Goal: Task Accomplishment & Management: Use online tool/utility

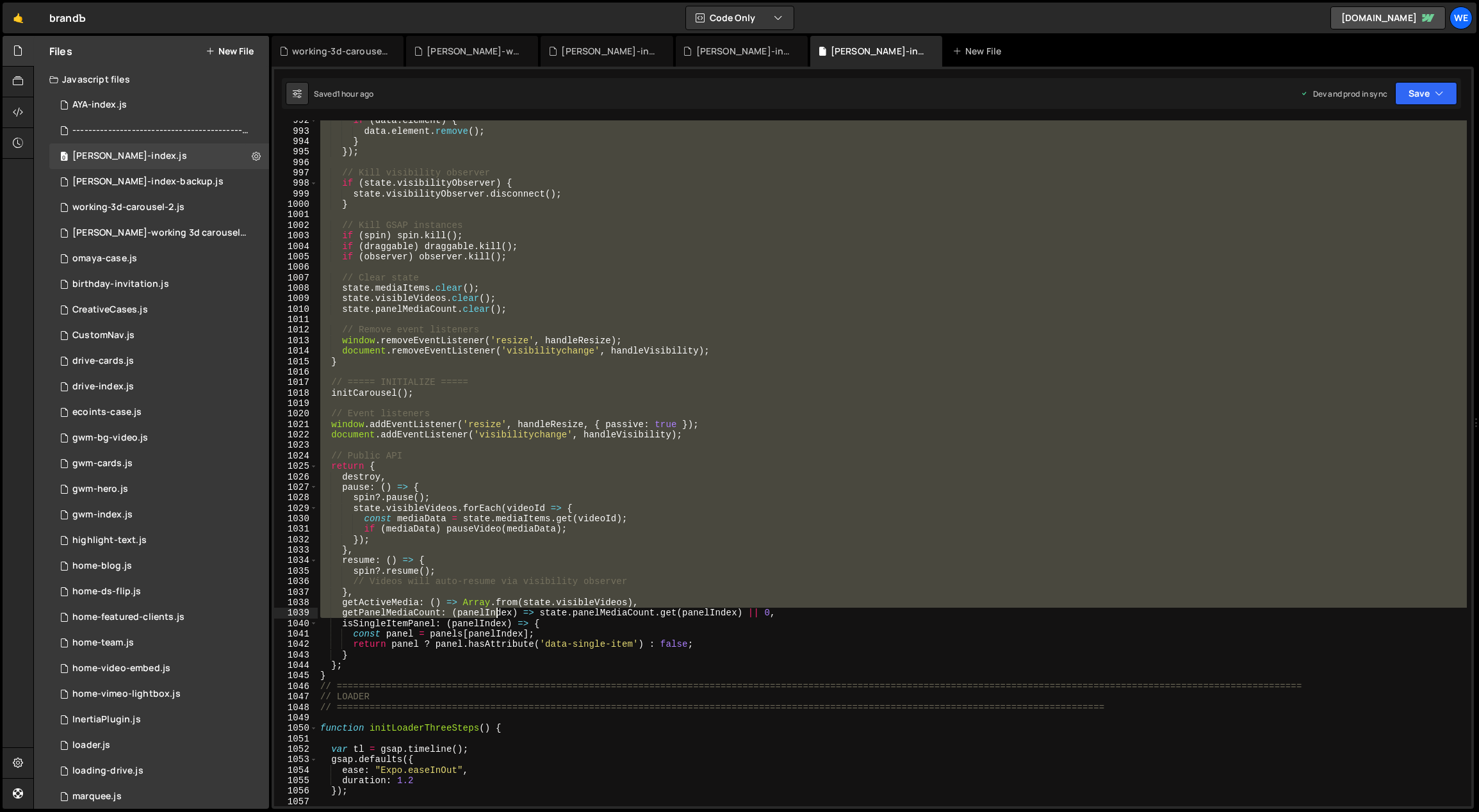
scroll to position [9270, 0]
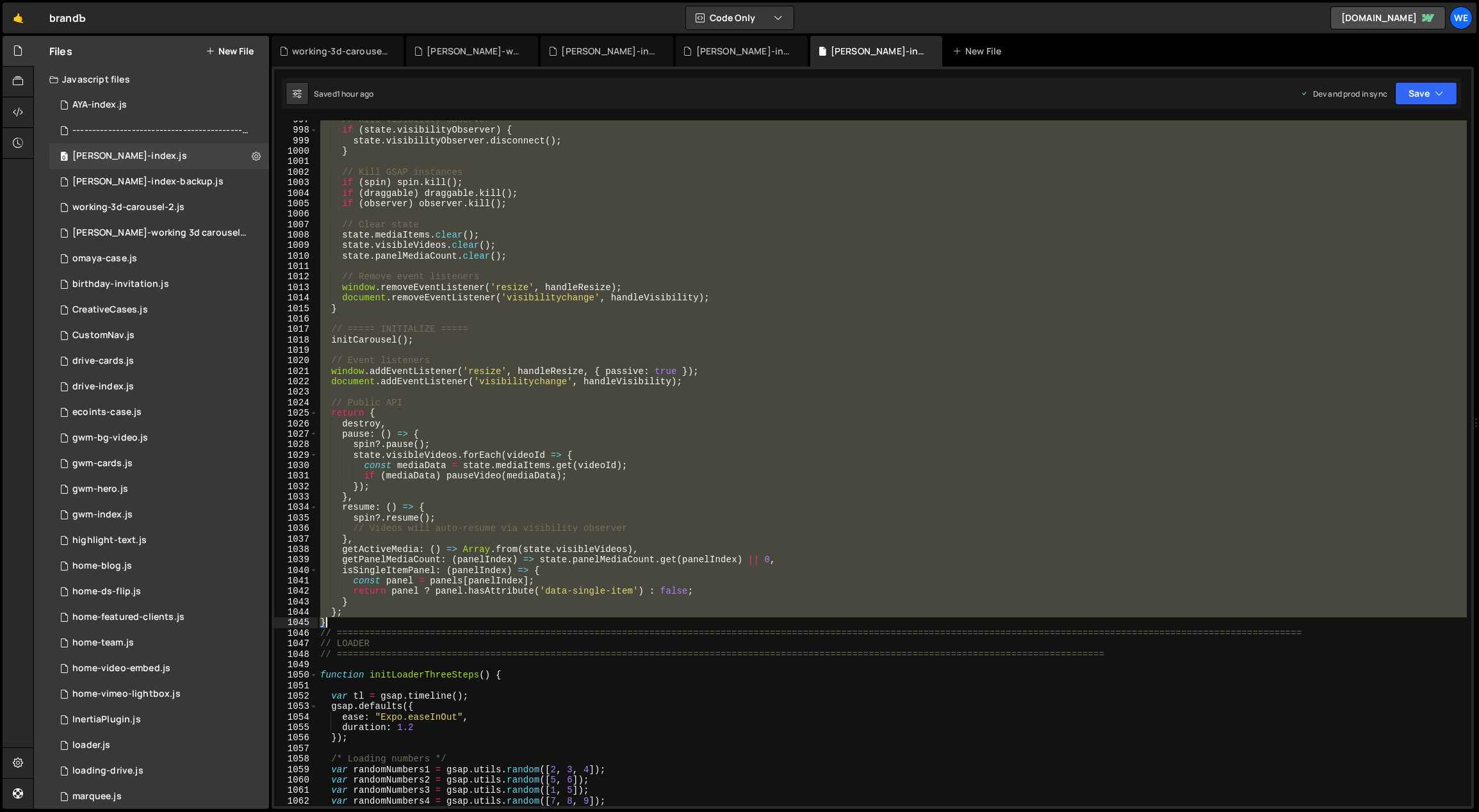
drag, startPoint x: 392, startPoint y: 217, endPoint x: 387, endPoint y: 623, distance: 406.0
click at [387, 625] on div "// Kill visibility observer if ( state . visibilityObserver ) { state . visibil…" at bounding box center [893, 469] width 1150 height 708
type textarea "}; }"
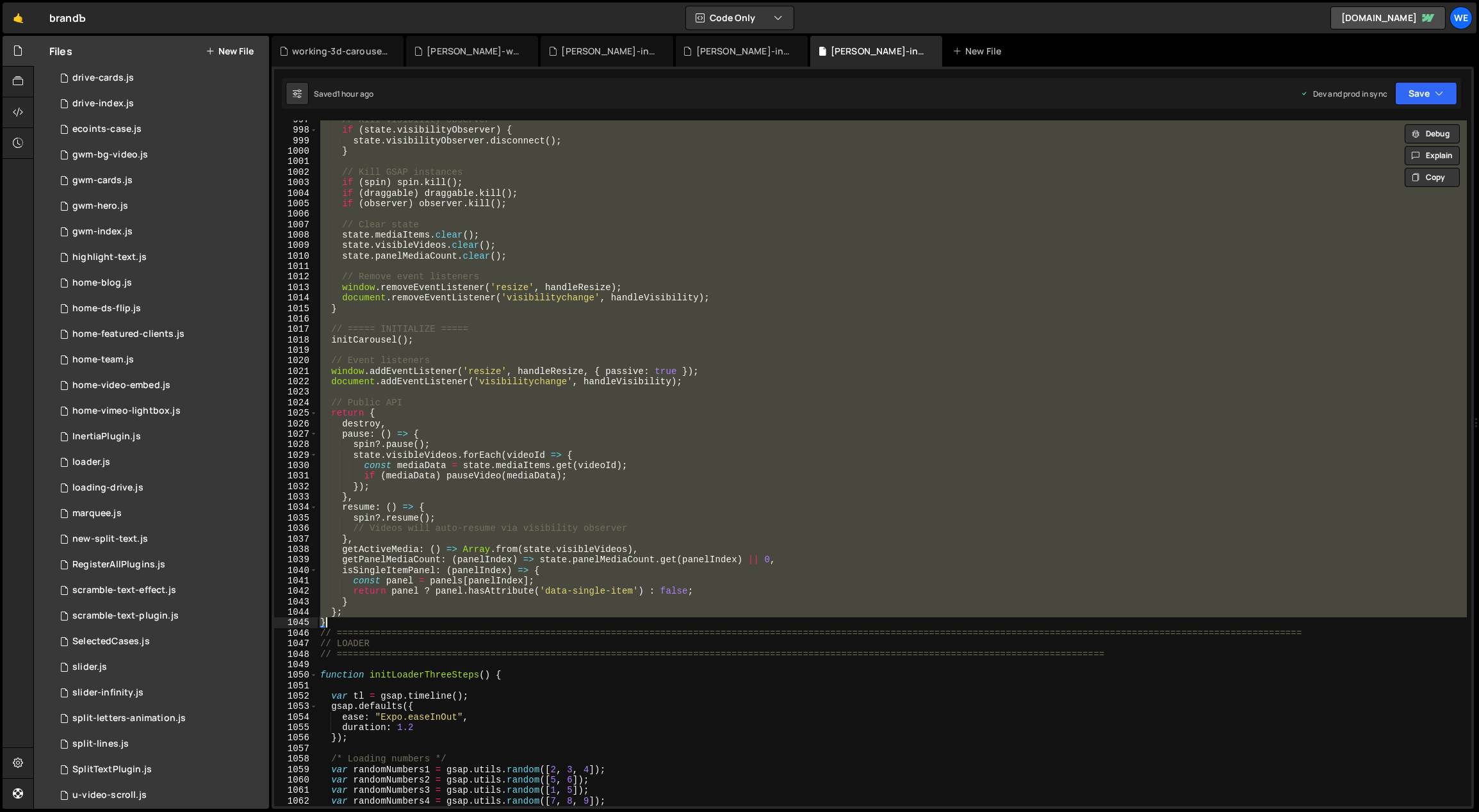
scroll to position [448, 0]
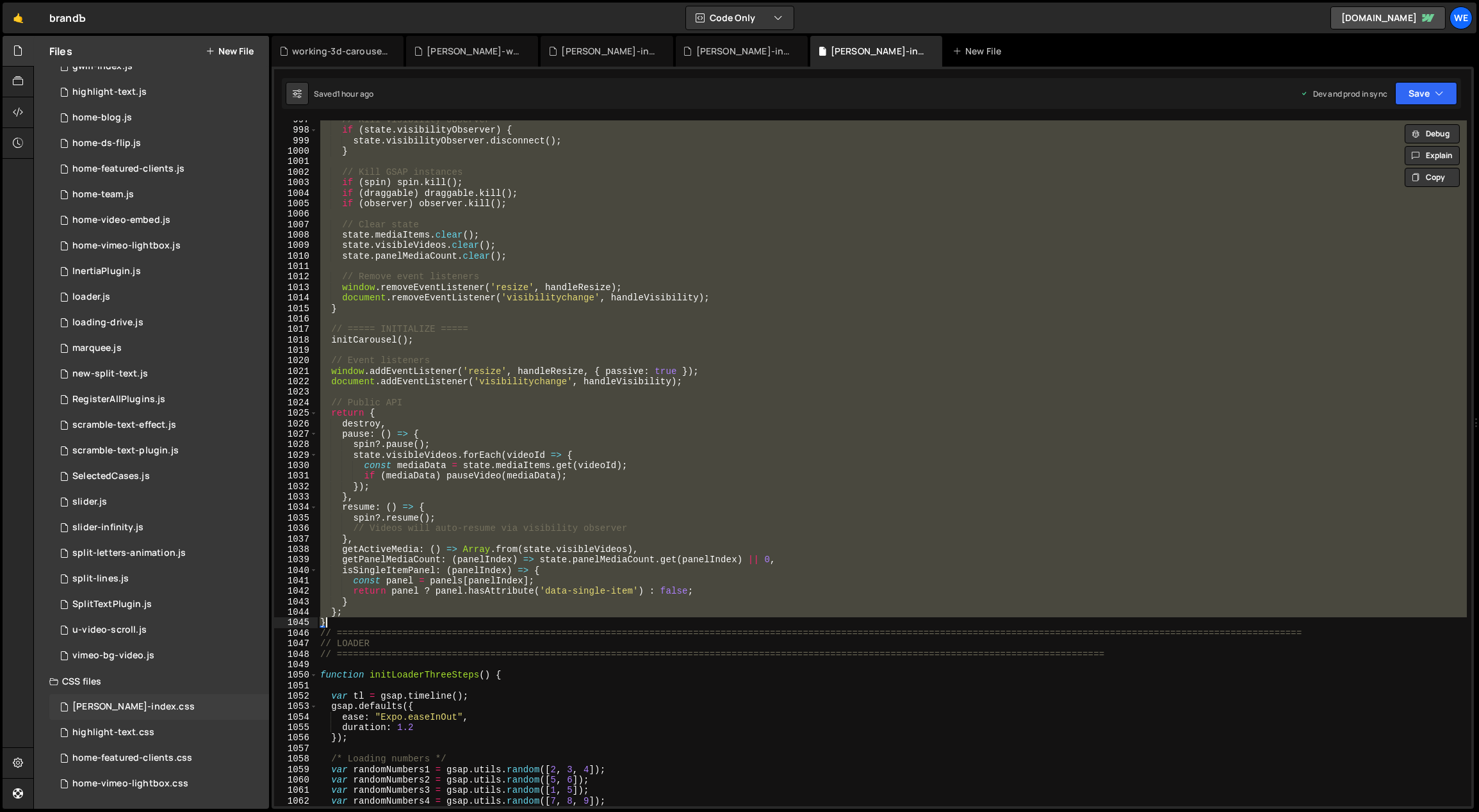
click at [150, 704] on div "[PERSON_NAME]-index.css 0" at bounding box center [159, 706] width 219 height 25
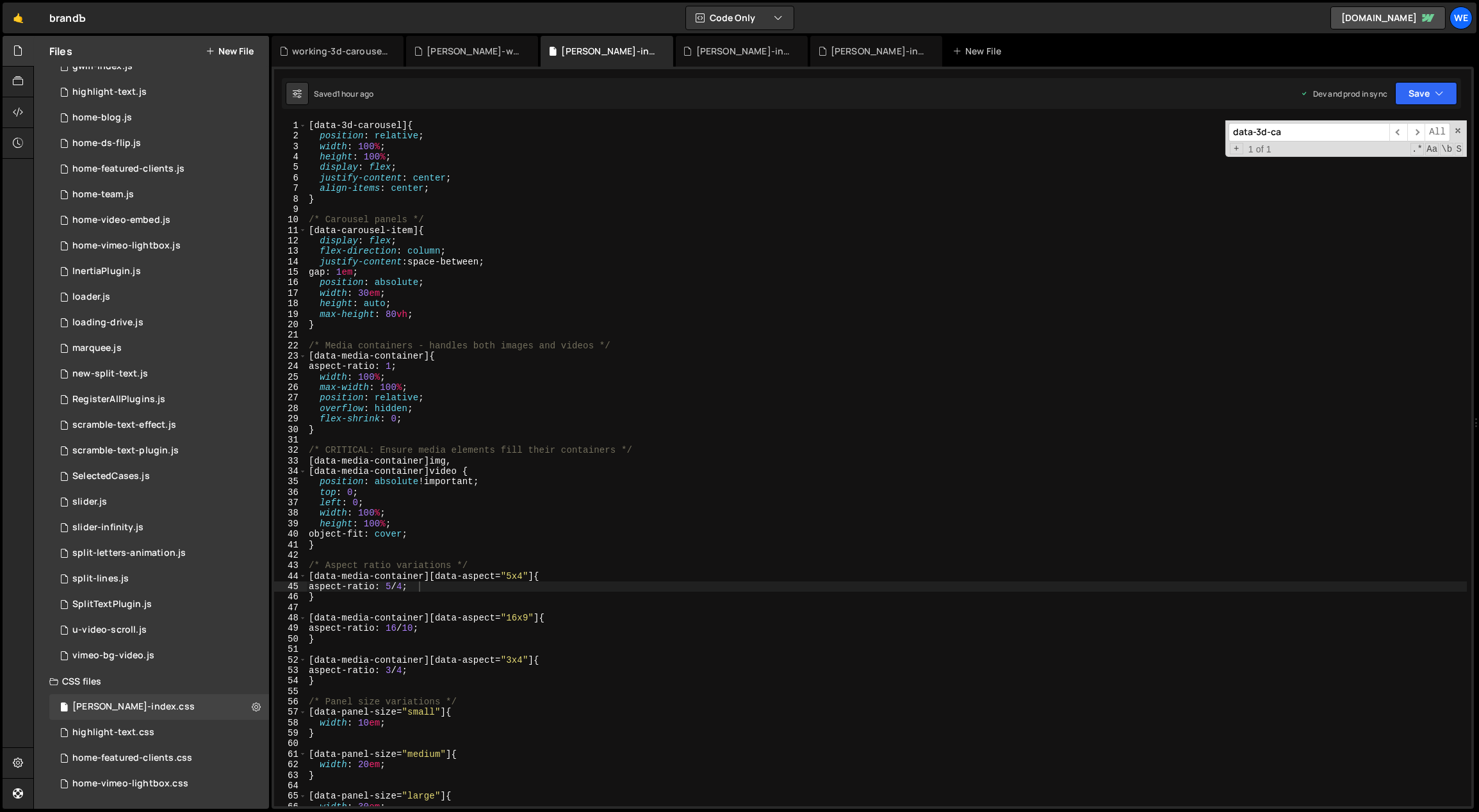
click at [682, 557] on div "[ data-3d-carousel ] { position : relative ; width : 100 % ; height : 100 % ; d…" at bounding box center [887, 474] width 1161 height 708
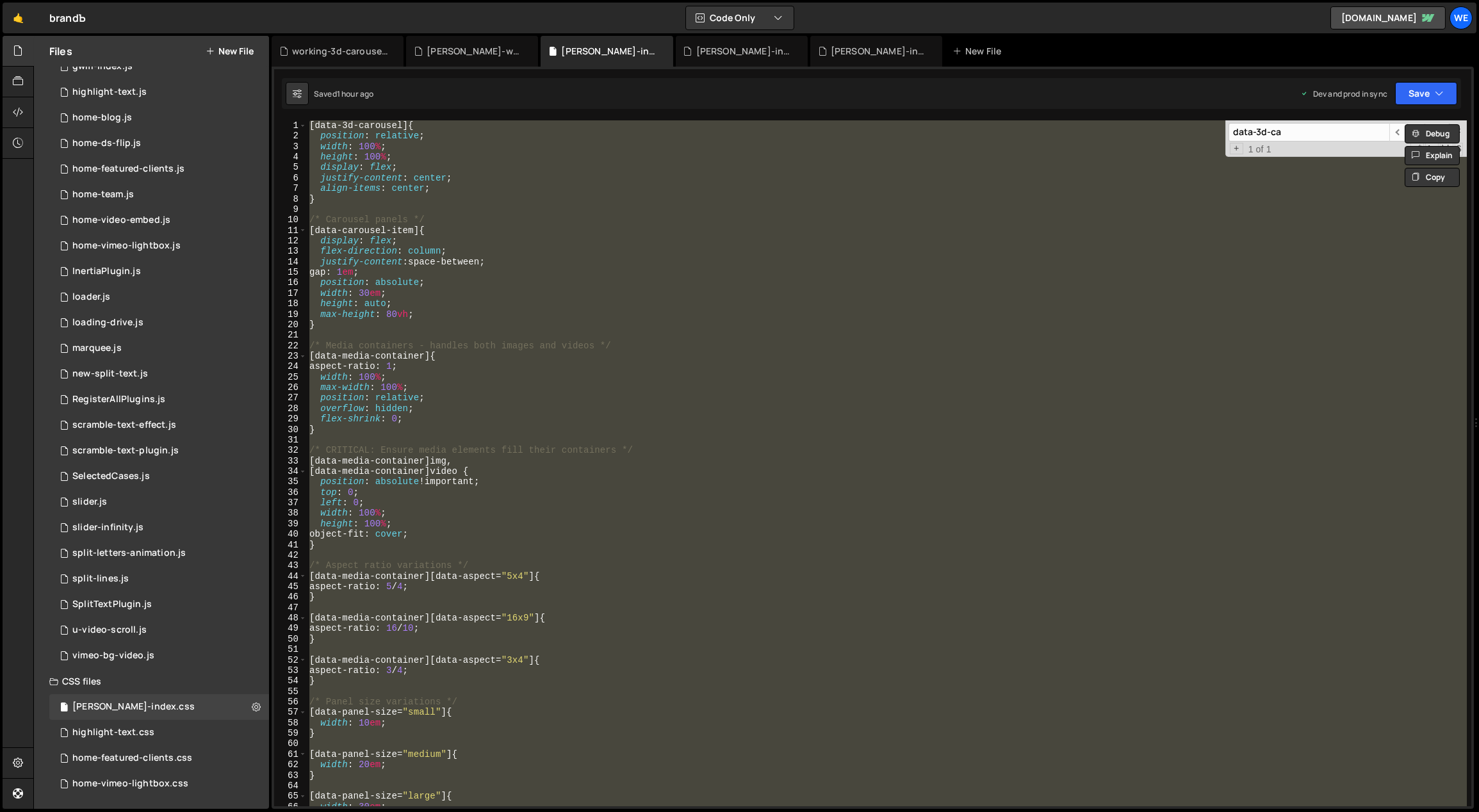
click at [612, 347] on div "[ data-3d-carousel ] { position : relative ; width : 100 % ; height : 100 % ; d…" at bounding box center [887, 463] width 1160 height 686
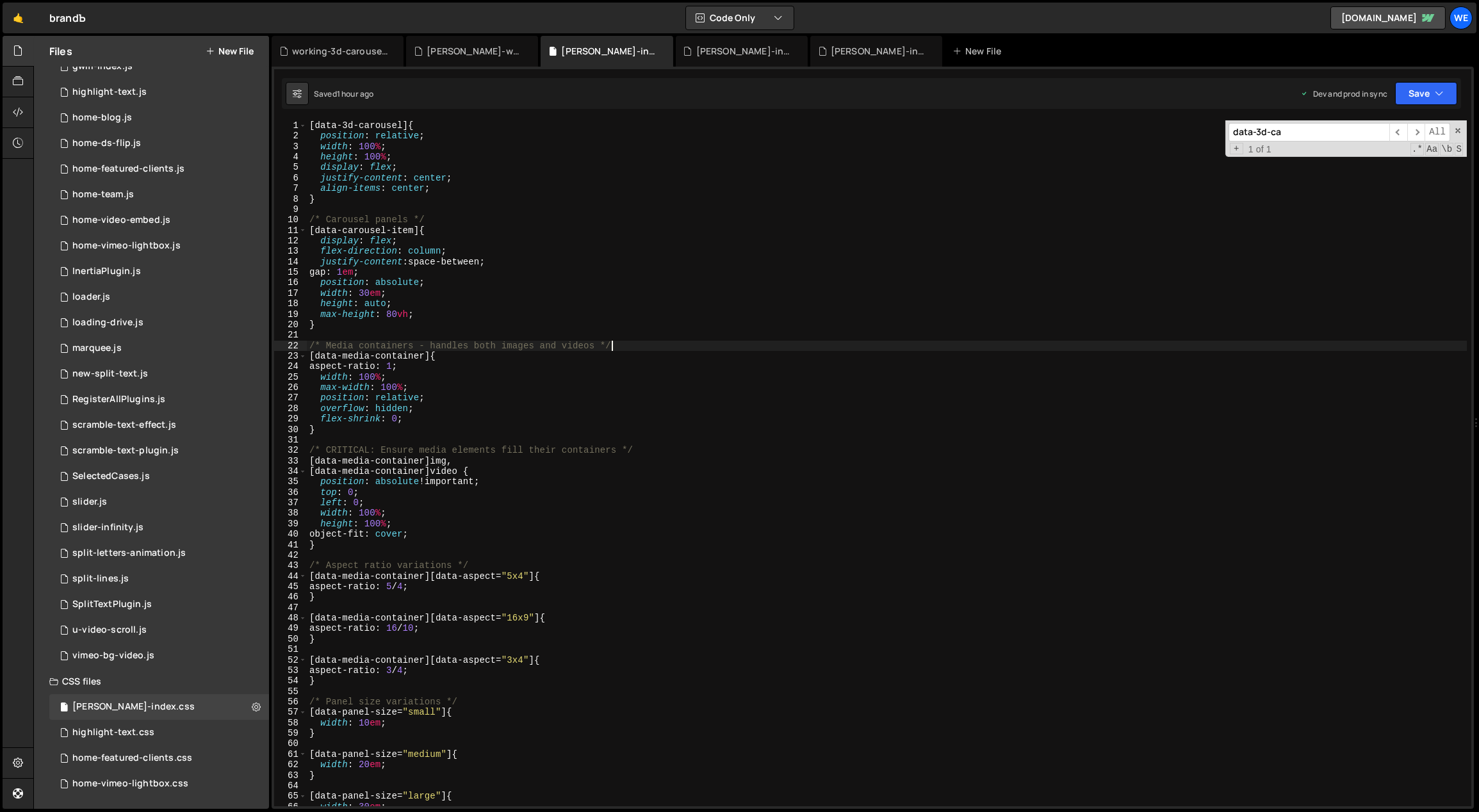
click at [550, 328] on div "[ data-3d-carousel ] { position : relative ; width : 100 % ; height : 100 % ; d…" at bounding box center [887, 474] width 1160 height 708
type textarea "}"
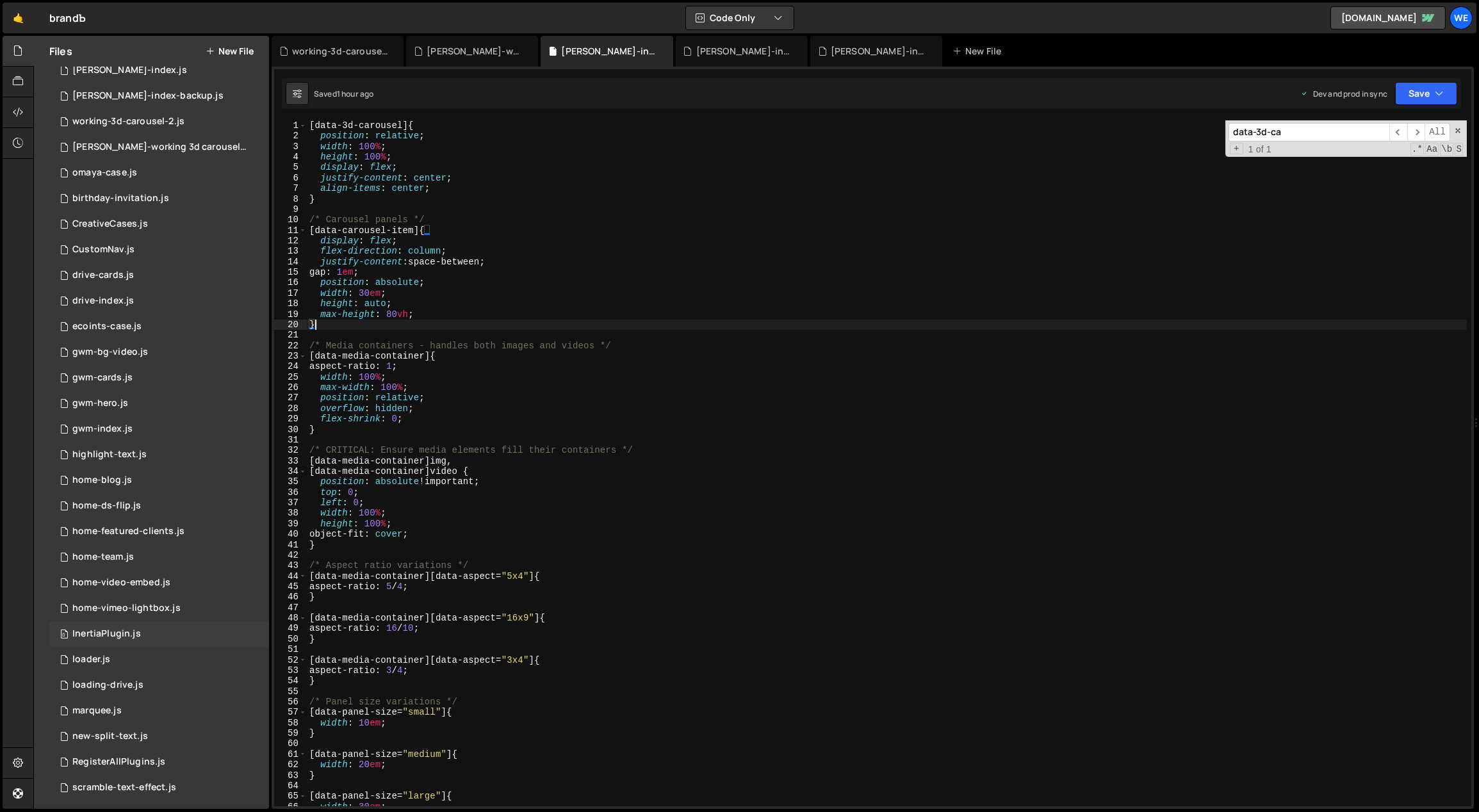
scroll to position [0, 0]
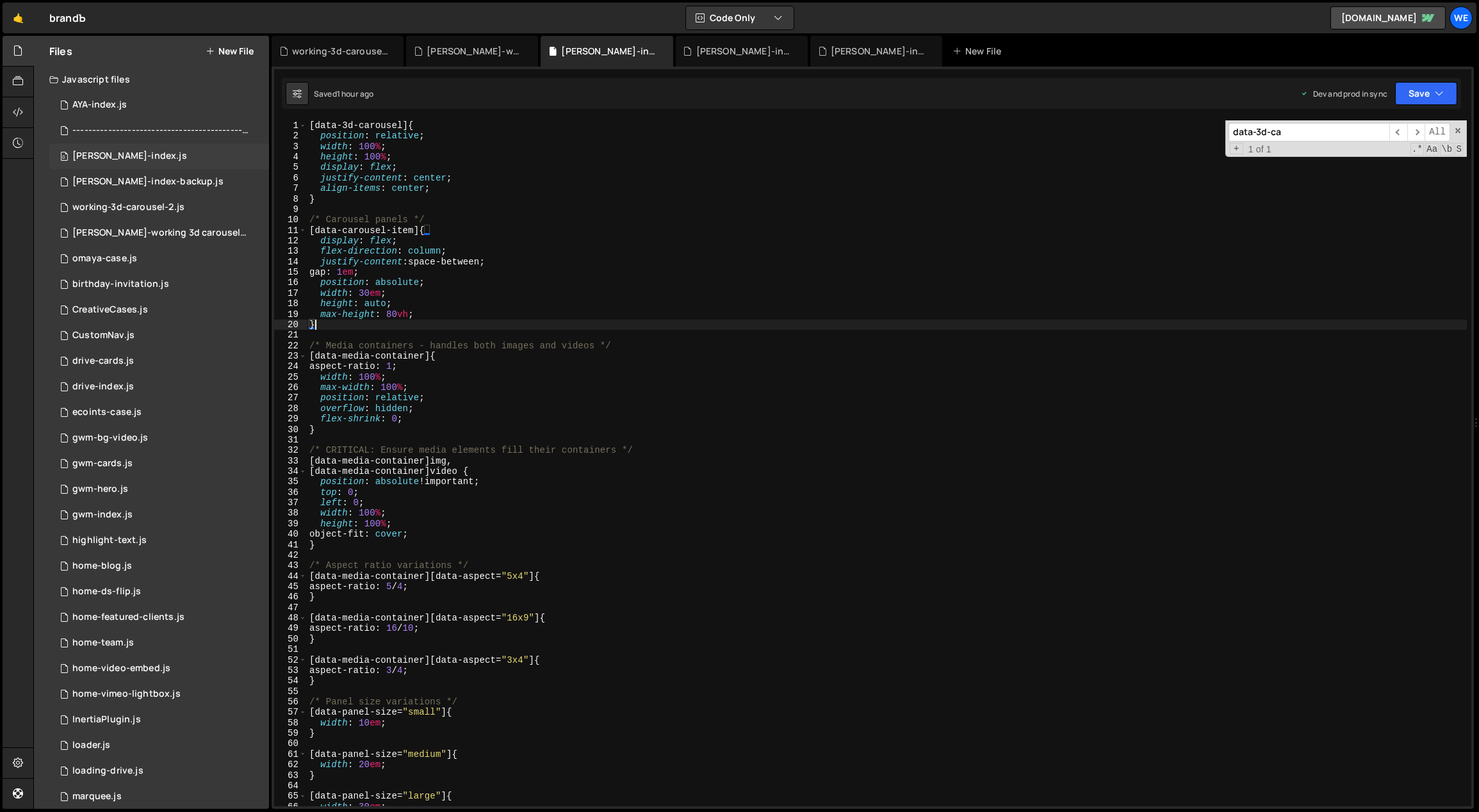
drag, startPoint x: 170, startPoint y: 154, endPoint x: 164, endPoint y: 159, distance: 7.8
click at [170, 154] on div "0 [PERSON_NAME]-index.js 0" at bounding box center [159, 156] width 219 height 25
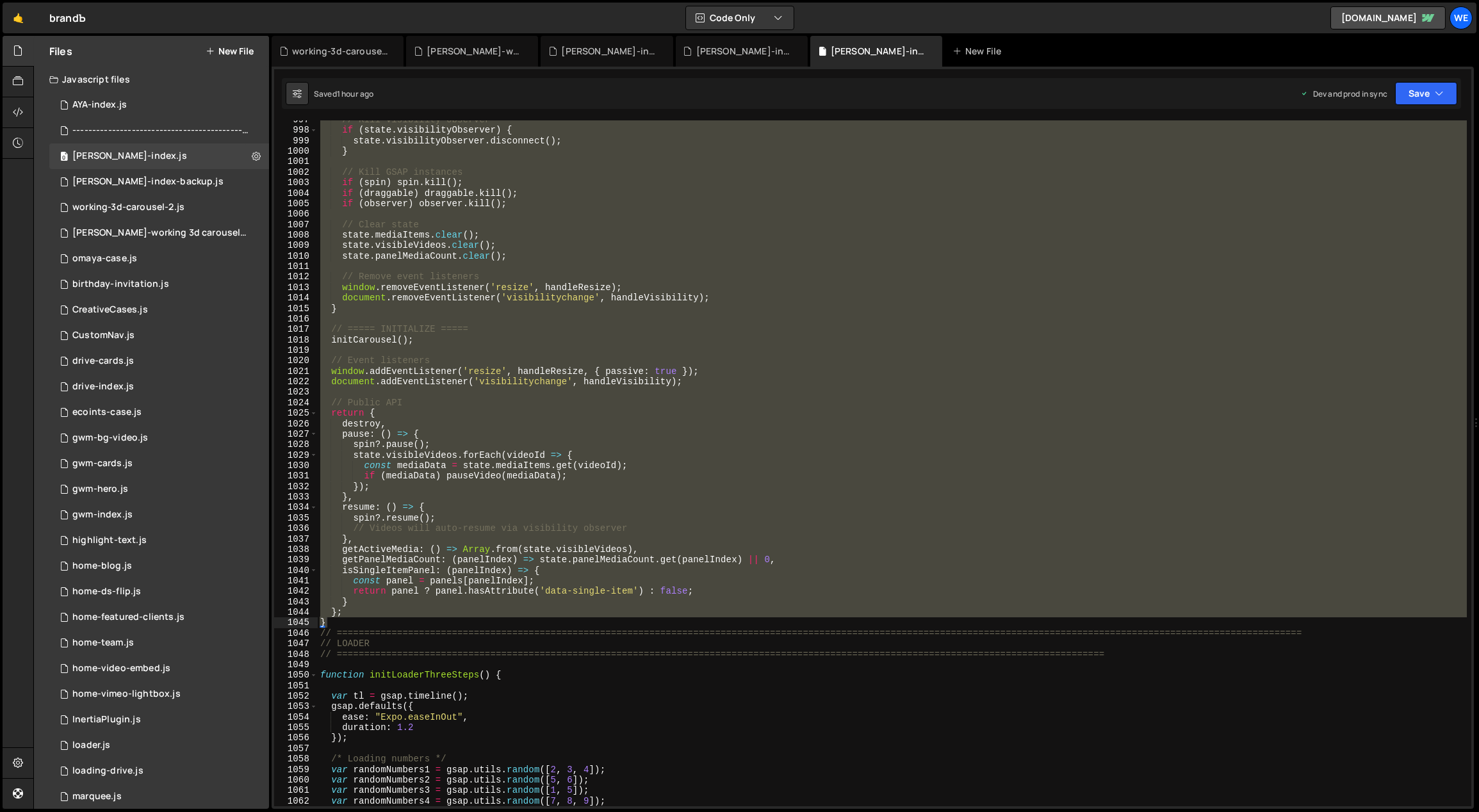
click at [552, 181] on div "// Kill visibility observer if ( state . visibilityObserver ) { state . visibil…" at bounding box center [893, 463] width 1149 height 686
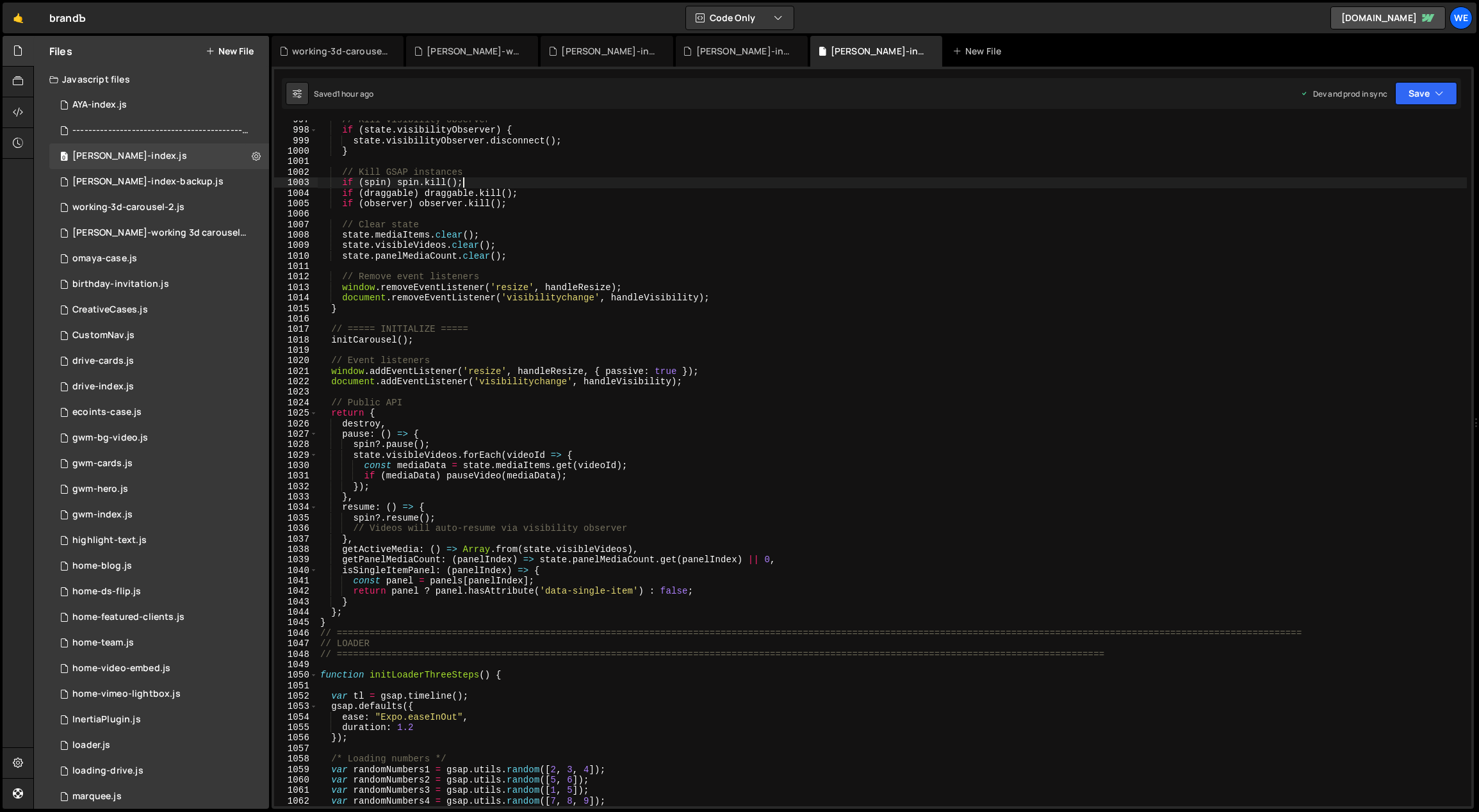
type textarea "initScript();"
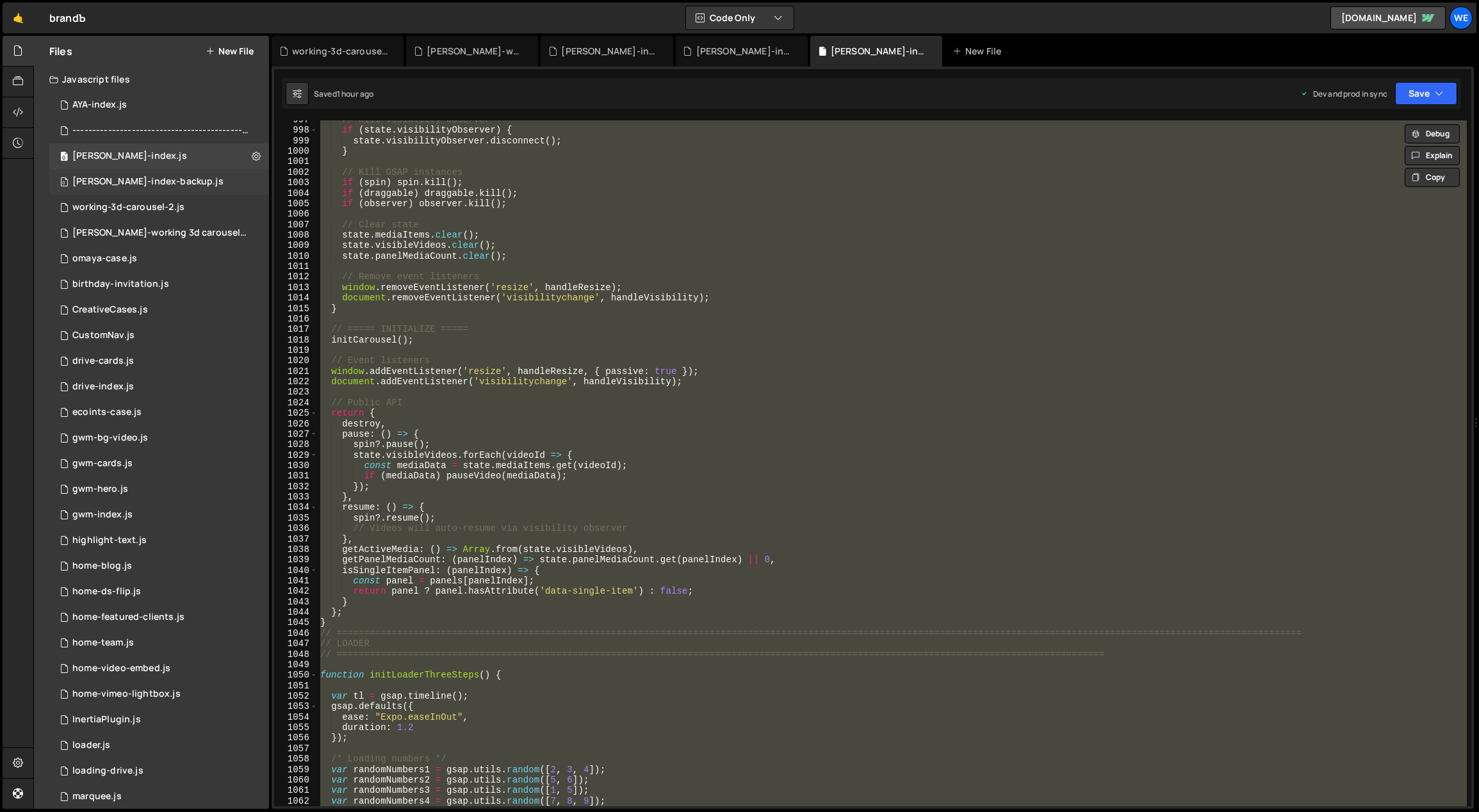
click at [165, 183] on div "[PERSON_NAME]-index-backup.js" at bounding box center [148, 182] width 151 height 12
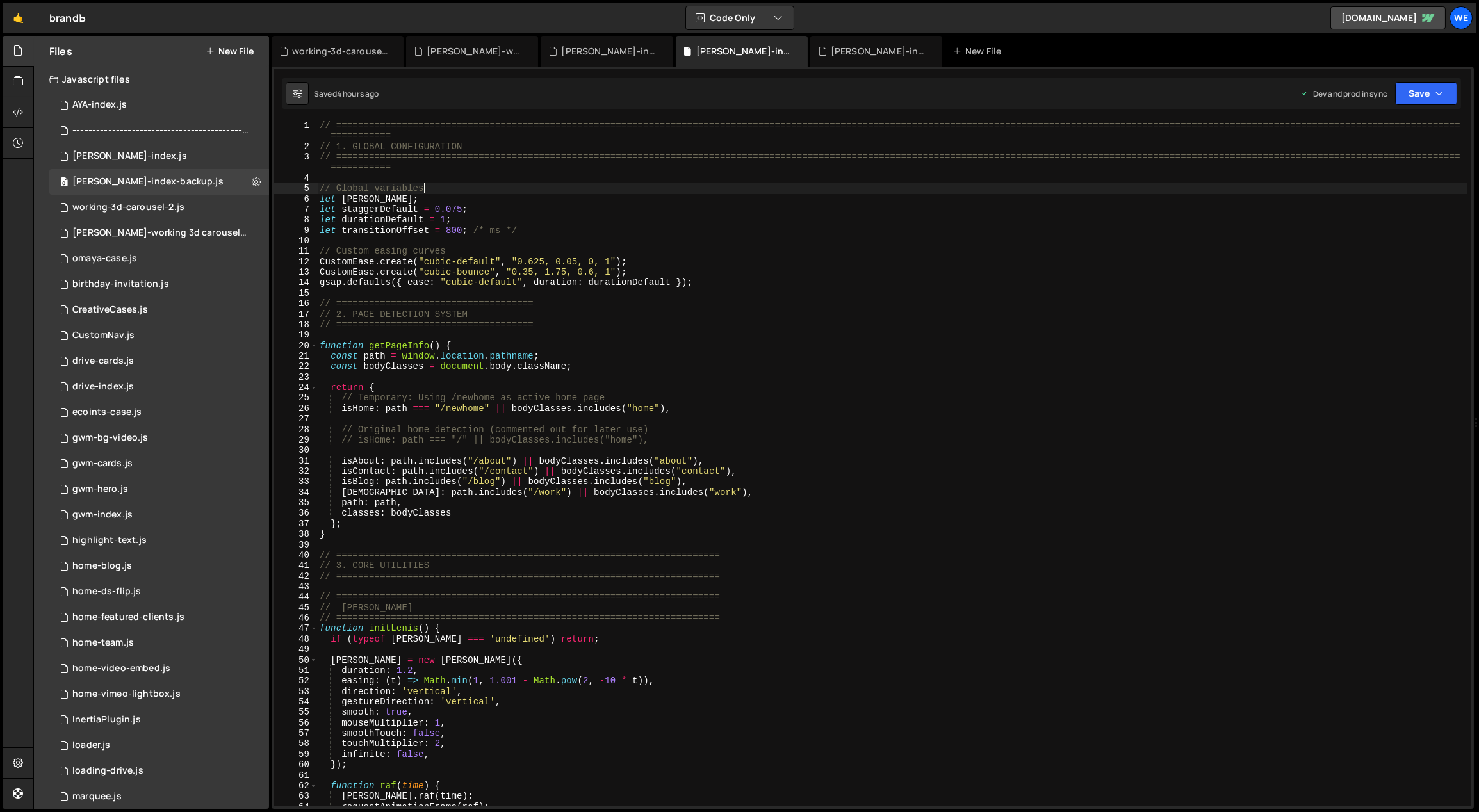
click at [437, 187] on div "// ============================================================================…" at bounding box center [893, 479] width 1151 height 718
type textarea "initScript();"
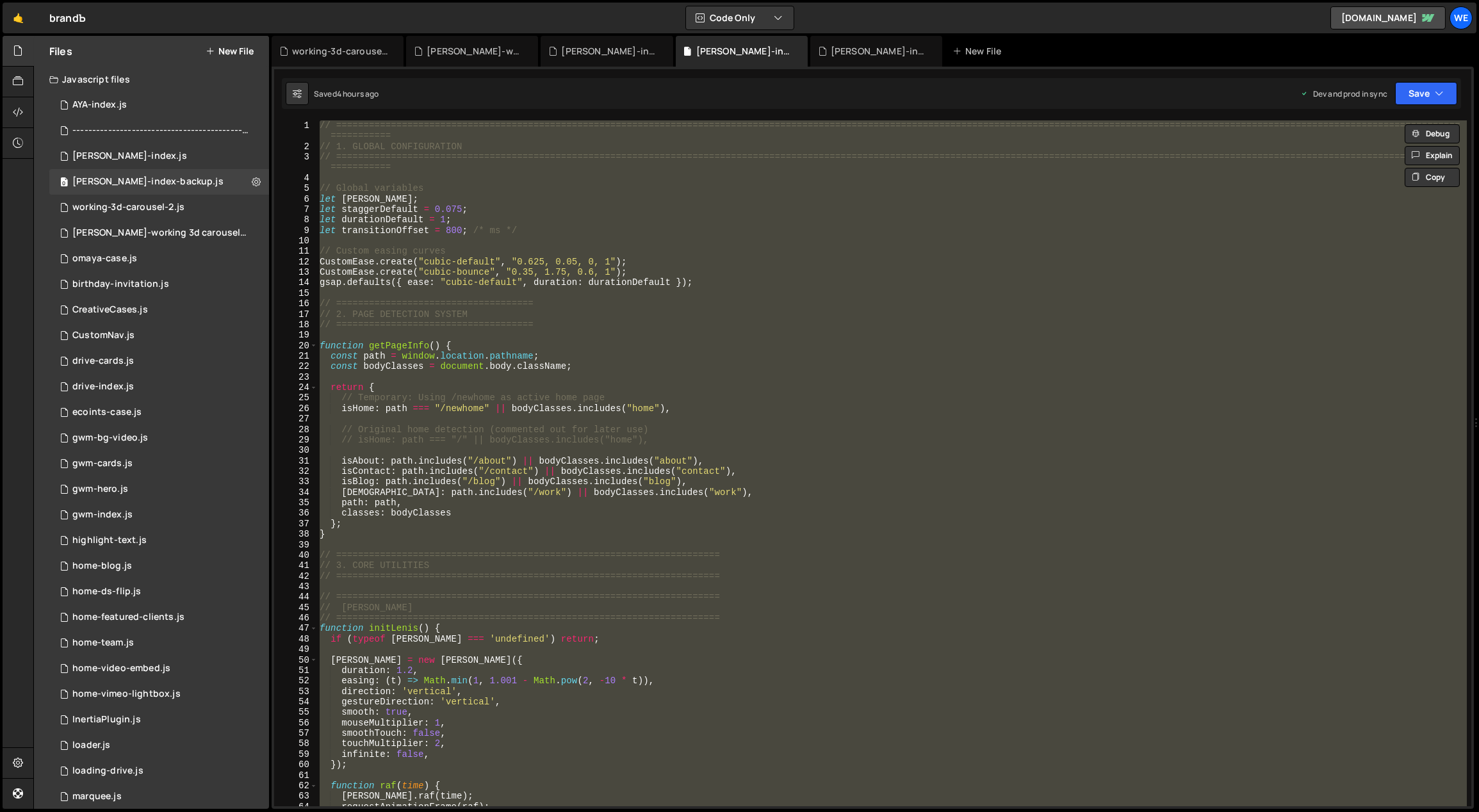
paste textarea
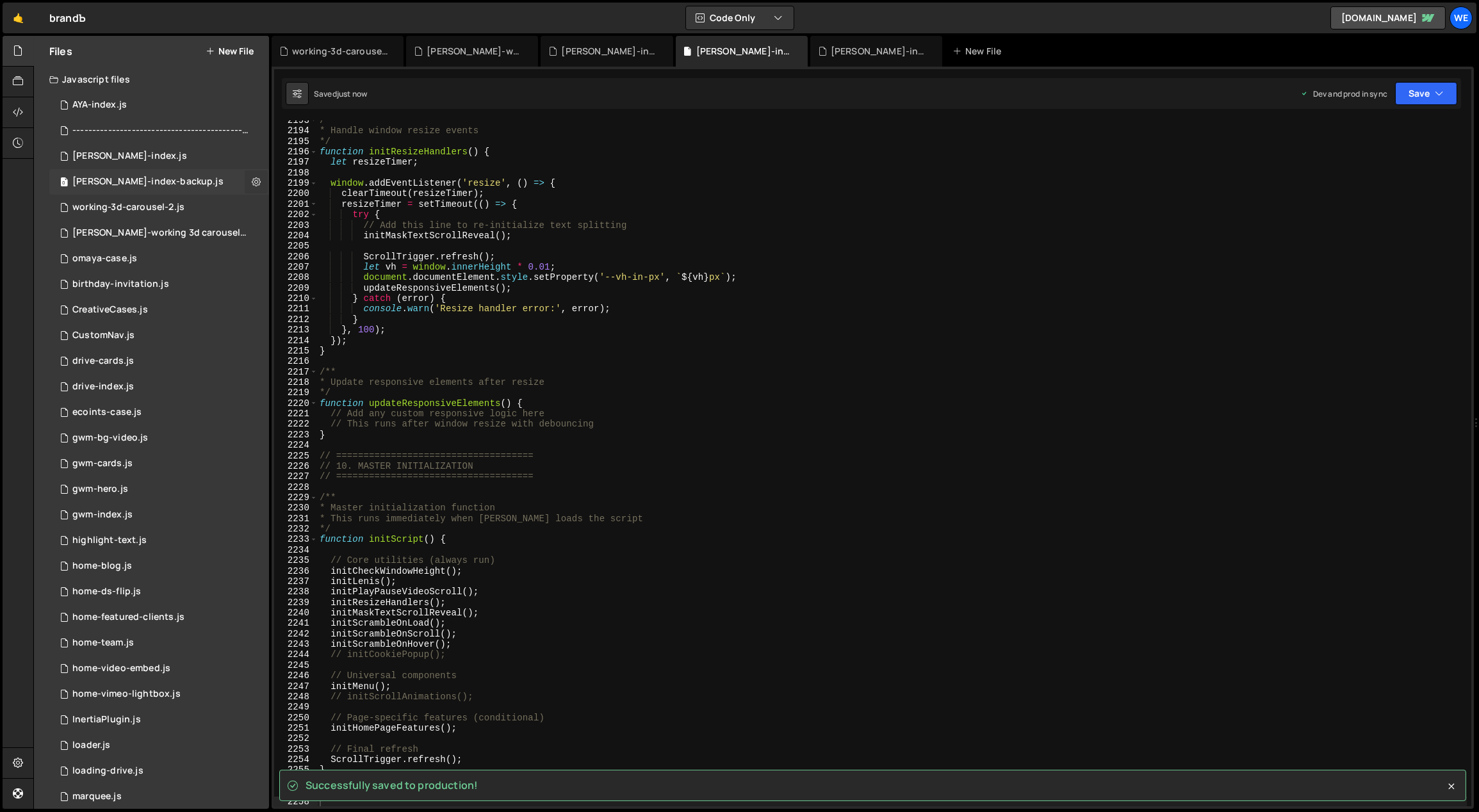
click at [252, 184] on icon at bounding box center [257, 181] width 9 height 12
type input "[PERSON_NAME]-index-backup"
radio input "true"
click at [308, 202] on button "Edit File Settings" at bounding box center [334, 208] width 125 height 25
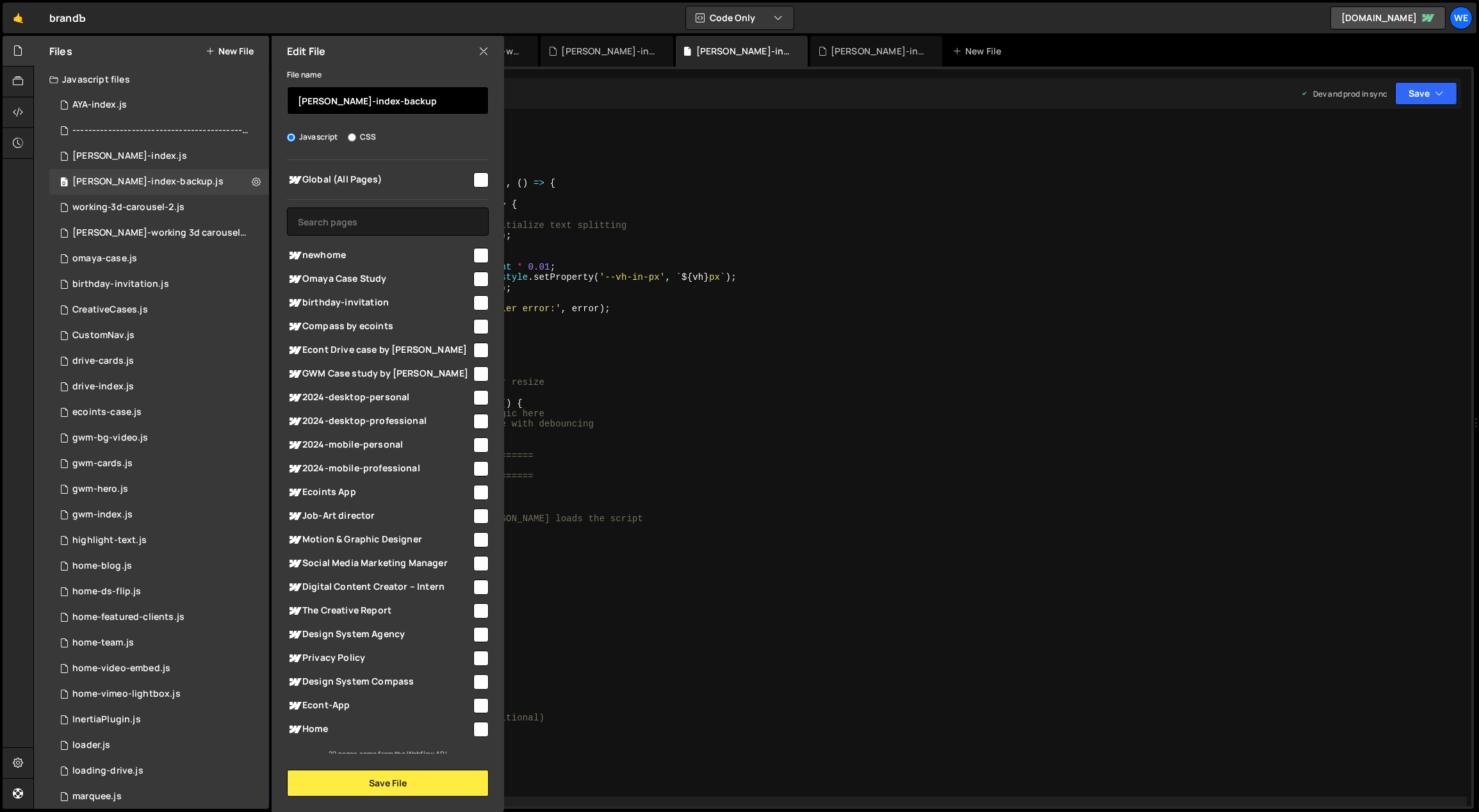
click at [415, 101] on input "[PERSON_NAME]-index-backup" at bounding box center [387, 100] width 202 height 28
click at [414, 784] on button "Save File" at bounding box center [387, 783] width 202 height 27
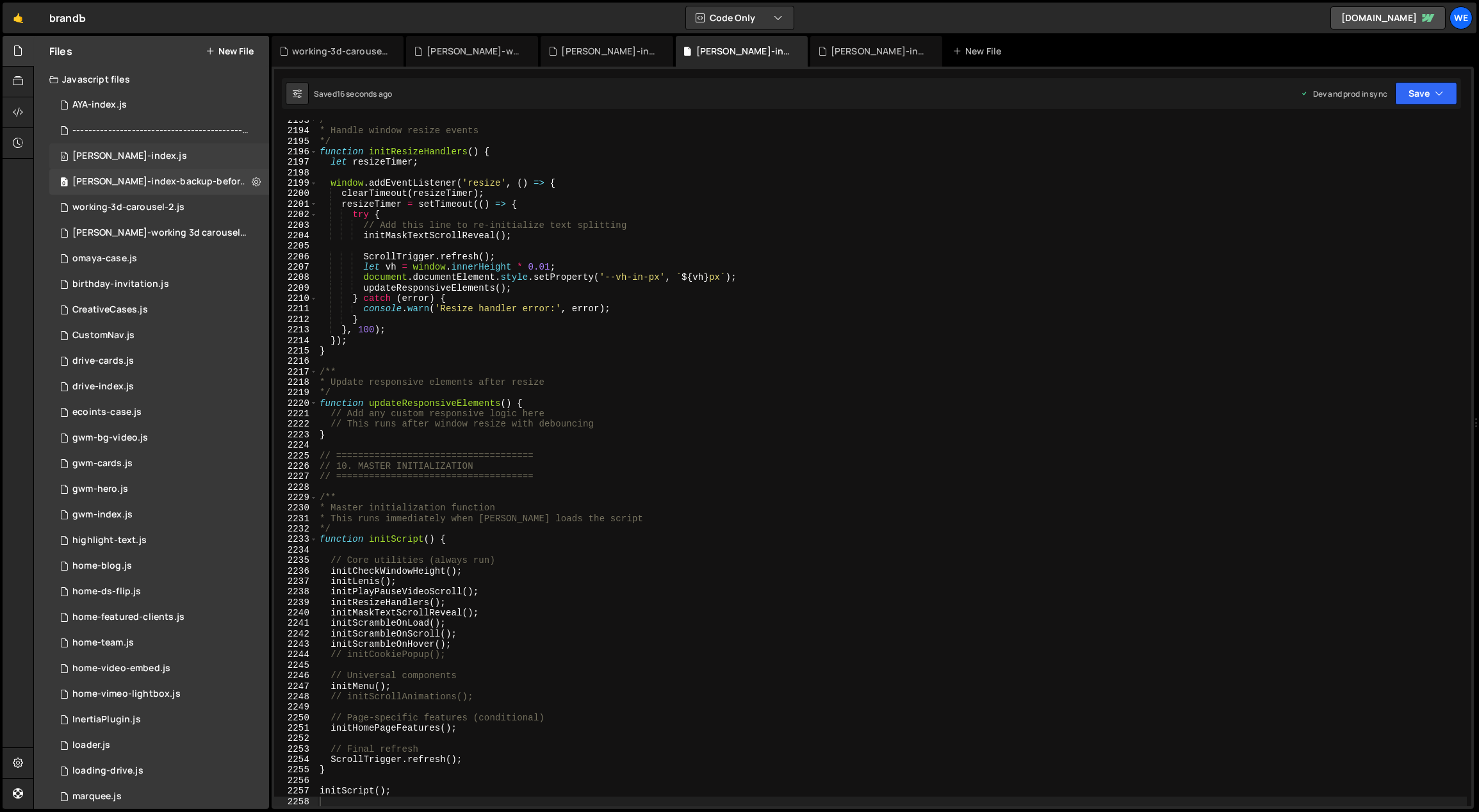
click at [153, 157] on div "0 [PERSON_NAME]-index.js 0" at bounding box center [159, 156] width 219 height 25
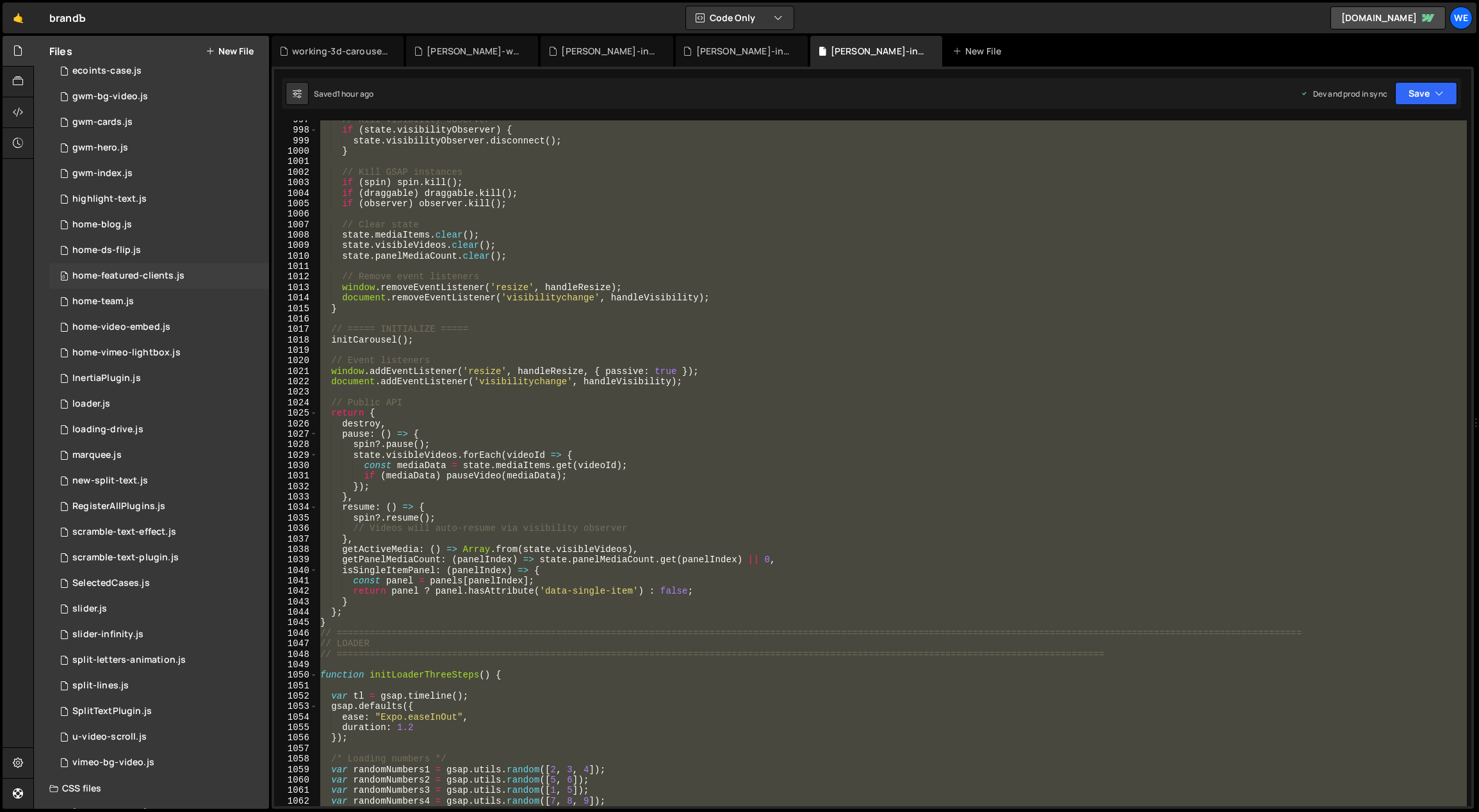
scroll to position [0, 0]
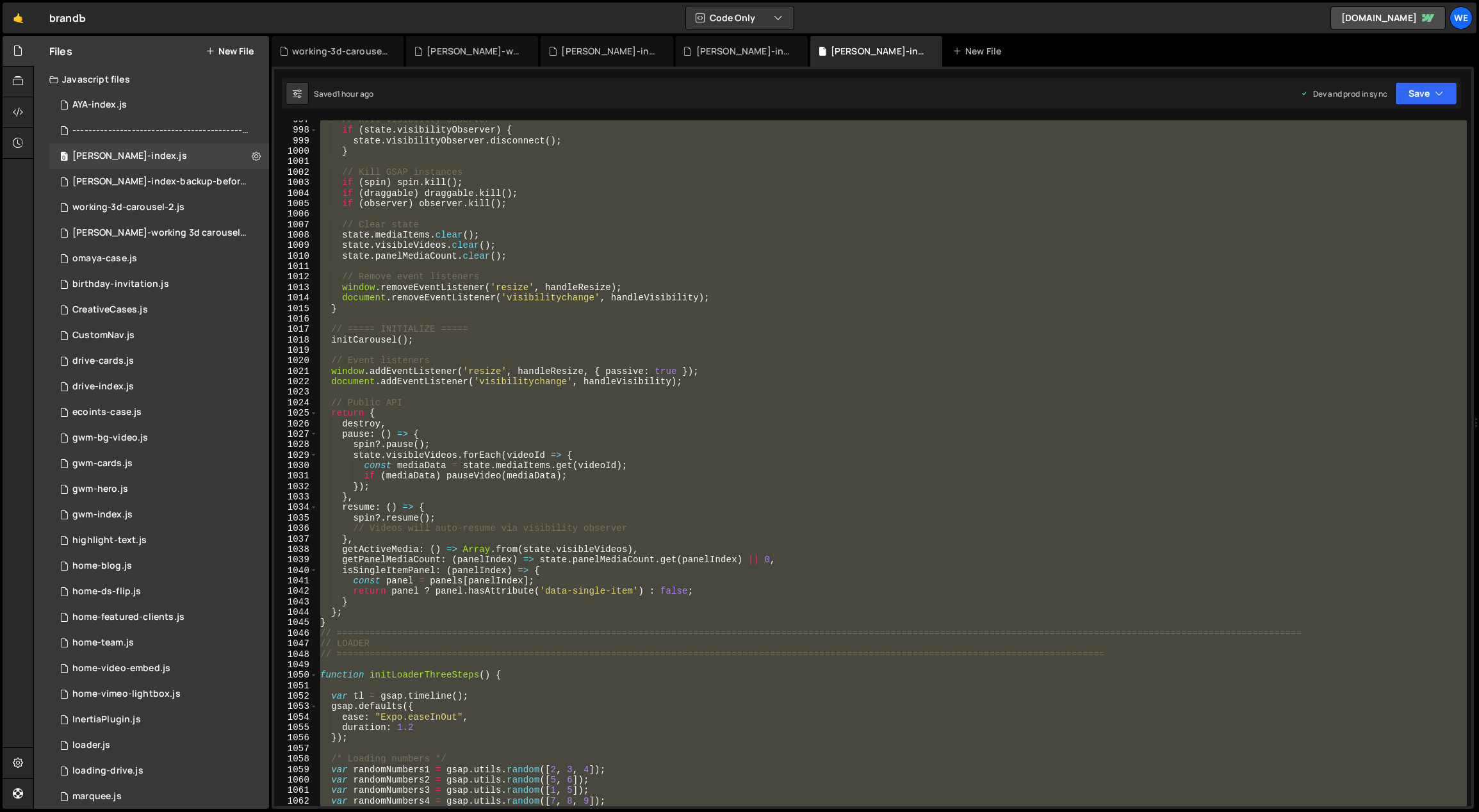
click at [231, 51] on button "New File" at bounding box center [230, 52] width 48 height 10
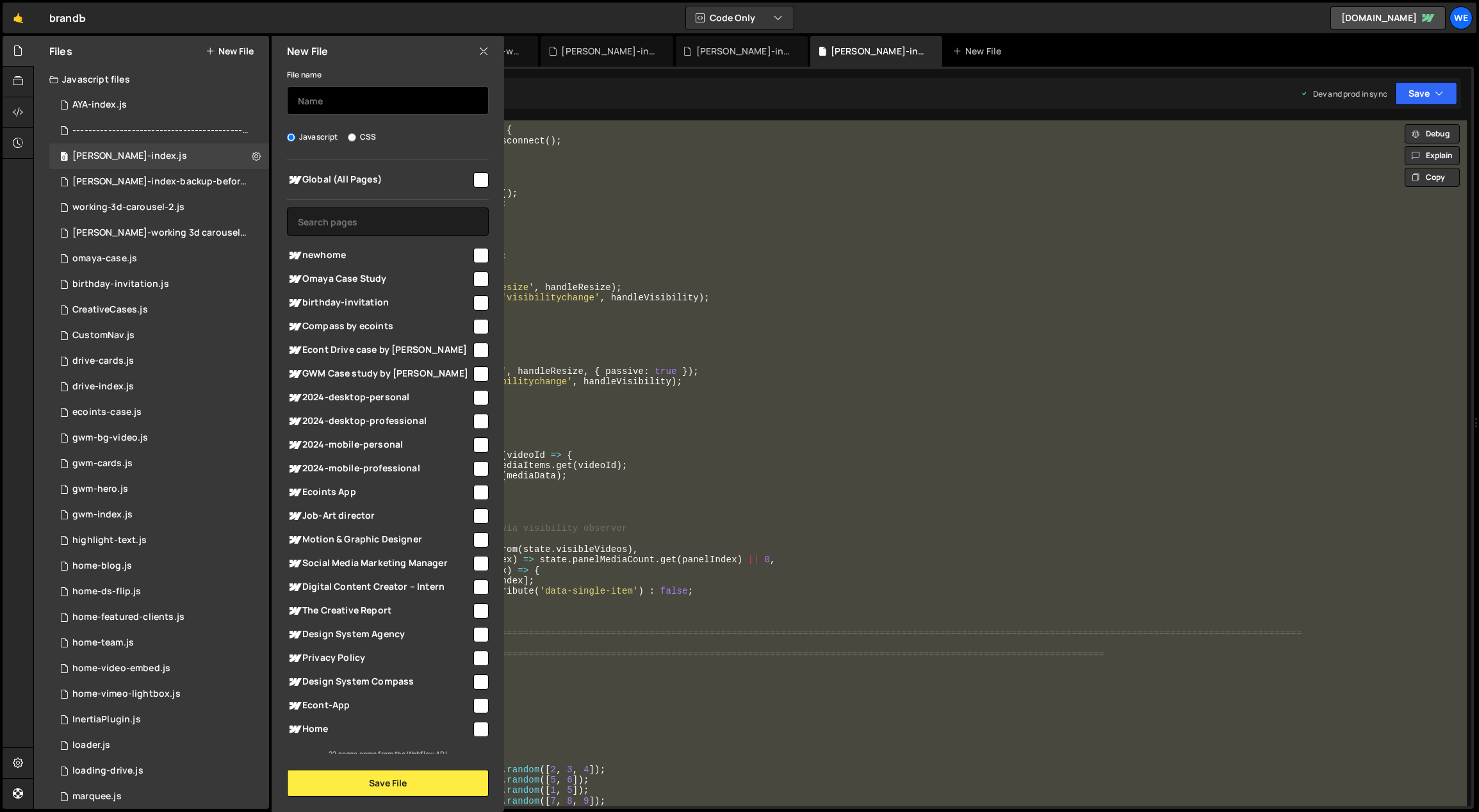
click at [327, 93] on input "text" at bounding box center [387, 100] width 202 height 28
type input "hero and 3d carousel"
click at [442, 785] on button "Save File" at bounding box center [387, 783] width 202 height 27
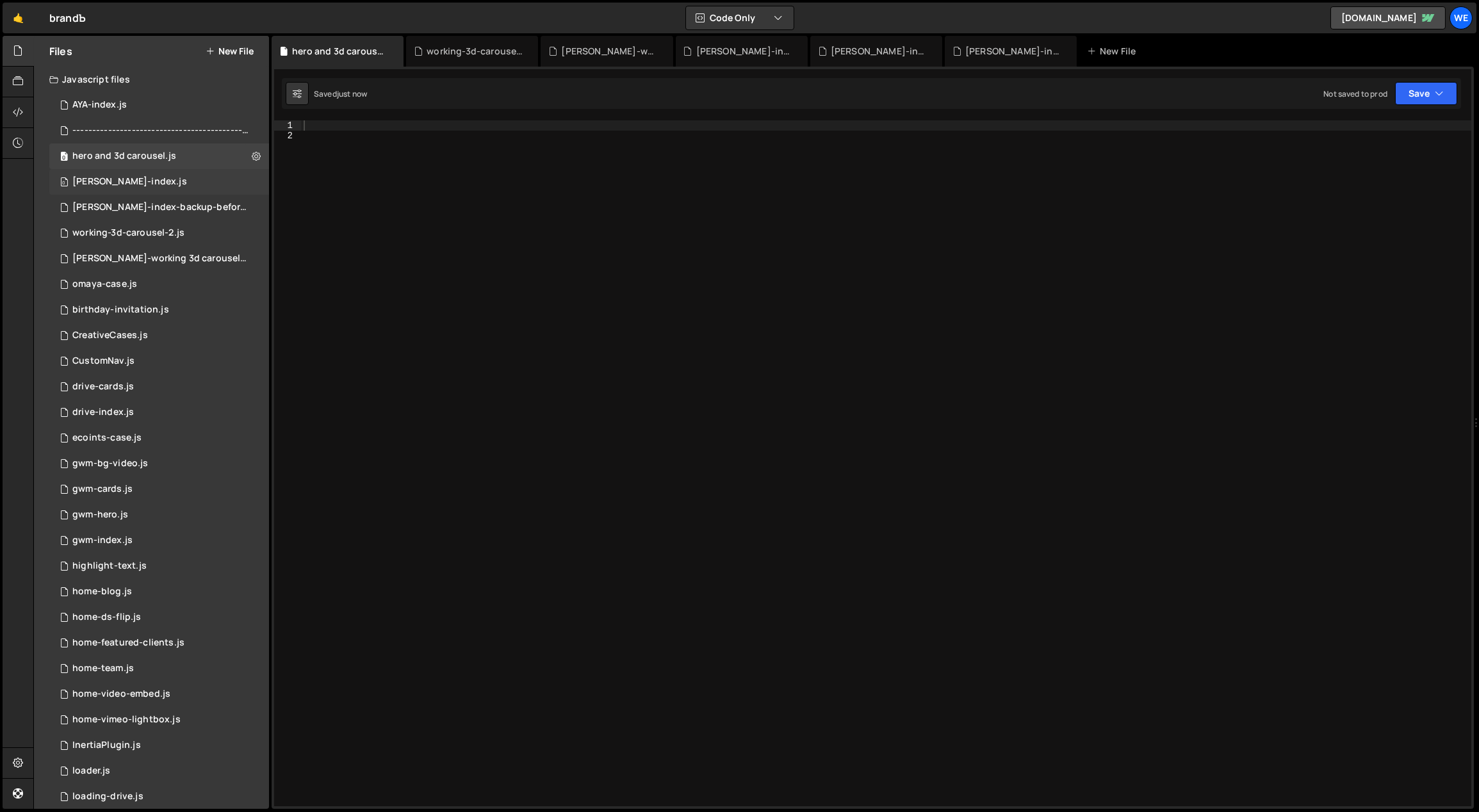
click at [132, 176] on div "[PERSON_NAME]-index.js" at bounding box center [130, 182] width 115 height 12
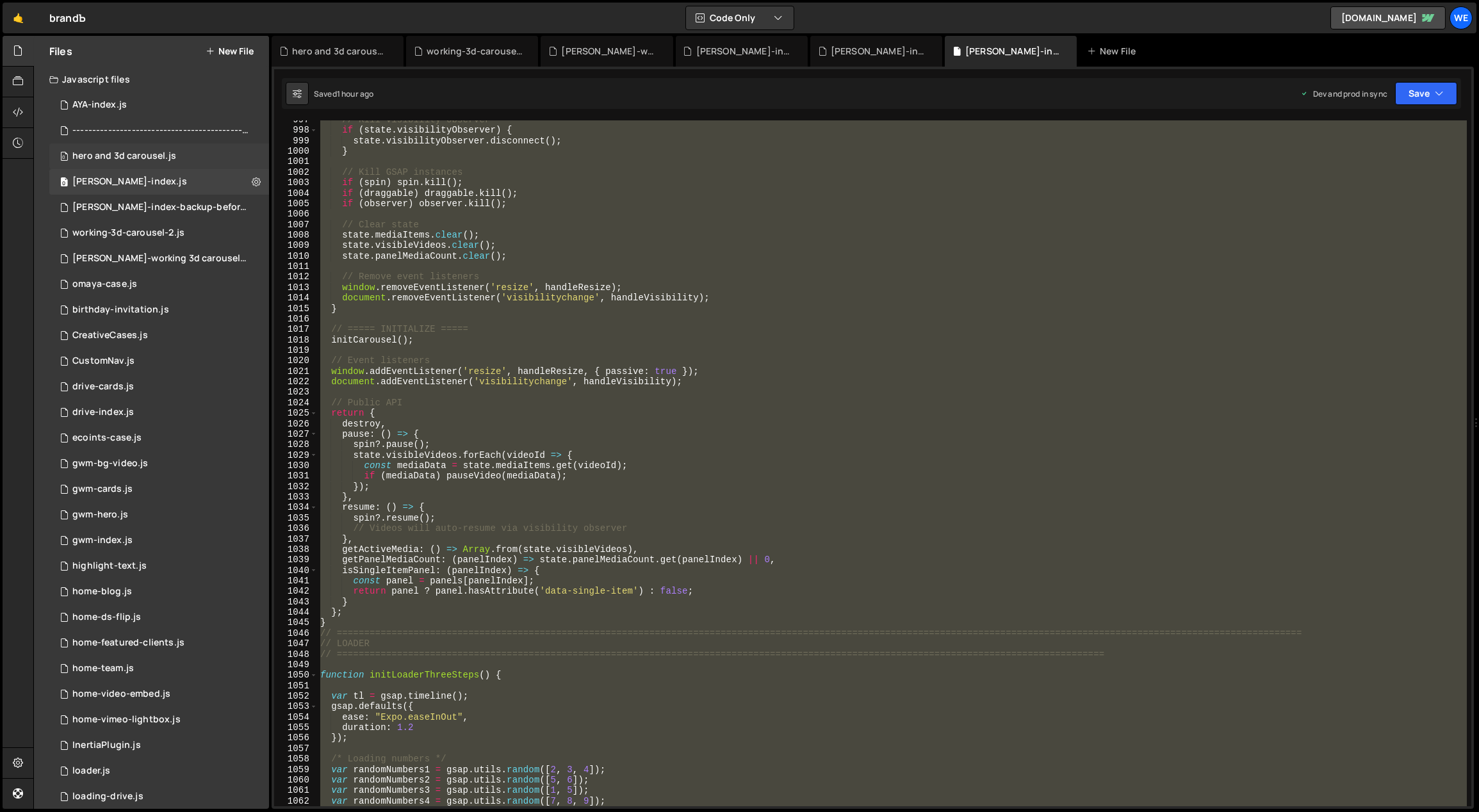
click at [150, 156] on div "hero and 3d carousel.js" at bounding box center [124, 157] width 104 height 12
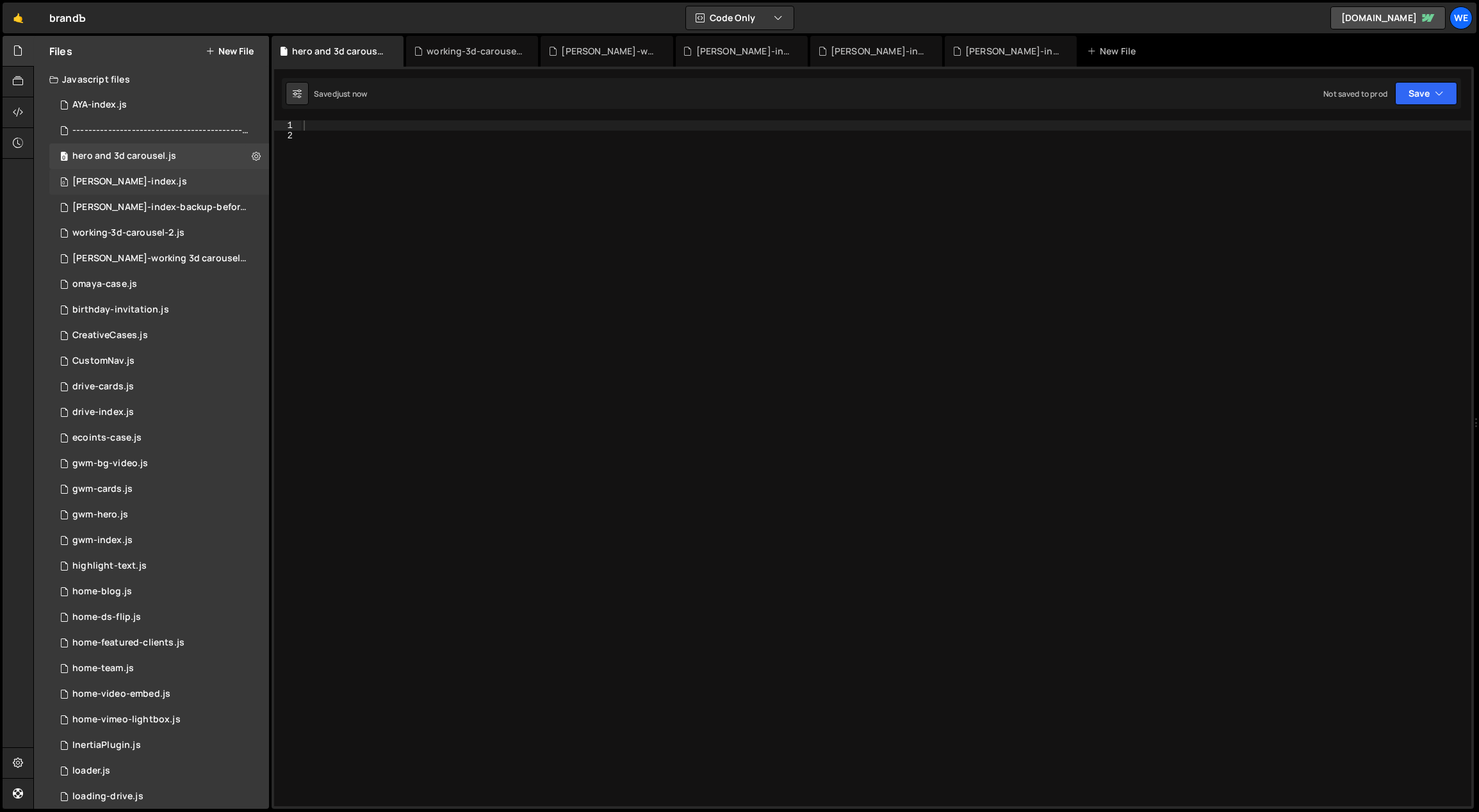
click at [143, 178] on div "0 [PERSON_NAME]-index.js 0" at bounding box center [159, 181] width 219 height 25
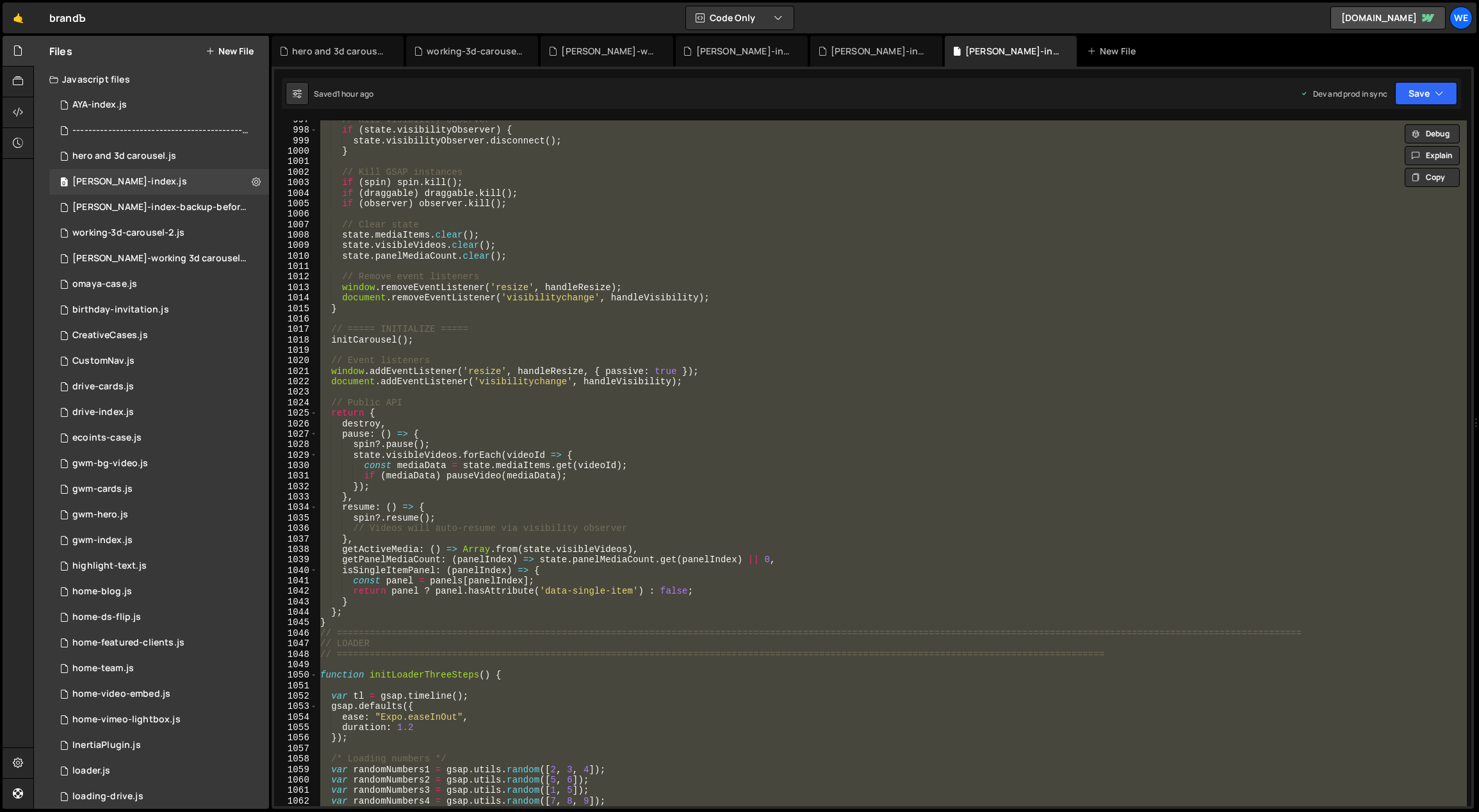
click at [558, 380] on div "// Kill visibility observer if ( state . visibilityObserver ) { state . visibil…" at bounding box center [893, 463] width 1149 height 686
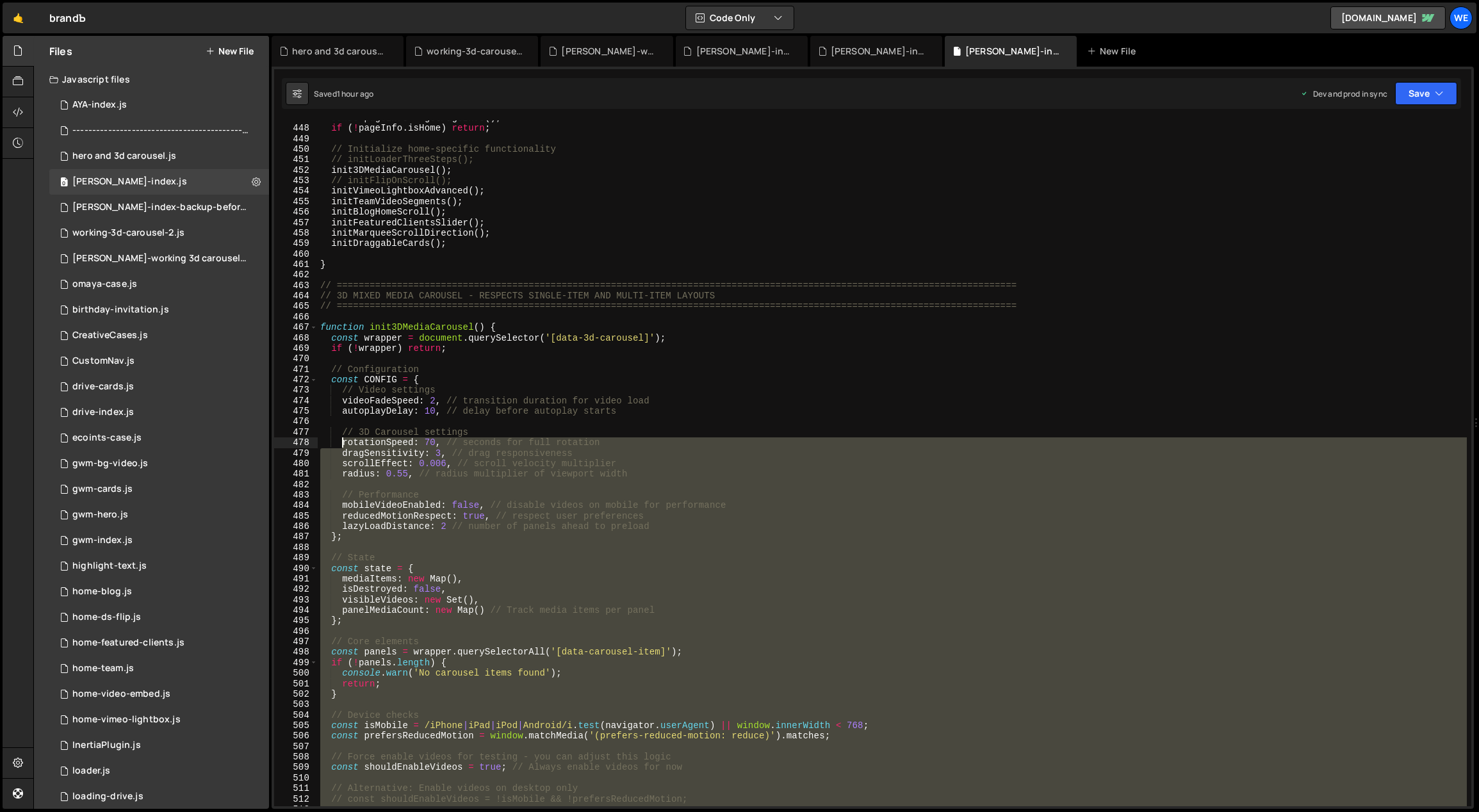
scroll to position [4114, 0]
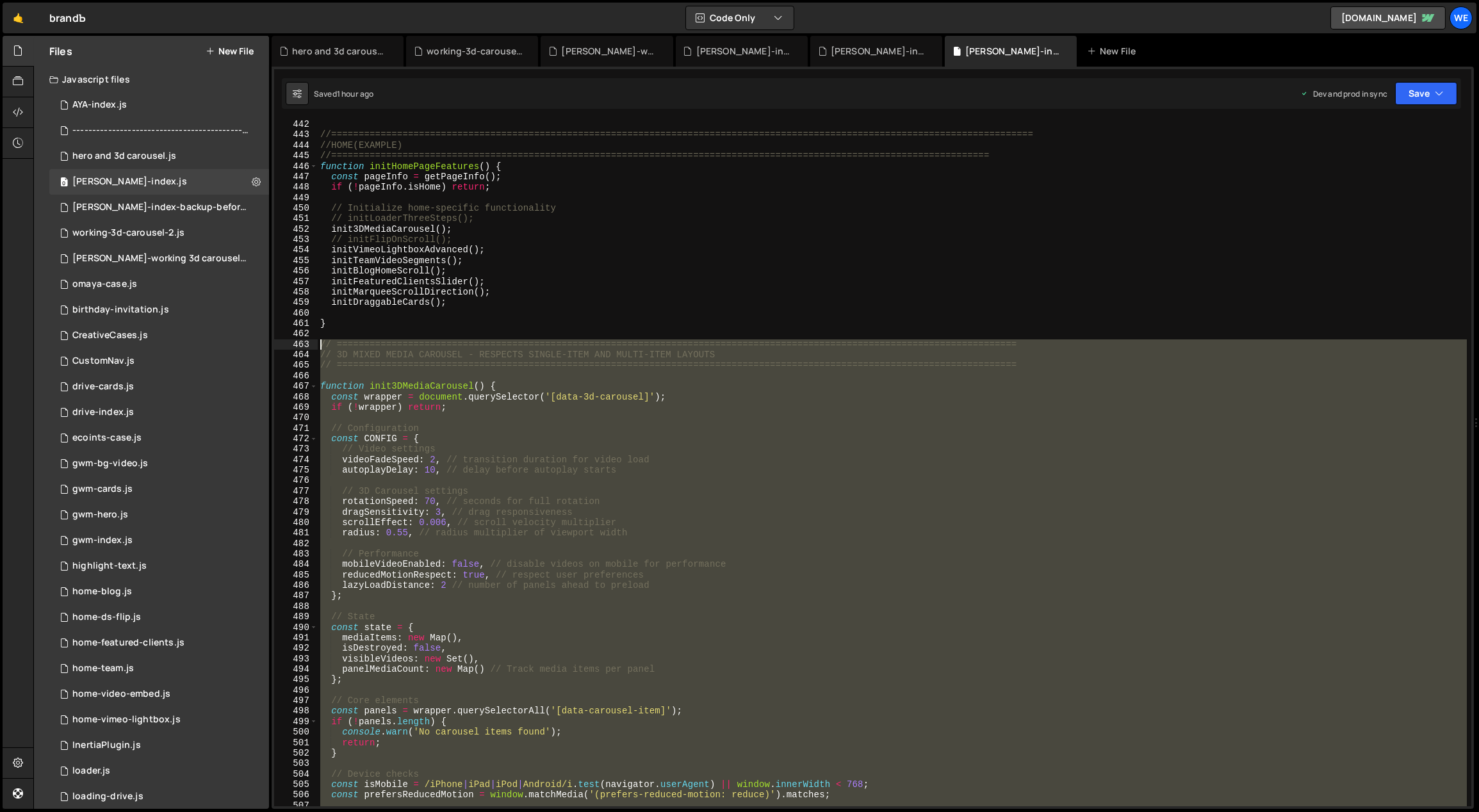
drag, startPoint x: 331, startPoint y: 524, endPoint x: 318, endPoint y: 345, distance: 179.5
click at [318, 345] on div "//=============================================================================…" at bounding box center [893, 473] width 1150 height 708
type textarea "// ============================================================================…"
click at [176, 156] on div "0 hero and 3d carousel.js 0" at bounding box center [159, 156] width 219 height 25
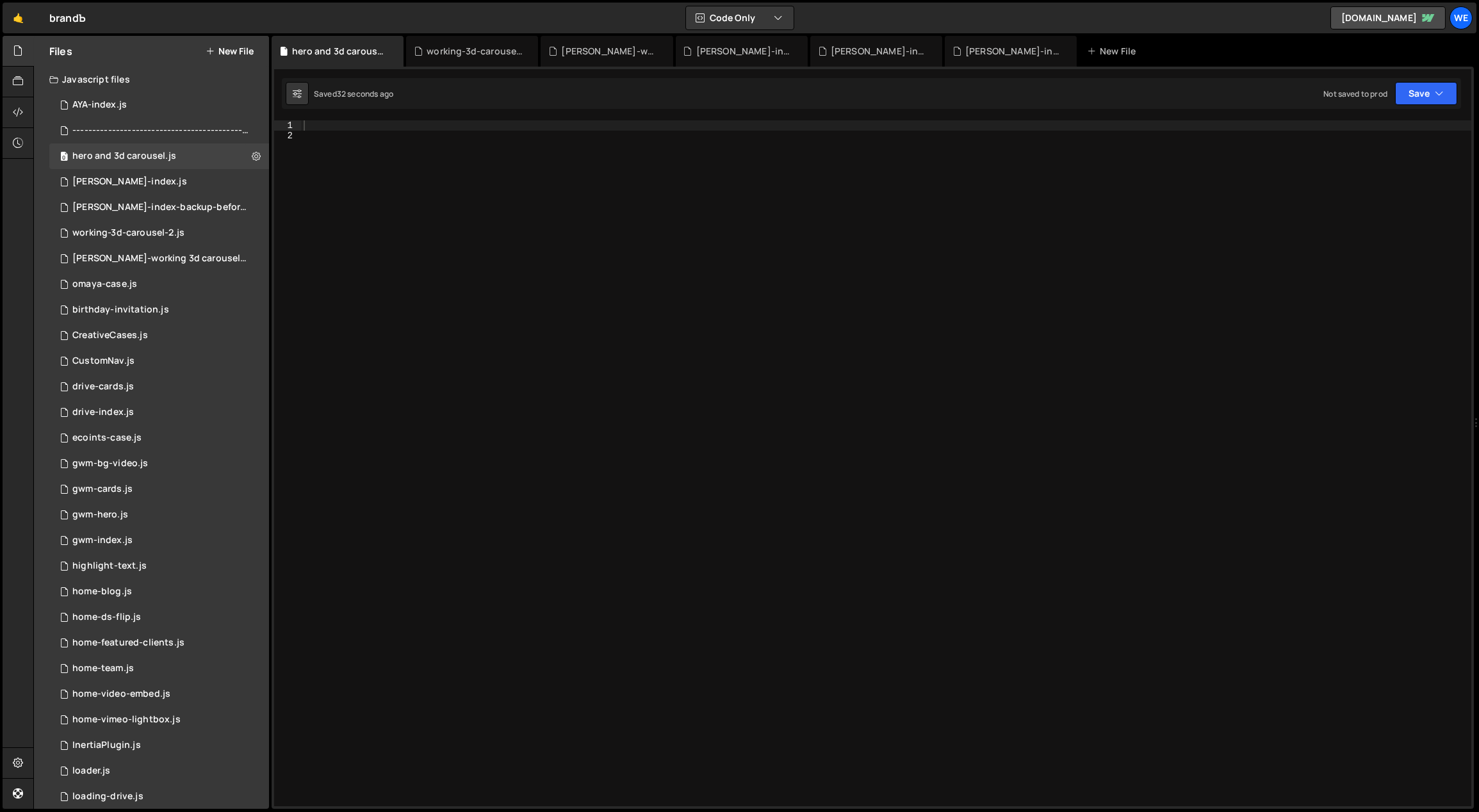
click at [439, 246] on div at bounding box center [886, 474] width 1171 height 708
paste textarea "}"
type textarea "}"
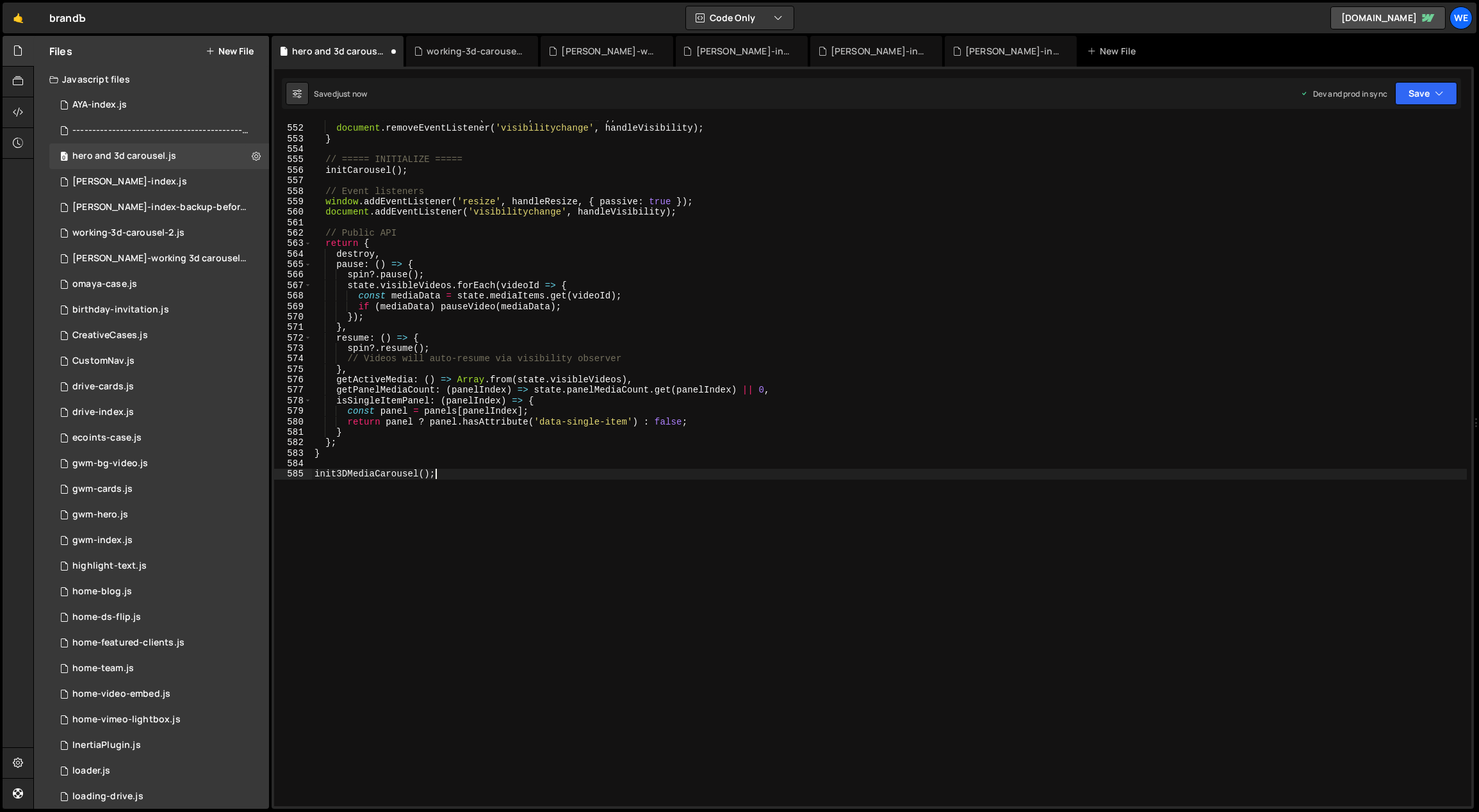
scroll to position [0, 7]
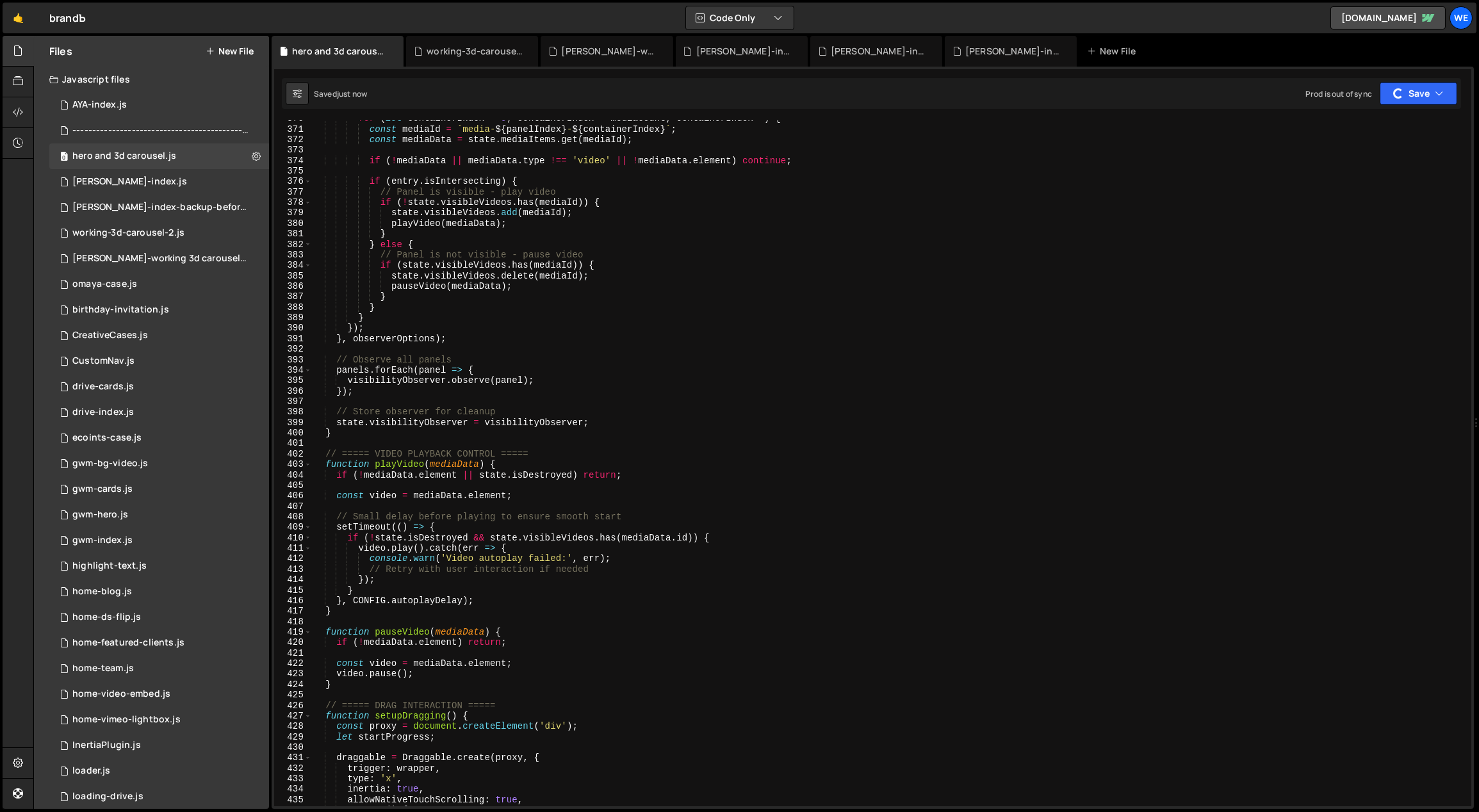
type textarea "image.addEventListener('error', () => {"
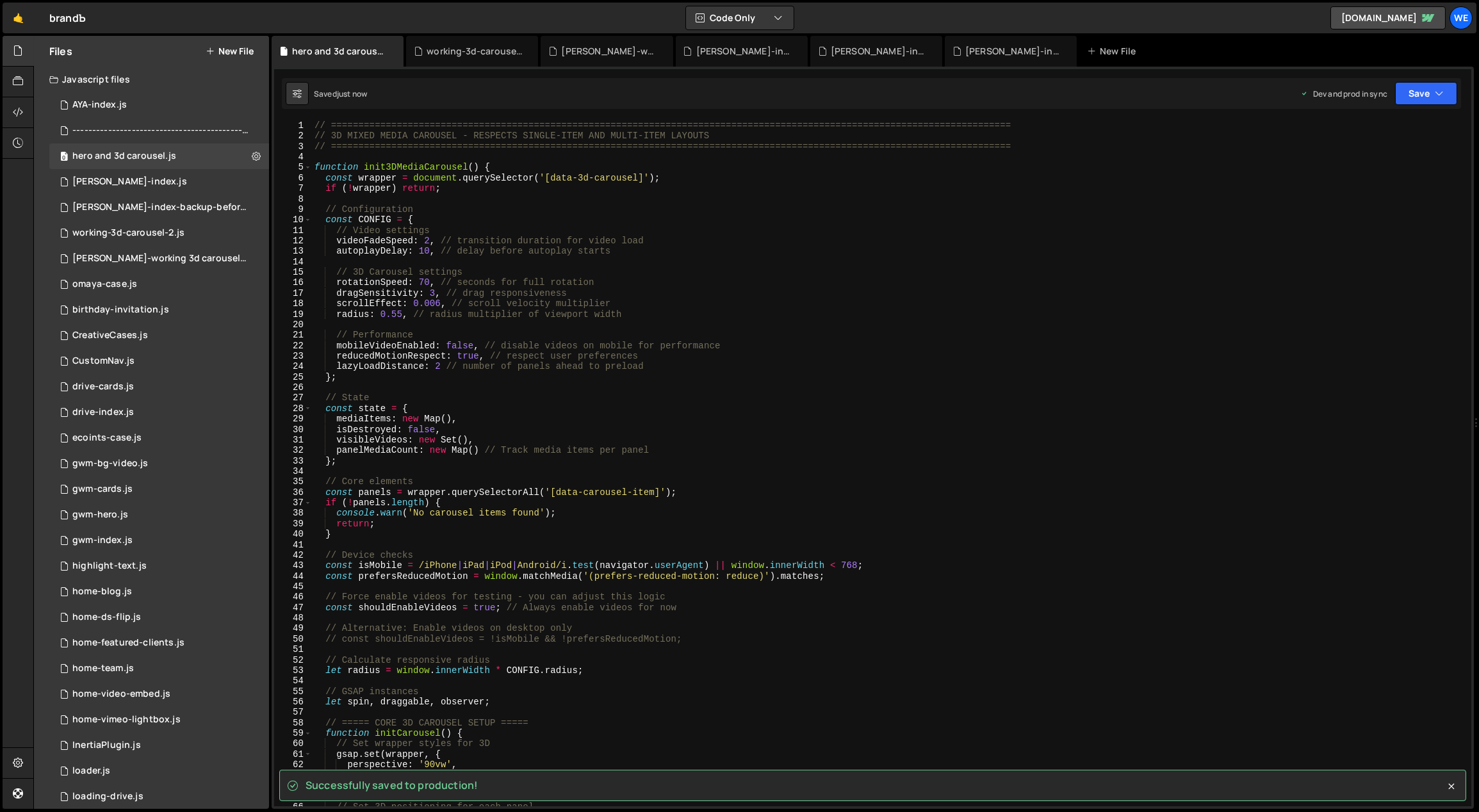
scroll to position [0, 0]
click at [155, 180] on div "0 [PERSON_NAME]-index.js 0" at bounding box center [159, 181] width 219 height 25
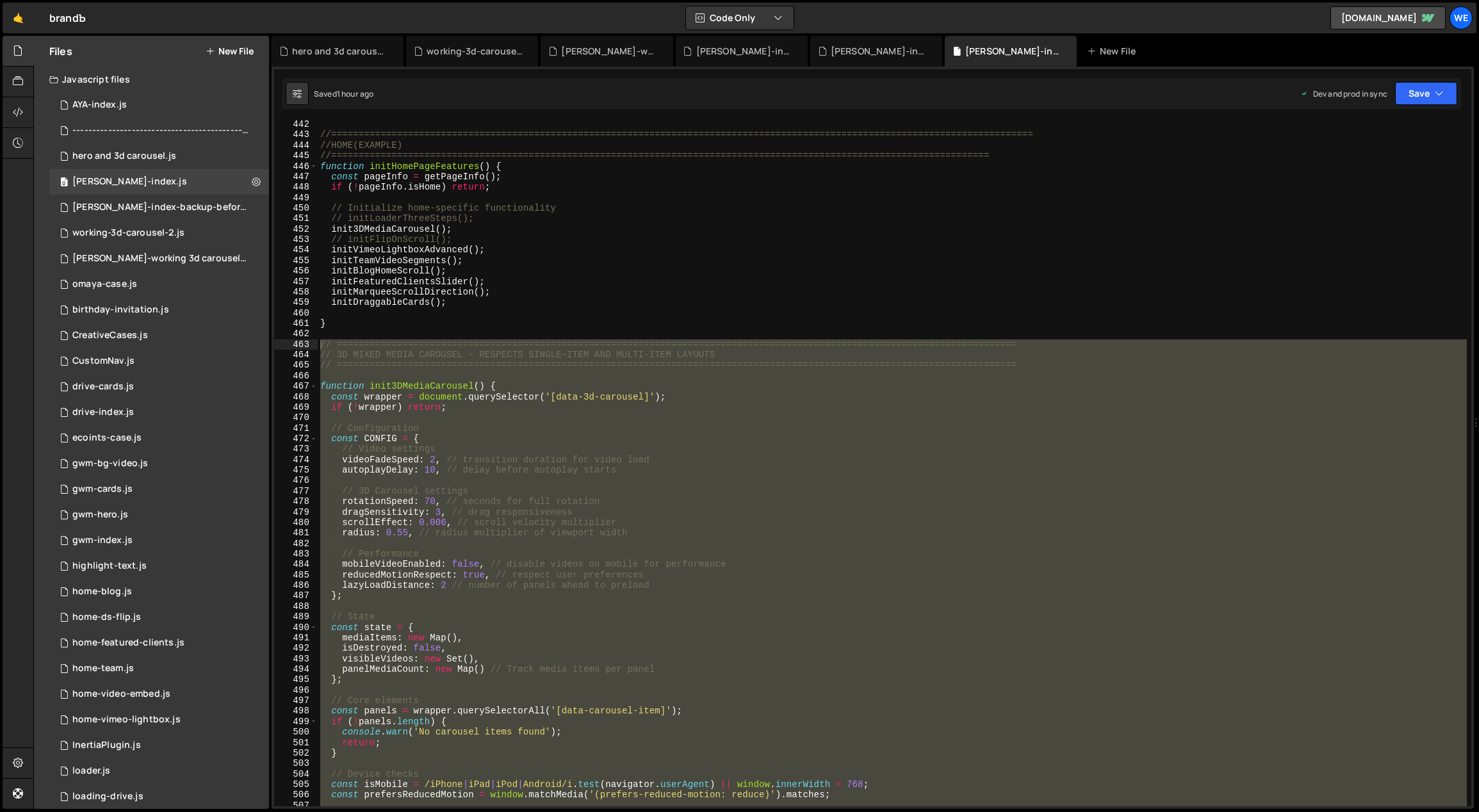
click at [524, 445] on div "//=============================================================================…" at bounding box center [893, 463] width 1149 height 686
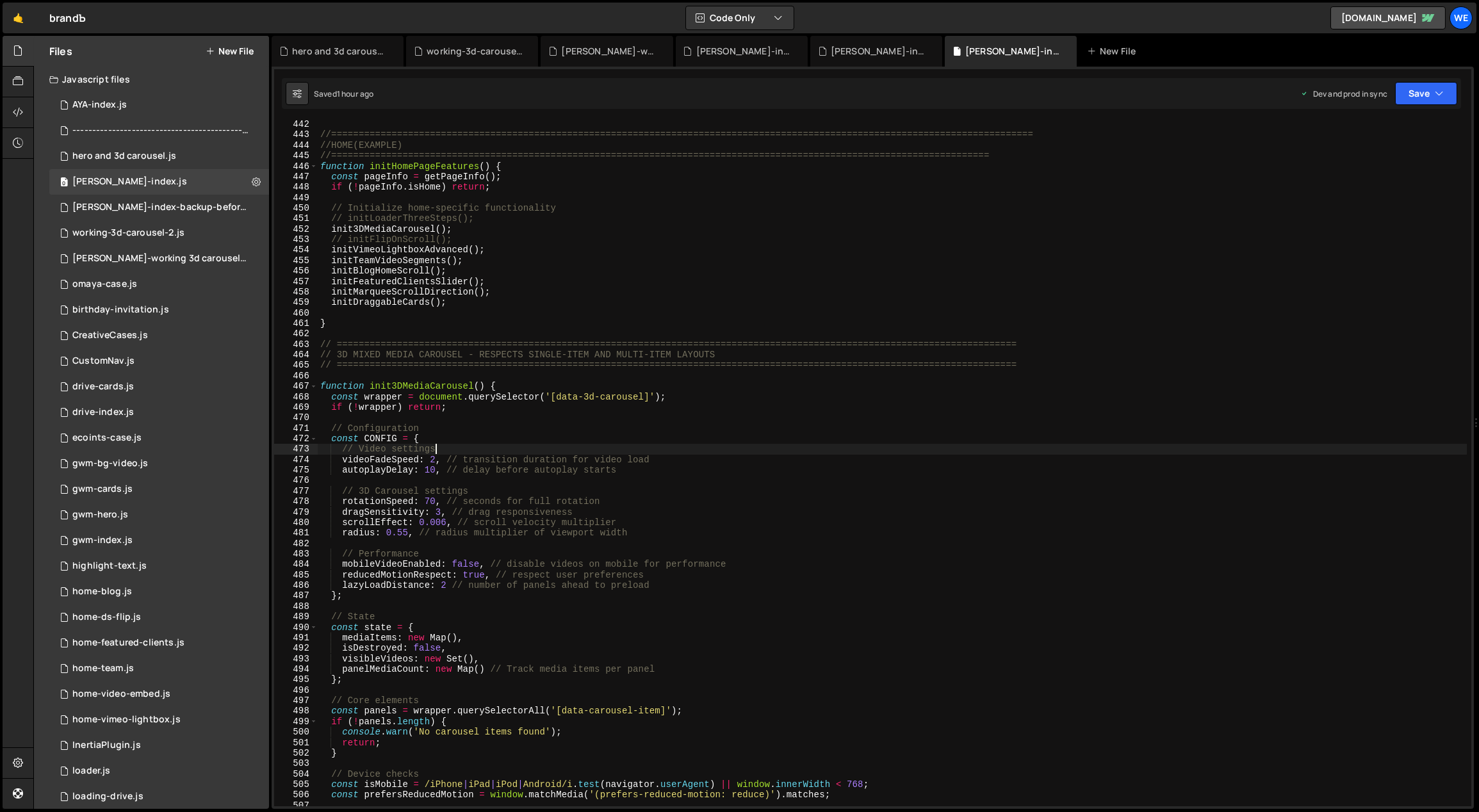
click at [476, 220] on div "//=============================================================================…" at bounding box center [893, 473] width 1150 height 708
click at [474, 226] on div "//=============================================================================…" at bounding box center [893, 473] width 1150 height 708
type textarea "// init3DMediaCarousel();"
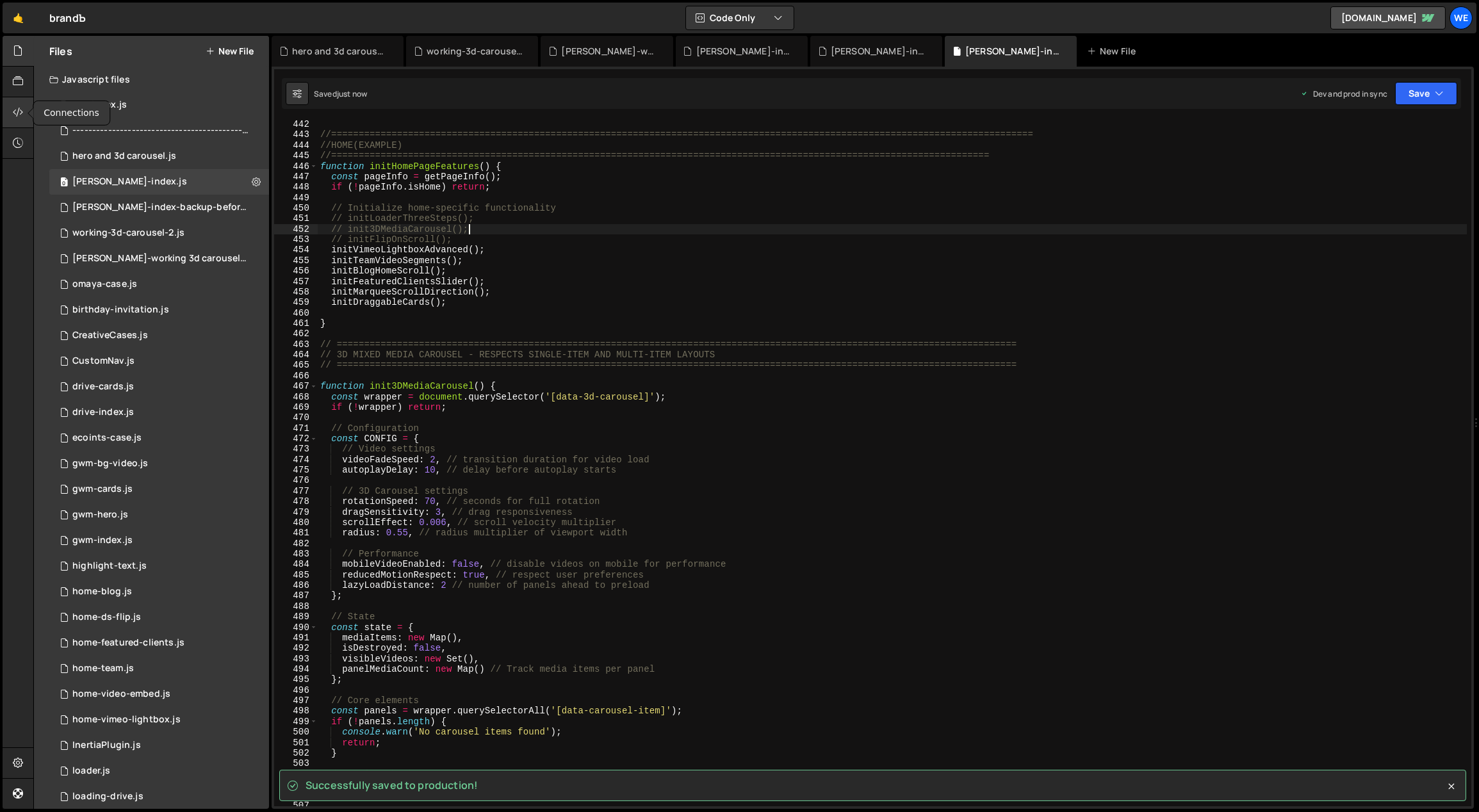
click at [17, 103] on div at bounding box center [18, 112] width 31 height 31
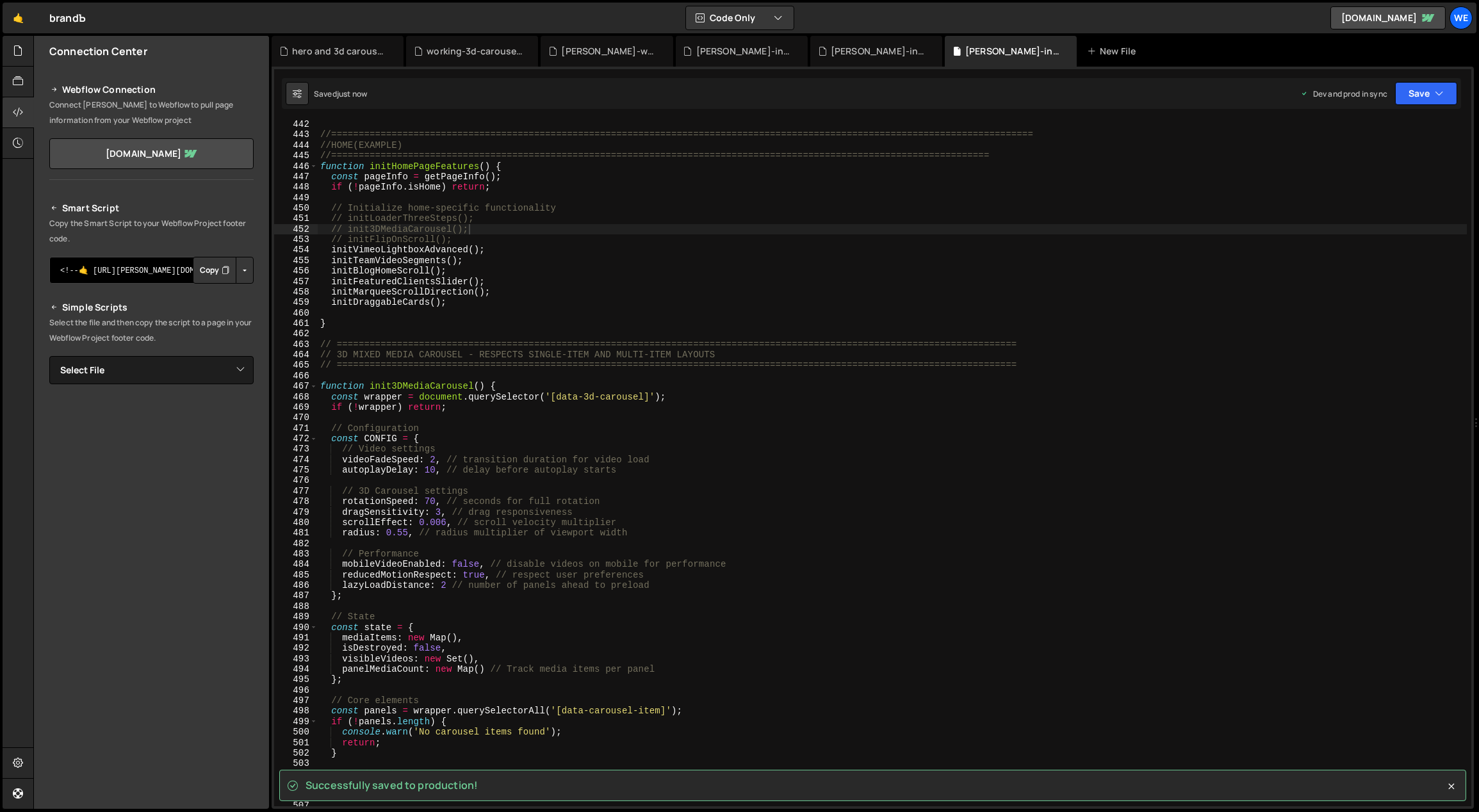
click at [176, 270] on textarea "<!--🤙 [URL][PERSON_NAME][DOMAIN_NAME]> <script>document.addEventListener("DOMCo…" at bounding box center [151, 270] width 204 height 27
click at [182, 367] on select "Select File AYA-index.js ------------------------------------------------.[PERS…" at bounding box center [151, 369] width 204 height 28
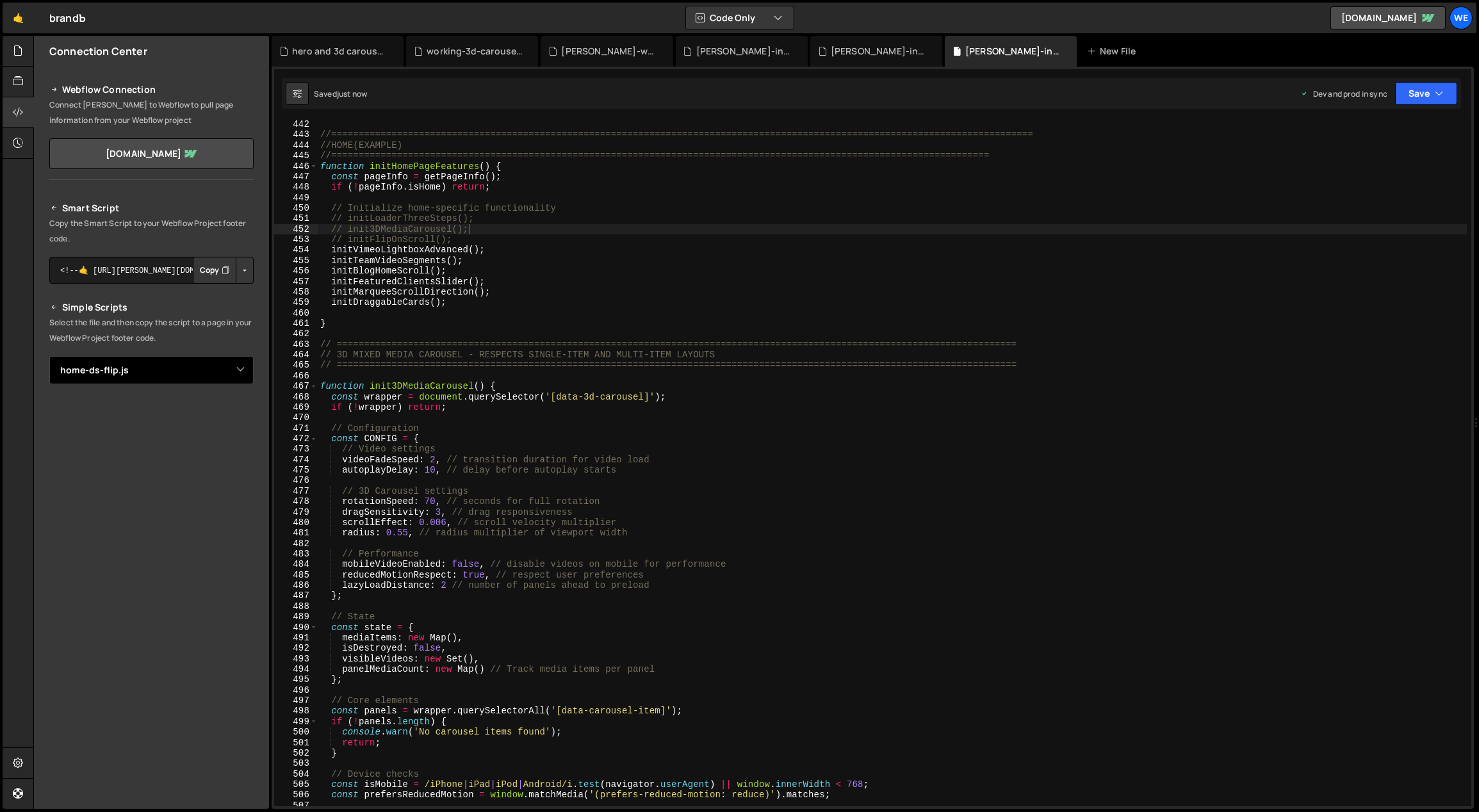
click at [50, 356] on select "Select File AYA-index.js ------------------------------------------------.[PERS…" at bounding box center [151, 369] width 204 height 28
click at [119, 272] on textarea "<!--🤙 [URL][PERSON_NAME][DOMAIN_NAME]> <script>document.addEventListener("DOMCo…" at bounding box center [151, 270] width 204 height 27
click at [141, 375] on select "Select File AYA-index.js ------------------------------------------------.[PERS…" at bounding box center [151, 369] width 204 height 28
select select "47104"
click at [50, 356] on select "Select File AYA-index.js ------------------------------------------------.[PERS…" at bounding box center [151, 369] width 204 height 28
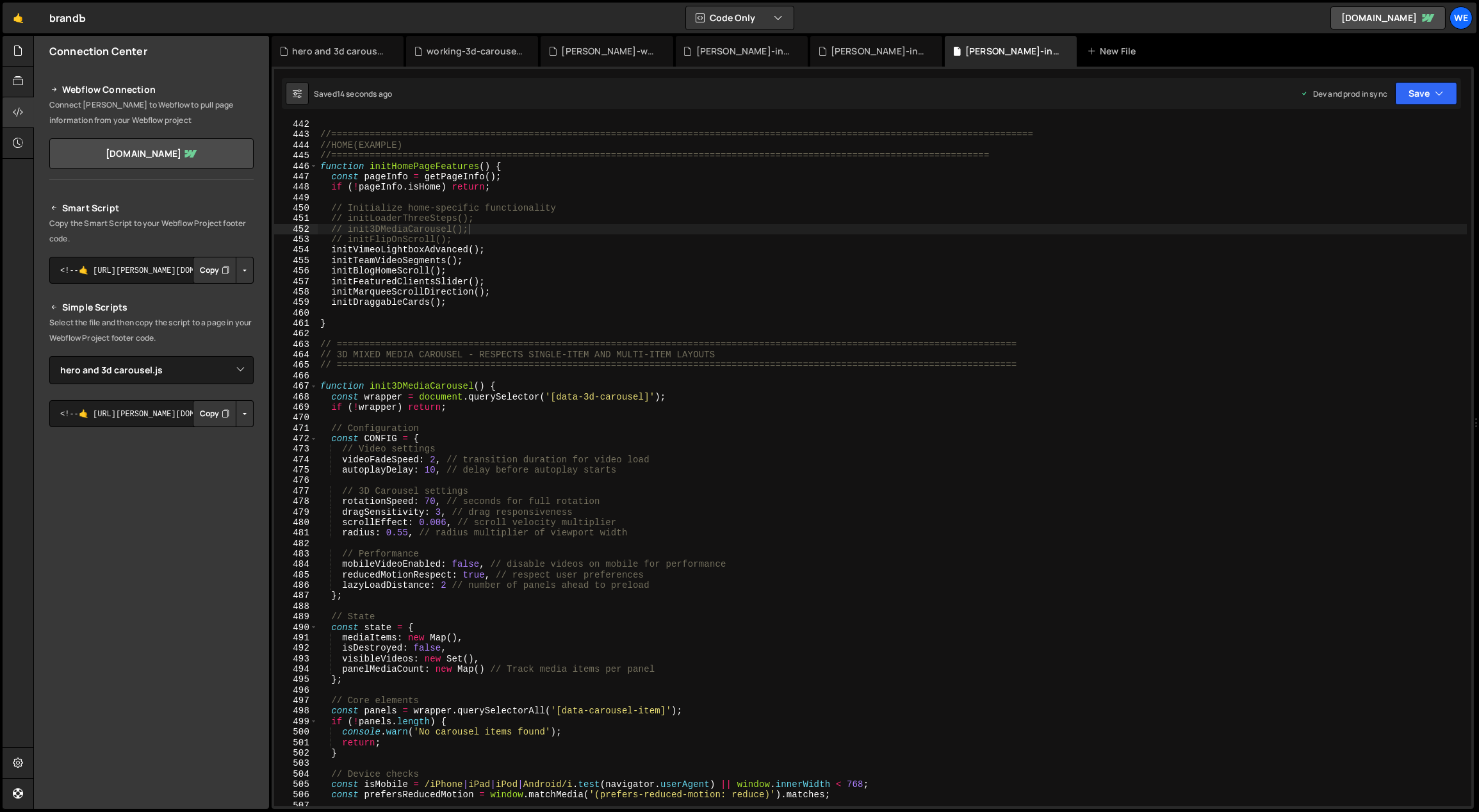
click at [241, 420] on button "Button group with nested dropdown" at bounding box center [244, 413] width 18 height 27
click at [226, 455] on link "Copy Production js" at bounding box center [200, 455] width 106 height 18
click at [18, 50] on icon at bounding box center [18, 51] width 10 height 14
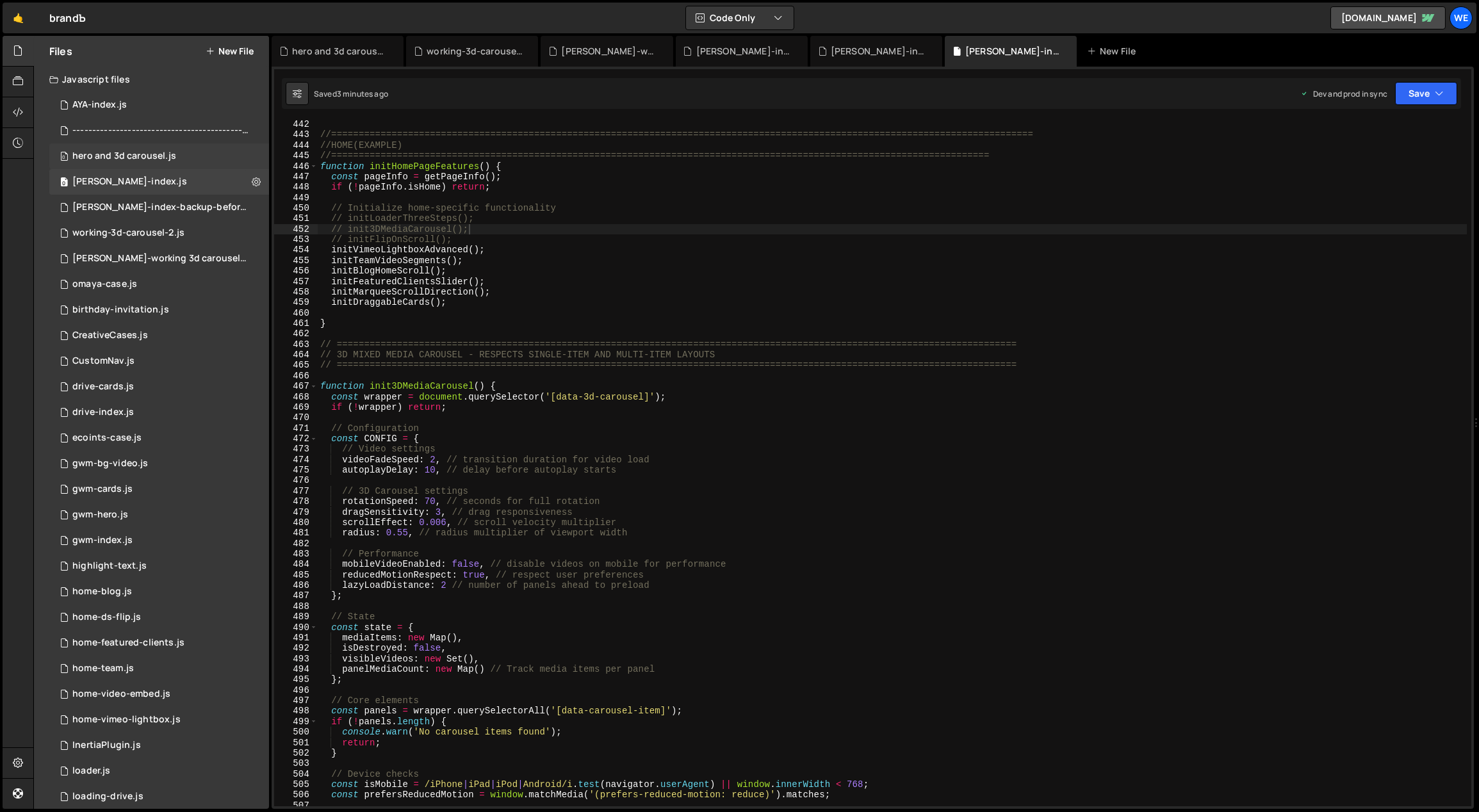
click at [150, 155] on div "hero and 3d carousel.js" at bounding box center [124, 157] width 104 height 12
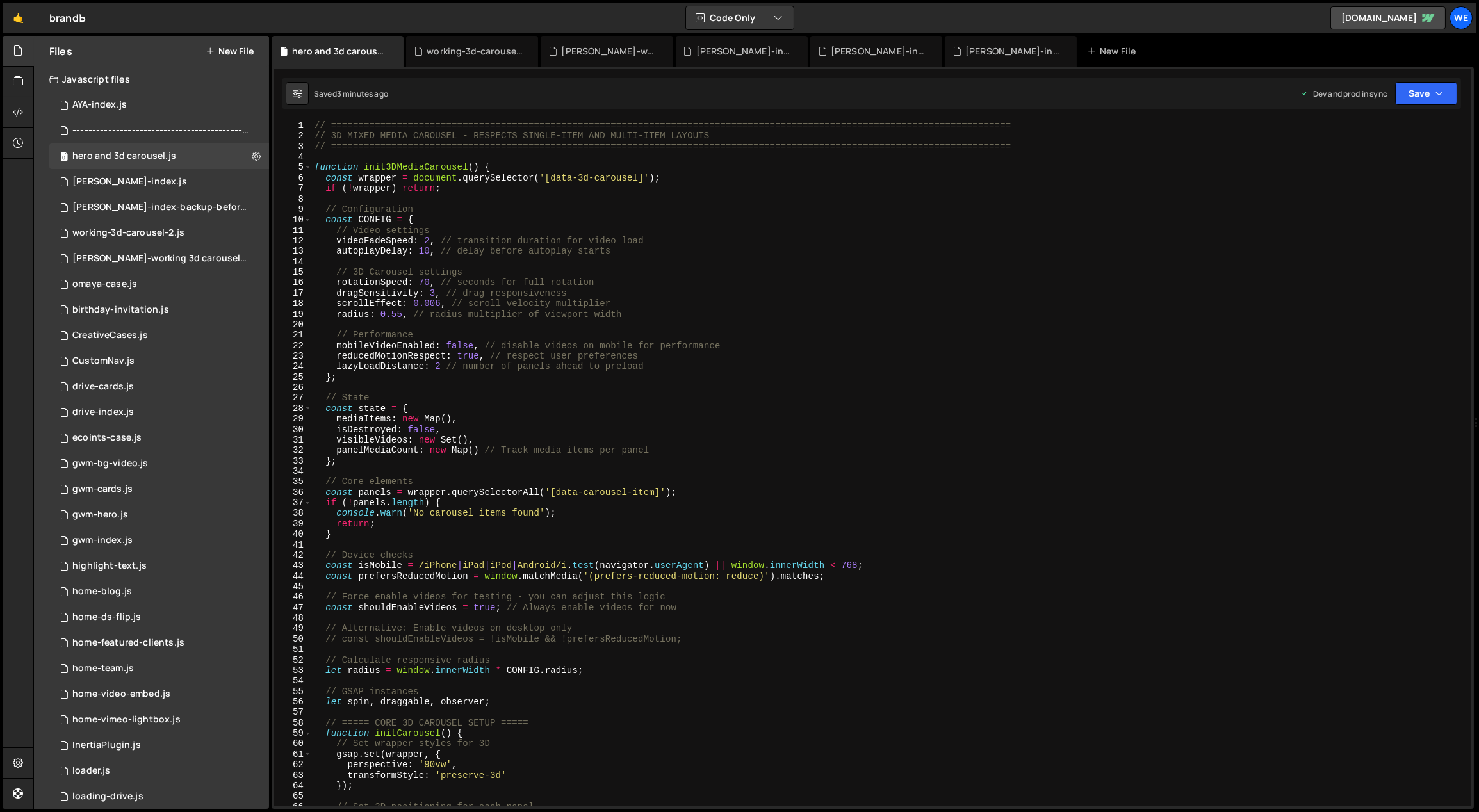
click at [672, 322] on div "// ============================================================================…" at bounding box center [890, 474] width 1156 height 708
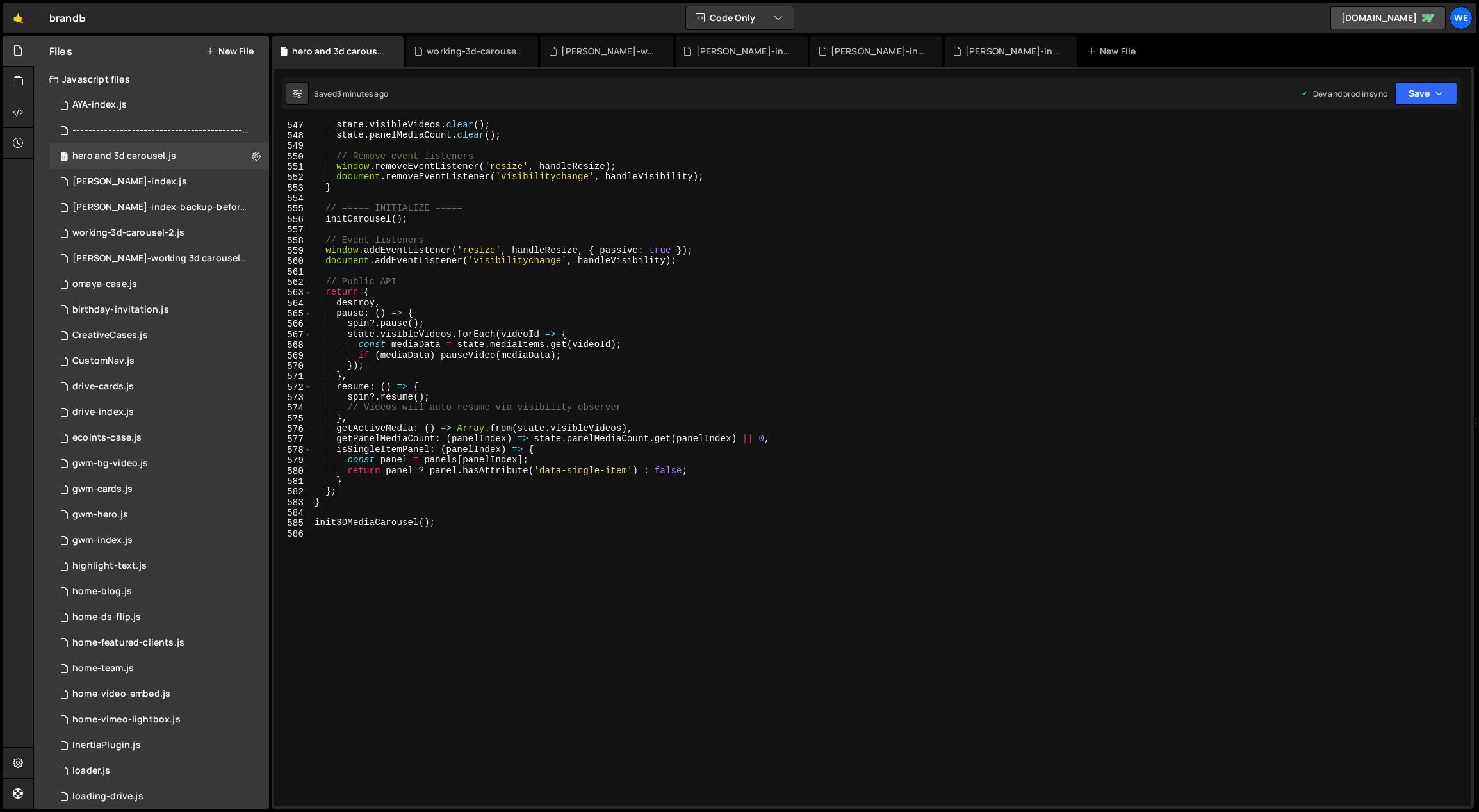
scroll to position [5649, 0]
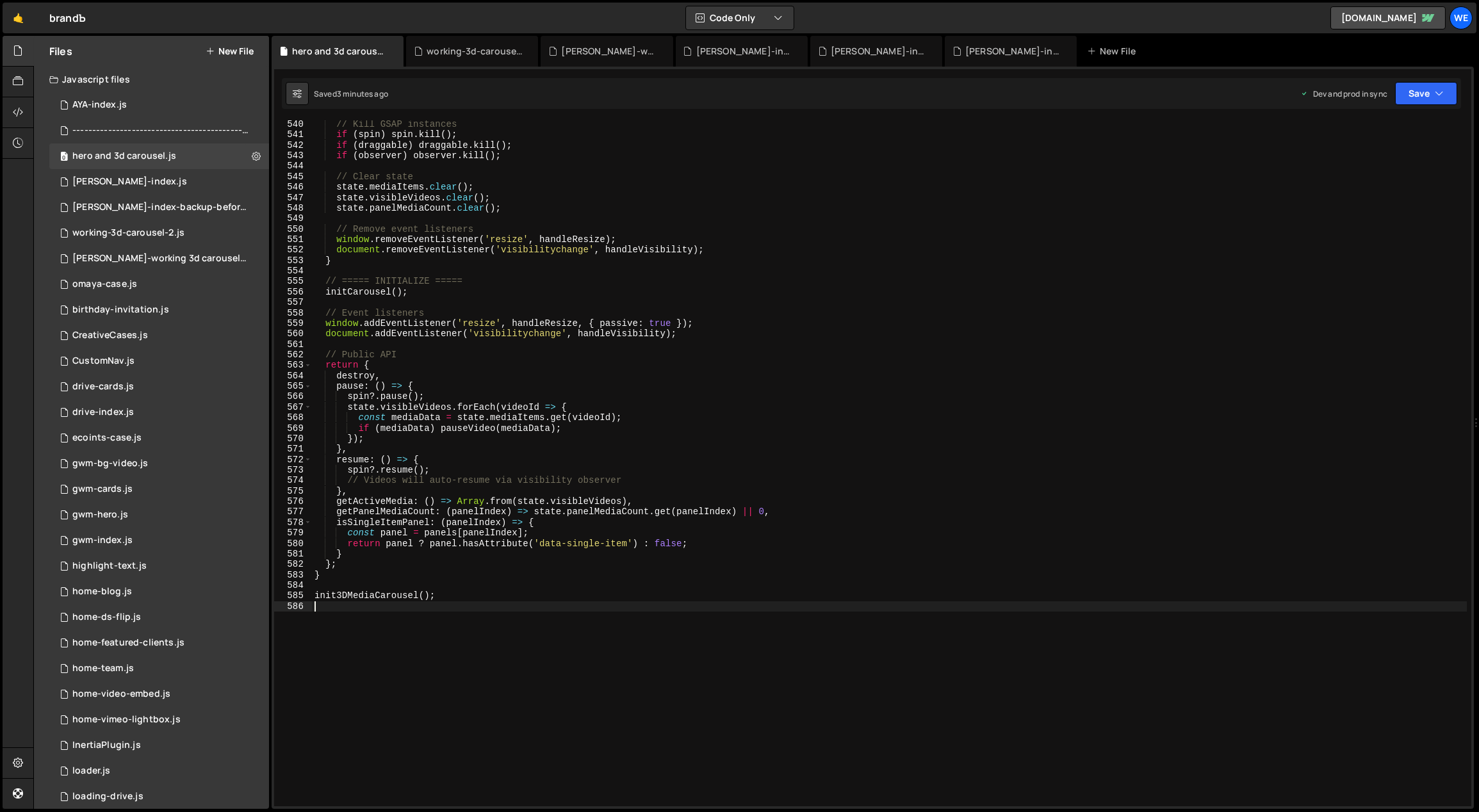
click at [589, 645] on div "// Kill GSAP instances if ( spin ) spin . kill ( ) ; if ( draggable ) draggable…" at bounding box center [890, 473] width 1156 height 708
paste textarea "}"
type textarea "}"
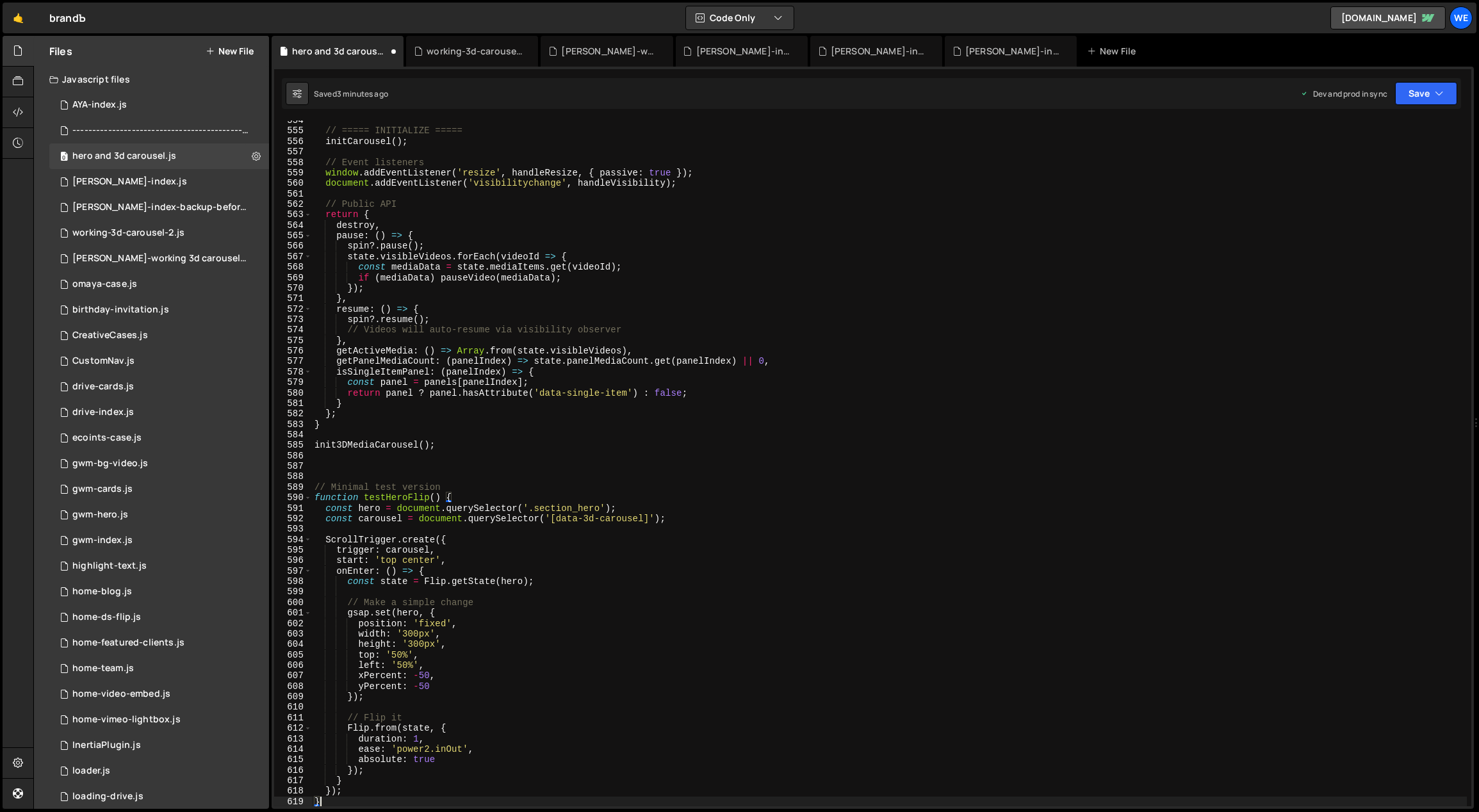
click at [404, 475] on div "// ===== INITIALIZE ===== initCarousel ( ) ; // Event listeners window . addEve…" at bounding box center [890, 469] width 1156 height 708
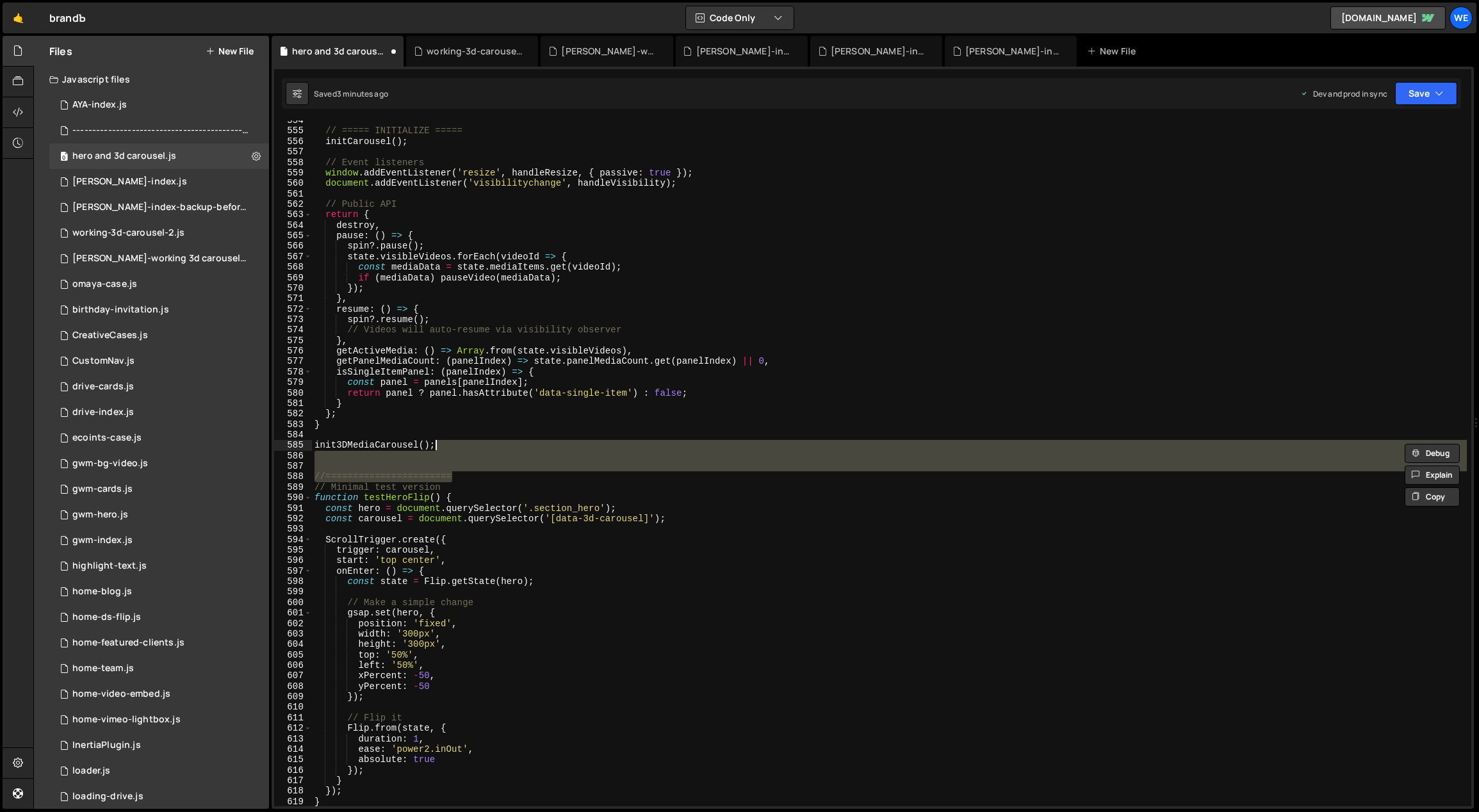
scroll to position [0, 8]
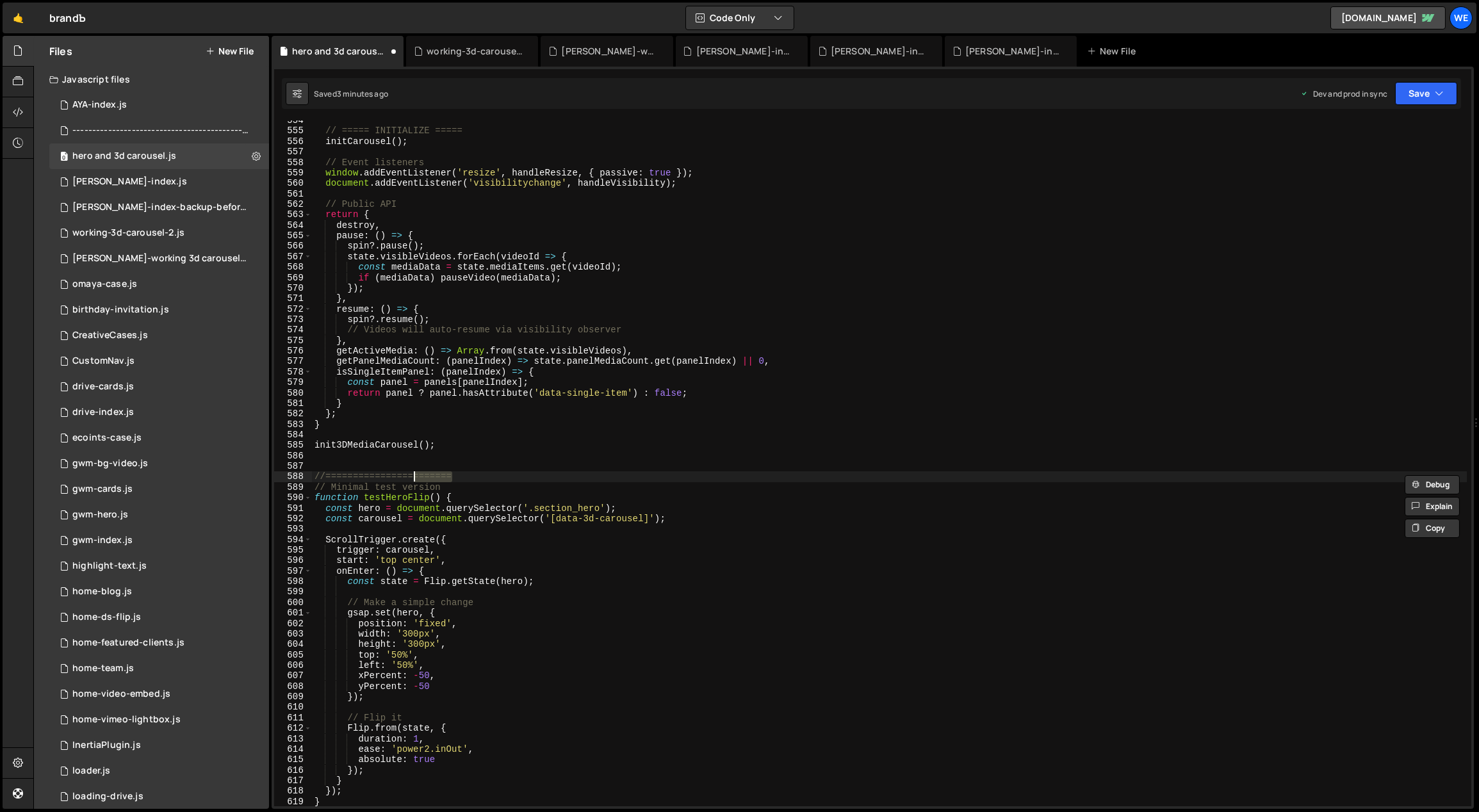
paste textarea "======="
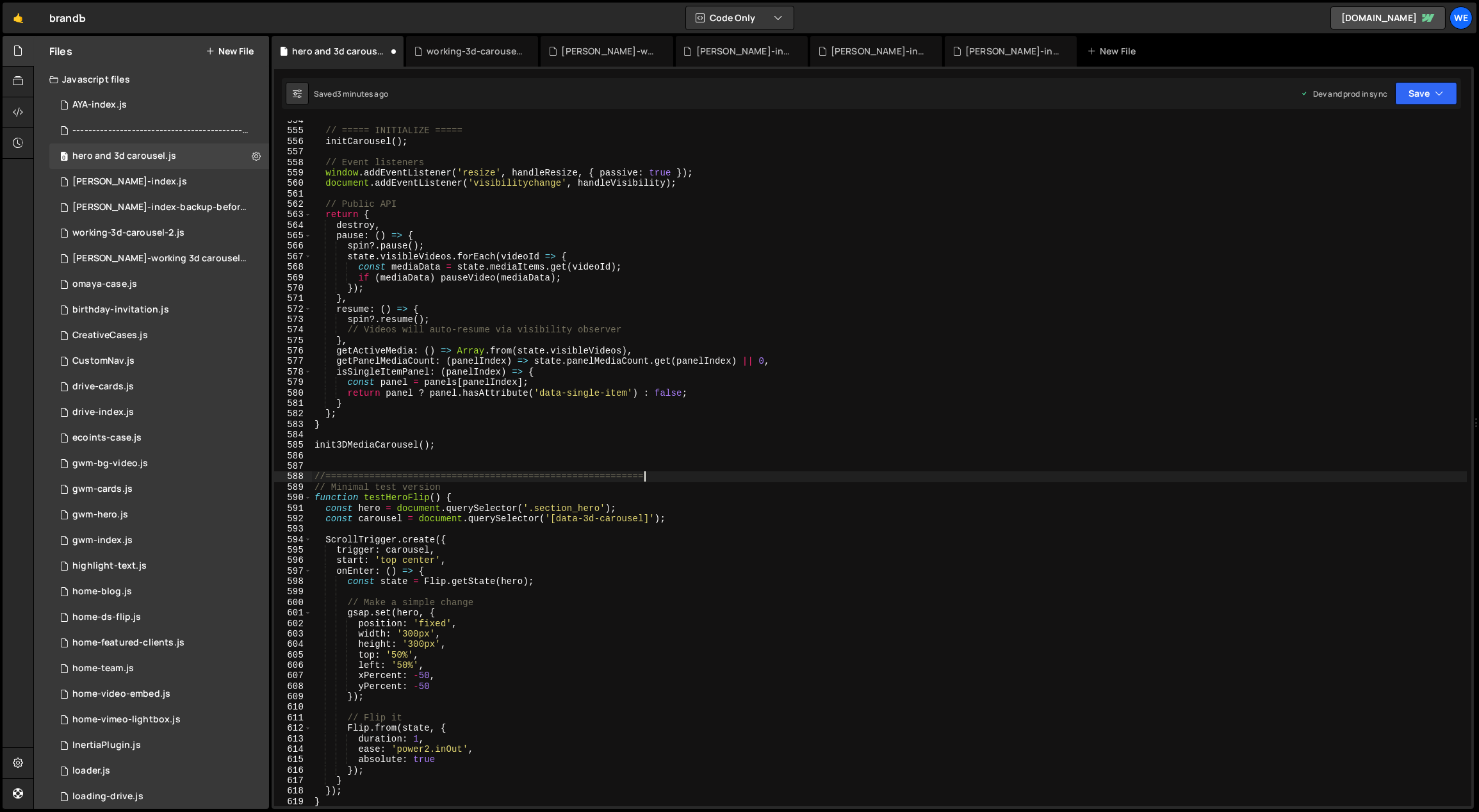
paste textarea "======="
type textarea "//========================================================================"
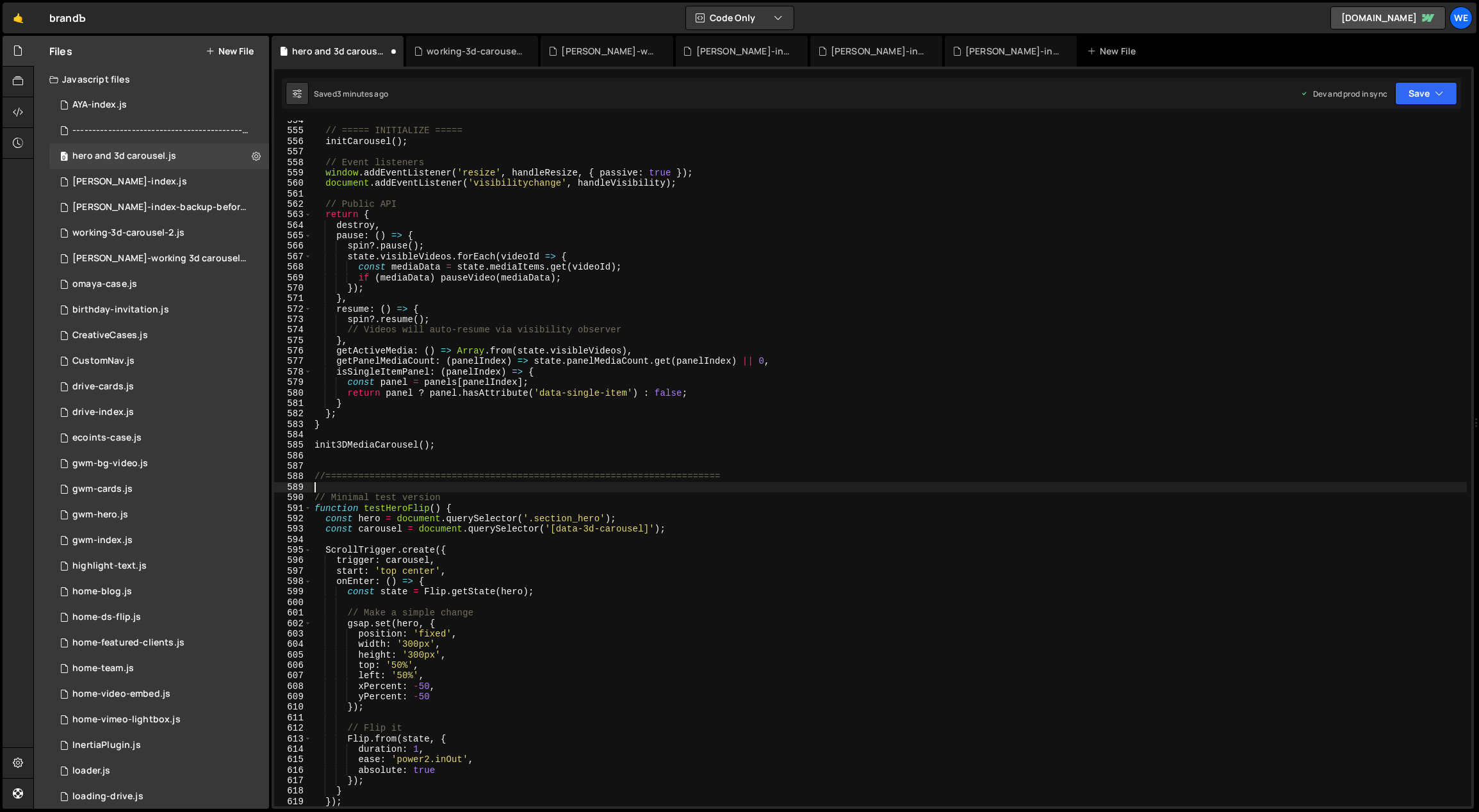
type textarea "."
type textarea "// HERO"
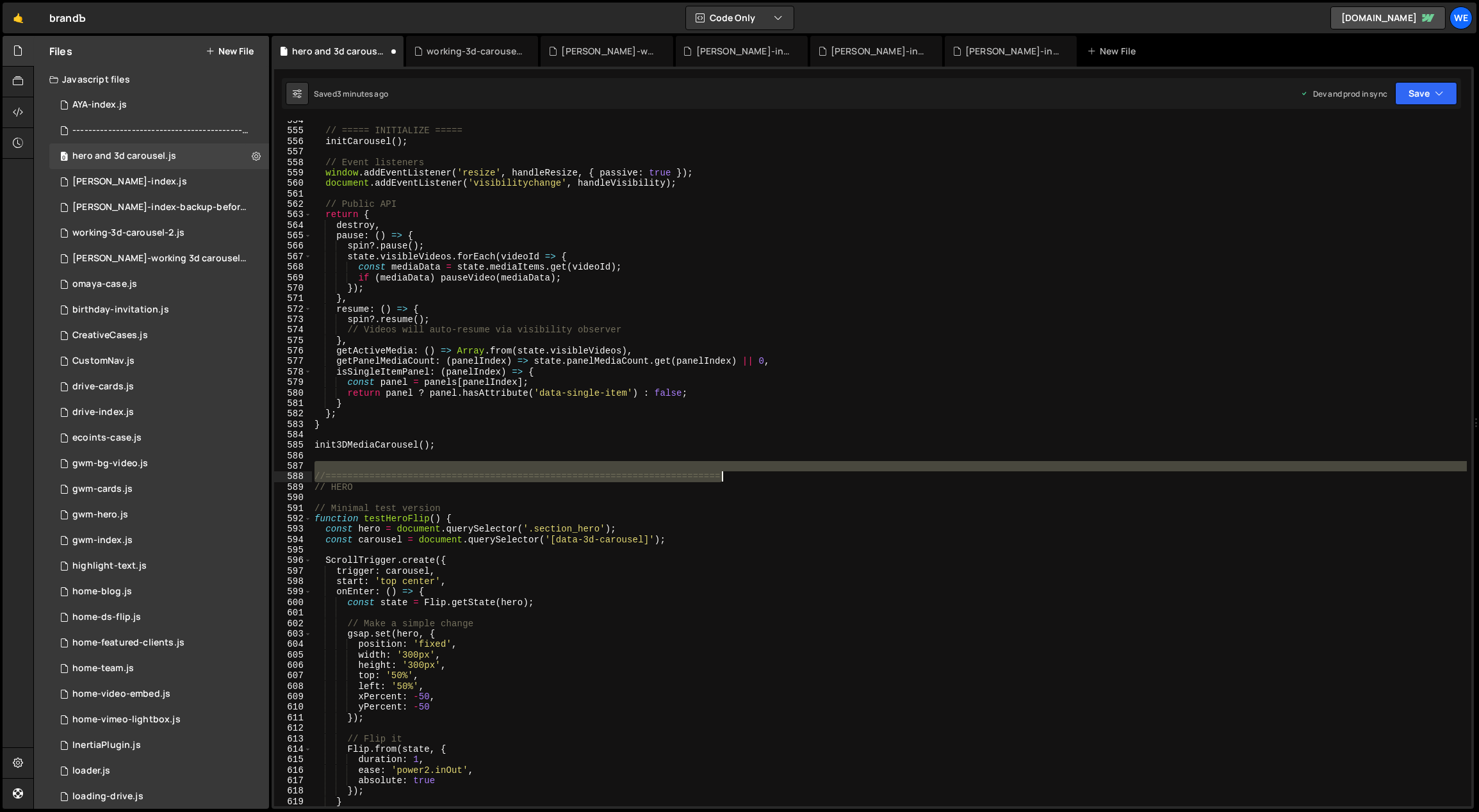
drag, startPoint x: 759, startPoint y: 471, endPoint x: 738, endPoint y: 480, distance: 22.8
click at [738, 480] on div "// ===== INITIALIZE ===== initCarousel ( ) ; // Event listeners window . addEve…" at bounding box center [890, 469] width 1156 height 708
click at [656, 492] on div "// ===== INITIALIZE ===== initCarousel ( ) ; // Event listeners window . addEve…" at bounding box center [890, 469] width 1156 height 708
type textarea "// HERO"
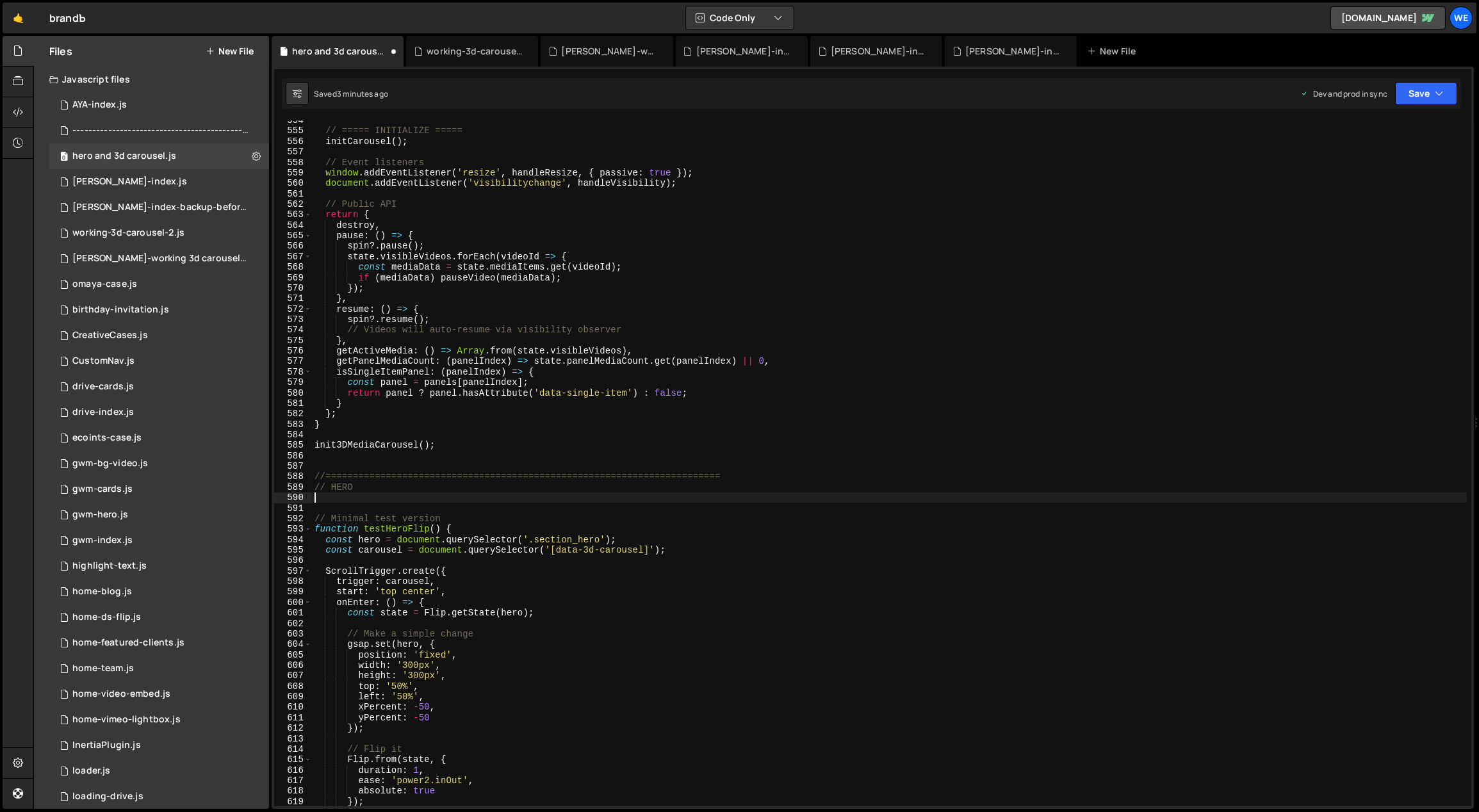
paste textarea "//========================================================================"
type textarea "//========================================================================"
type textarea "// HERO FLIP ANIMATION"
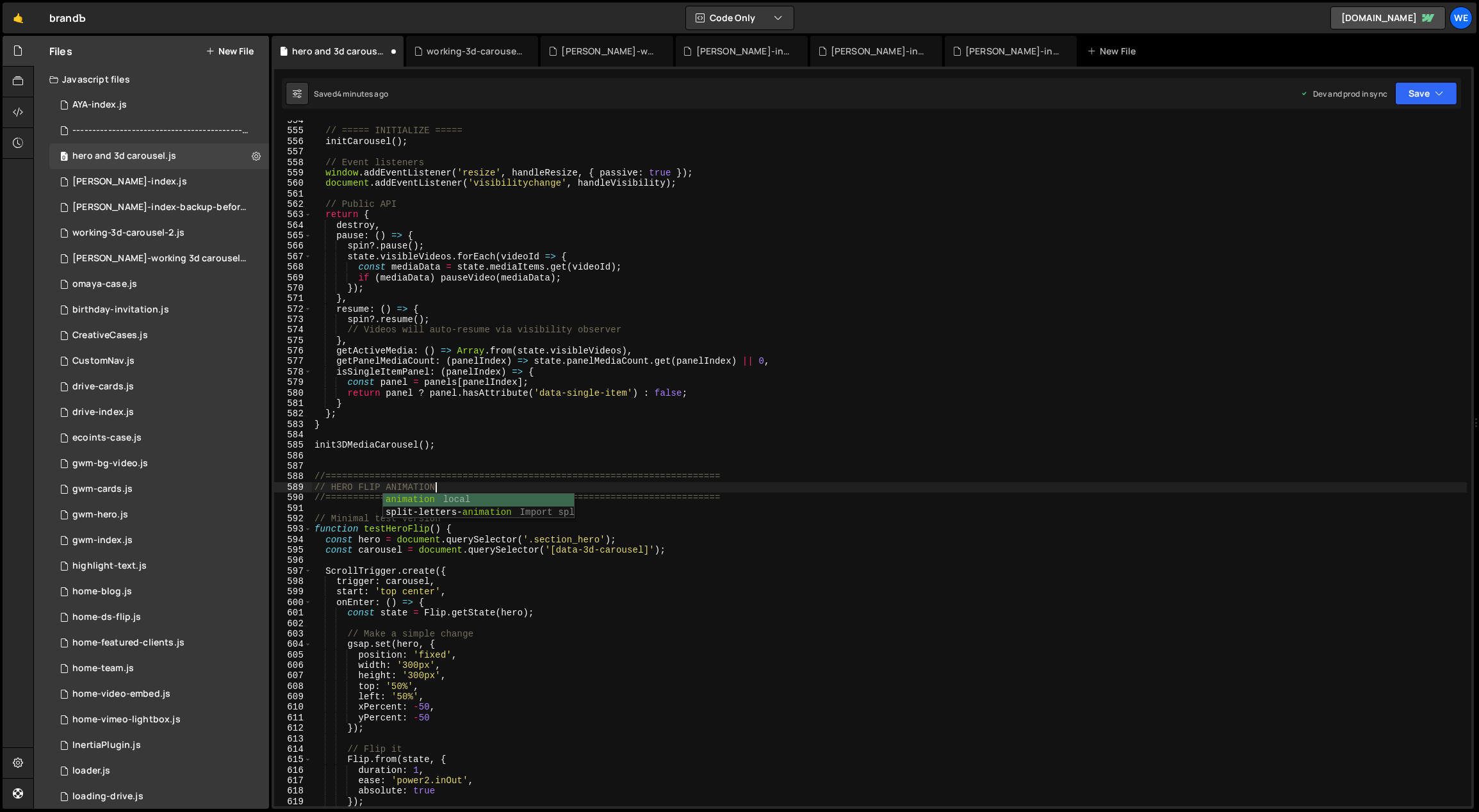
click at [757, 451] on div "// ===== INITIALIZE ===== initCarousel ( ) ; // Event listeners window . addEve…" at bounding box center [890, 469] width 1156 height 708
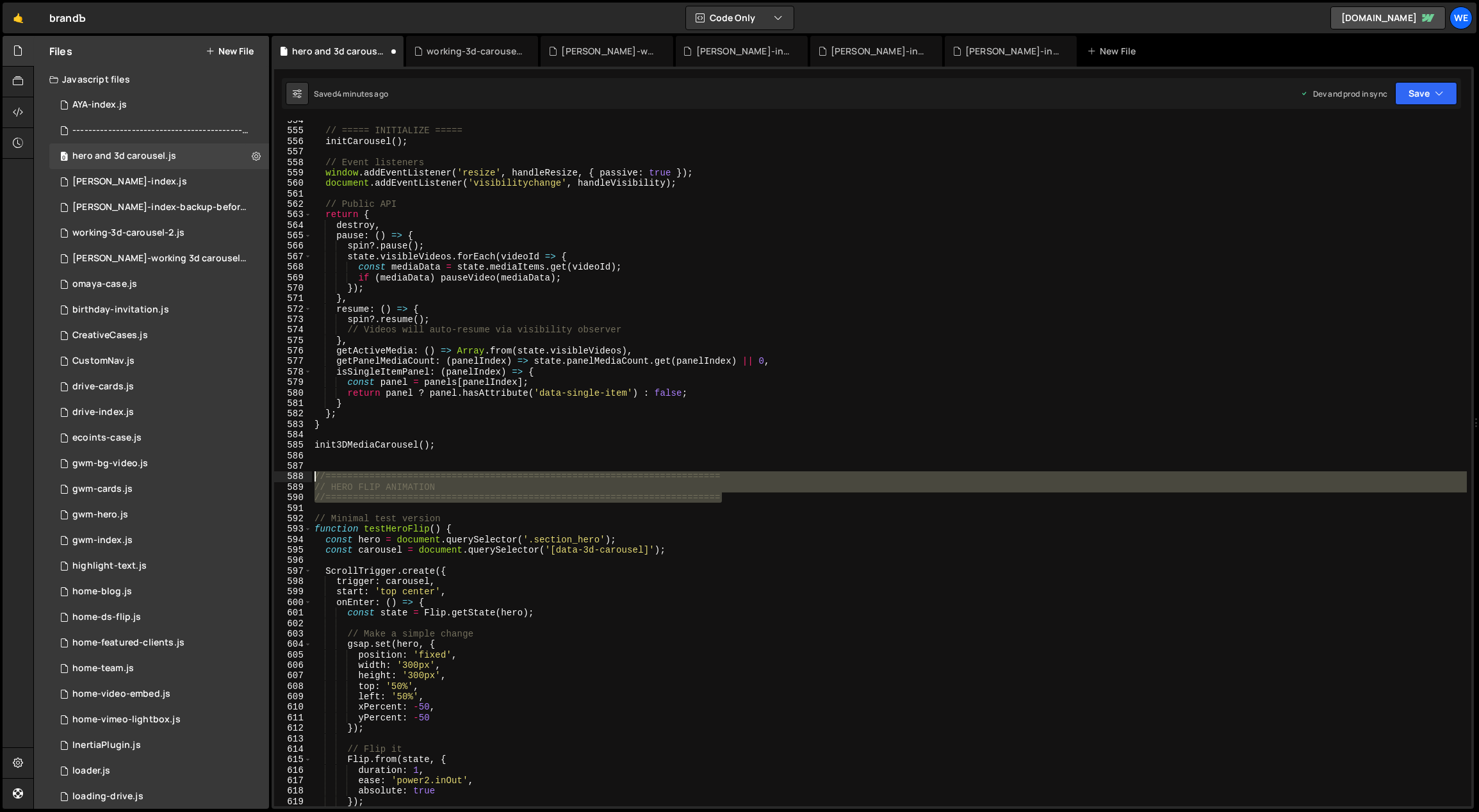
drag, startPoint x: 730, startPoint y: 493, endPoint x: 323, endPoint y: 467, distance: 407.8
click at [289, 473] on div "554 555 556 557 558 559 560 561 562 563 564 565 566 567 568 569 570 571 572 573…" at bounding box center [872, 463] width 1197 height 686
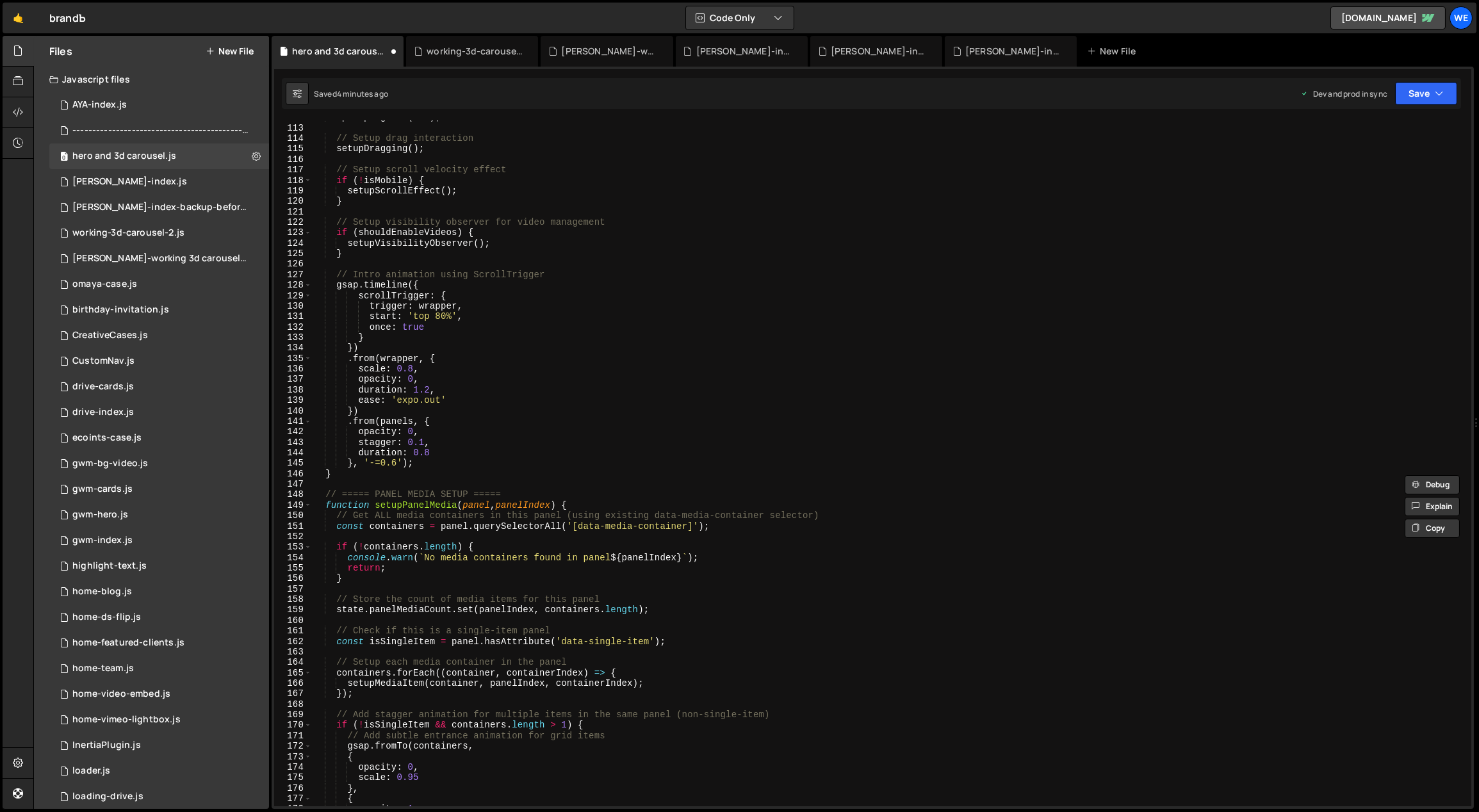
scroll to position [1171, 0]
click at [455, 443] on div "spin . progress ( 0.5 ) ; // Setup drag interaction setupDragging ( ) ; // Setu…" at bounding box center [890, 466] width 1156 height 708
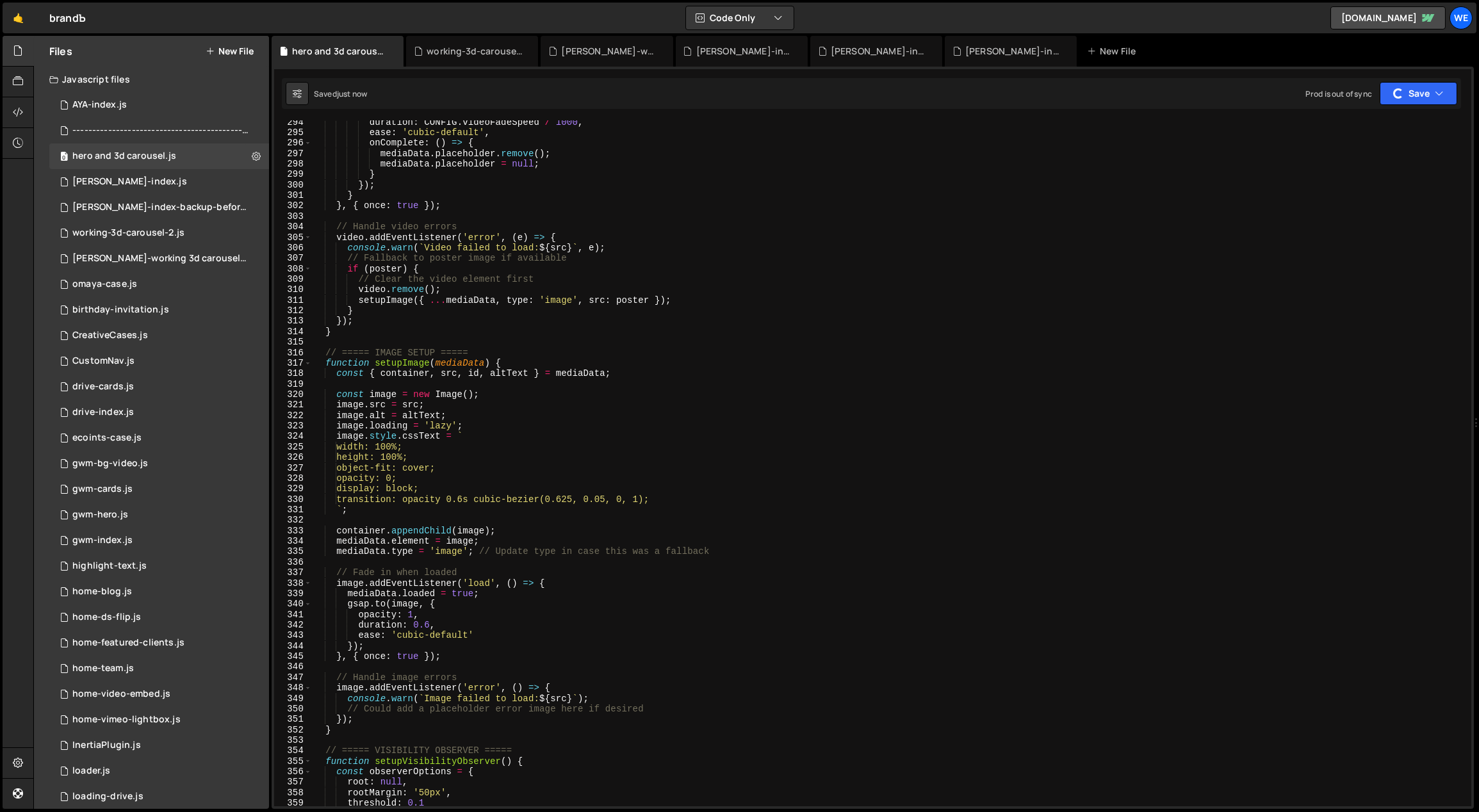
scroll to position [3796, 0]
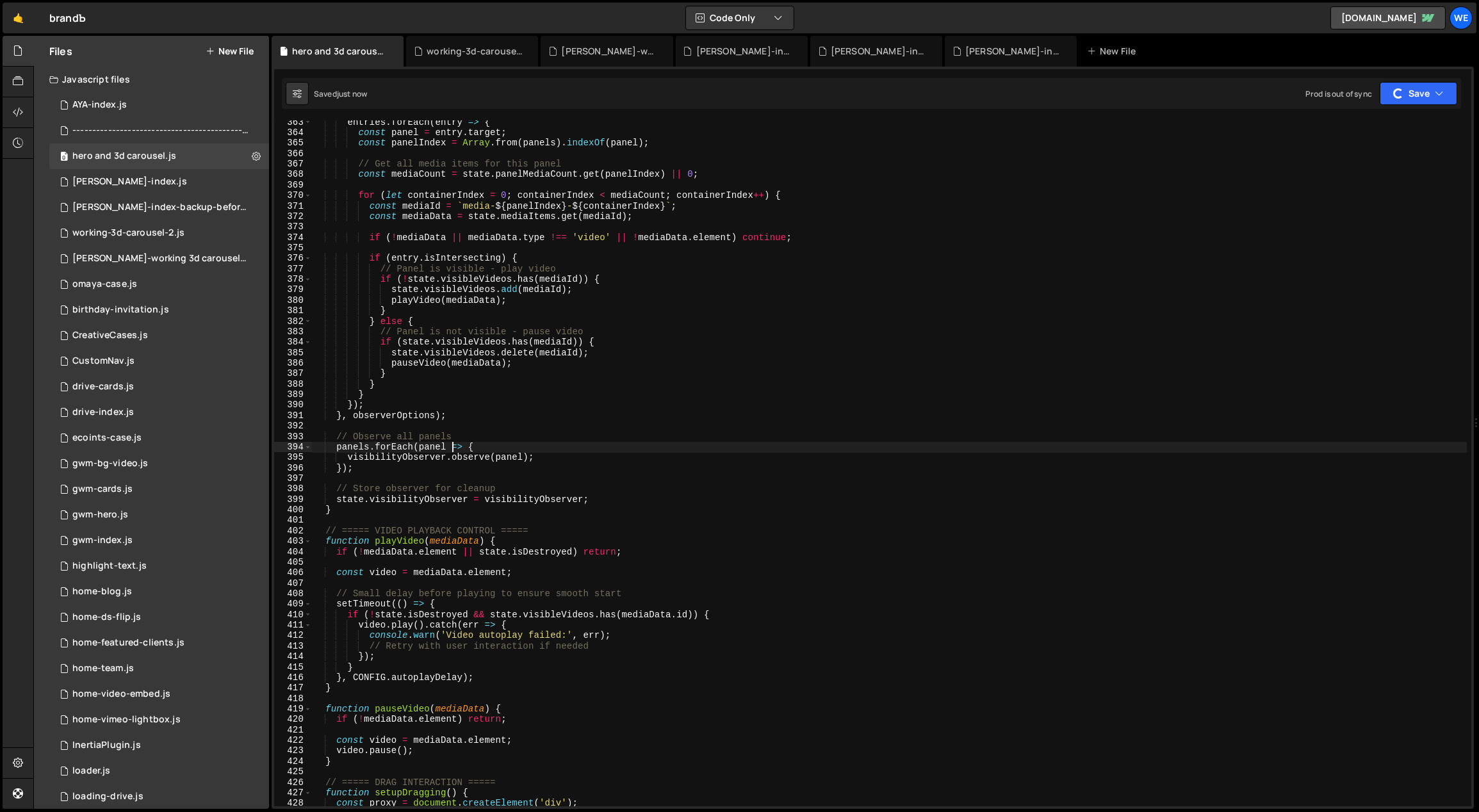
click at [453, 450] on div "entries . forEach ( entry => { const panel = entry . target ; const panelIndex …" at bounding box center [890, 471] width 1156 height 708
type textarea "panels.forEach(panel => {"
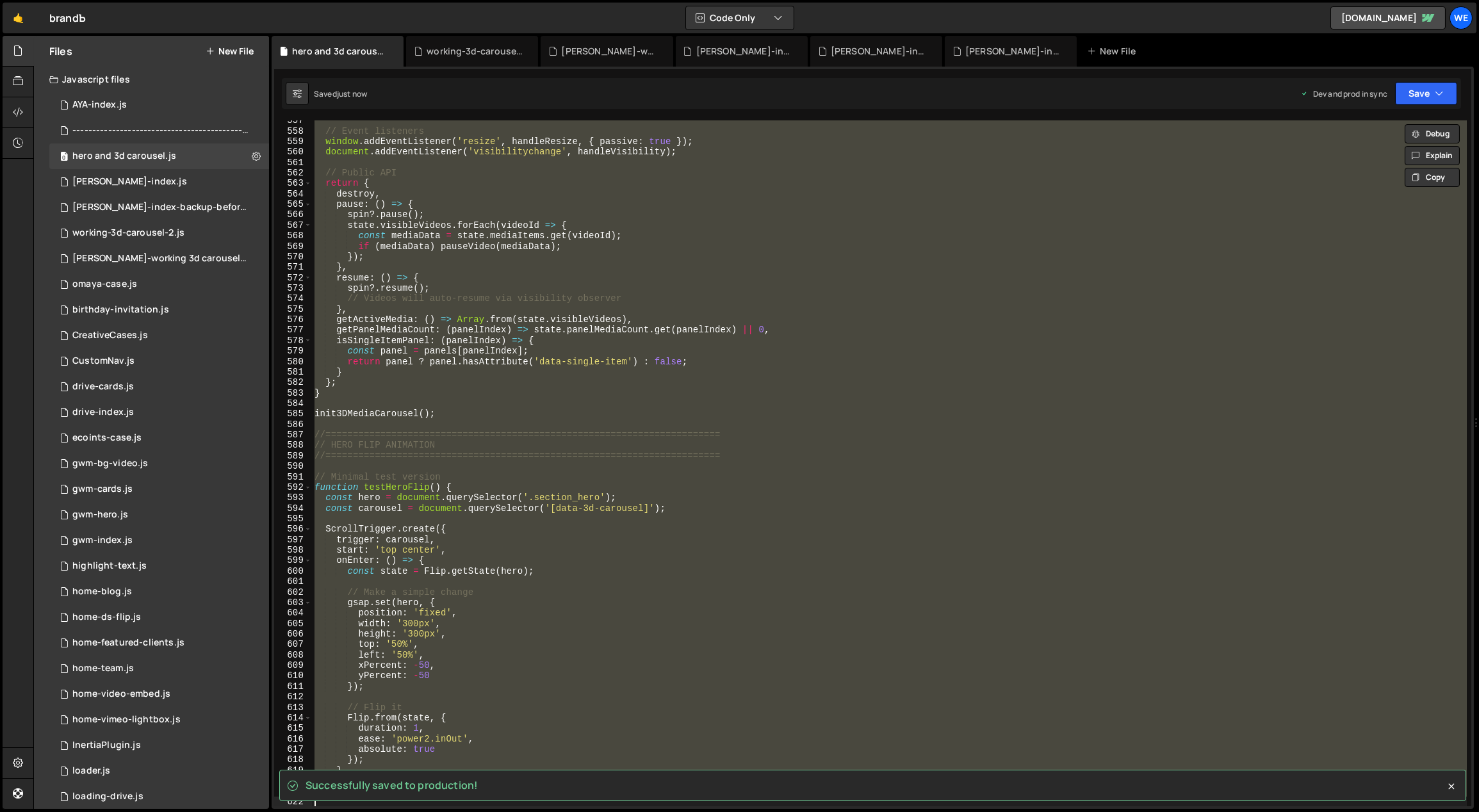
type textarea "}"
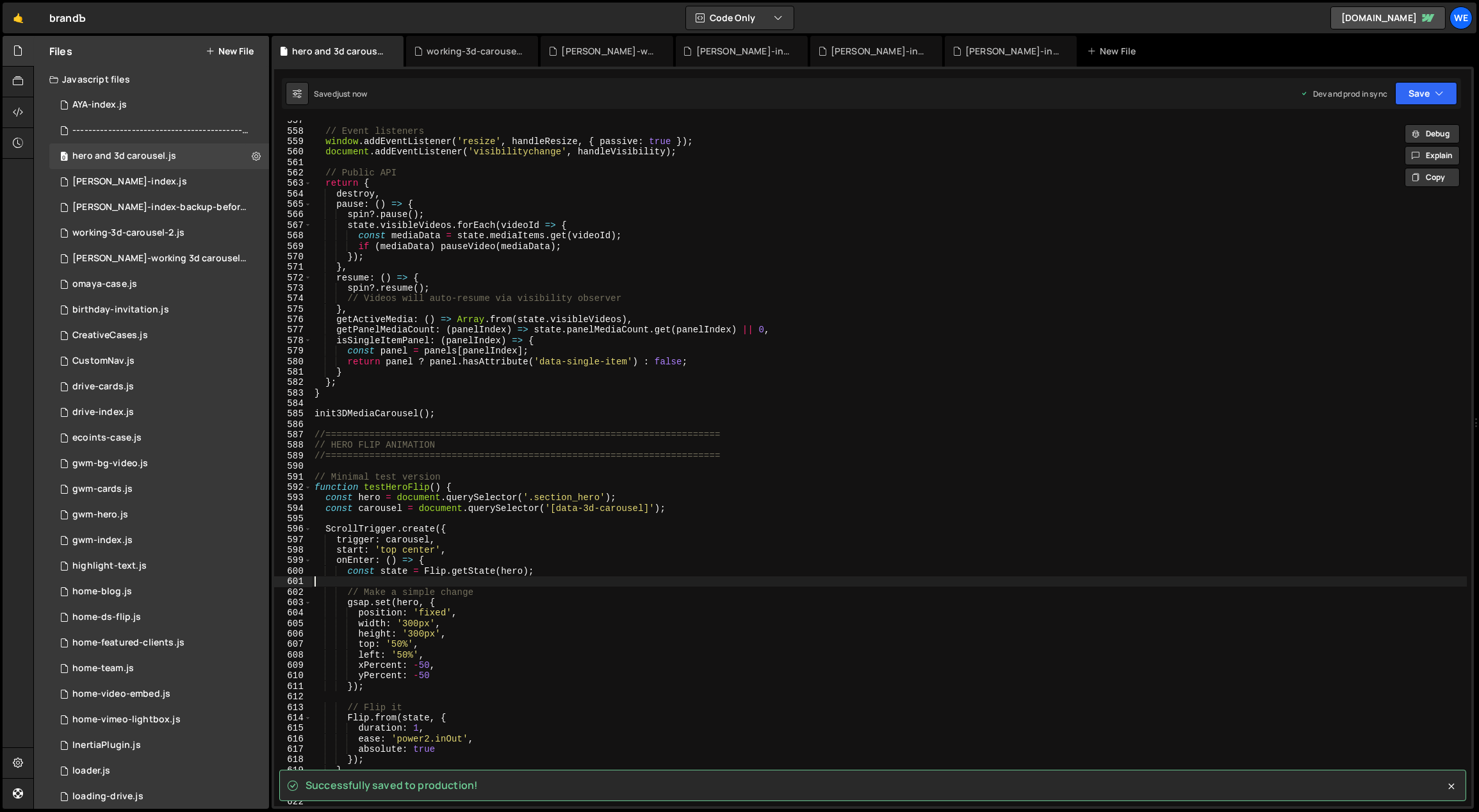
click at [535, 586] on div "// Event listeners window . addEventListener ( 'resize' , handleResize , { pass…" at bounding box center [890, 469] width 1156 height 708
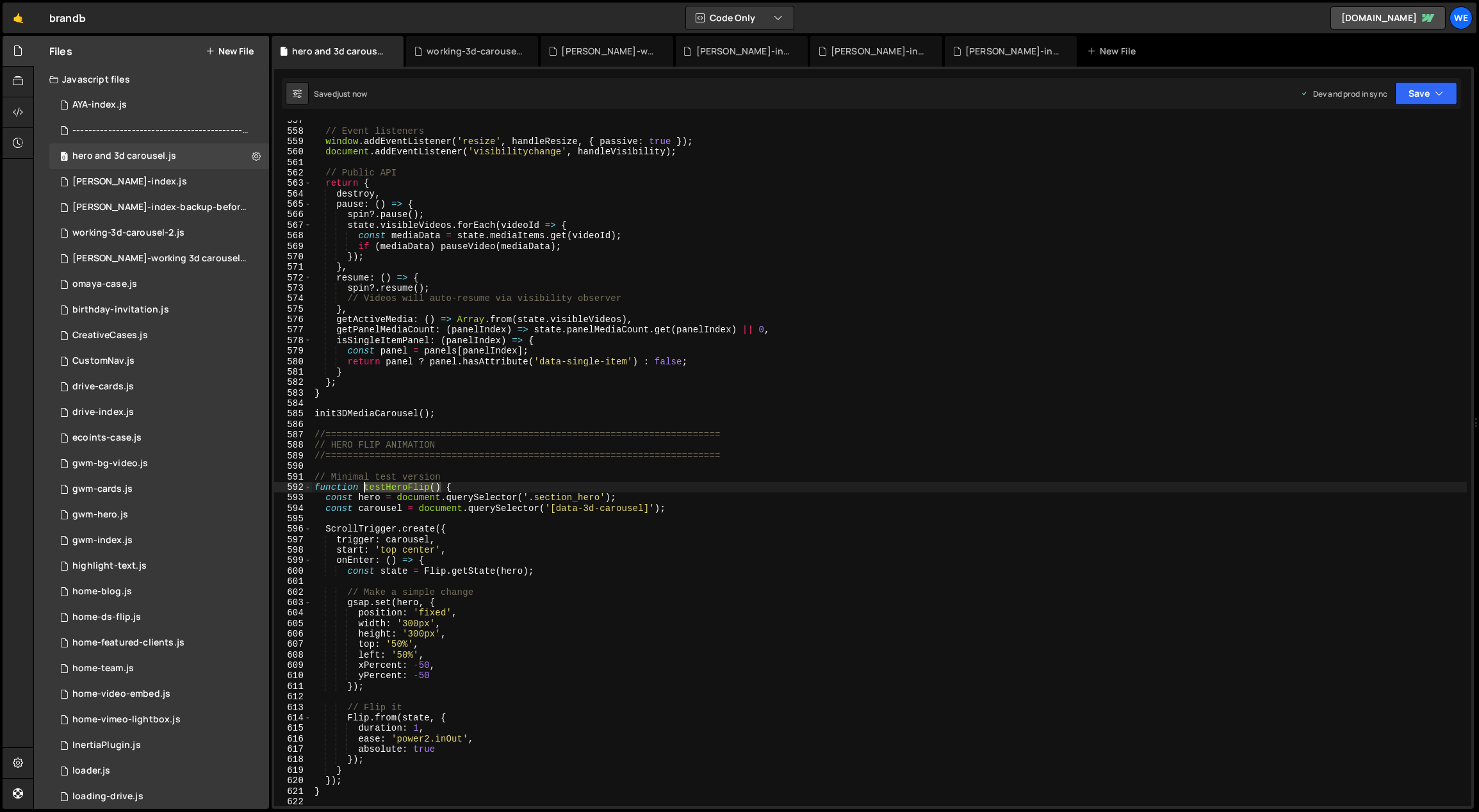
drag, startPoint x: 441, startPoint y: 485, endPoint x: 364, endPoint y: 486, distance: 77.0
click at [364, 486] on div "// Event listeners window . addEventListener ( 'resize' , handleResize , { pass…" at bounding box center [890, 469] width 1156 height 708
type textarea "function testHeroFlip() {"
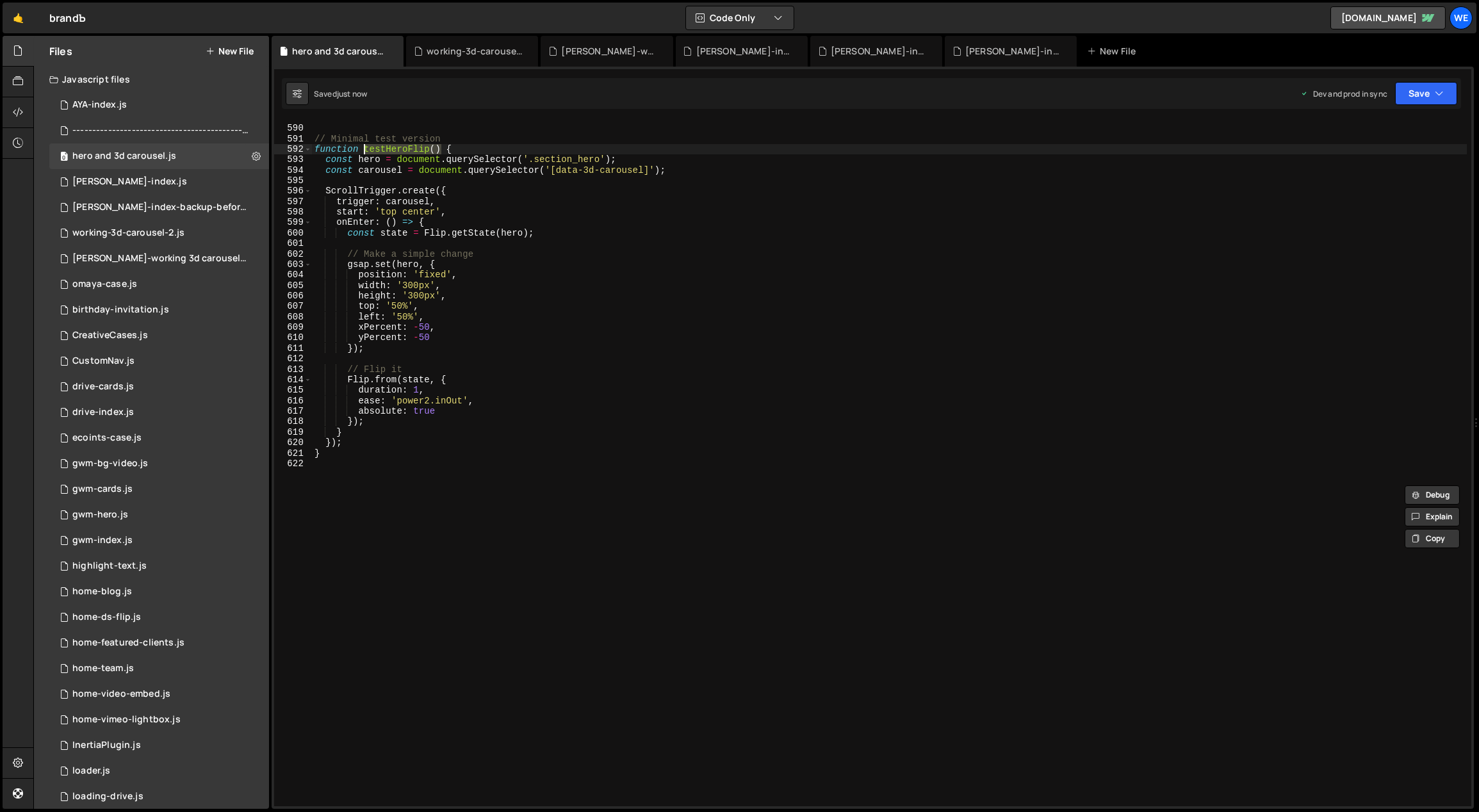
scroll to position [6168, 0]
click at [362, 496] on div "//======================================================================== // M…" at bounding box center [890, 467] width 1156 height 708
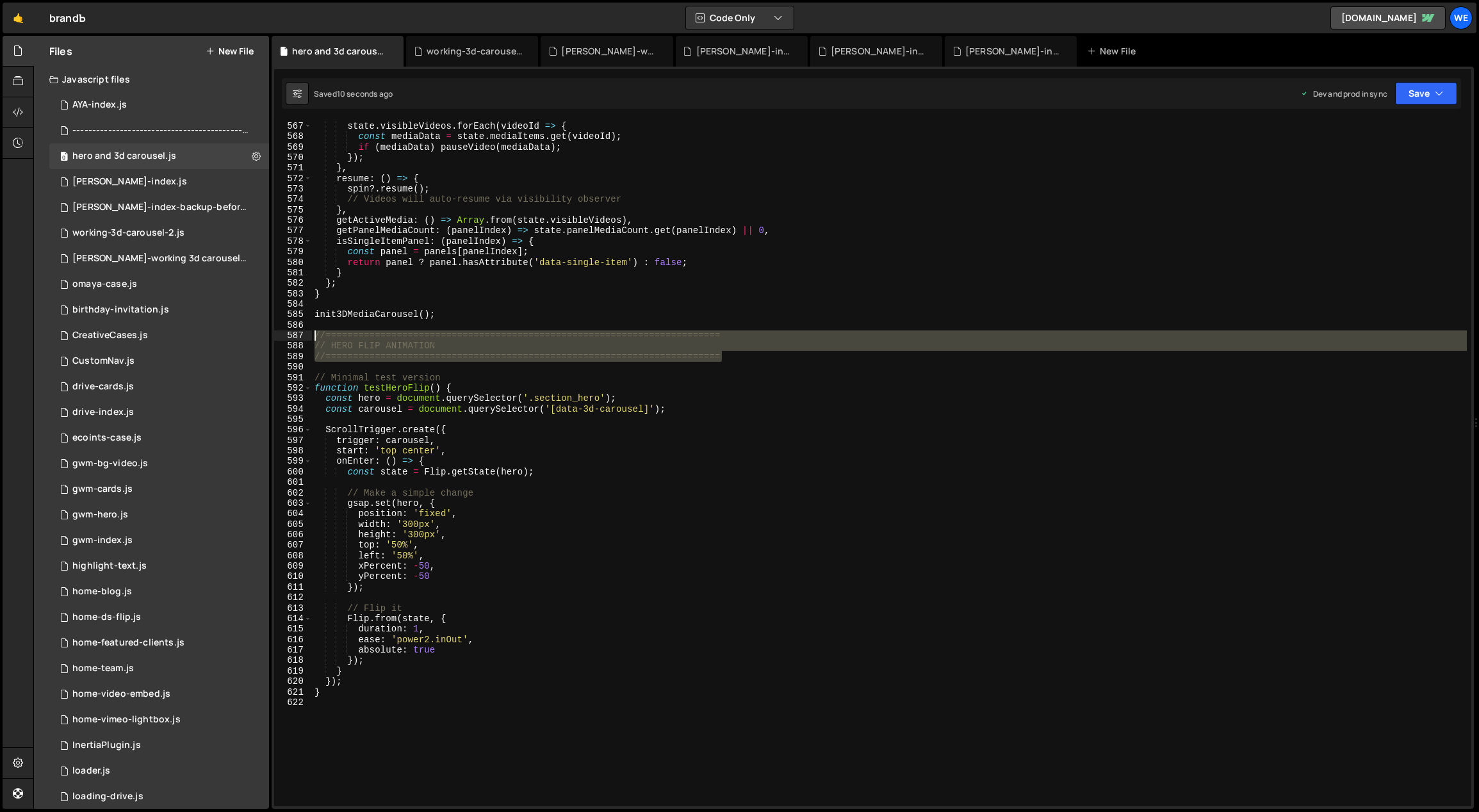
drag, startPoint x: 720, startPoint y: 356, endPoint x: 295, endPoint y: 336, distance: 425.5
click at [295, 336] on div "566 567 568 569 570 571 572 573 574 575 576 577 578 579 580 581 582 583 584 585…" at bounding box center [872, 463] width 1197 height 686
type textarea "//======================================================================== // H…"
click at [351, 721] on div "spin ?. pause ( ) ; state . visibleVideos . forEach ( videoId => { const mediaD…" at bounding box center [890, 464] width 1156 height 708
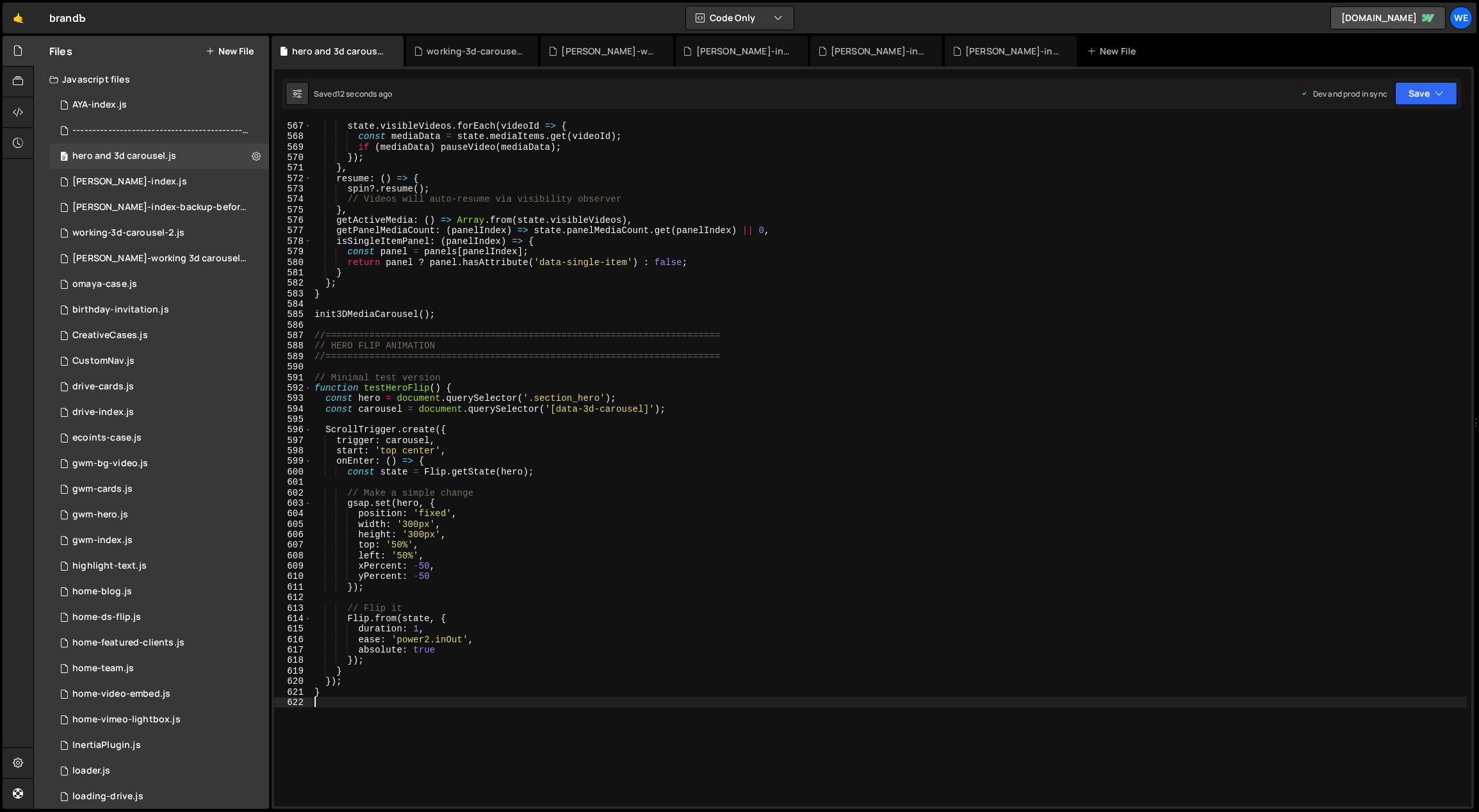
paste textarea "//========================================================================"
drag, startPoint x: 462, startPoint y: 725, endPoint x: 330, endPoint y: 723, distance: 132.0
click at [330, 723] on div "spin ?. pause ( ) ; state . visibleVideos . forEach ( videoId => { const mediaD…" at bounding box center [890, 464] width 1156 height 708
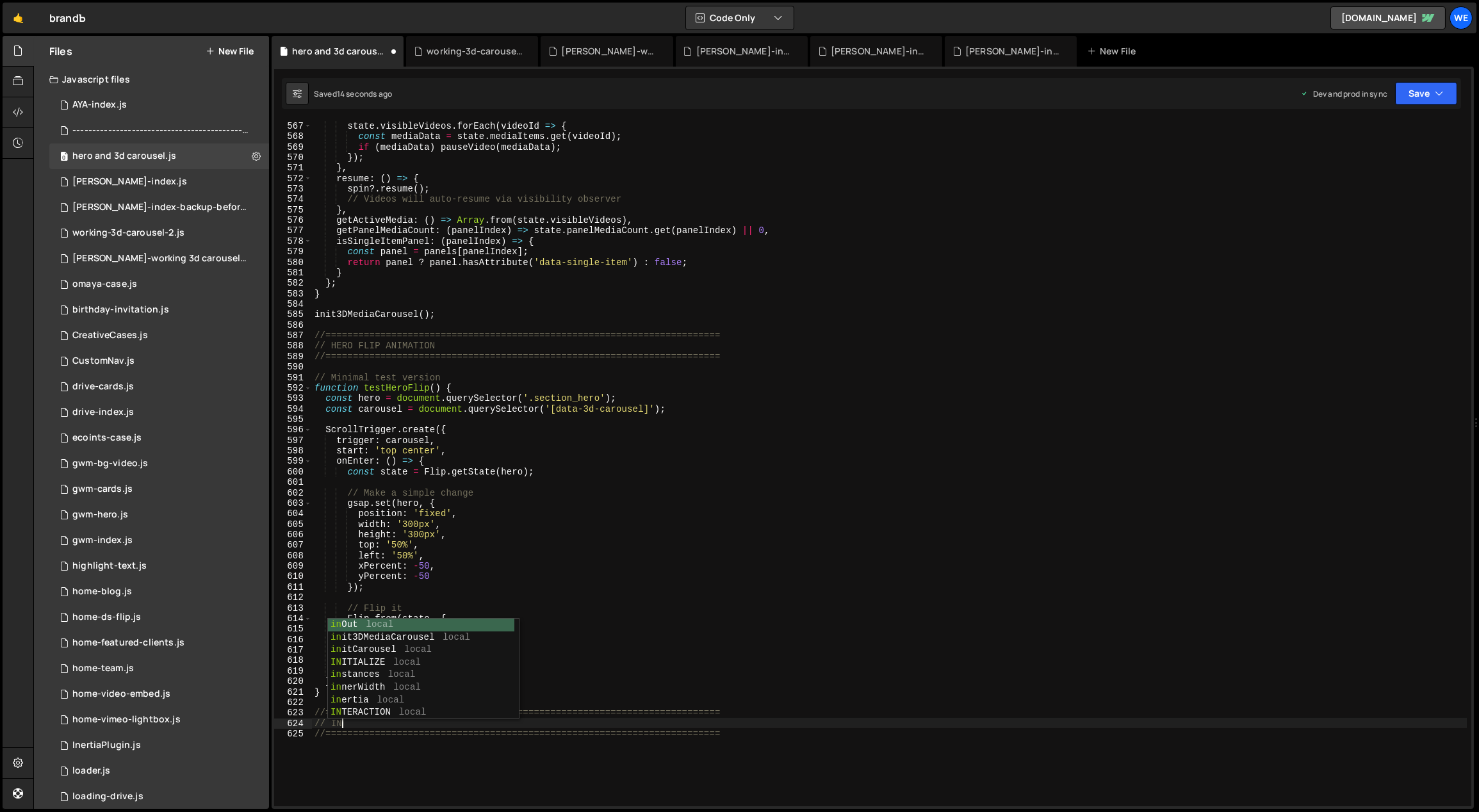
scroll to position [0, 1]
click at [874, 622] on div "spin ?. pause ( ) ; state . visibleVideos . forEach ( videoId => { const mediaD…" at bounding box center [890, 464] width 1156 height 708
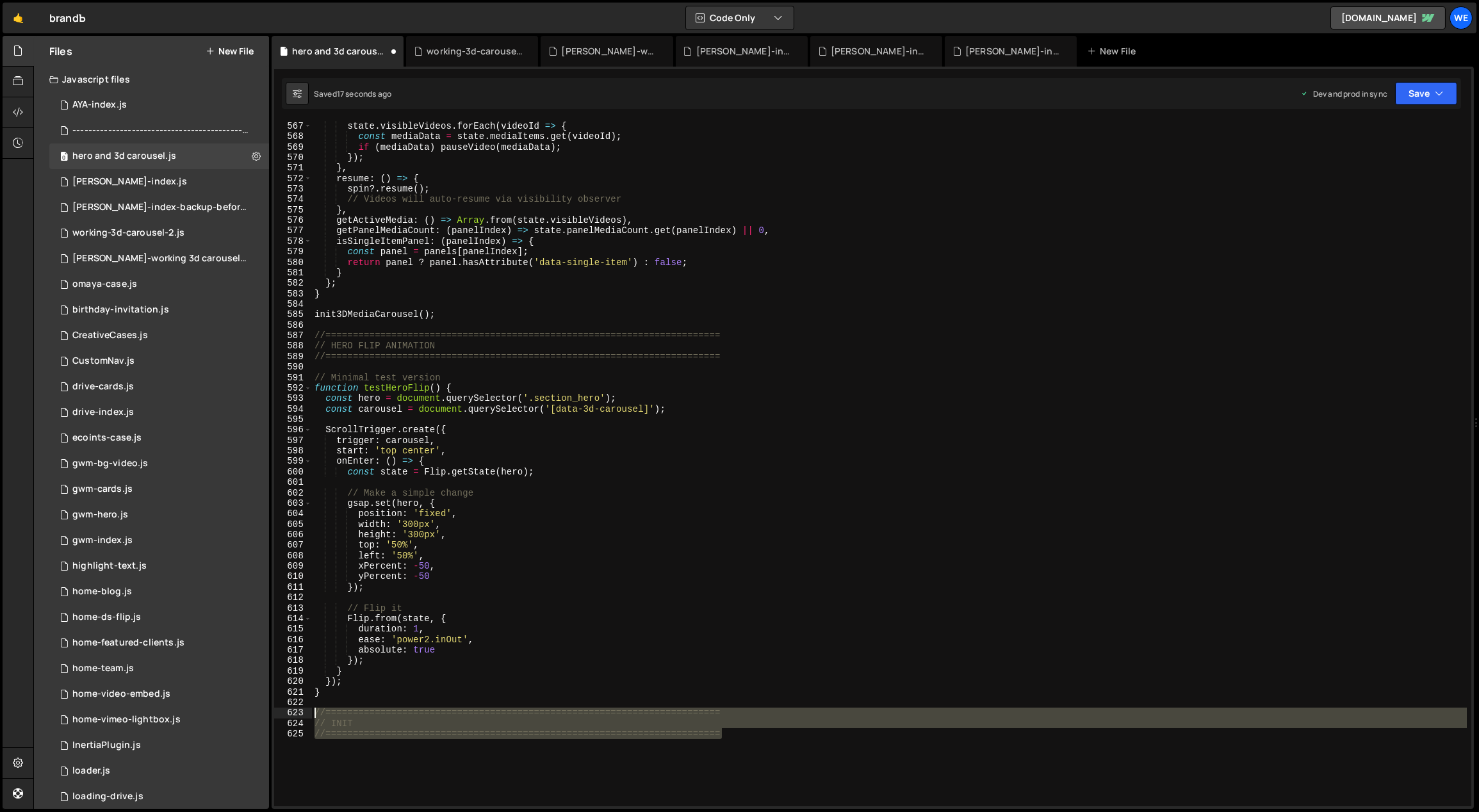
drag, startPoint x: 657, startPoint y: 726, endPoint x: 314, endPoint y: 710, distance: 343.4
click at [314, 710] on div "spin ?. pause ( ) ; state . visibleVideos . forEach ( videoId => { const mediaD…" at bounding box center [890, 464] width 1156 height 708
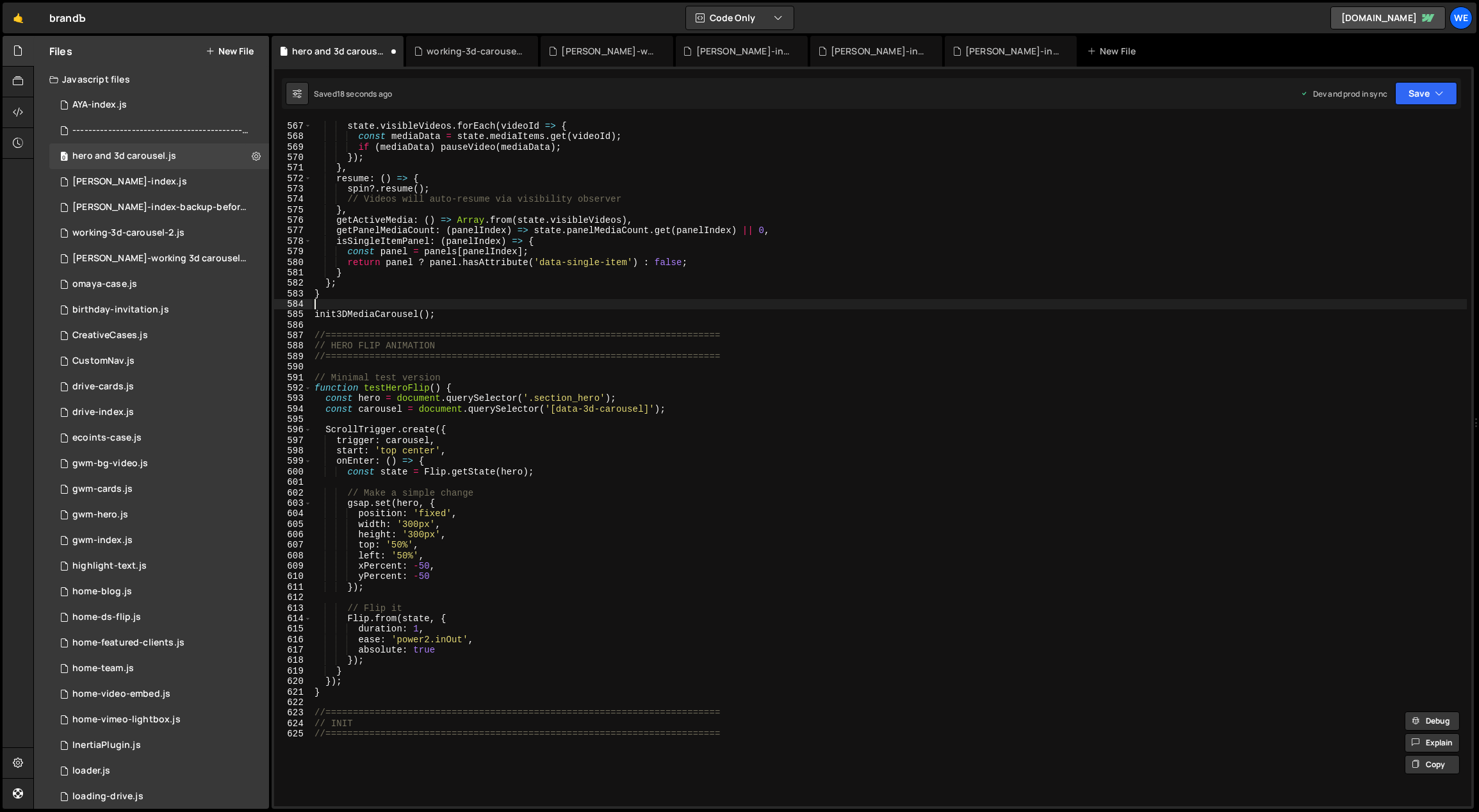
drag, startPoint x: 468, startPoint y: 309, endPoint x: 432, endPoint y: 323, distance: 38.6
click at [467, 310] on div "spin ?. pause ( ) ; state . visibleVideos . forEach ( videoId => { const mediaD…" at bounding box center [890, 464] width 1156 height 708
type textarea "init3DMediaCarousel();"
drag, startPoint x: 430, startPoint y: 322, endPoint x: 410, endPoint y: 321, distance: 20.0
click at [410, 321] on div "spin ?. pause ( ) ; state . visibleVideos . forEach ( videoId => { const mediaD…" at bounding box center [890, 464] width 1156 height 708
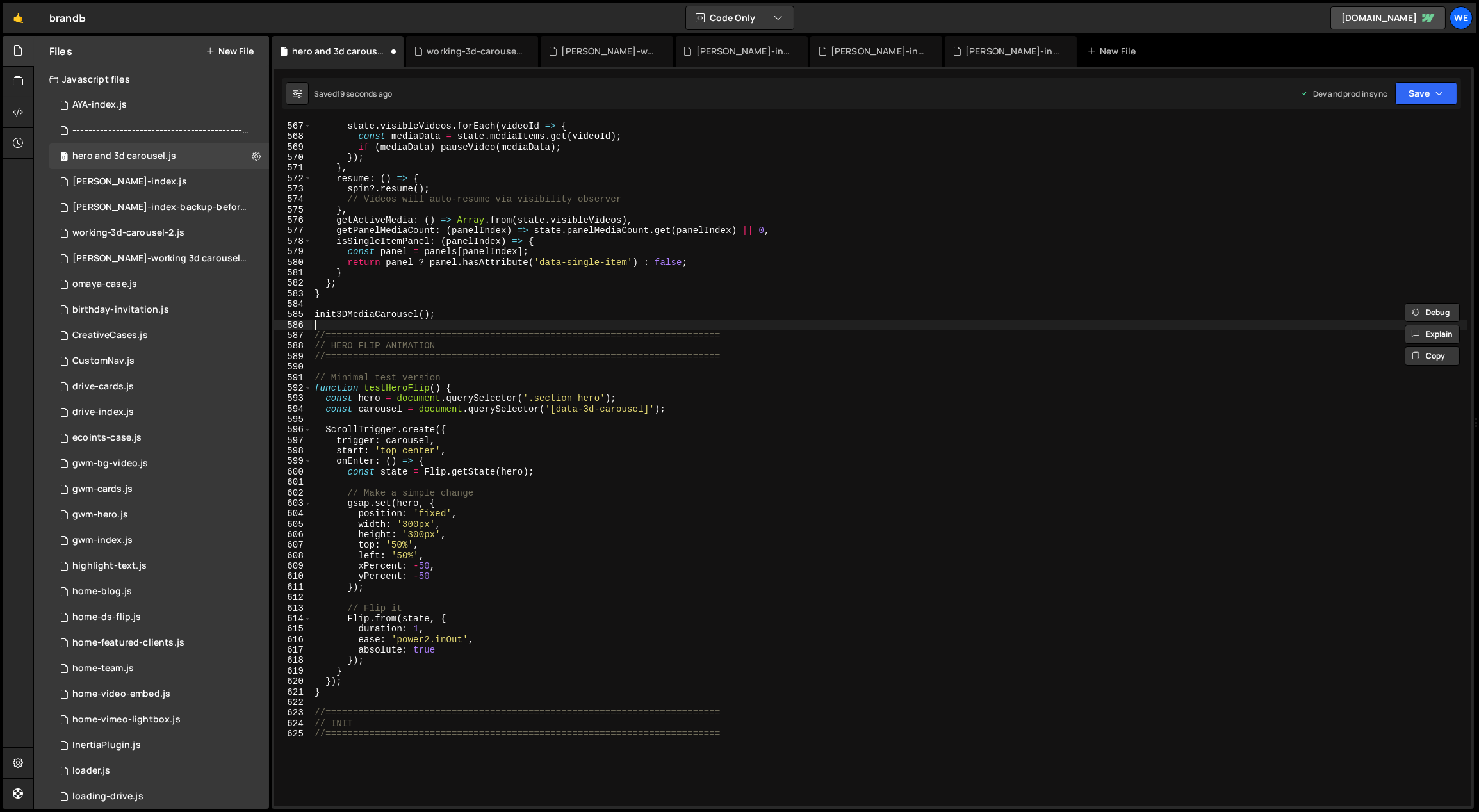
scroll to position [0, 0]
drag, startPoint x: 446, startPoint y: 316, endPoint x: 315, endPoint y: 317, distance: 131.0
click at [315, 317] on div "spin ?. pause ( ) ; state . visibleVideos . forEach ( videoId => { const mediaD…" at bounding box center [890, 464] width 1156 height 708
type textarea "init3DMediaCarousel();"
click at [372, 723] on div "spin ?. pause ( ) ; state . visibleVideos . forEach ( videoId => { const mediaD…" at bounding box center [890, 464] width 1156 height 708
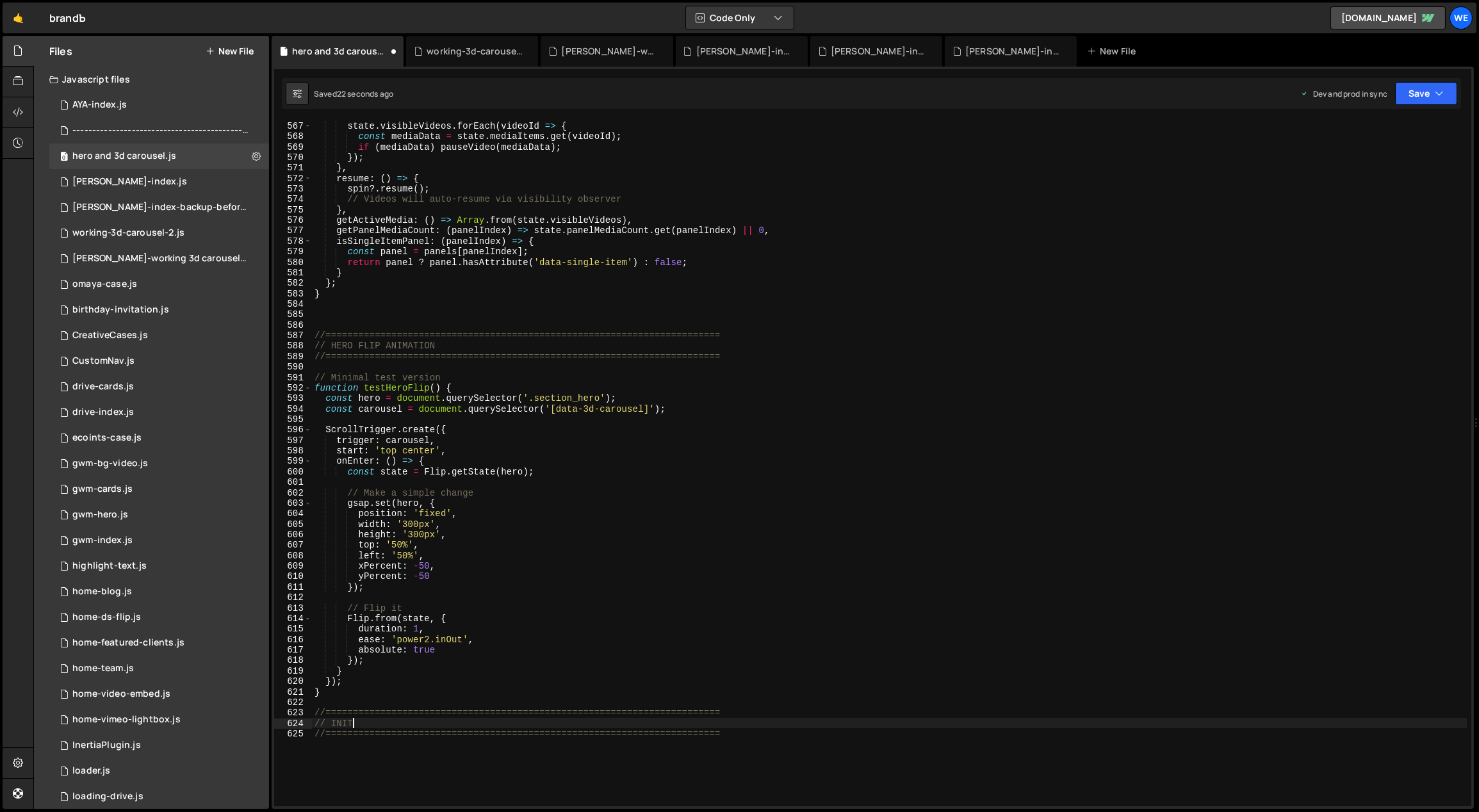
type textarea "//========================================================================"
paste textarea "init3DMediaCarousel();"
drag, startPoint x: 440, startPoint y: 386, endPoint x: 364, endPoint y: 385, distance: 76.0
click at [364, 385] on div "spin ?. pause ( ) ; state . visibleVideos . forEach ( videoId => { const mediaD…" at bounding box center [890, 464] width 1156 height 708
click at [450, 743] on div "spin ?. pause ( ) ; state . visibleVideos . forEach ( videoId => { const mediaD…" at bounding box center [890, 464] width 1156 height 708
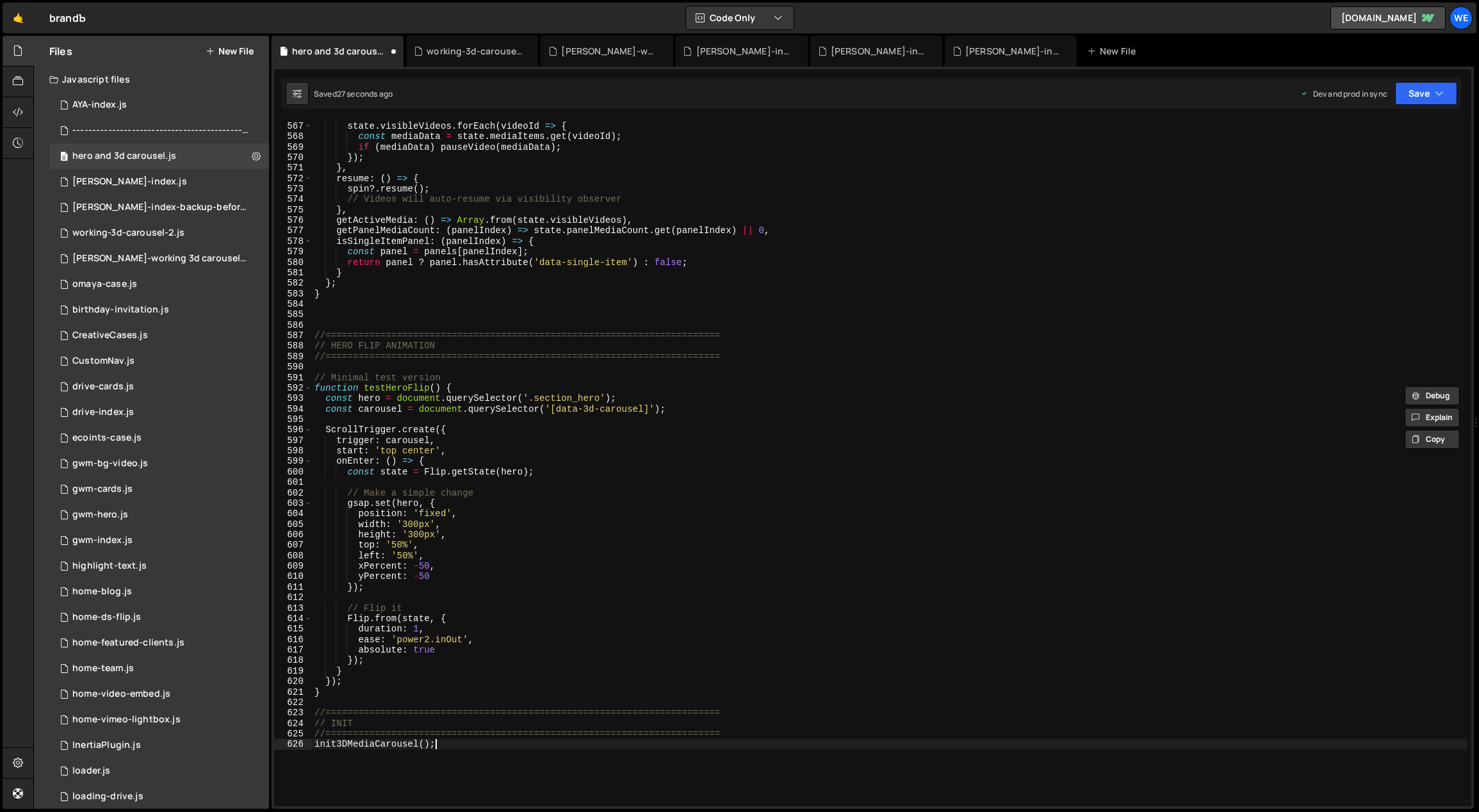
type textarea "init3DMediaCarousel();"
paste textarea "testHeroFlip()"
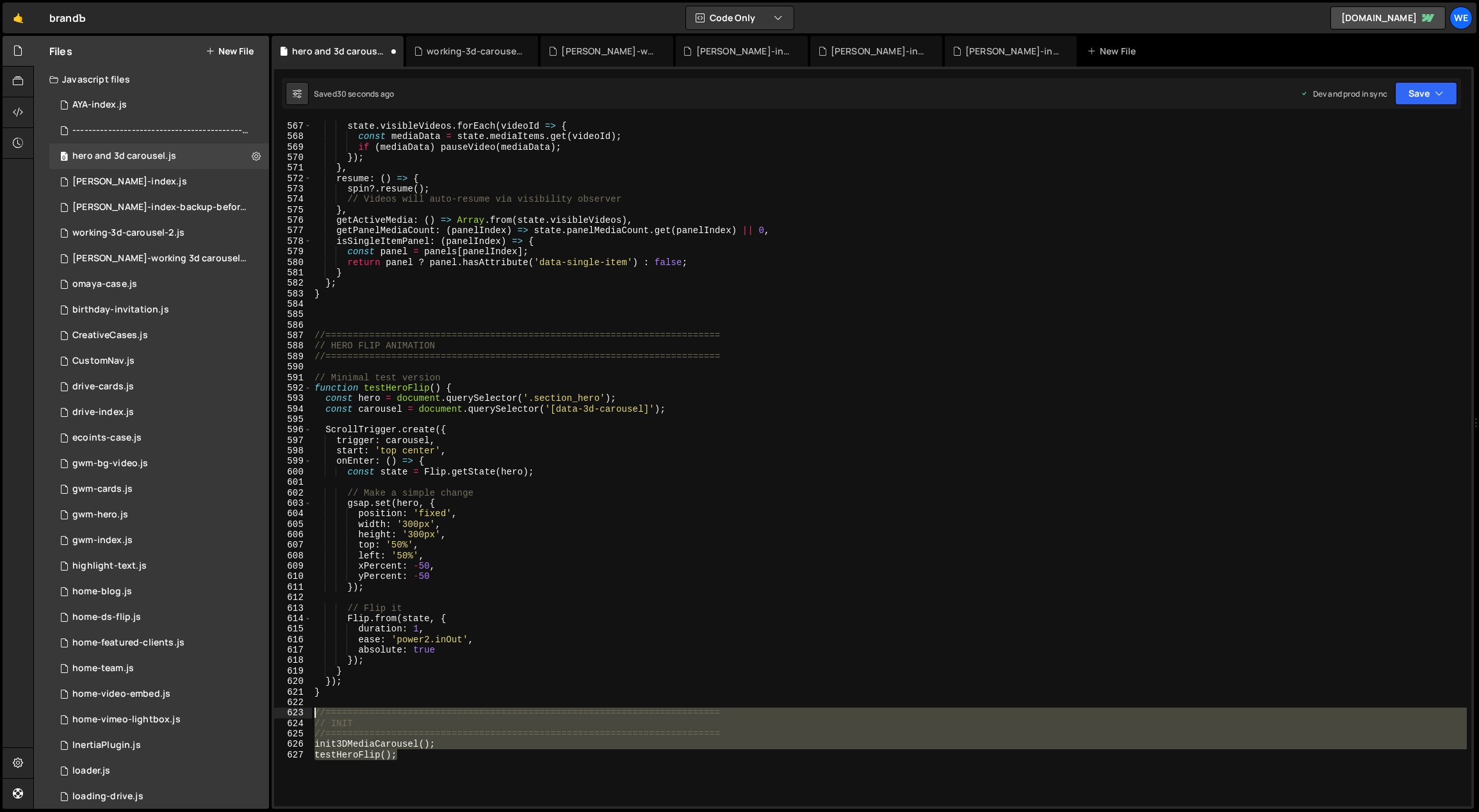
drag, startPoint x: 406, startPoint y: 763, endPoint x: 309, endPoint y: 709, distance: 111.0
click at [309, 709] on div "testHeroFlip(); 566 567 568 569 570 571 572 573 574 575 576 577 578 579 580 581…" at bounding box center [872, 463] width 1197 height 686
type textarea "//======================================================================== // I…"
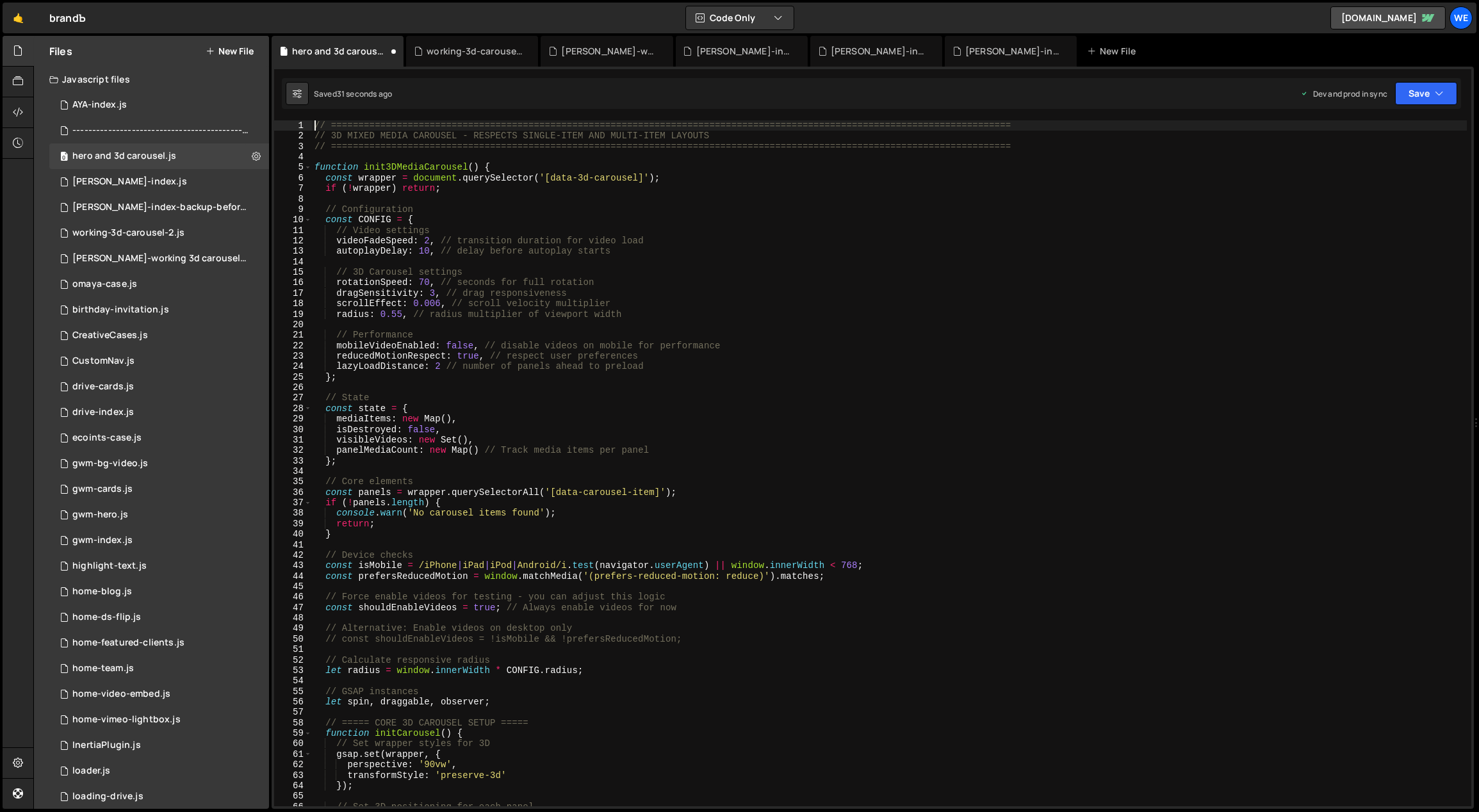
scroll to position [0, 0]
paste textarea "testHeroFlip();"
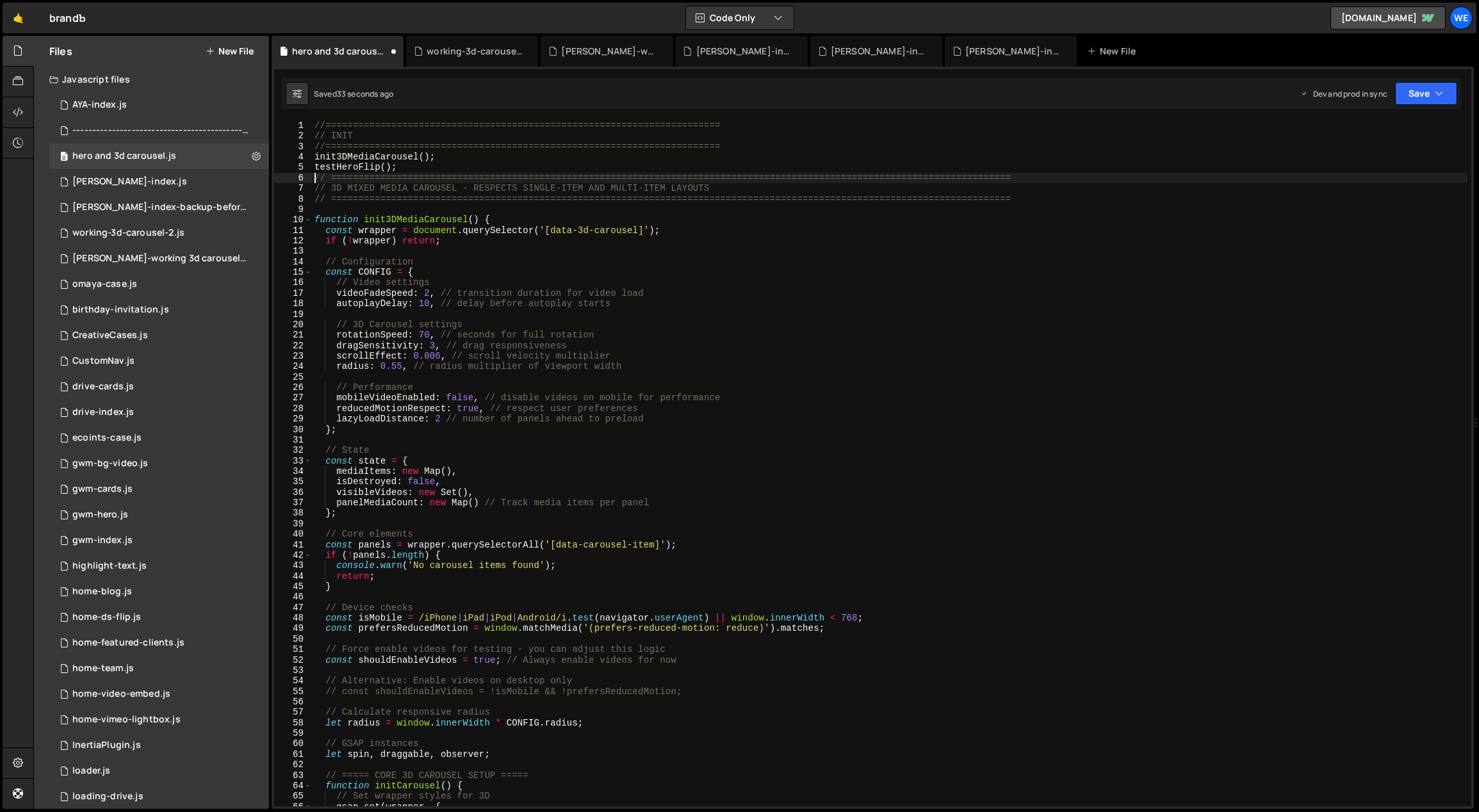
type textarea "// ============================================================================…"
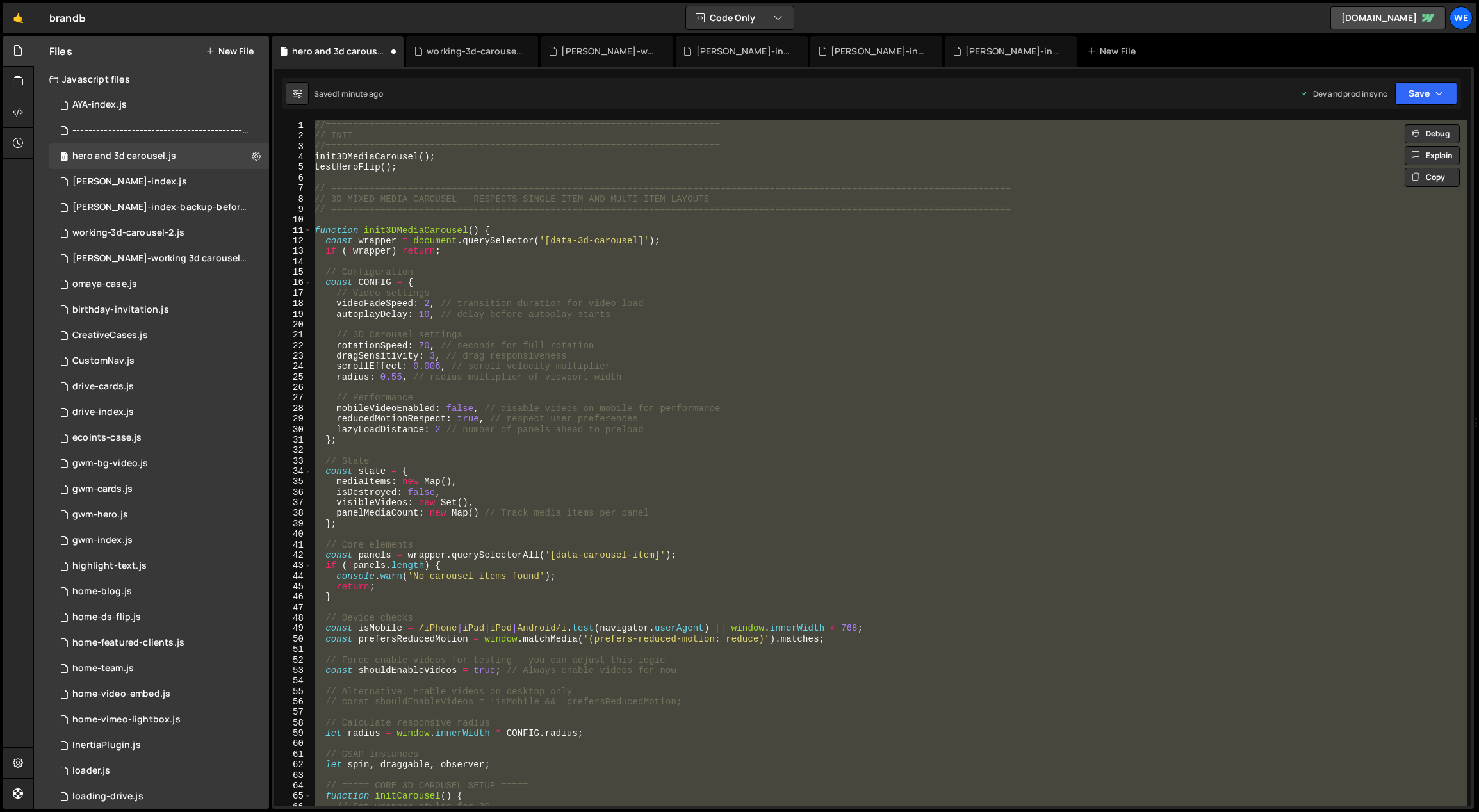
click at [444, 189] on div "//======================================================================== // I…" at bounding box center [889, 463] width 1155 height 686
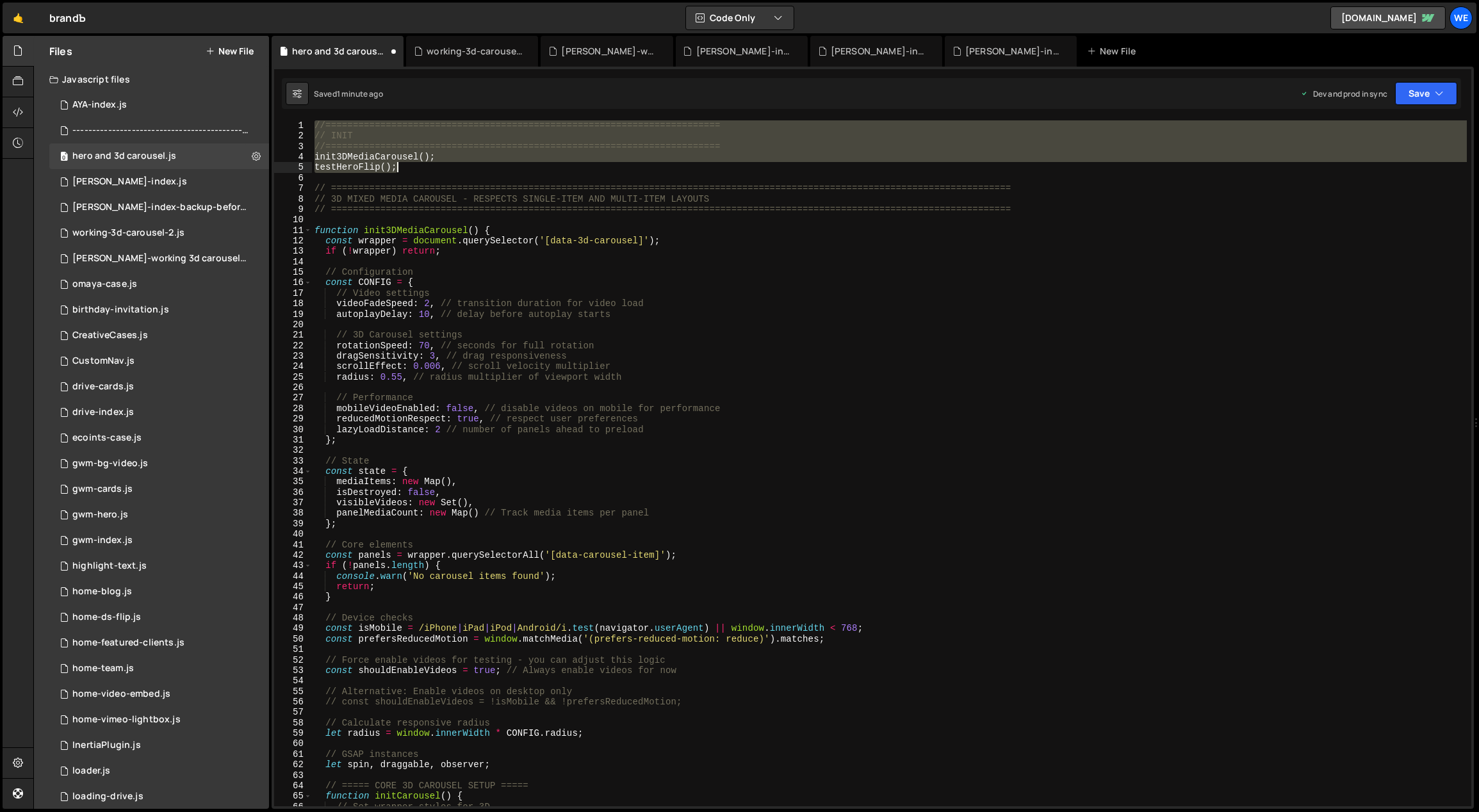
drag, startPoint x: 315, startPoint y: 123, endPoint x: 427, endPoint y: 170, distance: 121.5
click at [427, 170] on div "//======================================================================== // I…" at bounding box center [890, 474] width 1156 height 708
paste textarea "}, 100"
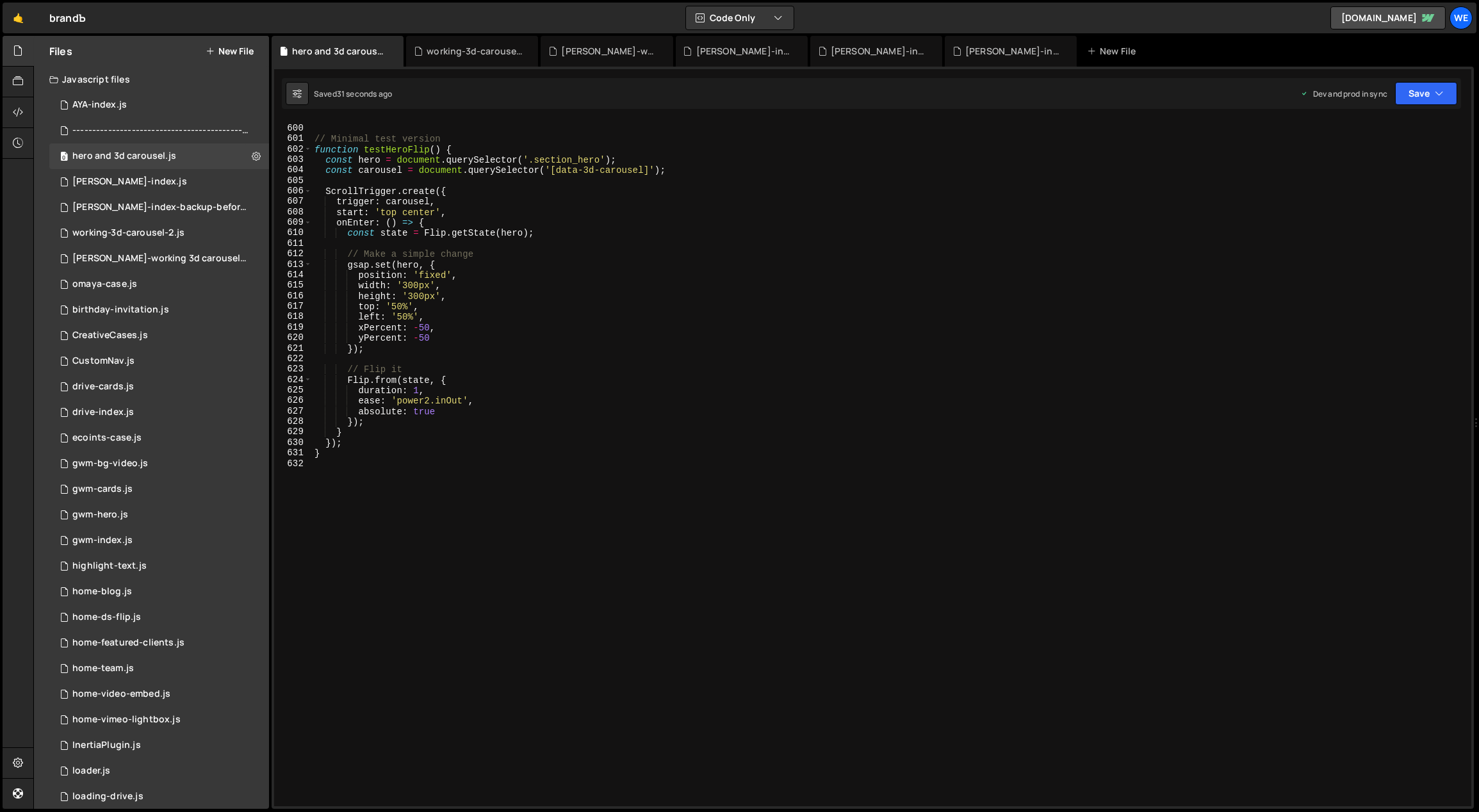
scroll to position [6027, 0]
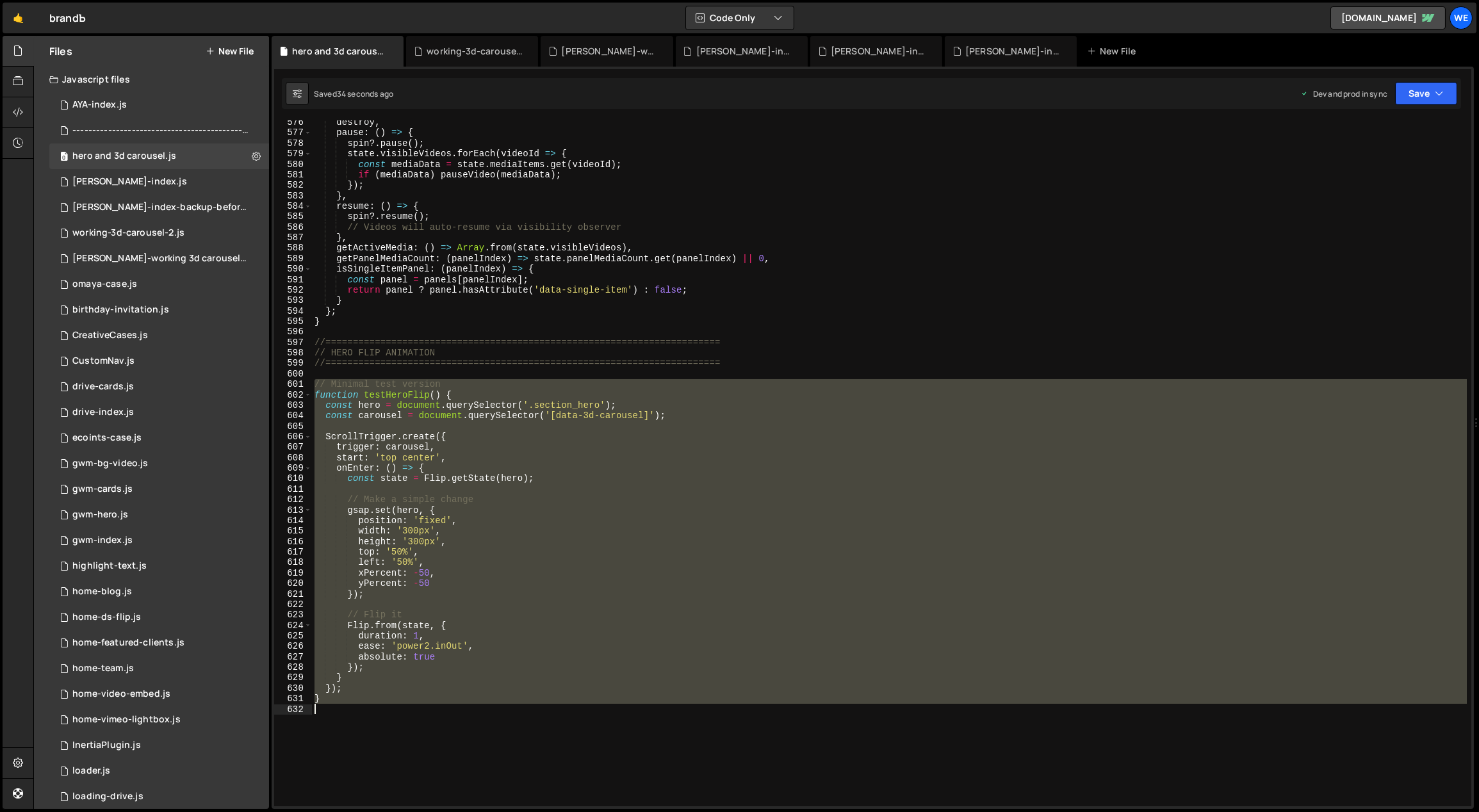
drag, startPoint x: 312, startPoint y: 384, endPoint x: 536, endPoint y: 707, distance: 393.1
click at [538, 708] on div "destroy , pause : ( ) => { spin ?. pause ( ) ; state . visibleVideos . forEach …" at bounding box center [890, 471] width 1156 height 708
paste textarea "testFlipOnClick();"
type textarea "testFlipOnClick();"
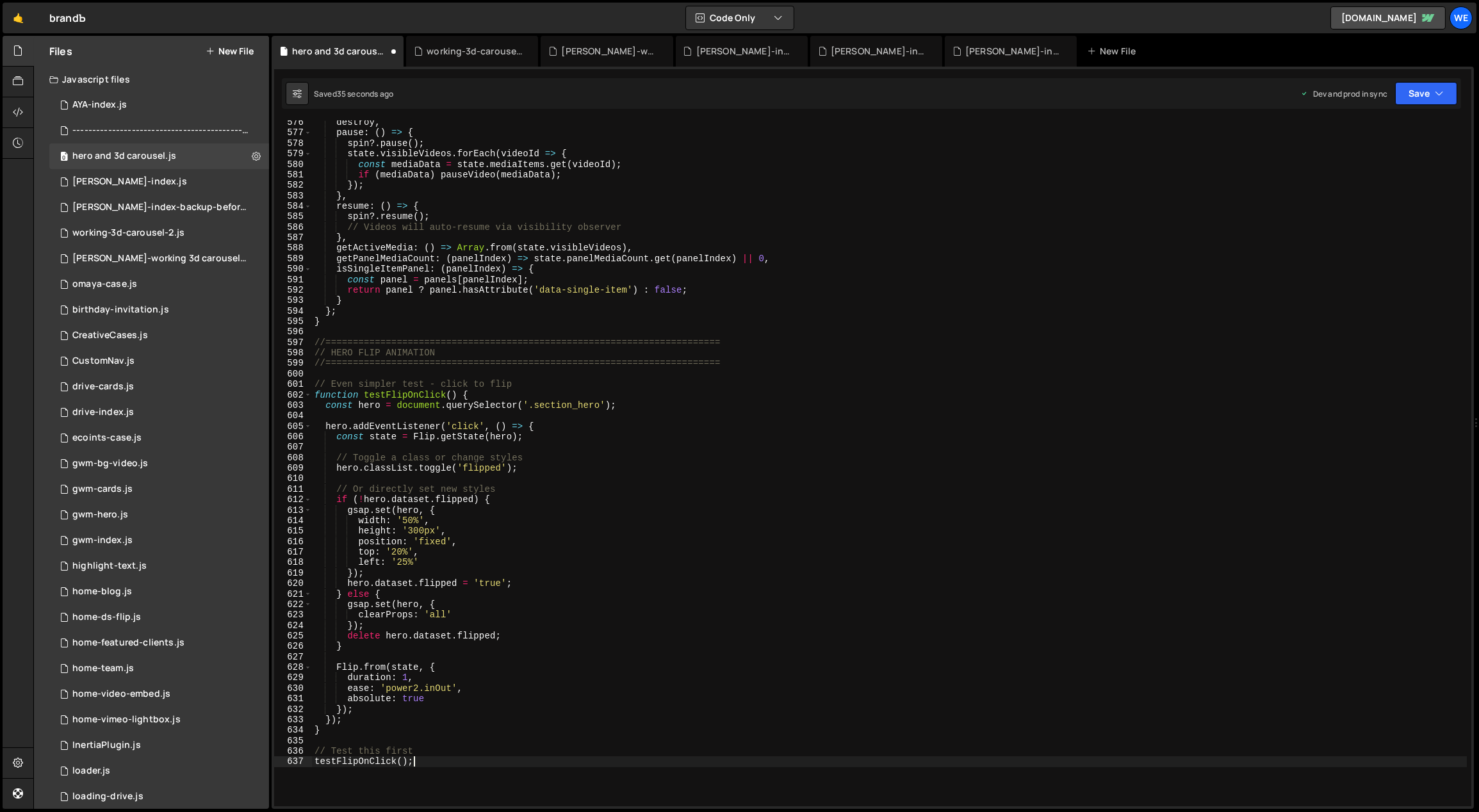
scroll to position [6095, 0]
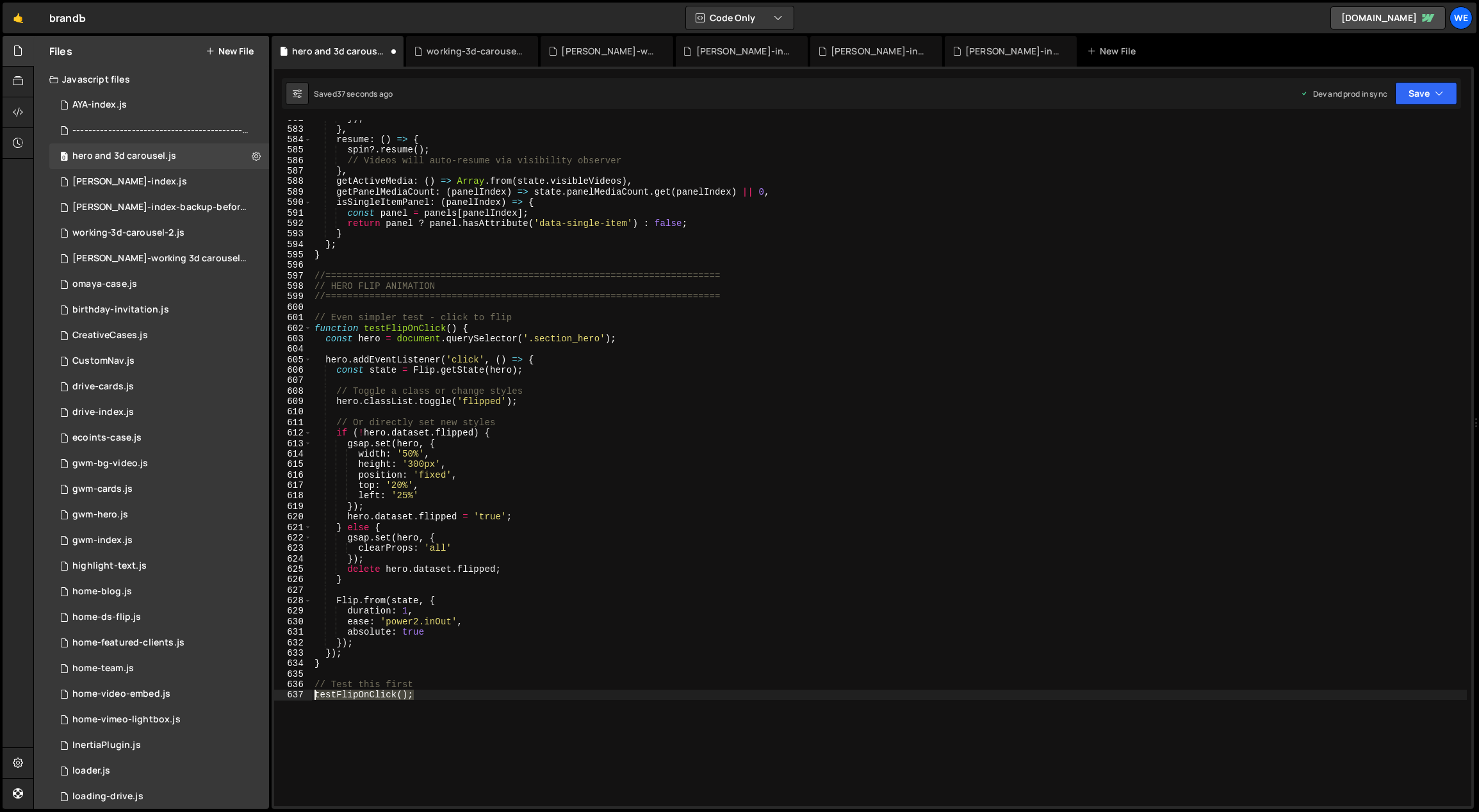
drag, startPoint x: 416, startPoint y: 696, endPoint x: 311, endPoint y: 695, distance: 105.0
click at [312, 695] on div "}) ; } , resume : ( ) => { spin ?. resume ( ) ; // Videos will auto-resume via …" at bounding box center [890, 467] width 1156 height 708
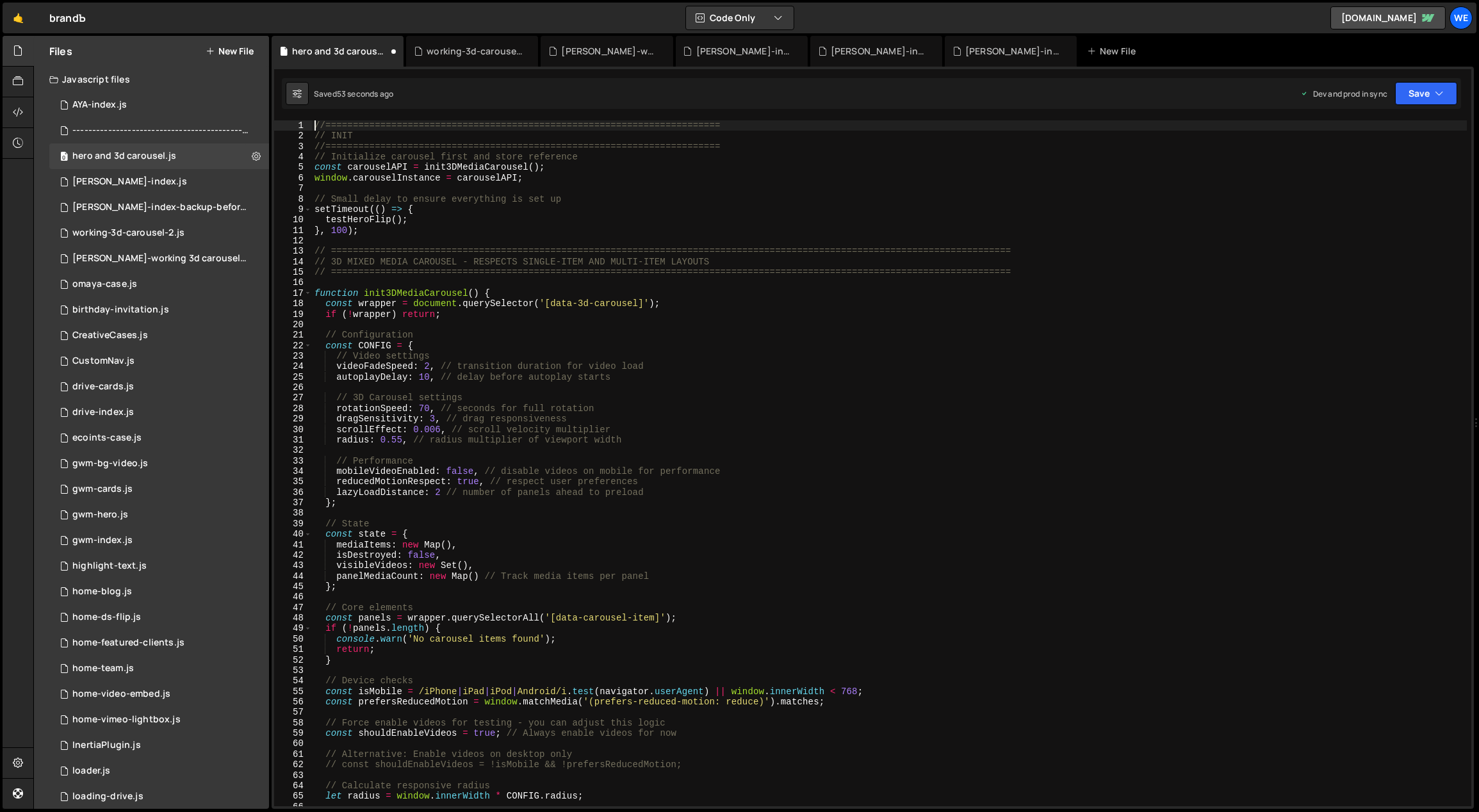
scroll to position [0, 0]
click at [397, 219] on div "//======================================================================== // I…" at bounding box center [890, 474] width 1156 height 708
drag, startPoint x: 401, startPoint y: 219, endPoint x: 326, endPoint y: 217, distance: 75.0
click at [326, 217] on div "//======================================================================== // I…" at bounding box center [890, 474] width 1156 height 708
paste textarea "FlipOnClick();"
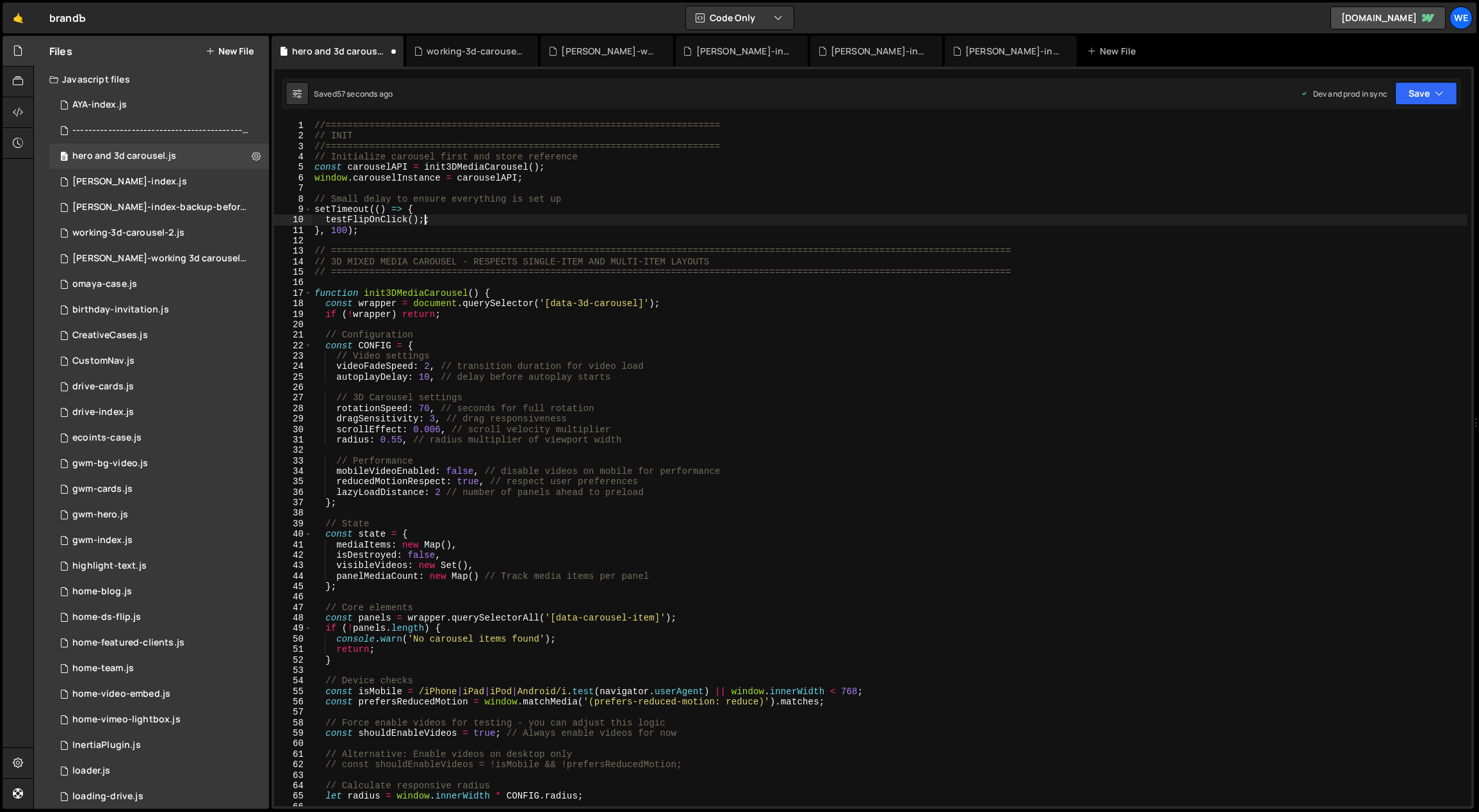
click at [496, 216] on div "//======================================================================== // I…" at bounding box center [890, 474] width 1156 height 708
type textarea "// Test this first"
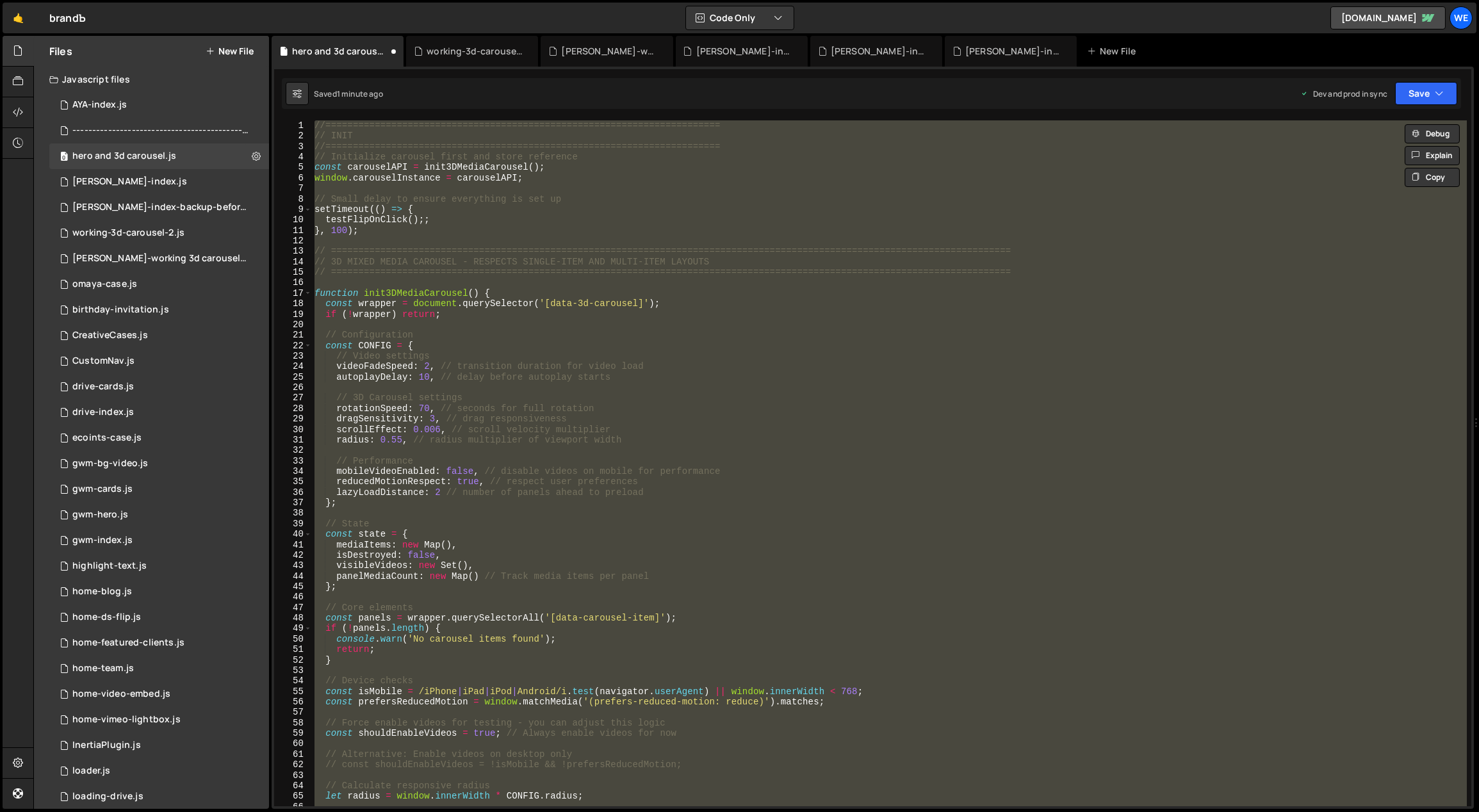
click at [384, 238] on div "//======================================================================== // I…" at bounding box center [889, 463] width 1155 height 686
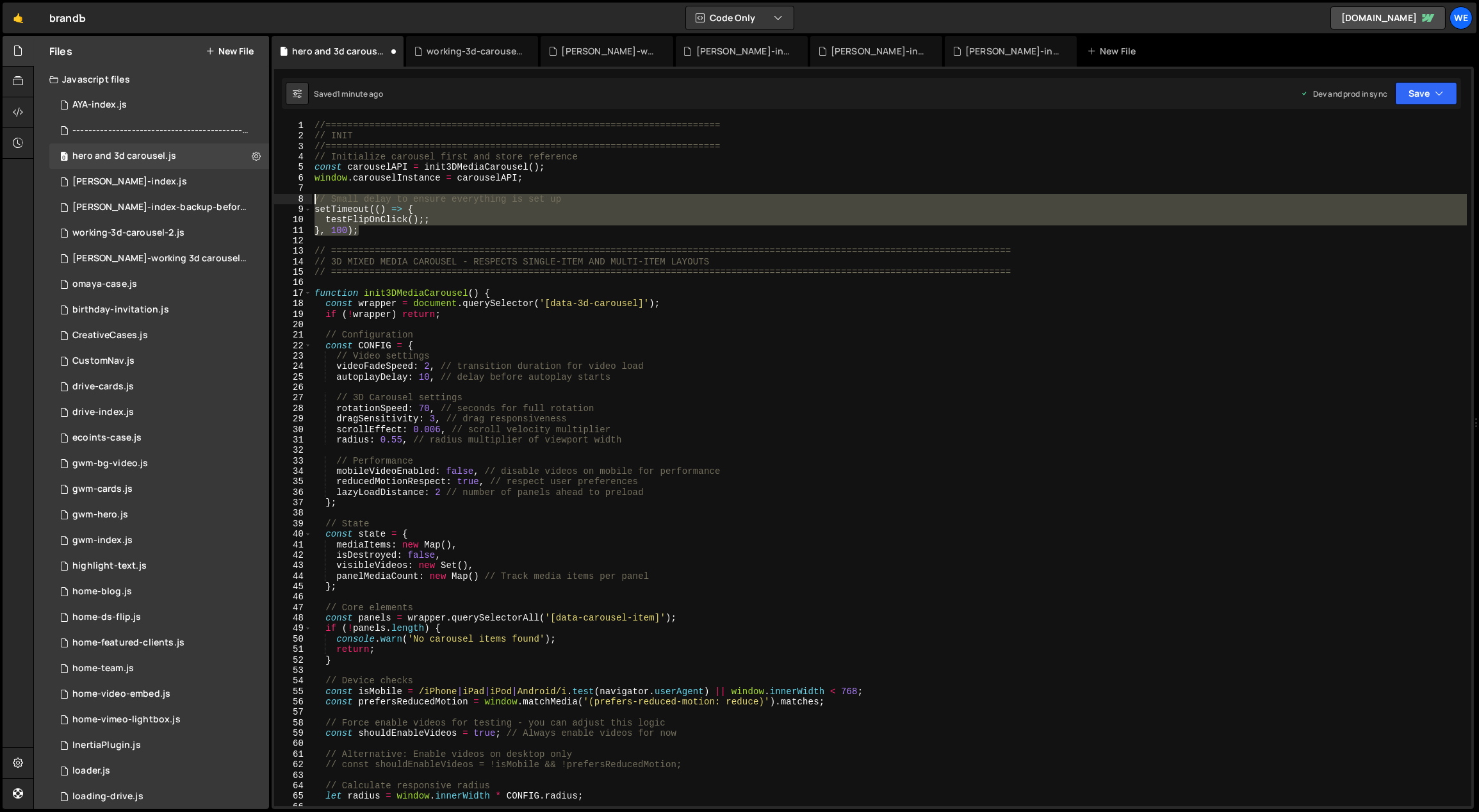
drag, startPoint x: 366, startPoint y: 235, endPoint x: 308, endPoint y: 202, distance: 66.7
click at [308, 202] on div "1 2 3 4 5 6 7 8 9 10 11 12 13 14 15 16 17 18 19 20 21 22 23 24 25 26 27 28 29 3…" at bounding box center [872, 463] width 1197 height 686
paste textarea "}, 100);"
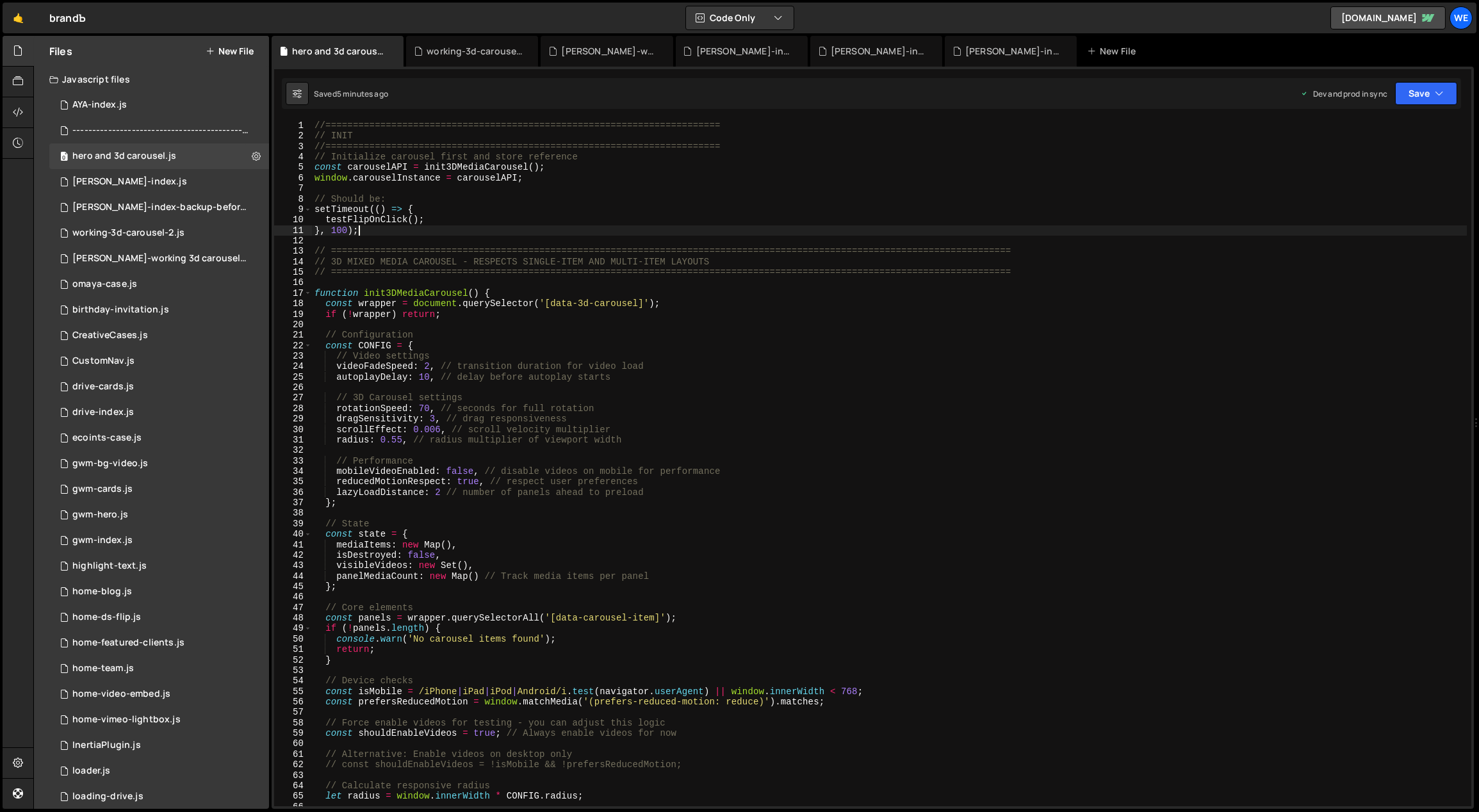
click at [390, 309] on div "//======================================================================== // I…" at bounding box center [890, 474] width 1156 height 708
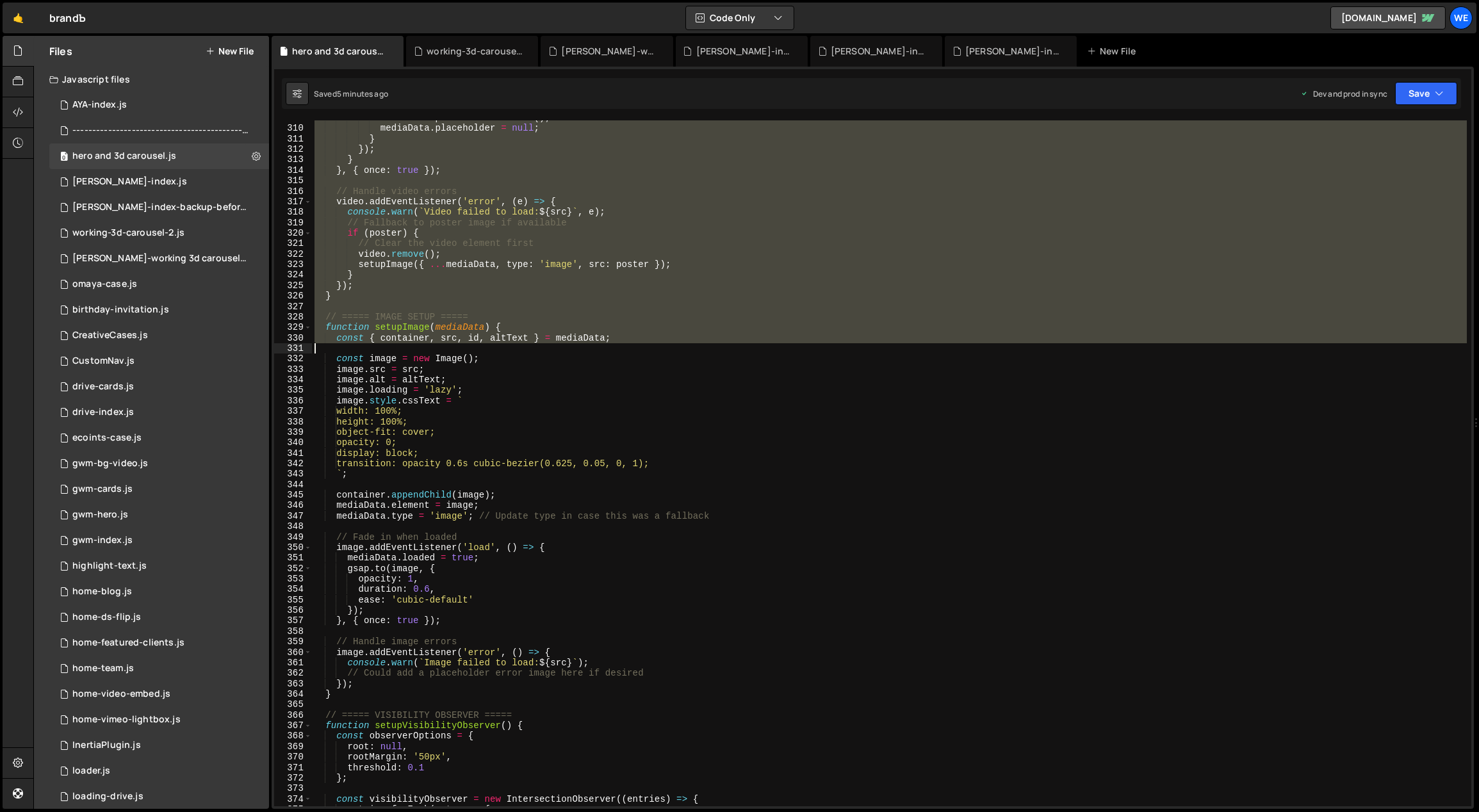
scroll to position [3346, 0]
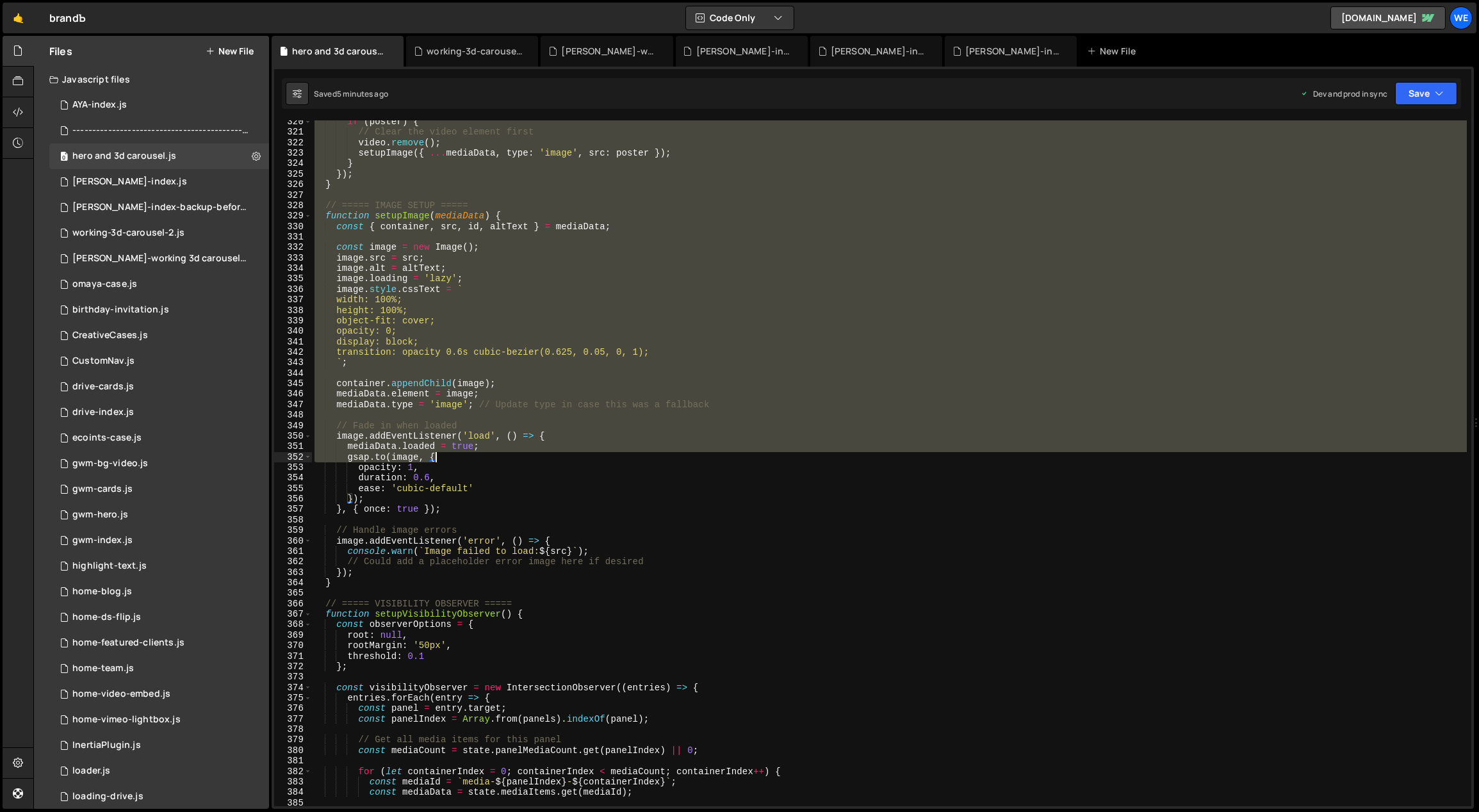
drag, startPoint x: 315, startPoint y: 291, endPoint x: 526, endPoint y: 458, distance: 269.1
click at [526, 458] on div "if ( poster ) { // Clear the video element first video . remove ( ) ; setupImag…" at bounding box center [890, 471] width 1156 height 708
click at [528, 451] on div "if ( poster ) { // Clear the video element first video . remove ( ) ; setupImag…" at bounding box center [890, 471] width 1156 height 708
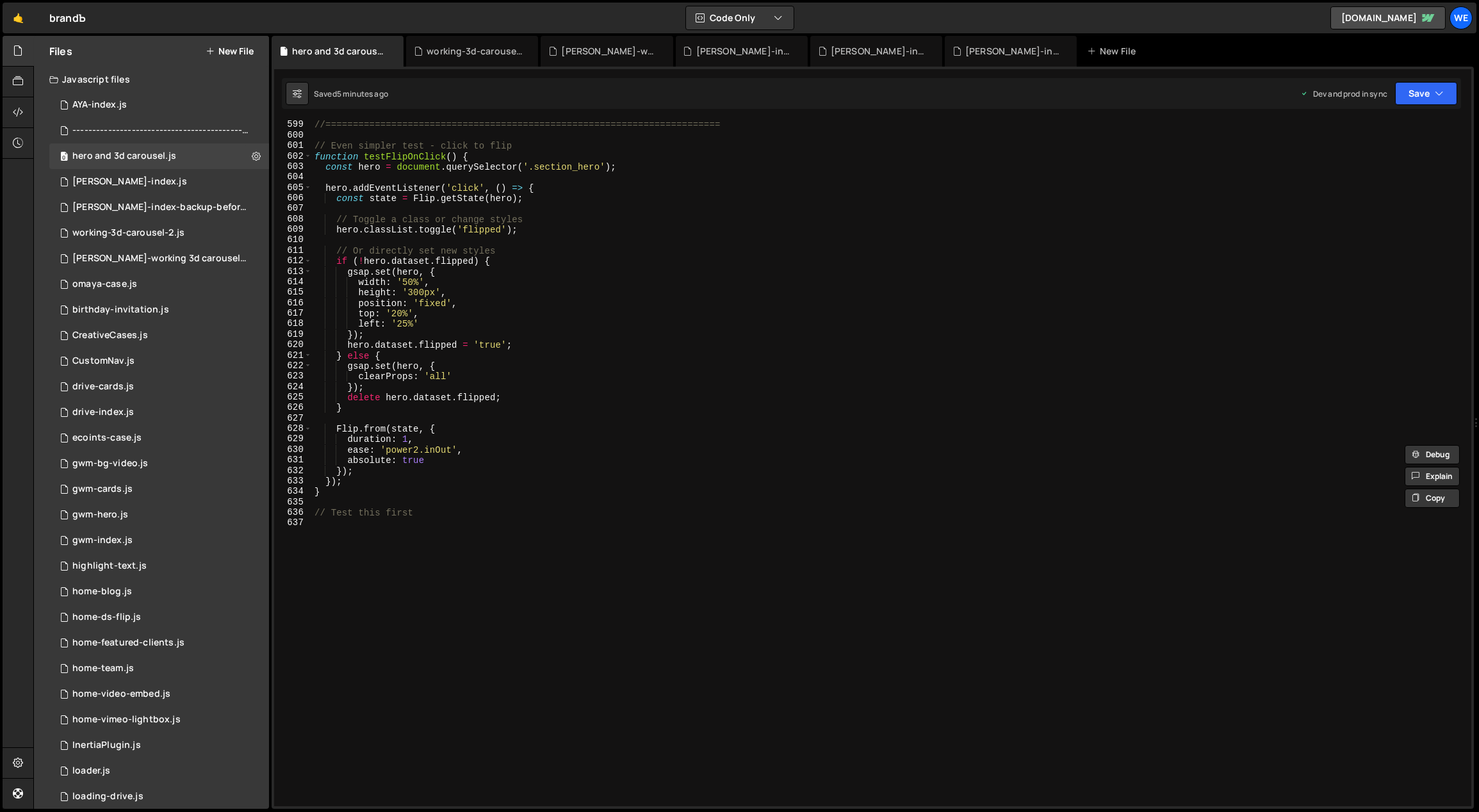
scroll to position [6253, 0]
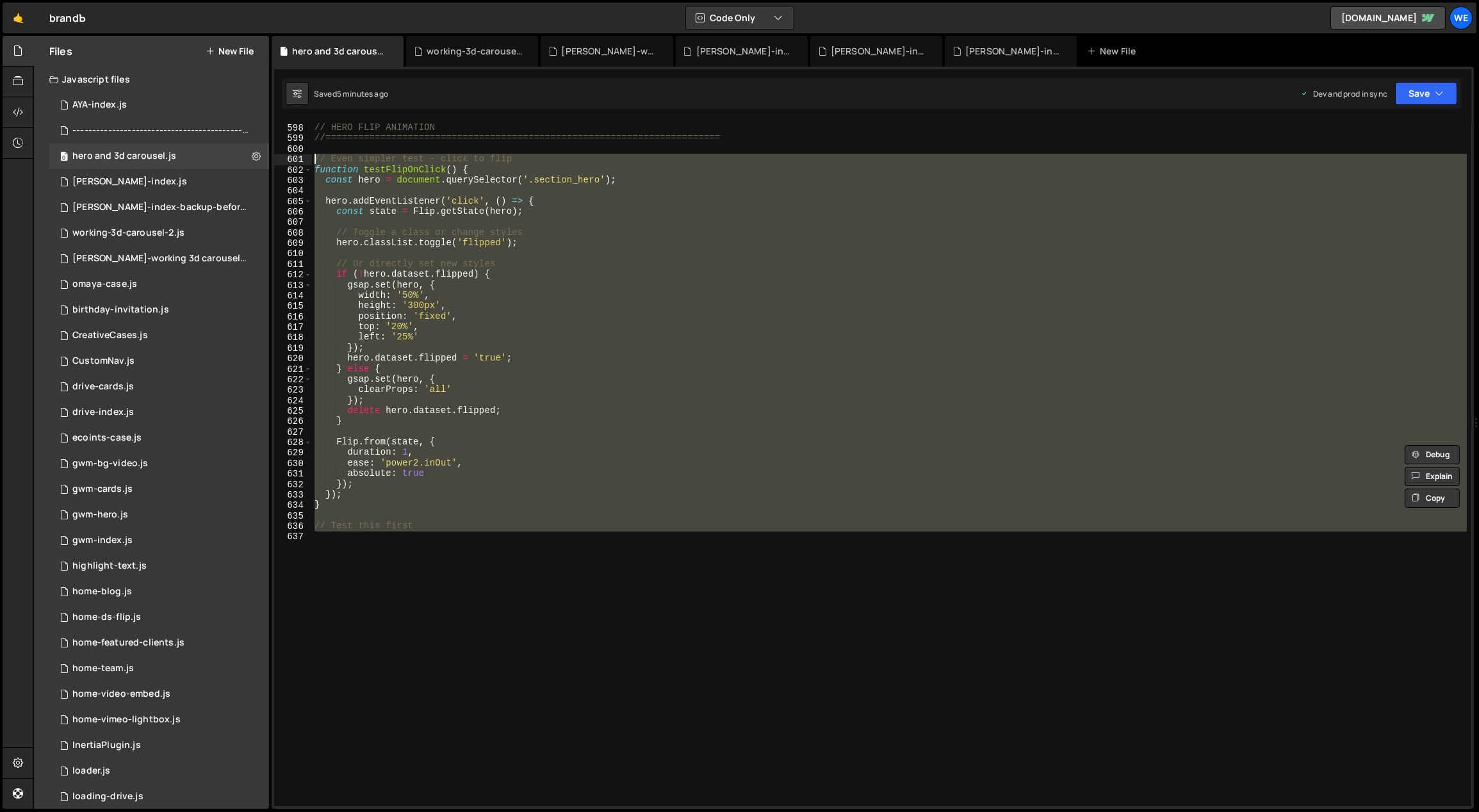
drag, startPoint x: 397, startPoint y: 544, endPoint x: 310, endPoint y: 159, distance: 394.7
click at [310, 159] on div "mediaData.loaded = true; [DOMAIN_NAME](image, { 597 598 599 600 601 602 603 604…" at bounding box center [872, 463] width 1197 height 686
type textarea "// Even simpler test - click to flip function testFlipOnClick() {"
click at [441, 540] on div "//======================================================================== // H…" at bounding box center [889, 463] width 1155 height 686
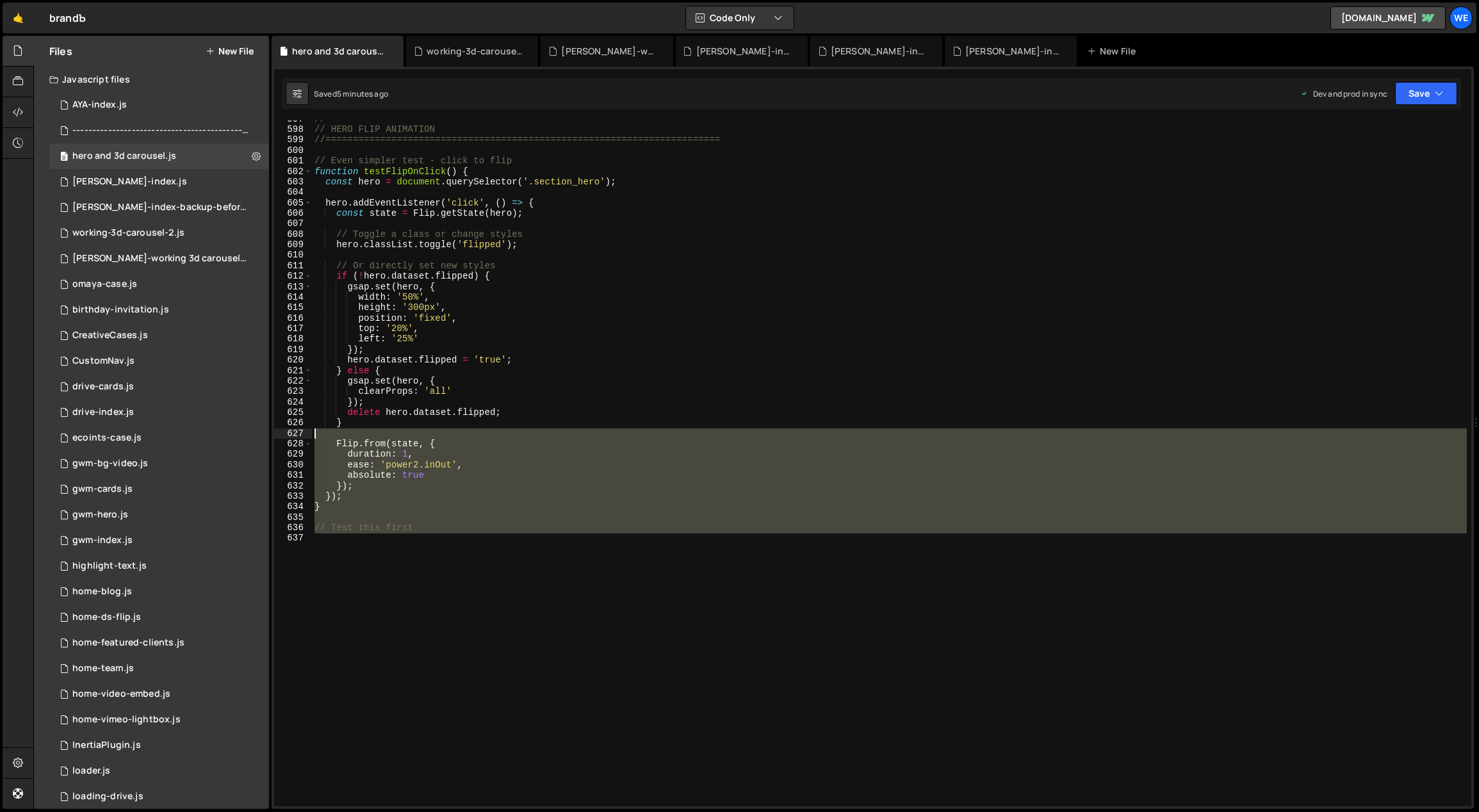
scroll to position [6142, 0]
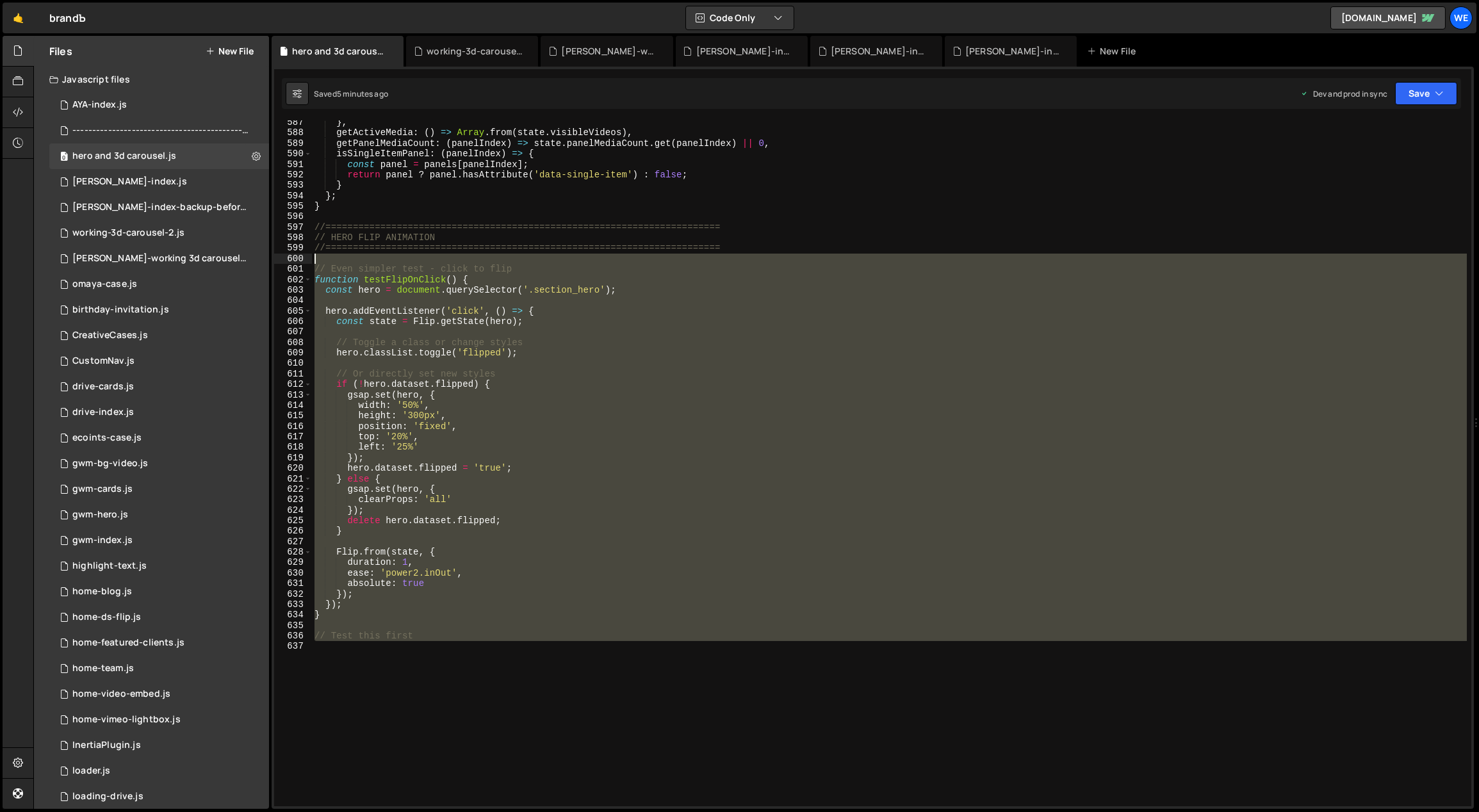
drag, startPoint x: 412, startPoint y: 550, endPoint x: 314, endPoint y: 263, distance: 303.3
click at [314, 263] on div "} , getActiveMedia : ( ) => Array . from ( state . visibleVideos ) , getPanelMe…" at bounding box center [890, 471] width 1156 height 708
paste textarea "}"
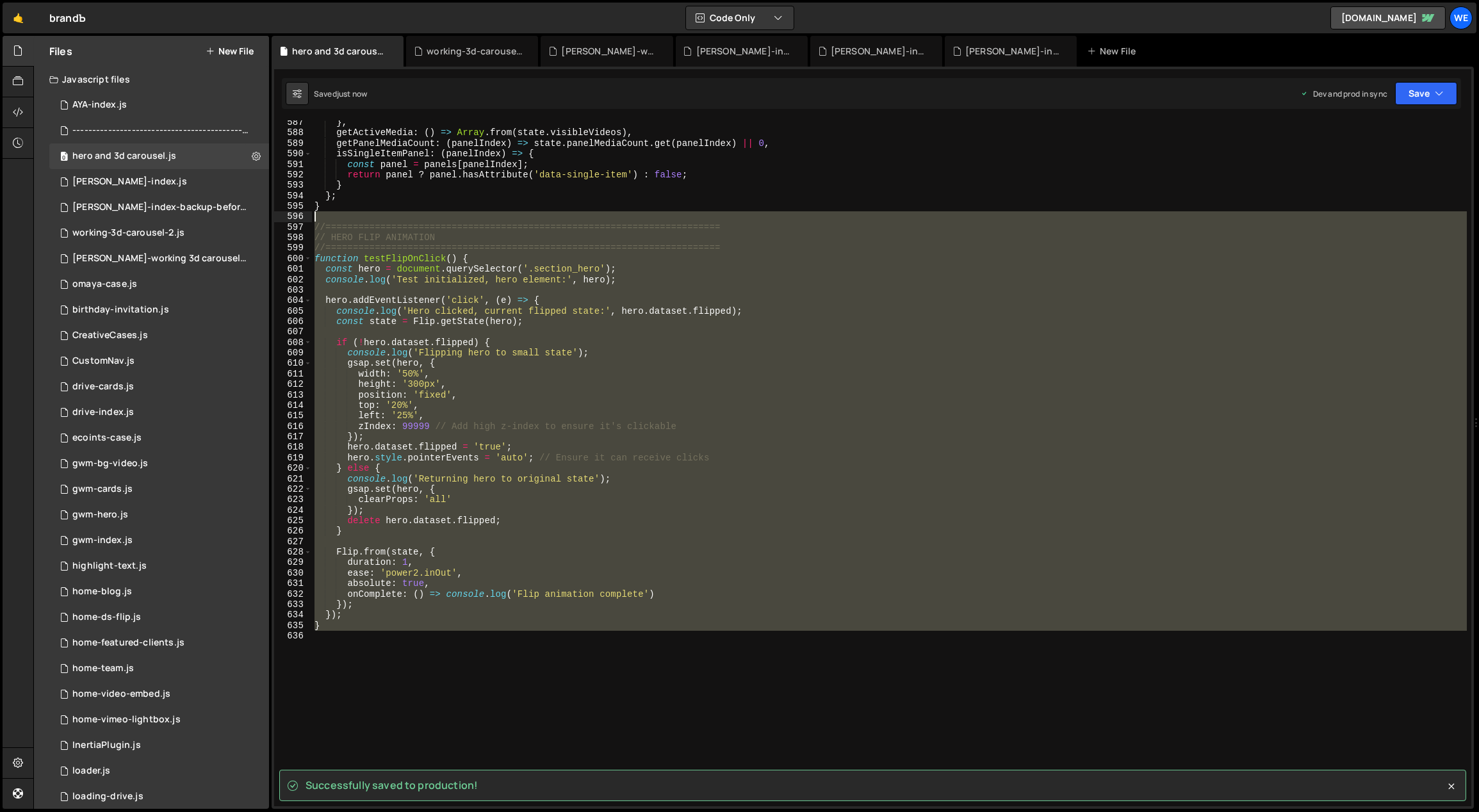
drag, startPoint x: 339, startPoint y: 631, endPoint x: 311, endPoint y: 220, distance: 412.0
click at [311, 220] on div "} 587 588 589 590 591 592 593 594 595 596 597 598 599 600 601 602 603 604 605 6…" at bounding box center [872, 463] width 1197 height 686
type textarea "//========================================================================"
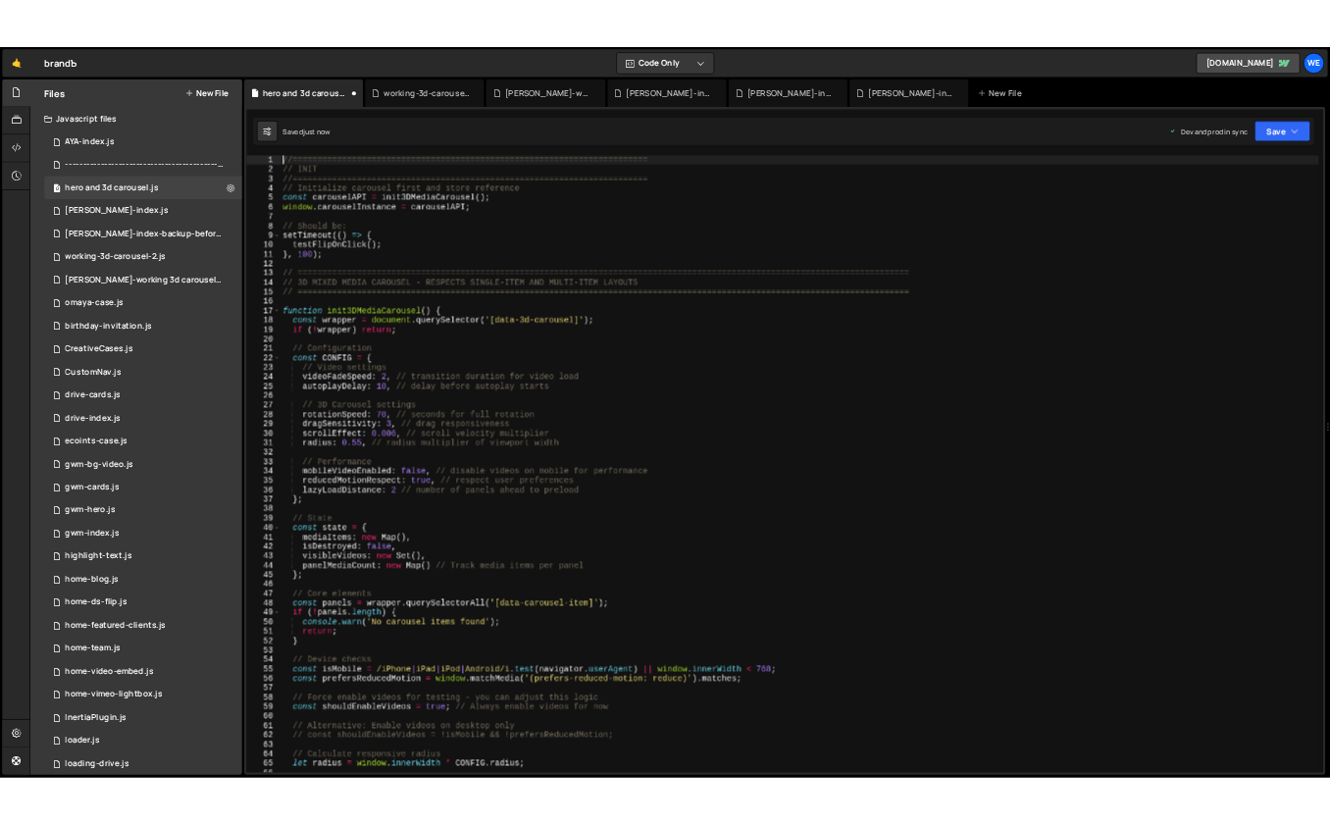
scroll to position [0, 0]
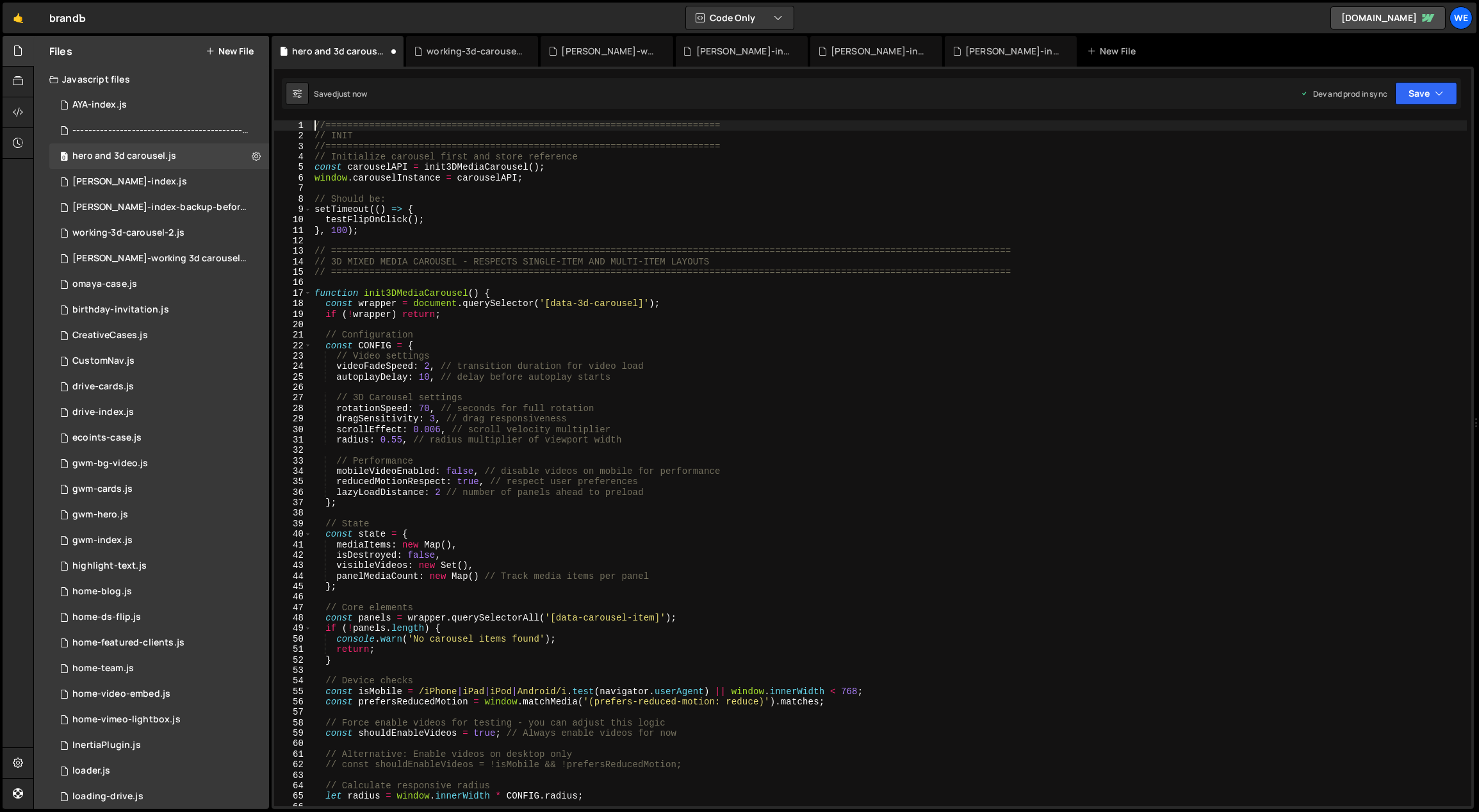
click at [381, 234] on div "//======================================================================== // I…" at bounding box center [890, 474] width 1156 height 708
type textarea "}, 100);"
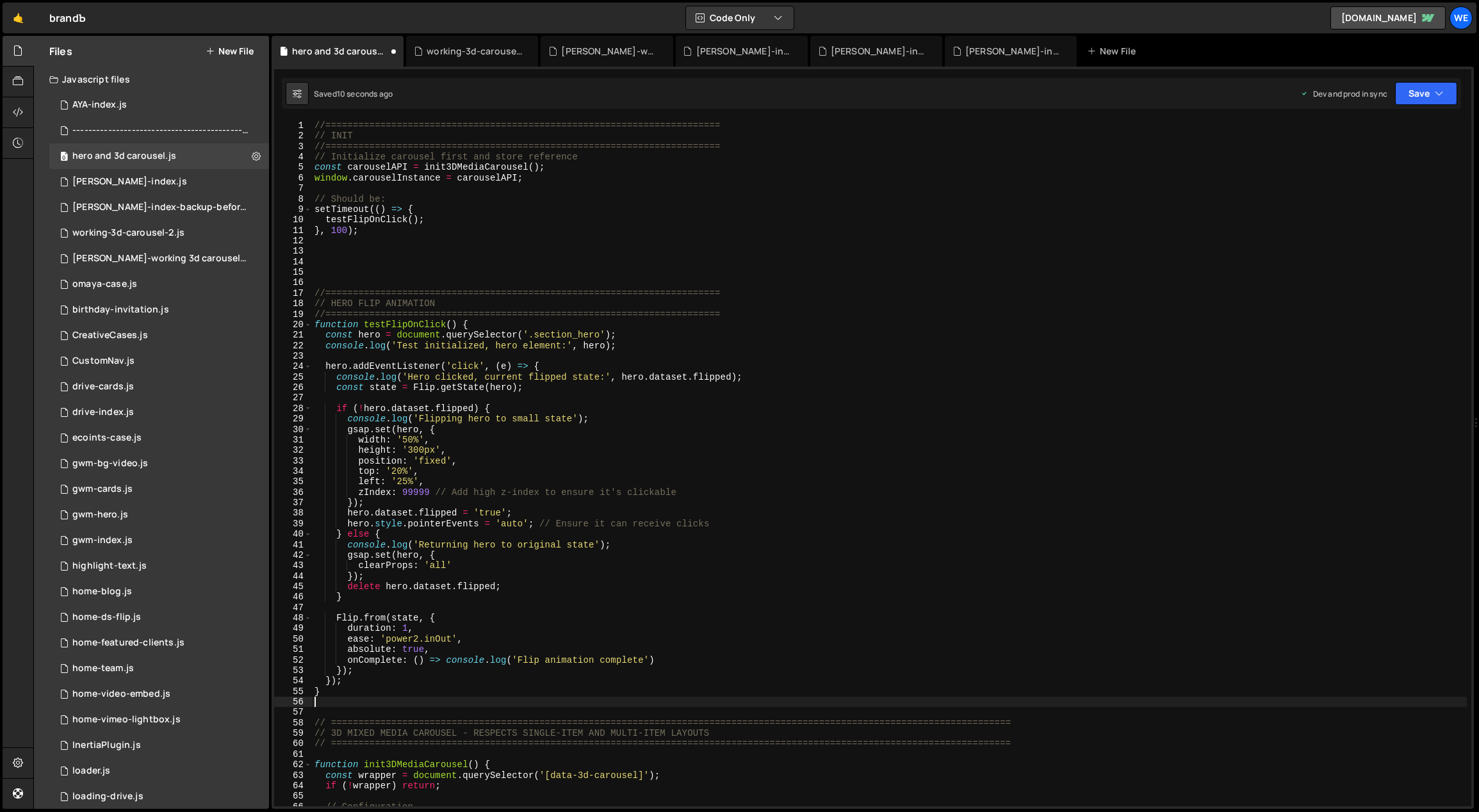
click at [481, 262] on div "//======================================================================== // I…" at bounding box center [890, 474] width 1156 height 708
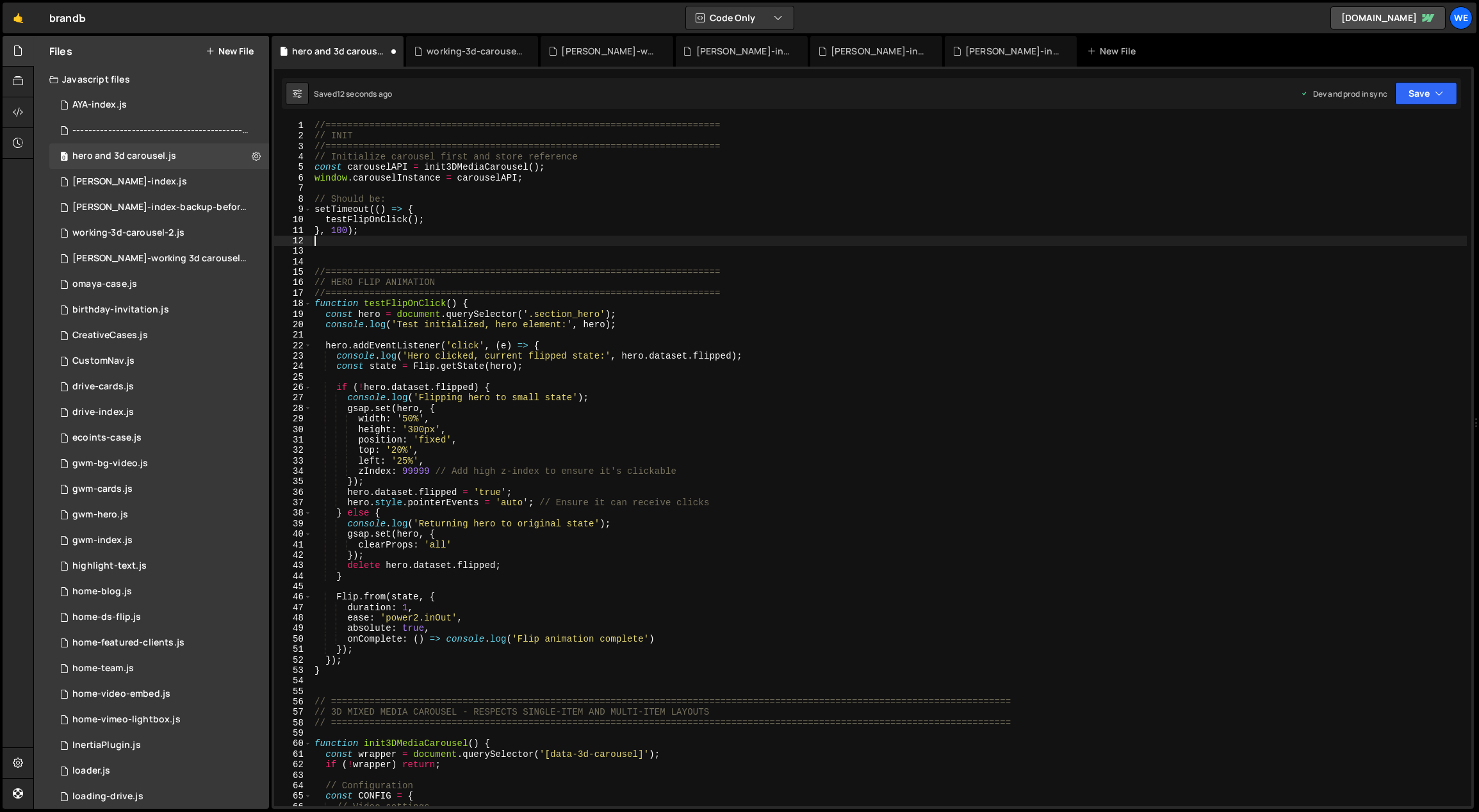
click at [452, 254] on div "//======================================================================== // I…" at bounding box center [890, 474] width 1156 height 708
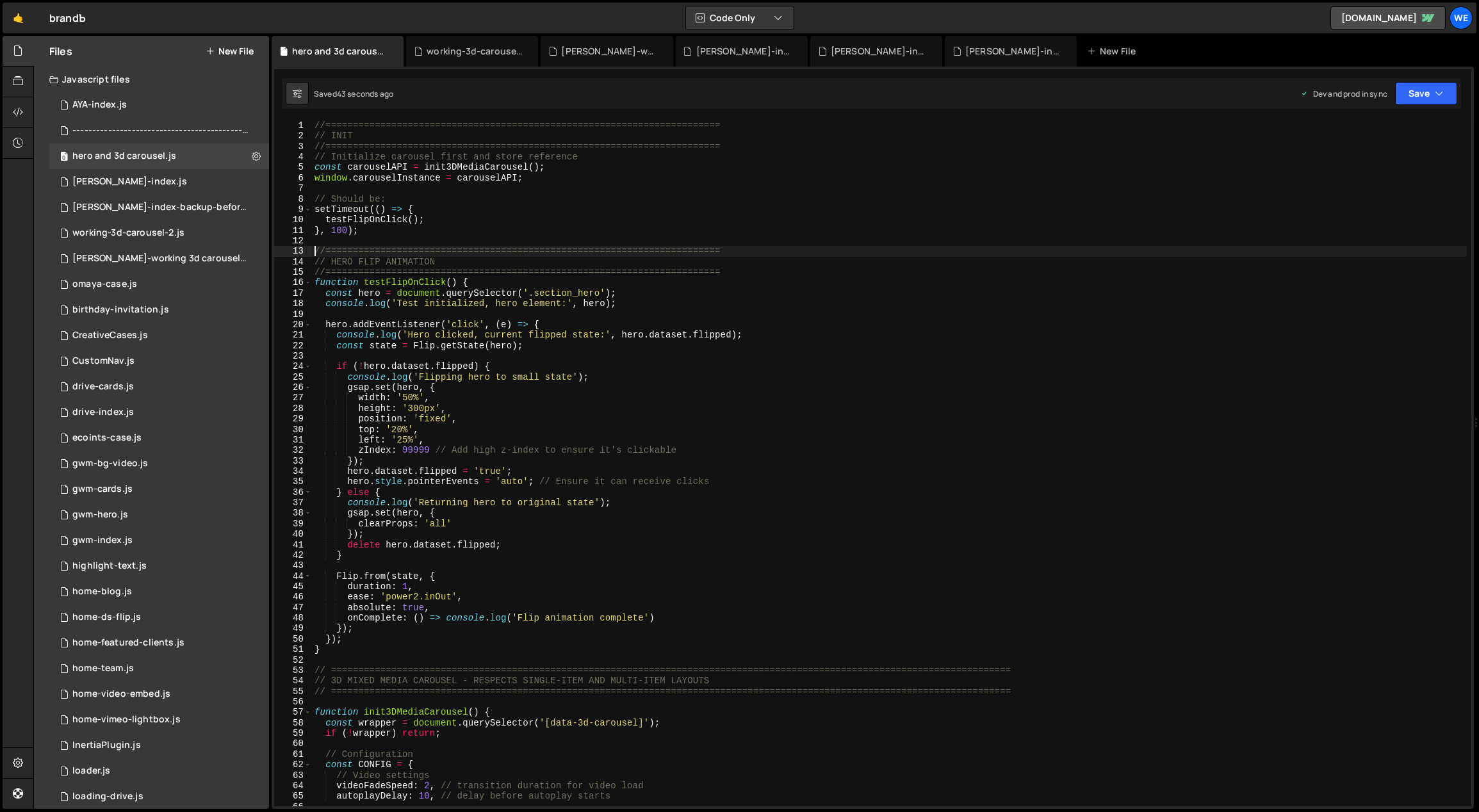
click at [558, 366] on div "//======================================================================== // I…" at bounding box center [890, 474] width 1156 height 708
type textarea "if (!hero.dataset.flipped) {"
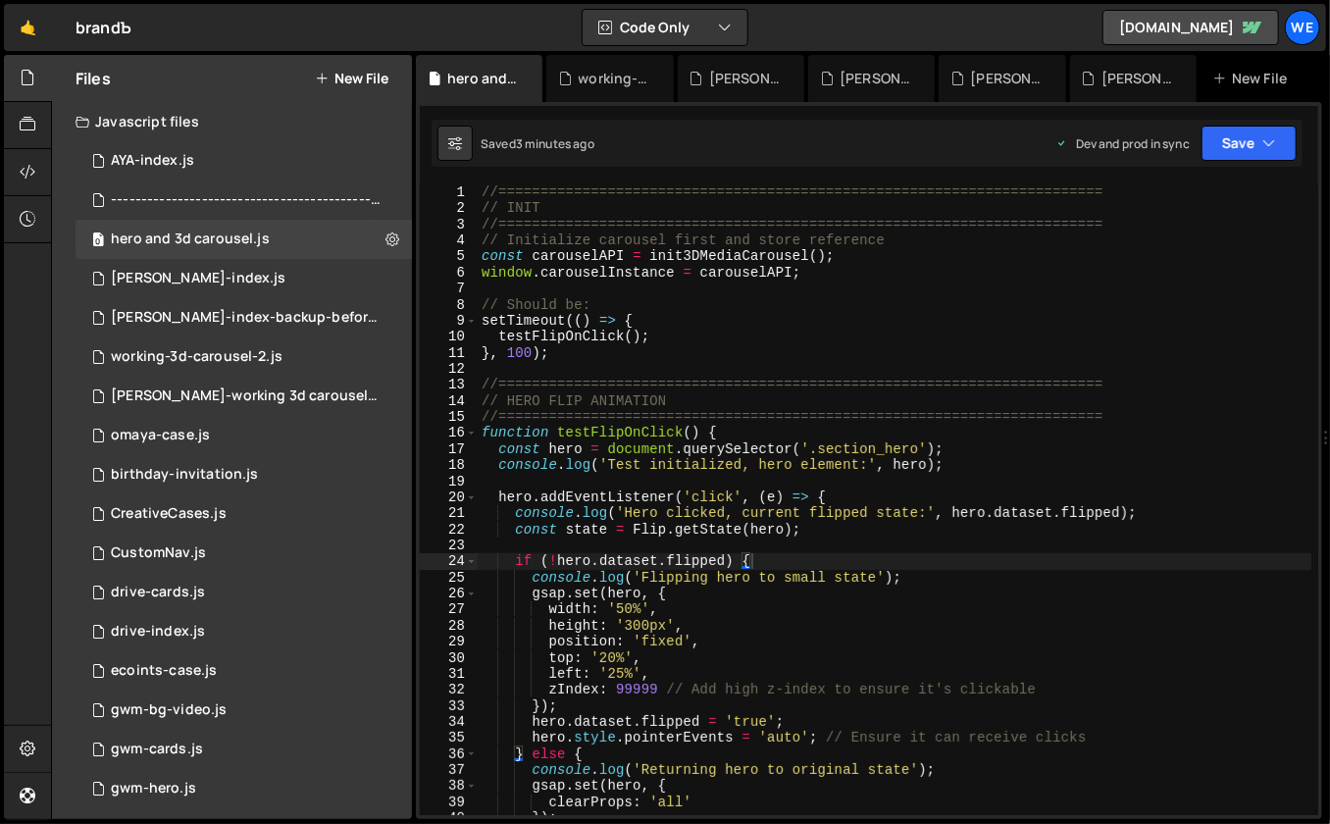
click at [327, 0] on div "Hold on a sec... Are you certain you wish to leave this page? Any changes you'v…" at bounding box center [665, 412] width 1330 height 824
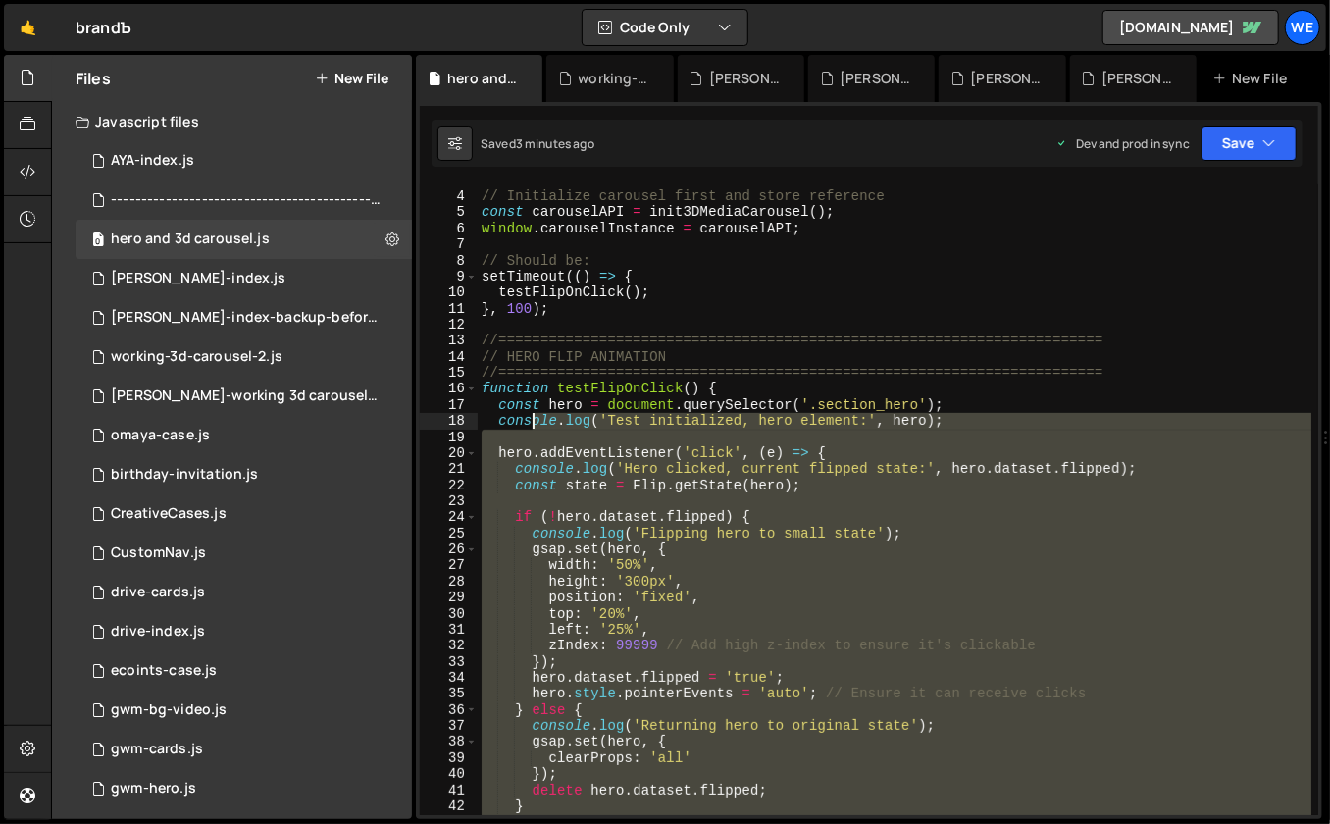
scroll to position [41, 0]
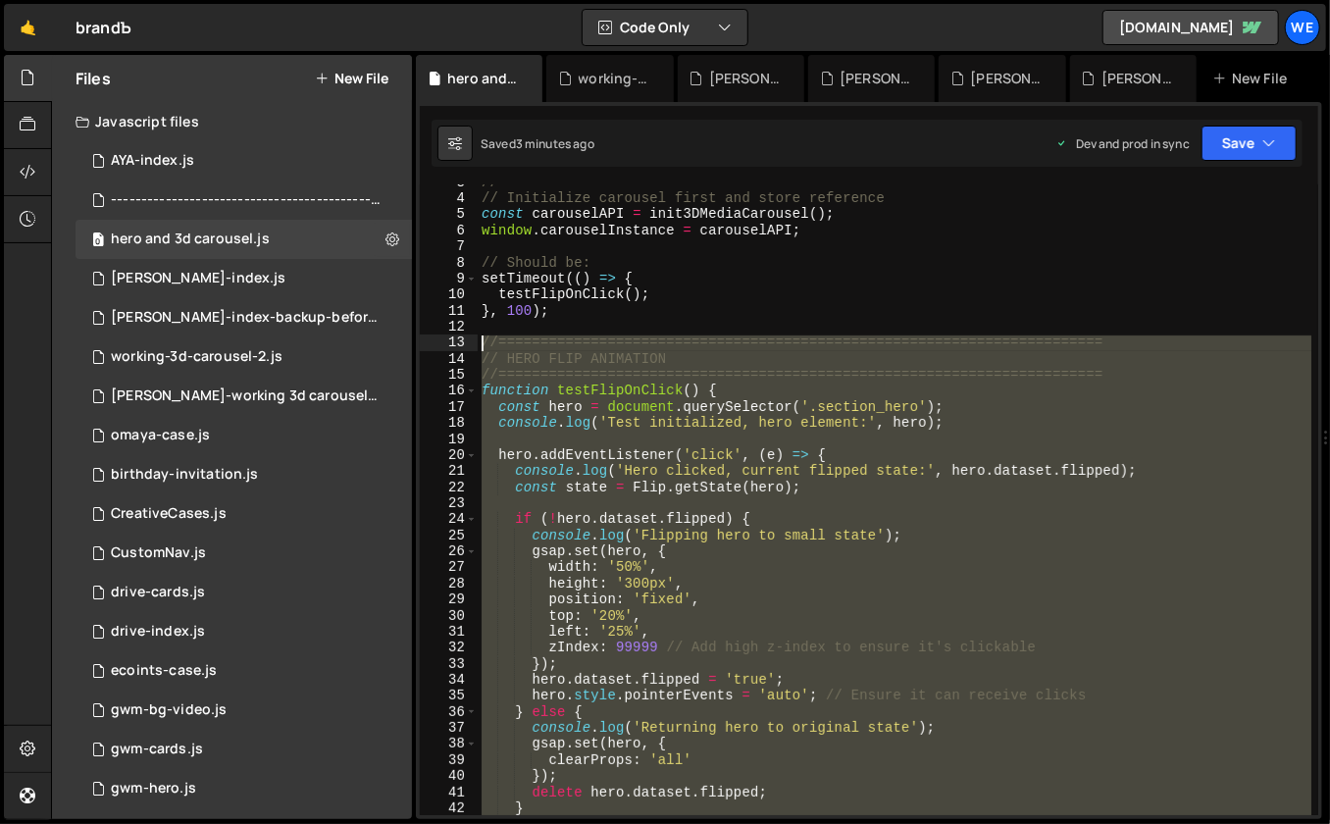
drag, startPoint x: 502, startPoint y: 496, endPoint x: 464, endPoint y: 344, distance: 156.8
click at [464, 344] on div "3 4 5 6 7 8 9 10 11 12 13 14 15 16 17 18 19 20 21 22 23 24 25 26 27 28 29 30 31…" at bounding box center [869, 499] width 899 height 631
paste textarea "}"
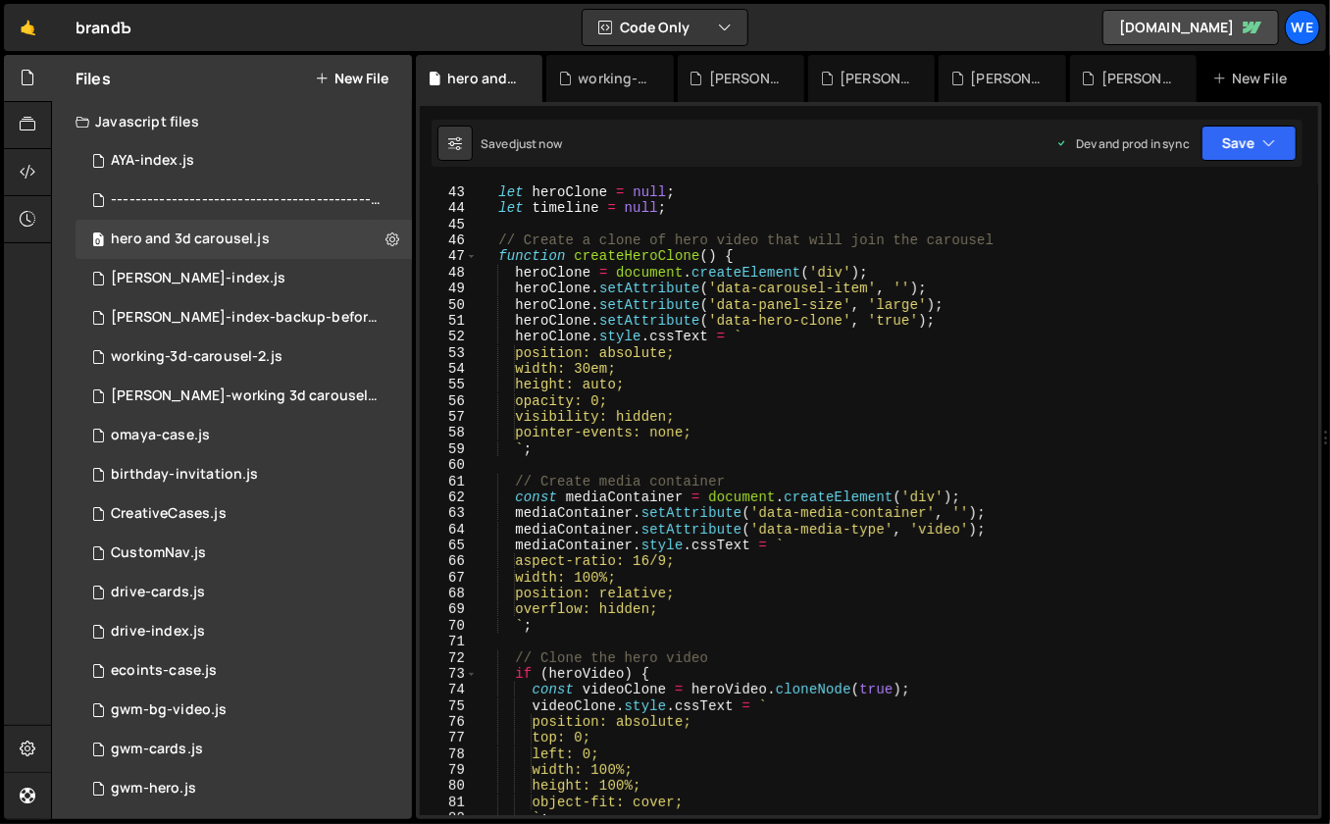
scroll to position [0, 0]
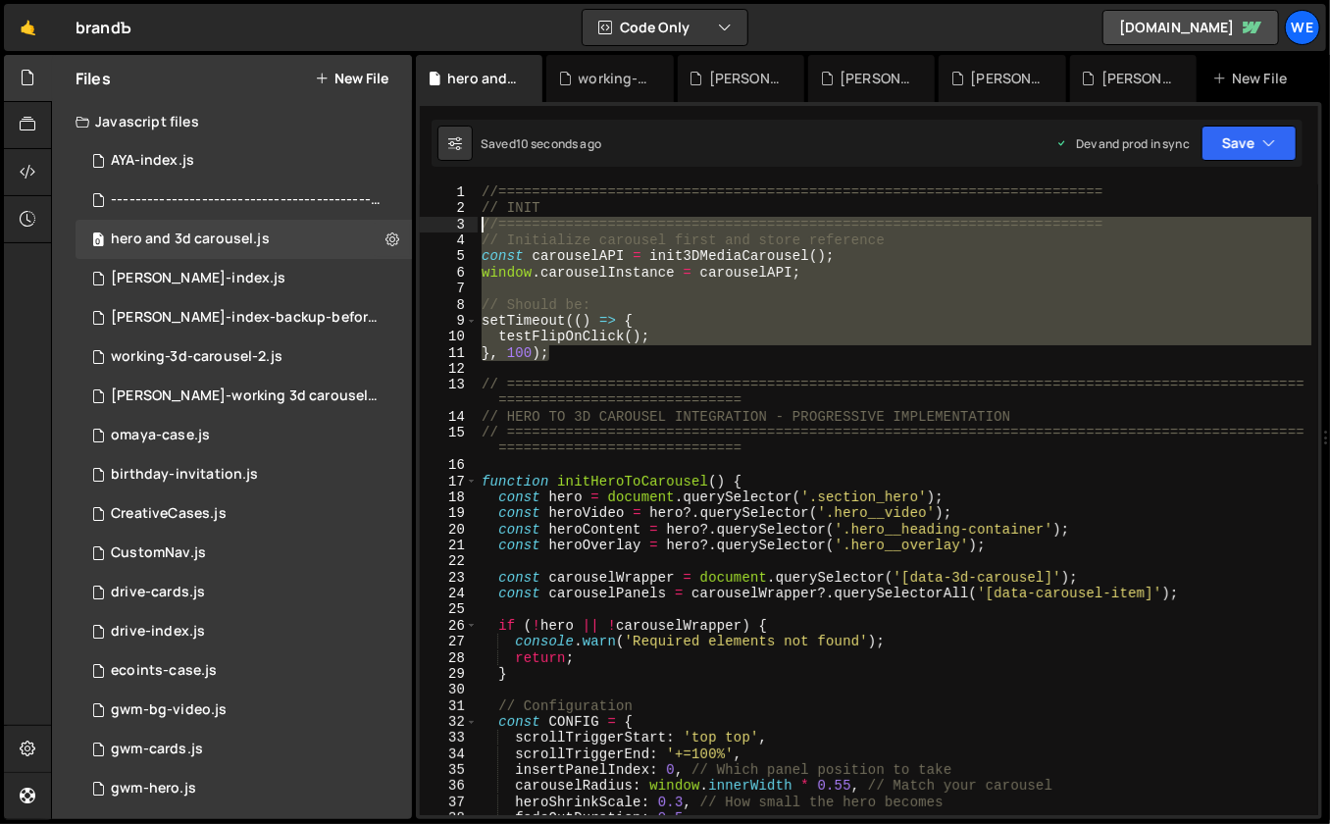
drag, startPoint x: 462, startPoint y: 189, endPoint x: 435, endPoint y: 126, distance: 69.4
click at [435, 126] on div "Debug Explain Copy hero and 3d carousel.js working-3d-carousel-2.[PERSON_NAME]-…" at bounding box center [869, 437] width 906 height 765
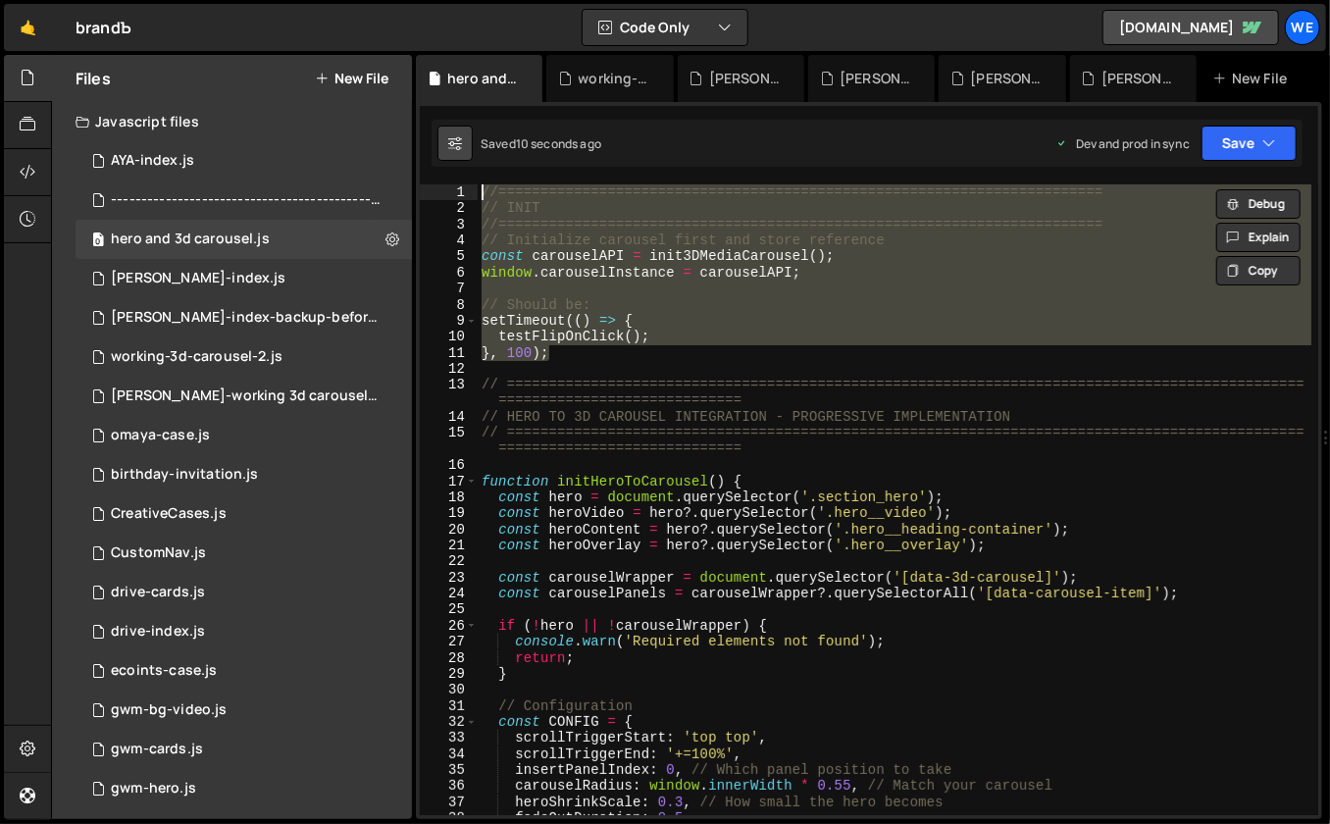
paste textarea "}, 100);"
type textarea "}, 100);"
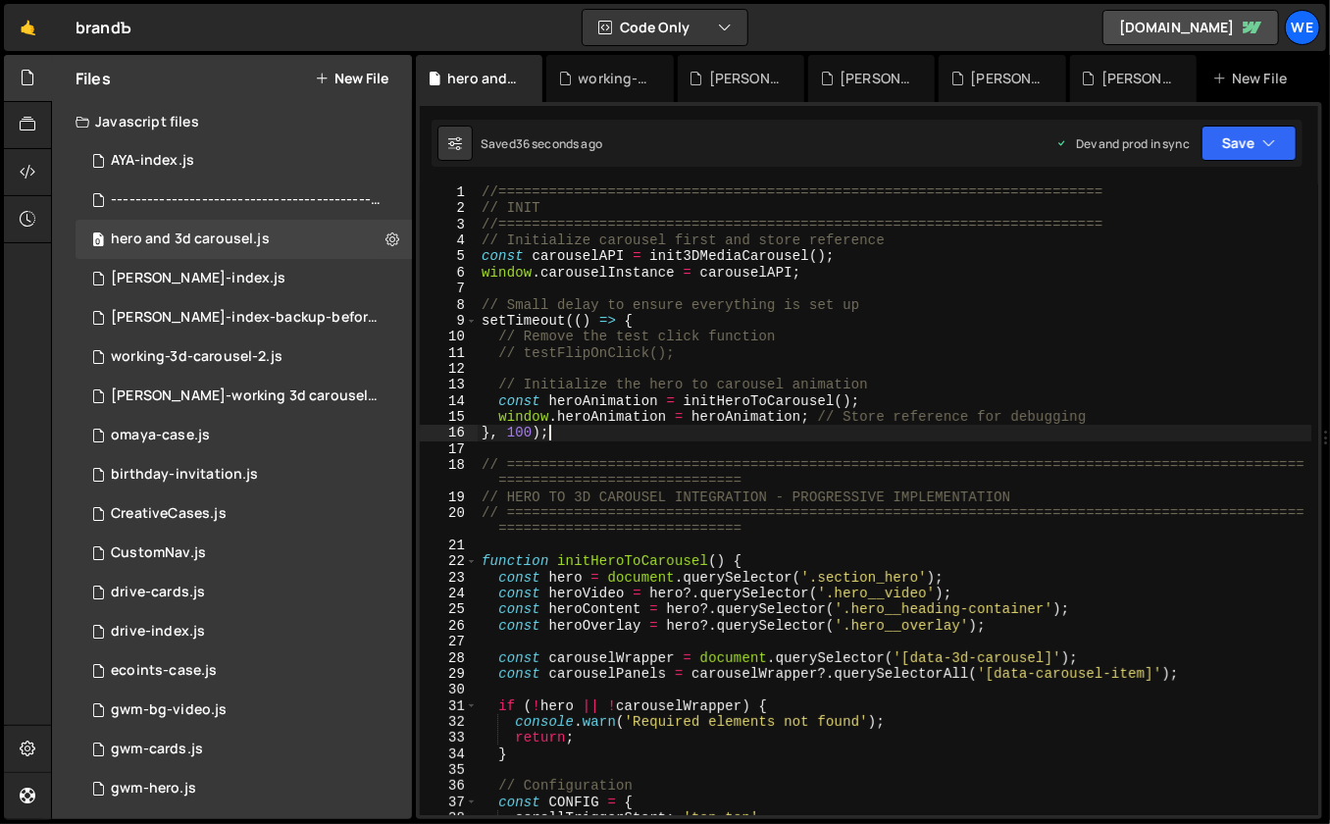
click at [917, 446] on div "//======================================================================== // I…" at bounding box center [895, 516] width 835 height 664
click at [908, 429] on div "//======================================================================== // I…" at bounding box center [895, 516] width 835 height 664
type textarea "}, 100);"
click at [906, 448] on div "//======================================================================== // I…" at bounding box center [895, 516] width 835 height 664
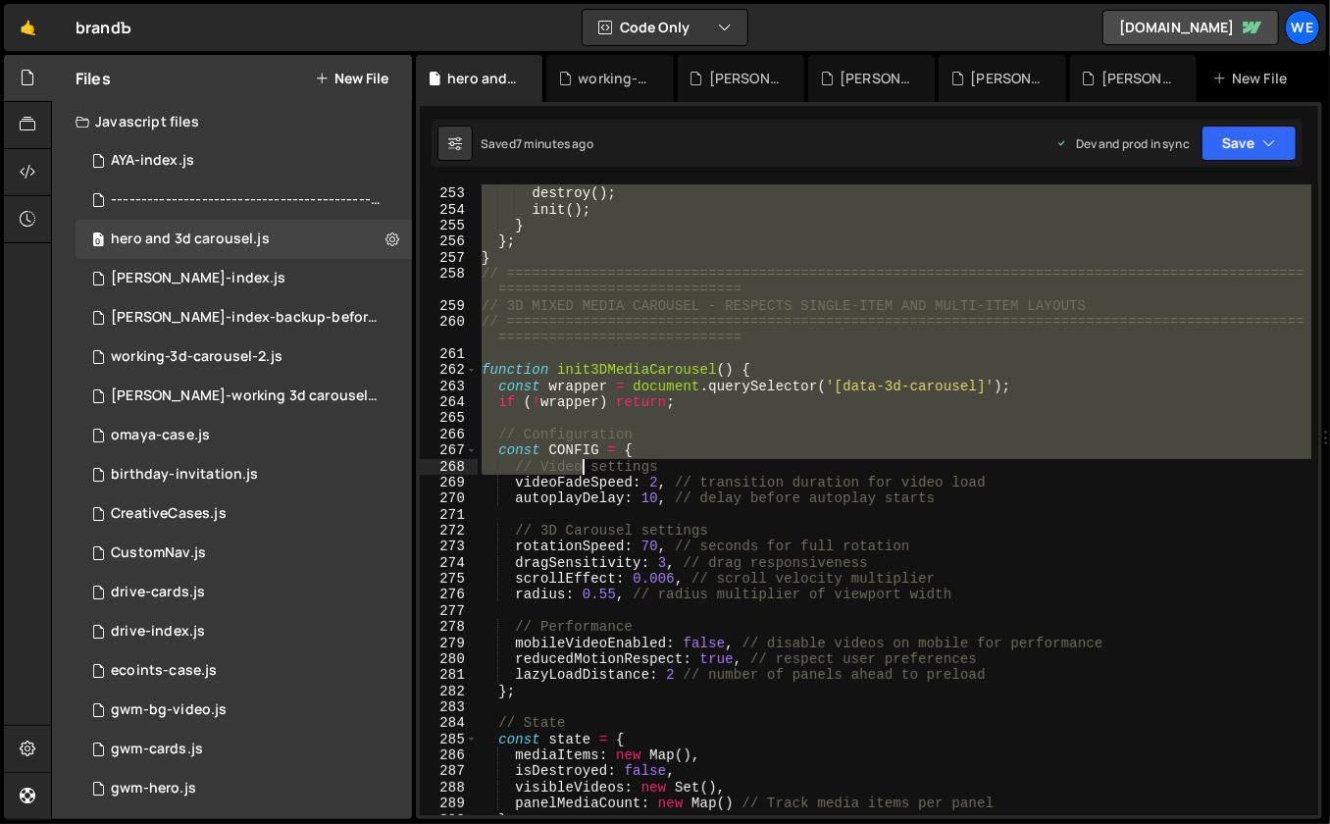
scroll to position [3968, 0]
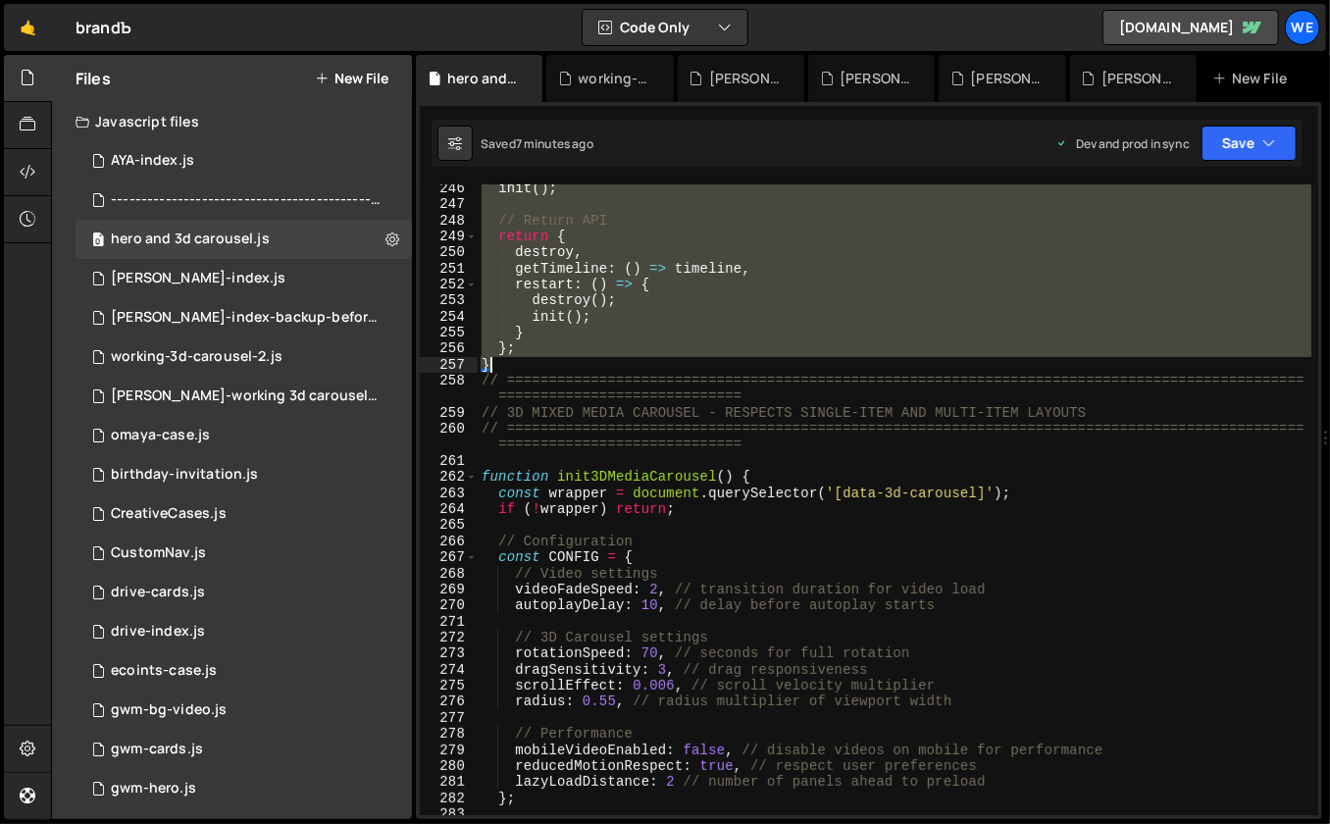
drag, startPoint x: 482, startPoint y: 463, endPoint x: 540, endPoint y: 366, distance: 113.1
click at [540, 366] on div "init ( ) ; // Return API return { destroy , getTimeline : ( ) => timeline , res…" at bounding box center [895, 512] width 835 height 664
paste textarea
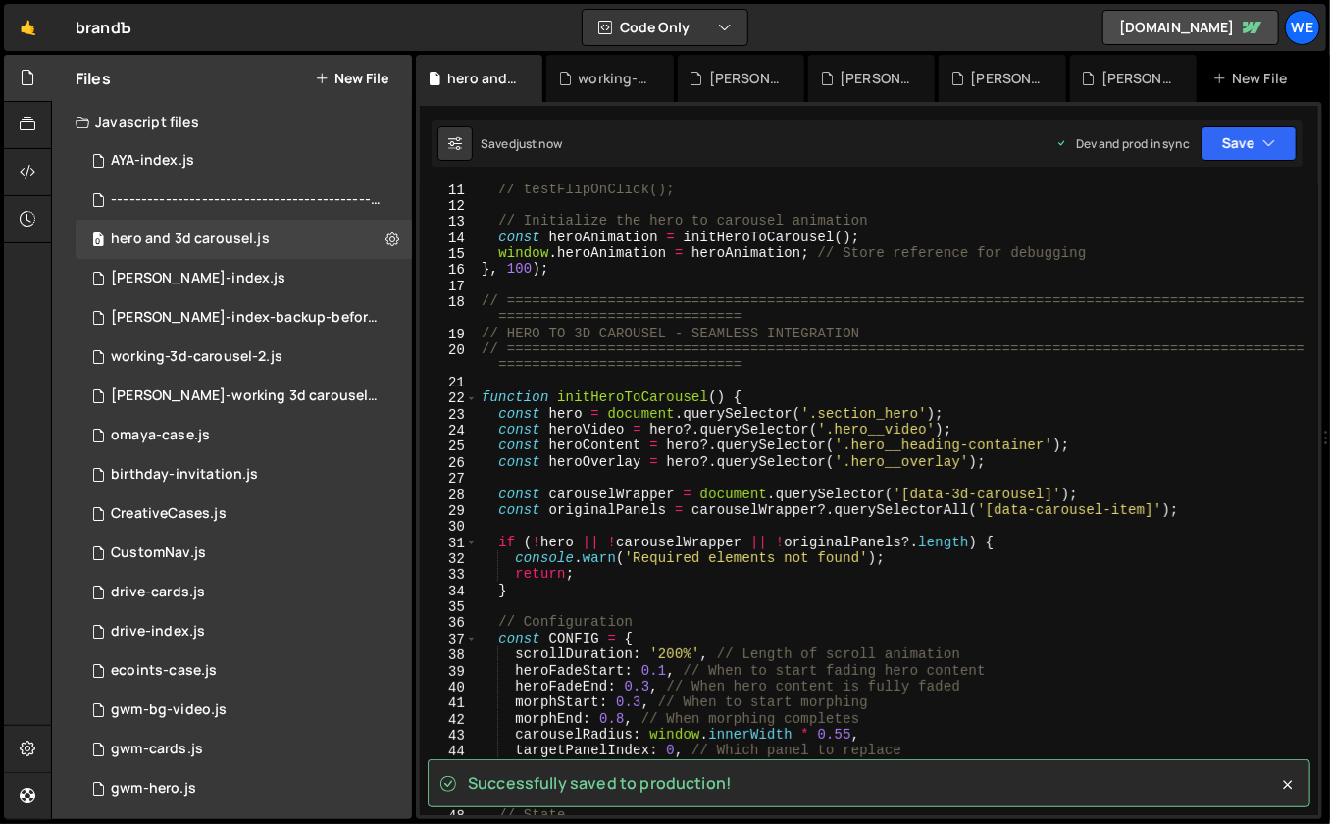
scroll to position [0, 0]
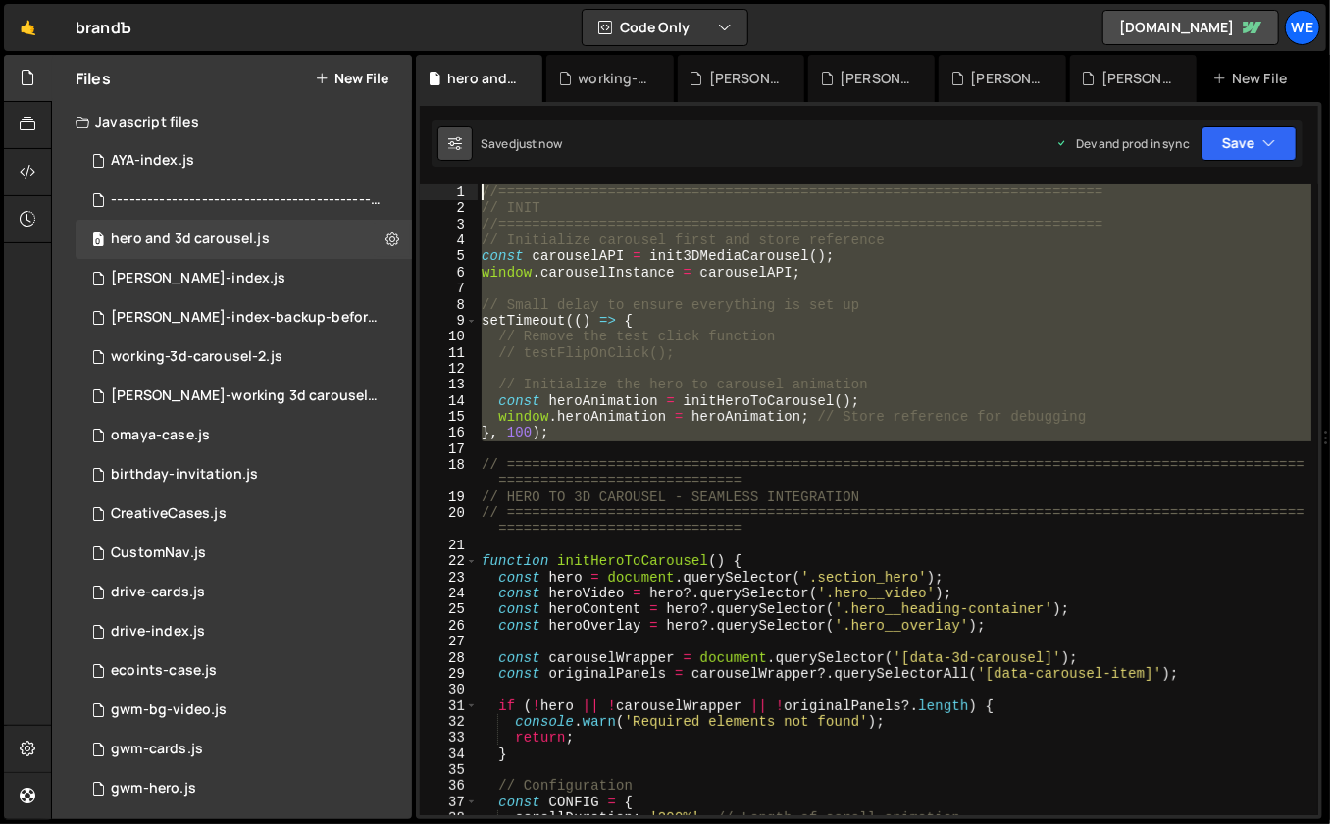
drag, startPoint x: 524, startPoint y: 379, endPoint x: 439, endPoint y: 136, distance: 256.6
click at [439, 136] on div "Debug Explain Copy hero and 3d carousel.js working-3d-carousel-2.[PERSON_NAME]-…" at bounding box center [869, 437] width 906 height 765
paste textarea "}, 100);"
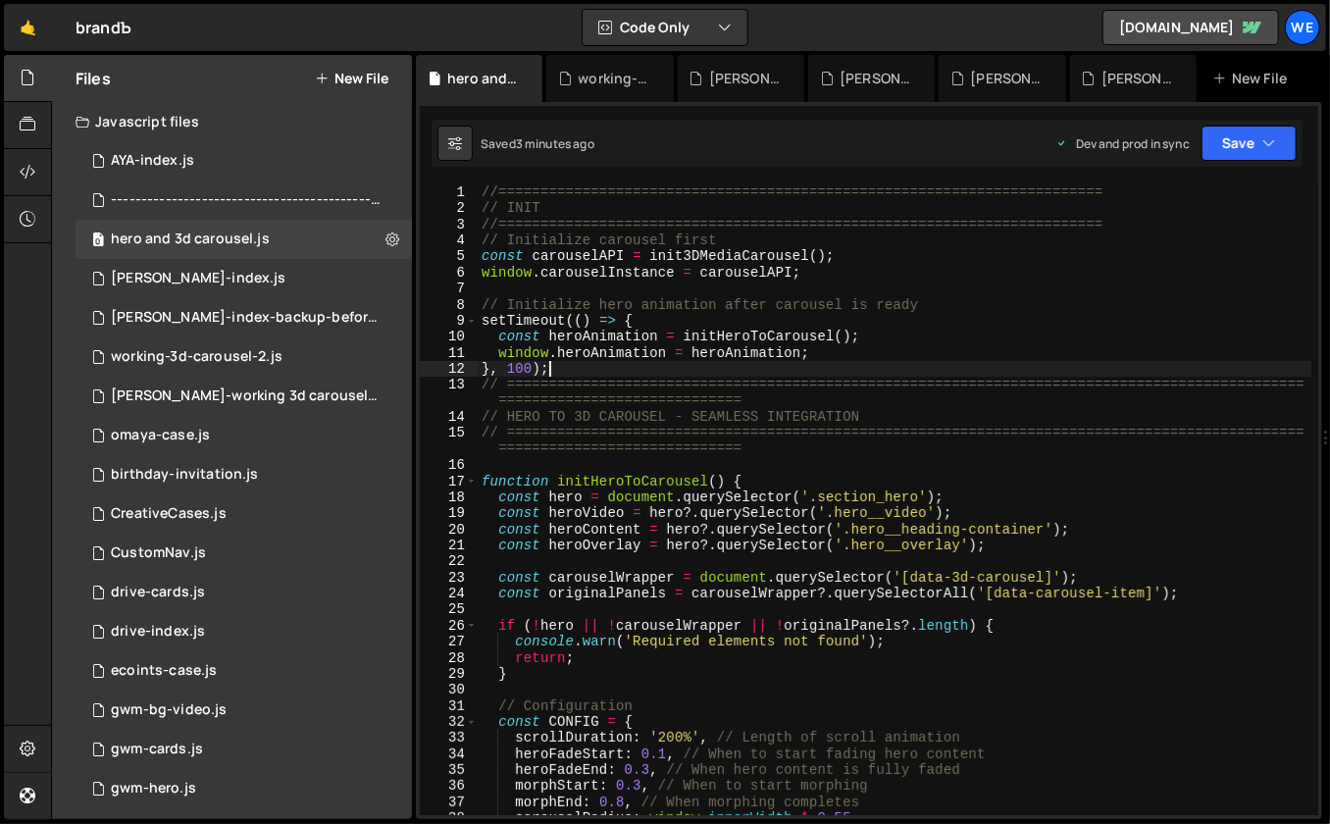
click at [490, 404] on div "//======================================================================== // I…" at bounding box center [895, 516] width 835 height 664
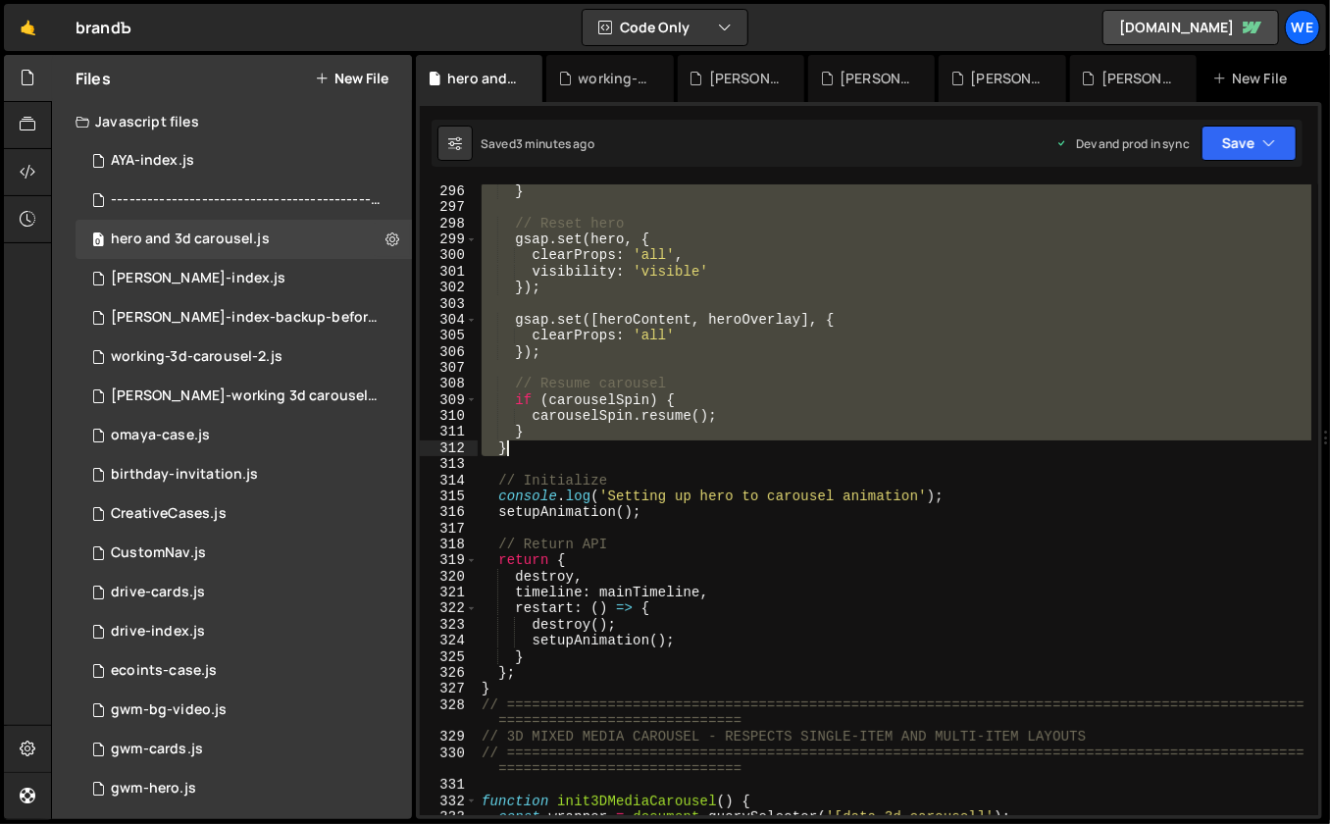
scroll to position [4767, 0]
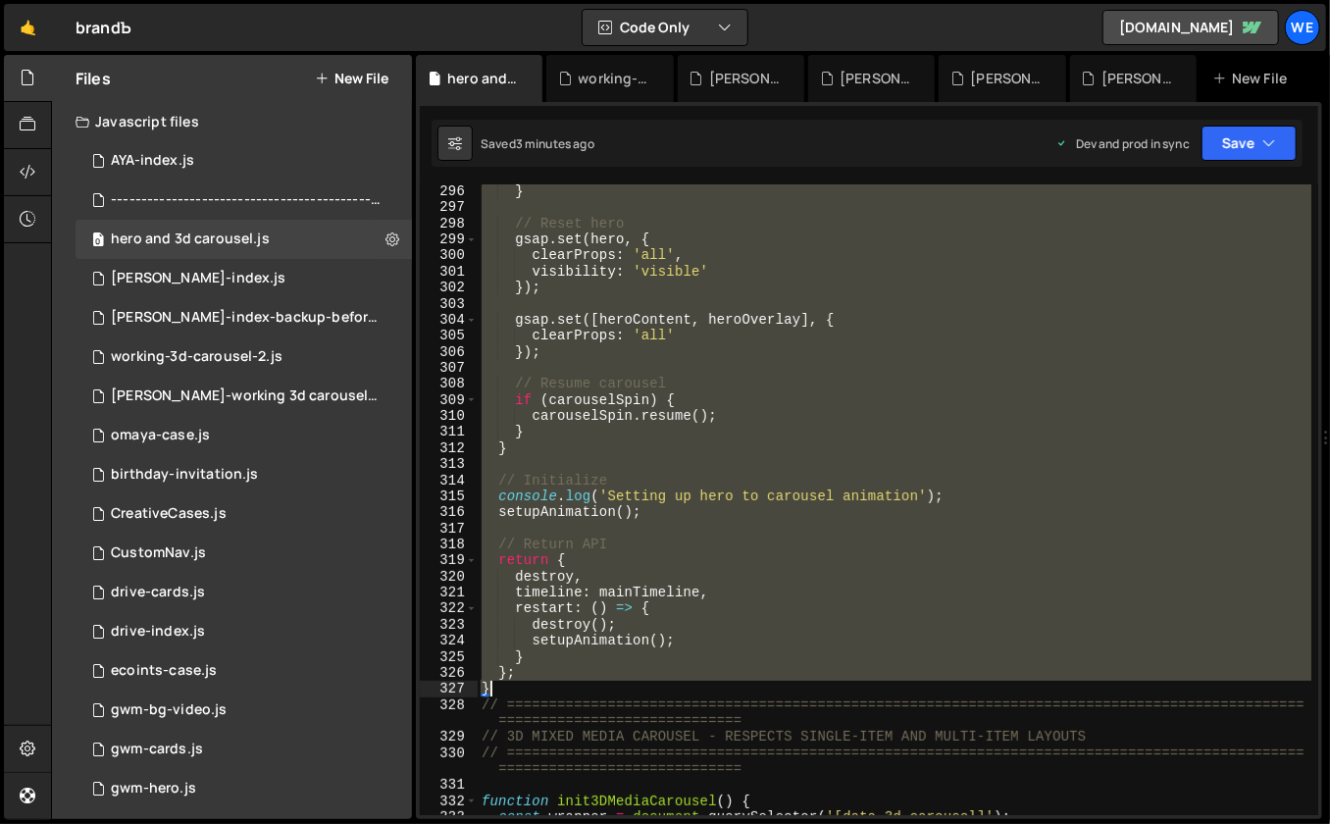
drag, startPoint x: 489, startPoint y: 397, endPoint x: 506, endPoint y: 684, distance: 287.0
click at [504, 684] on div "} // Reset hero gsap . set ( hero , { clearProps : 'all' , visibility : 'visibl…" at bounding box center [895, 515] width 835 height 664
paste textarea
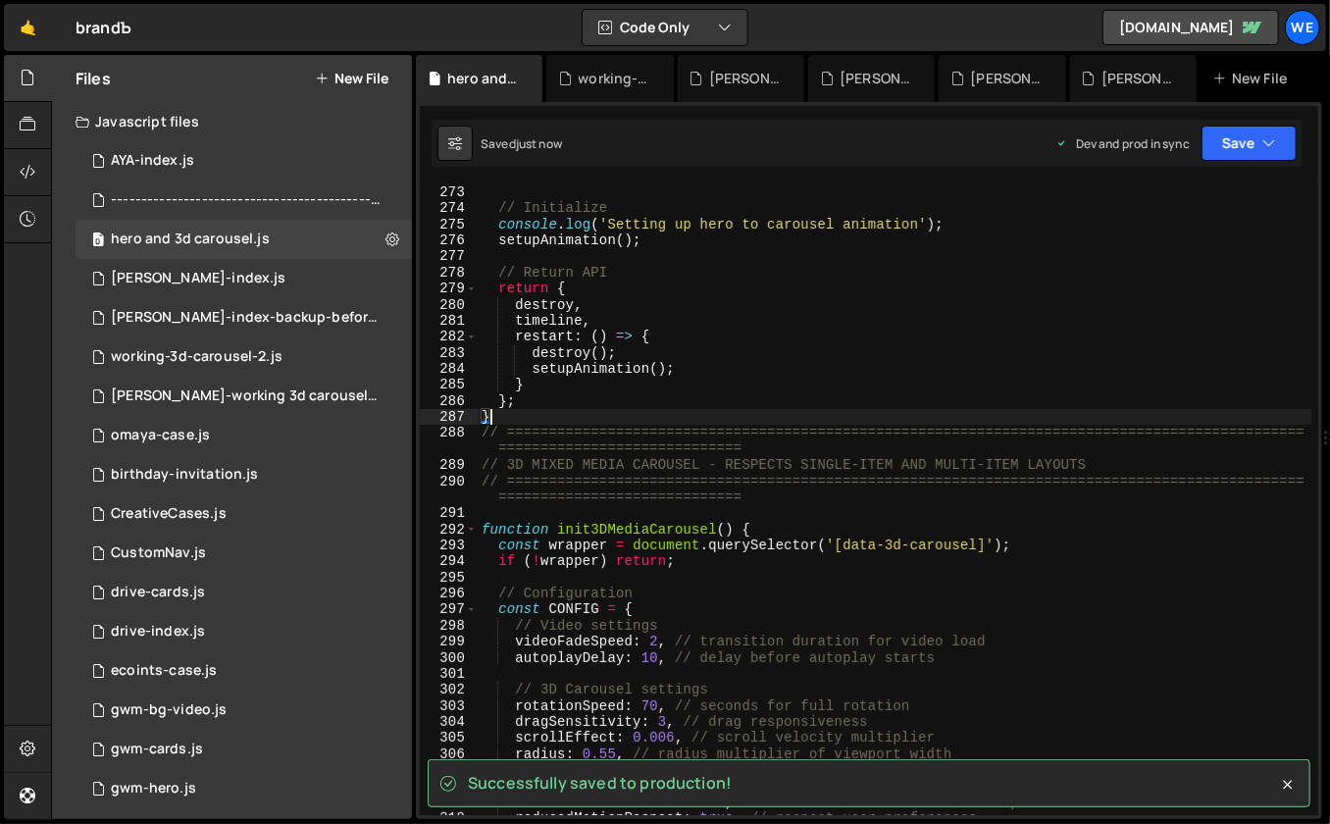
scroll to position [4414, 0]
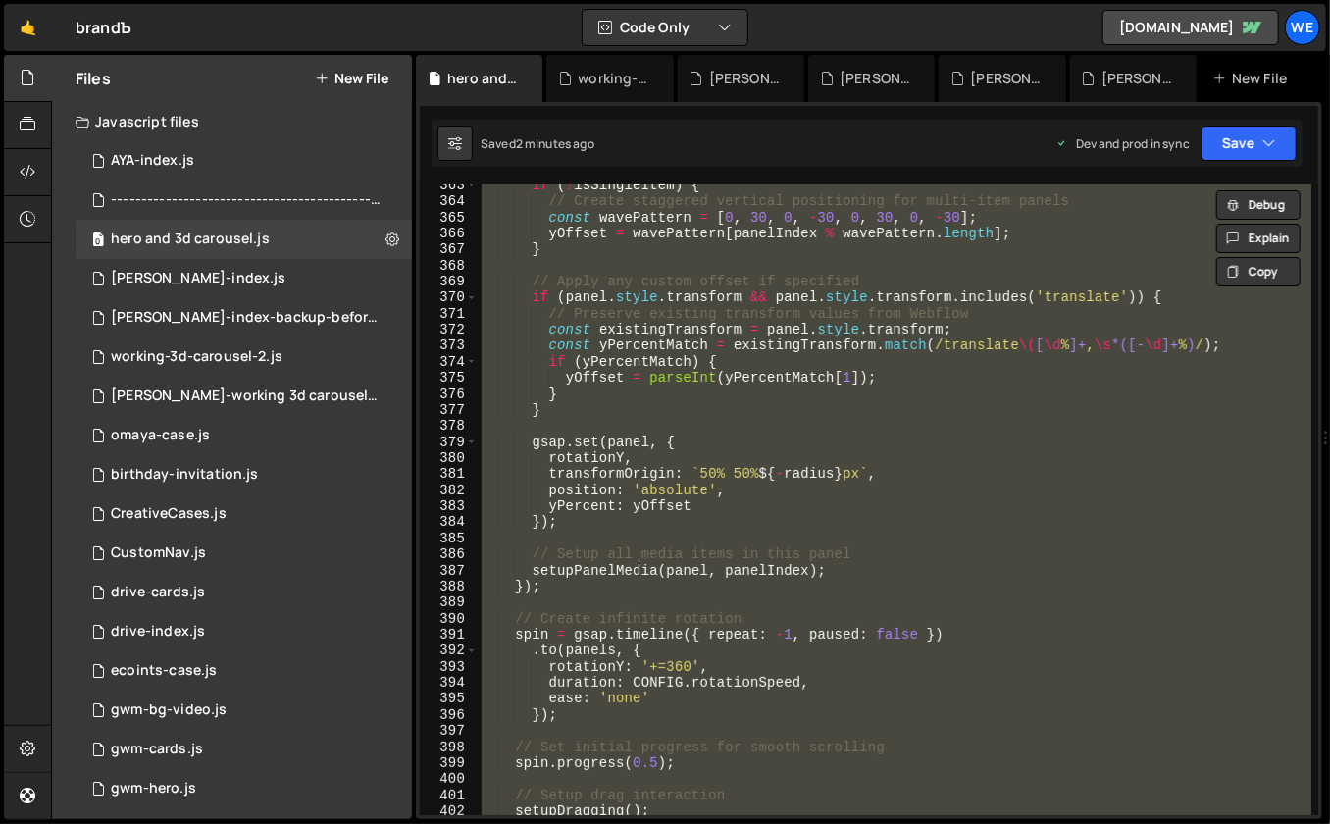
click at [721, 576] on div "if ( ! isSingleItem ) { // Create staggered vertical positioning for multi-item…" at bounding box center [895, 499] width 834 height 631
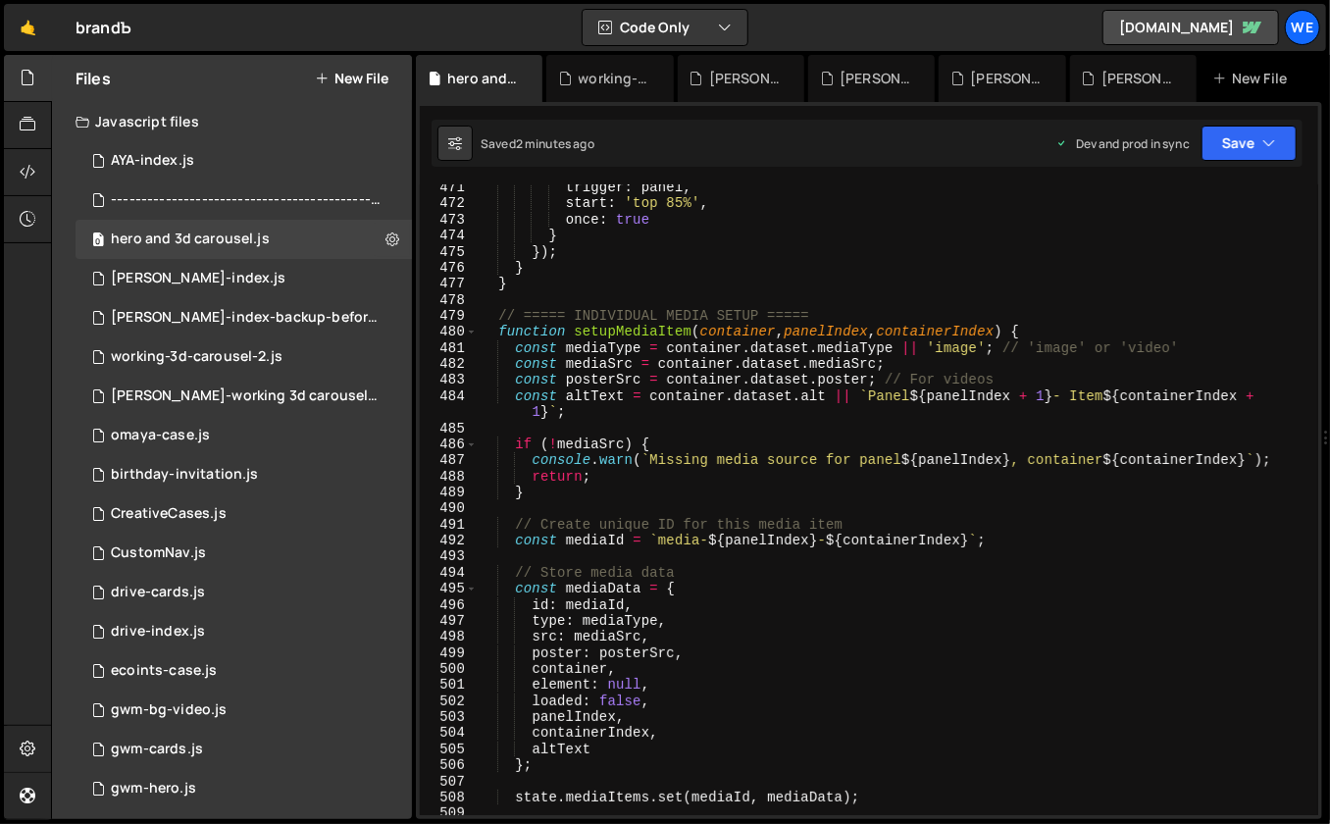
scroll to position [7645, 0]
click at [23, 84] on icon at bounding box center [28, 78] width 16 height 22
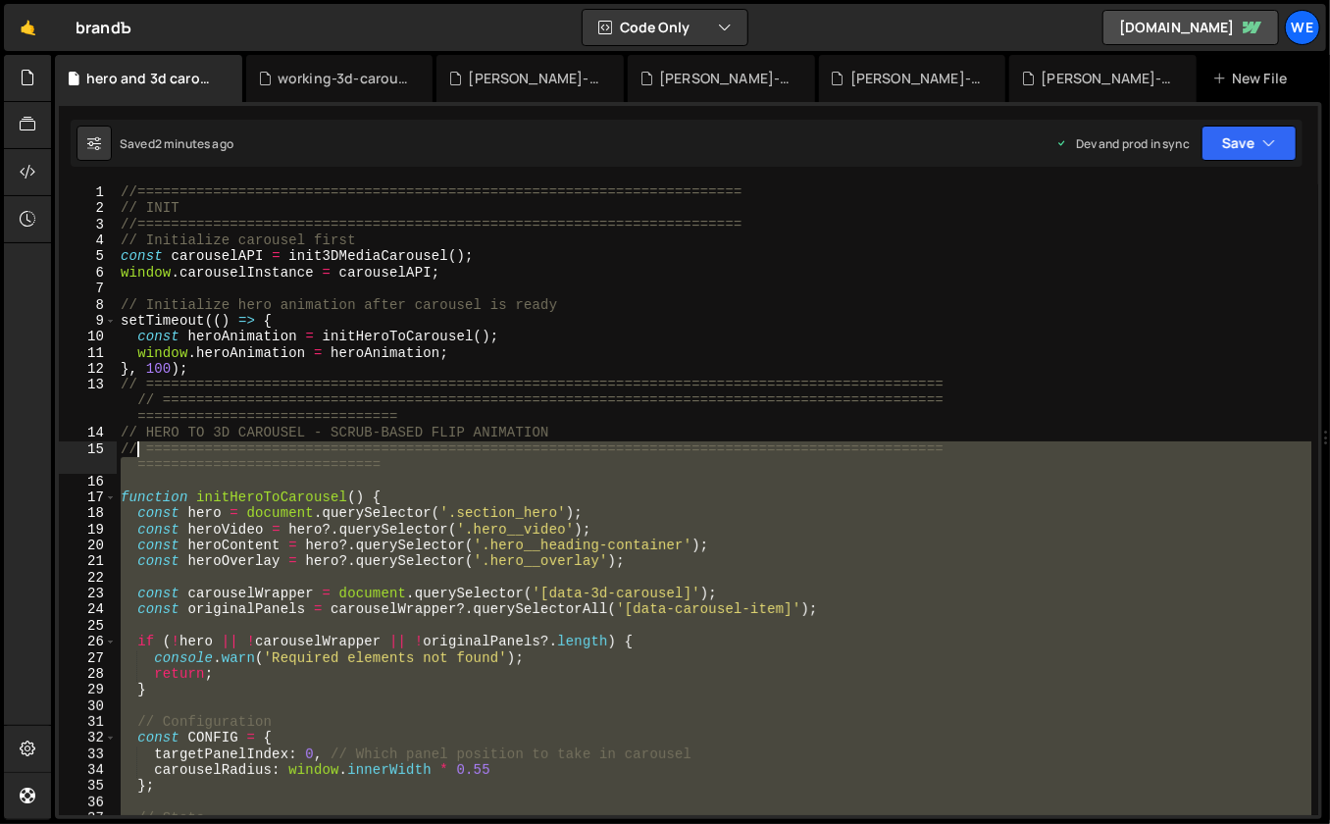
scroll to position [0, 0]
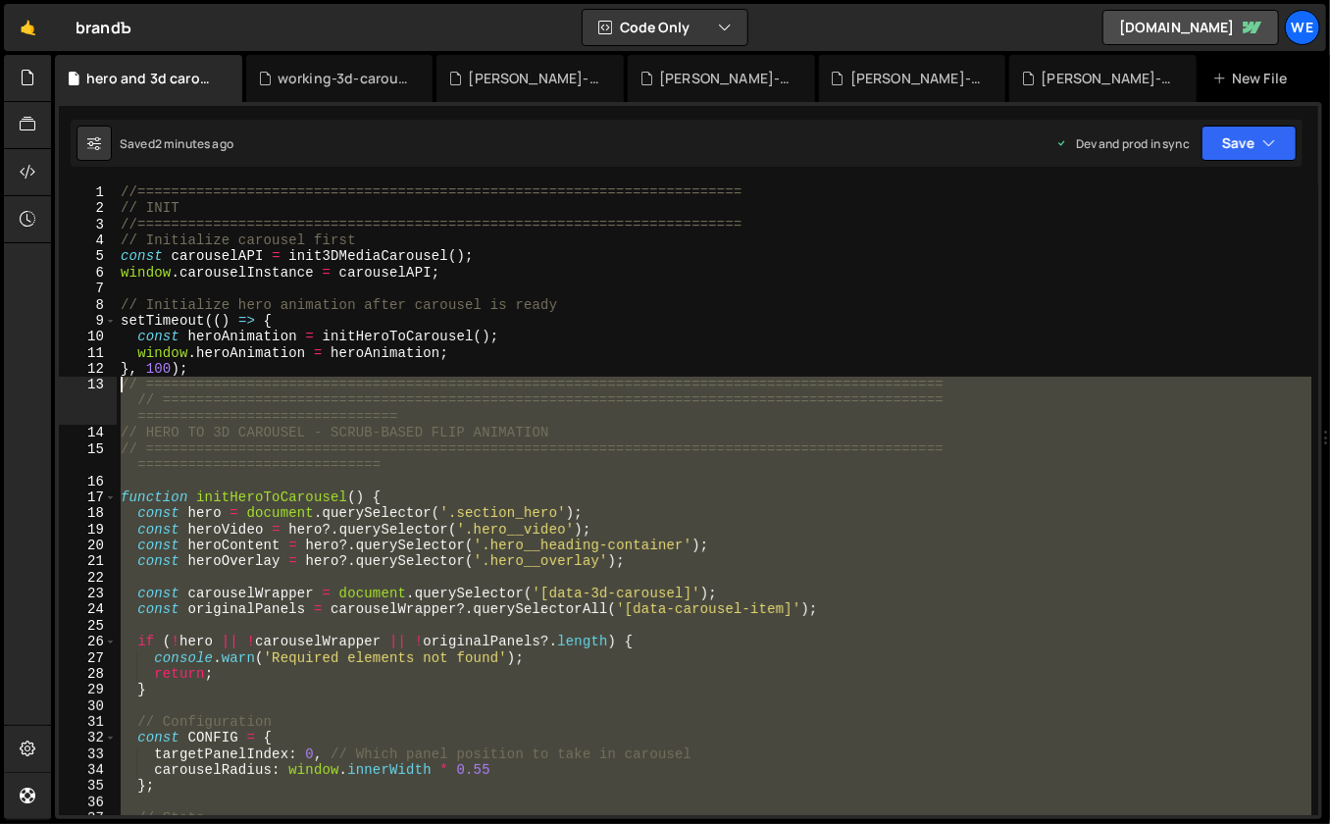
drag, startPoint x: 145, startPoint y: 359, endPoint x: 107, endPoint y: 384, distance: 45.4
click at [107, 384] on div "} 1 2 3 4 5 6 7 8 9 10 11 12 13 14 15 16 17 18 19 20 21 22 23 24 25 26 27 28 29…" at bounding box center [689, 499] width 1260 height 631
paste textarea "}"
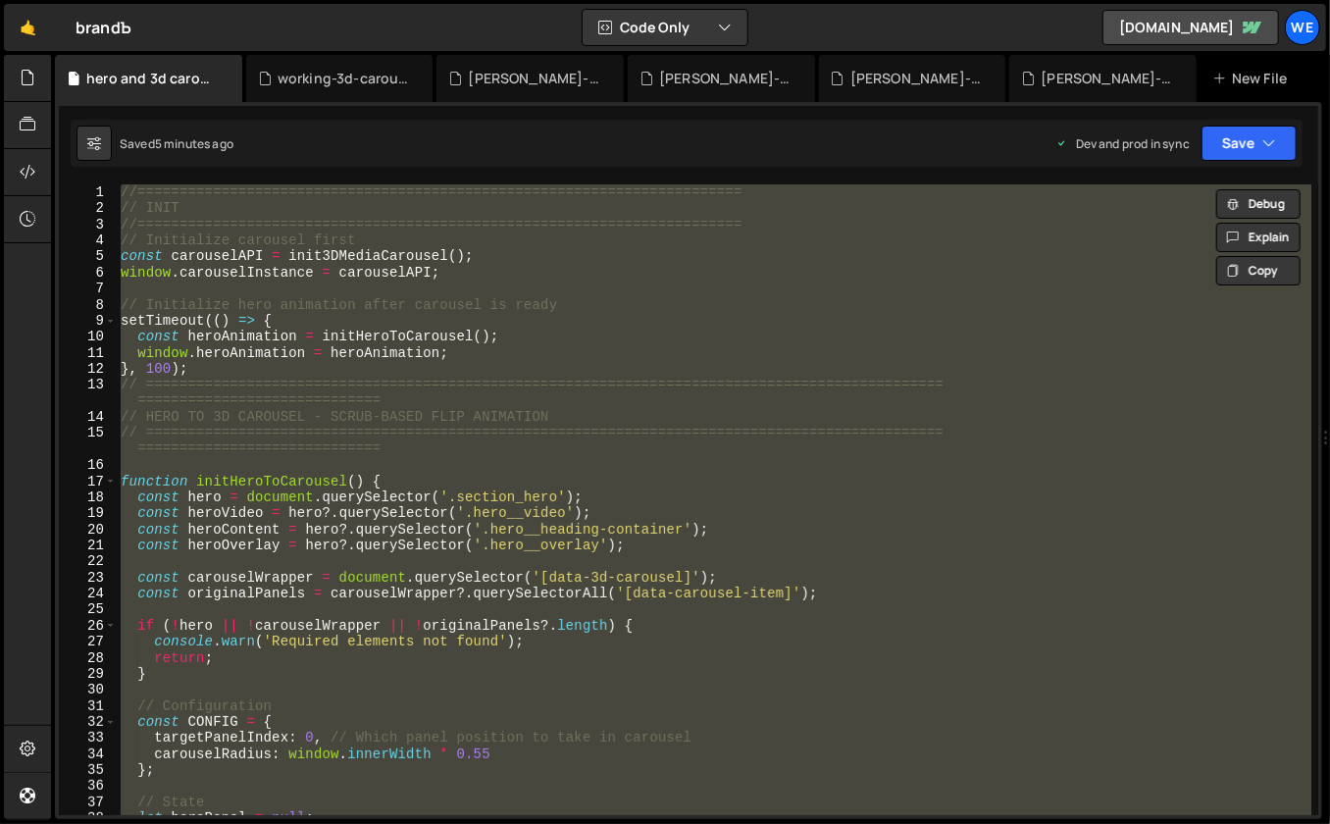
click at [845, 495] on div "//======================================================================== // I…" at bounding box center [714, 499] width 1195 height 631
type textarea "const hero = document.querySelector('.section_hero');"
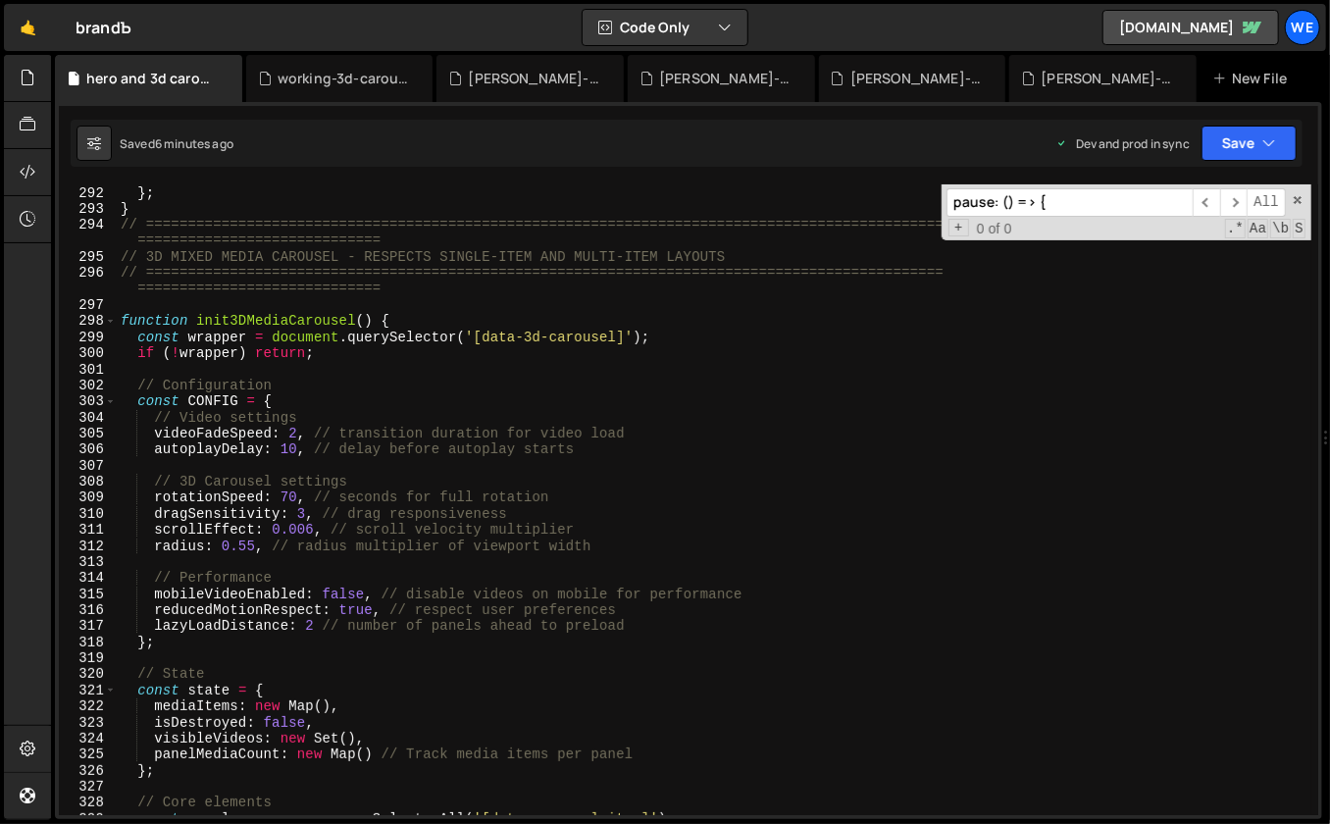
scroll to position [13552, 0]
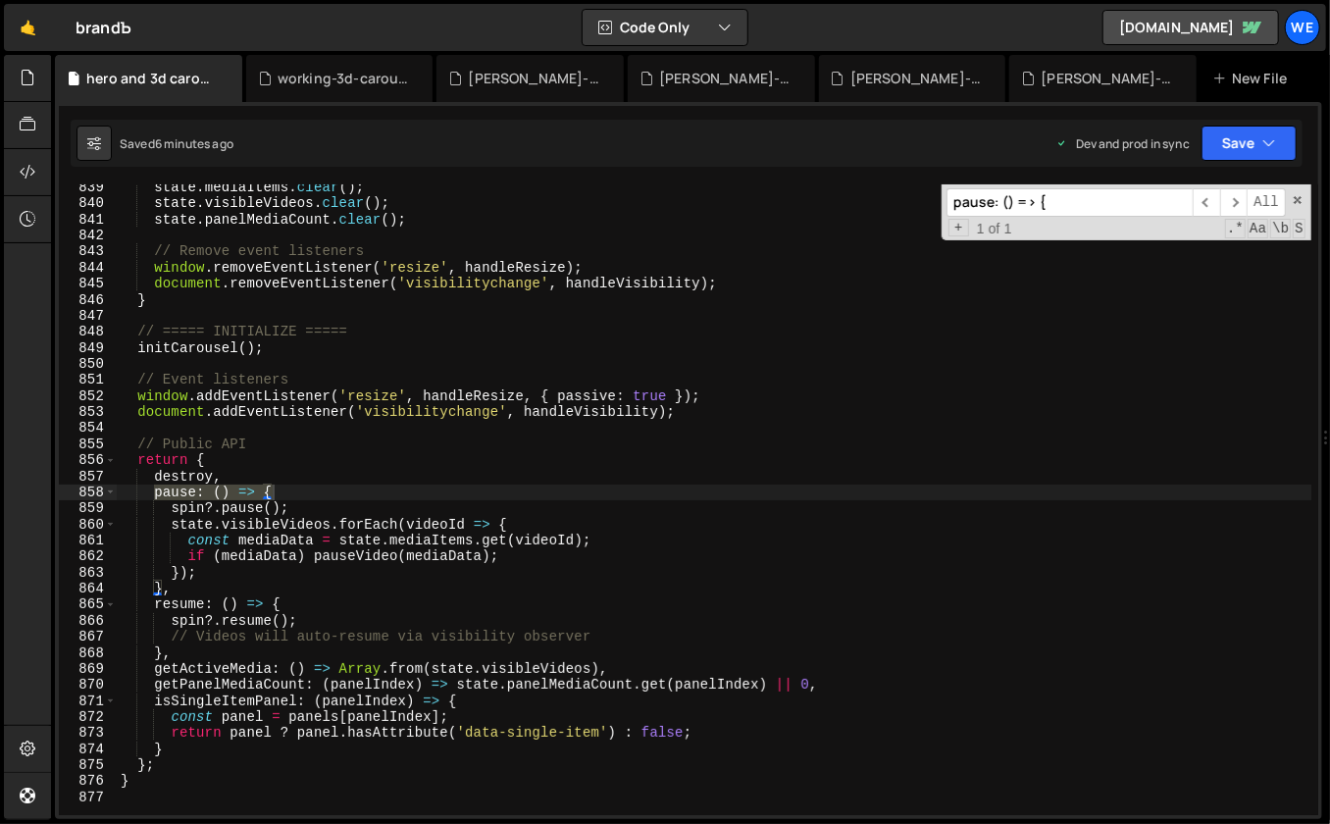
type input "pause: () => {"
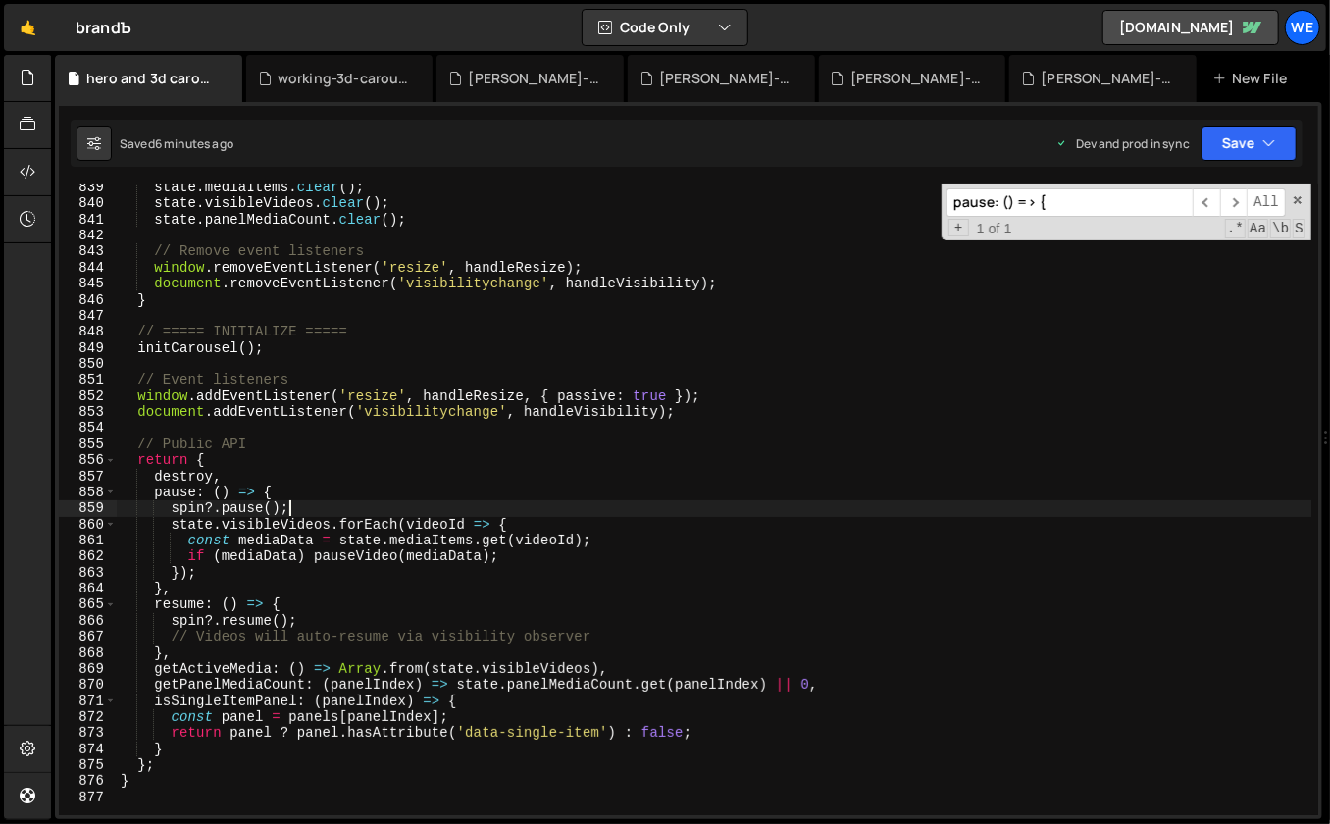
click at [328, 500] on div "state . mediaItems . clear ( ) ; state . visibleVideos . clear ( ) ; state . pa…" at bounding box center [714, 512] width 1195 height 664
click at [323, 493] on div "state . mediaItems . clear ( ) ; state . visibleVideos . clear ( ) ; state . pa…" at bounding box center [714, 512] width 1195 height 664
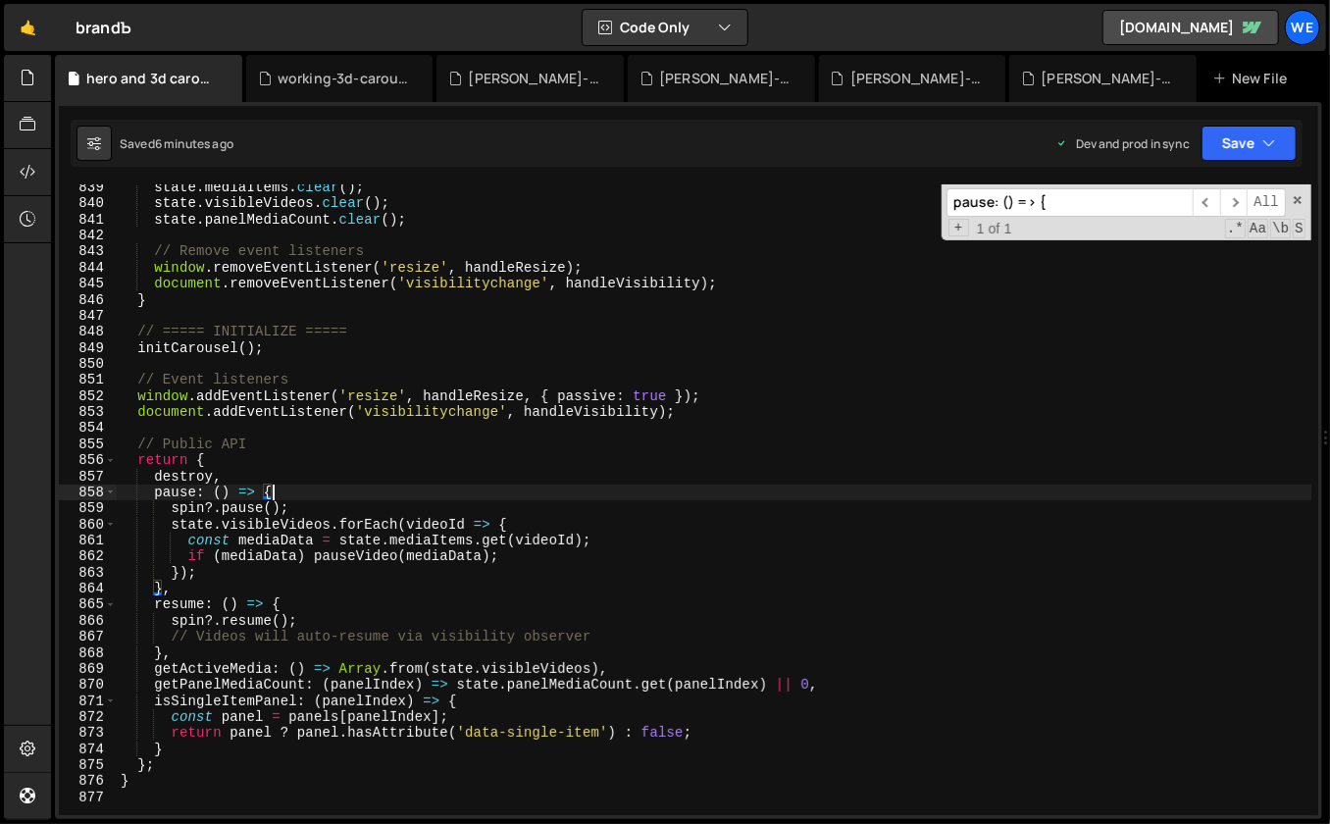
click at [268, 474] on div "state . mediaItems . clear ( ) ; state . visibleVideos . clear ( ) ; state . pa…" at bounding box center [714, 512] width 1195 height 664
type textarea "destroy,"
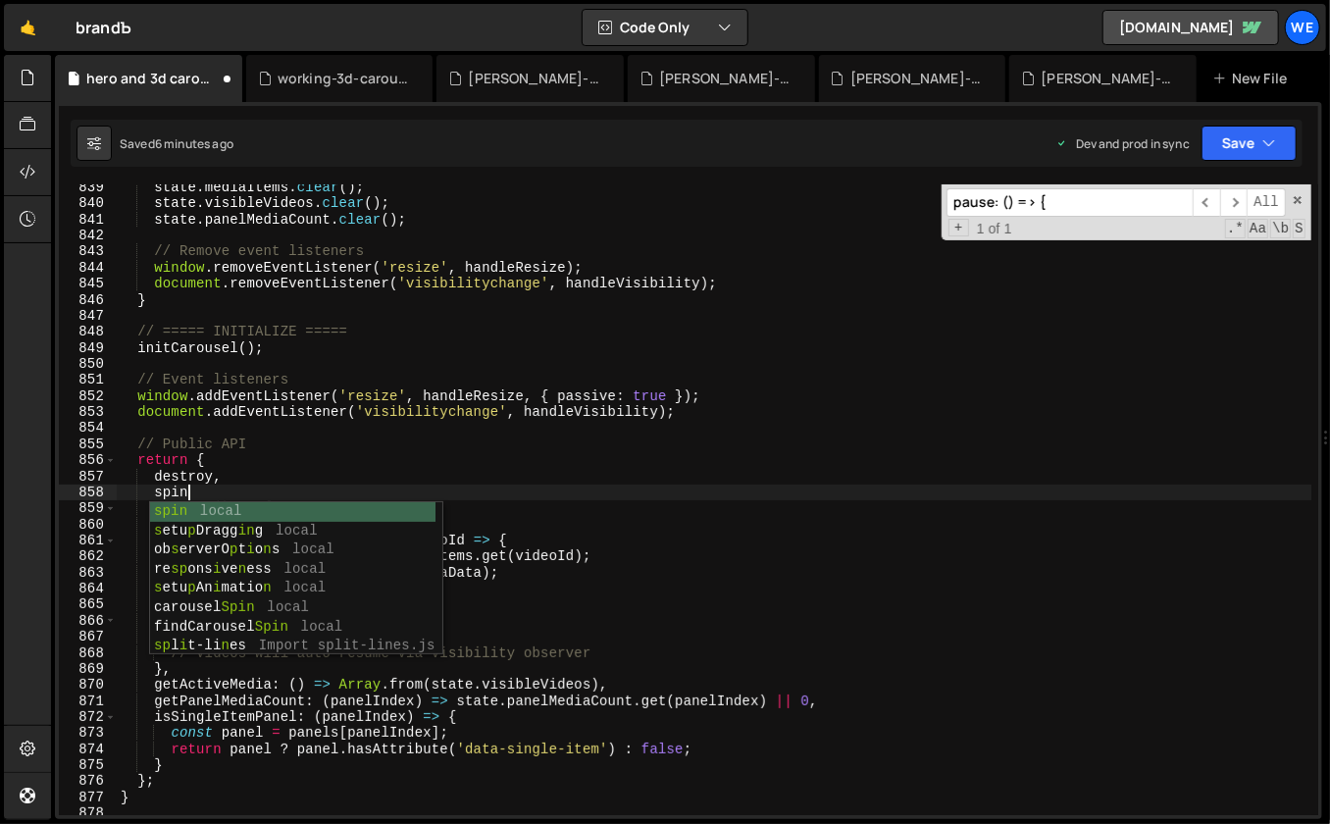
scroll to position [0, 4]
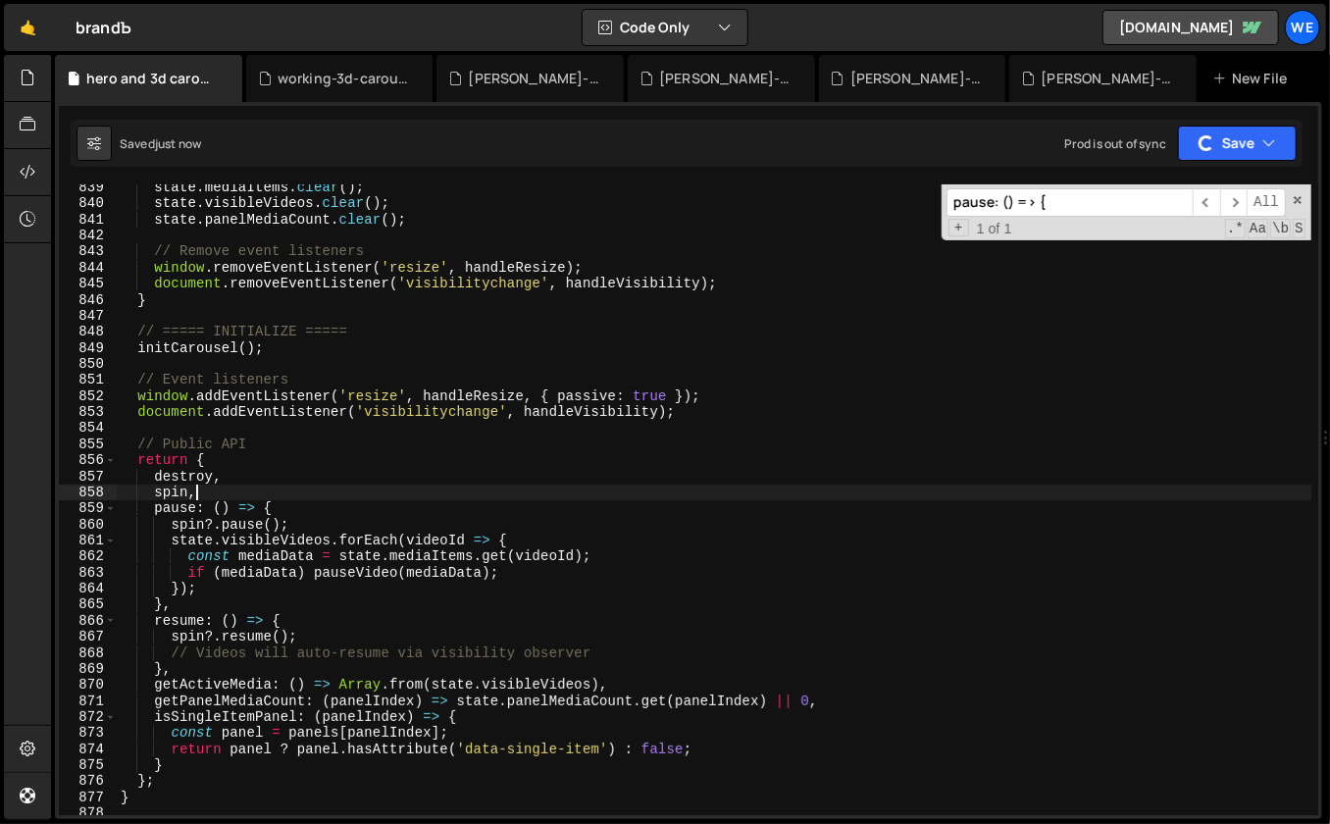
type textarea "spin,"
click at [23, 78] on icon at bounding box center [28, 78] width 16 height 22
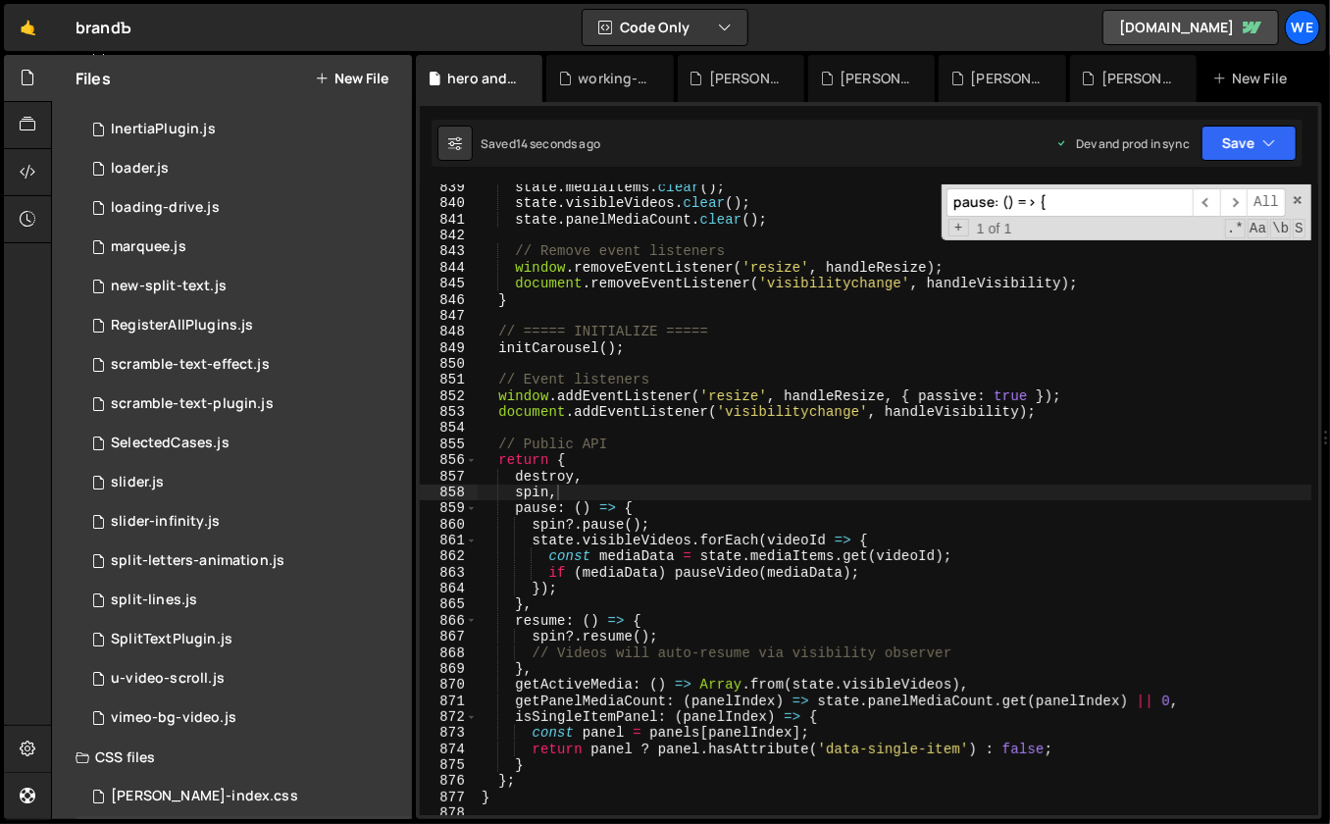
scroll to position [1147, 0]
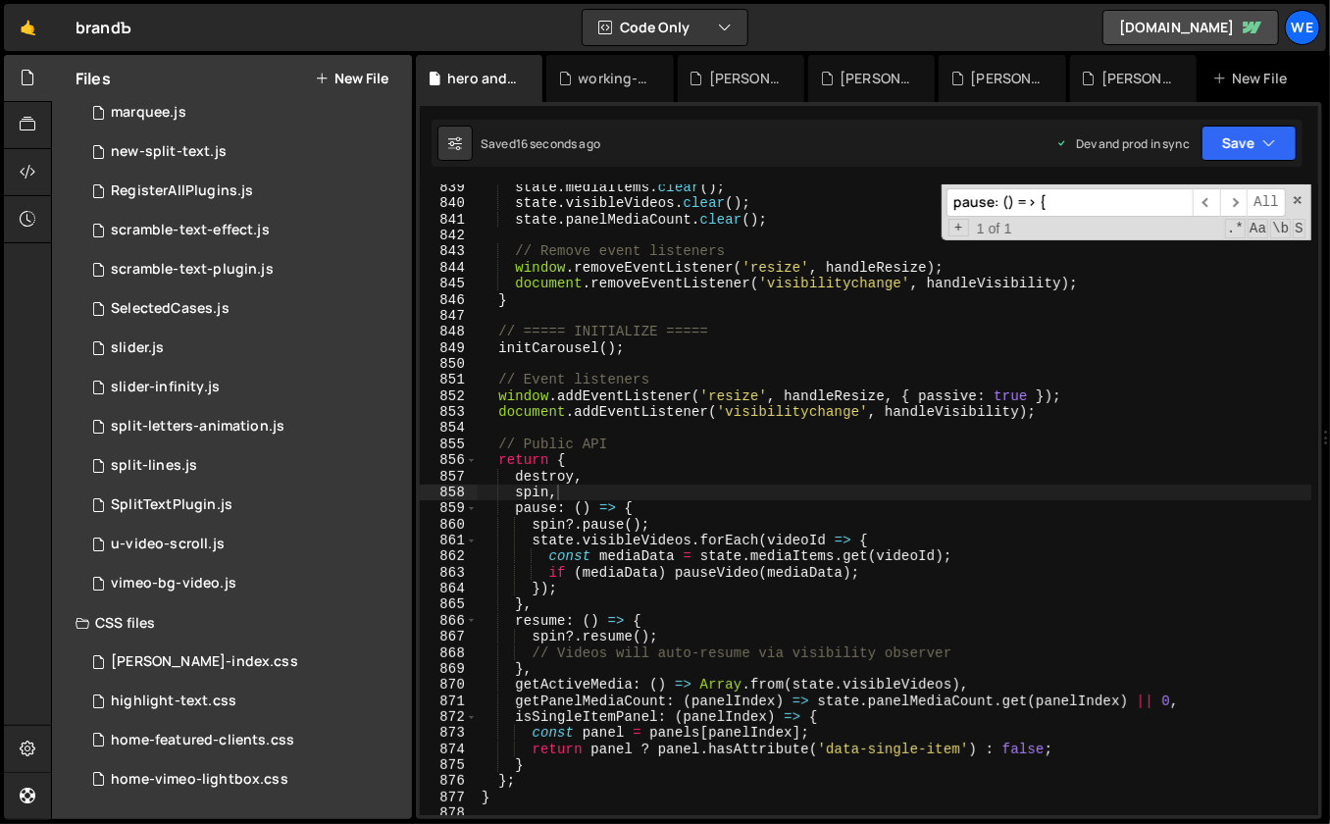
click at [369, 71] on button "New File" at bounding box center [352, 79] width 74 height 16
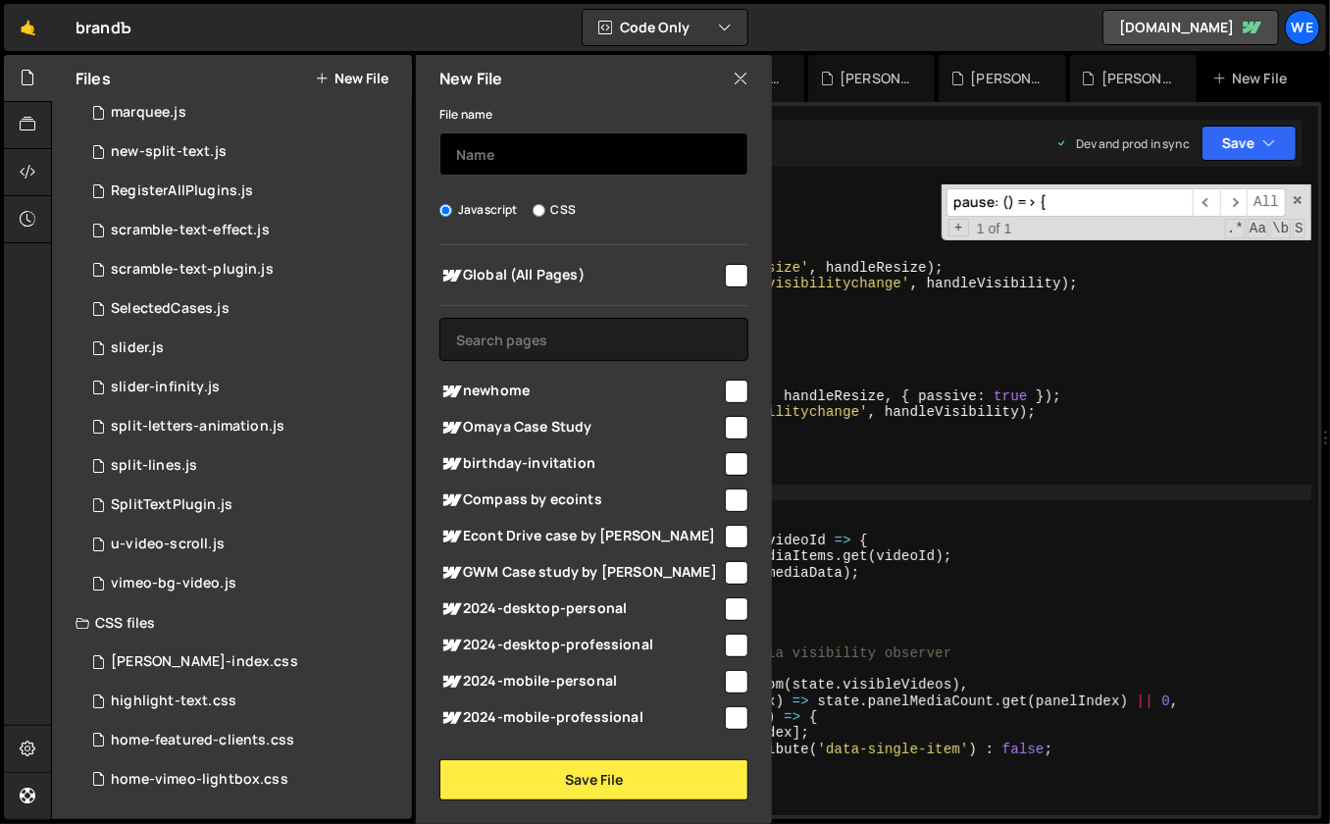
click at [521, 160] on input "text" at bounding box center [593, 153] width 309 height 43
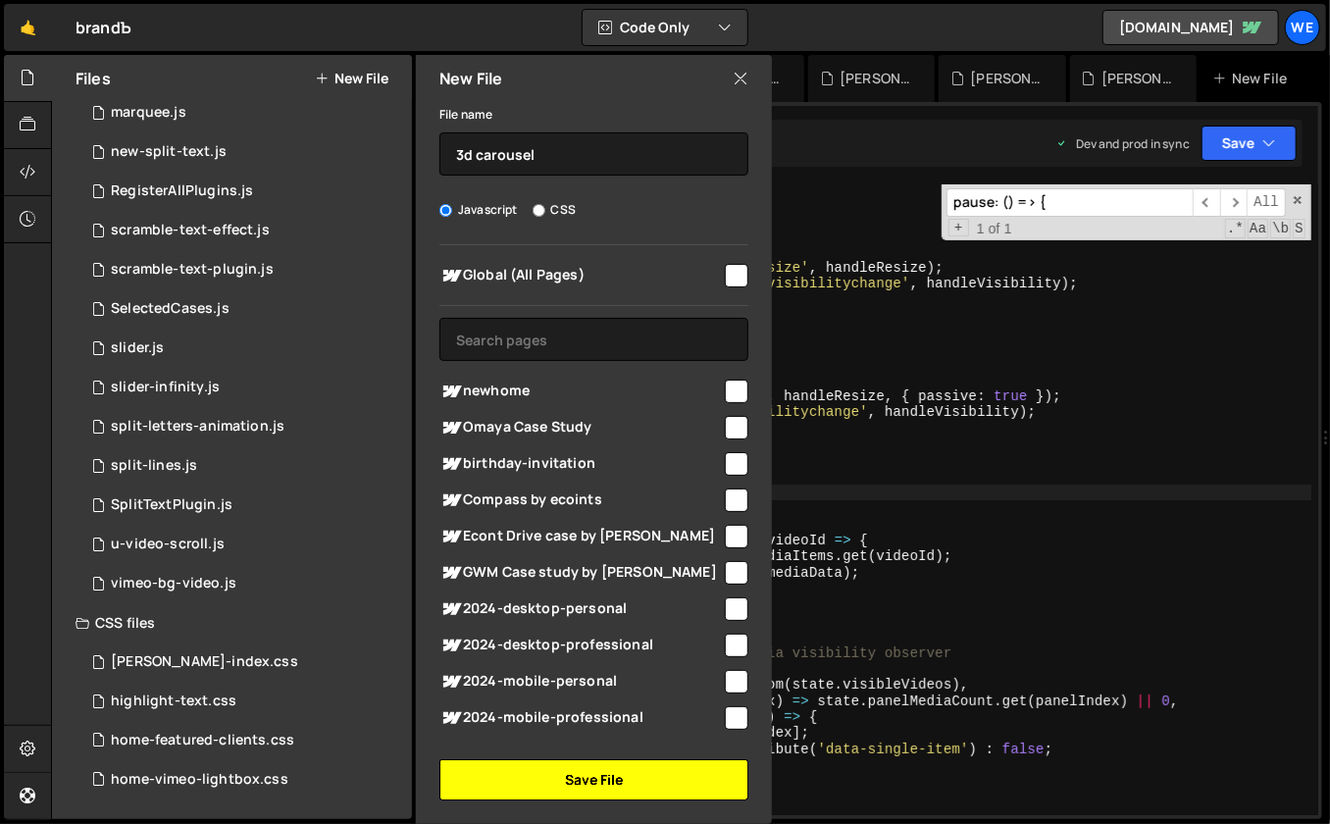
click at [532, 782] on button "Save File" at bounding box center [593, 779] width 309 height 41
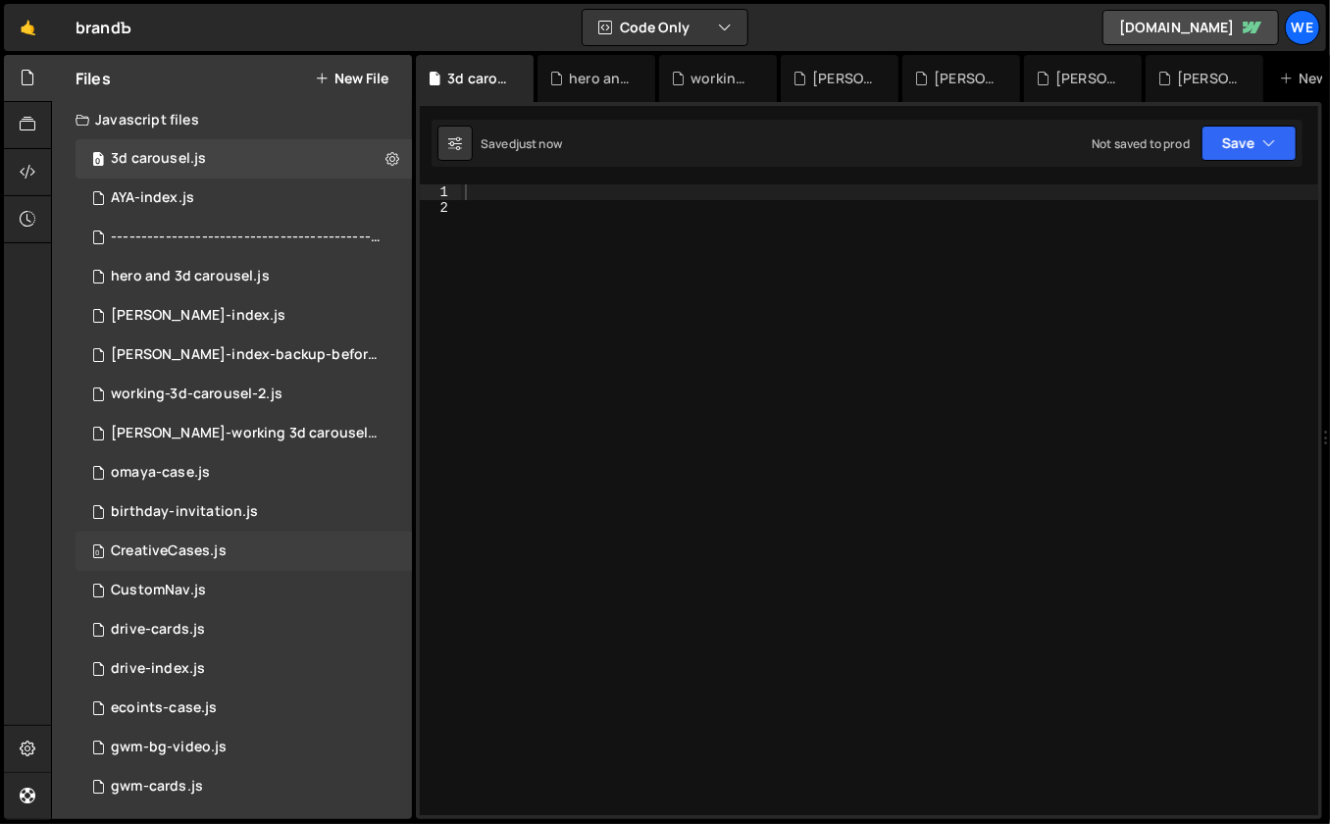
scroll to position [0, 0]
click at [386, 158] on icon at bounding box center [393, 160] width 14 height 19
type input "3d carousel"
radio input "true"
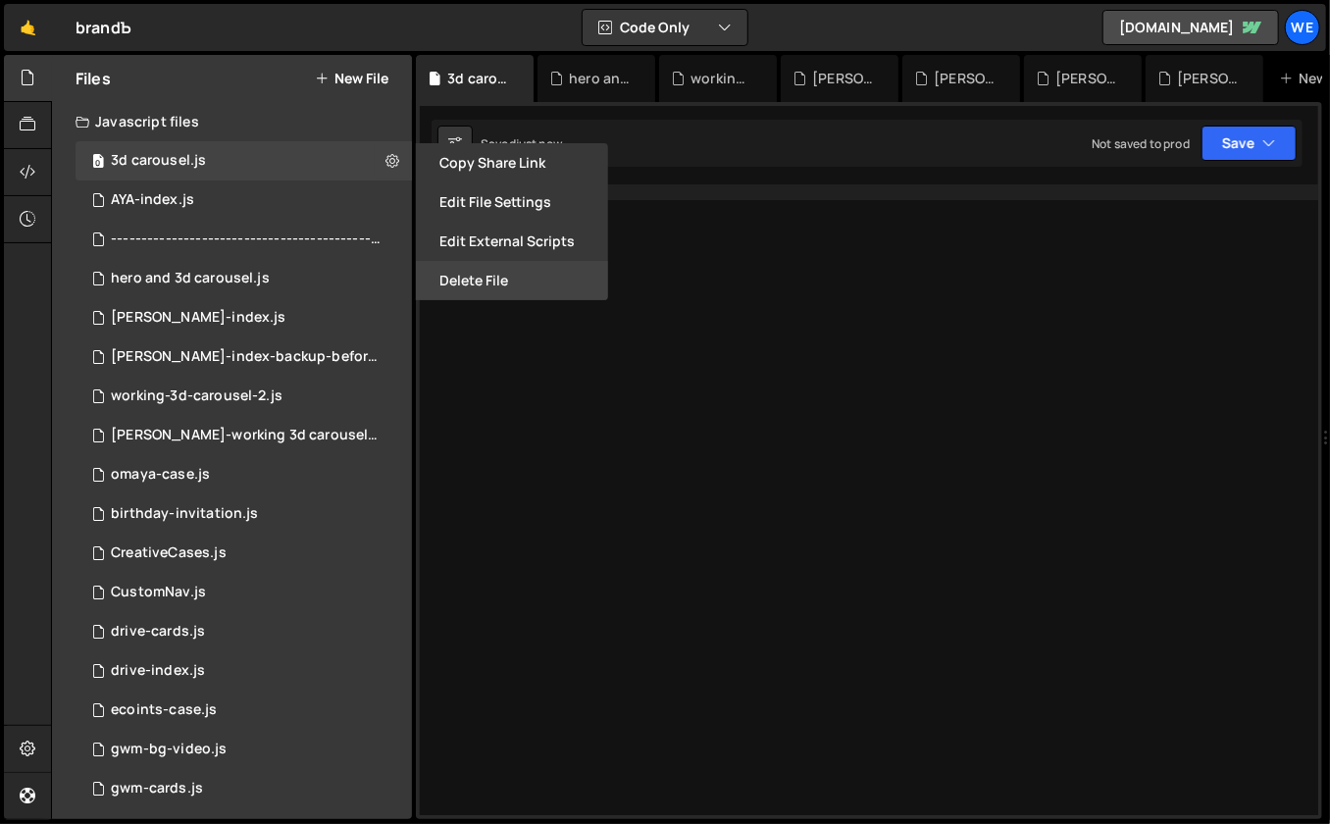
click at [489, 286] on button "Delete File" at bounding box center [512, 280] width 192 height 39
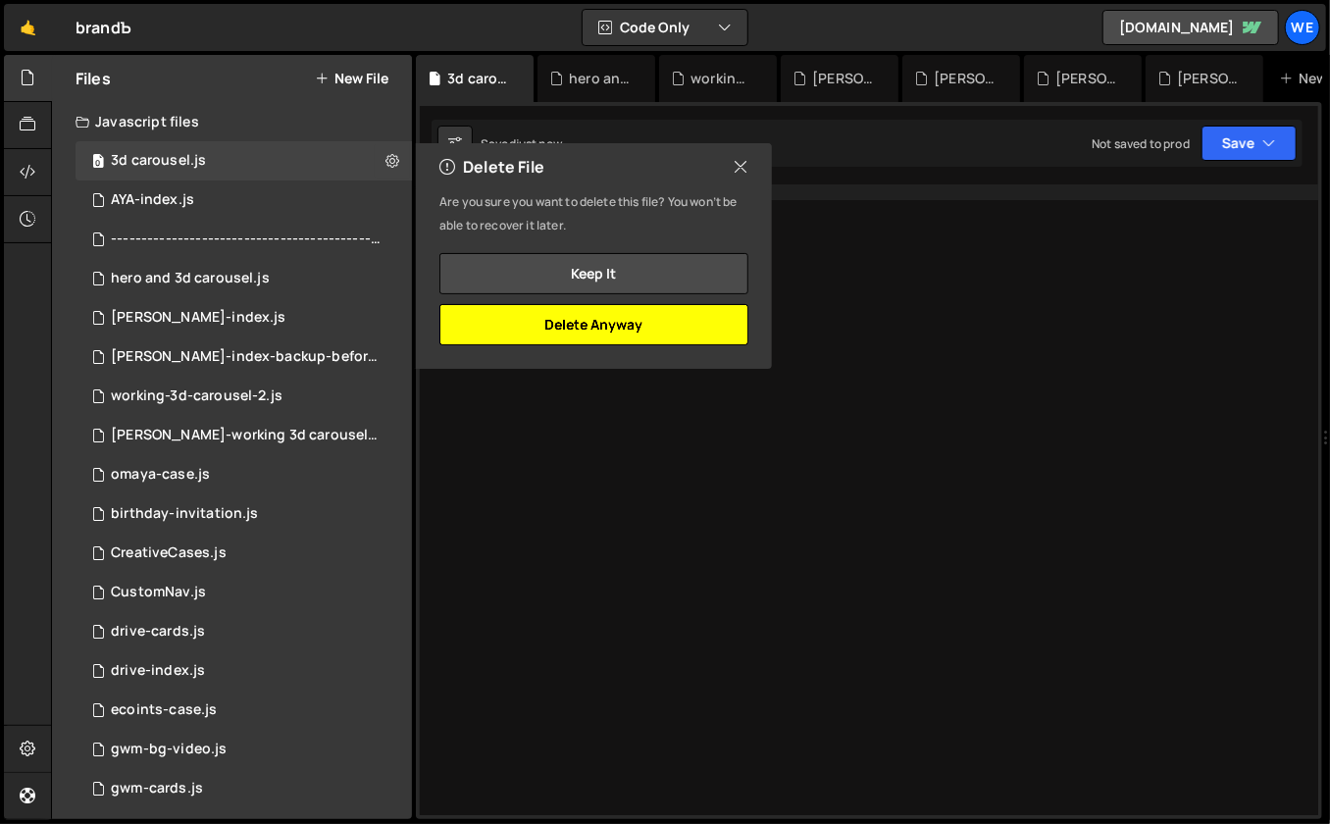
click at [669, 328] on button "Delete Anyway" at bounding box center [593, 324] width 309 height 41
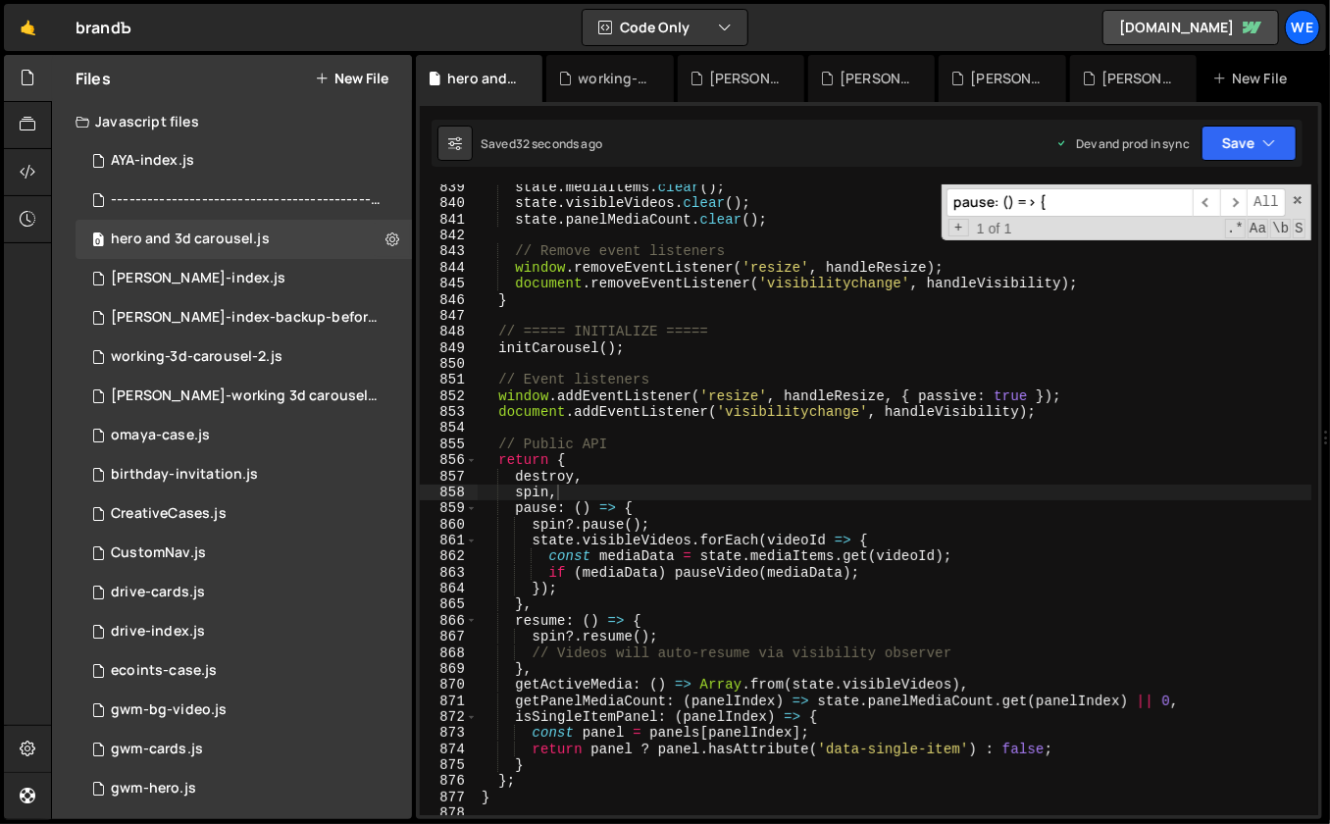
click at [366, 76] on button "New File" at bounding box center [352, 79] width 74 height 16
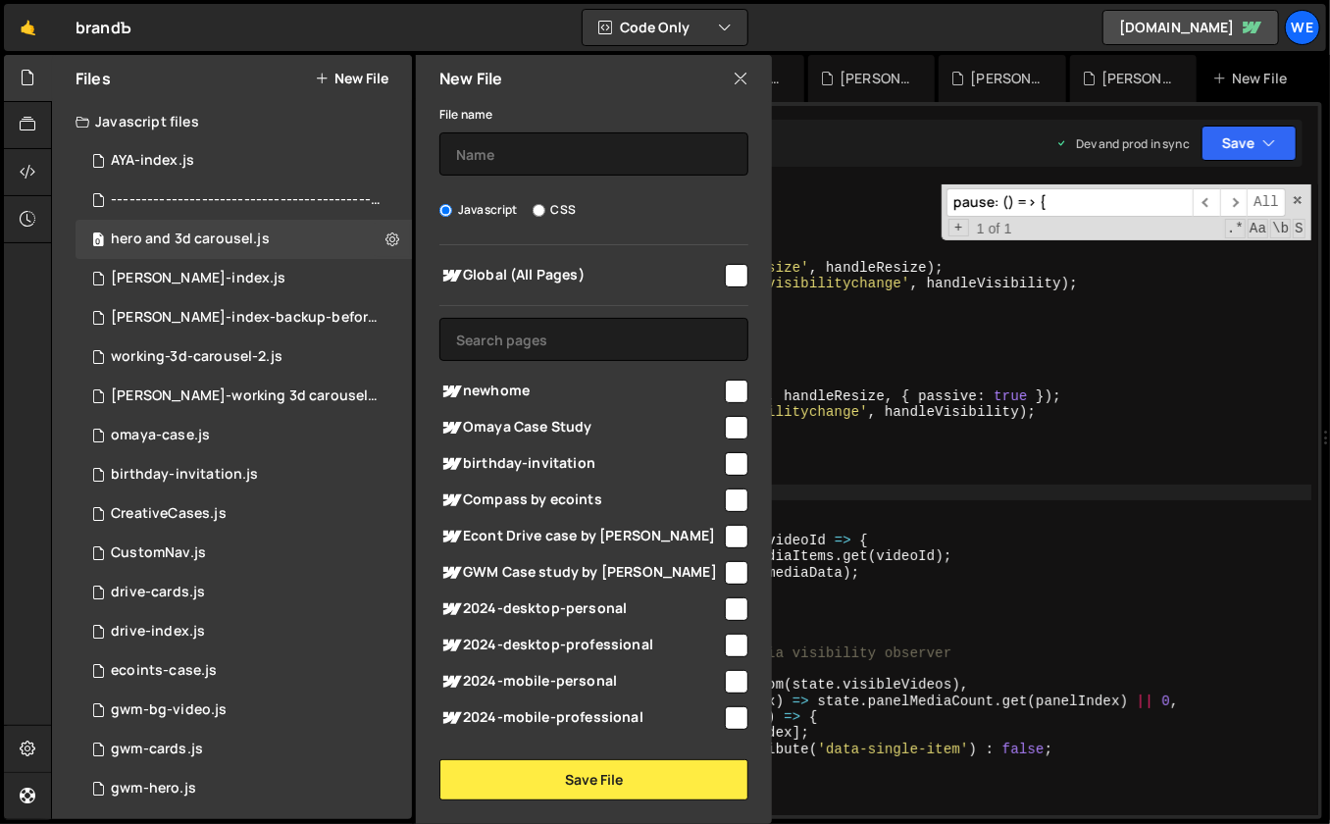
click at [539, 217] on label "CSS" at bounding box center [554, 210] width 43 height 20
click at [539, 217] on input "CSS" at bounding box center [539, 210] width 13 height 13
radio input "true"
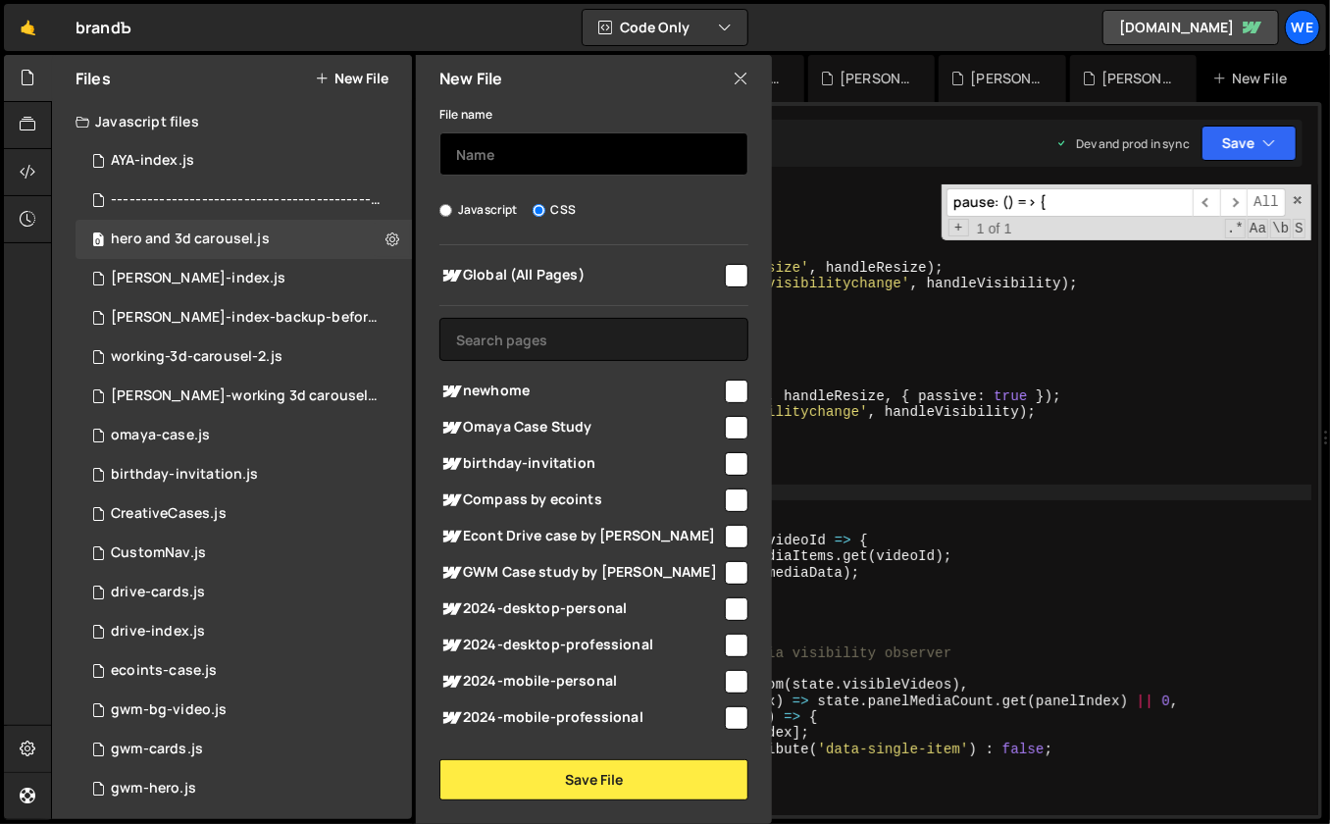
click at [529, 162] on input "text" at bounding box center [593, 153] width 309 height 43
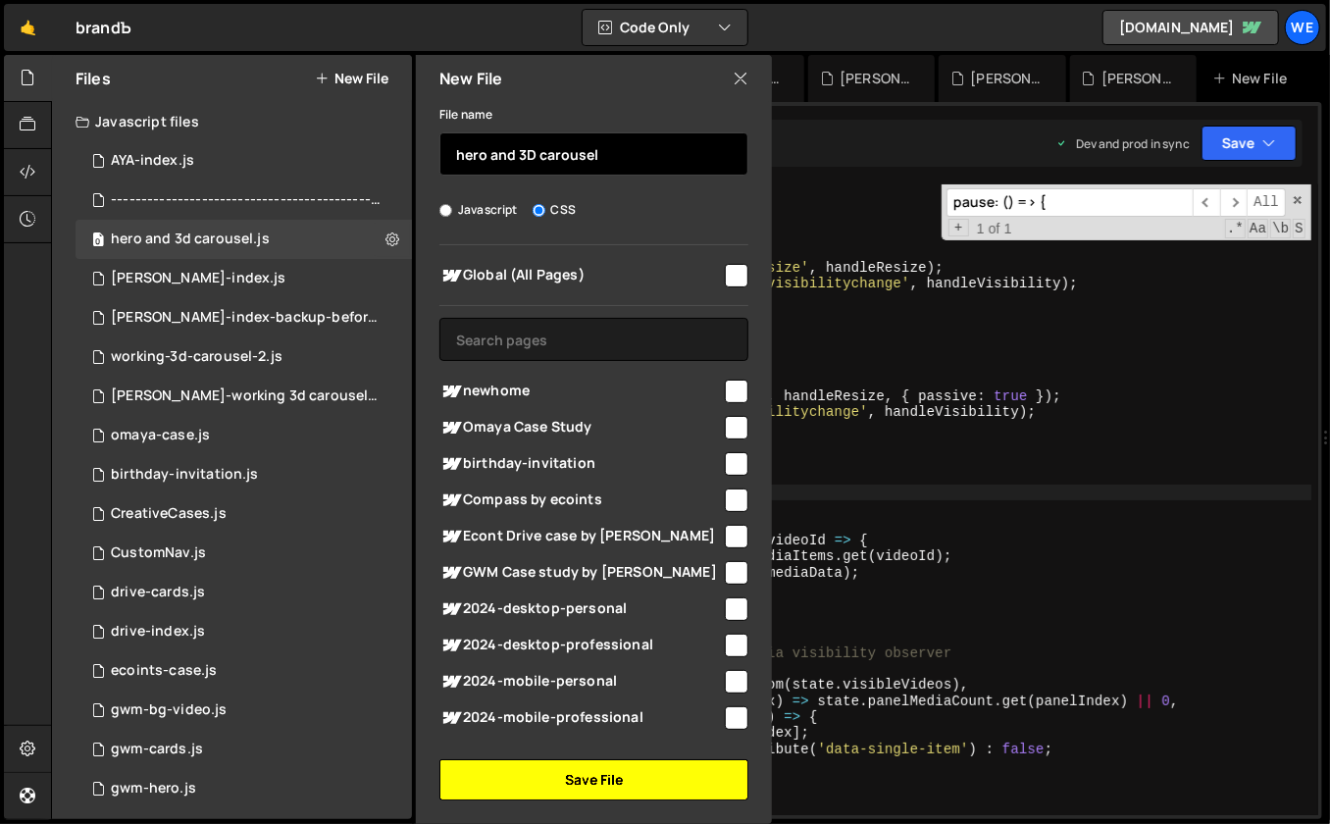
type input "hero and 3D carousel"
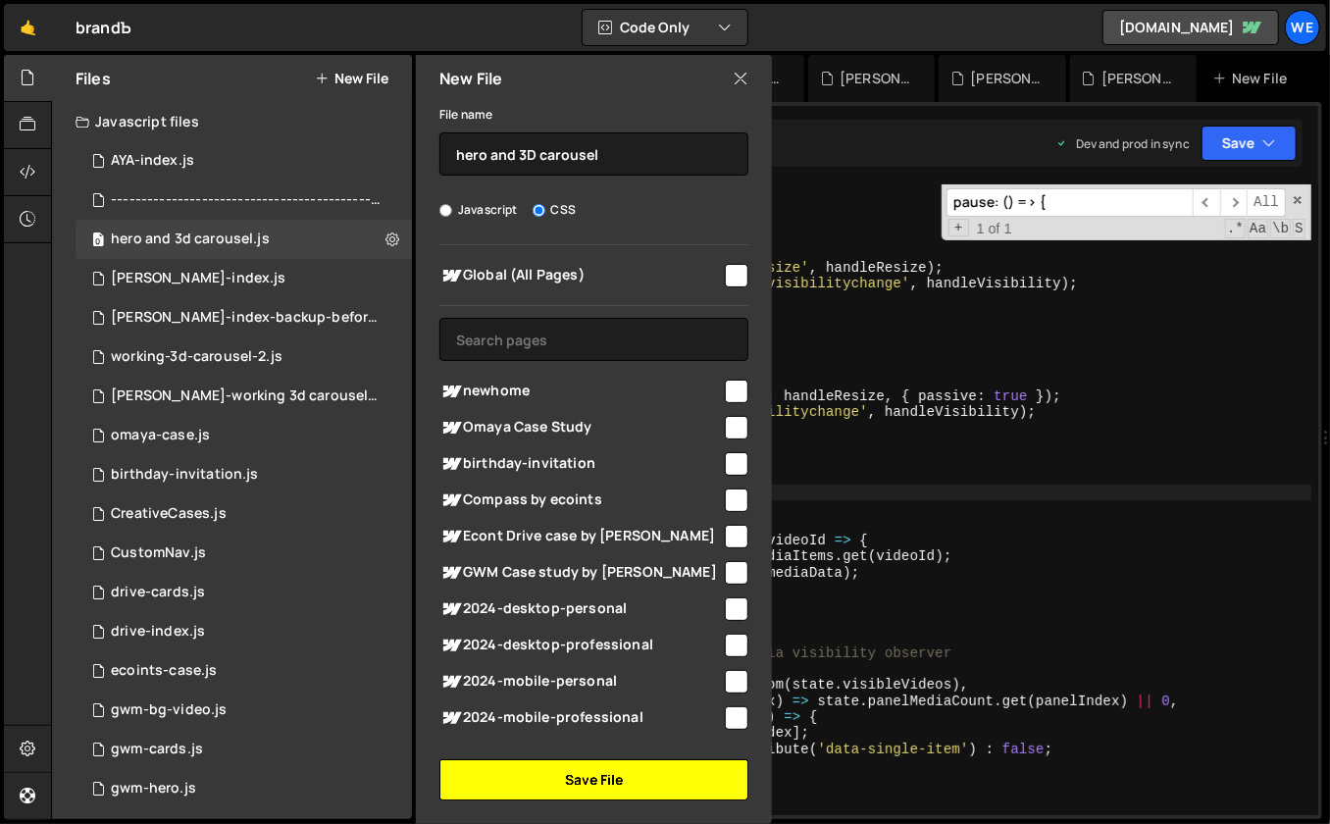
click at [634, 777] on button "Save File" at bounding box center [593, 779] width 309 height 41
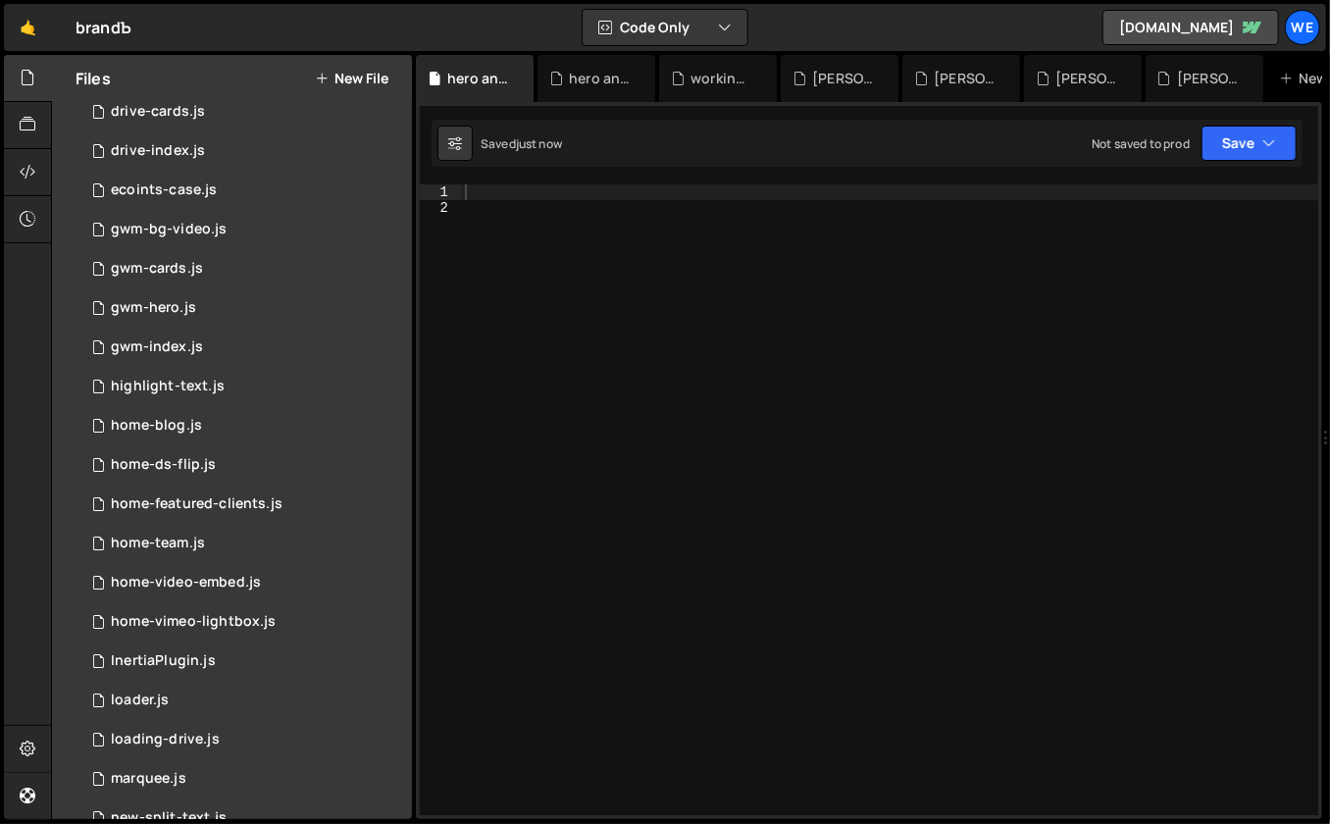
scroll to position [1186, 0]
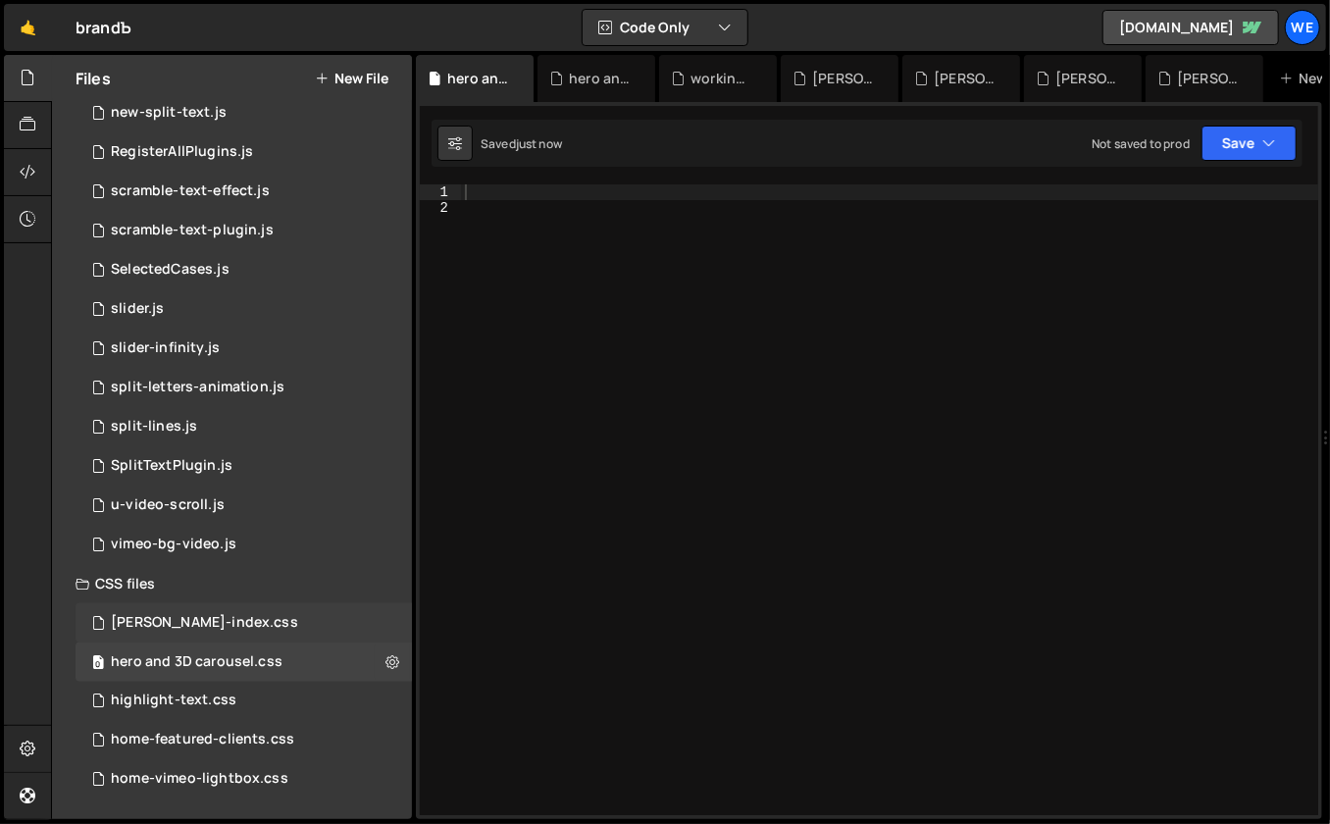
drag, startPoint x: 234, startPoint y: 621, endPoint x: 250, endPoint y: 620, distance: 15.7
click at [234, 621] on div "[PERSON_NAME]-index.css 0" at bounding box center [244, 622] width 336 height 39
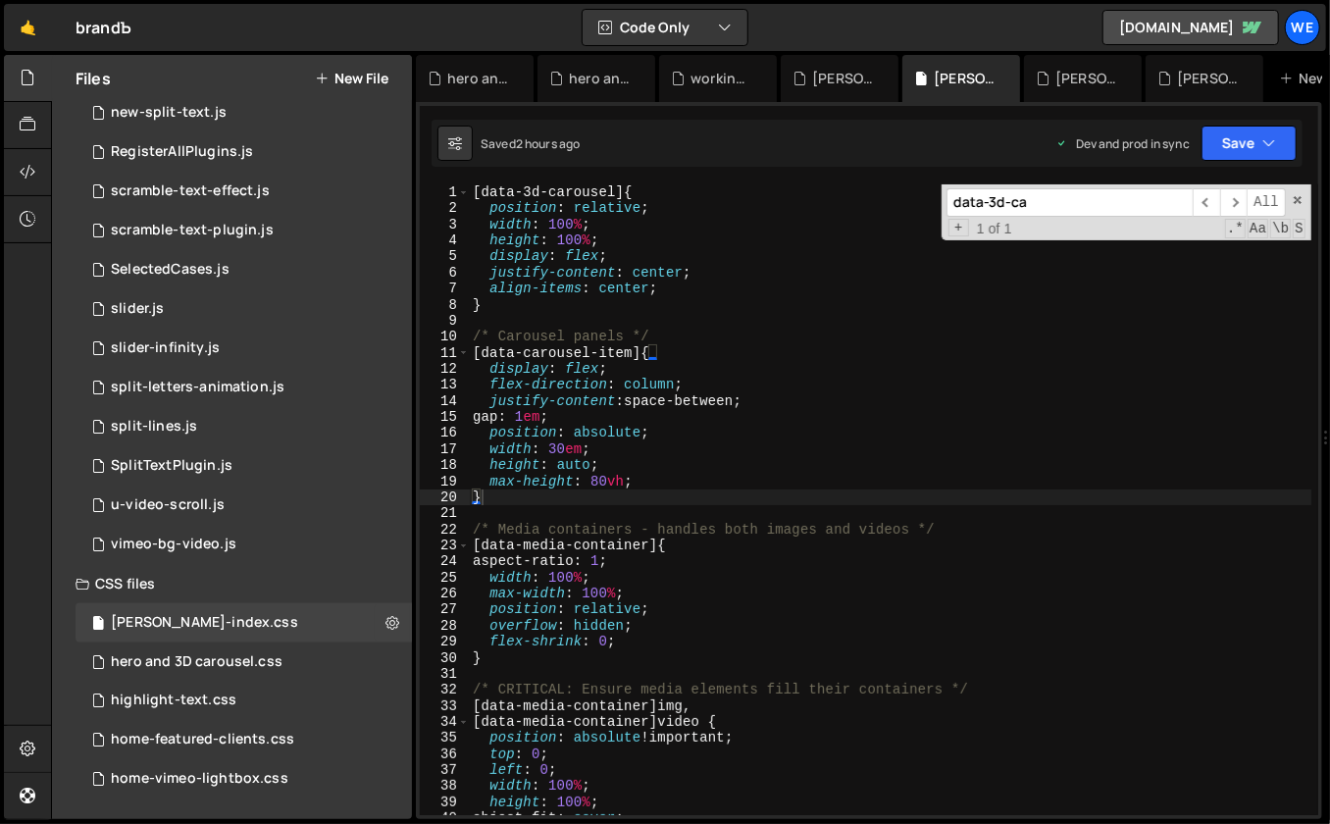
type textarea "}"
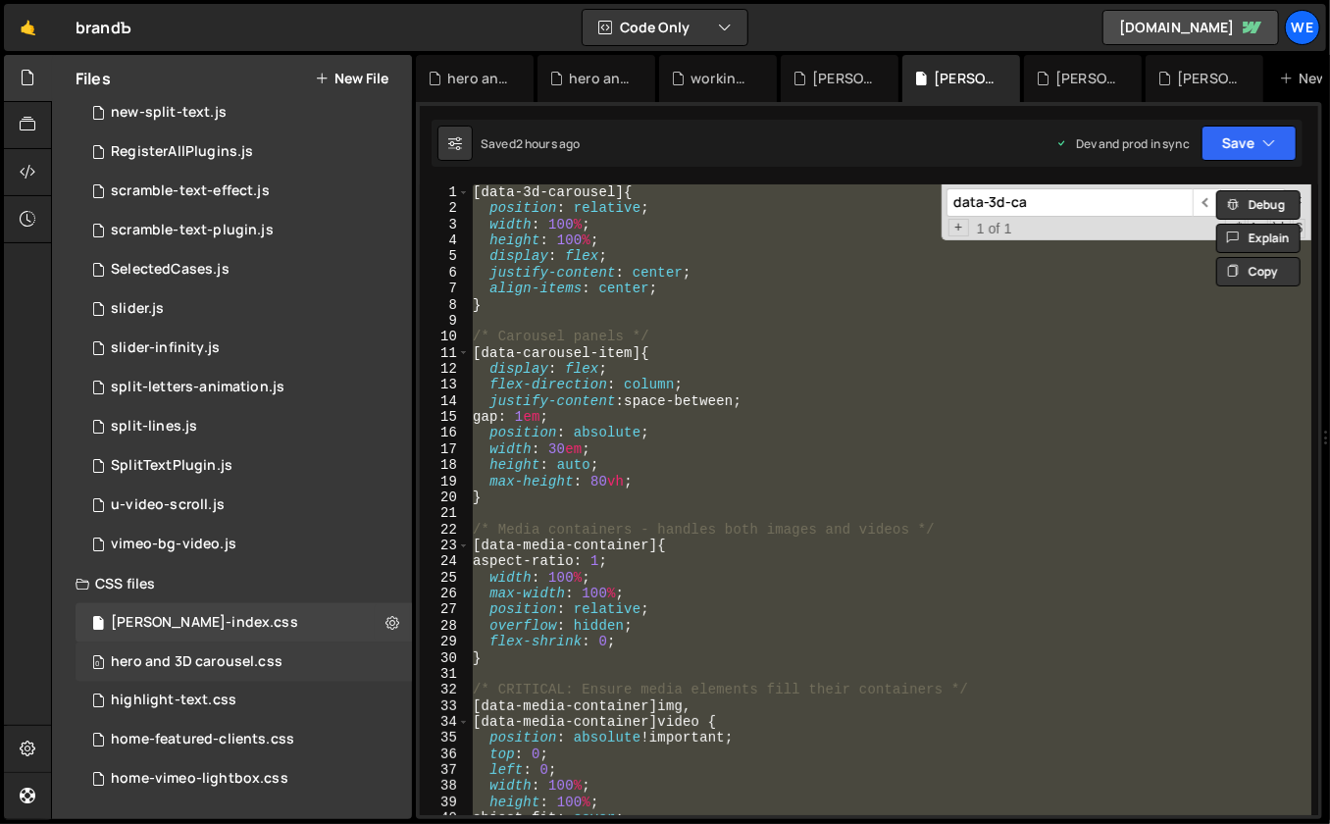
click at [263, 649] on div "0 hero and 3D carousel.css 0" at bounding box center [244, 662] width 336 height 39
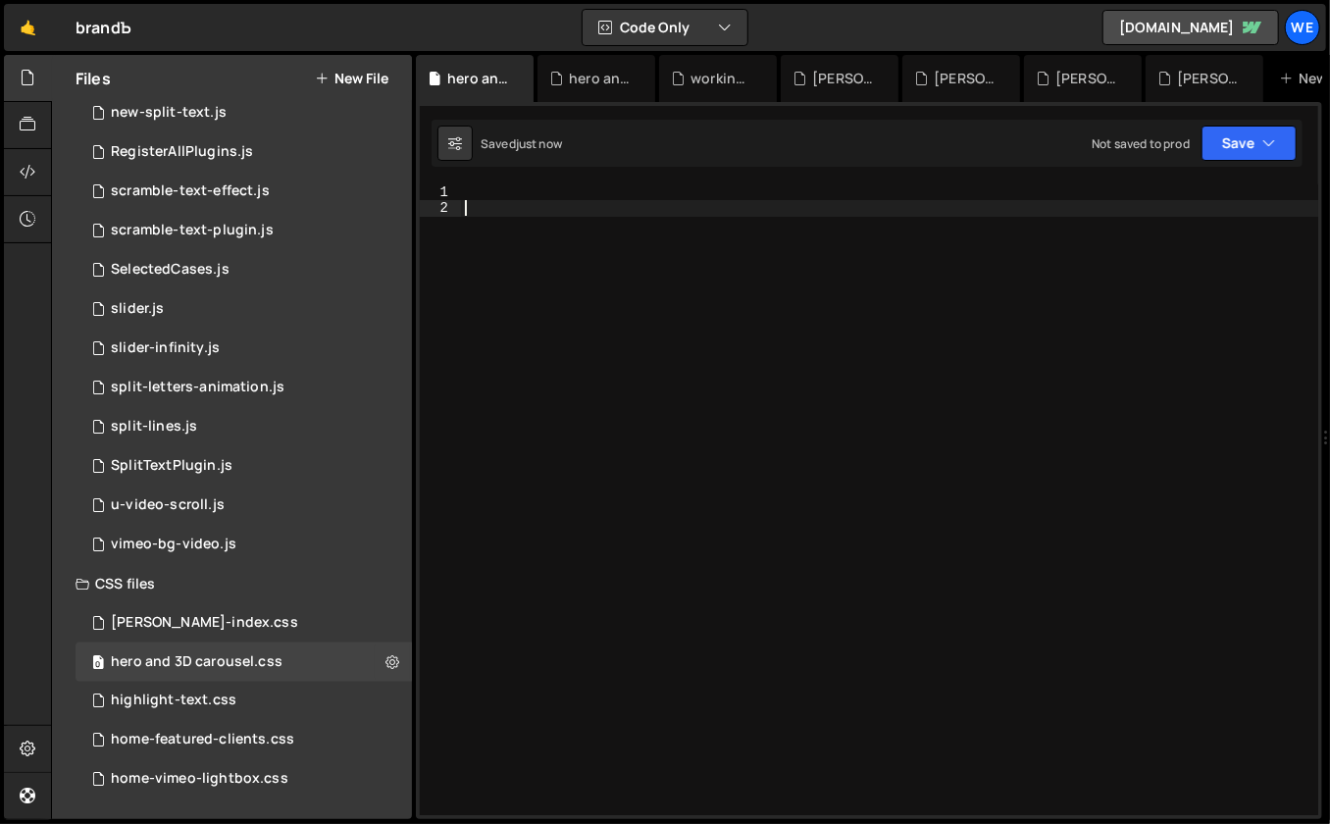
click at [816, 472] on div at bounding box center [890, 516] width 858 height 664
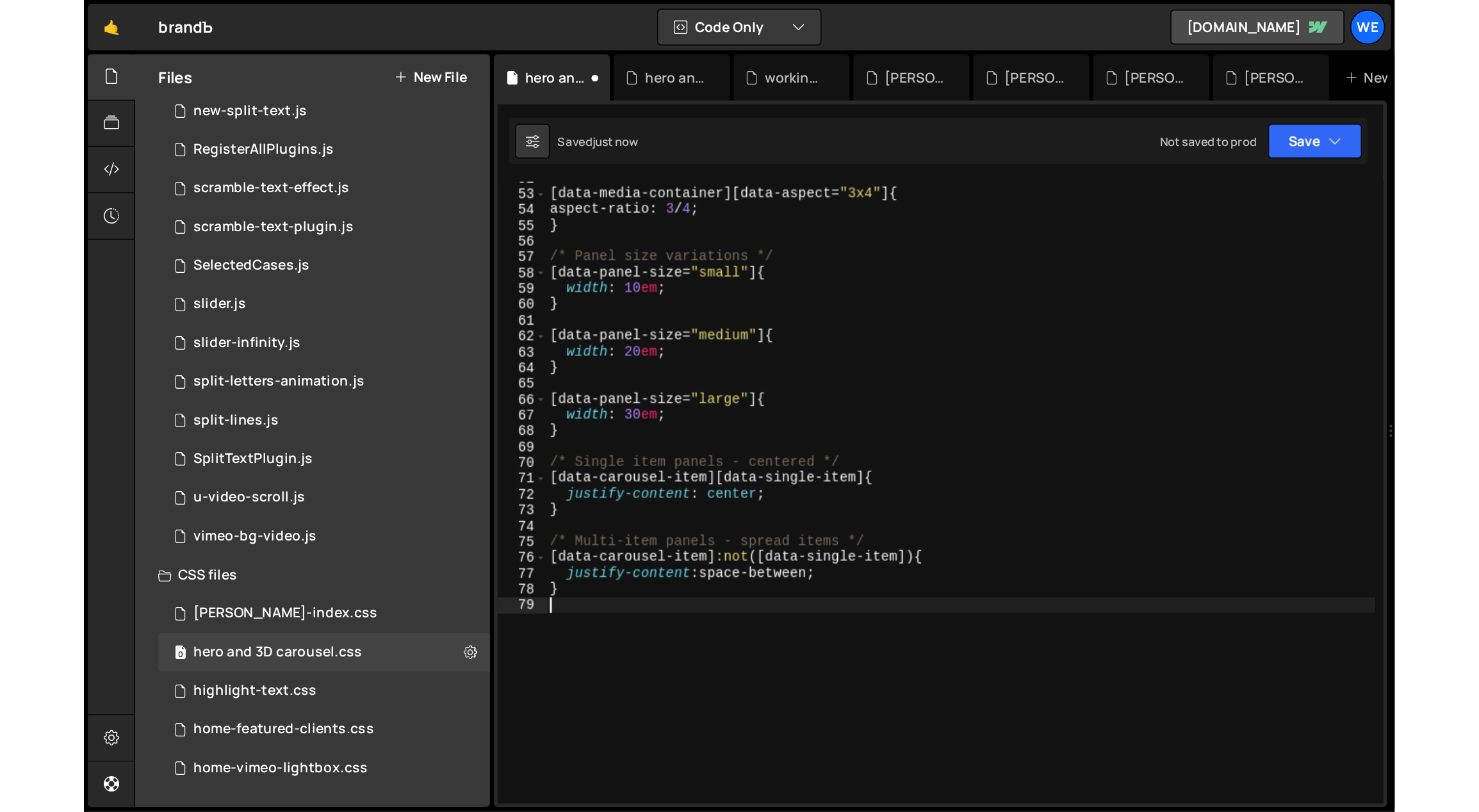
scroll to position [542, 0]
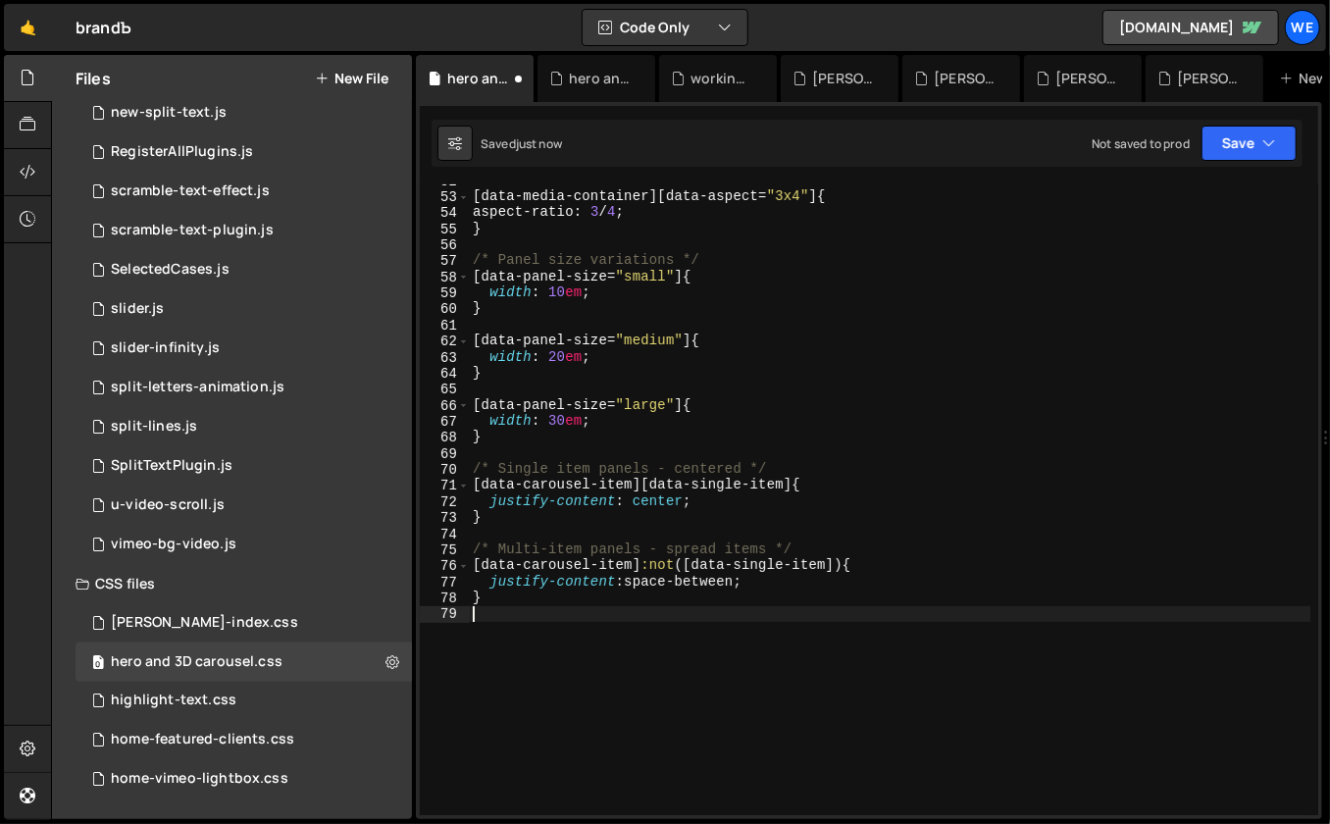
click at [727, 613] on div "[ data-media-container ][ data-aspect = " 3x4 " ] { aspect-ratio : 3 / 4 ; } /*…" at bounding box center [890, 505] width 843 height 664
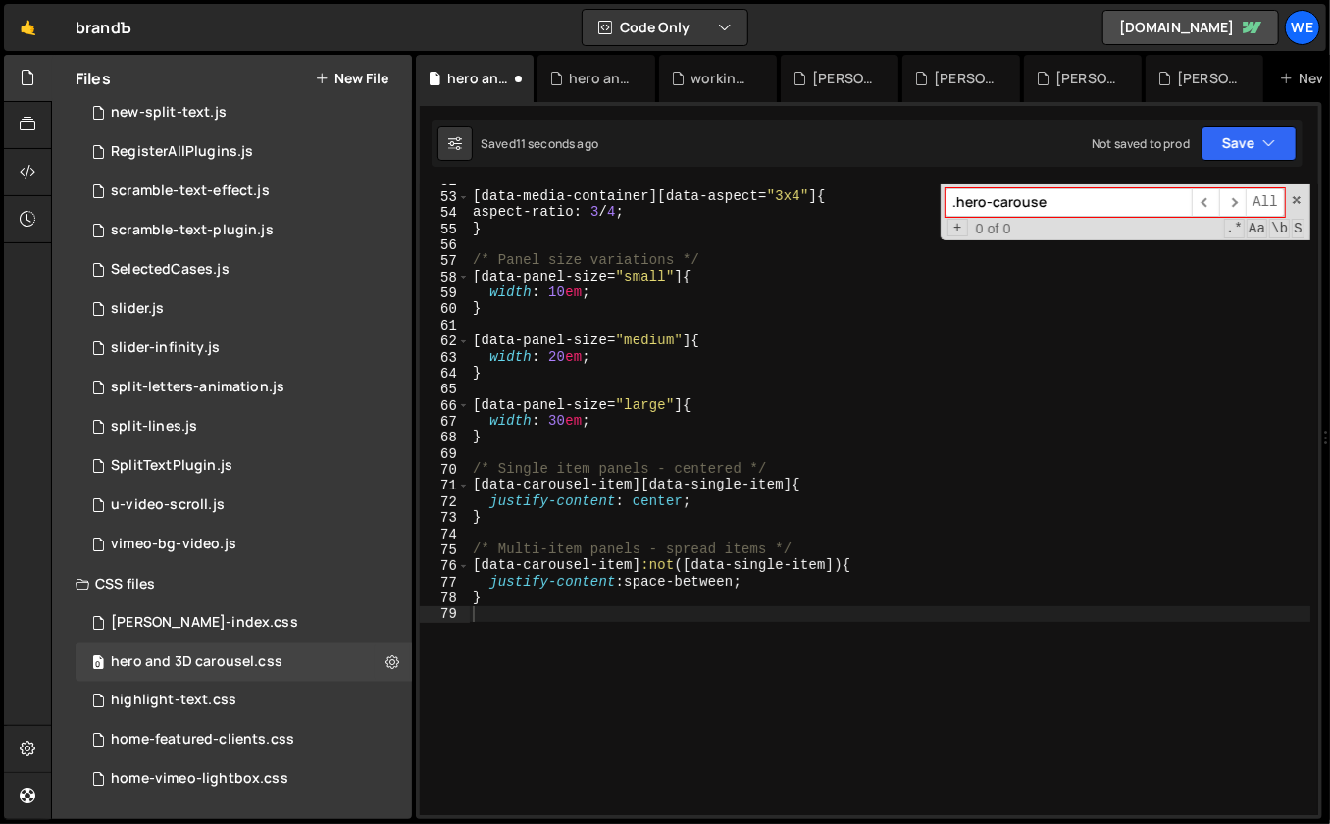
type input ".hero-carouse"
click at [640, 671] on div "[ data-media-container ][ data-aspect = " 3x4 " ] { aspect-ratio : 3 / 4 ; } /*…" at bounding box center [890, 505] width 843 height 664
paste textarea "}"
type textarea "}"
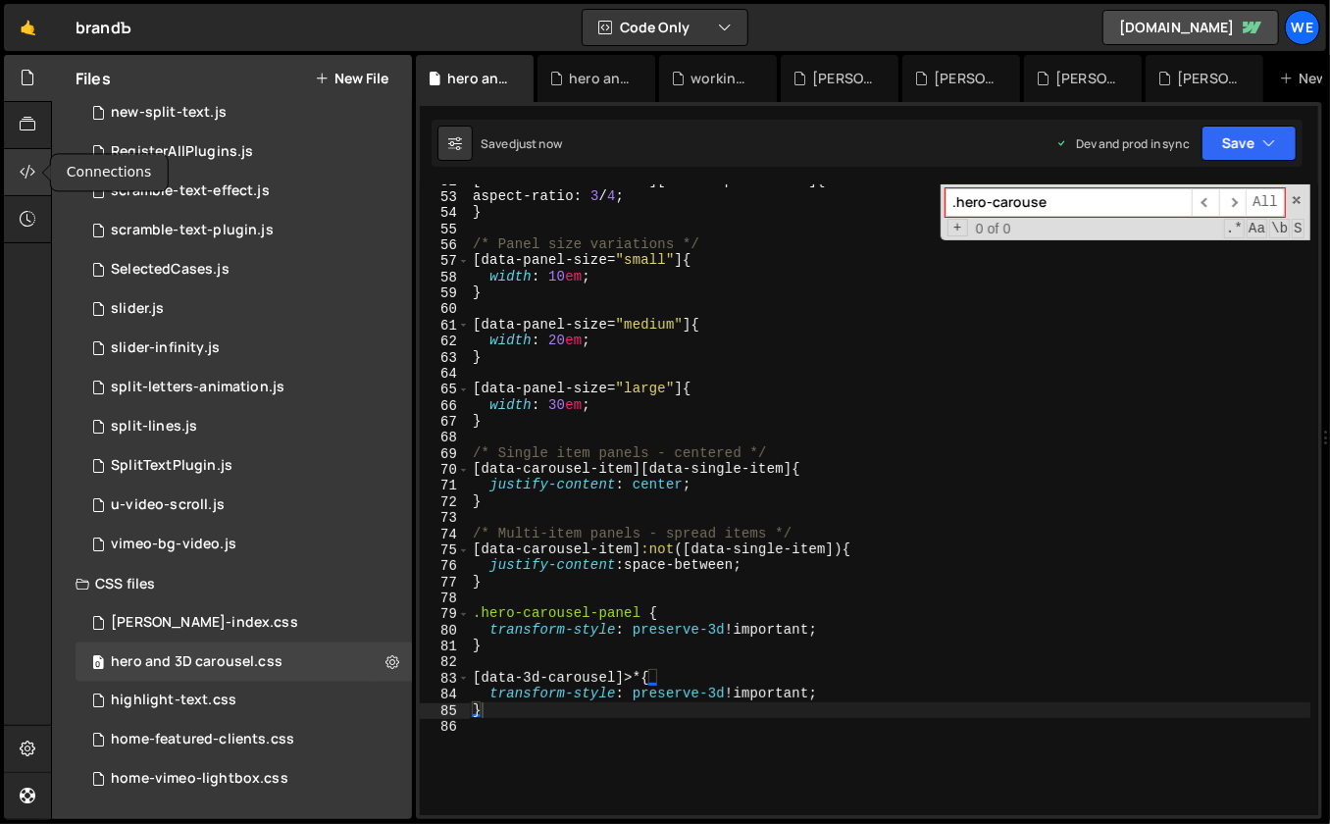
click at [29, 165] on icon at bounding box center [28, 172] width 16 height 22
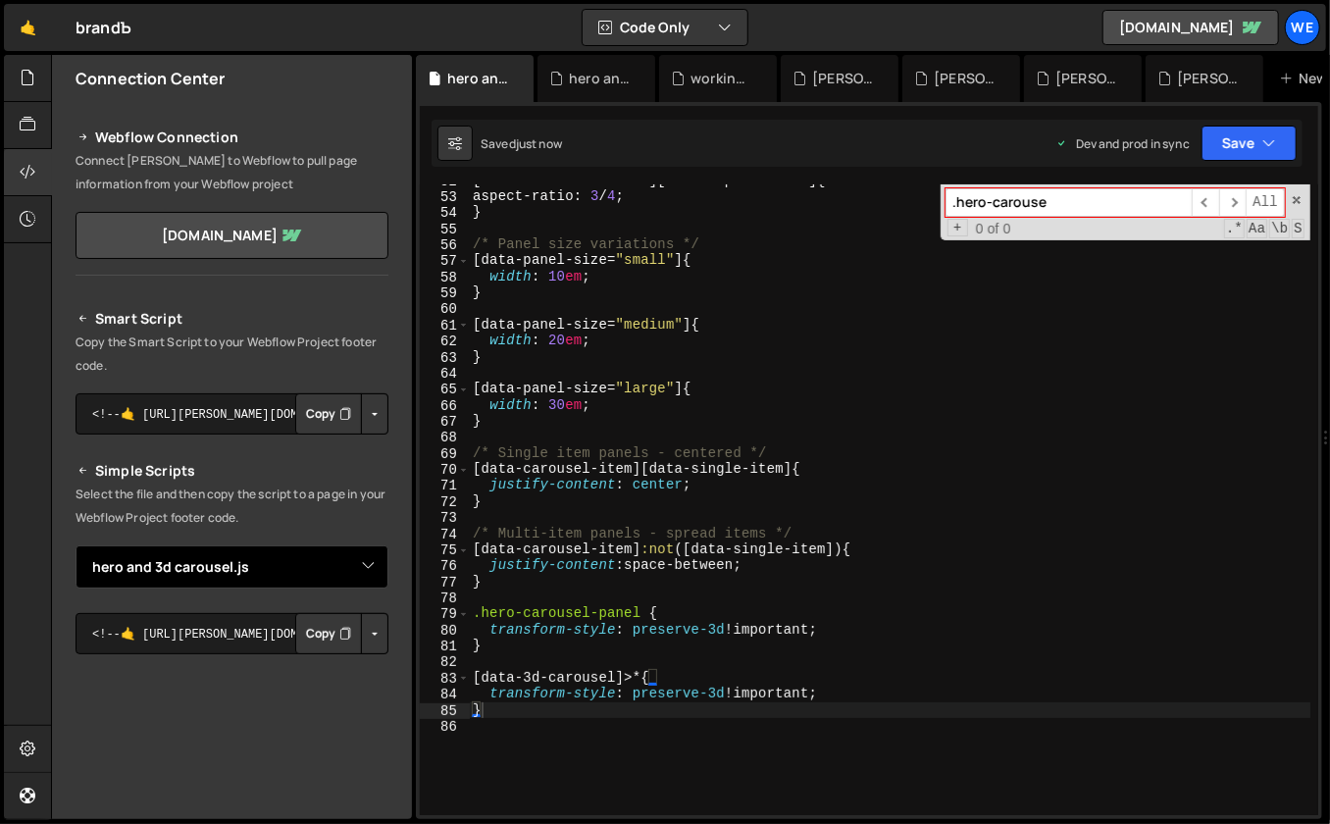
click at [343, 566] on select "Select File AYA-index.js ------------------------------------------------.[PERS…" at bounding box center [232, 566] width 313 height 43
select select "47114"
click at [76, 545] on select "Select File AYA-index.js ------------------------------------------------.[PERS…" at bounding box center [232, 566] width 313 height 43
click at [366, 629] on button "Button group with nested dropdown" at bounding box center [374, 633] width 27 height 41
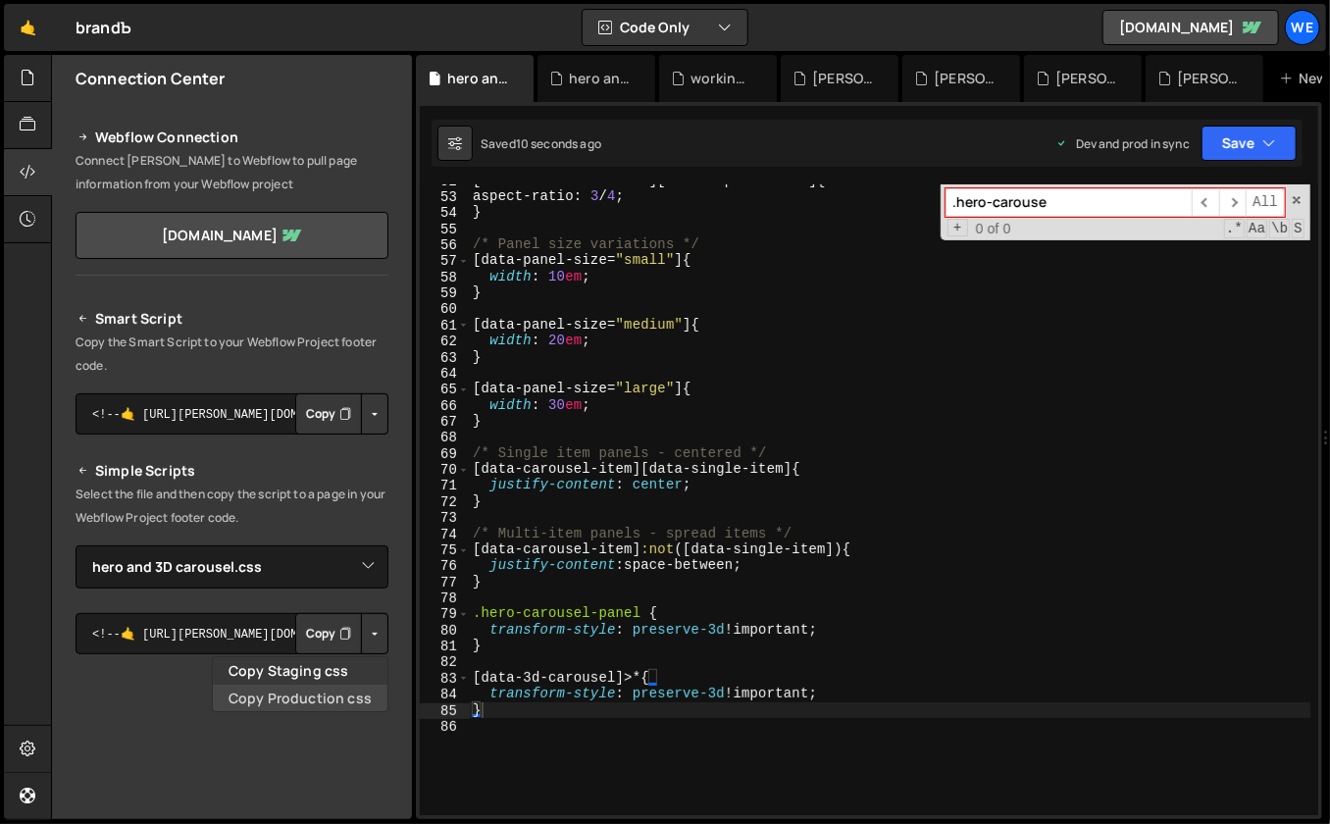
click at [321, 689] on link "Copy Production css" at bounding box center [300, 698] width 175 height 27
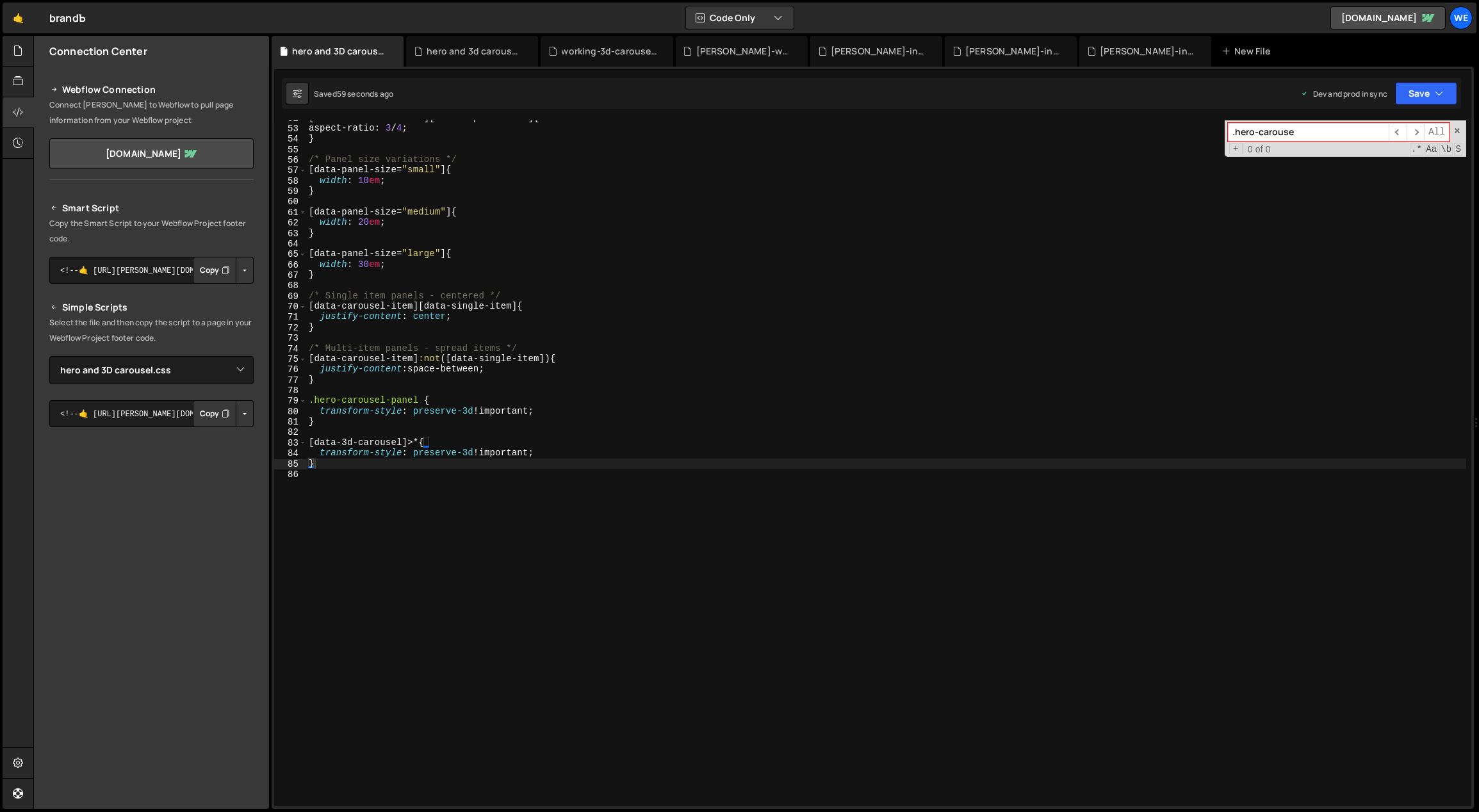
scroll to position [0, 0]
click at [474, 523] on div "[ data-media-container ][ data-aspect = " 3x4 " ] { aspect-ratio : 3 / 4 ; } /*…" at bounding box center [886, 464] width 1160 height 702
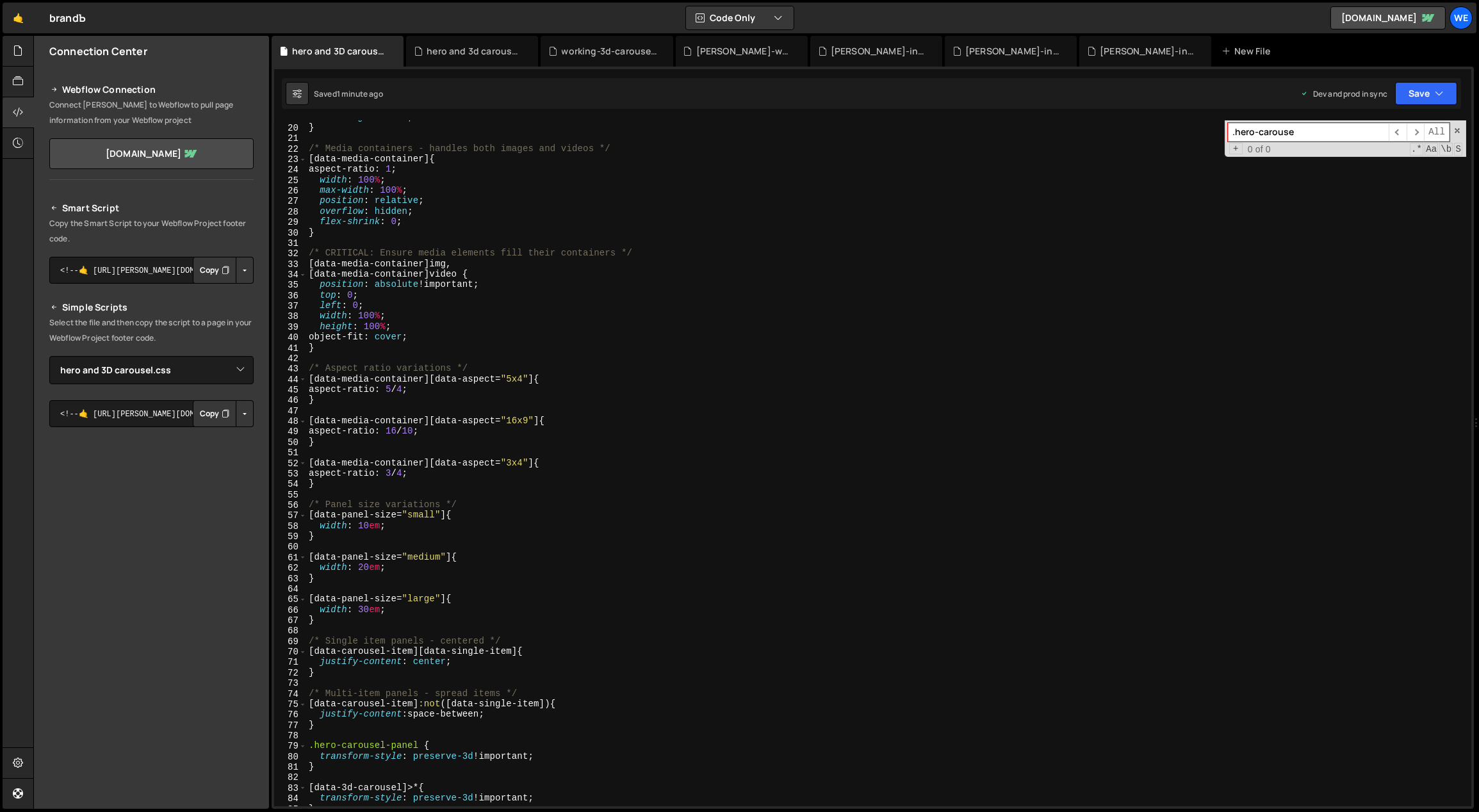
scroll to position [347, 0]
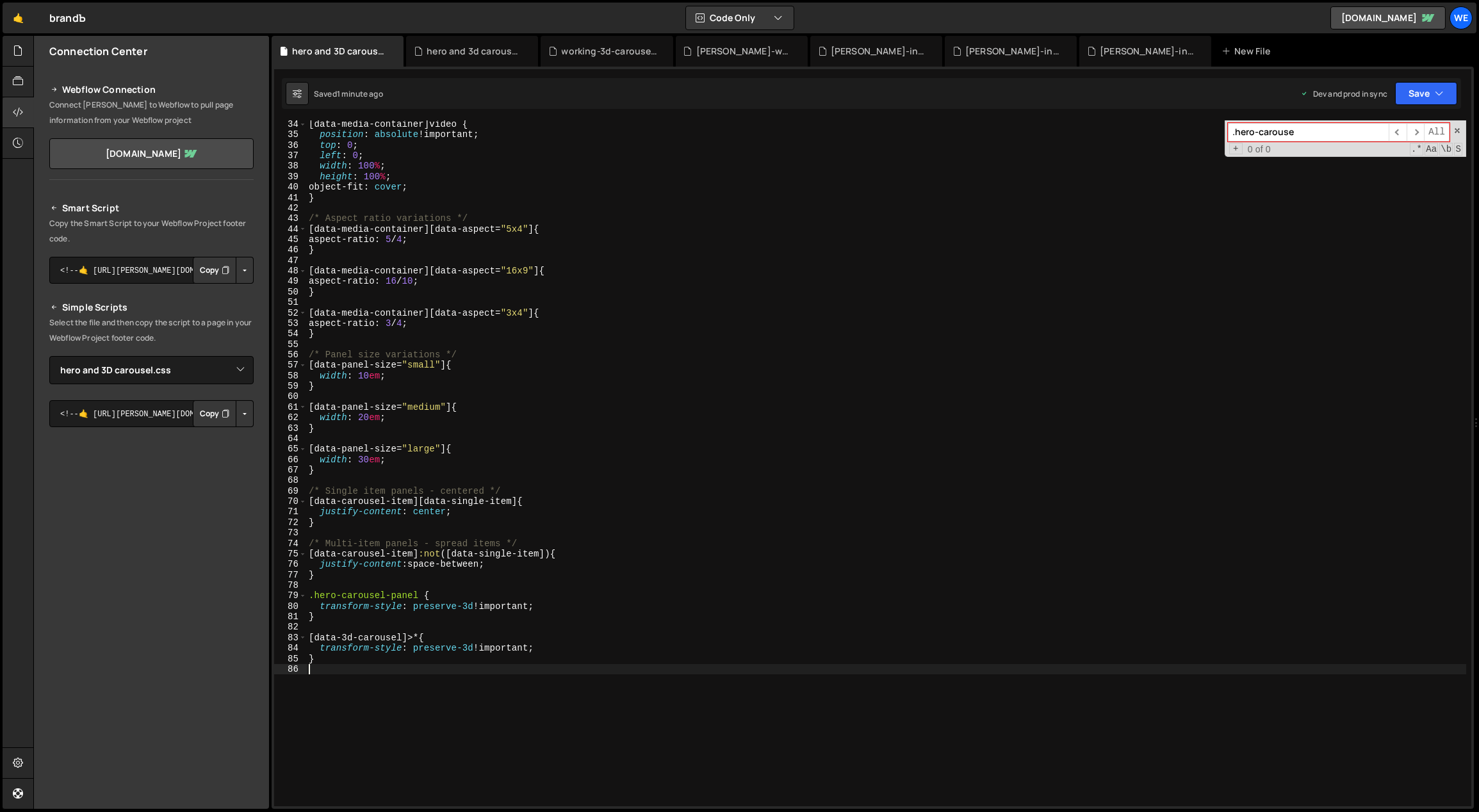
click at [567, 488] on div "[ data-media-container ] video { position : absolute !important ; top : 0 ; lef…" at bounding box center [886, 470] width 1160 height 702
type textarea "/* Single item panels - centered */"
click at [599, 719] on div "[ data-media-container ] video { position : absolute !important ; top : 0 ; lef…" at bounding box center [886, 470] width 1160 height 702
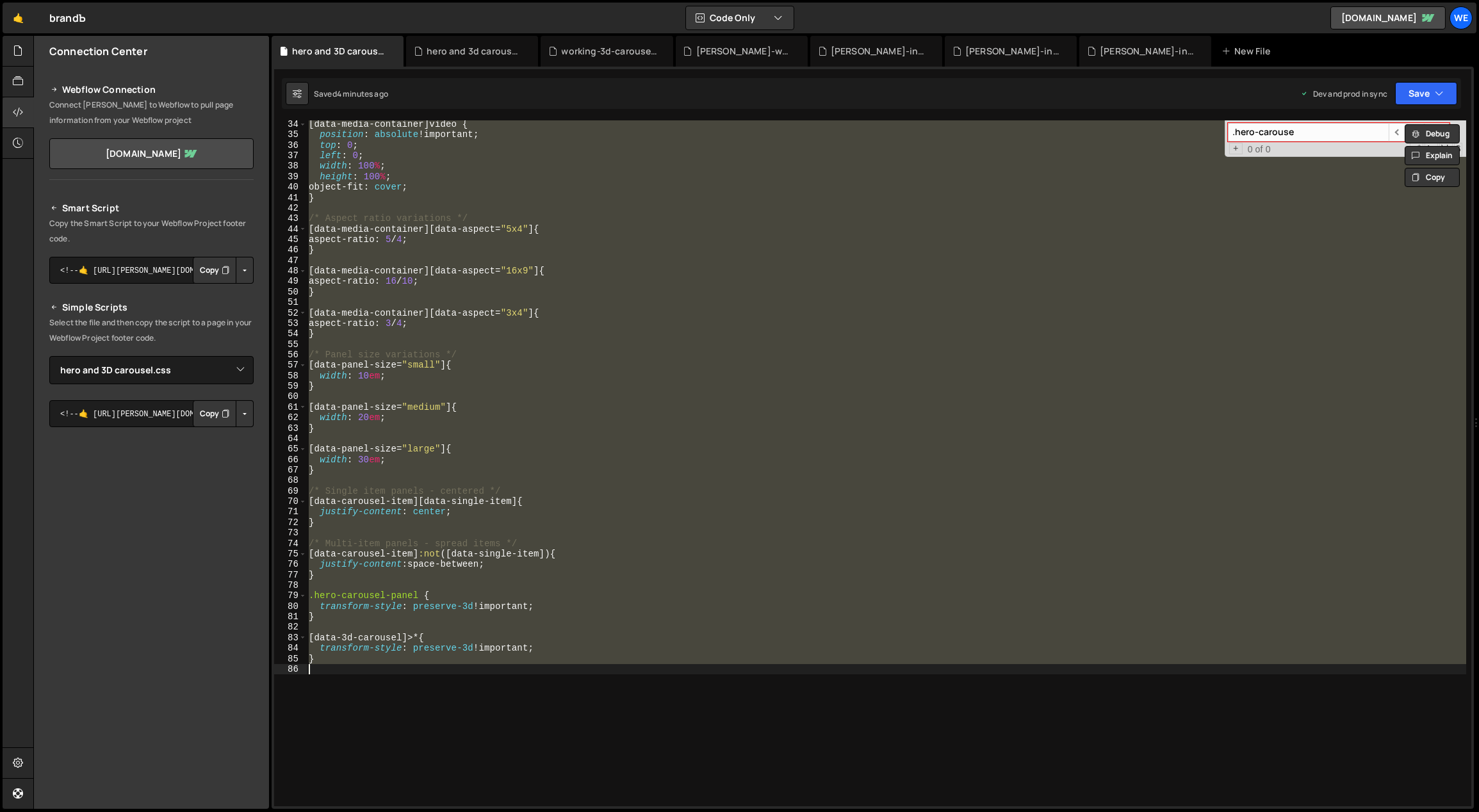
click at [635, 422] on div "[ data-media-container ] video { position : absolute !important ; top : 0 ; lef…" at bounding box center [886, 463] width 1160 height 686
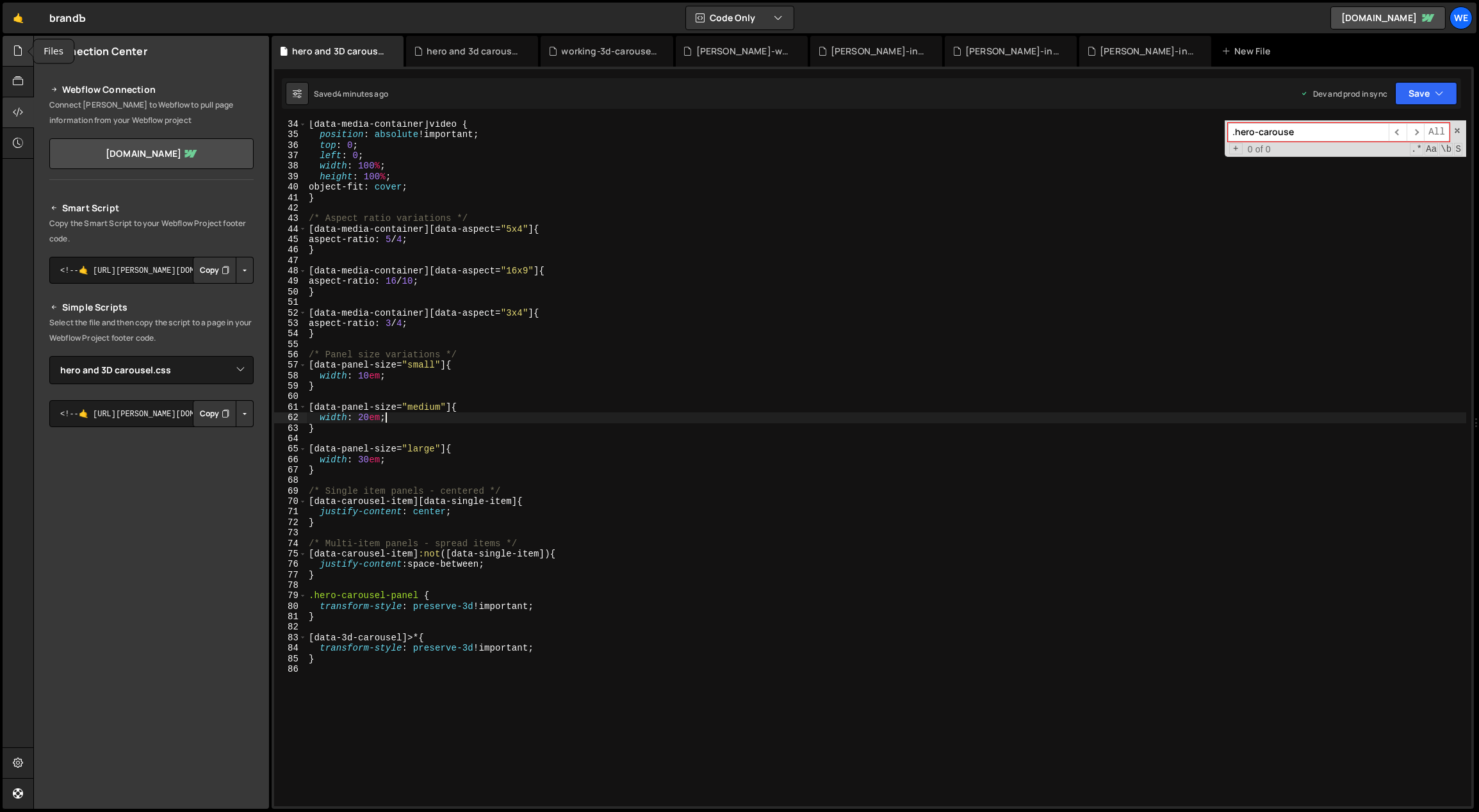
click at [16, 50] on icon at bounding box center [18, 51] width 10 height 14
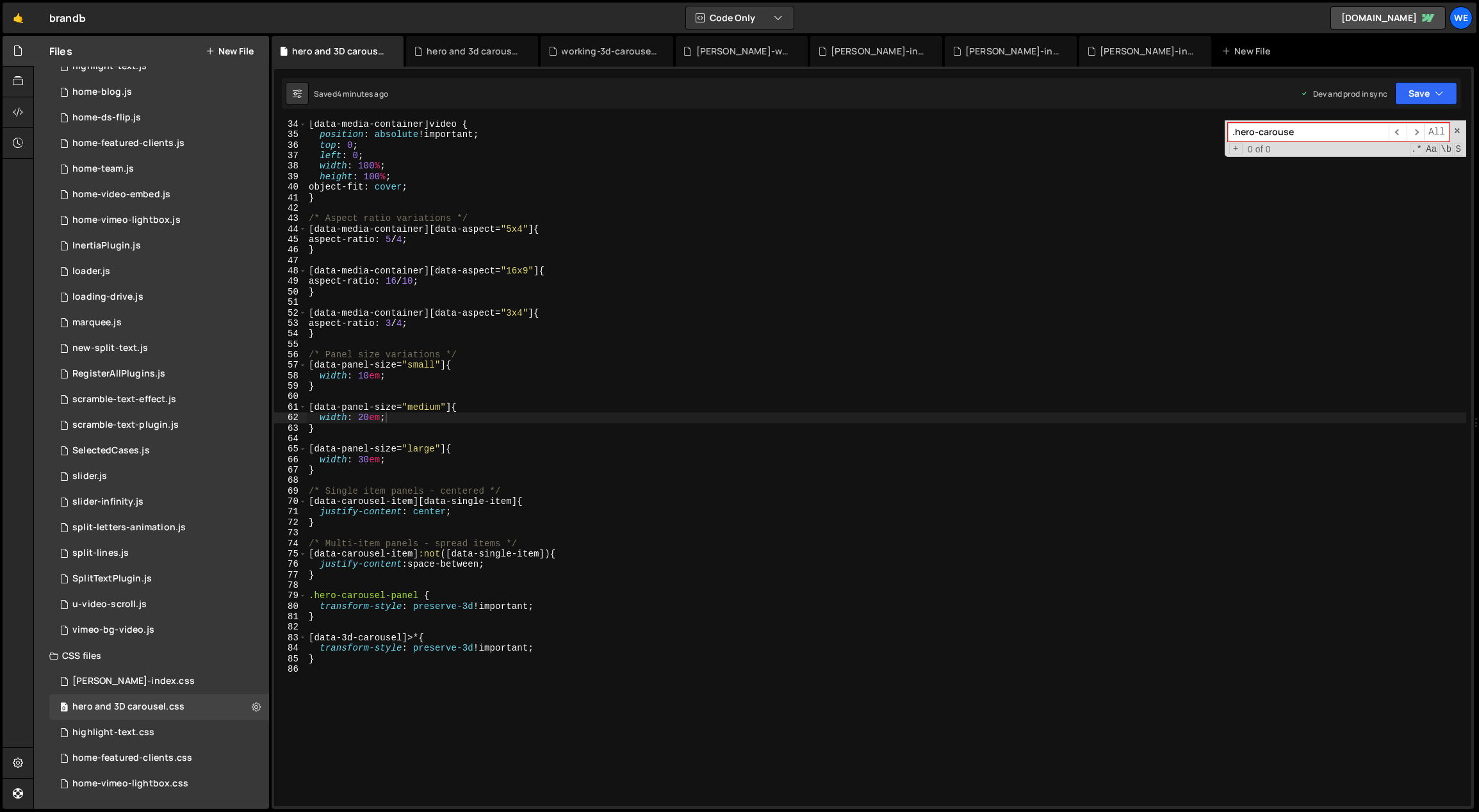
click at [620, 309] on div "[ data-media-container ] video { position : absolute !important ; top : 0 ; lef…" at bounding box center [886, 470] width 1160 height 702
type textarea "}"
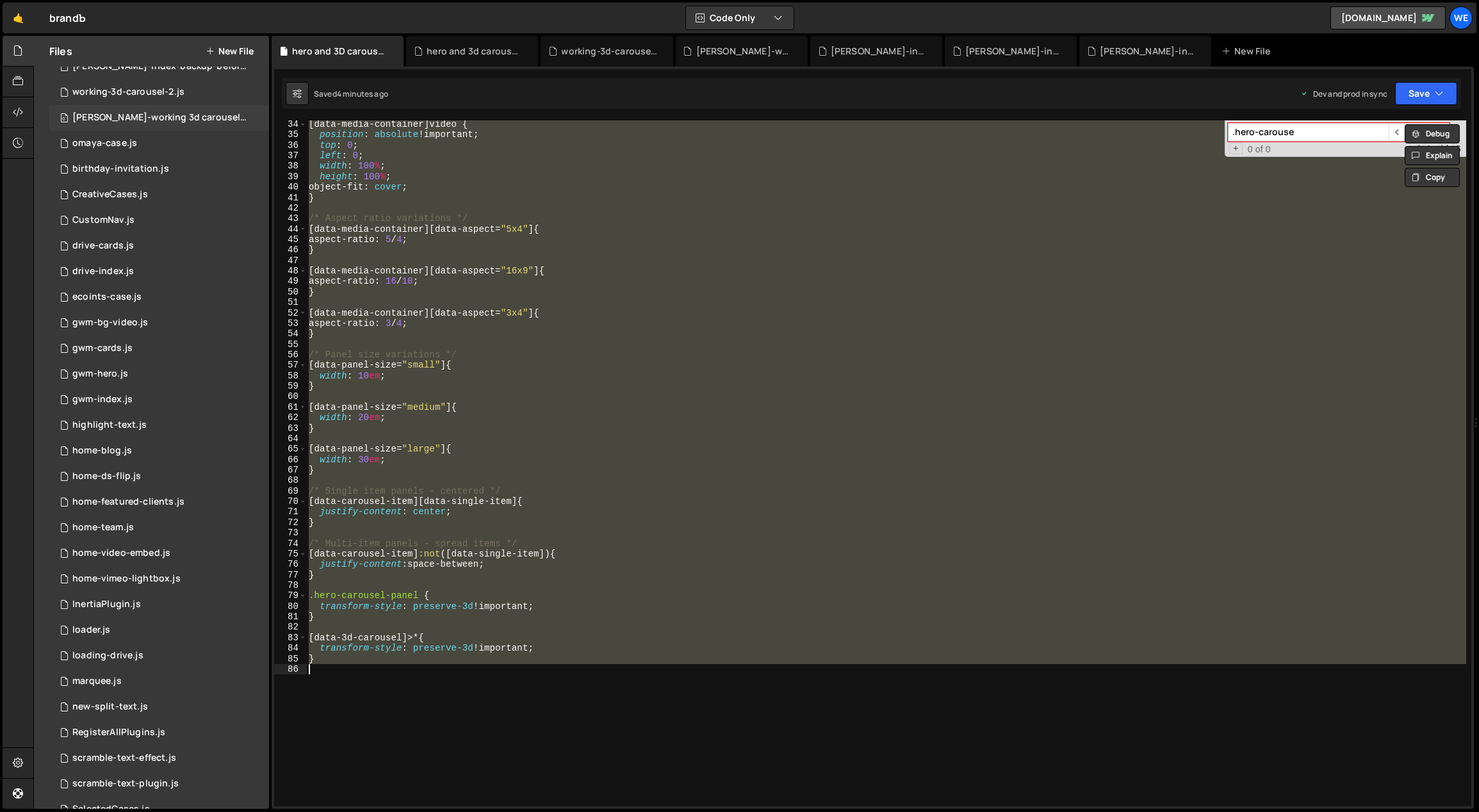
scroll to position [0, 0]
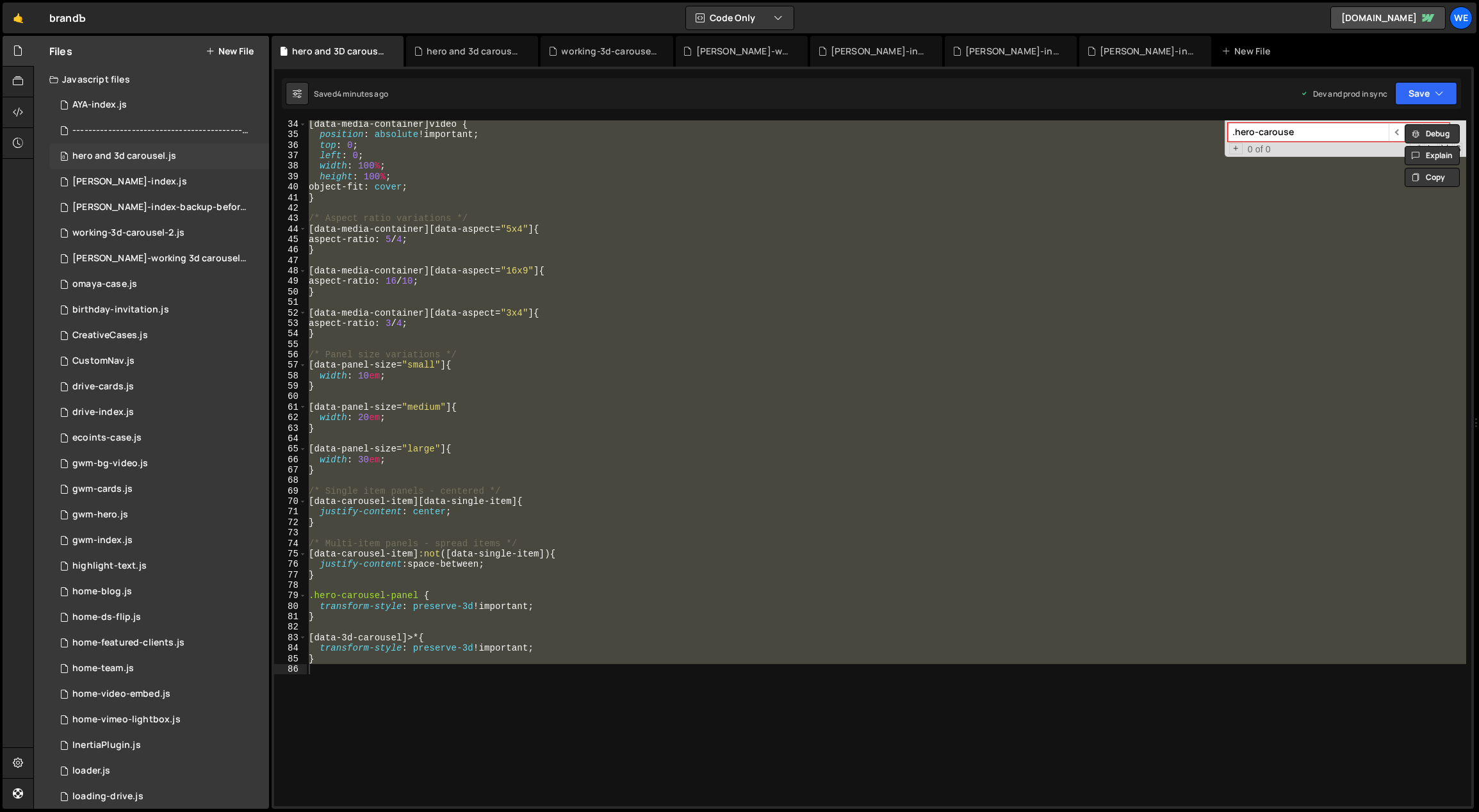
click at [147, 153] on div "hero and 3d carousel.js" at bounding box center [124, 157] width 104 height 12
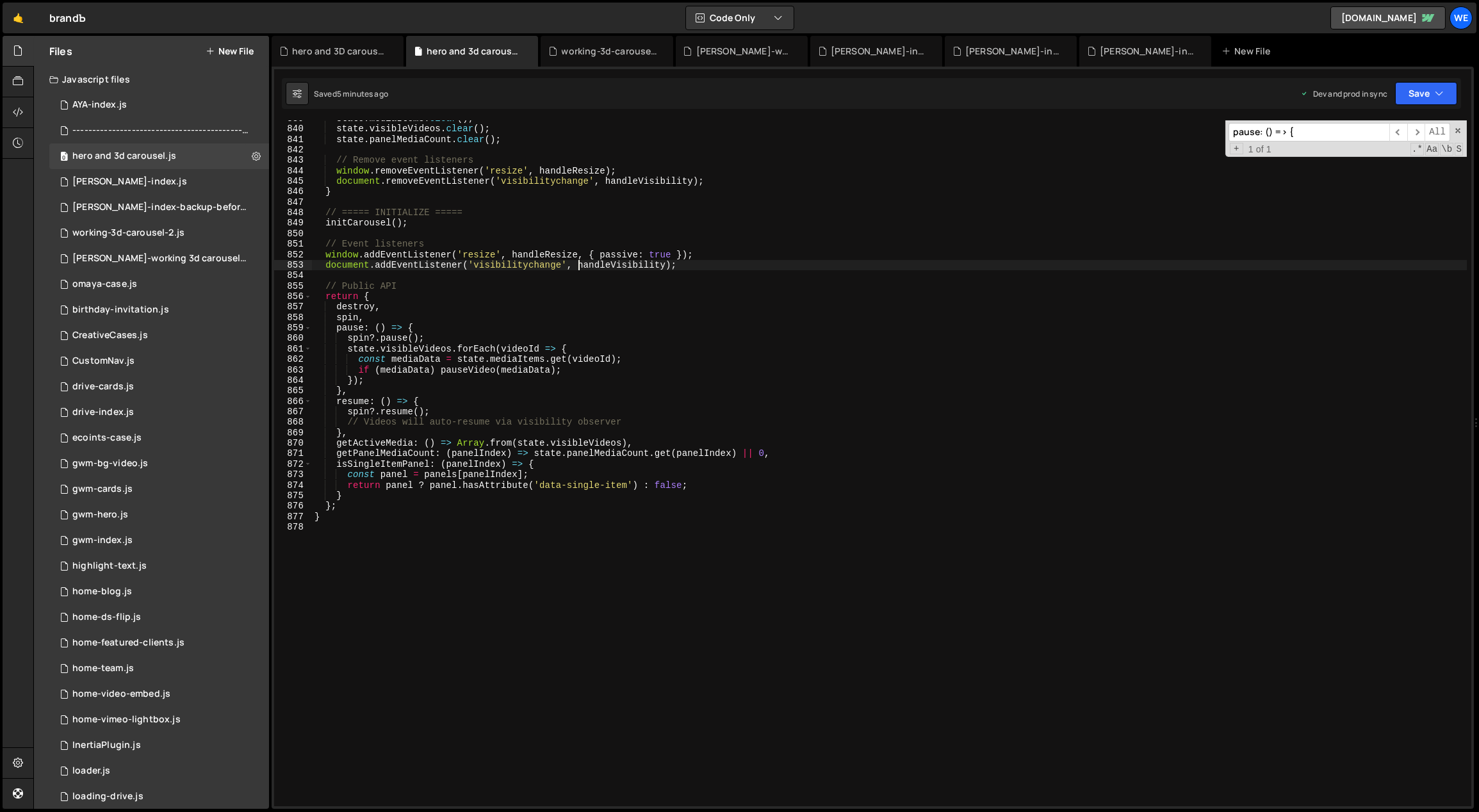
click at [579, 267] on div "state . mediaItems . clear ( ) ; state . visibleVideos . clear ( ) ; state . pa…" at bounding box center [890, 467] width 1156 height 708
type textarea "}"
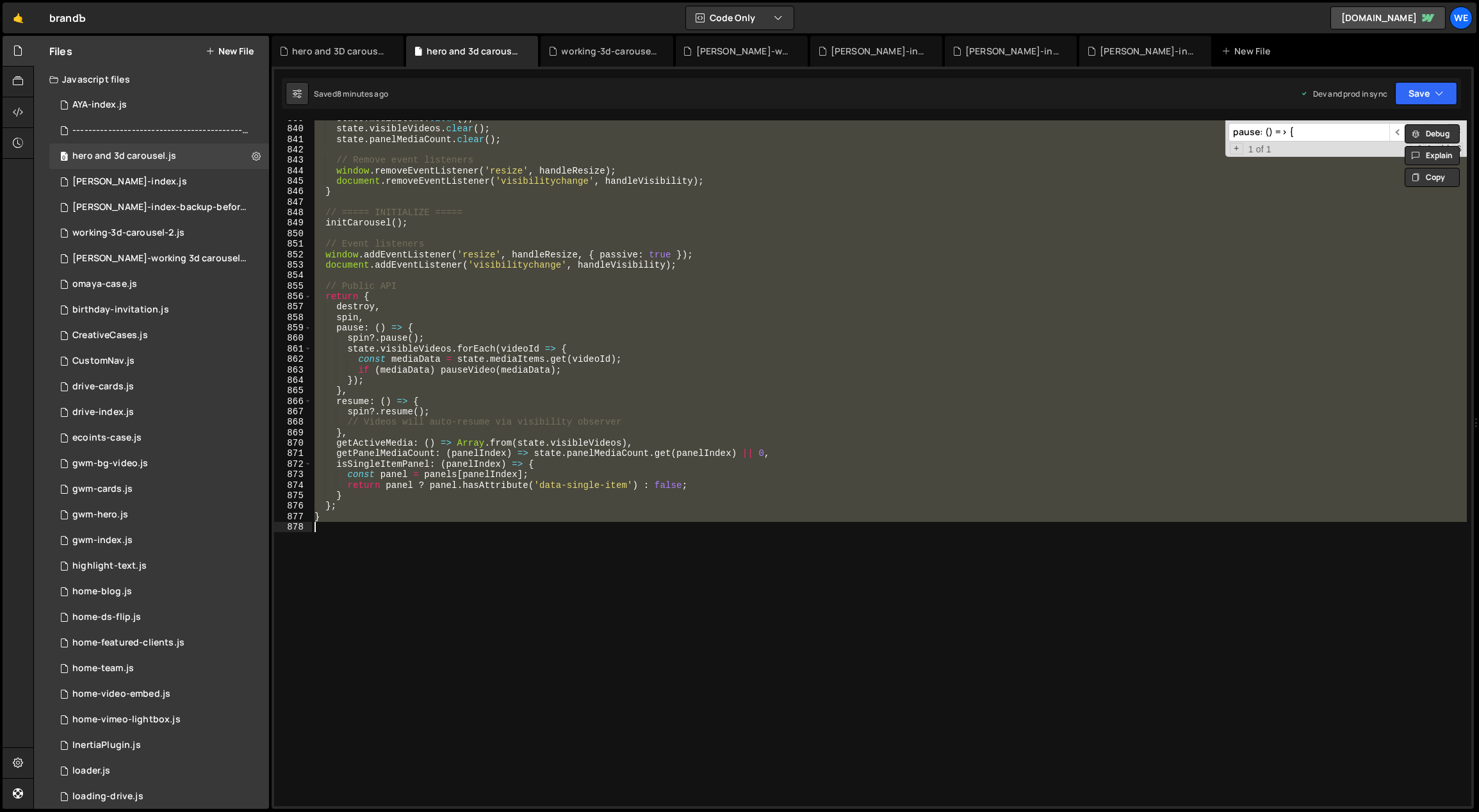
click at [564, 276] on div "state . mediaItems . clear ( ) ; state . visibleVideos . clear ( ) ; state . pa…" at bounding box center [889, 463] width 1155 height 686
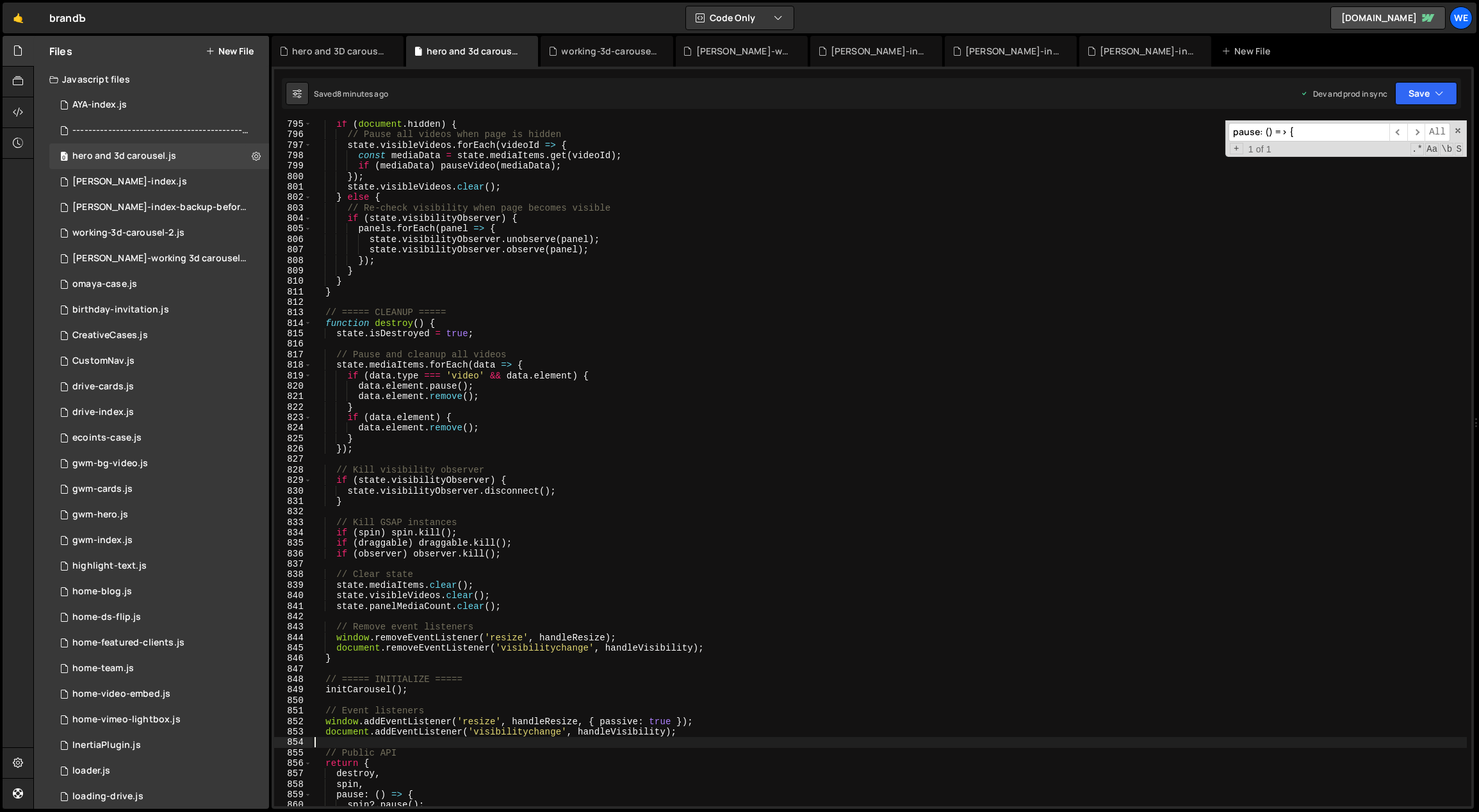
scroll to position [7610, 0]
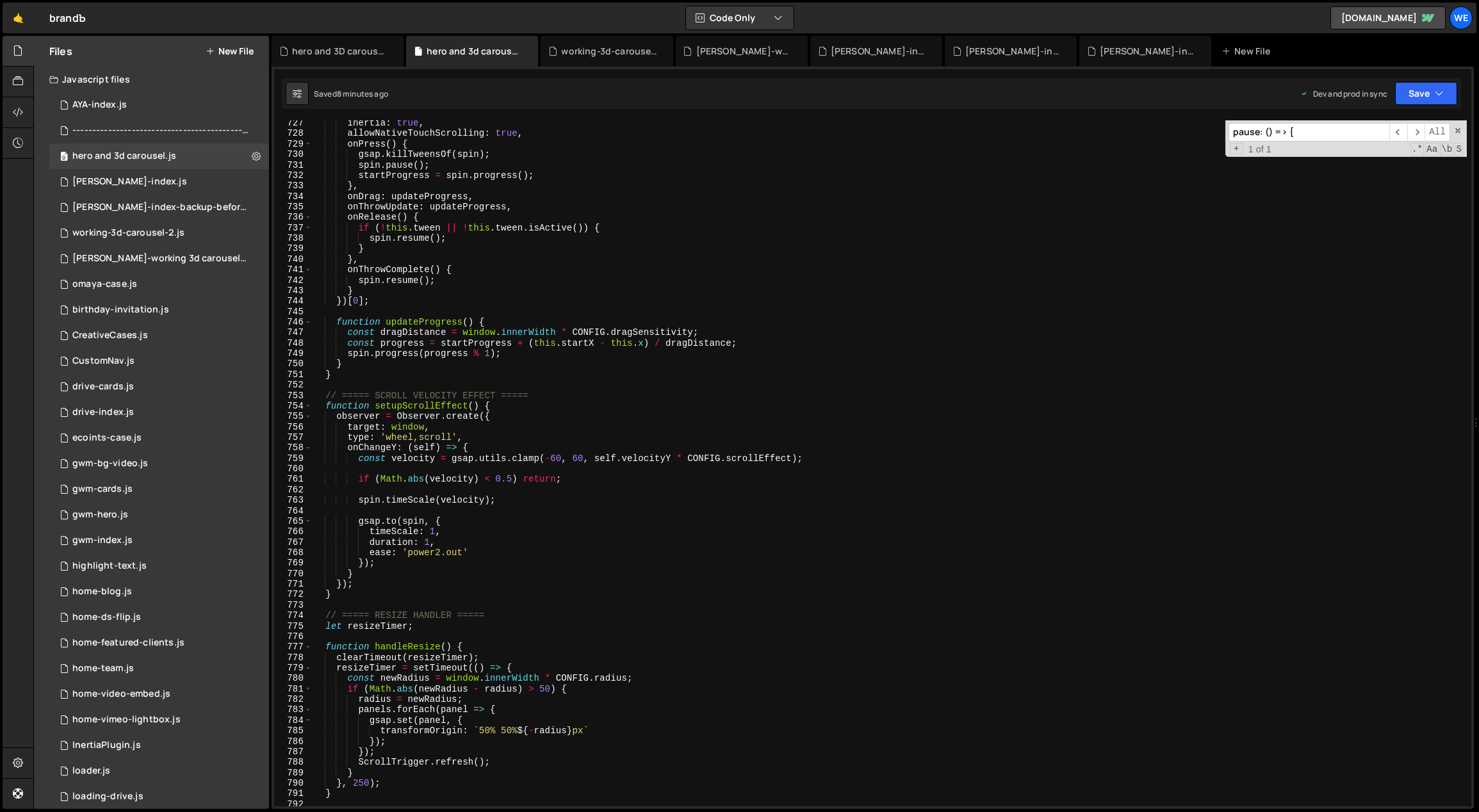
click at [572, 498] on div "inertia : true , allowNativeTouchScrolling : true , onPress ( ) { gsap . killTw…" at bounding box center [890, 471] width 1156 height 708
type textarea "spin.timeScale(velocity);"
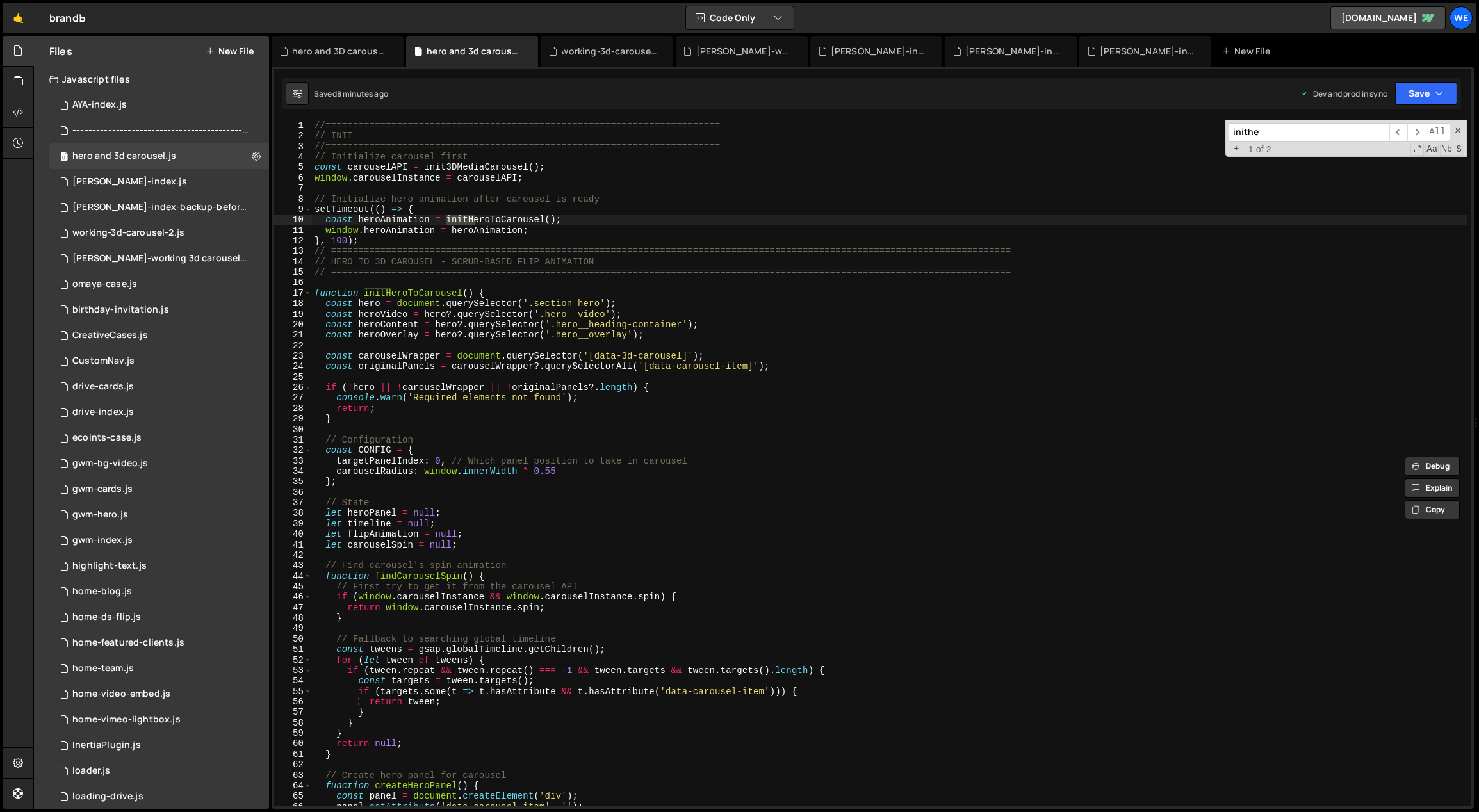
scroll to position [0, 0]
type input "initheroto"
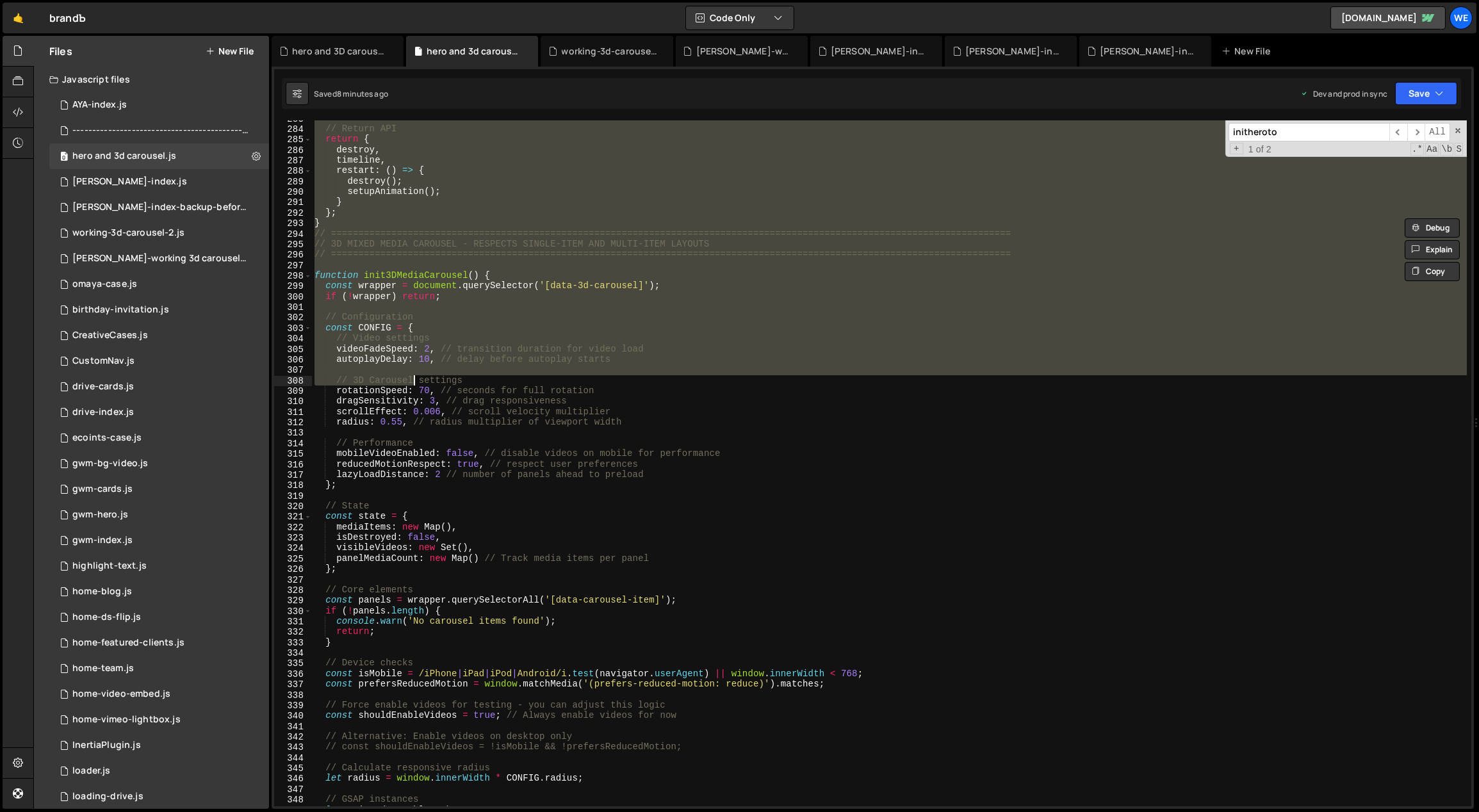
scroll to position [2831, 0]
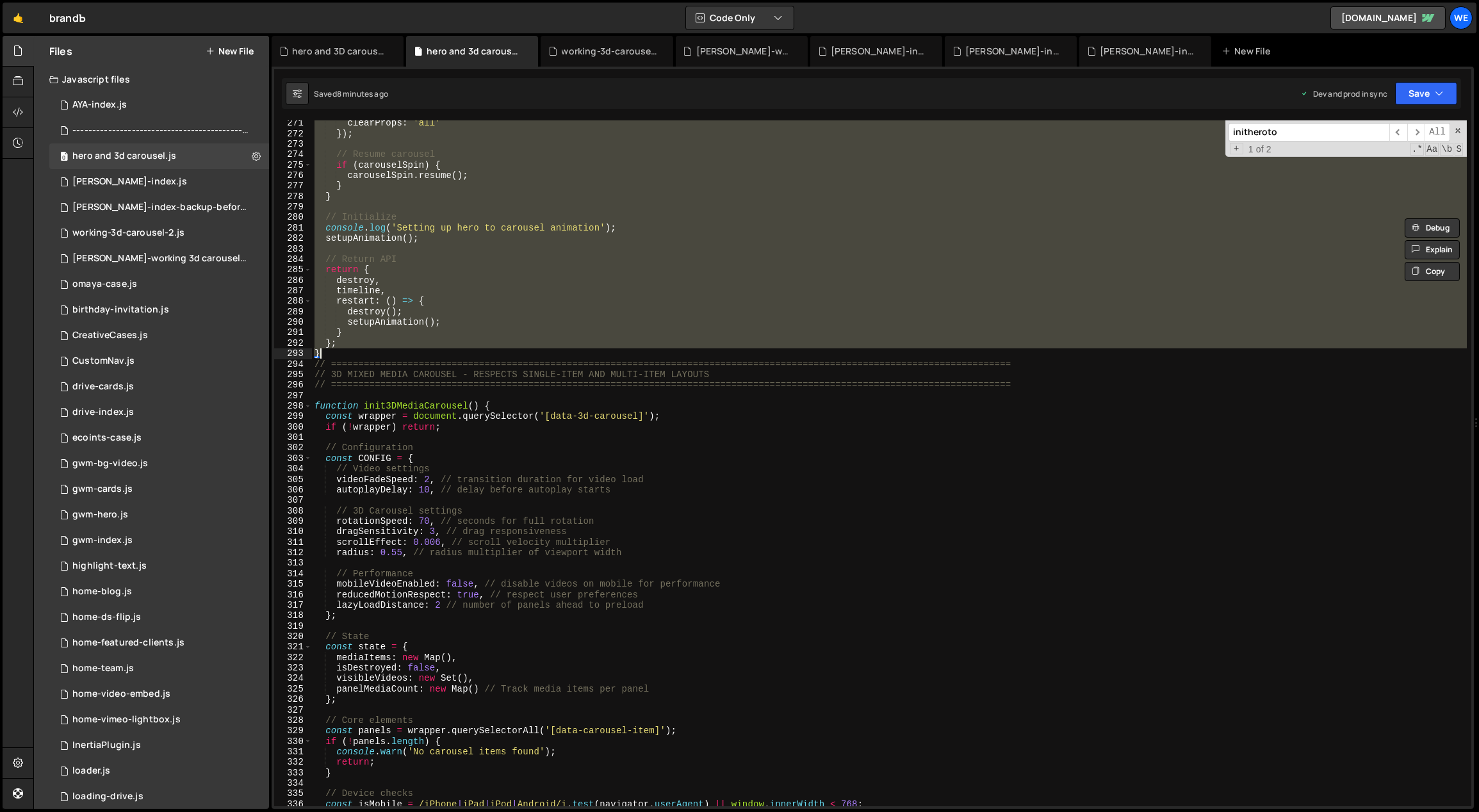
drag, startPoint x: 313, startPoint y: 292, endPoint x: 404, endPoint y: 350, distance: 107.9
click at [404, 350] on div "clearProps : 'all' }) ; // Resume carousel if ( carouselSpin ) { carouselSpin .…" at bounding box center [890, 471] width 1156 height 708
paste textarea
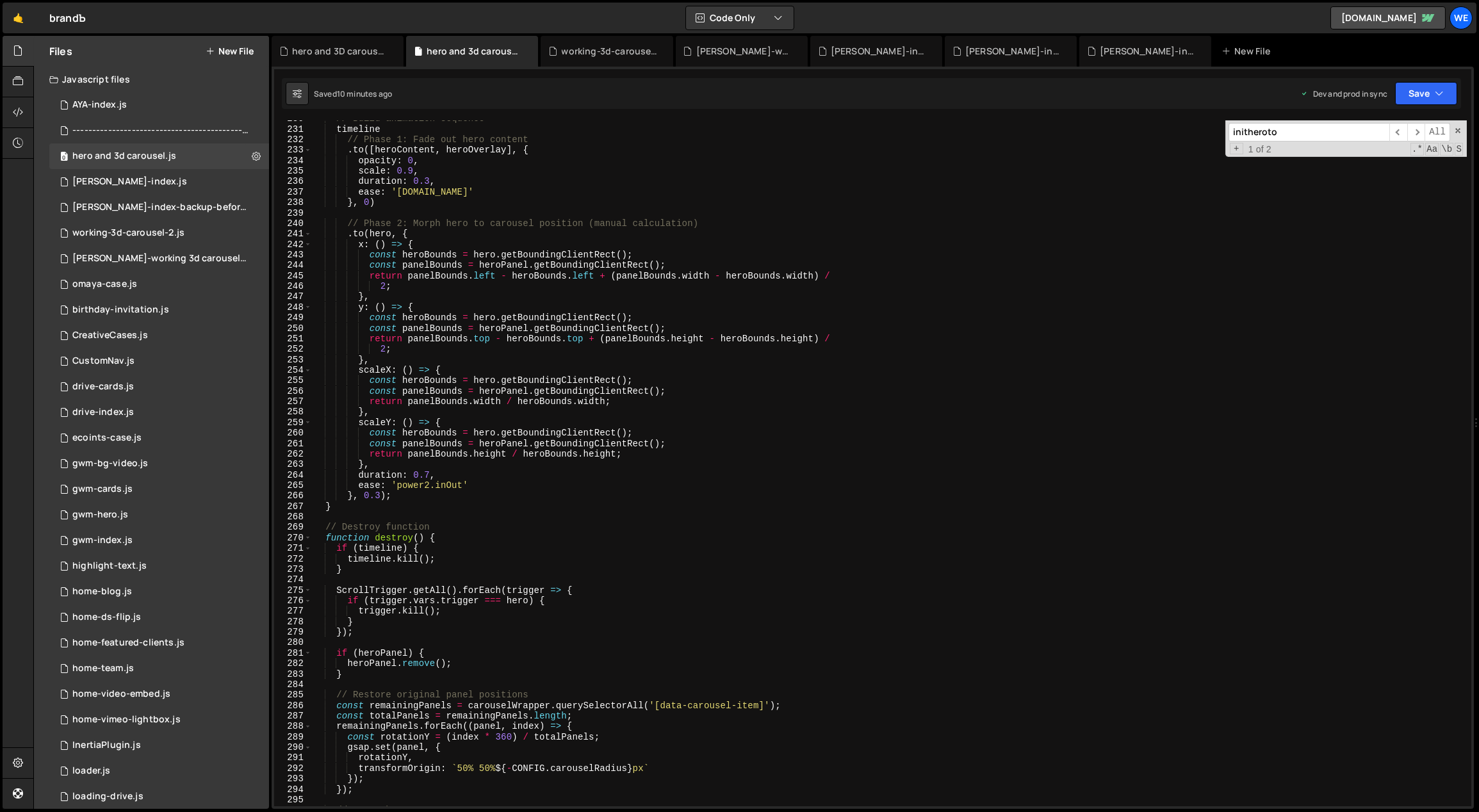
scroll to position [2049, 0]
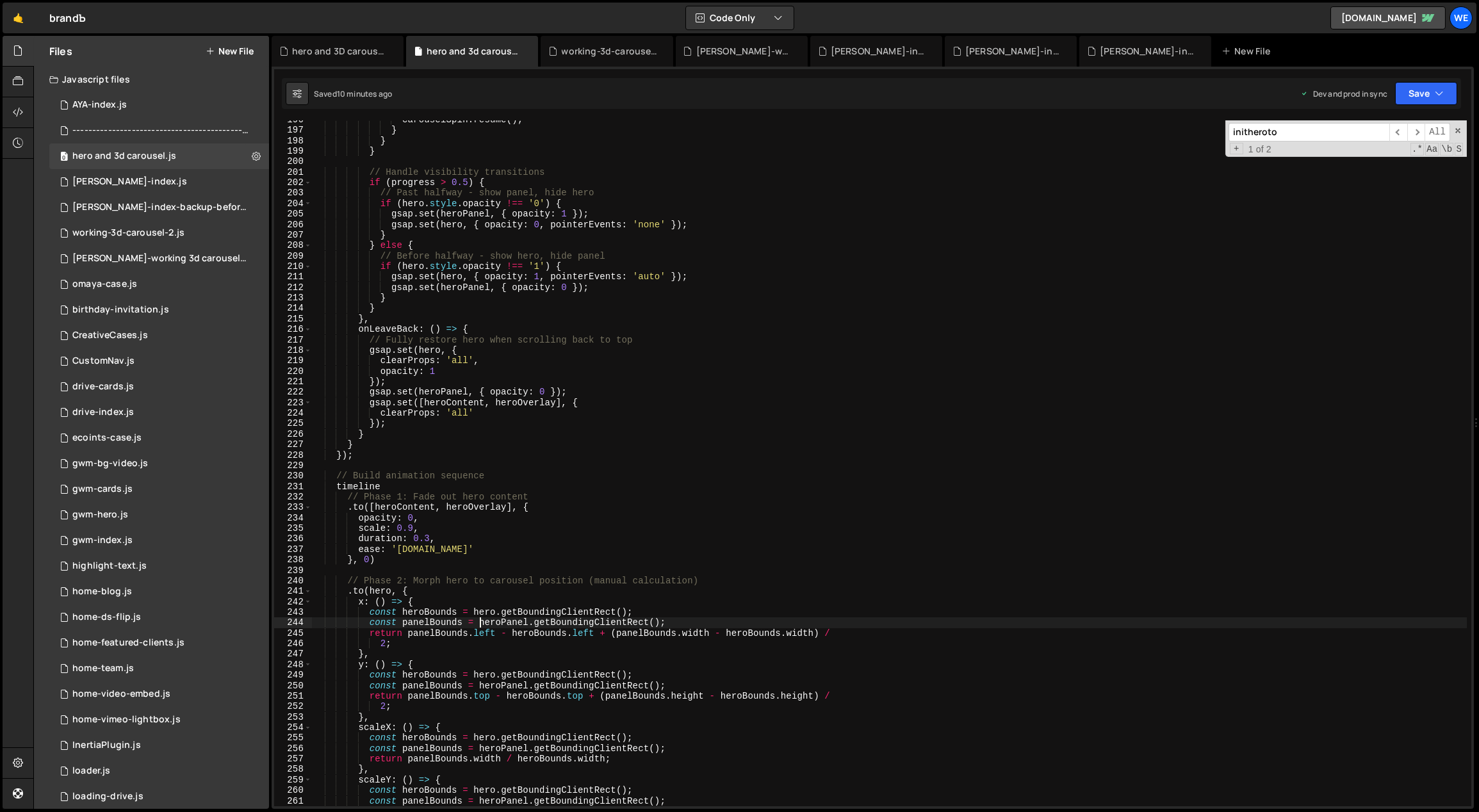
click at [479, 619] on div "carouselSpin . resume ( ) ; } } } // Handle visibility transitions if ( progres…" at bounding box center [890, 469] width 1156 height 708
type textarea "const panelBounds = heroPanel.getBoundingClientRect();"
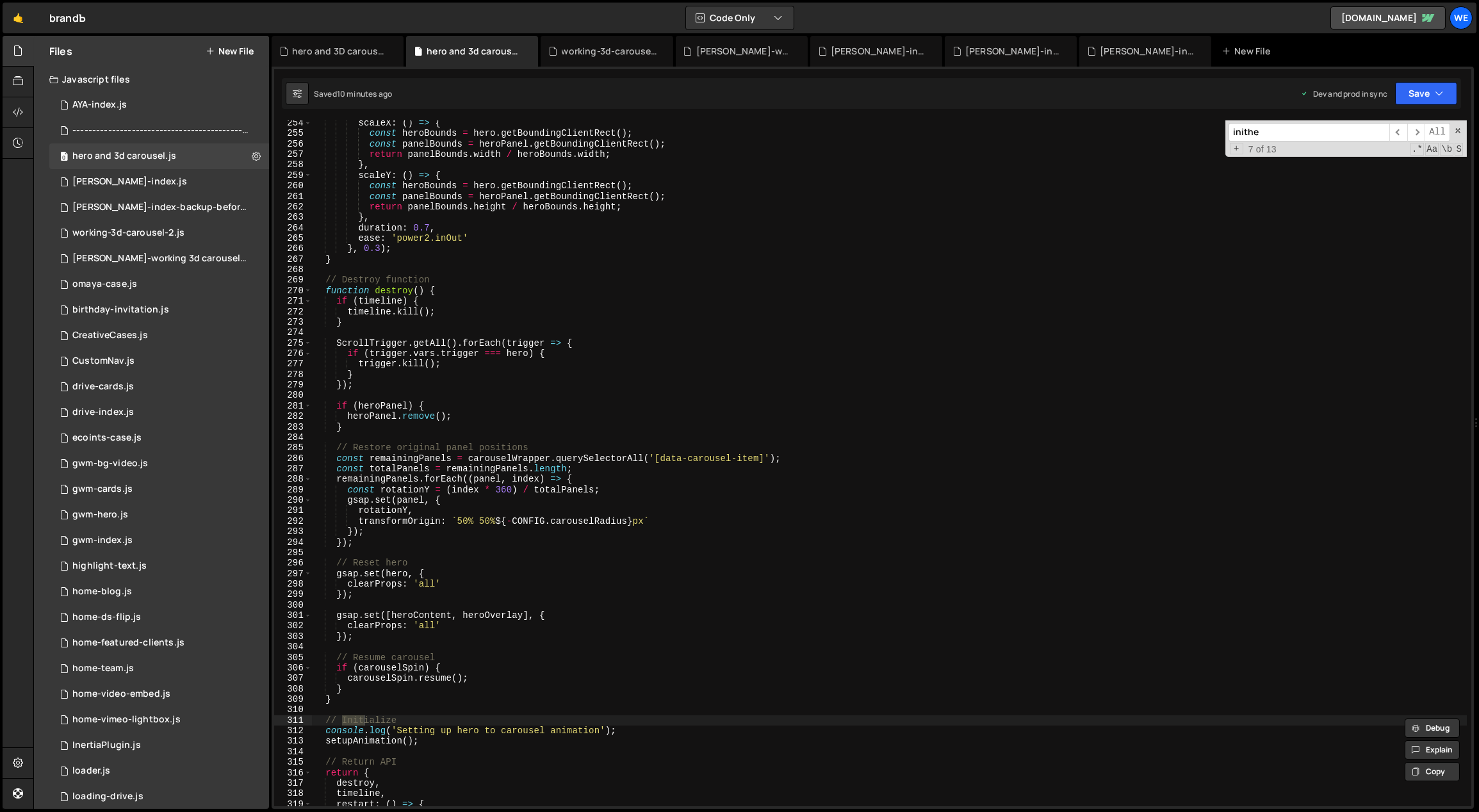
scroll to position [0, 0]
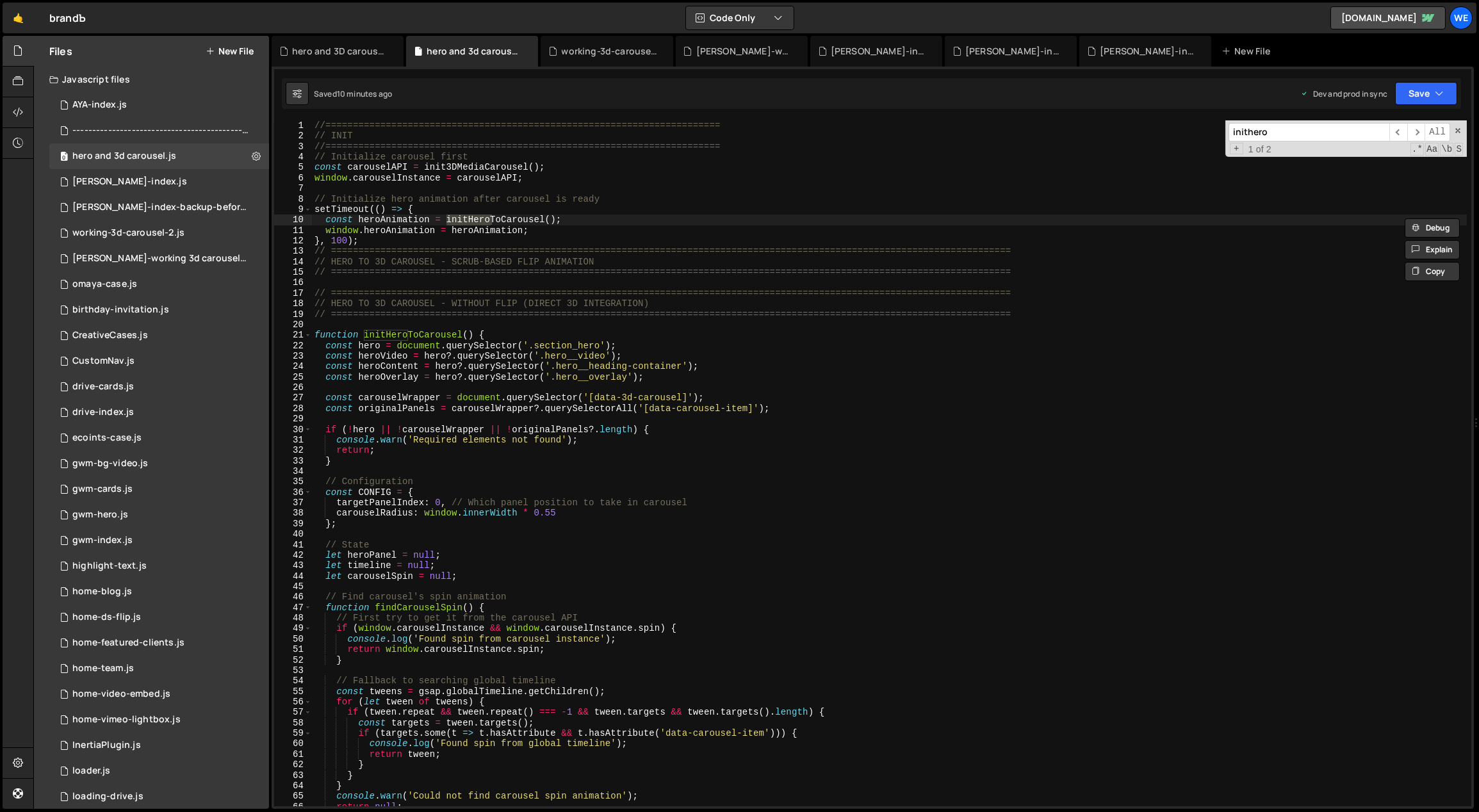
type input "inithero"
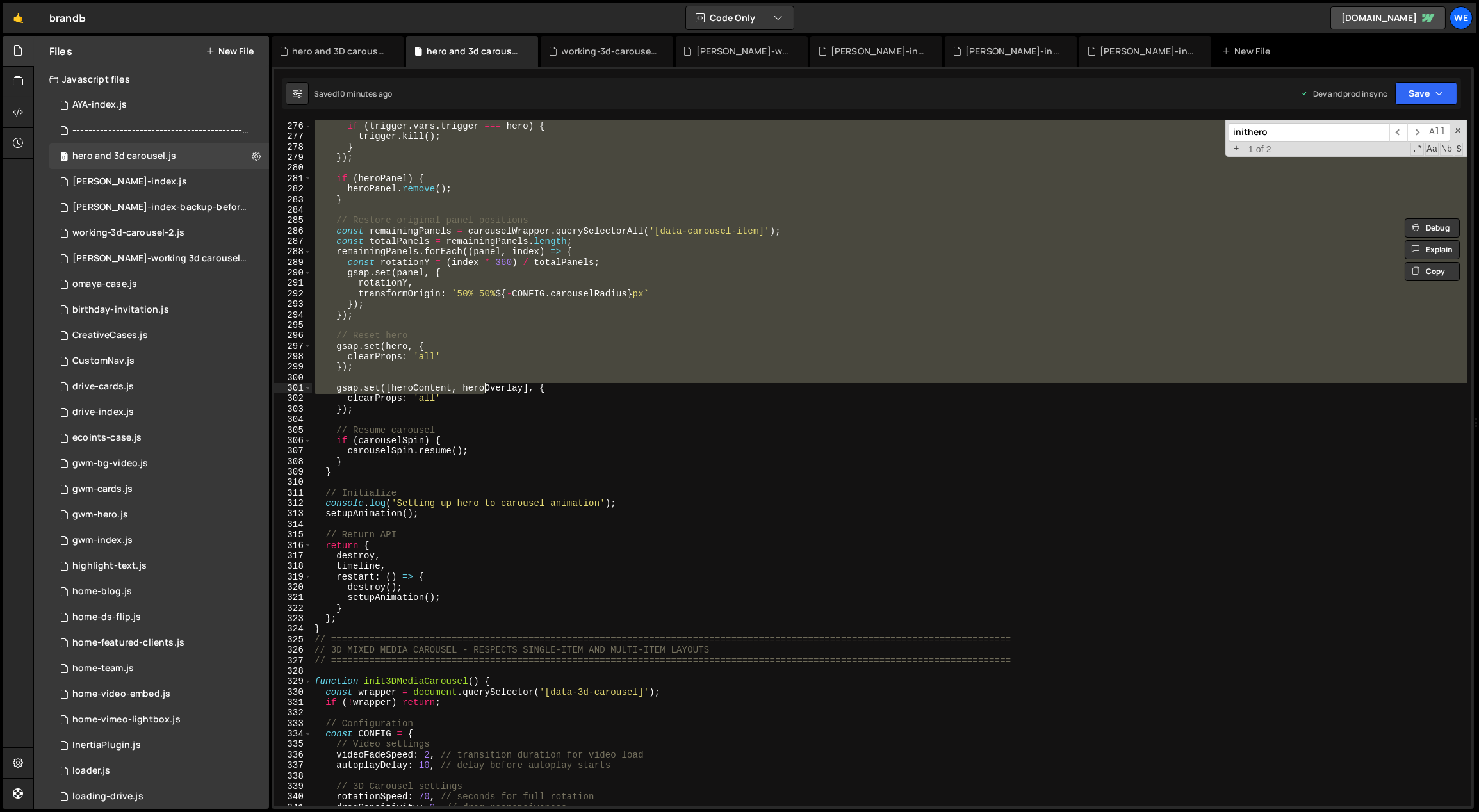
scroll to position [3237, 0]
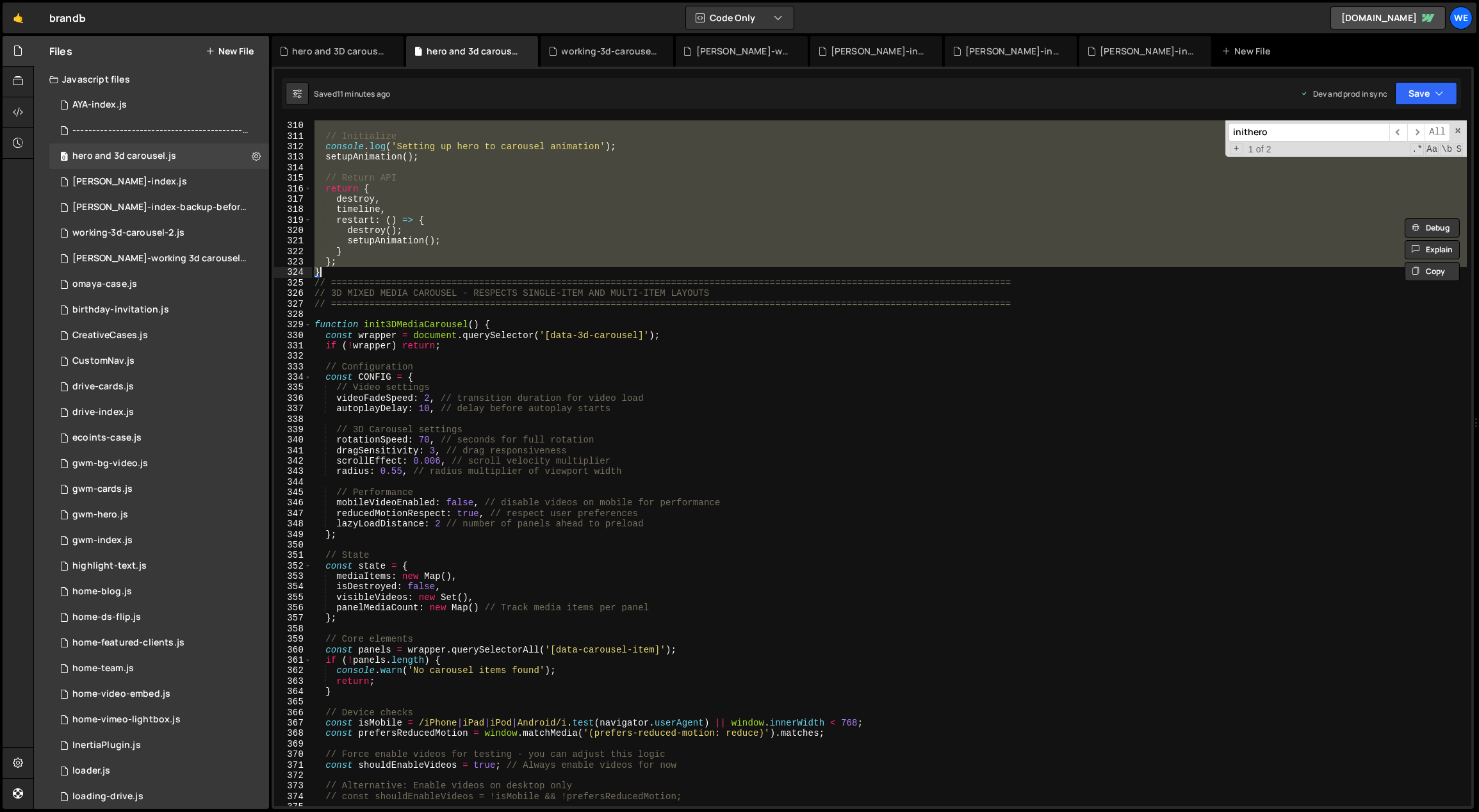
drag, startPoint x: 311, startPoint y: 292, endPoint x: 443, endPoint y: 274, distance: 133.2
click at [443, 274] on div "} // Initialize console . log ( 'Setting up hero to carousel animation' ) ; set…" at bounding box center [890, 464] width 1156 height 708
paste textarea
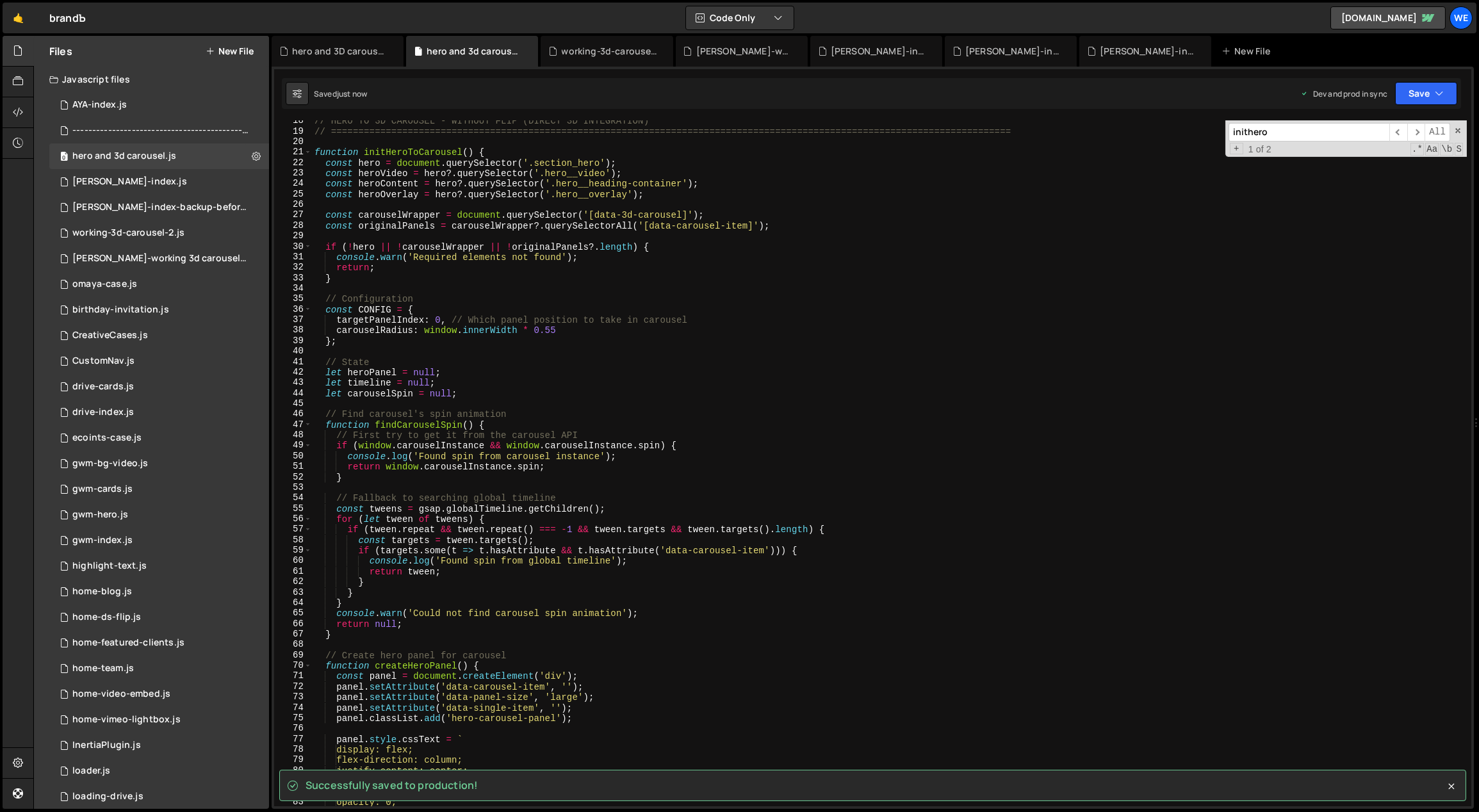
scroll to position [0, 0]
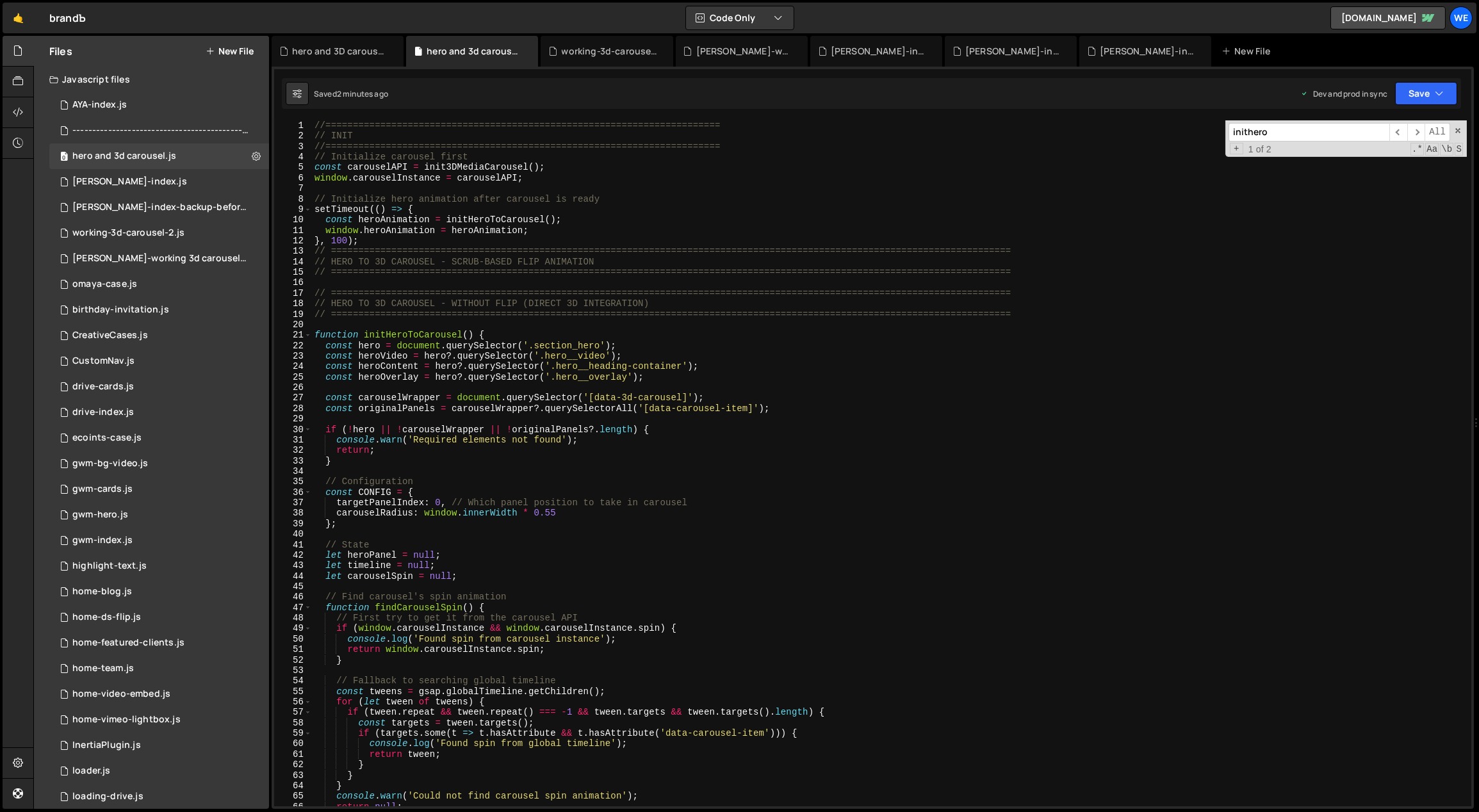
click at [530, 396] on div "//======================================================================== // I…" at bounding box center [890, 474] width 1156 height 708
type textarea "}"
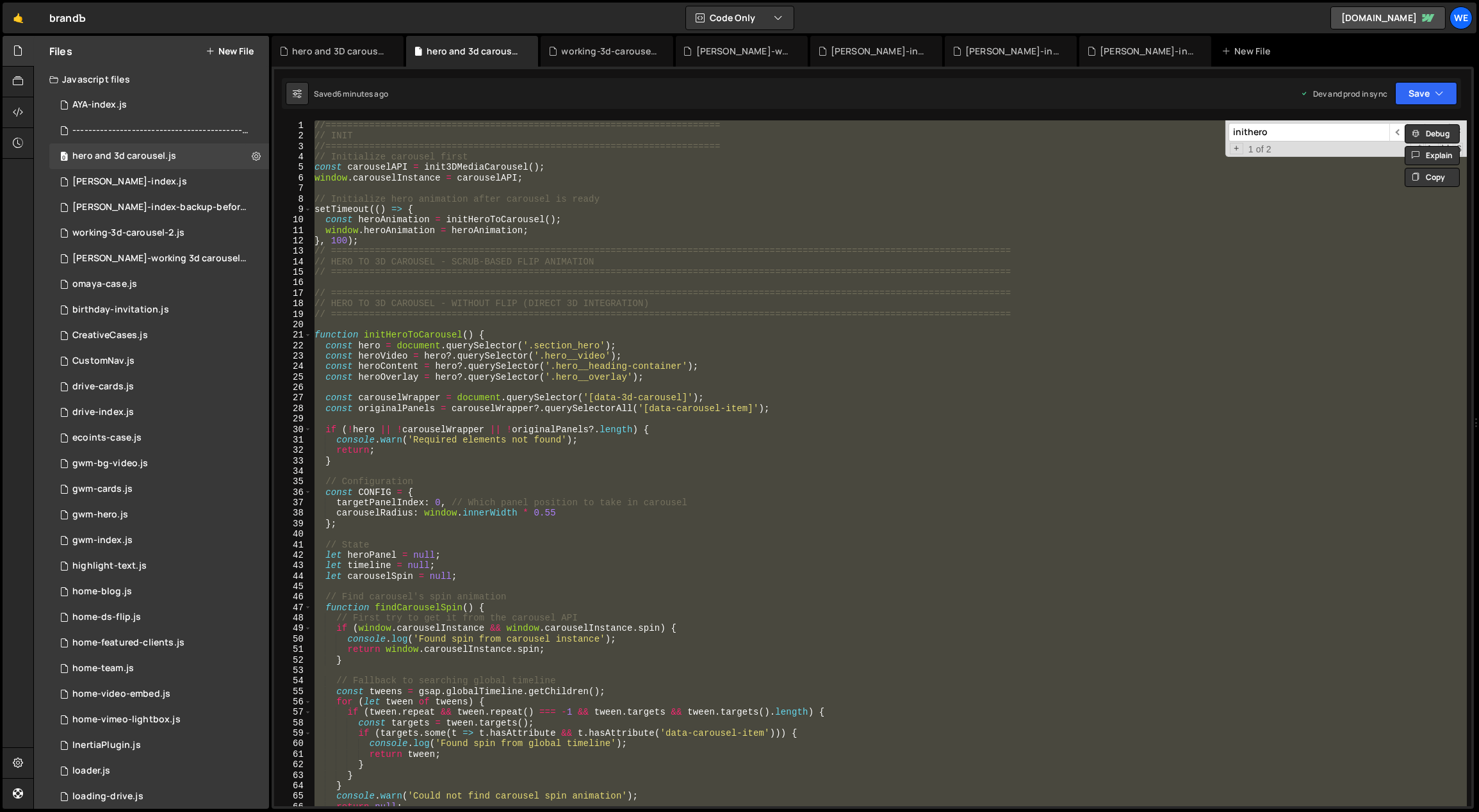
click at [522, 383] on div "//======================================================================== // I…" at bounding box center [889, 463] width 1155 height 686
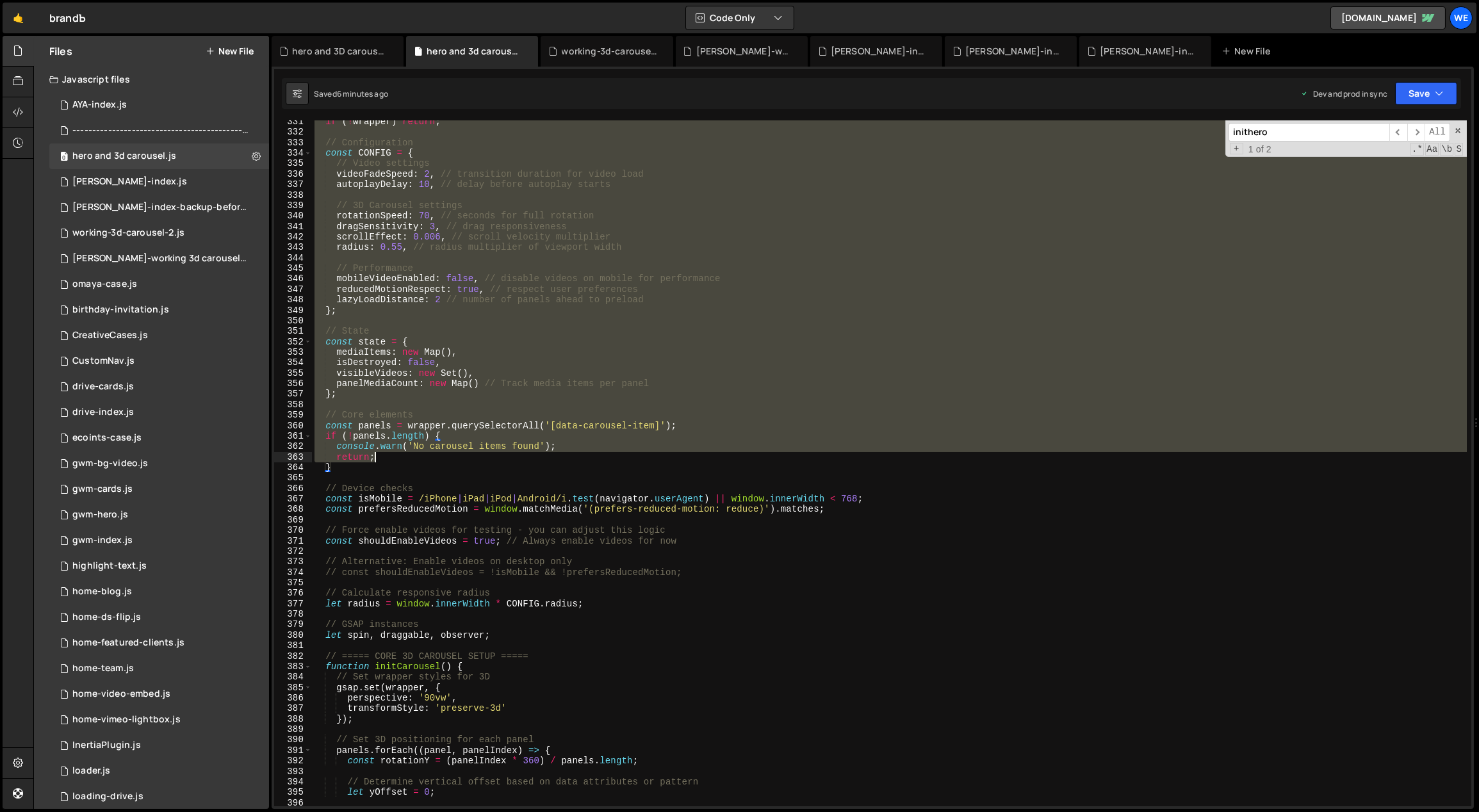
scroll to position [3092, 0]
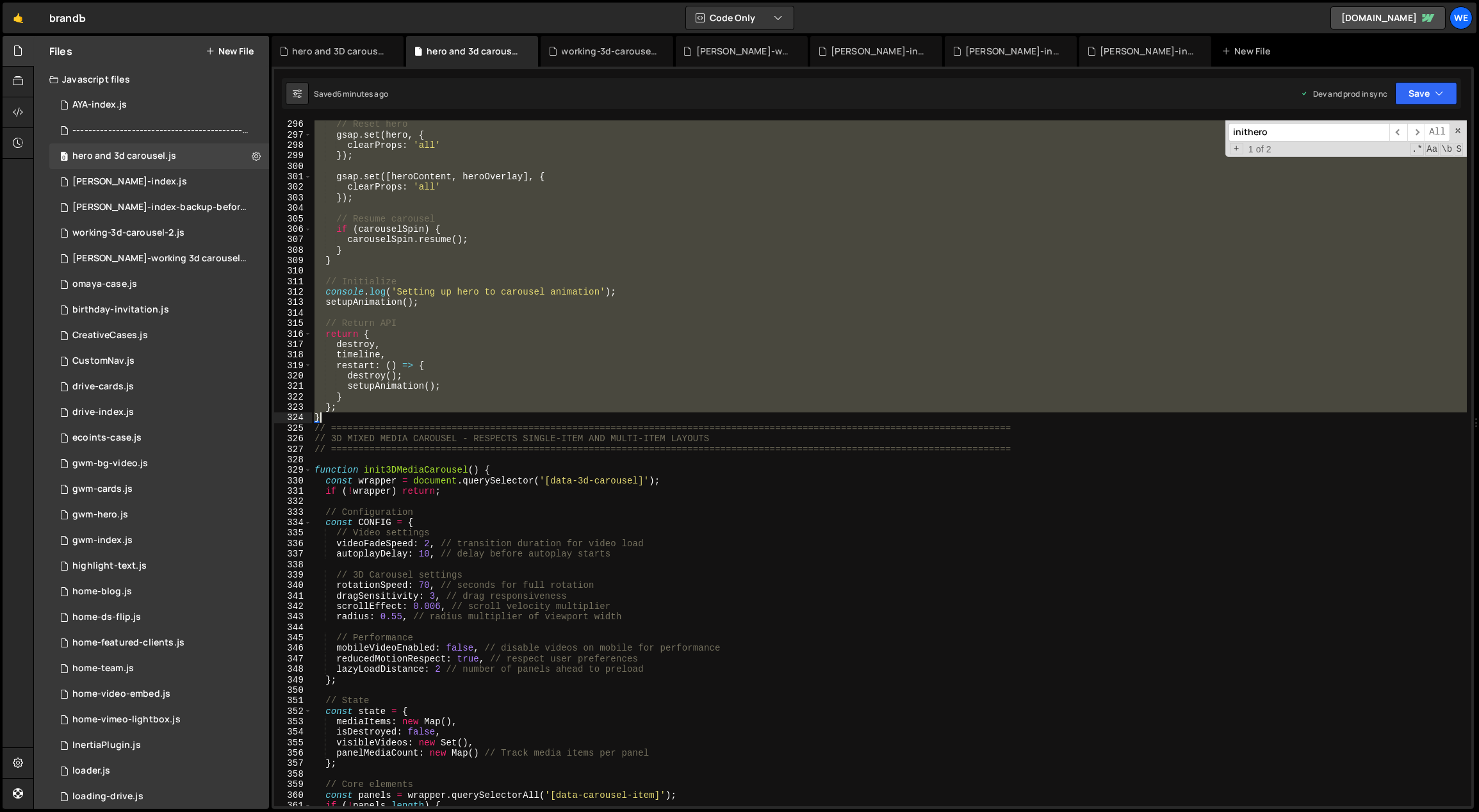
drag, startPoint x: 317, startPoint y: 287, endPoint x: 398, endPoint y: 414, distance: 150.6
click at [398, 416] on div "// Reset hero gsap . set ( hero , { clearProps : 'all' }) ; gsap . set ([ heroC…" at bounding box center [890, 473] width 1156 height 708
paste textarea
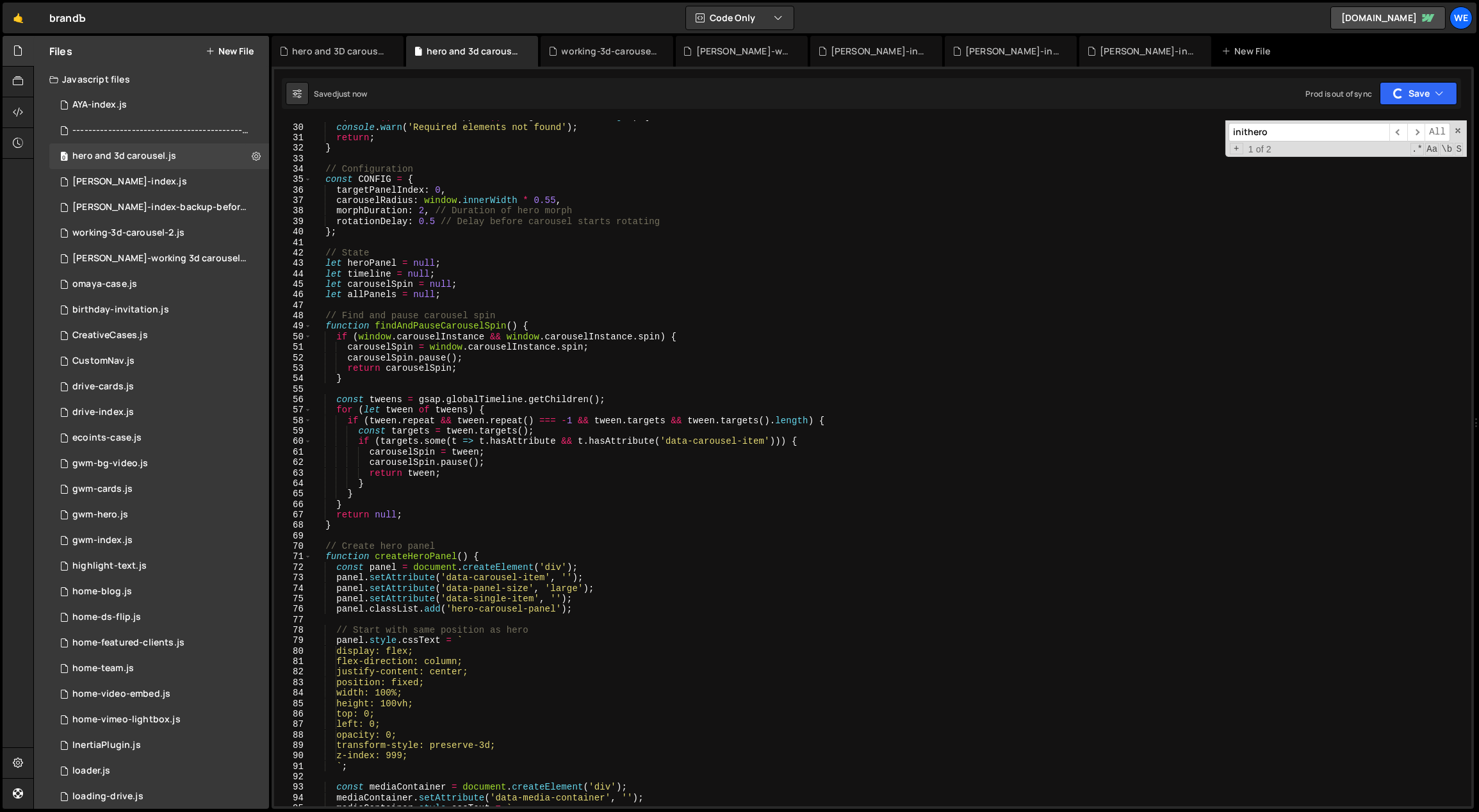
scroll to position [0, 0]
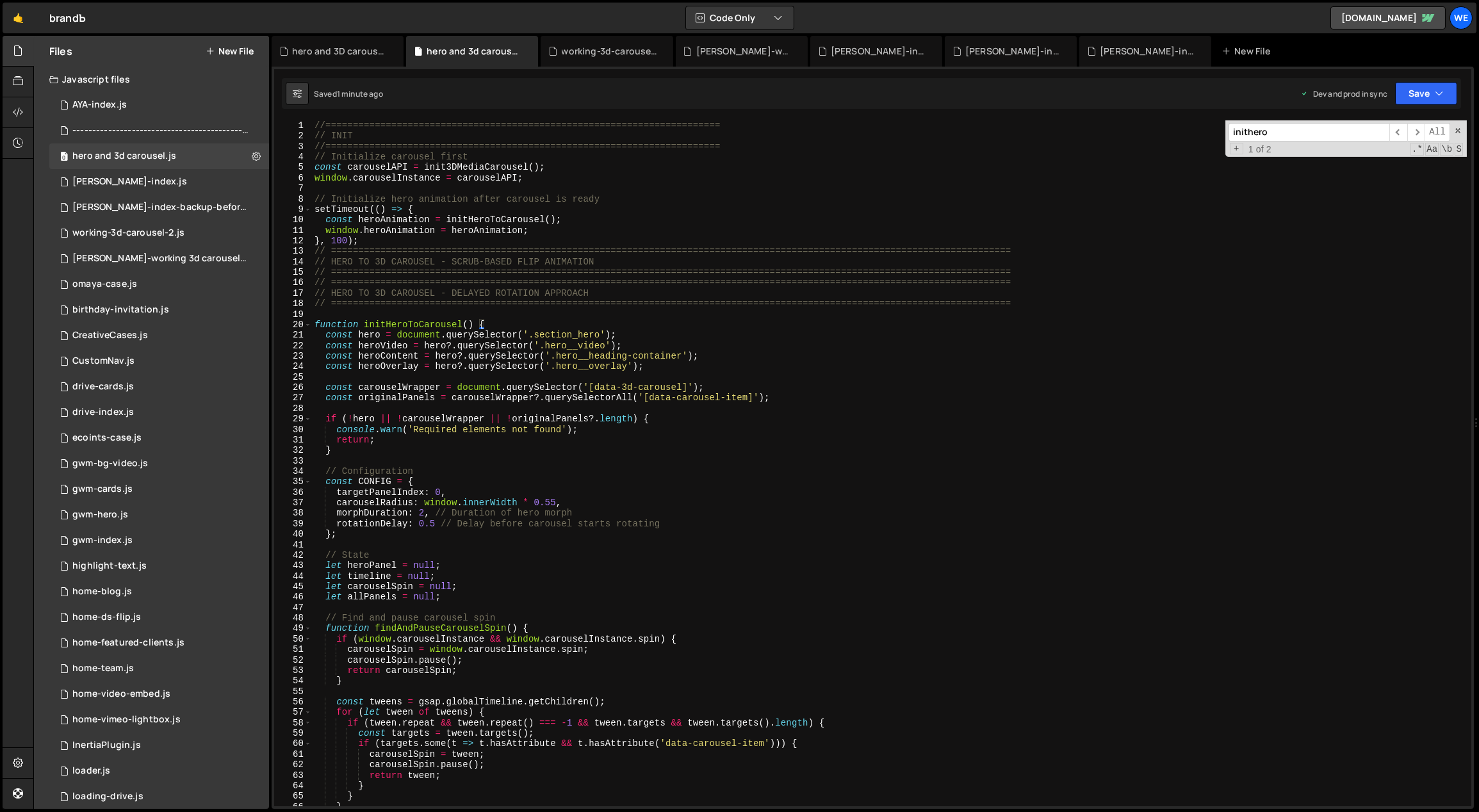
click at [328, 321] on div "//======================================================================== // I…" at bounding box center [890, 474] width 1156 height 708
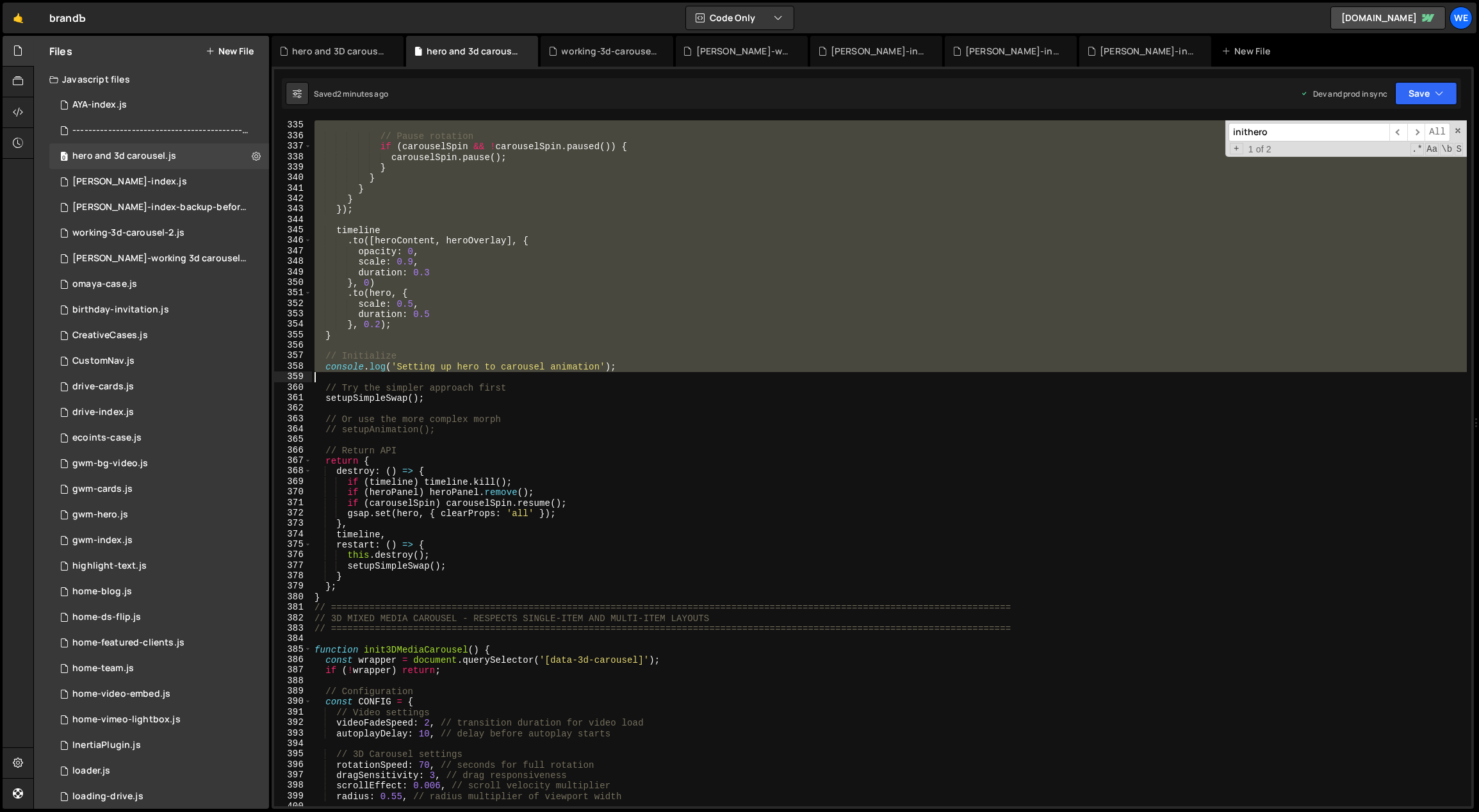
scroll to position [3684, 0]
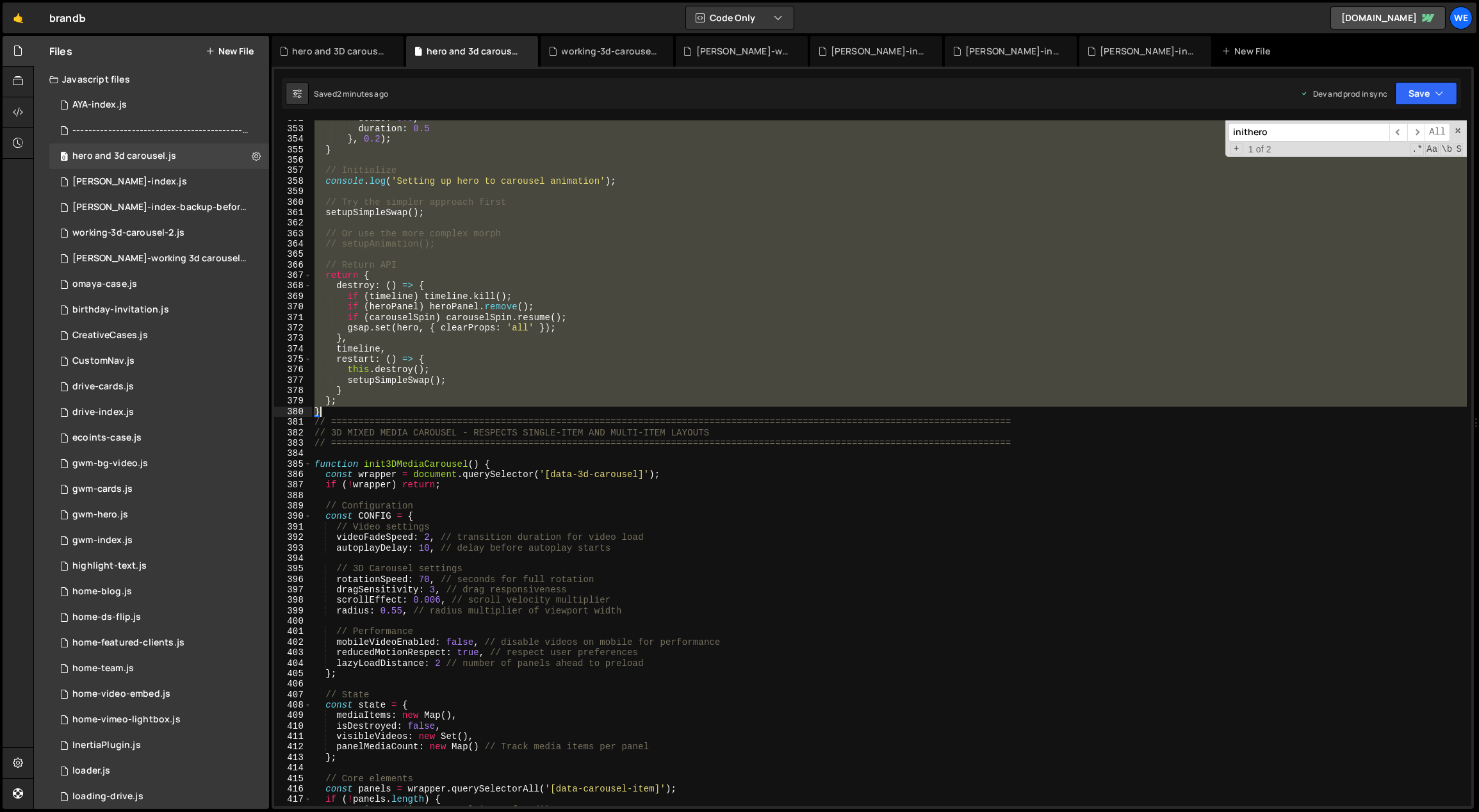
drag, startPoint x: 316, startPoint y: 283, endPoint x: 453, endPoint y: 411, distance: 187.5
click at [453, 411] on div "scale : 0.5 , duration : 0.5 } , 0.2 ) ; } // Initialize console . log ( 'Setti…" at bounding box center [890, 467] width 1156 height 708
paste textarea
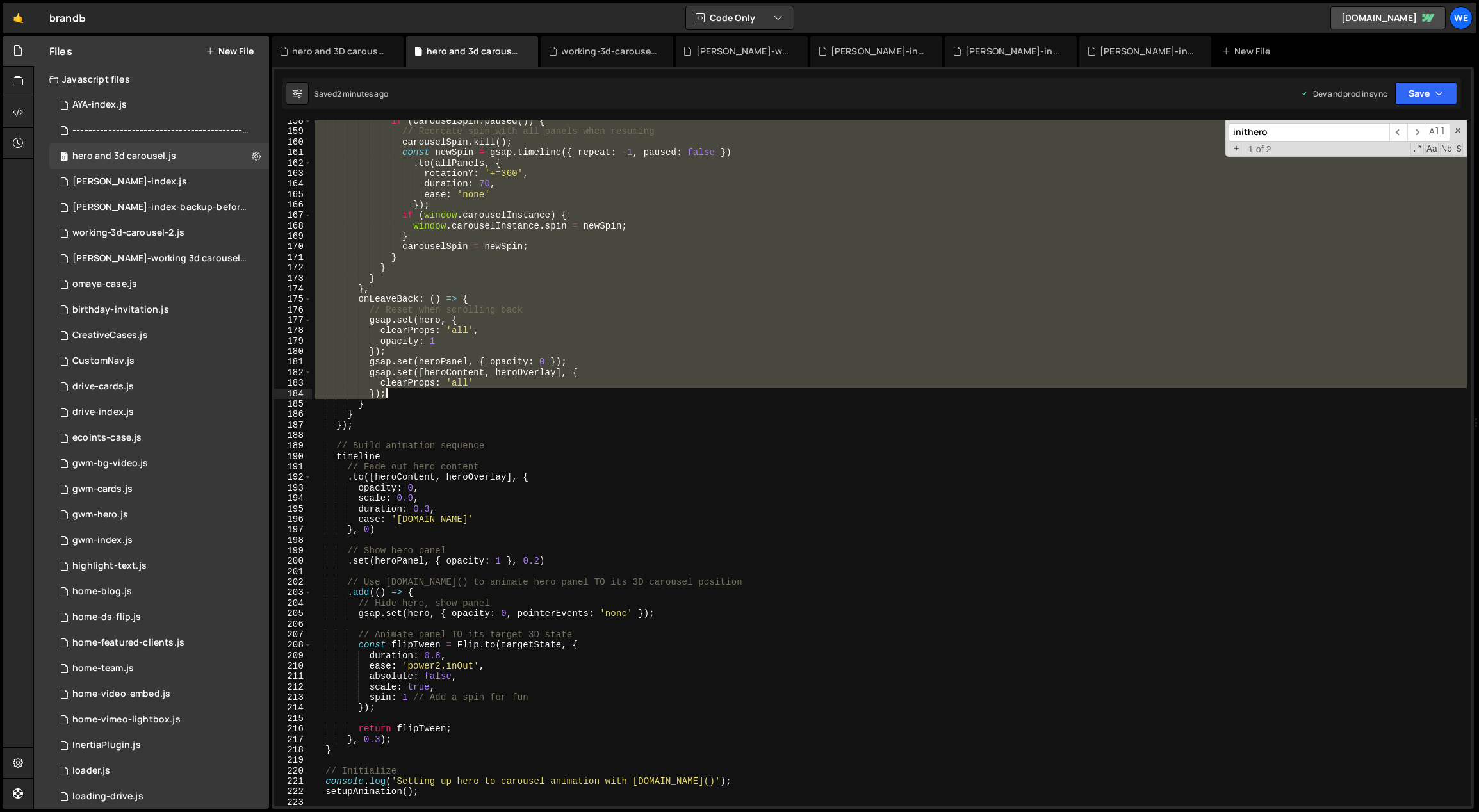
scroll to position [2010, 0]
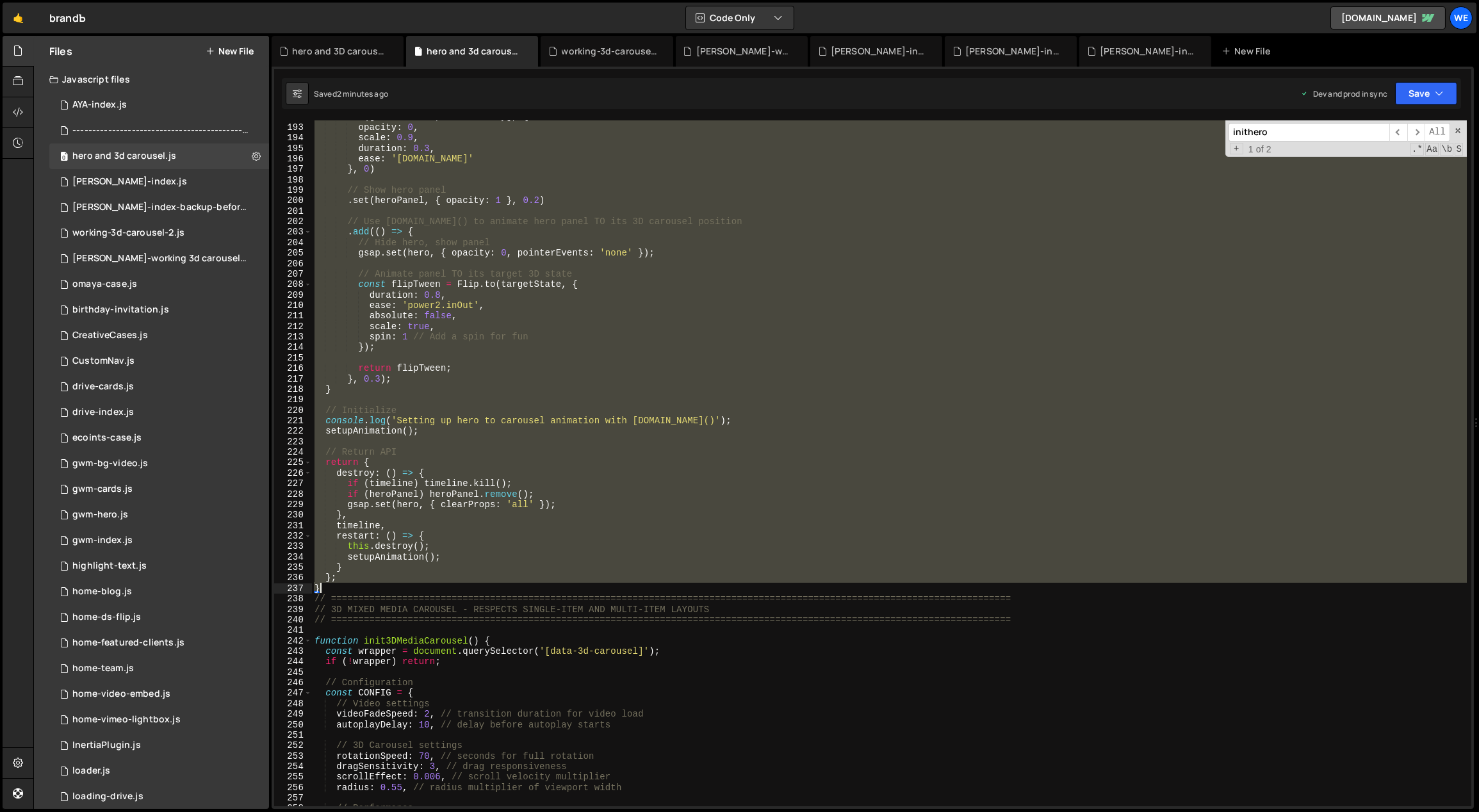
drag, startPoint x: 315, startPoint y: 322, endPoint x: 429, endPoint y: 585, distance: 286.6
click at [429, 585] on div ". to ([ heroContent , heroOverlay ] , { opacity : 0 , scale : 0.9 , duration : …" at bounding box center [890, 465] width 1156 height 708
paste textarea
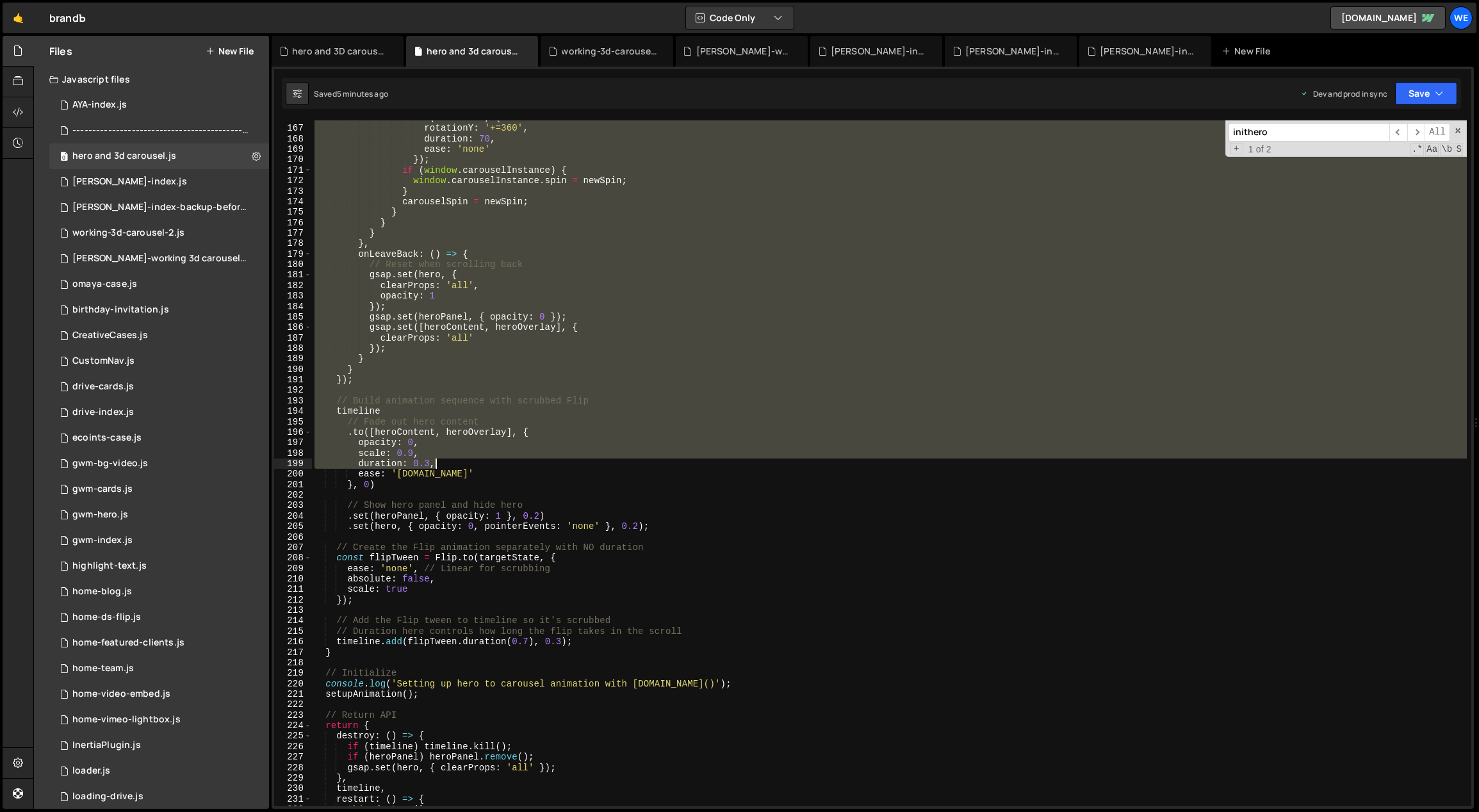
scroll to position [2081, 0]
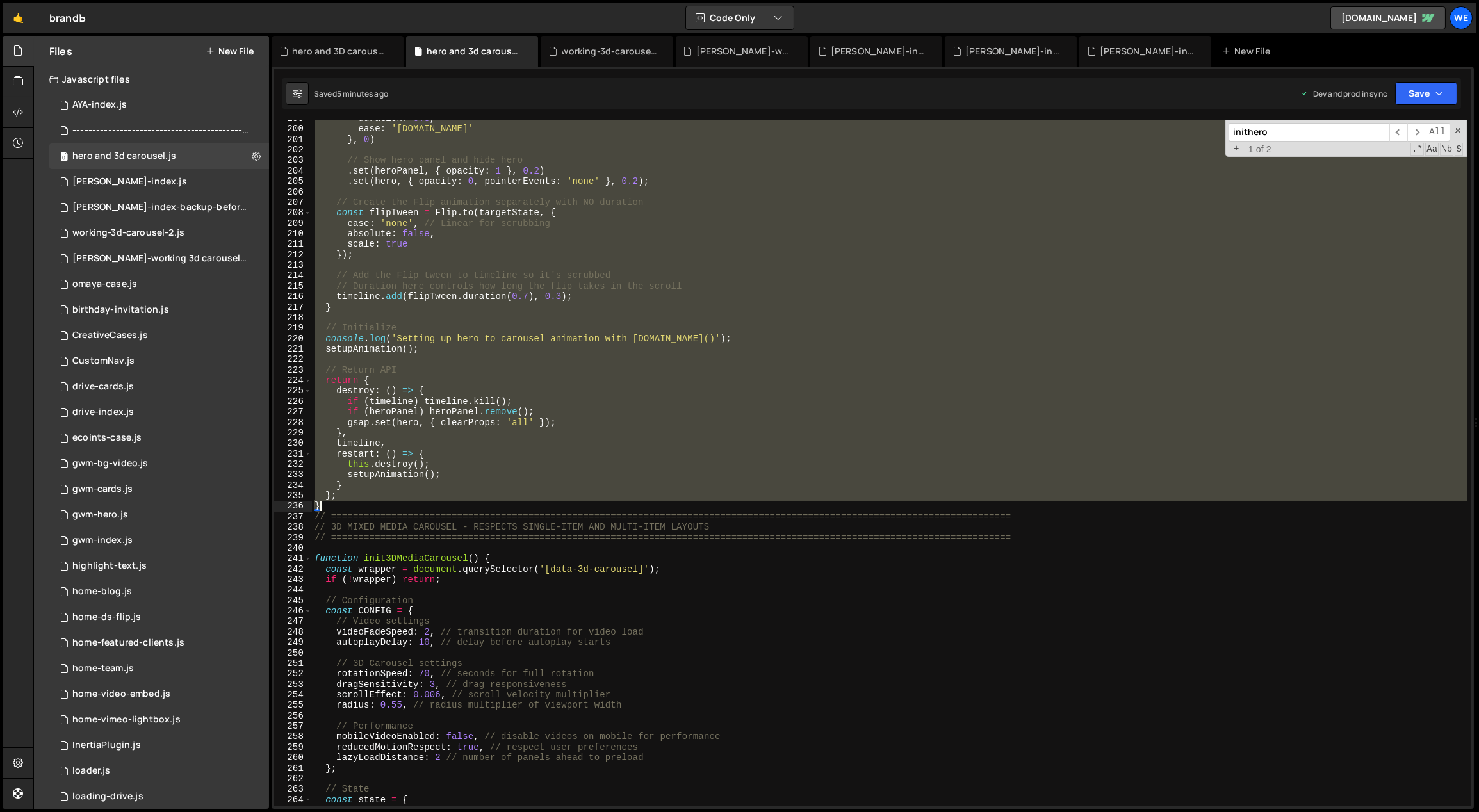
drag, startPoint x: 314, startPoint y: 366, endPoint x: 454, endPoint y: 507, distance: 198.7
click at [454, 507] on div "duration : 0.3 , ease : '[DOMAIN_NAME]' } , 0 ) // Show hero panel and hide her…" at bounding box center [890, 467] width 1156 height 708
paste textarea
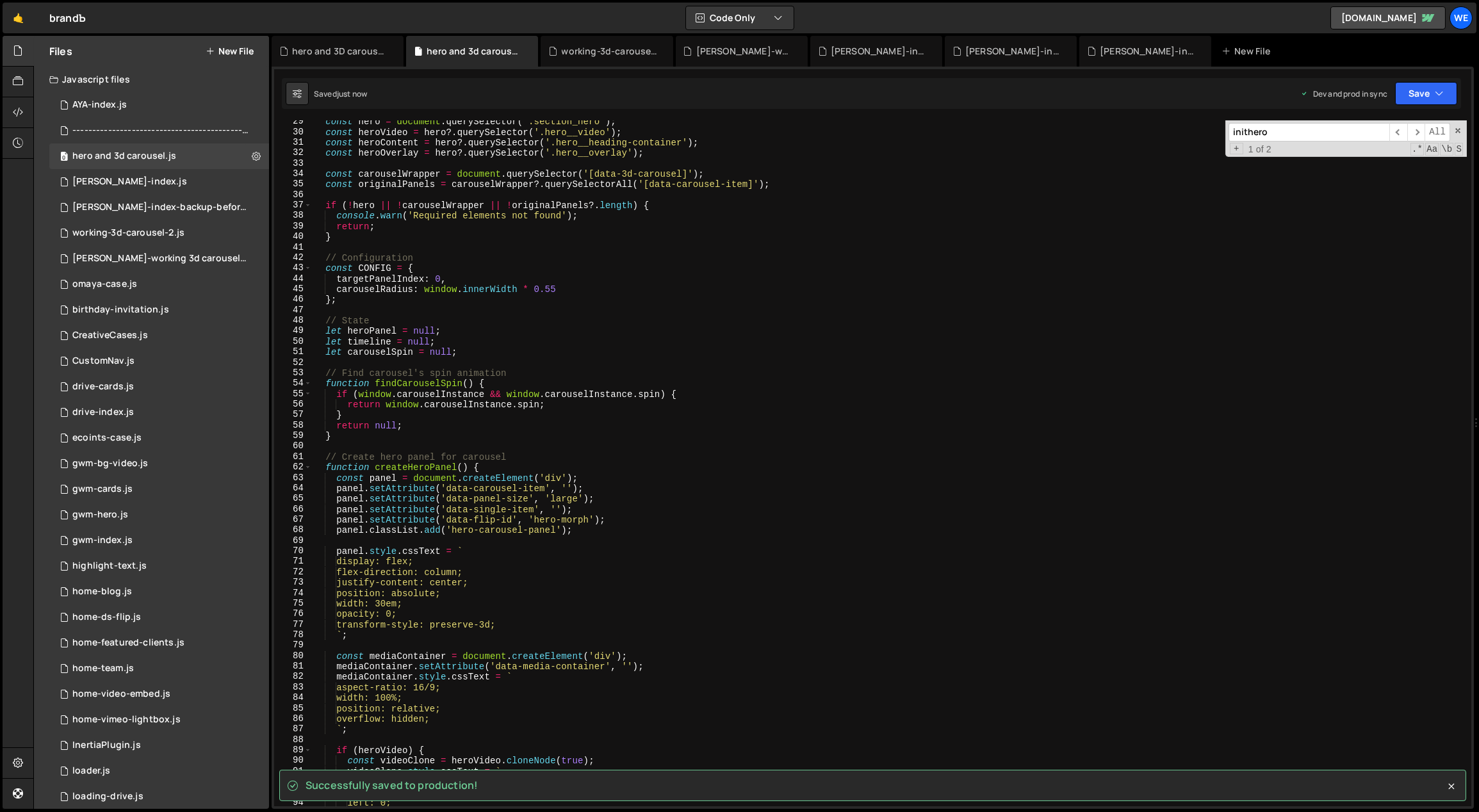
scroll to position [0, 0]
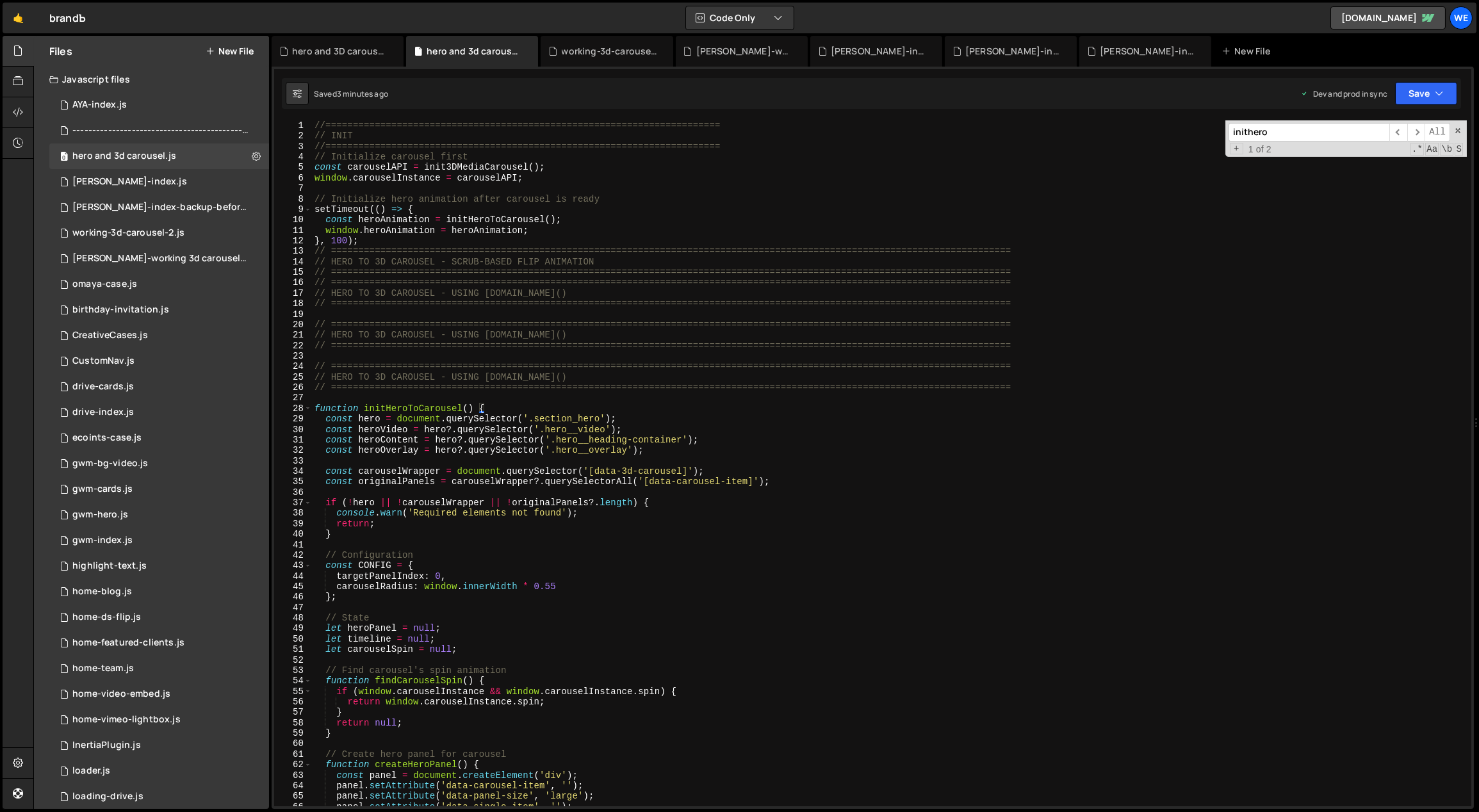
click at [471, 383] on div "//======================================================================== // I…" at bounding box center [890, 474] width 1156 height 708
click at [521, 579] on div "//======================================================================== // I…" at bounding box center [890, 474] width 1156 height 708
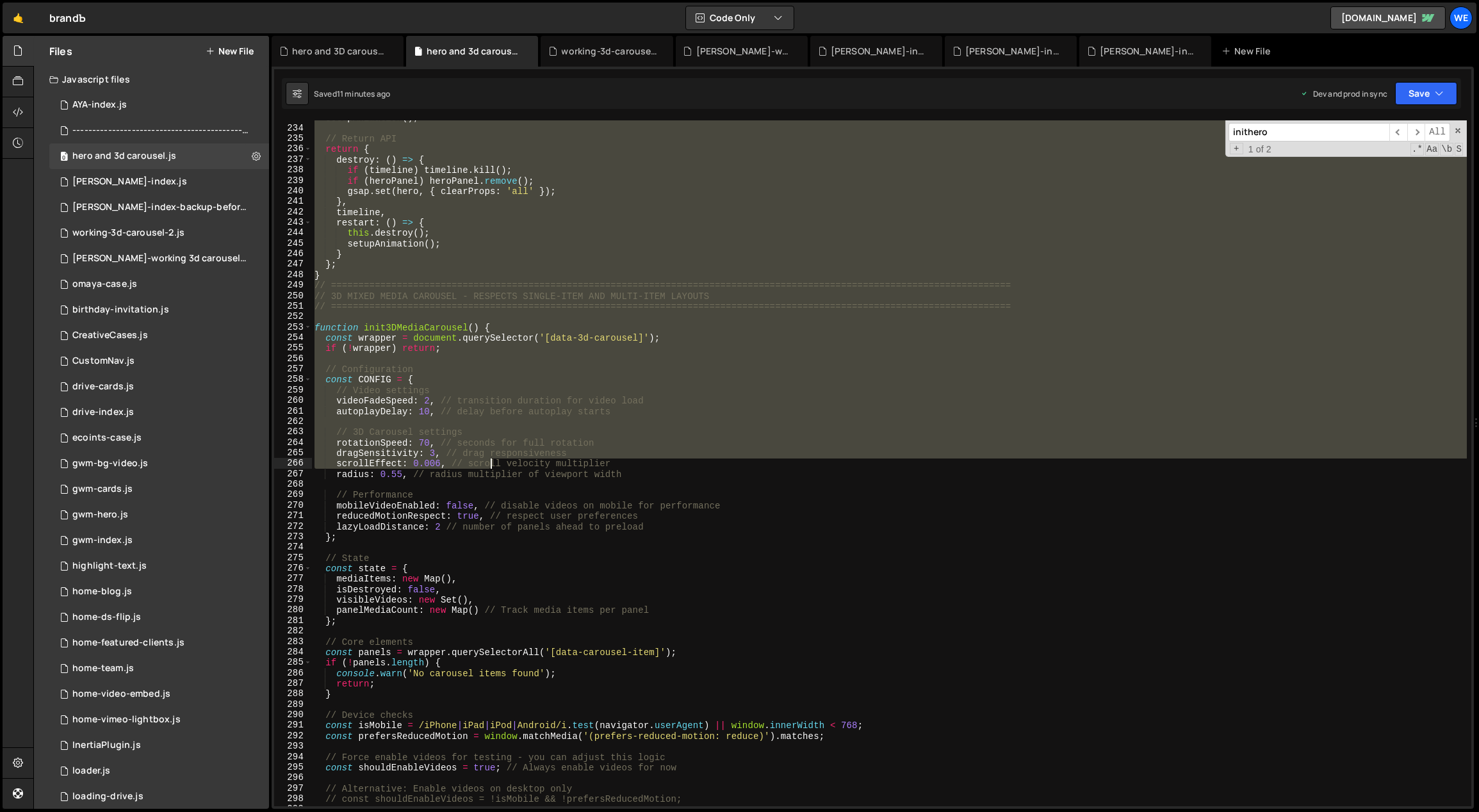
scroll to position [2439, 0]
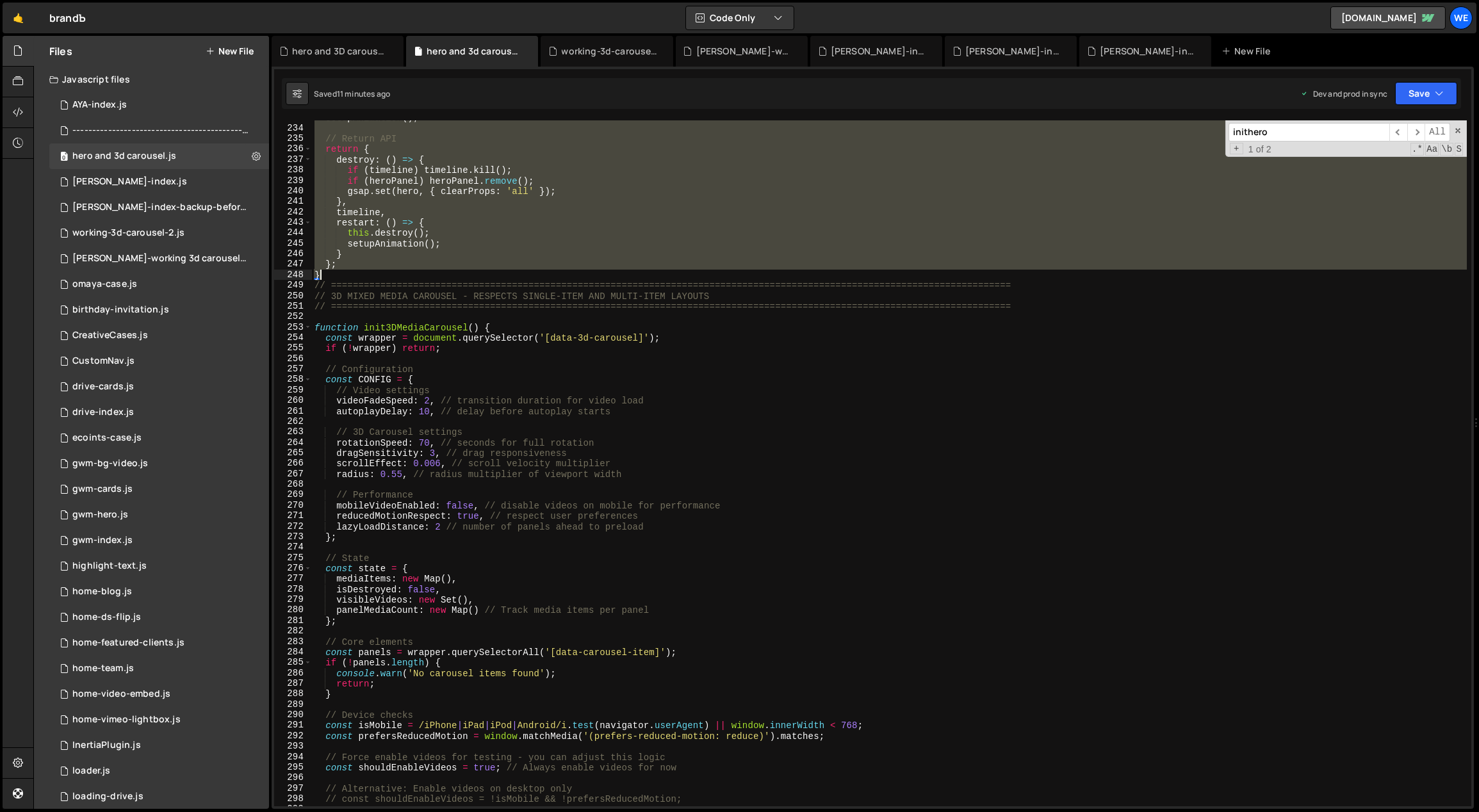
drag, startPoint x: 315, startPoint y: 253, endPoint x: 421, endPoint y: 279, distance: 109.1
click at [421, 279] on div "setupAnimation ( ) ; // Return API return { destroy : ( ) => { if ( timeline ) …" at bounding box center [890, 467] width 1156 height 708
paste textarea
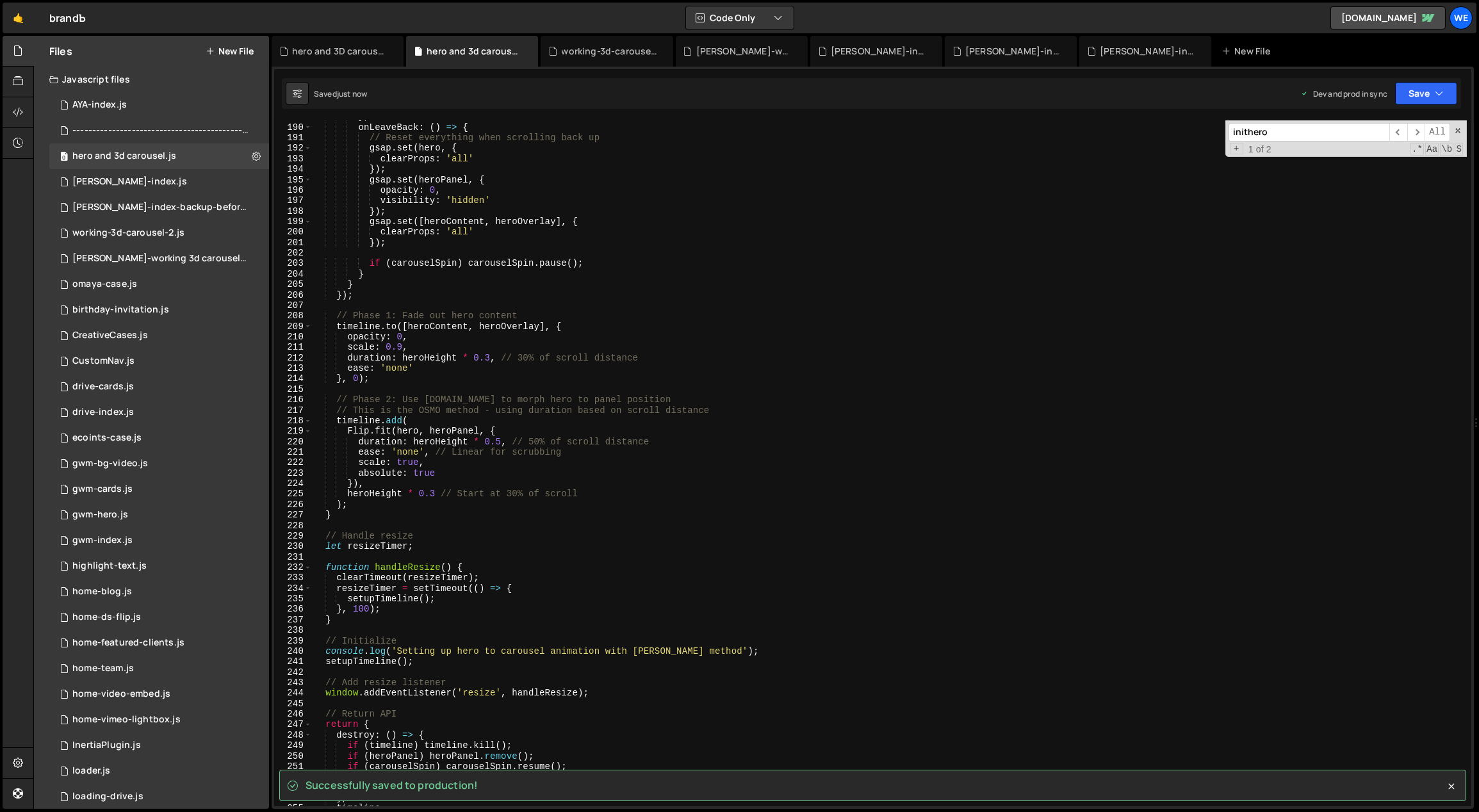
scroll to position [1835, 0]
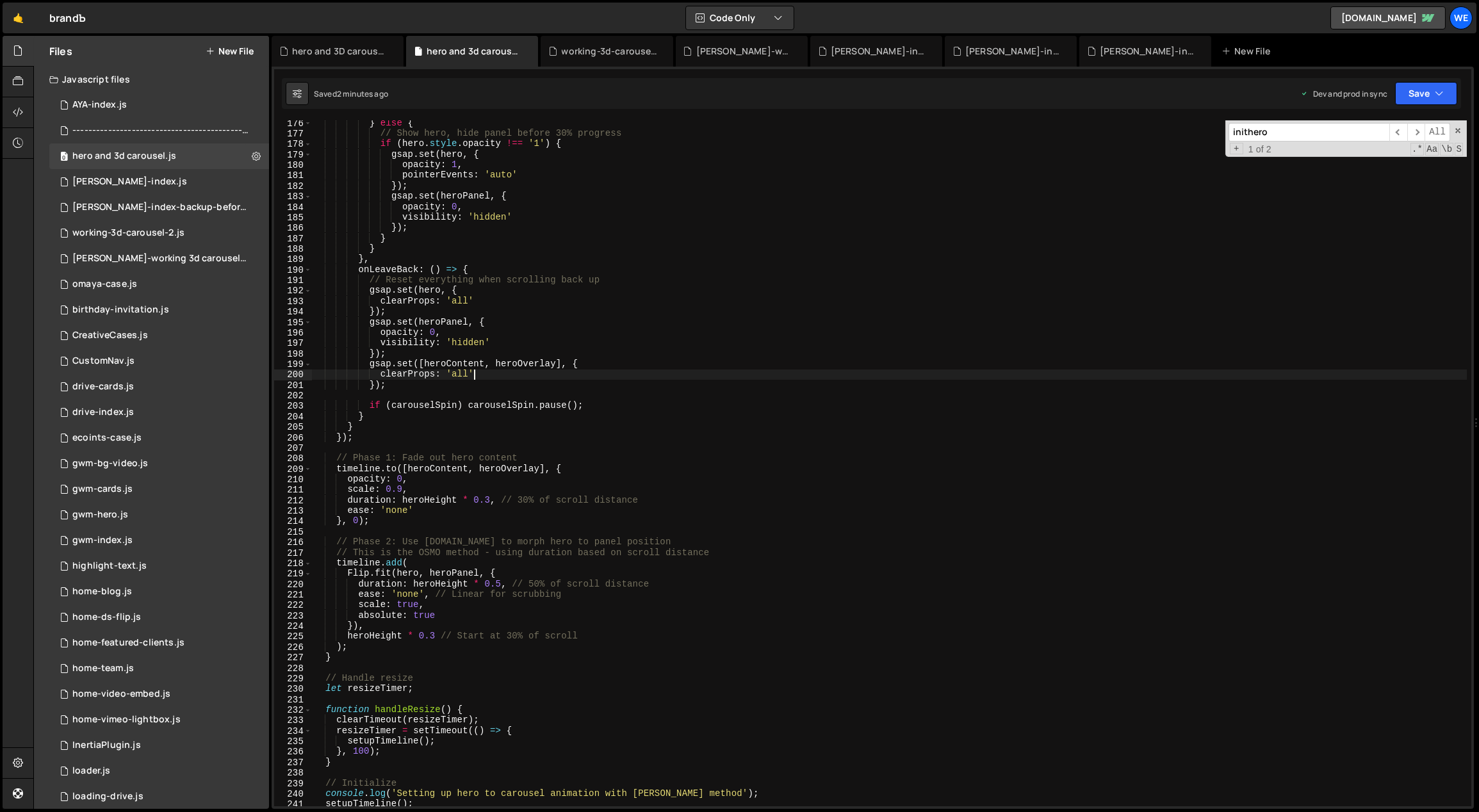
click at [672, 376] on div "} else { // Show hero, hide panel before 30% progress if ( hero . style . opaci…" at bounding box center [890, 471] width 1156 height 708
type textarea "clearProps: 'all'"
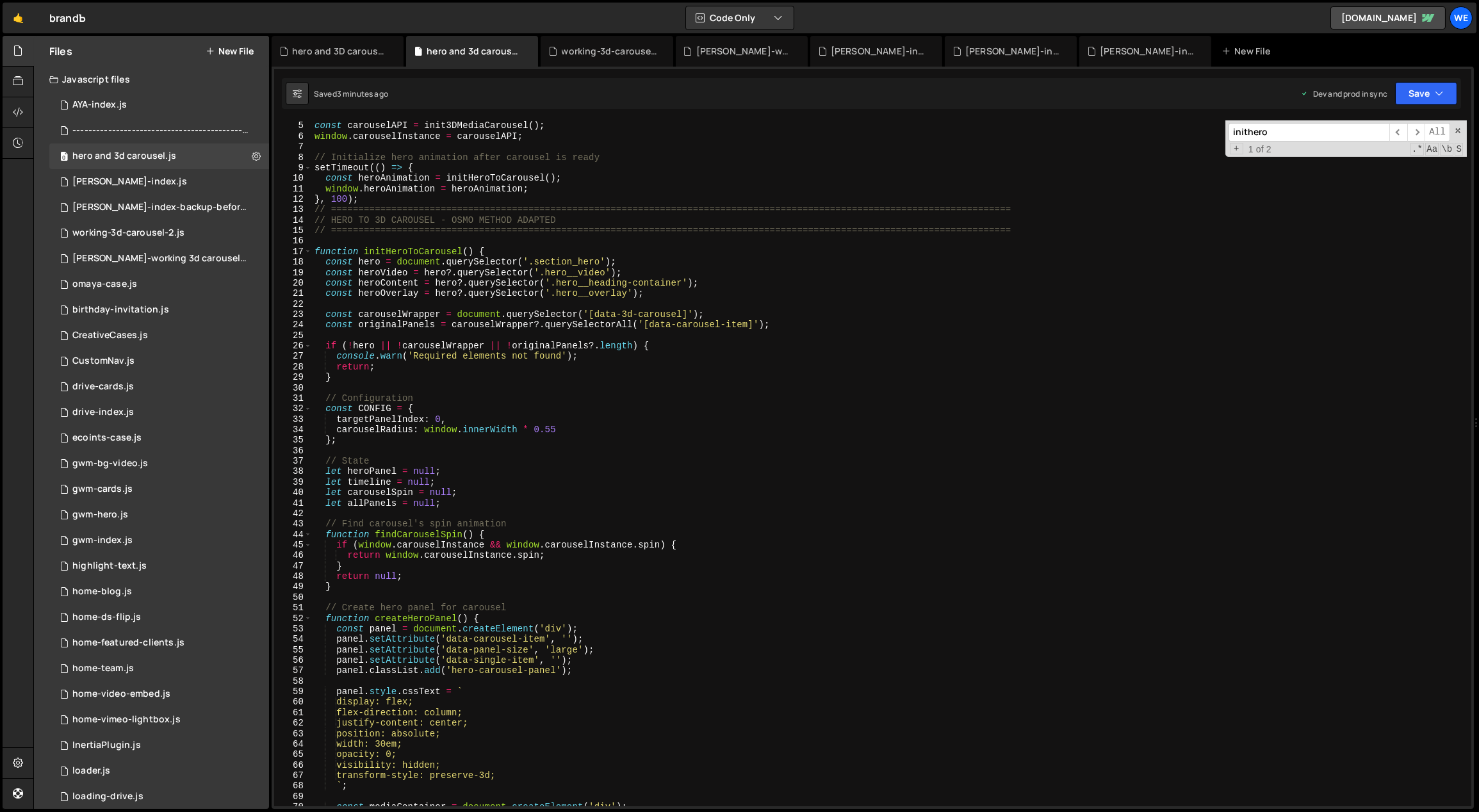
scroll to position [0, 0]
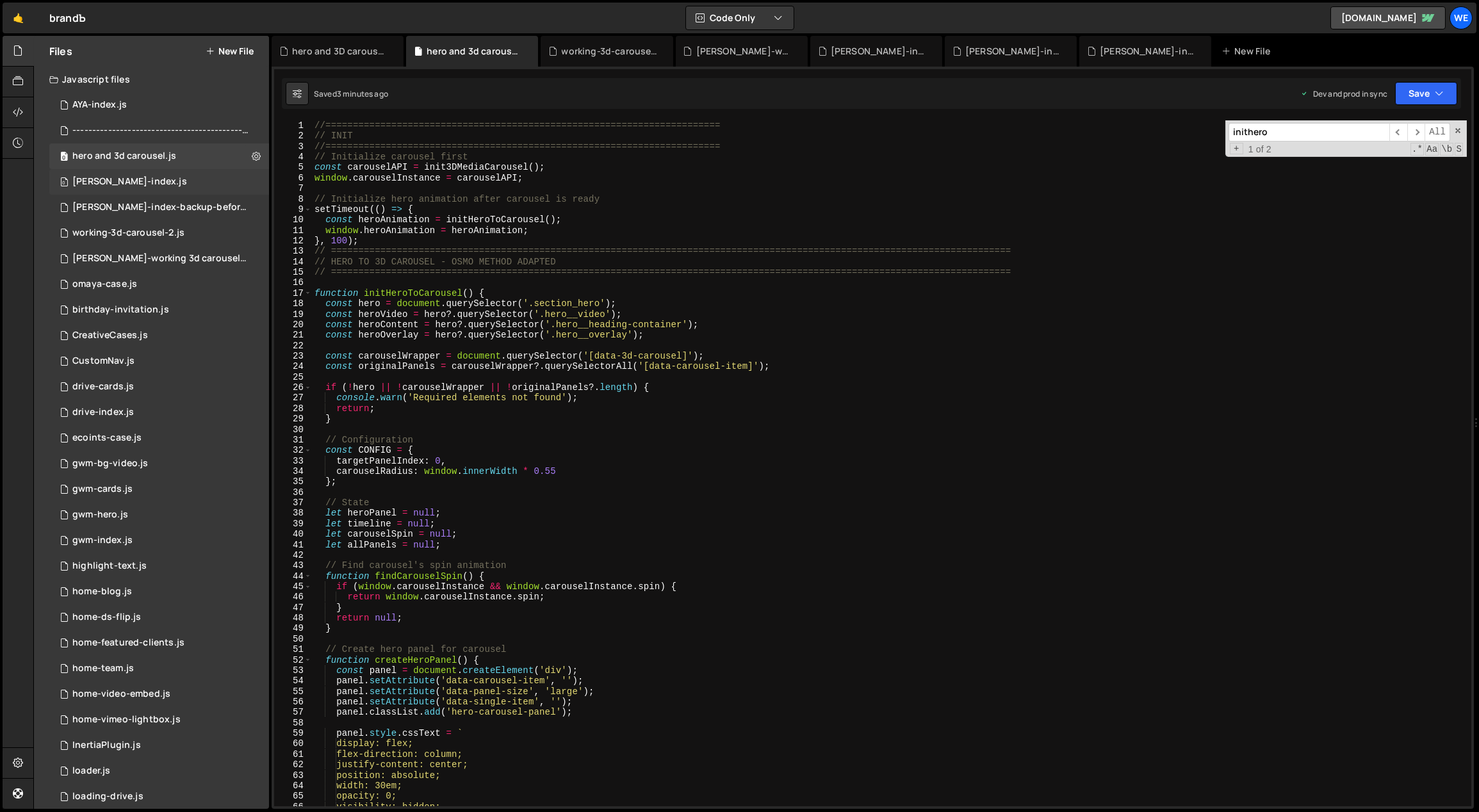
click at [174, 183] on div "0 [PERSON_NAME]-index.js 0" at bounding box center [159, 181] width 219 height 25
type textarea "function init3DMediaCarousel() {"
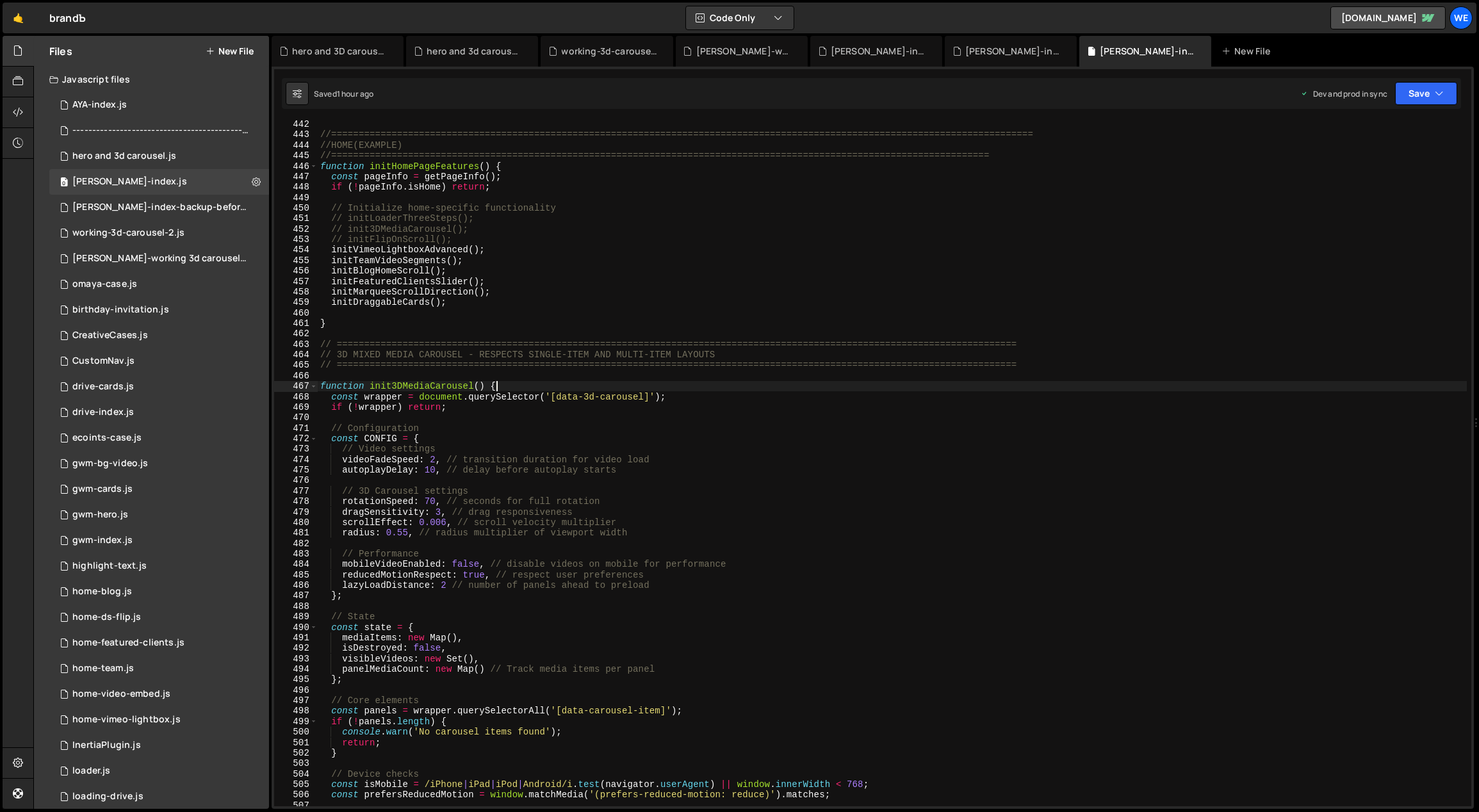
click at [555, 384] on div "//=============================================================================…" at bounding box center [893, 473] width 1150 height 708
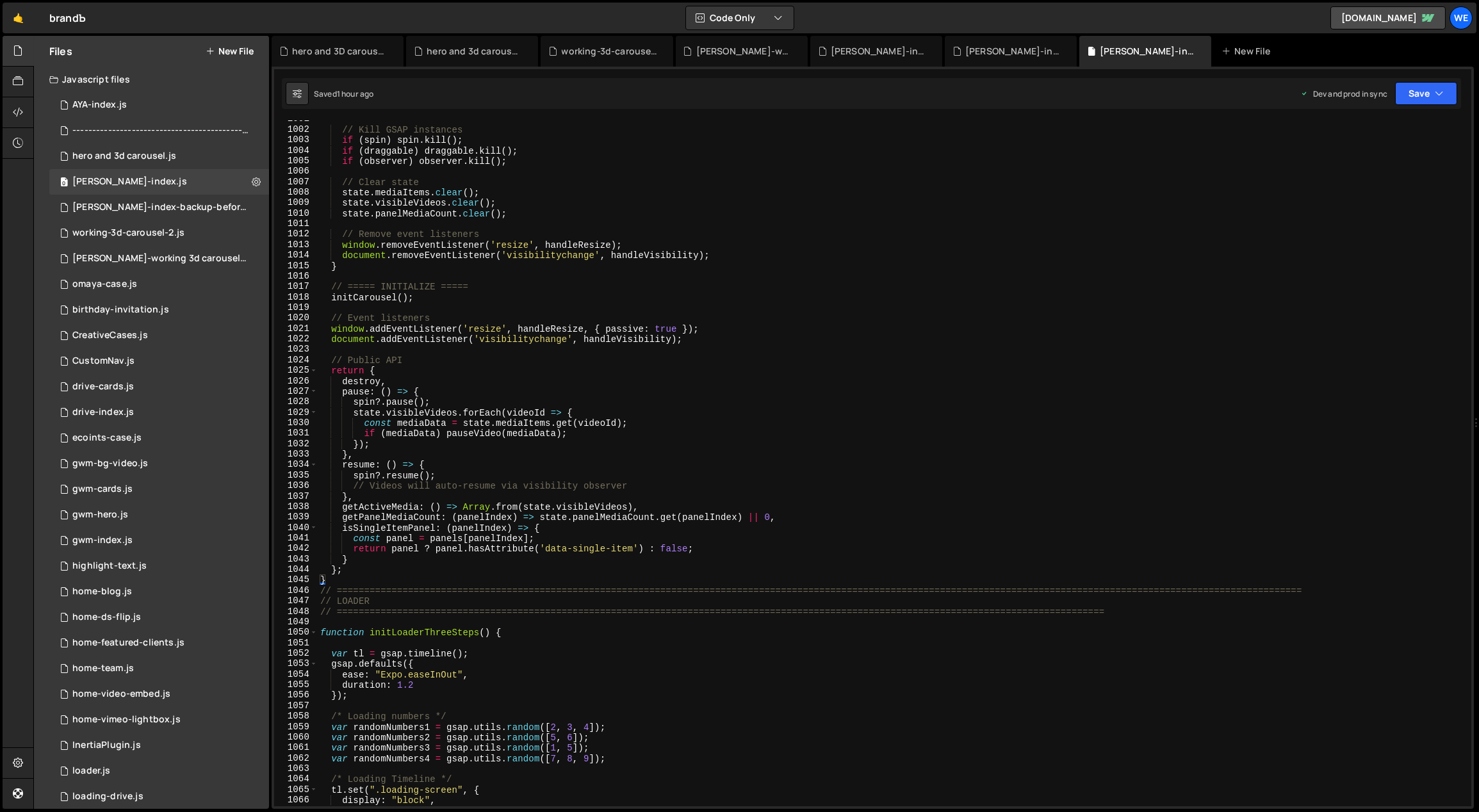
scroll to position [9318, 0]
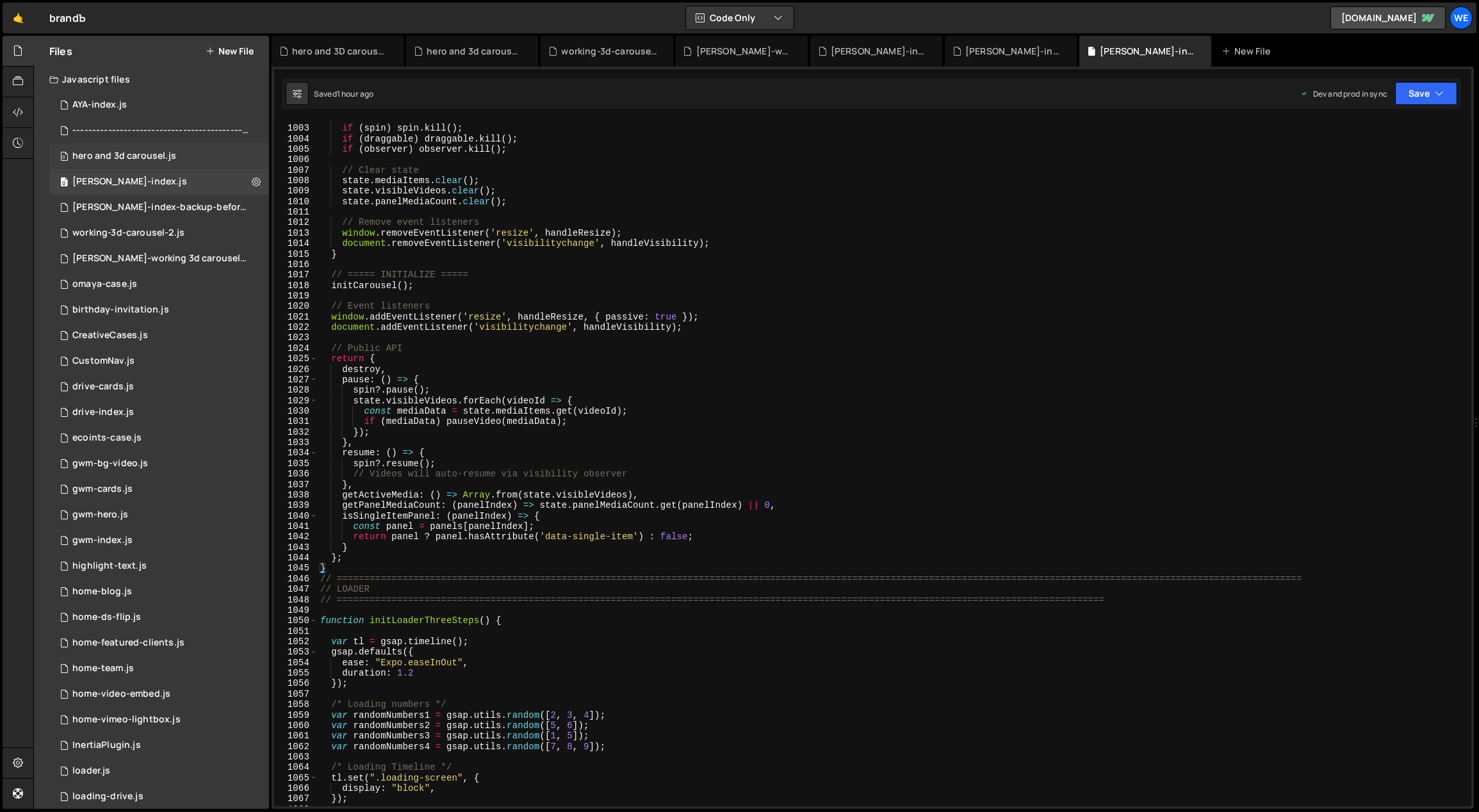
click at [155, 155] on div "hero and 3d carousel.js" at bounding box center [124, 157] width 104 height 12
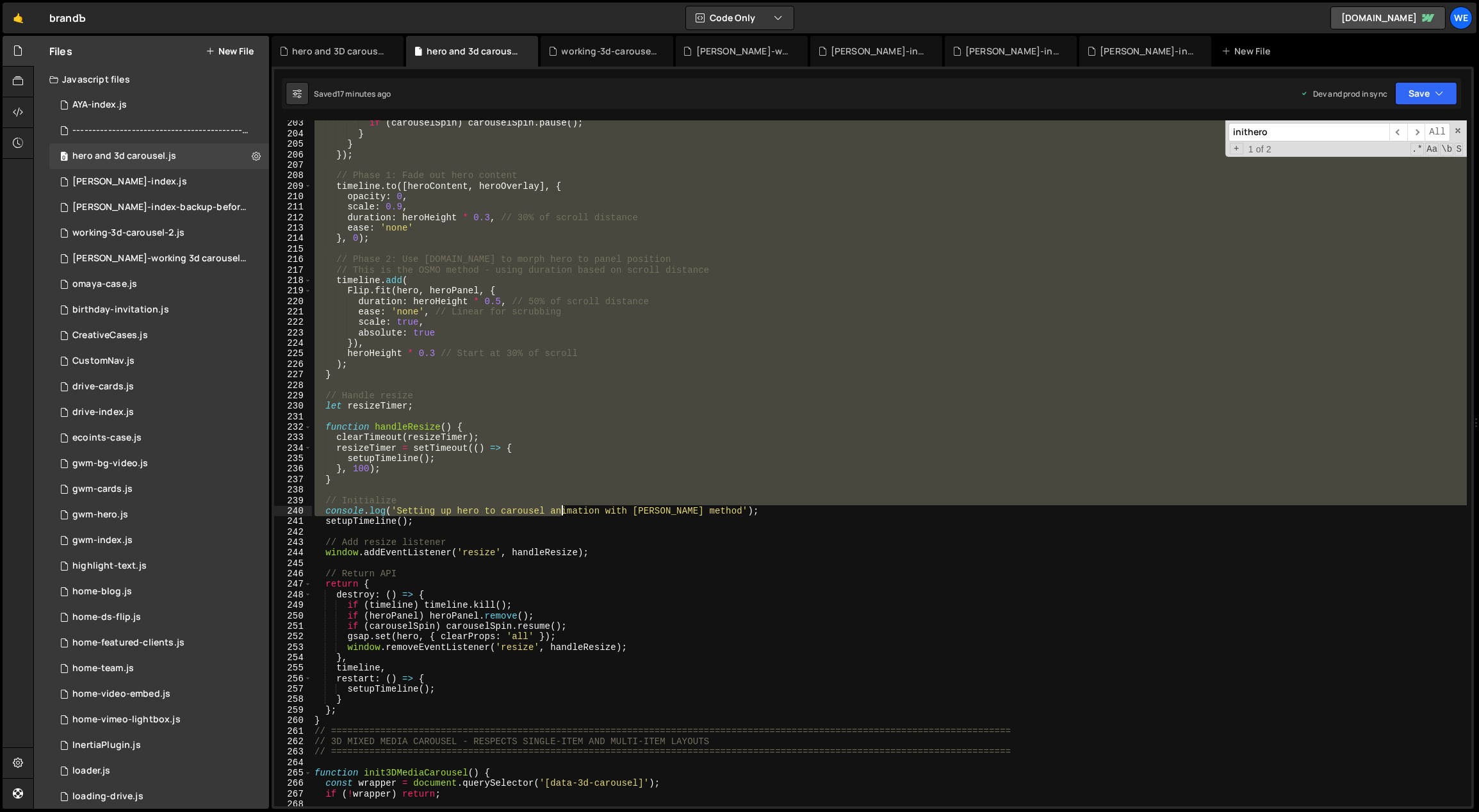
scroll to position [2593, 0]
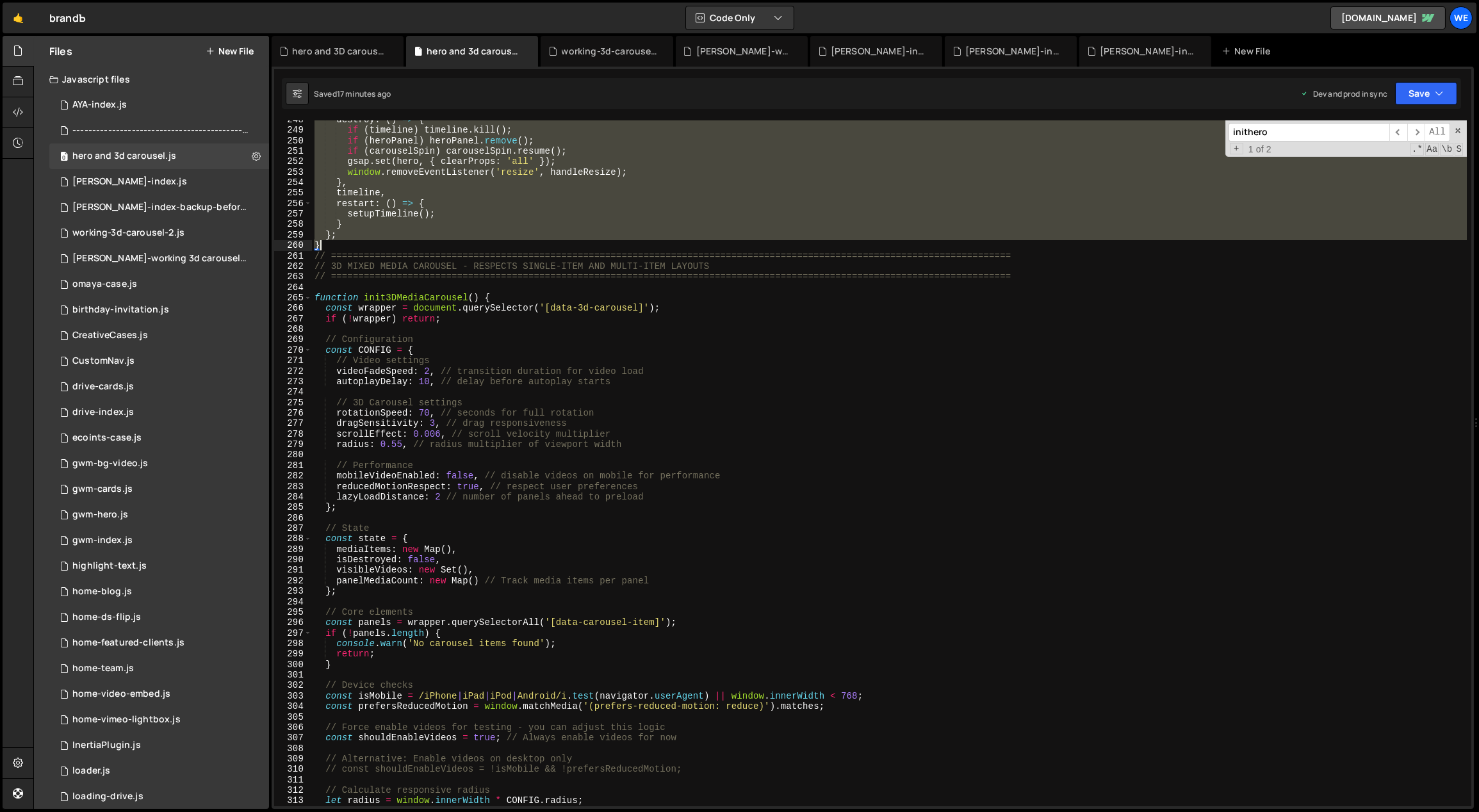
drag, startPoint x: 313, startPoint y: 252, endPoint x: 404, endPoint y: 243, distance: 91.4
click at [404, 243] on div "destroy : ( ) => { if ( timeline ) timeline . kill ( ) ; if ( heroPanel ) heroP…" at bounding box center [890, 469] width 1156 height 708
paste textarea
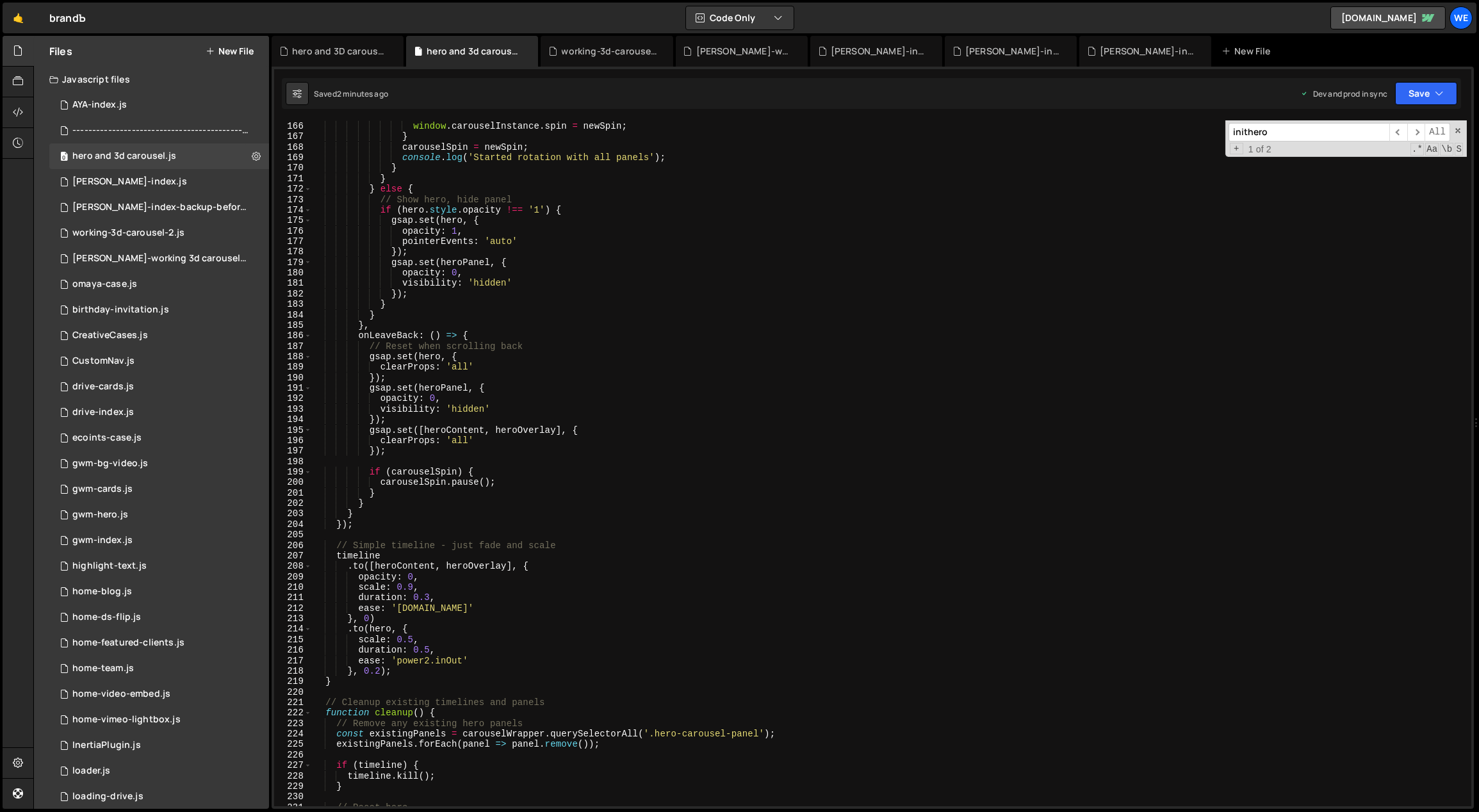
scroll to position [1728, 0]
click at [407, 255] on div "if ( window . carouselInstance ) { window . carouselInstance . spin = newSpin ;…" at bounding box center [890, 465] width 1156 height 708
type textarea "});"
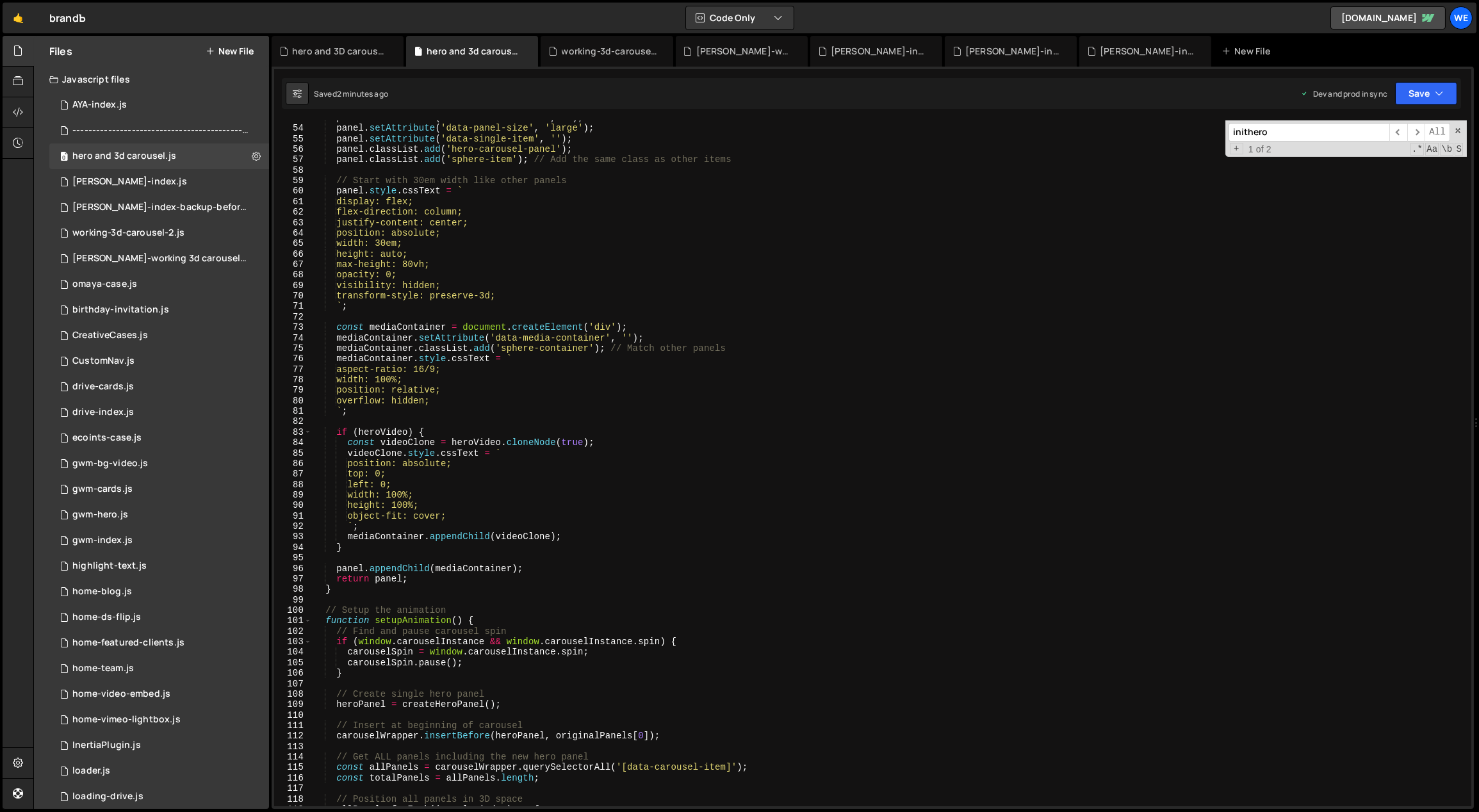
scroll to position [0, 0]
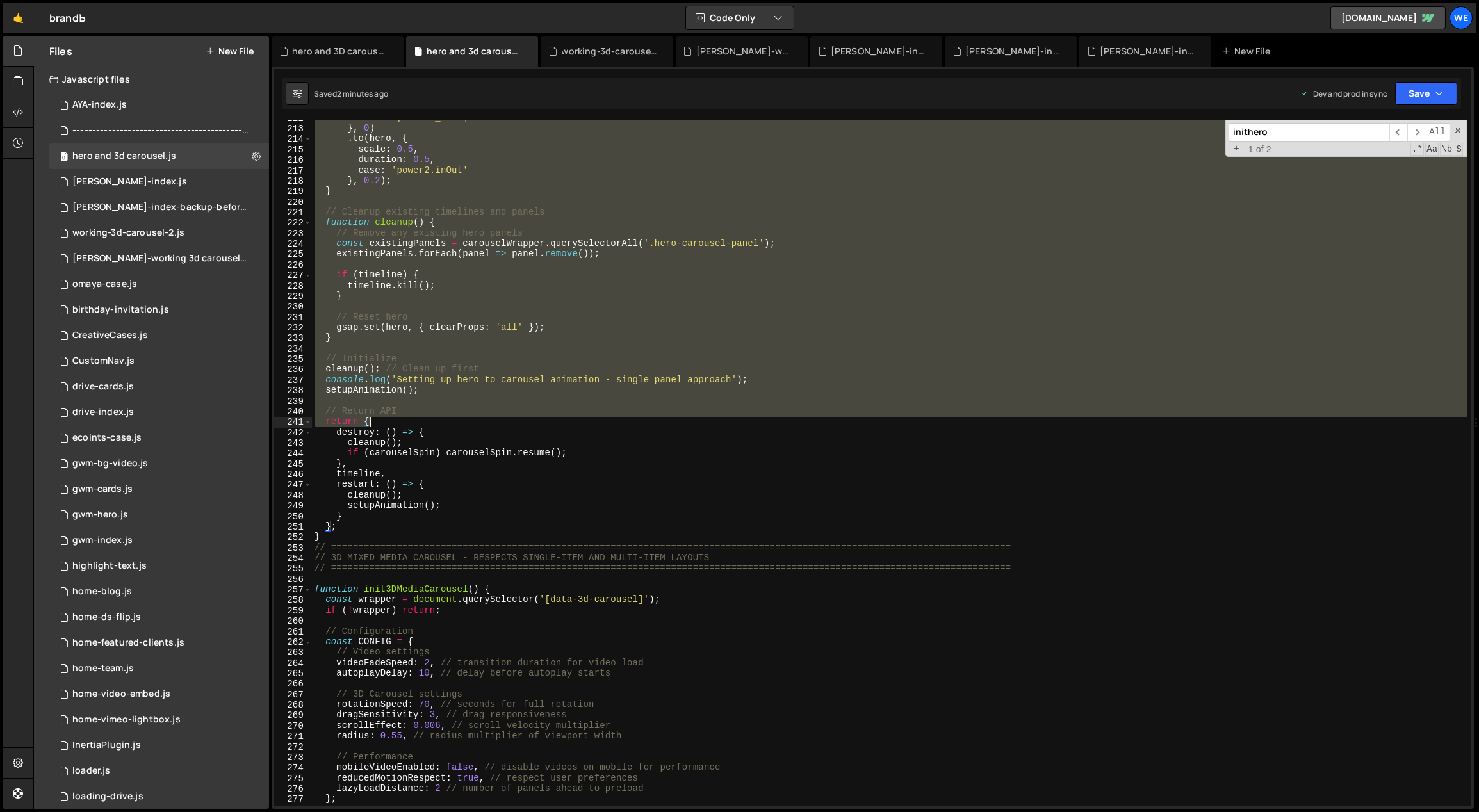
scroll to position [2223, 0]
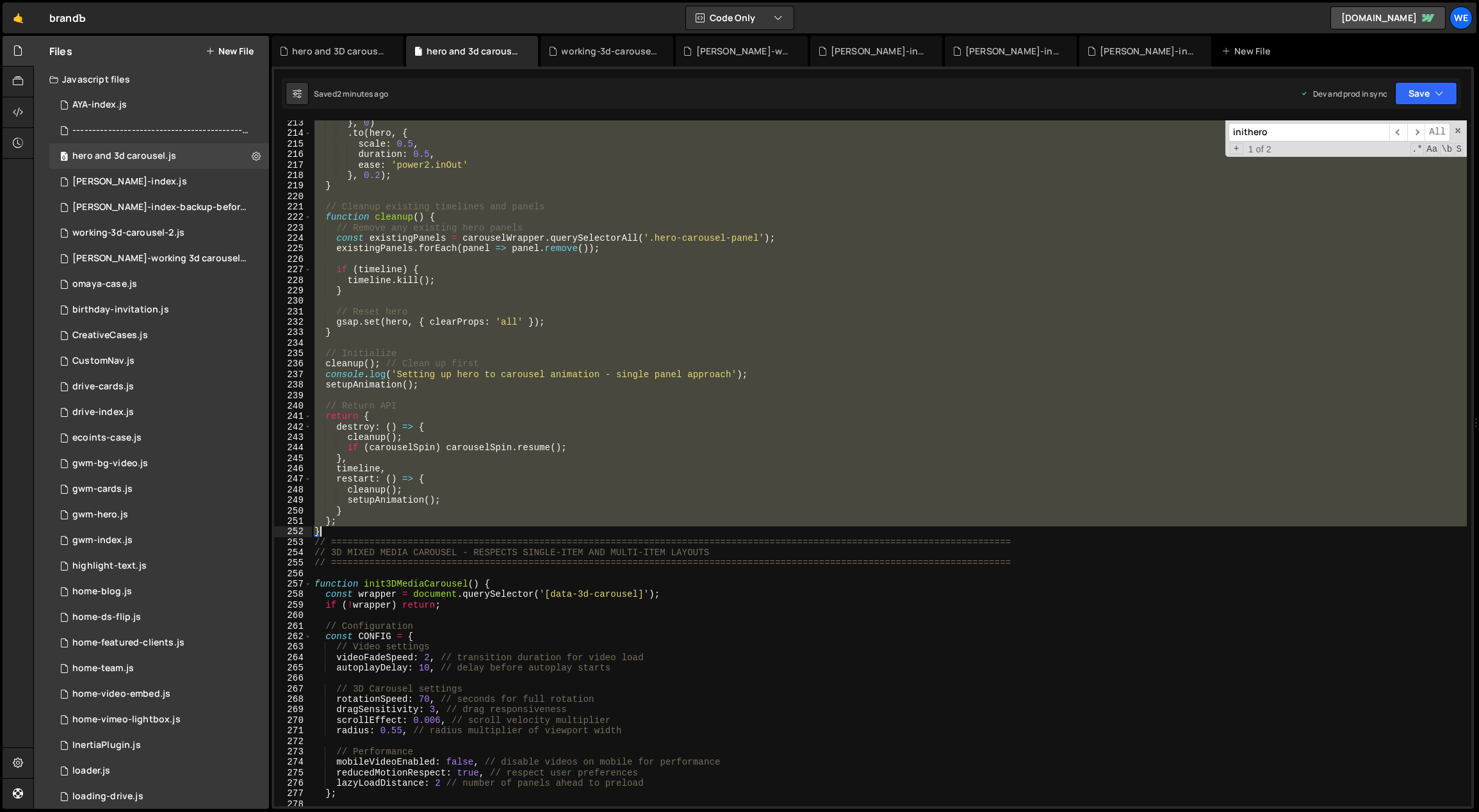
click at [343, 535] on div "} , 0 ) . to ( hero , { scale : 0.5 , duration : 0.5 , ease : 'power2.inOut' } …" at bounding box center [890, 471] width 1156 height 708
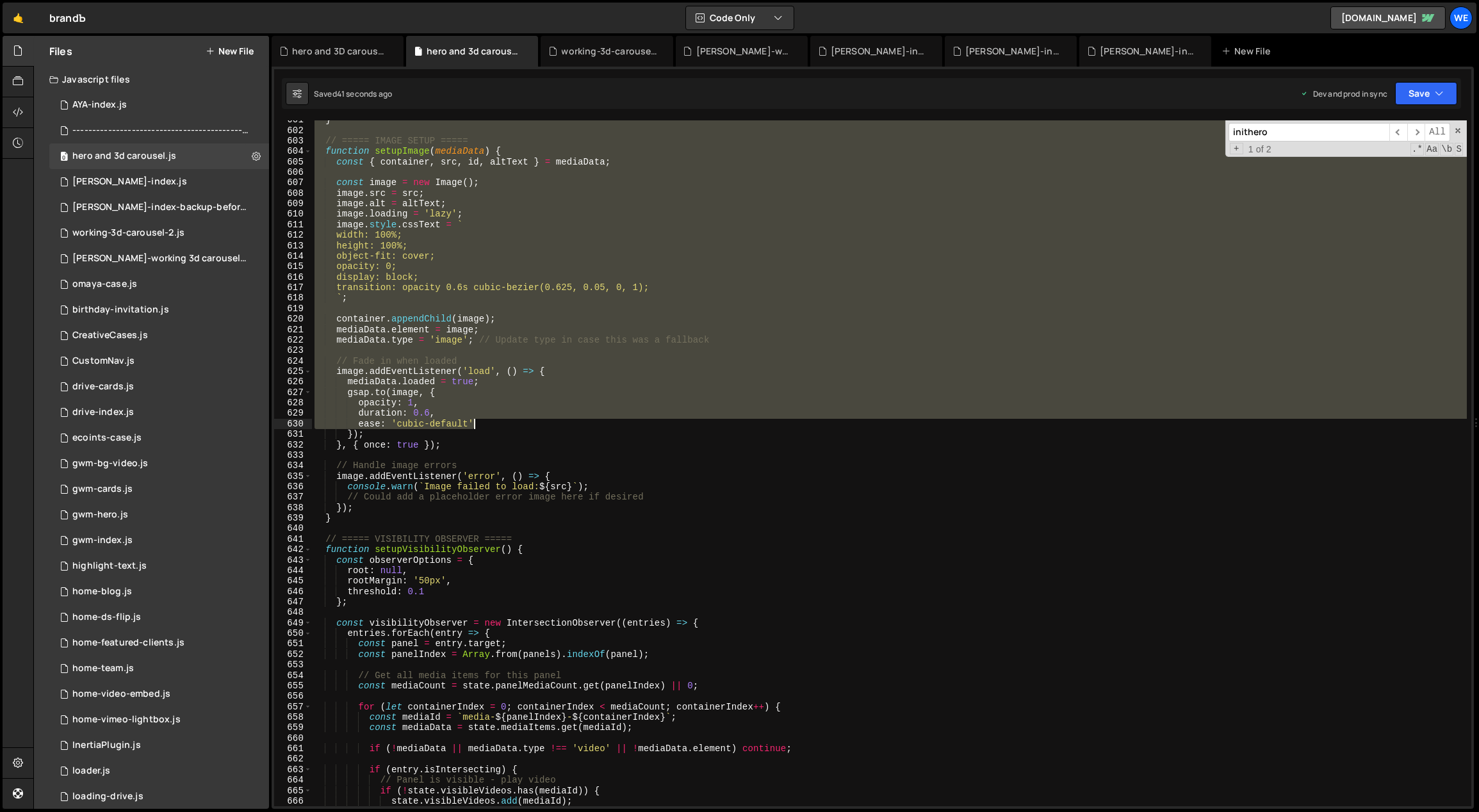
scroll to position [6304, 0]
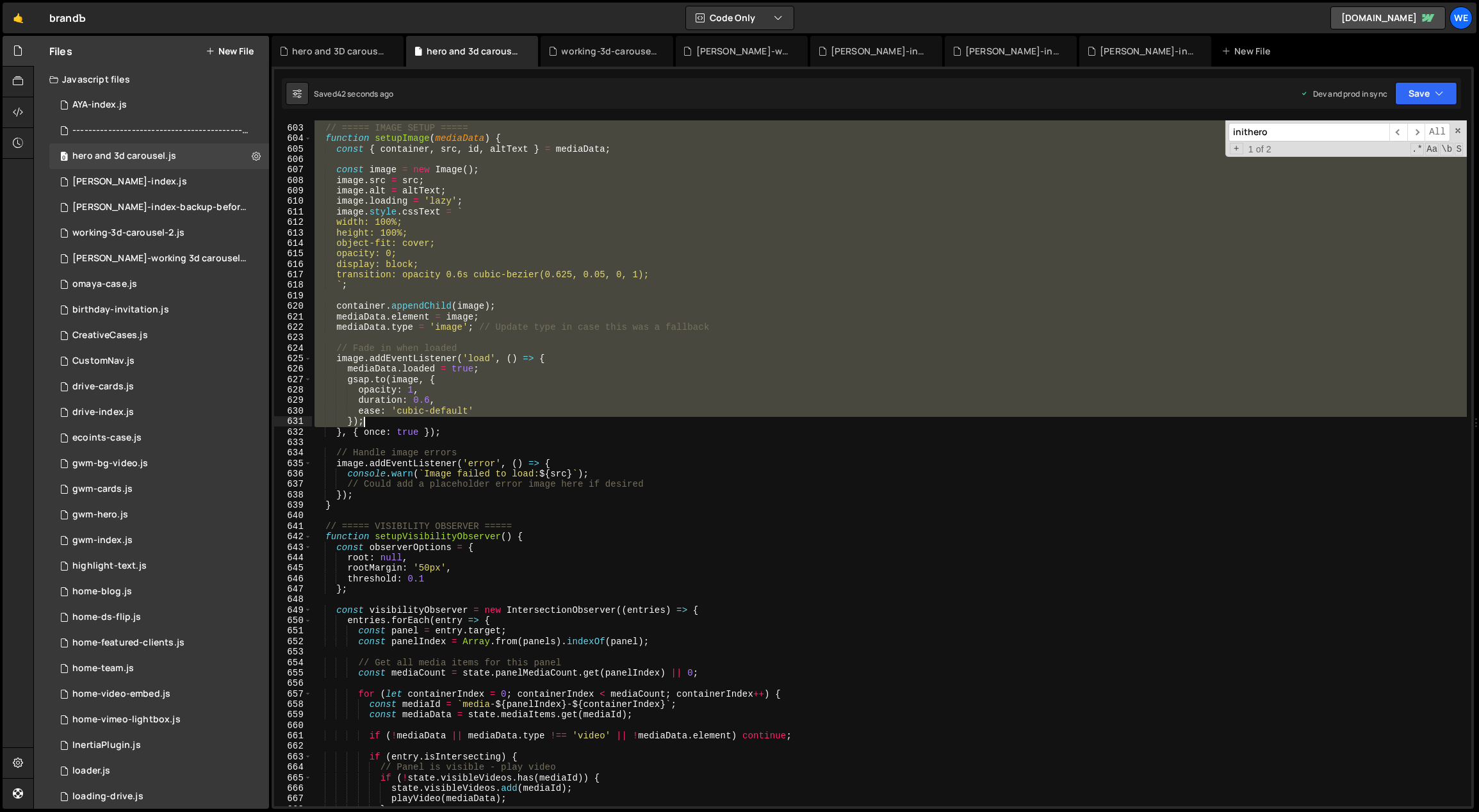
drag, startPoint x: 313, startPoint y: 253, endPoint x: 487, endPoint y: 426, distance: 245.4
click at [487, 425] on div "// ===== IMAGE SETUP ===== function setupImage ( mediaData ) { const { containe…" at bounding box center [890, 467] width 1156 height 708
click at [487, 426] on div "// ===== IMAGE SETUP ===== function setupImage ( mediaData ) { const { containe…" at bounding box center [889, 463] width 1155 height 686
type textarea "});"
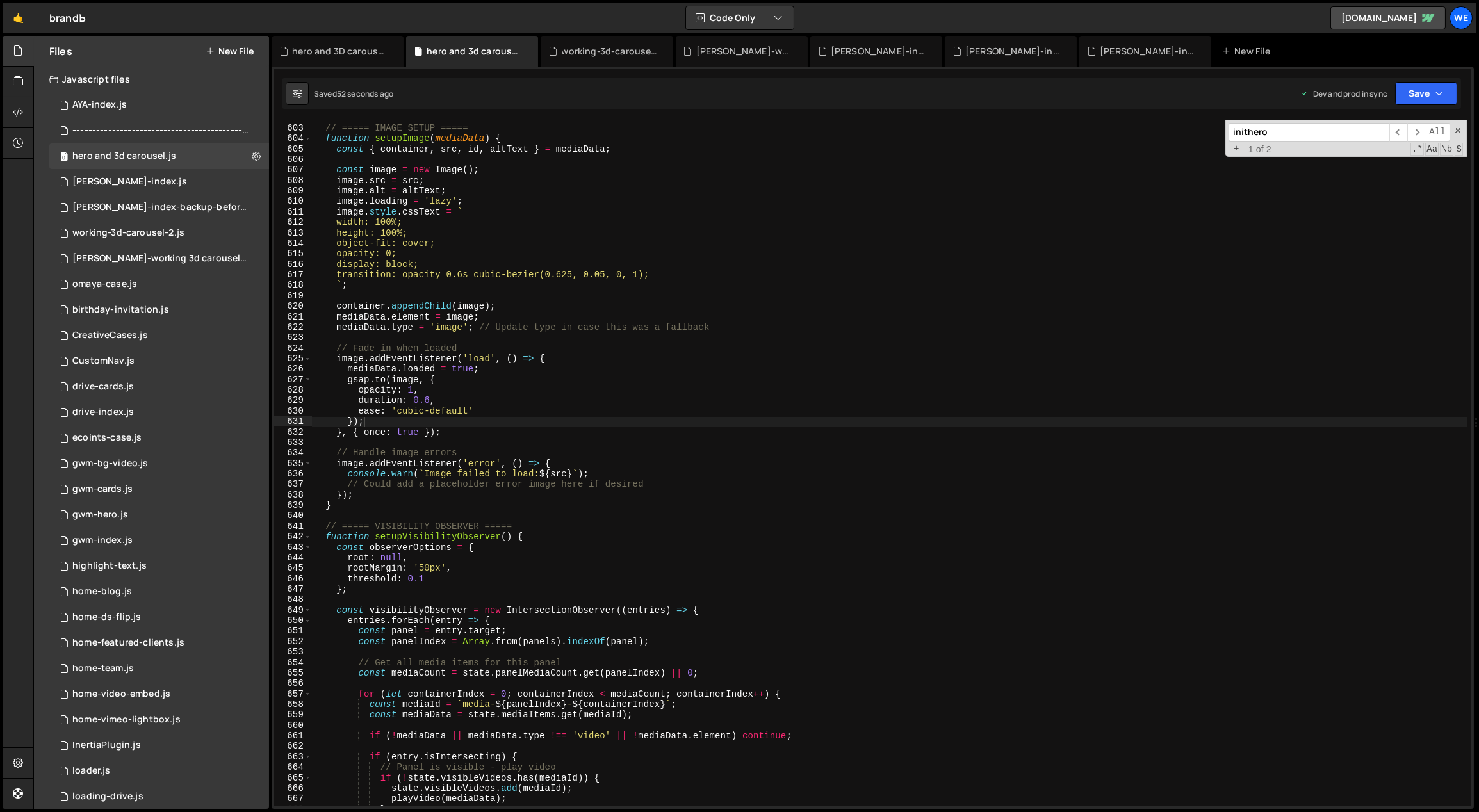
click at [221, 46] on button "New File" at bounding box center [230, 52] width 48 height 10
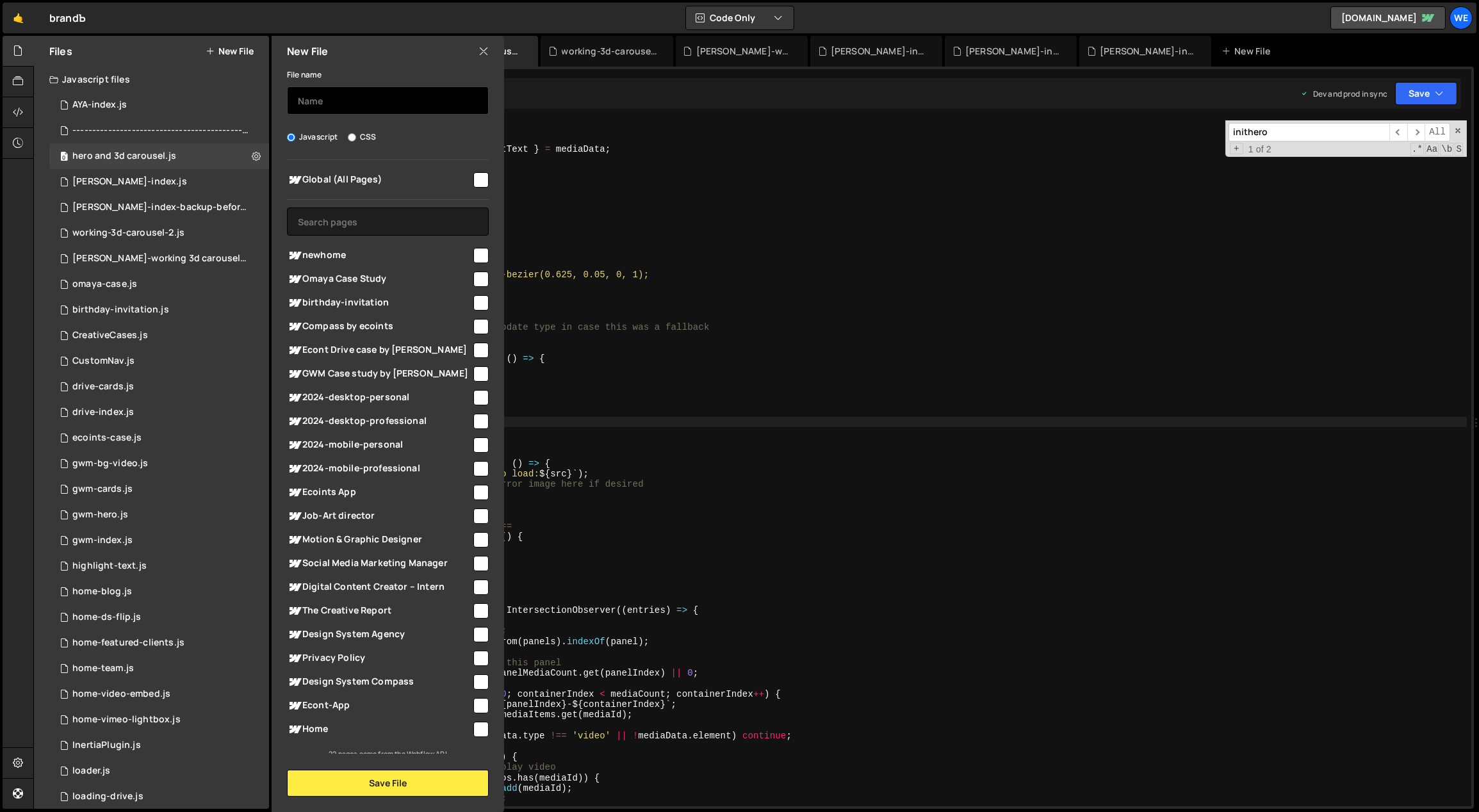
click at [375, 103] on input "text" at bounding box center [387, 100] width 202 height 28
type input "h"
type input "3d carousel"
click at [417, 779] on button "Save File" at bounding box center [387, 783] width 202 height 27
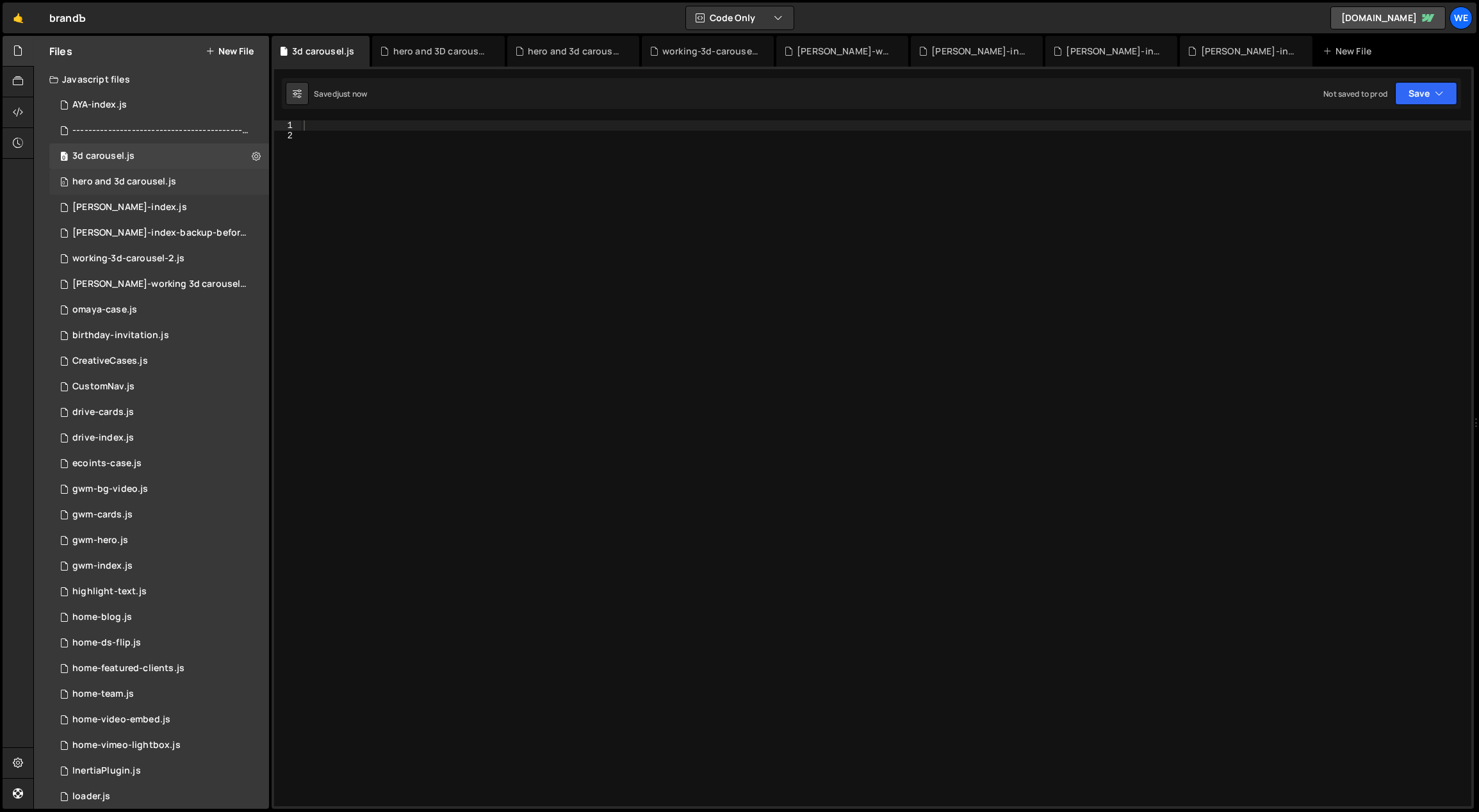
click at [123, 177] on div "hero and 3d carousel.js" at bounding box center [124, 182] width 104 height 12
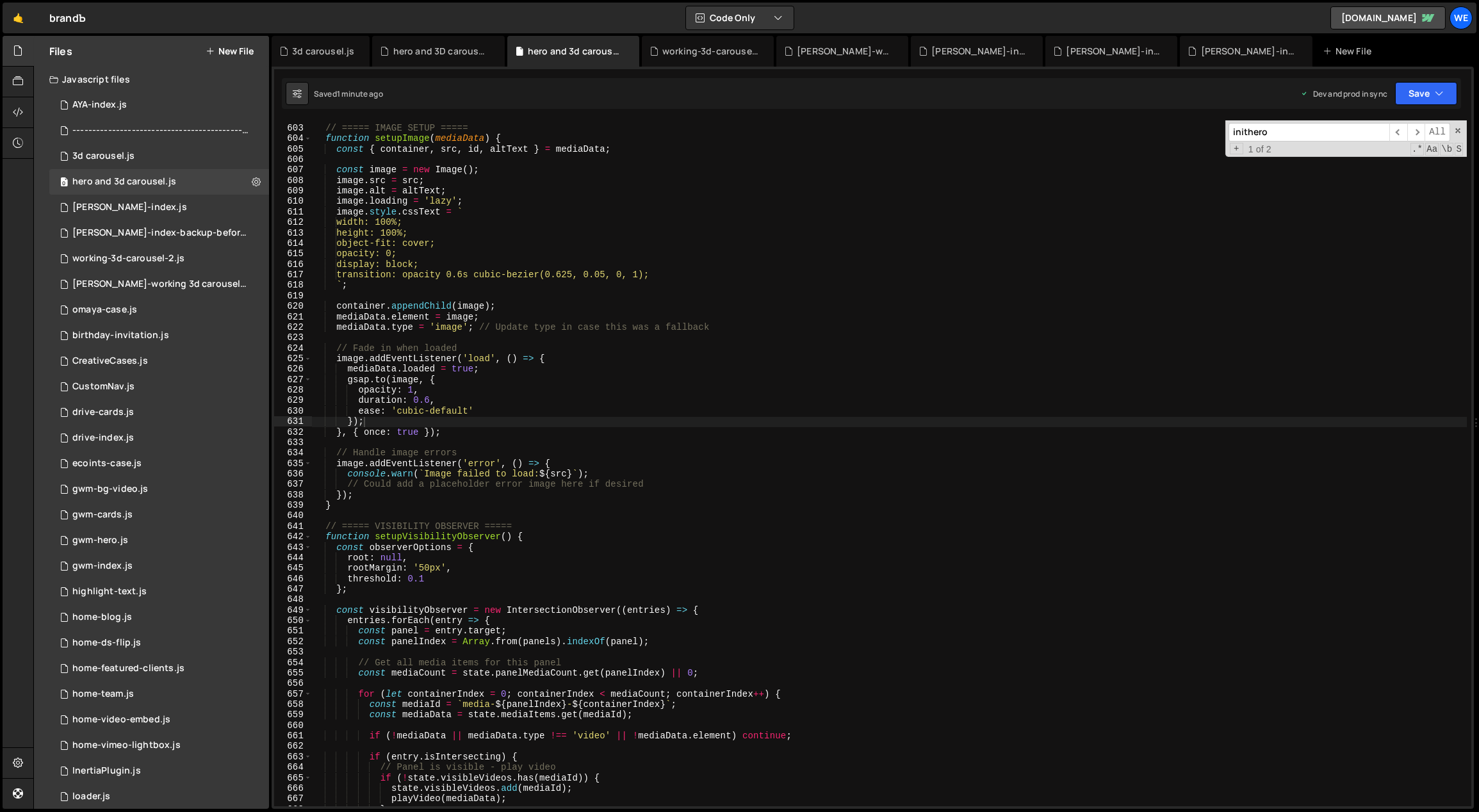
click at [604, 302] on div "// ===== IMAGE SETUP ===== function setupImage ( mediaData ) { const { containe…" at bounding box center [890, 467] width 1156 height 708
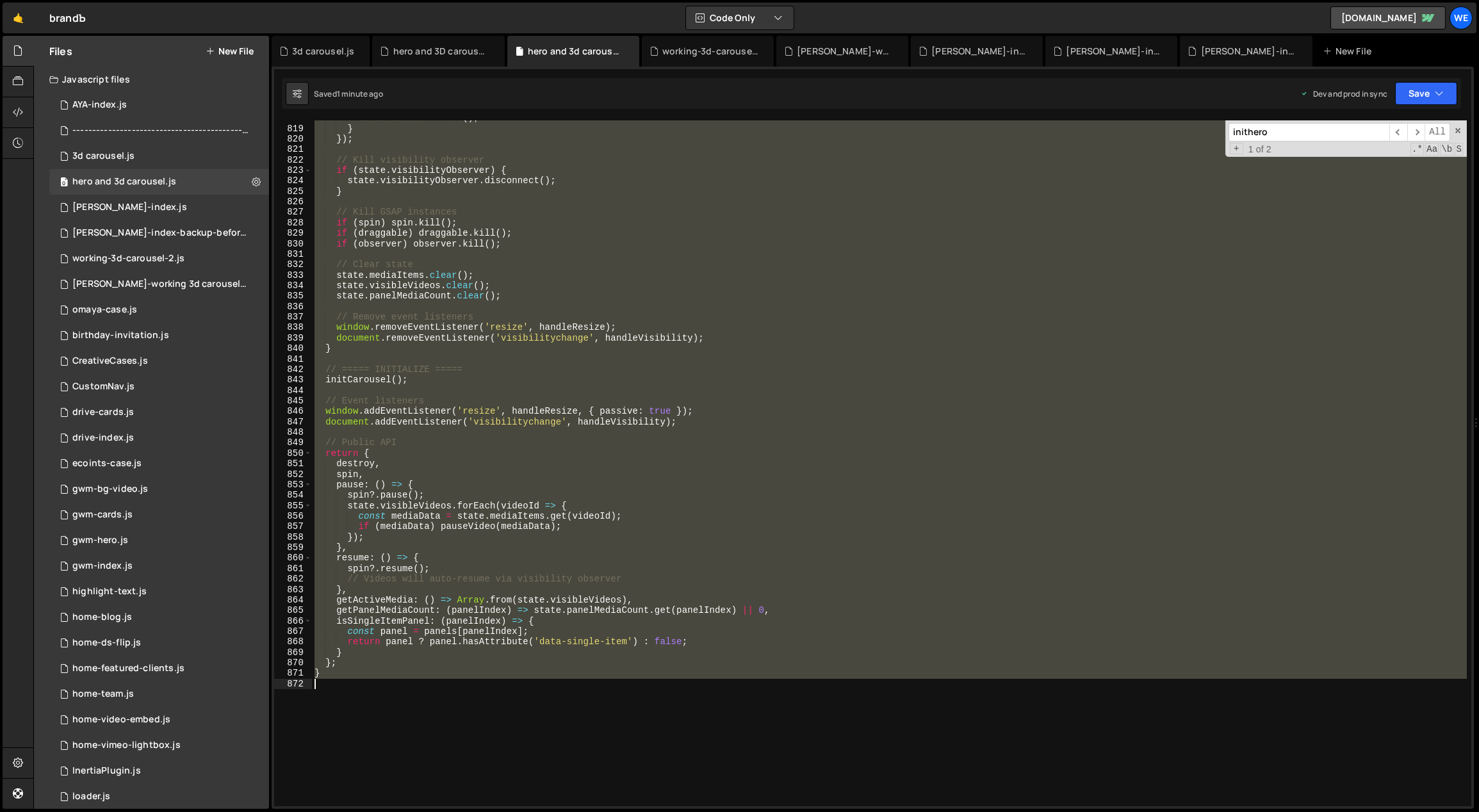
scroll to position [8788, 0]
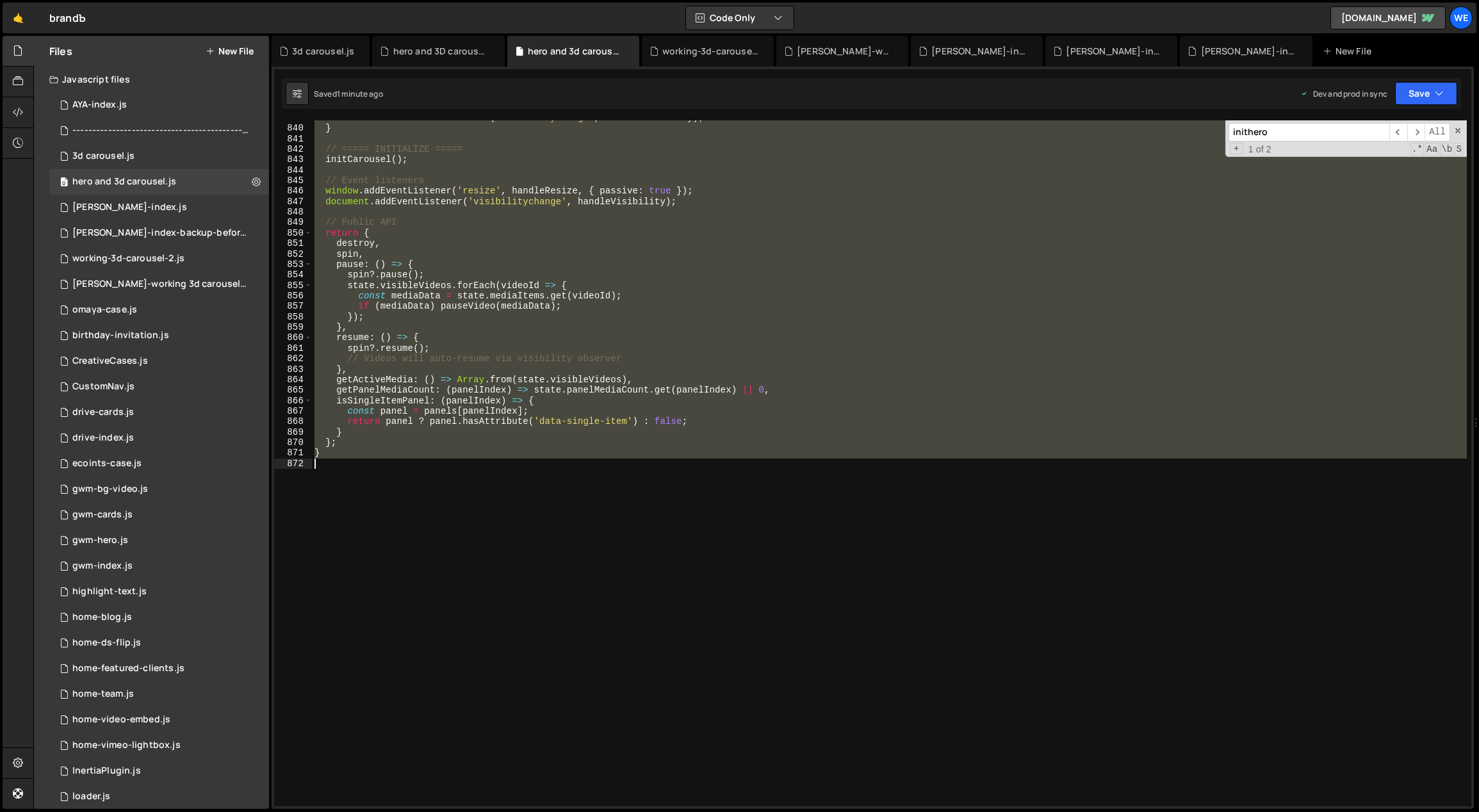
drag, startPoint x: 313, startPoint y: 420, endPoint x: 683, endPoint y: 696, distance: 461.6
click at [682, 698] on div "document . removeEventListener ( 'visibilitychange' , handleVisibility ) ; } //…" at bounding box center [890, 467] width 1156 height 708
type textarea "}"
click at [120, 149] on div "0 3d carousel.js 0" at bounding box center [159, 156] width 219 height 25
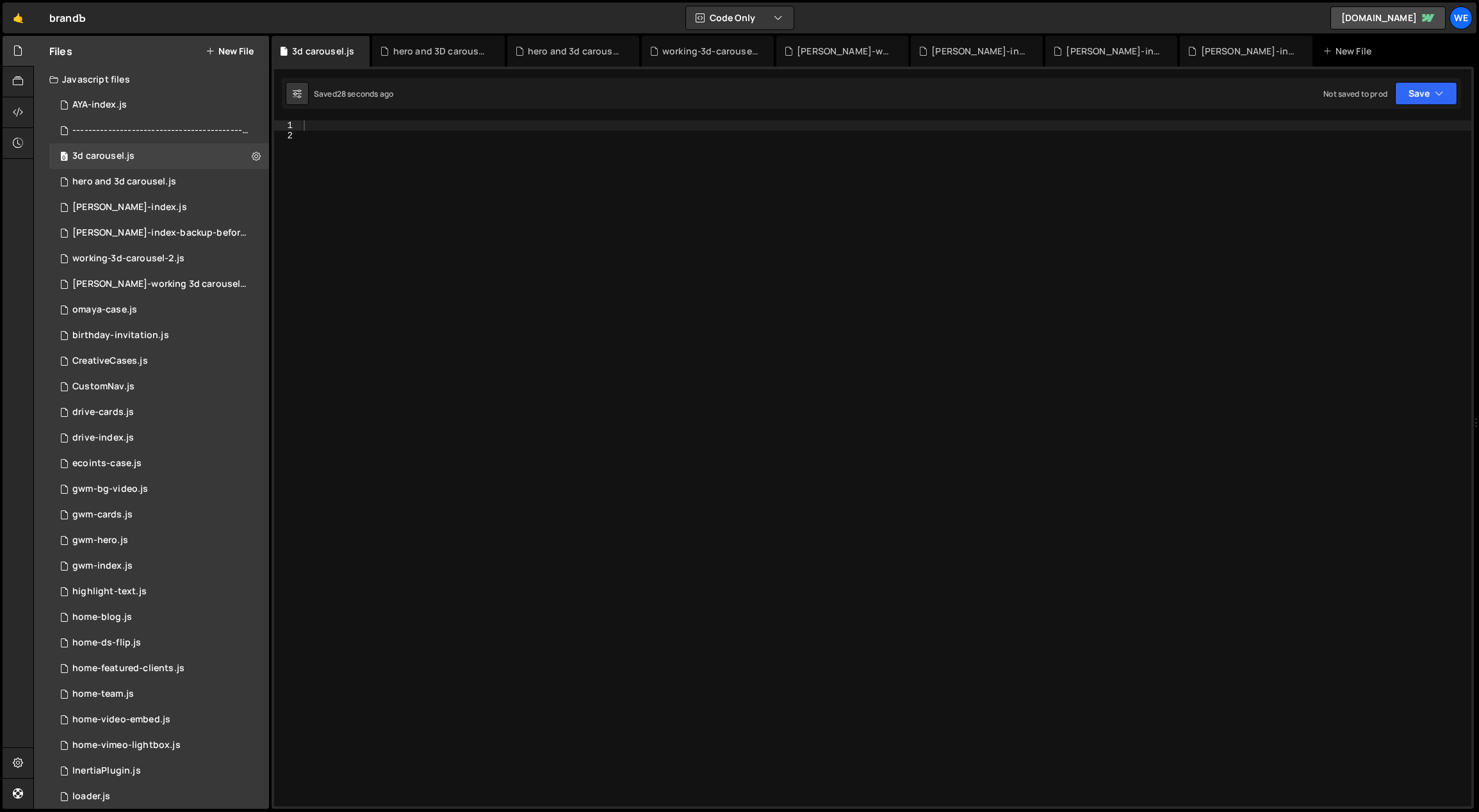
click at [541, 251] on div at bounding box center [886, 474] width 1171 height 708
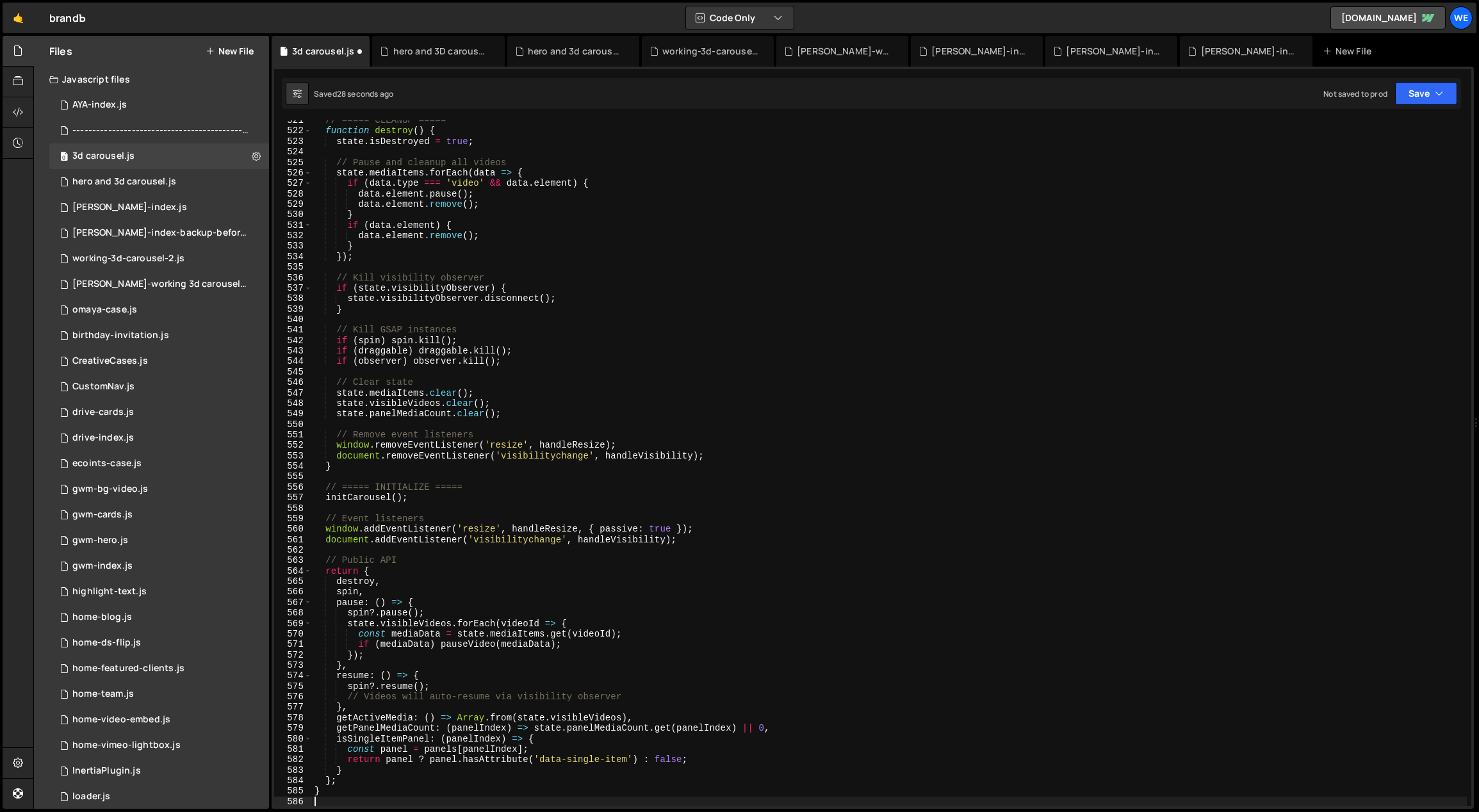
scroll to position [5454, 0]
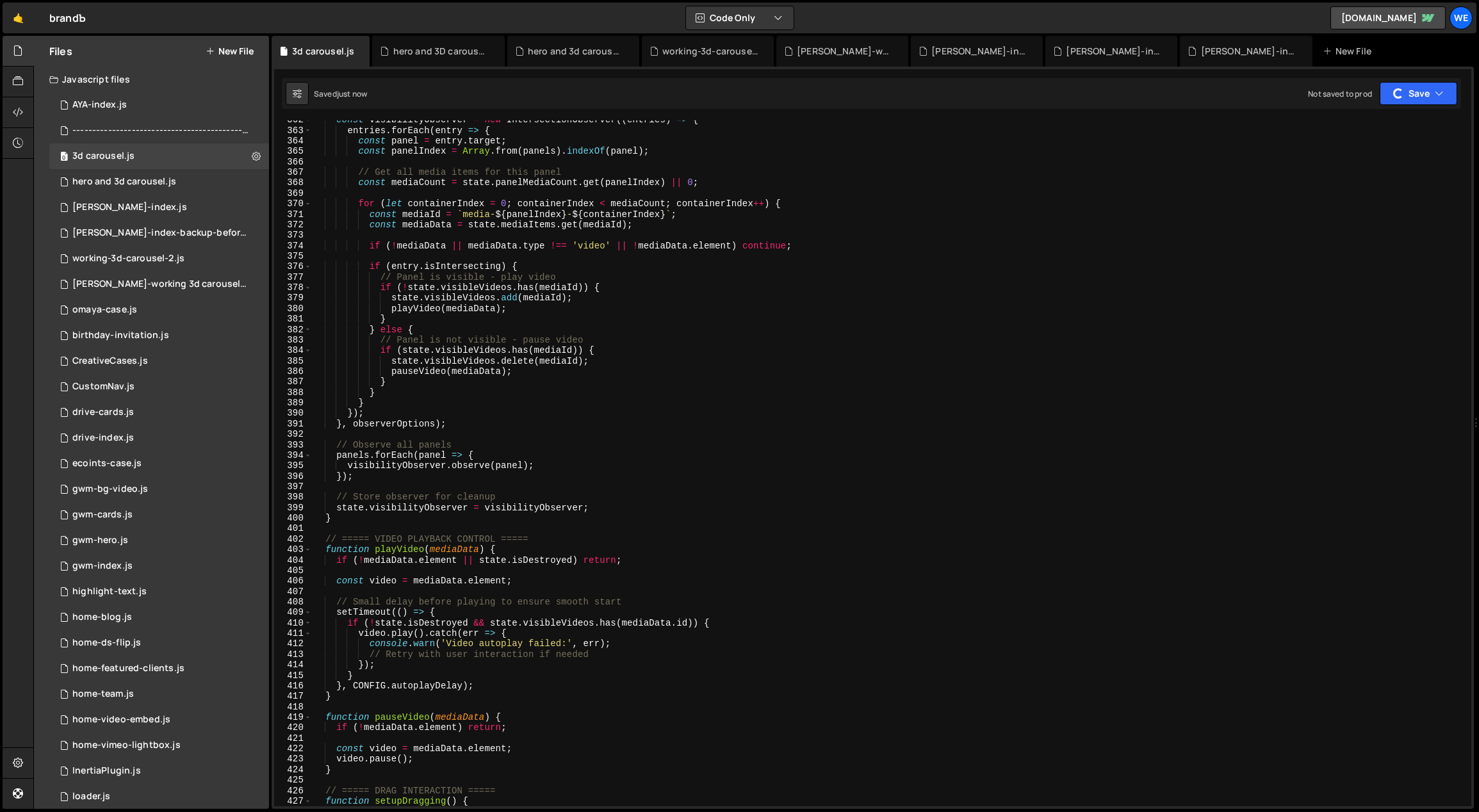
type textarea "// Small delay before playing to ensure smooth start"
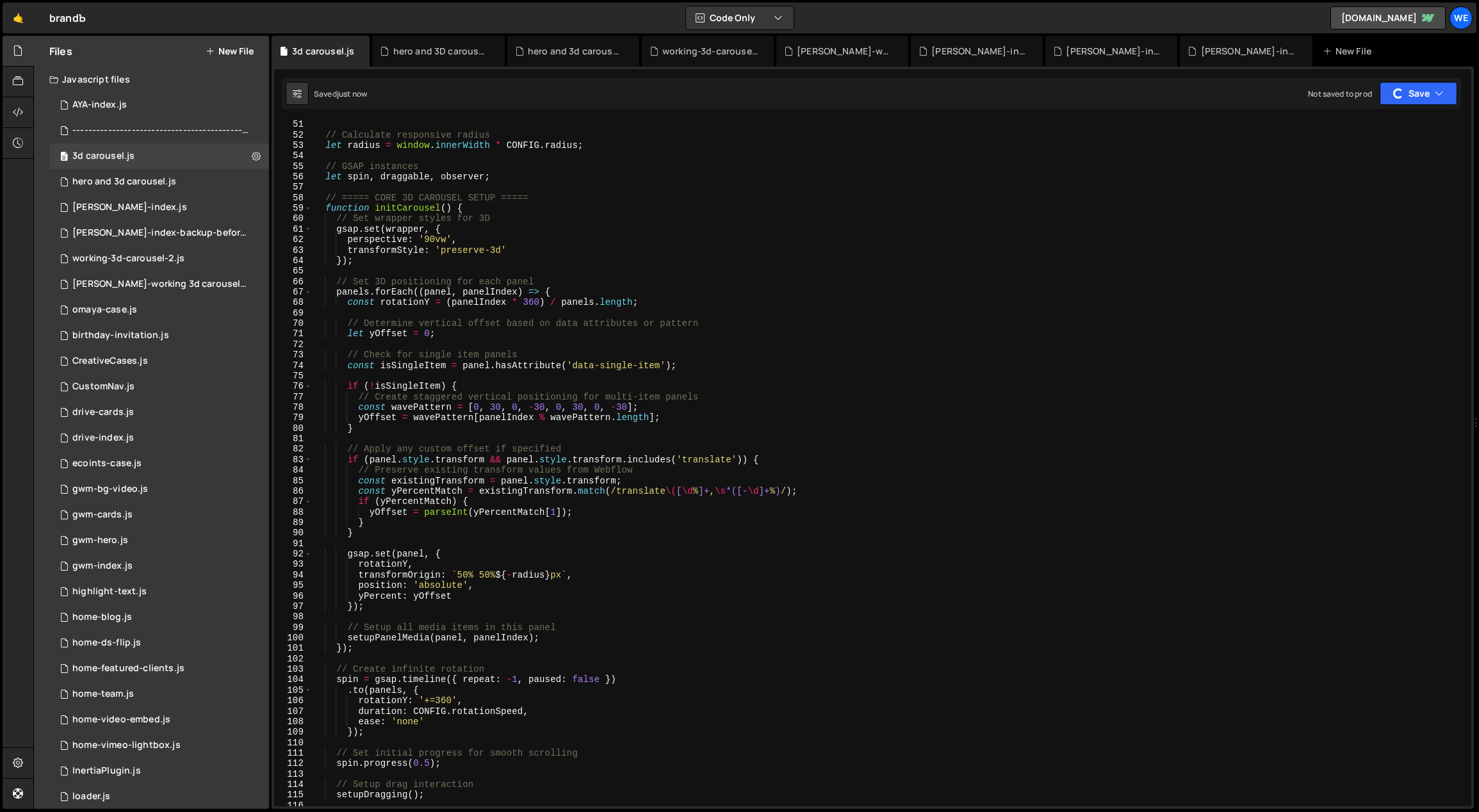
scroll to position [0, 0]
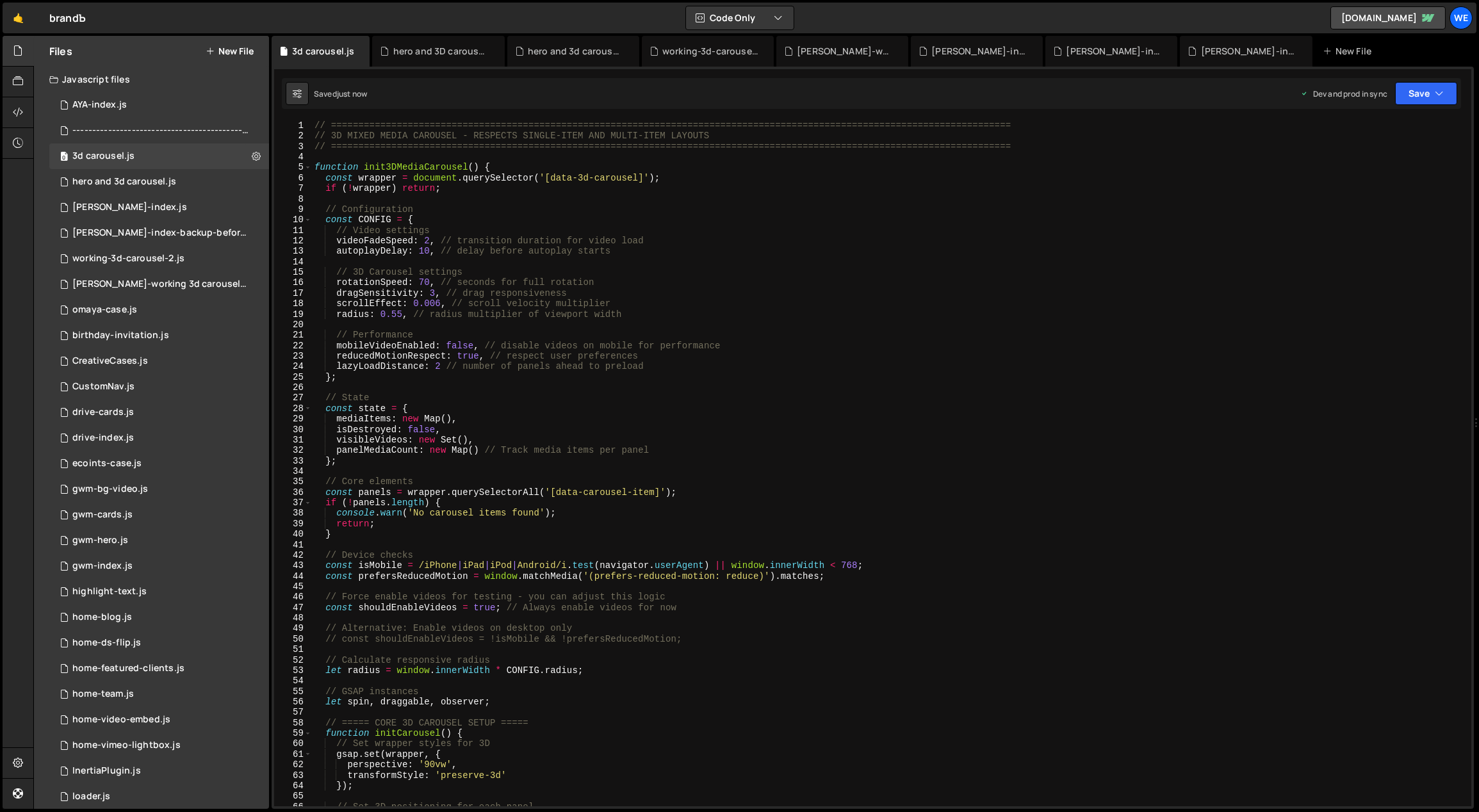
click at [234, 49] on button "New File" at bounding box center [230, 52] width 48 height 10
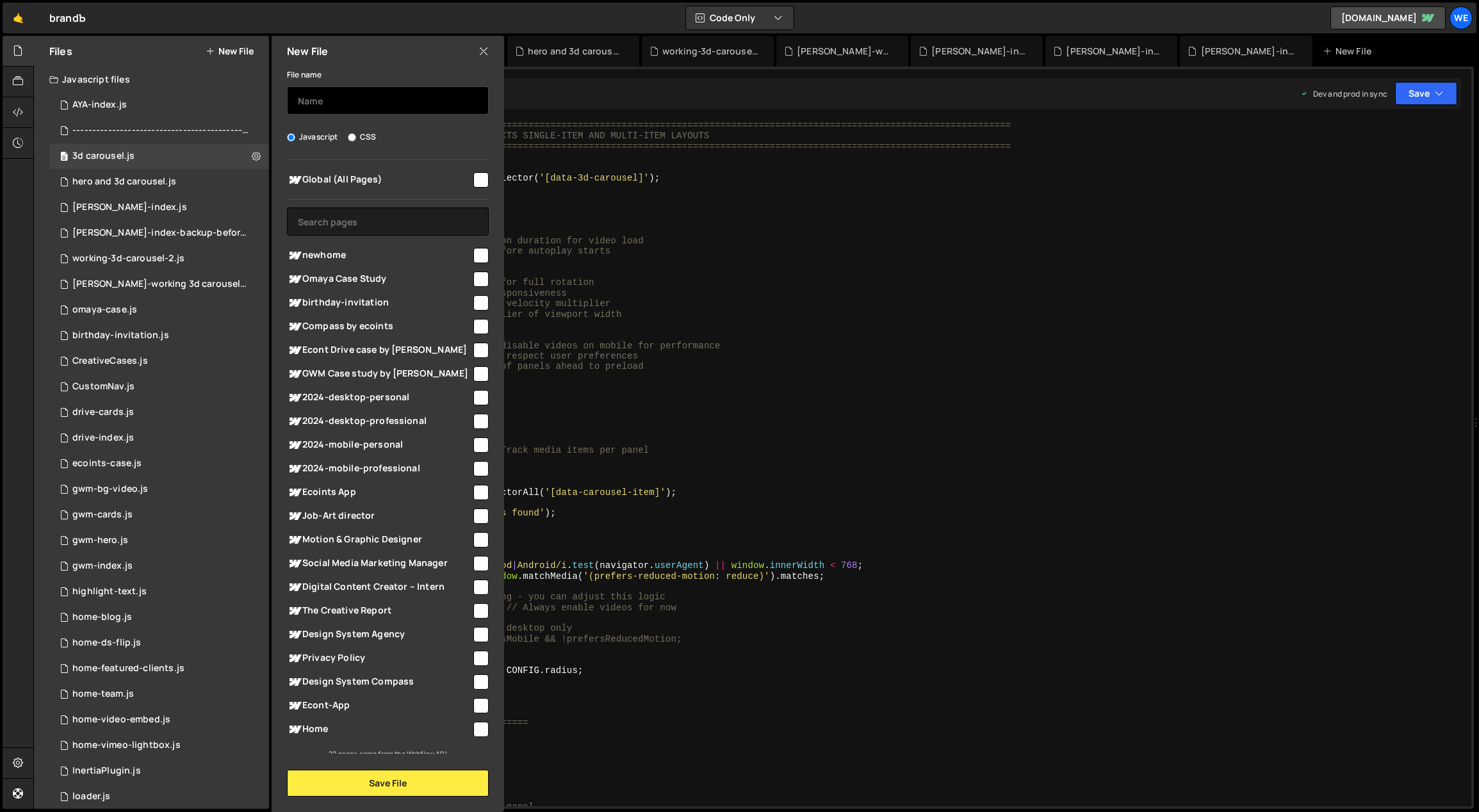
click at [329, 106] on input "text" at bounding box center [387, 100] width 202 height 28
type input "hero"
click at [353, 777] on button "Save File" at bounding box center [387, 783] width 202 height 27
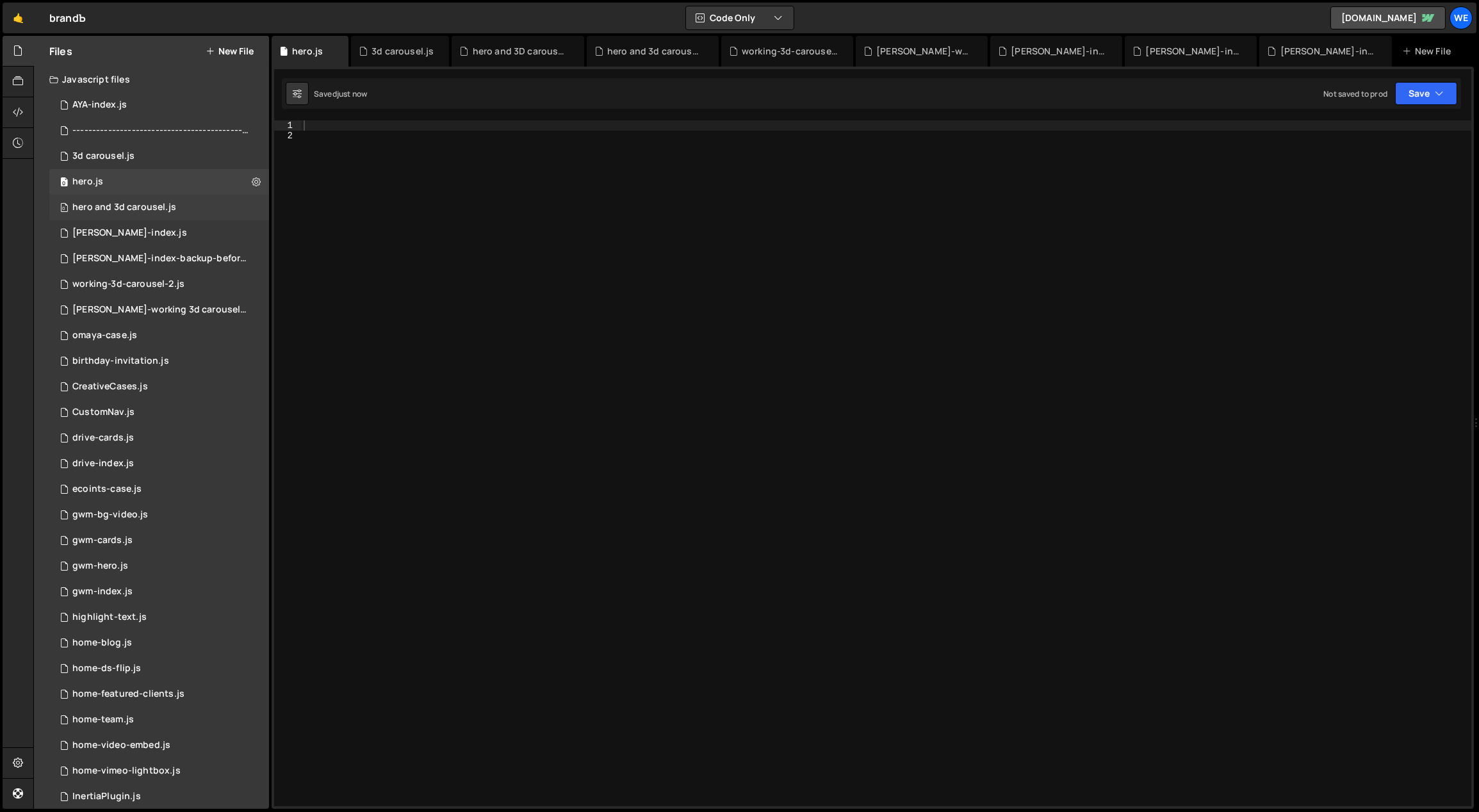
click at [144, 199] on div "0 hero and 3d carousel.js 0" at bounding box center [159, 207] width 219 height 25
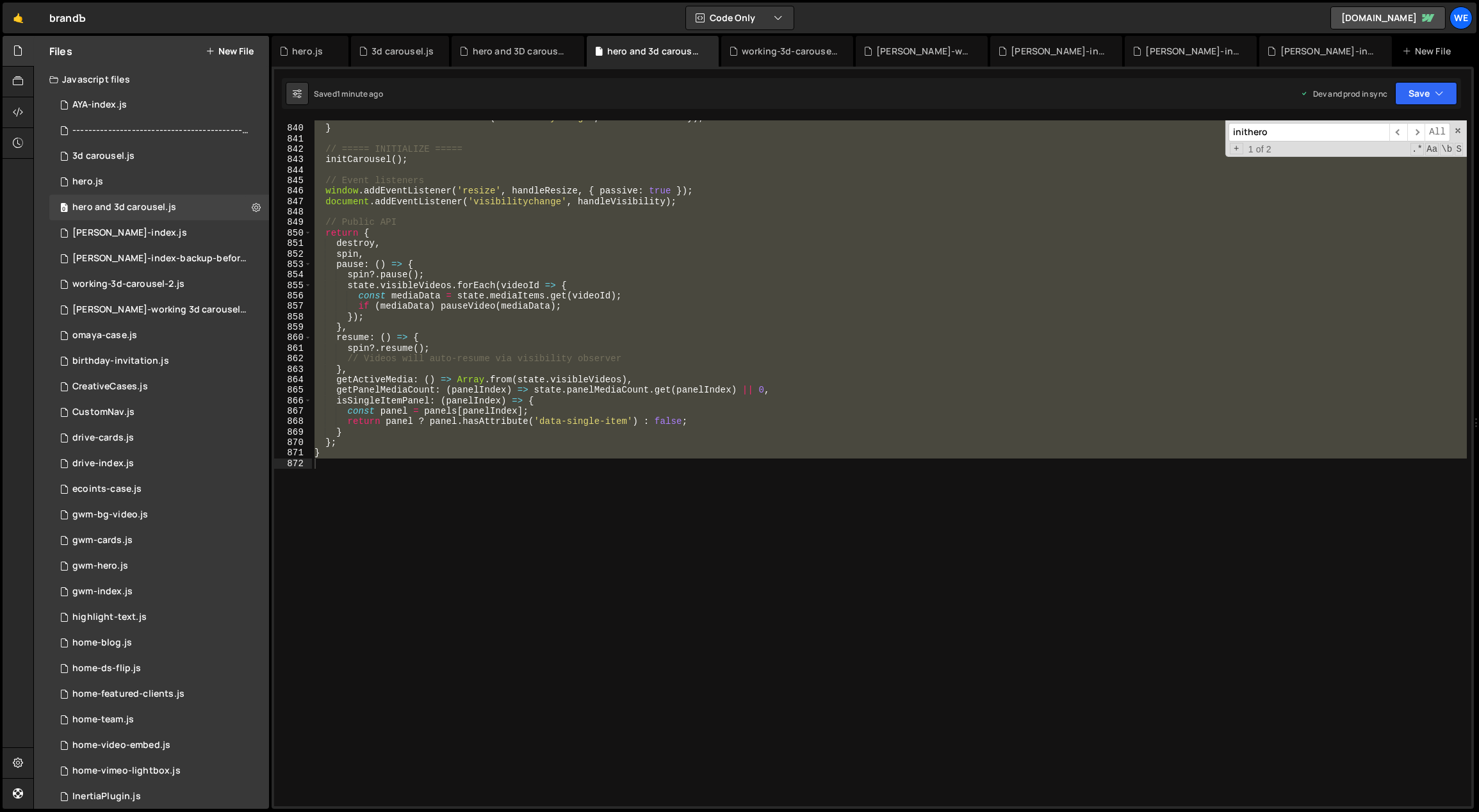
click at [475, 454] on div "document . removeEventListener ( 'visibilitychange' , handleVisibility ) ; } //…" at bounding box center [889, 463] width 1155 height 686
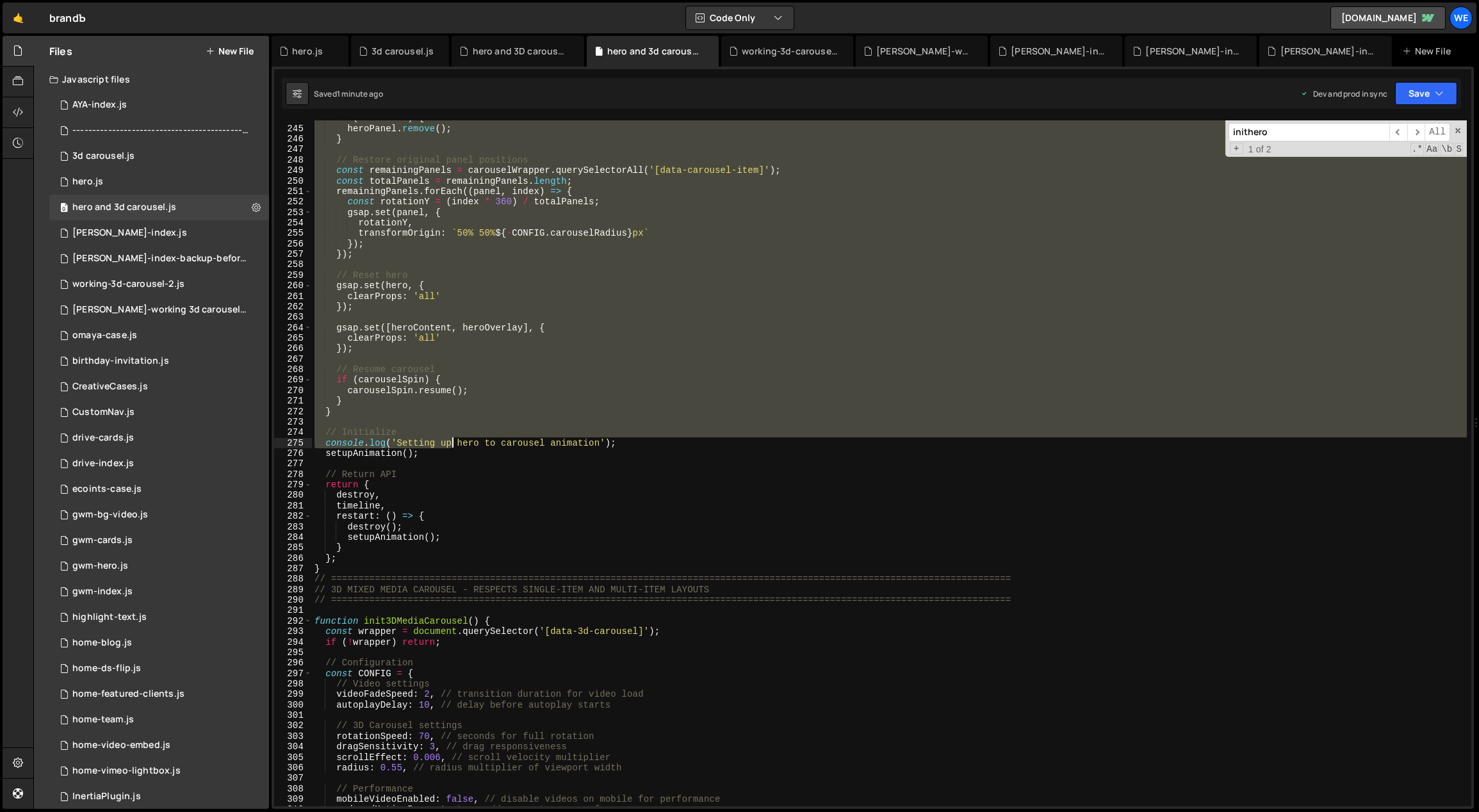
scroll to position [2705, 0]
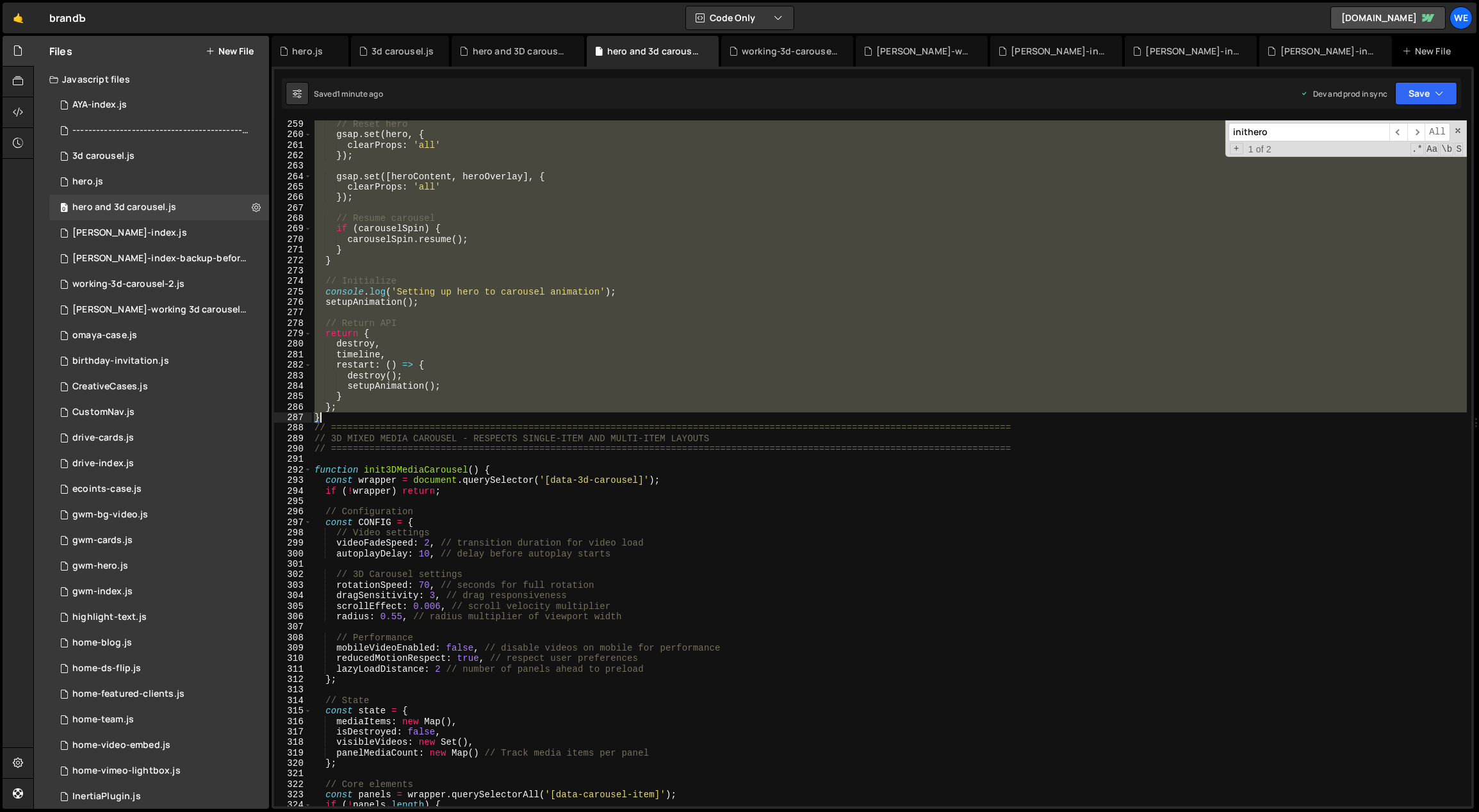
drag, startPoint x: 314, startPoint y: 249, endPoint x: 470, endPoint y: 414, distance: 227.1
click at [470, 414] on div "// Reset hero gsap . set ( hero , { clearProps : 'all' }) ; gsap . set ([ heroC…" at bounding box center [890, 473] width 1156 height 708
type textarea "}; }"
click at [114, 176] on div "0 hero.js 0" at bounding box center [159, 181] width 219 height 25
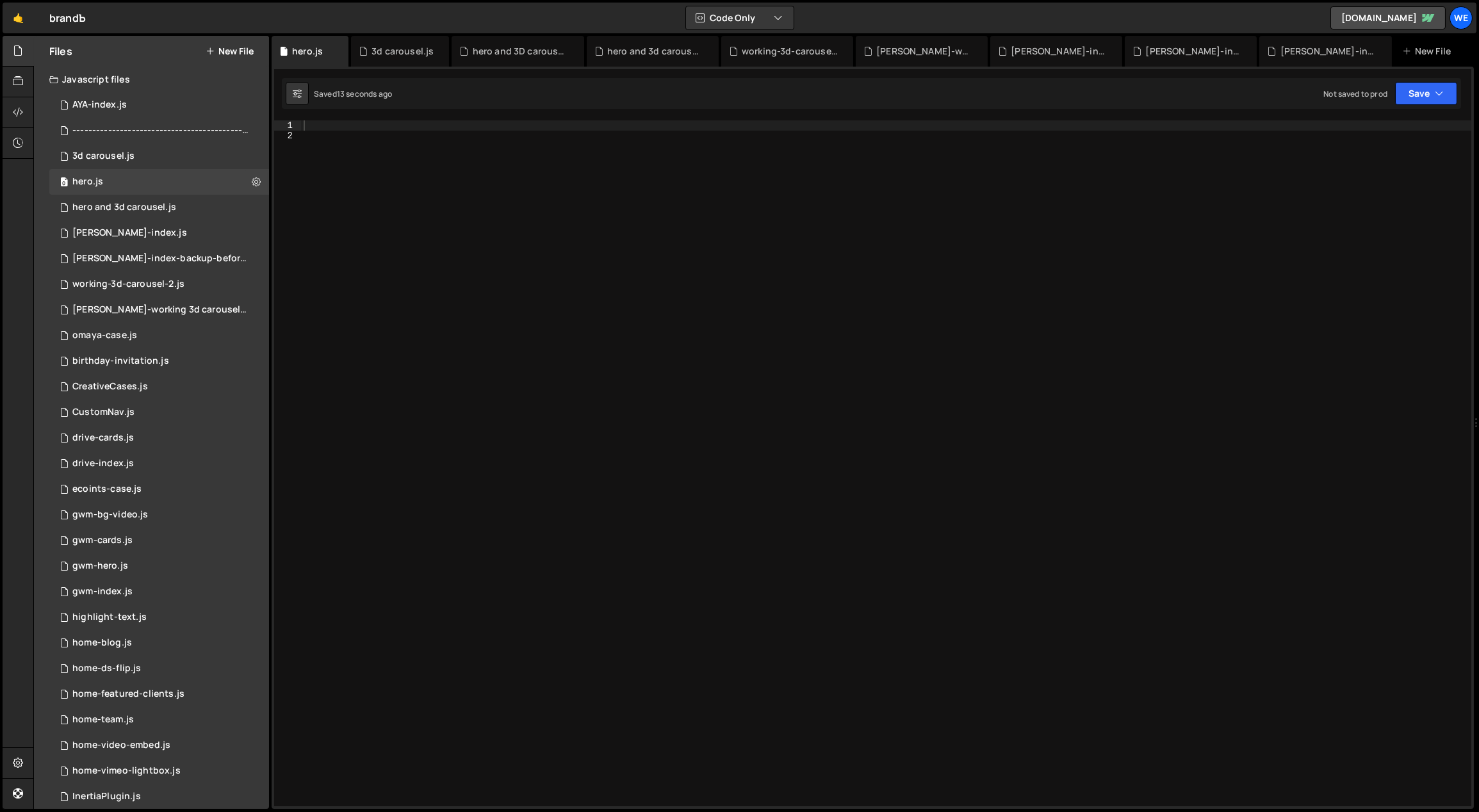
click at [487, 199] on div at bounding box center [886, 474] width 1171 height 708
paste textarea "}"
type textarea "}"
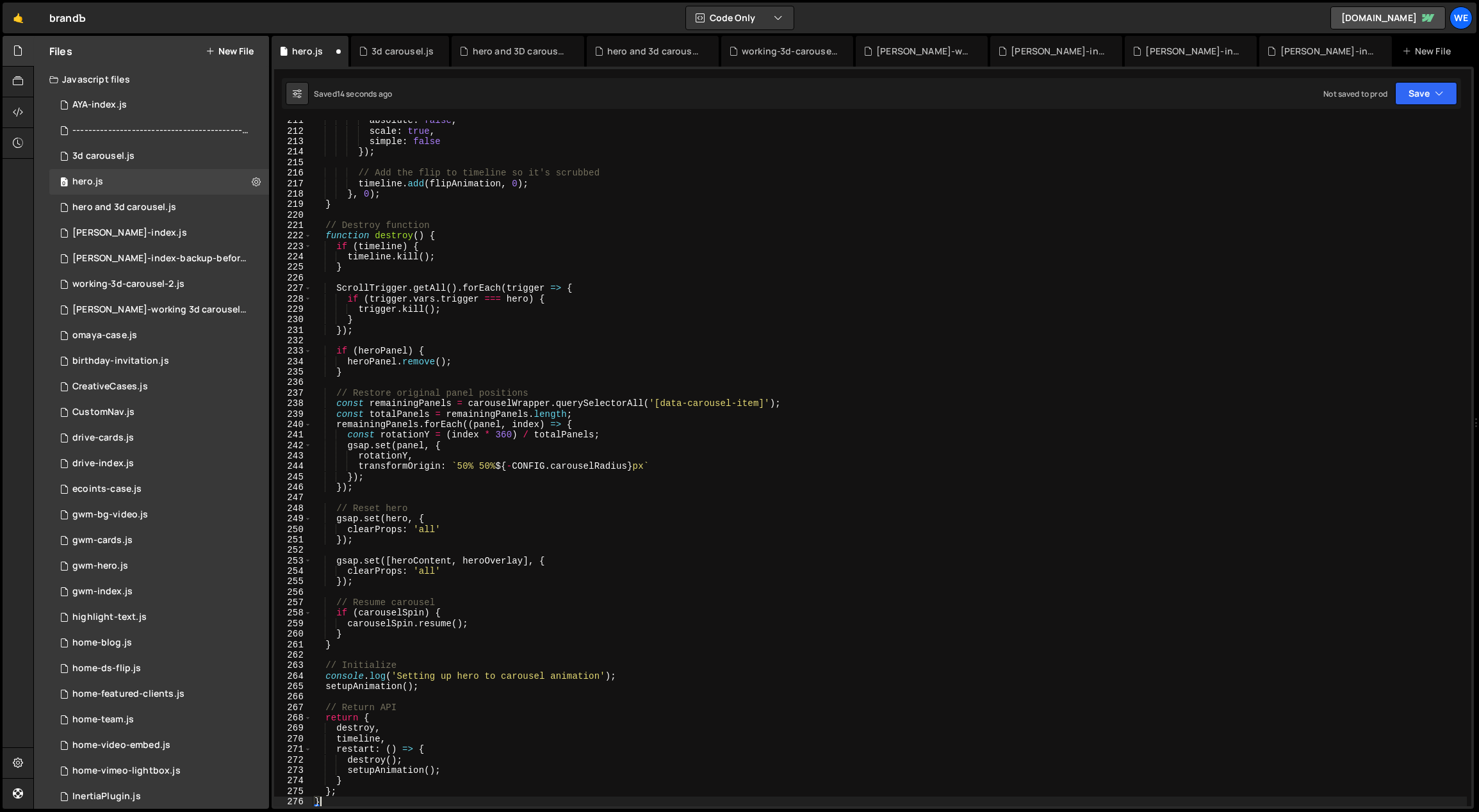
scroll to position [0, 0]
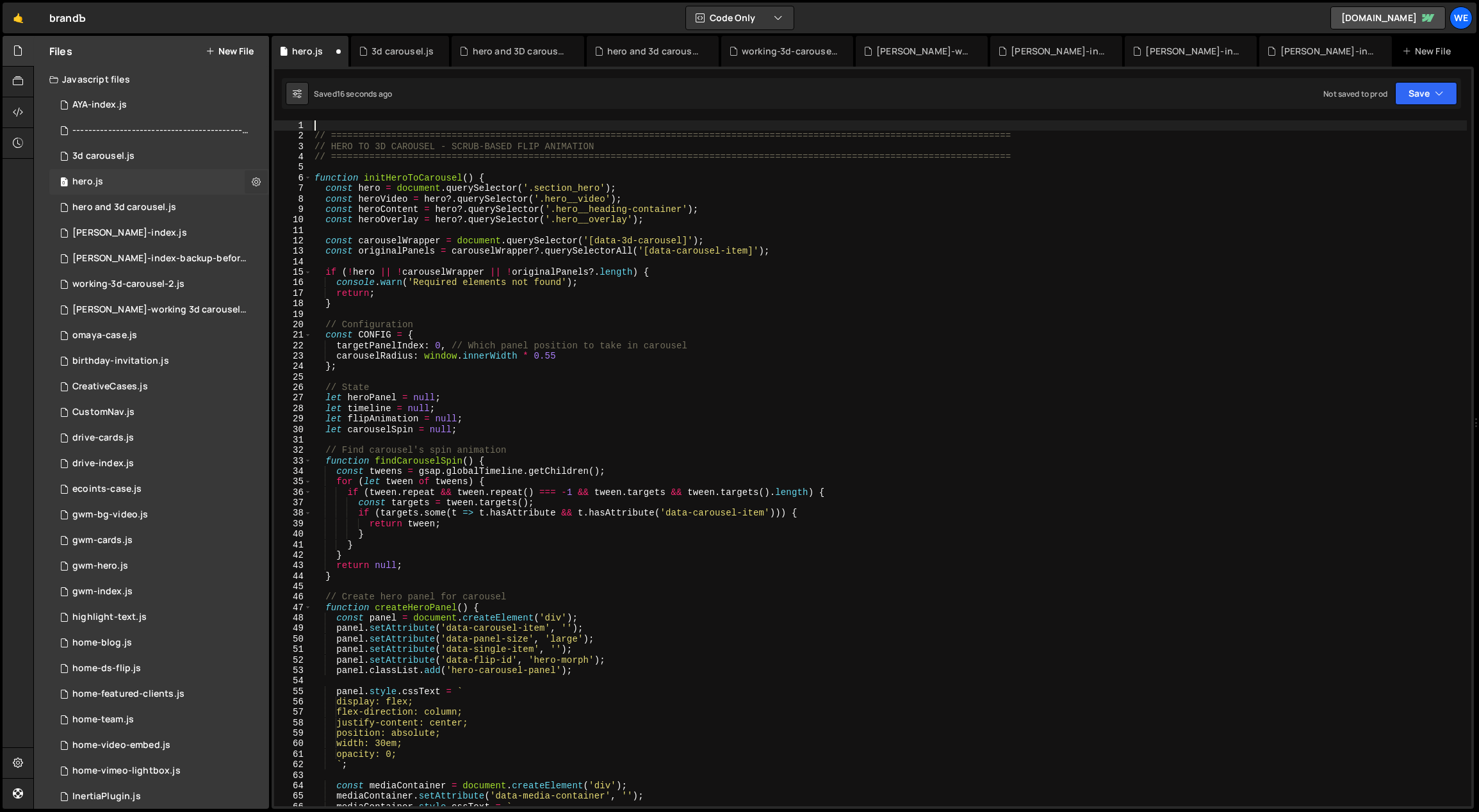
click at [253, 184] on icon at bounding box center [257, 181] width 9 height 12
click at [599, 244] on div "// ============================================================================…" at bounding box center [890, 474] width 1156 height 708
type textarea "const originalPanels = carouselWrapper?.querySelectorAll('[data-carousel-item]'…"
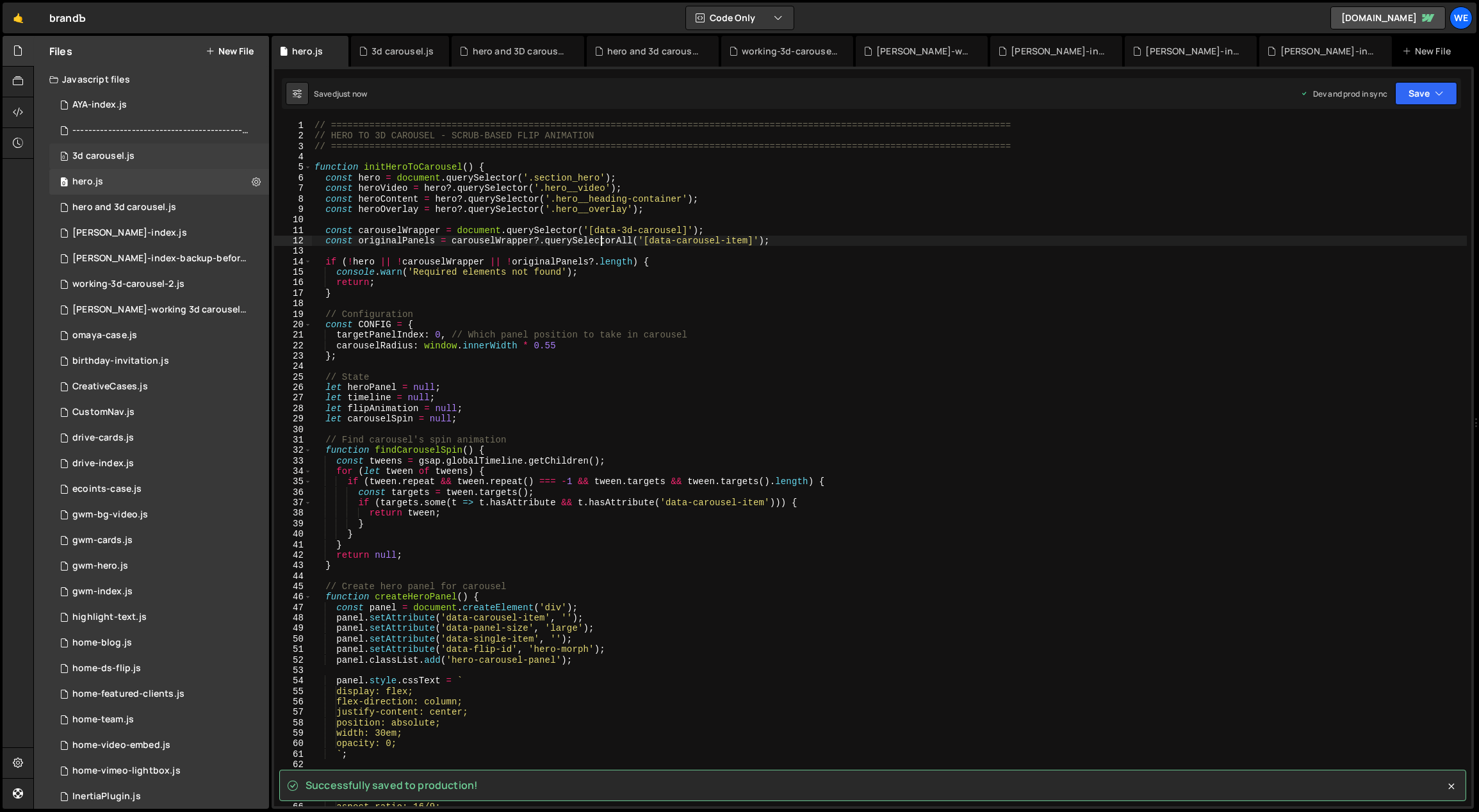
click at [130, 158] on div "3d carousel.js" at bounding box center [103, 157] width 62 height 12
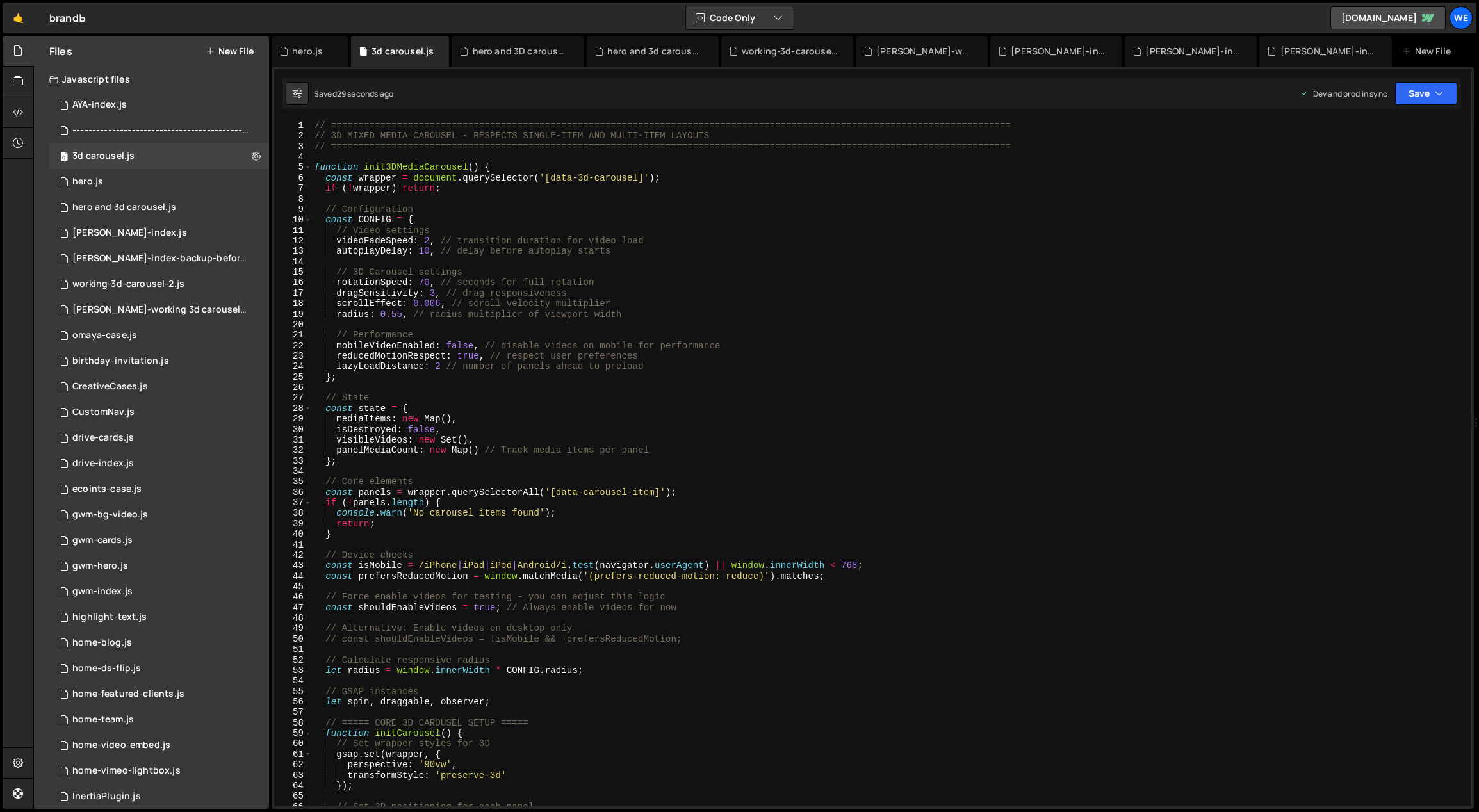
type textarea "// Video settings"
click at [454, 230] on div "// ============================================================================…" at bounding box center [890, 474] width 1156 height 708
click at [155, 182] on div "0 hero.js 0" at bounding box center [159, 181] width 219 height 25
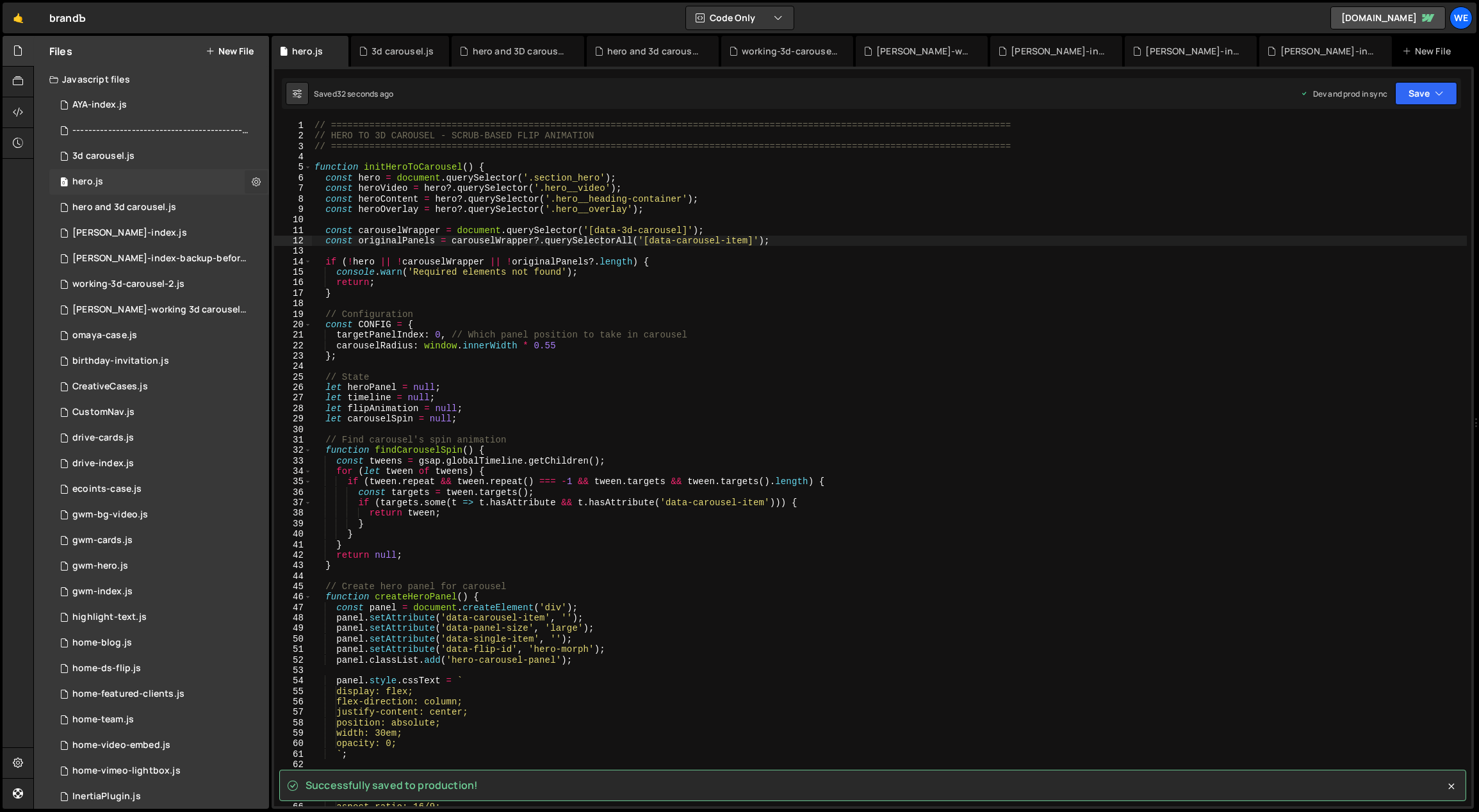
click at [252, 178] on icon at bounding box center [257, 181] width 9 height 12
type input "hero"
radio input "true"
click at [343, 206] on button "Edit File Settings" at bounding box center [334, 208] width 125 height 25
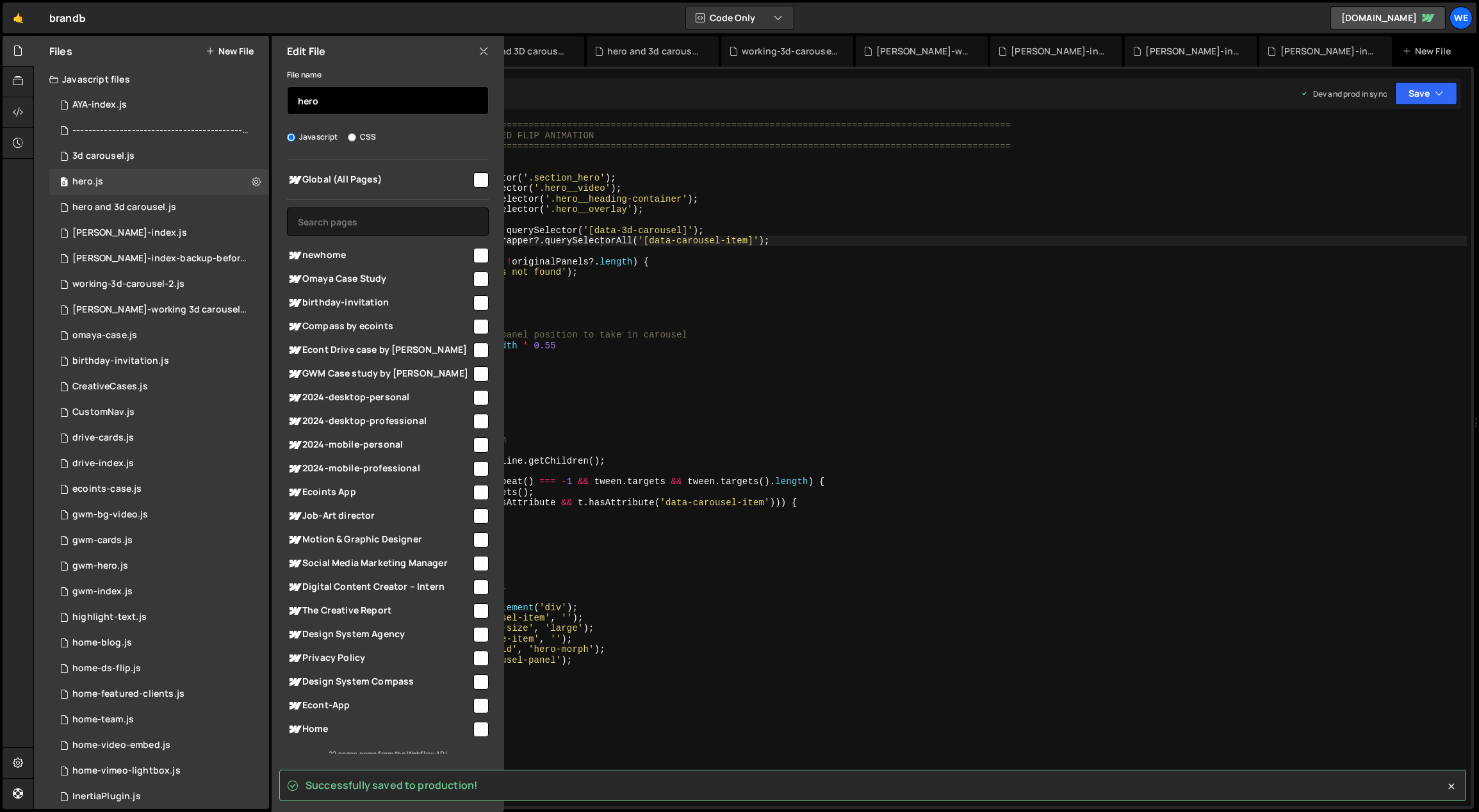
click at [362, 99] on input "hero" at bounding box center [387, 100] width 202 height 28
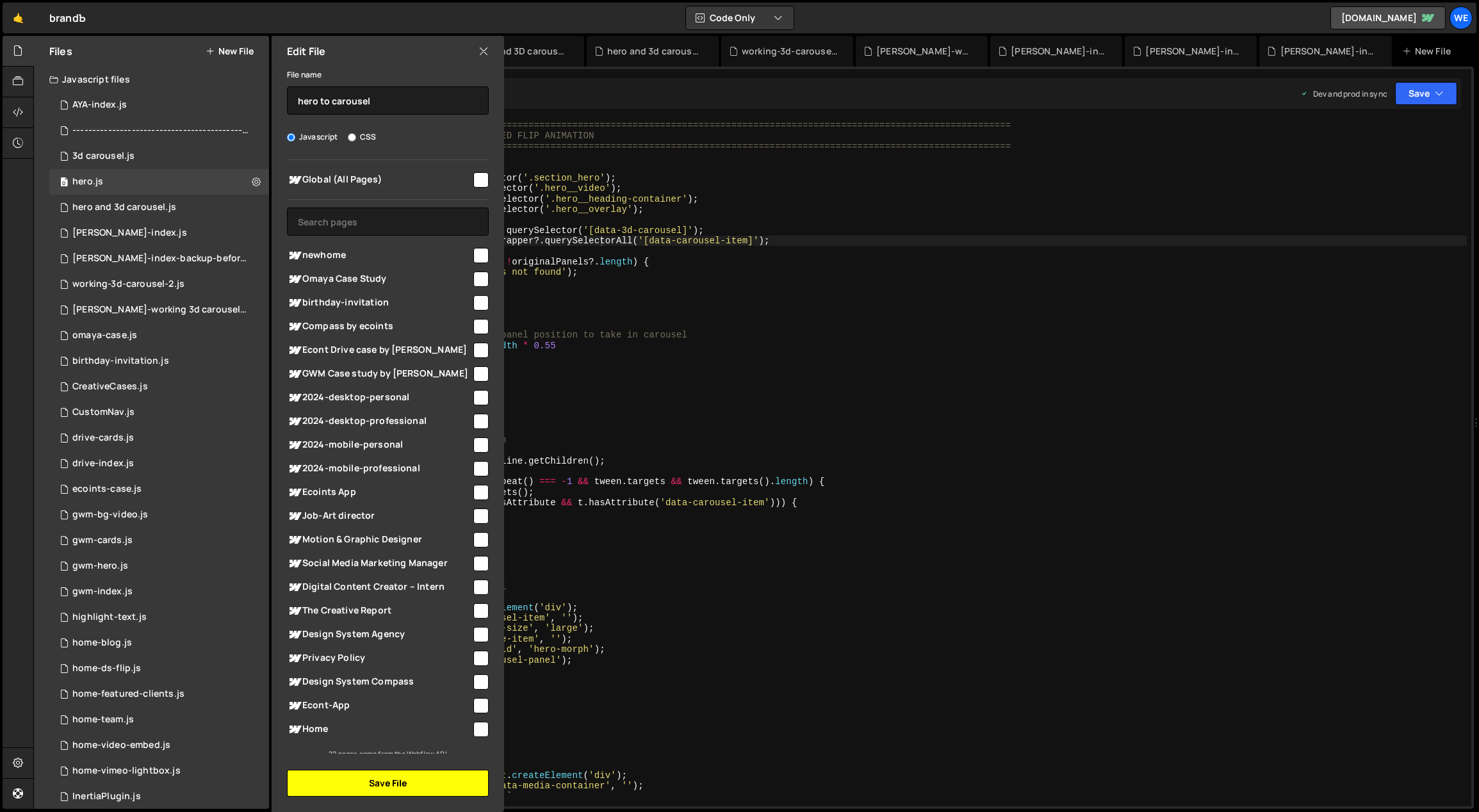
click at [426, 783] on button "Save File" at bounding box center [387, 783] width 202 height 27
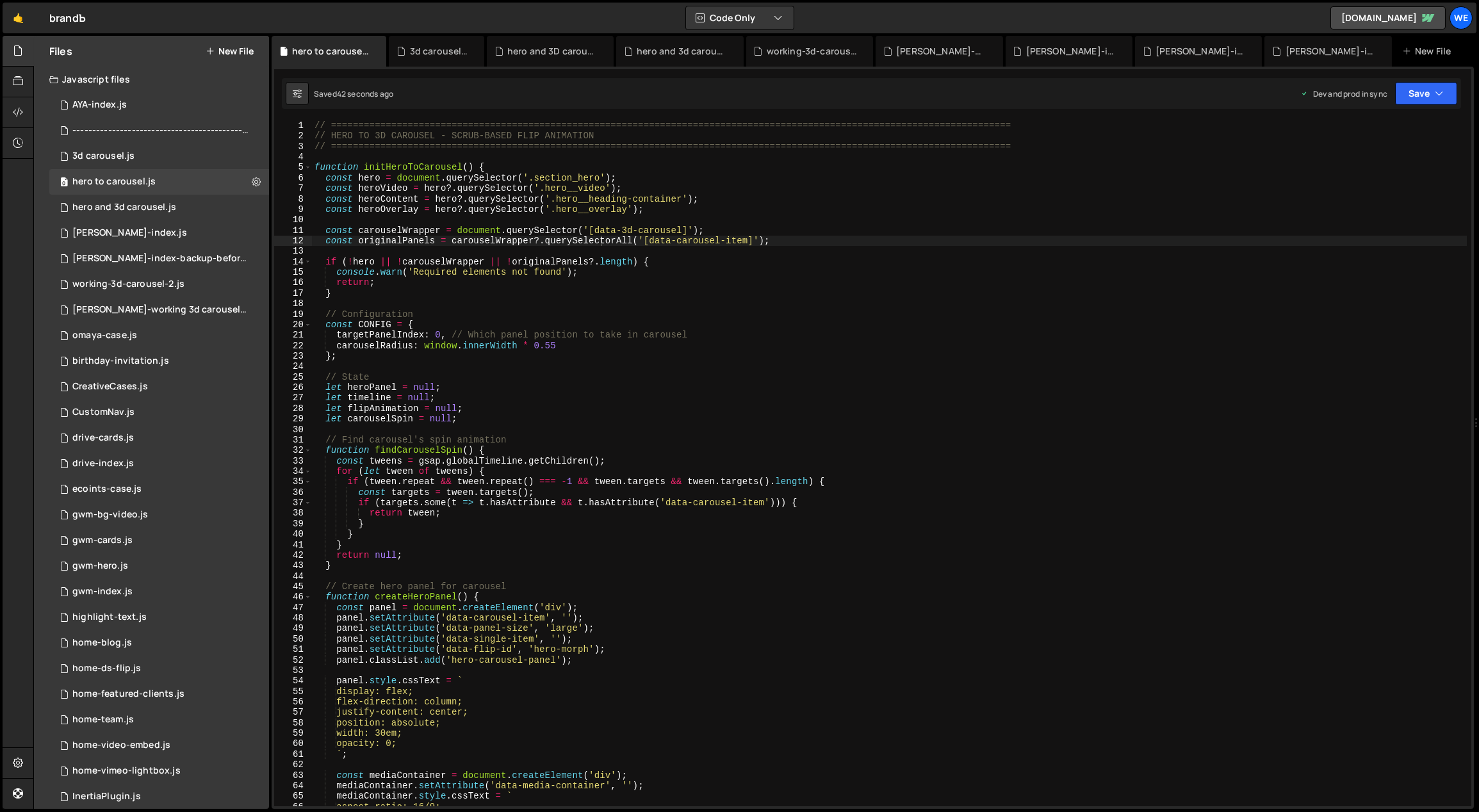
click at [237, 51] on button "New File" at bounding box center [230, 52] width 48 height 10
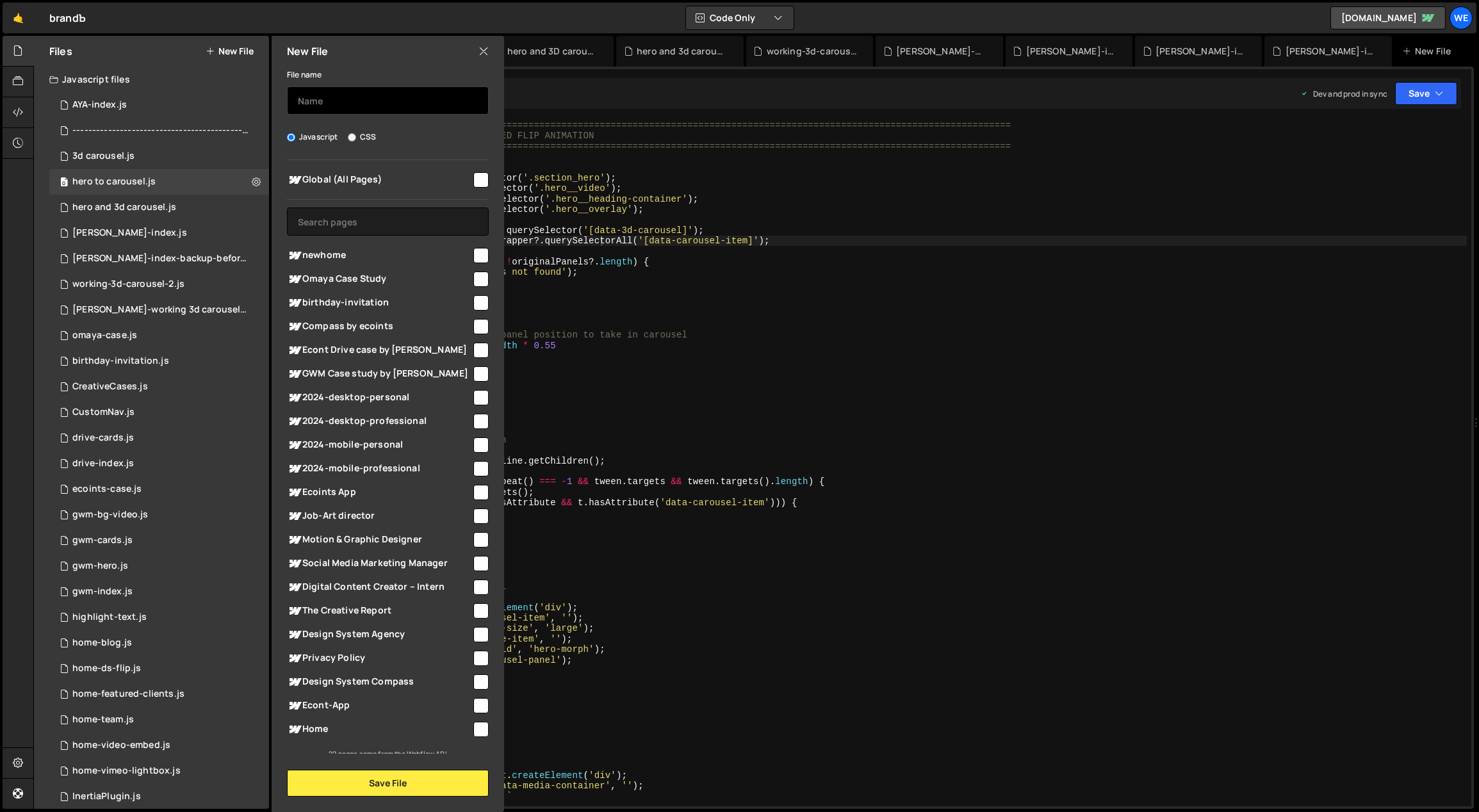
click at [372, 105] on input "text" at bounding box center [387, 100] width 202 height 28
type input "init hero to carousel"
click at [421, 779] on button "Save File" at bounding box center [387, 783] width 202 height 27
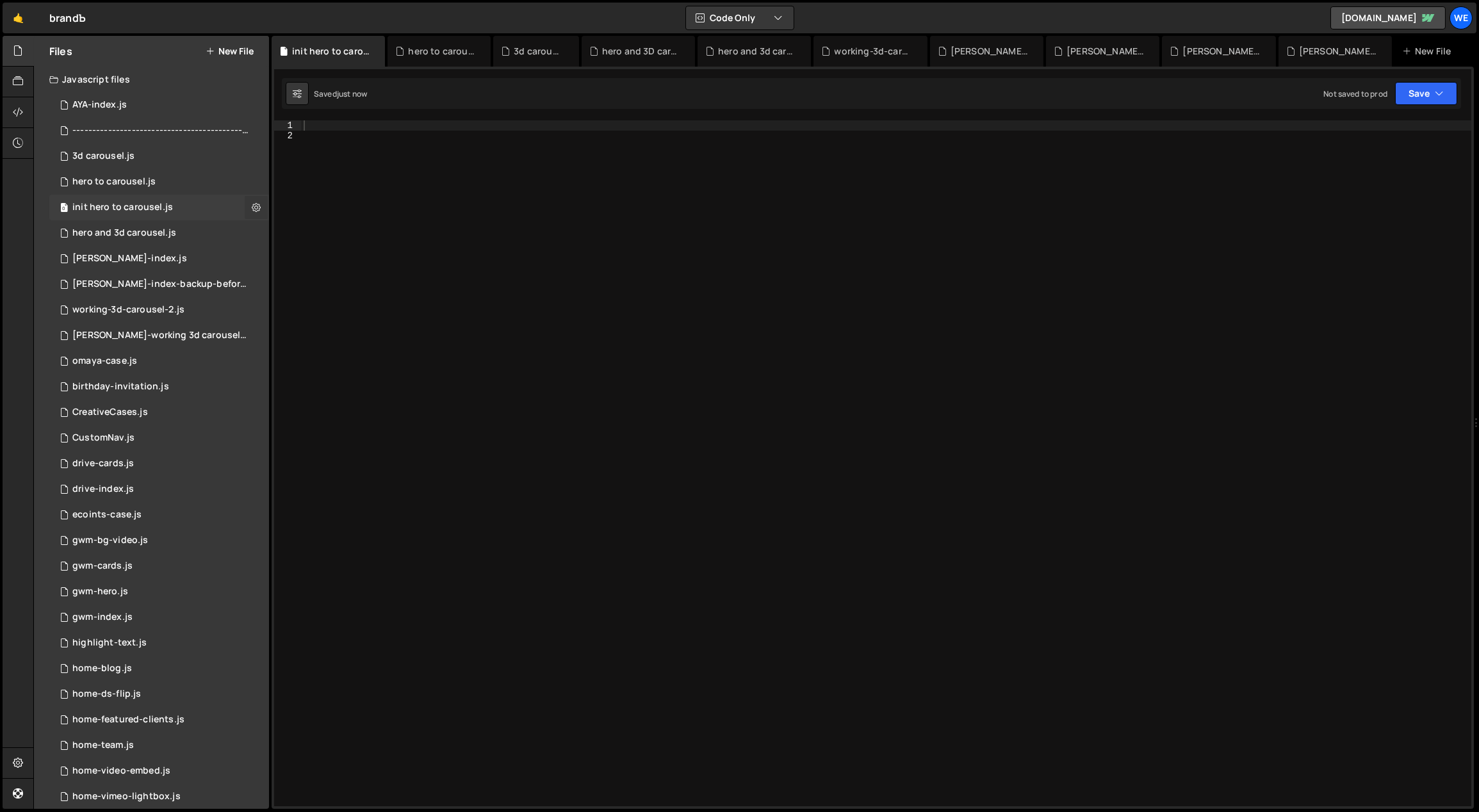
click at [252, 204] on icon at bounding box center [257, 207] width 9 height 12
click at [317, 287] on button "Delete File" at bounding box center [334, 285] width 125 height 25
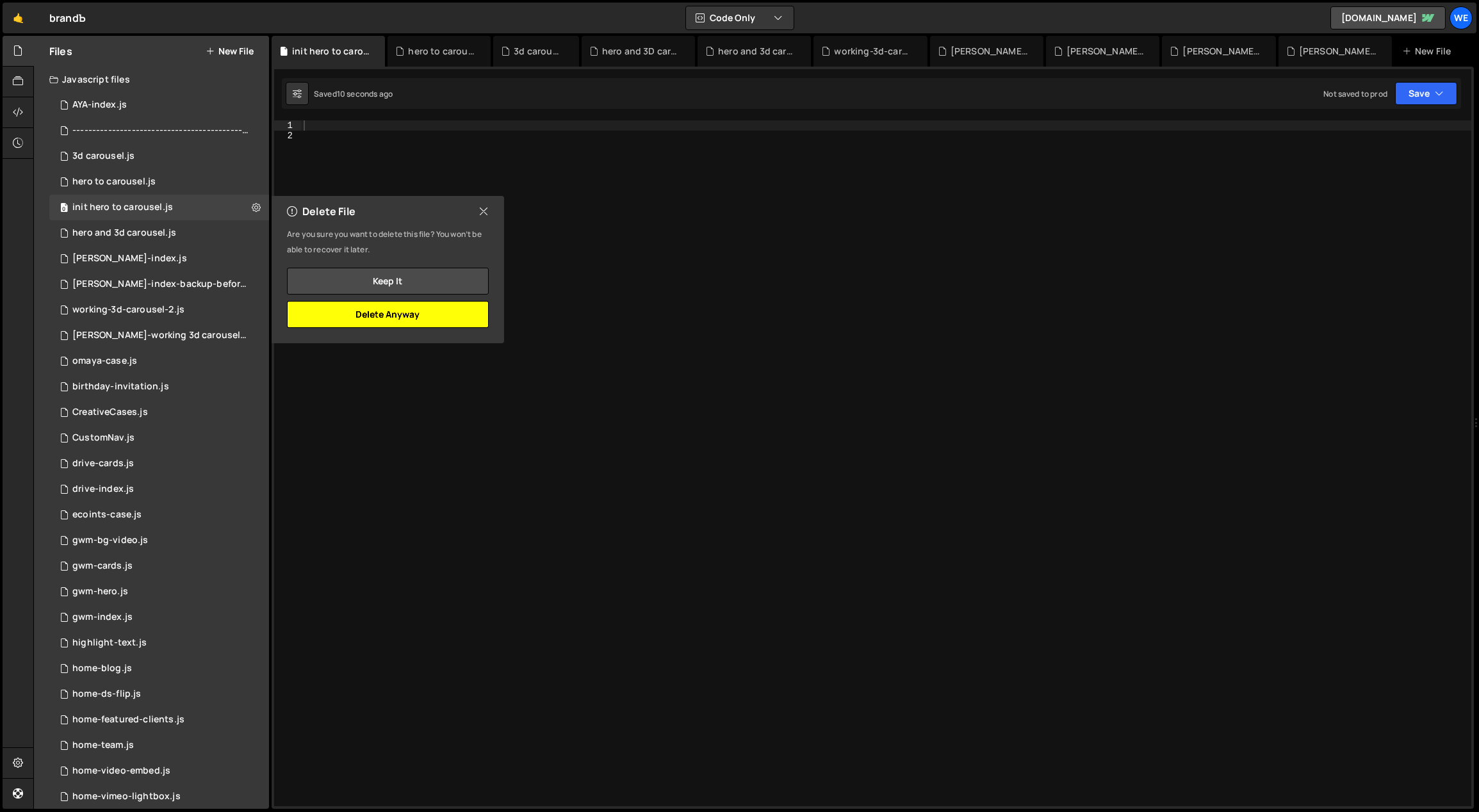
click at [414, 315] on button "Delete Anyway" at bounding box center [387, 314] width 202 height 27
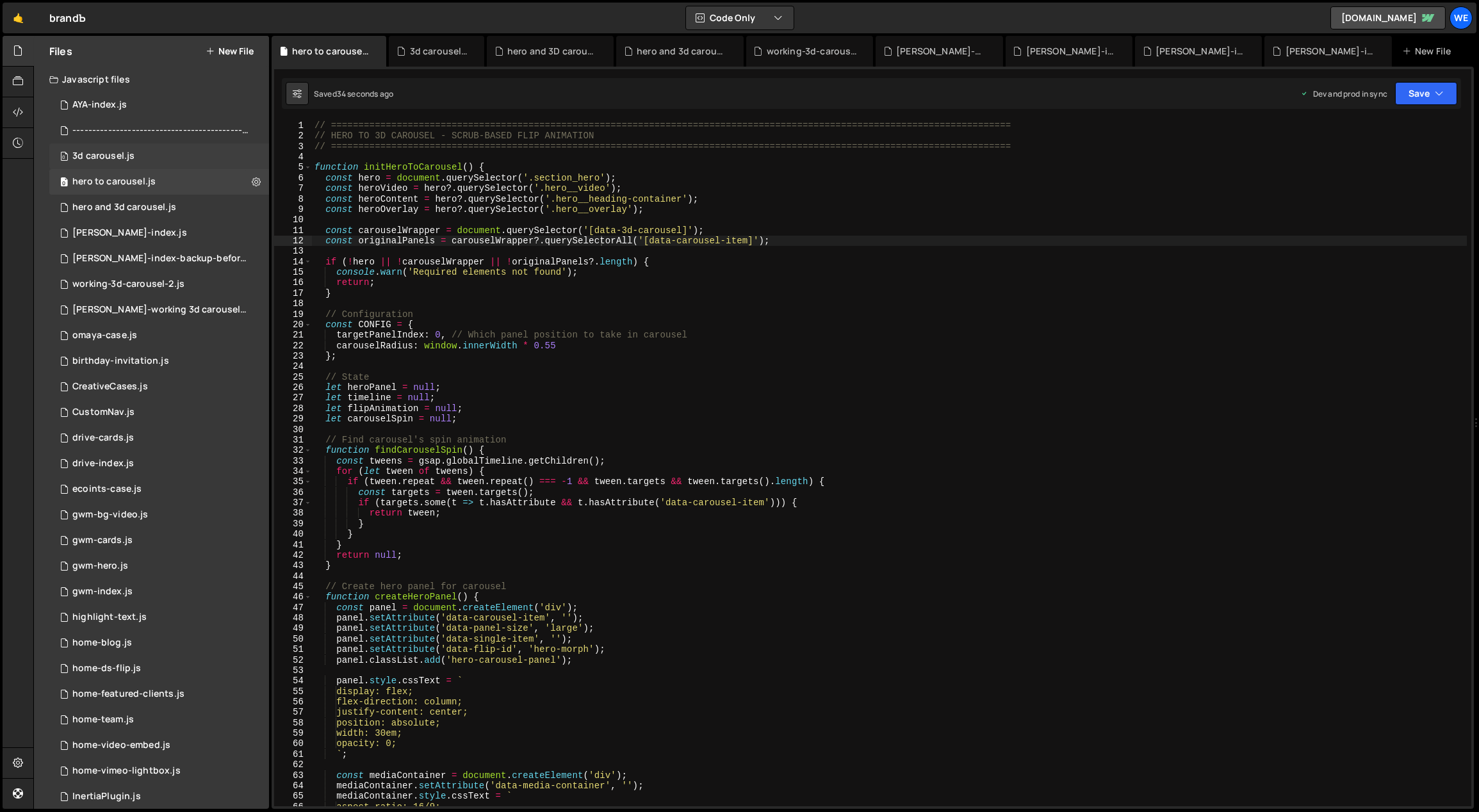
click at [150, 153] on div "0 3d carousel.js 0" at bounding box center [159, 156] width 219 height 25
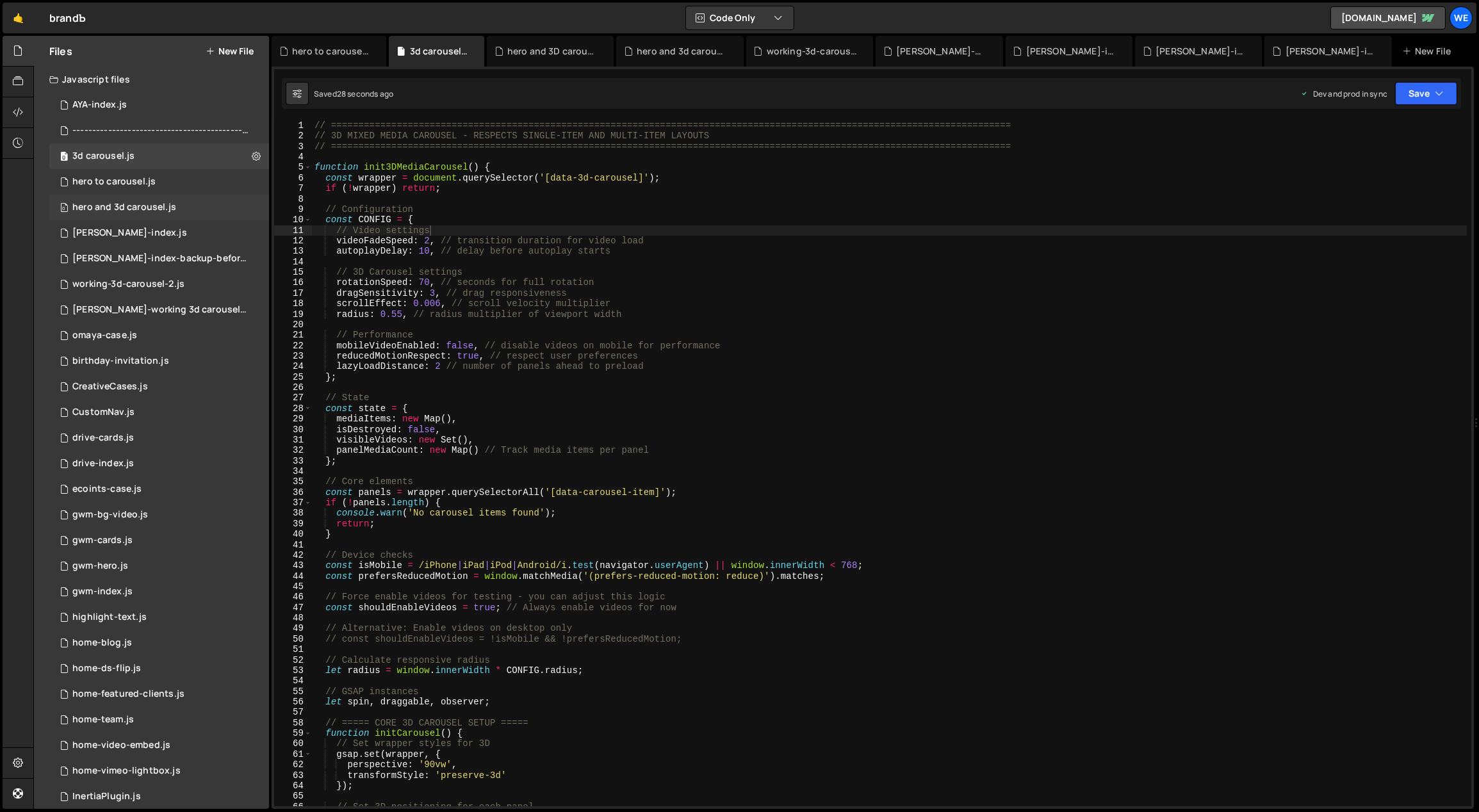
click at [135, 203] on div "hero and 3d carousel.js" at bounding box center [124, 208] width 104 height 12
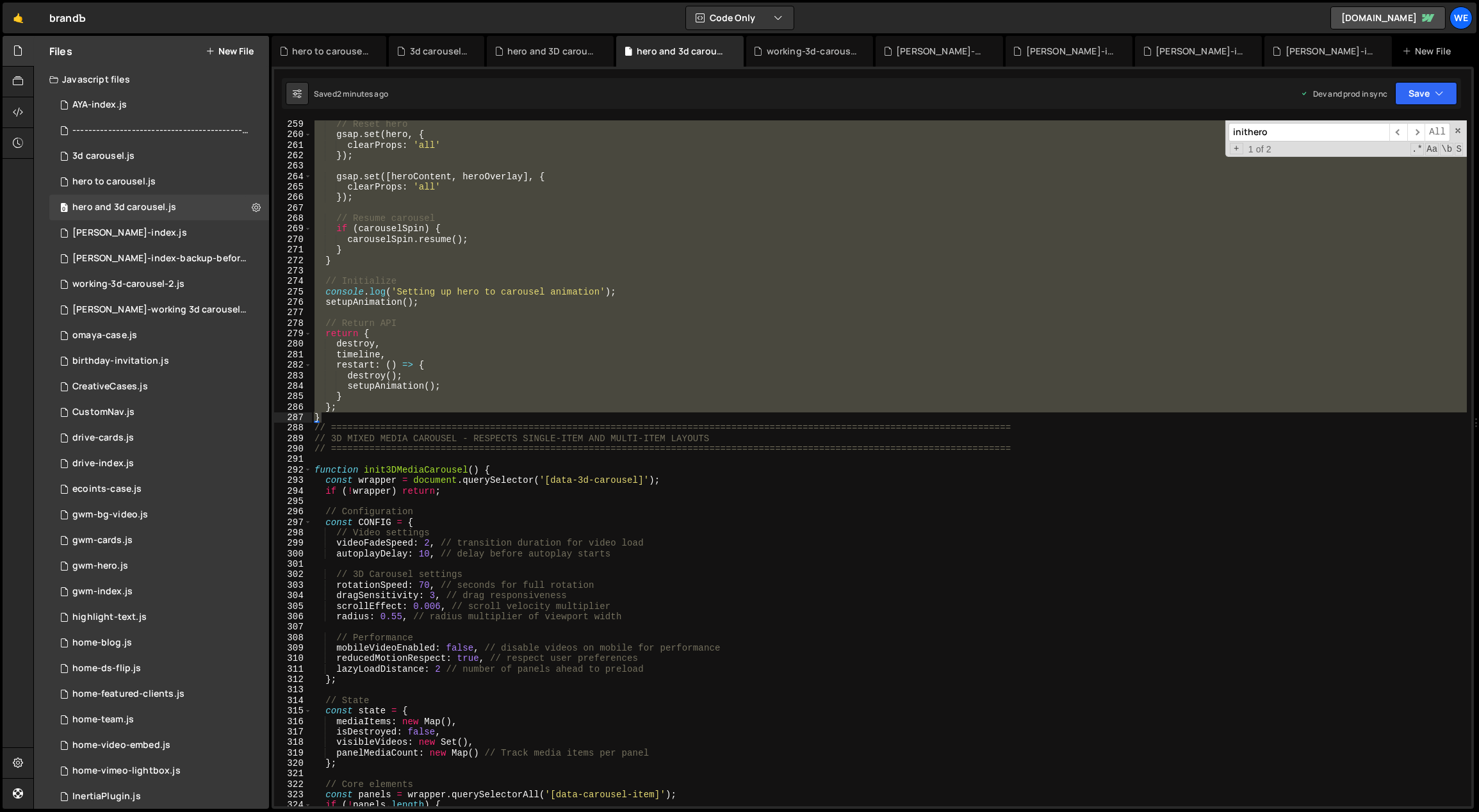
click at [506, 503] on div "// Reset hero gsap . set ( hero , { clearProps : 'all' }) ; gsap . set ([ heroC…" at bounding box center [890, 473] width 1156 height 708
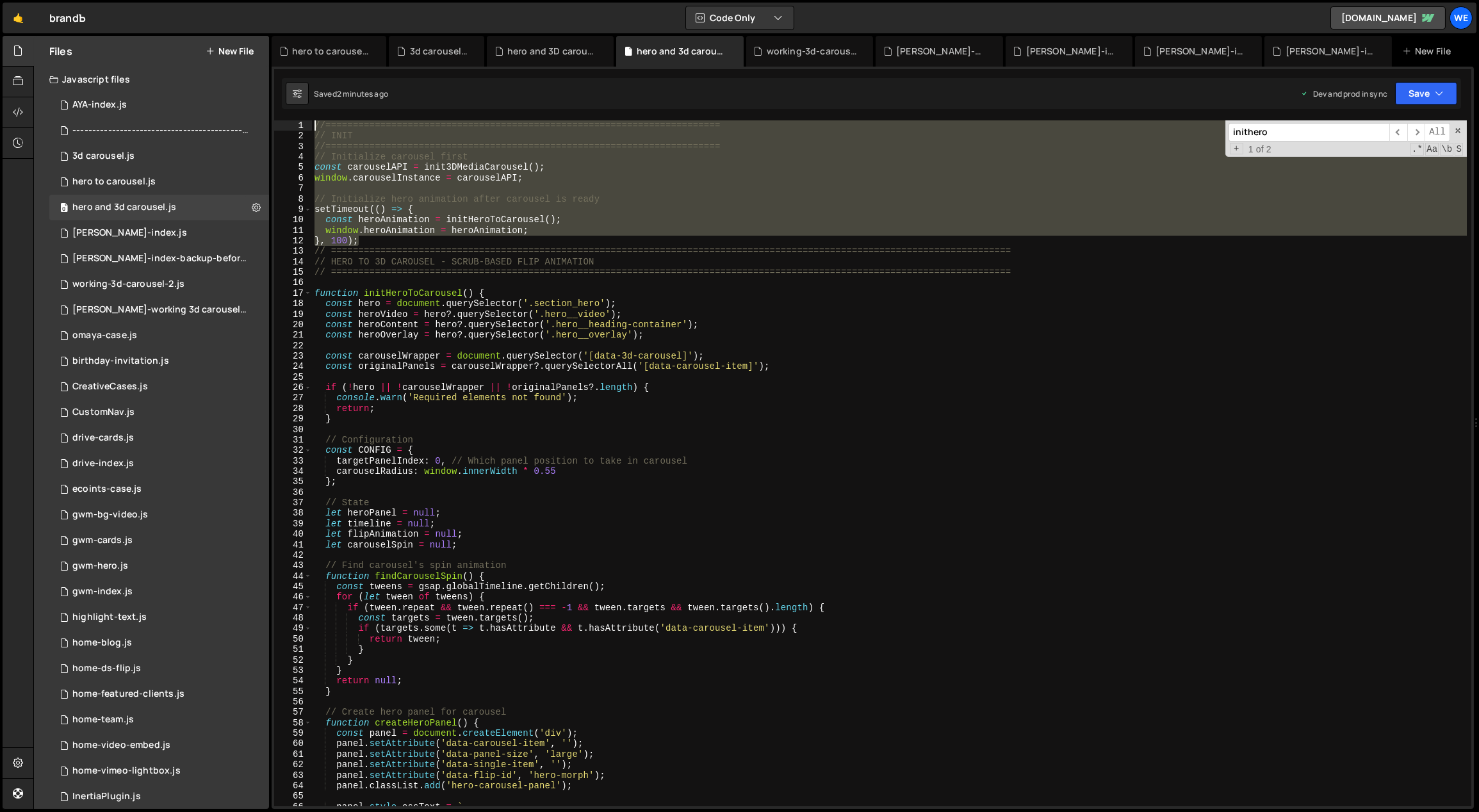
drag, startPoint x: 366, startPoint y: 243, endPoint x: 289, endPoint y: 108, distance: 155.4
click at [289, 108] on div "Debug Explain Copy hero to carousel.js 3d carousel.js hero and 3D carousel.css …" at bounding box center [872, 422] width 1202 height 773
type textarea "//======================================================================== // I…"
click at [175, 181] on div "0 hero to carousel.js 0" at bounding box center [159, 181] width 219 height 25
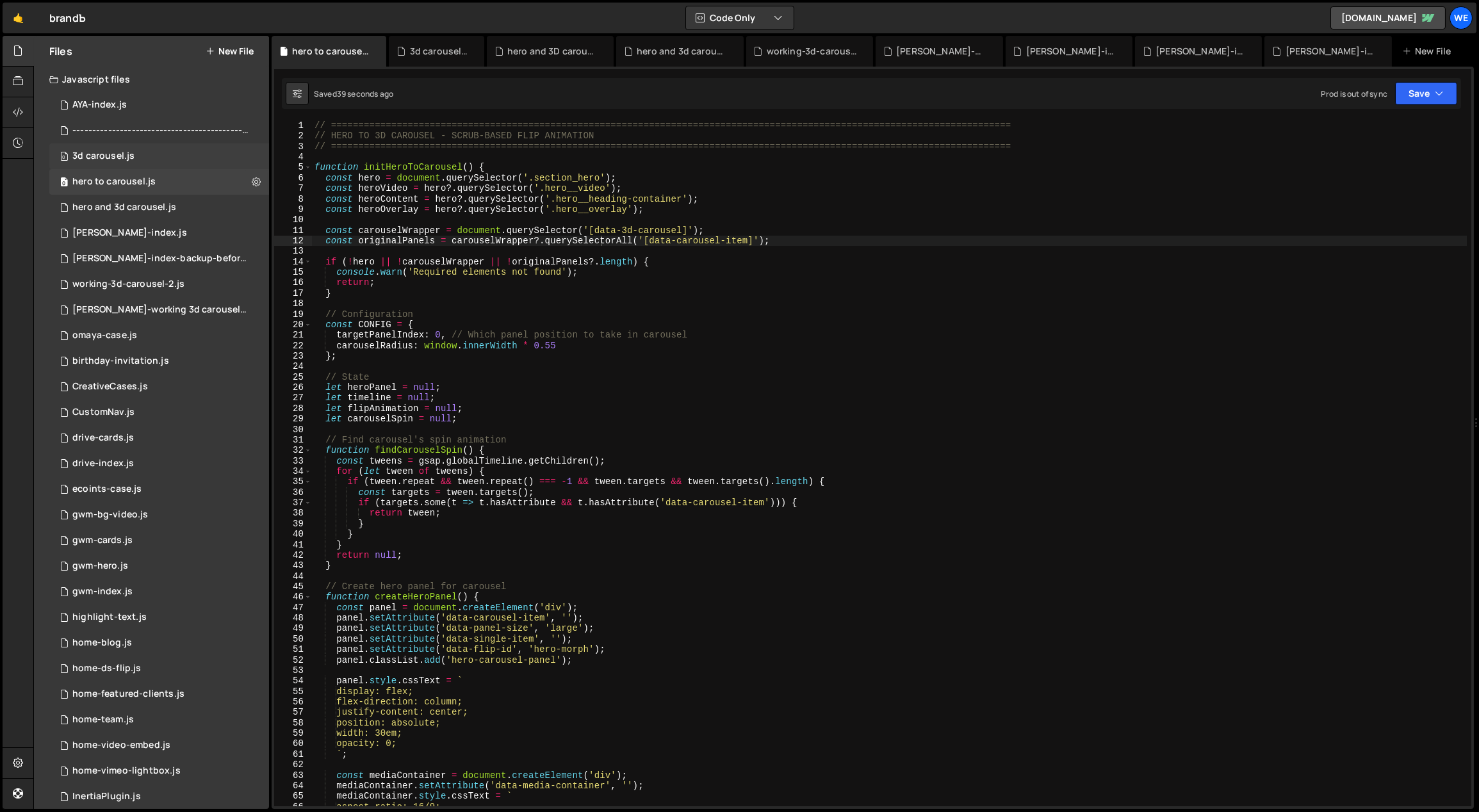
click at [174, 157] on div "0 3d carousel.js 0" at bounding box center [159, 156] width 219 height 25
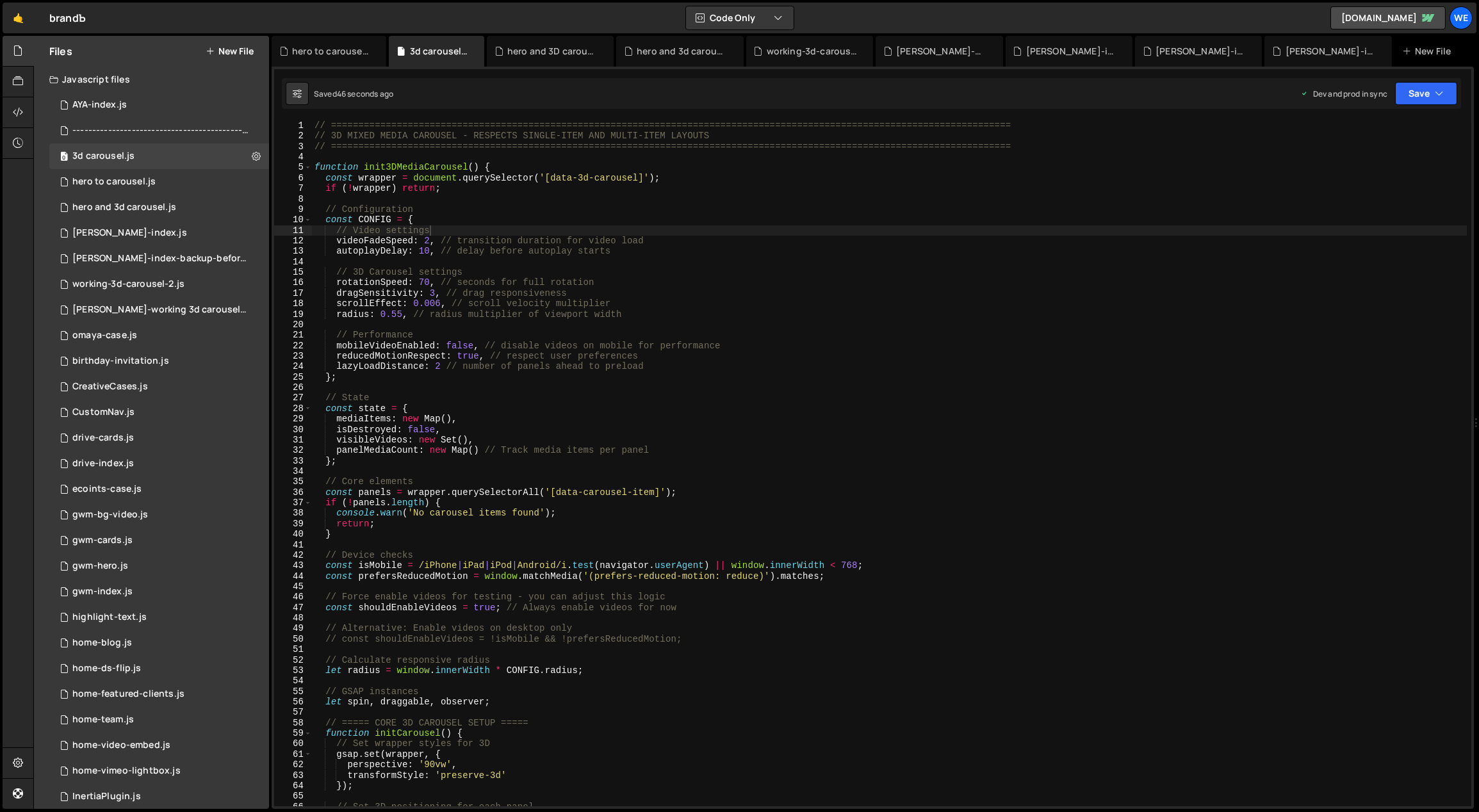
click at [314, 120] on div "// ============================================================================…" at bounding box center [890, 474] width 1156 height 708
type textarea "// ============================================================================…"
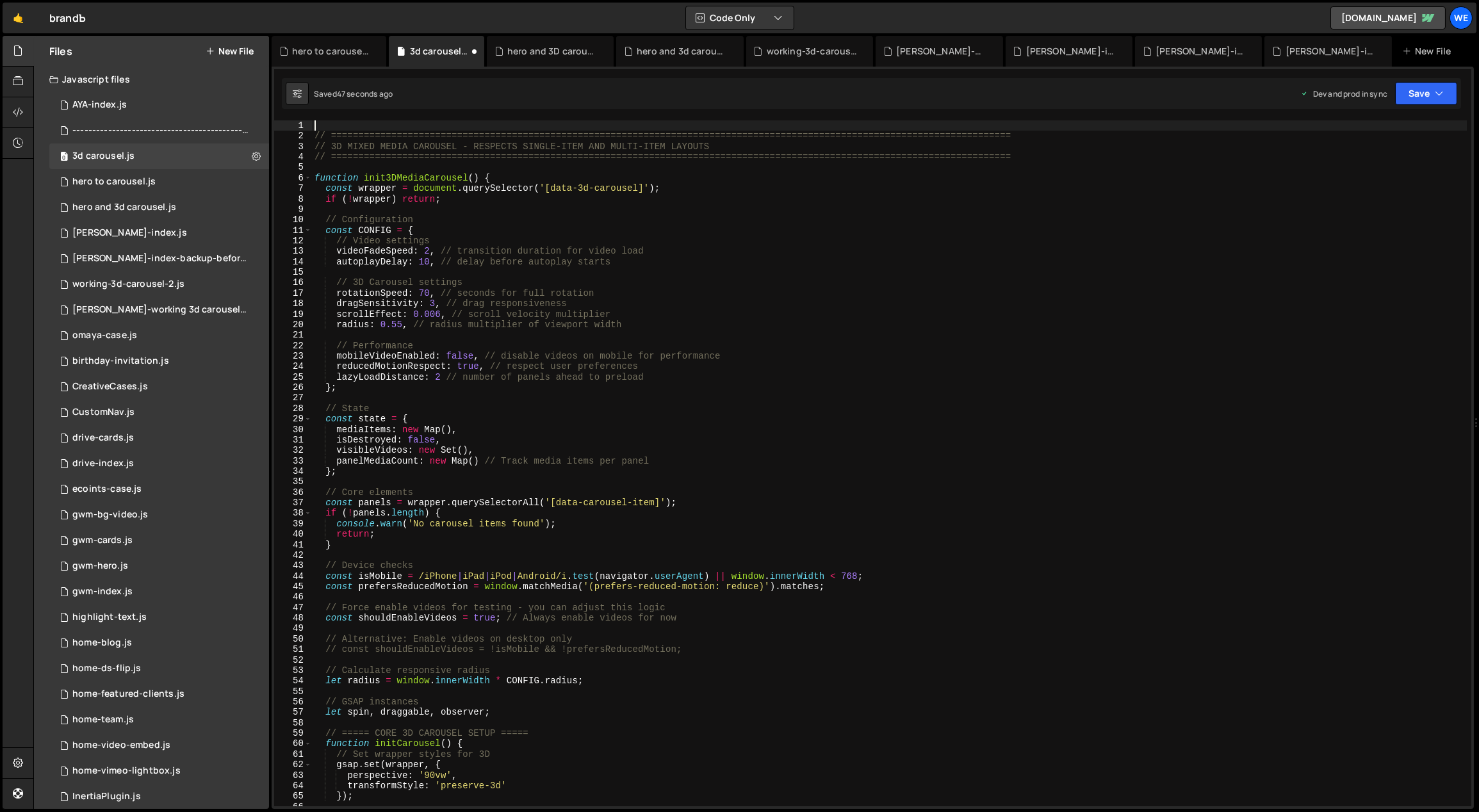
paste textarea "}, 100);"
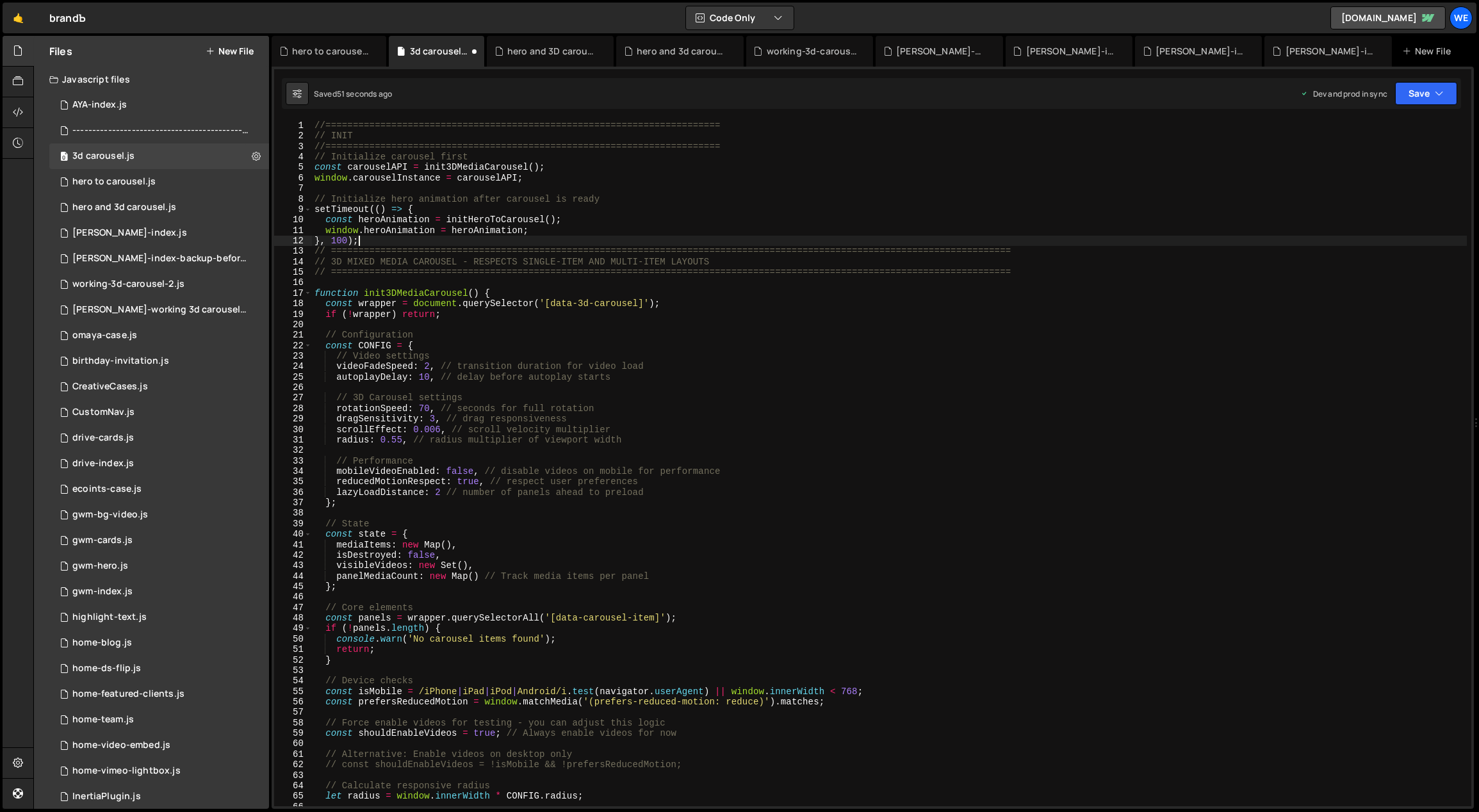
click at [511, 236] on div "//======================================================================== // I…" at bounding box center [890, 474] width 1156 height 708
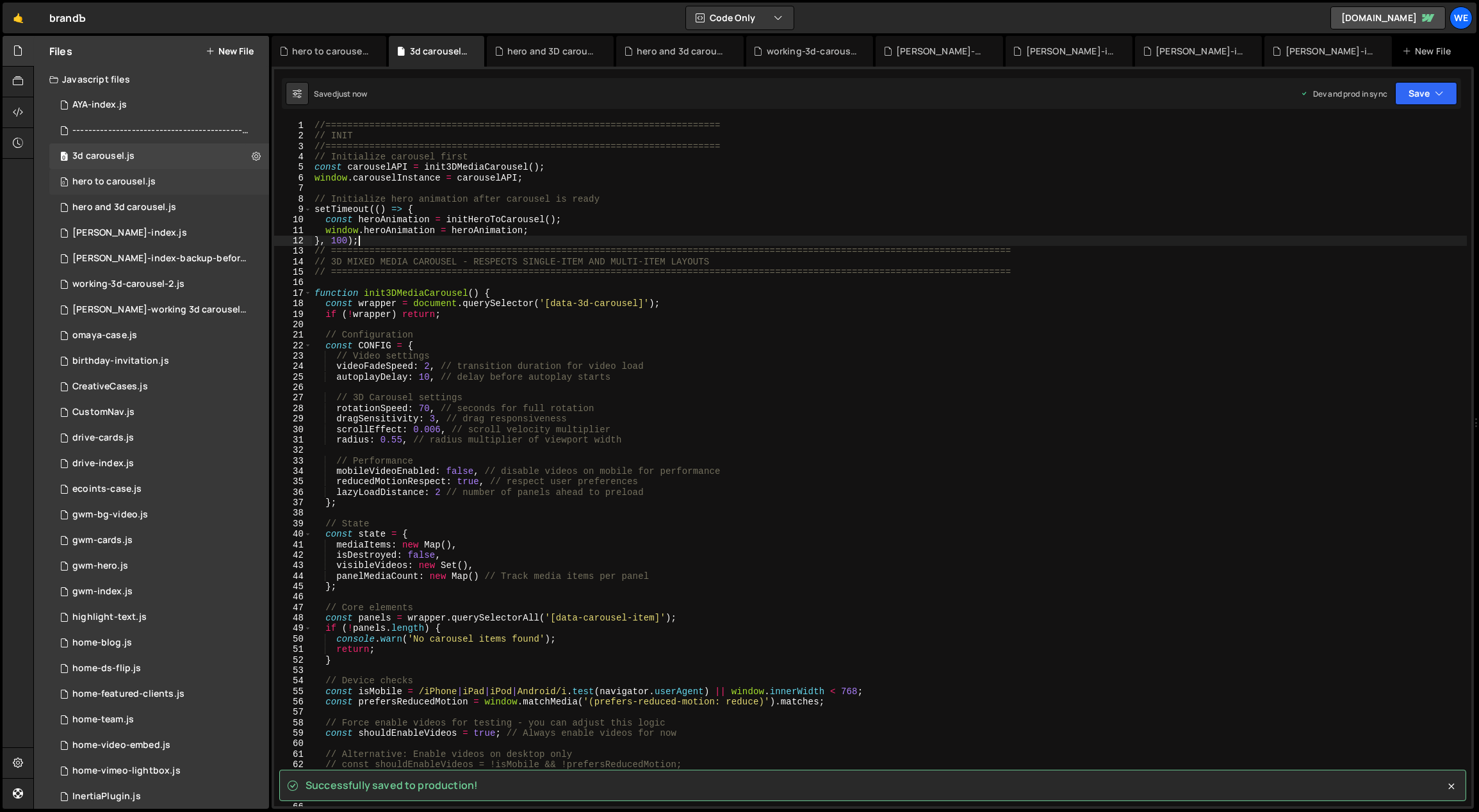
type textarea "}, 100);"
click at [142, 177] on div "hero to carousel.js" at bounding box center [114, 182] width 84 height 12
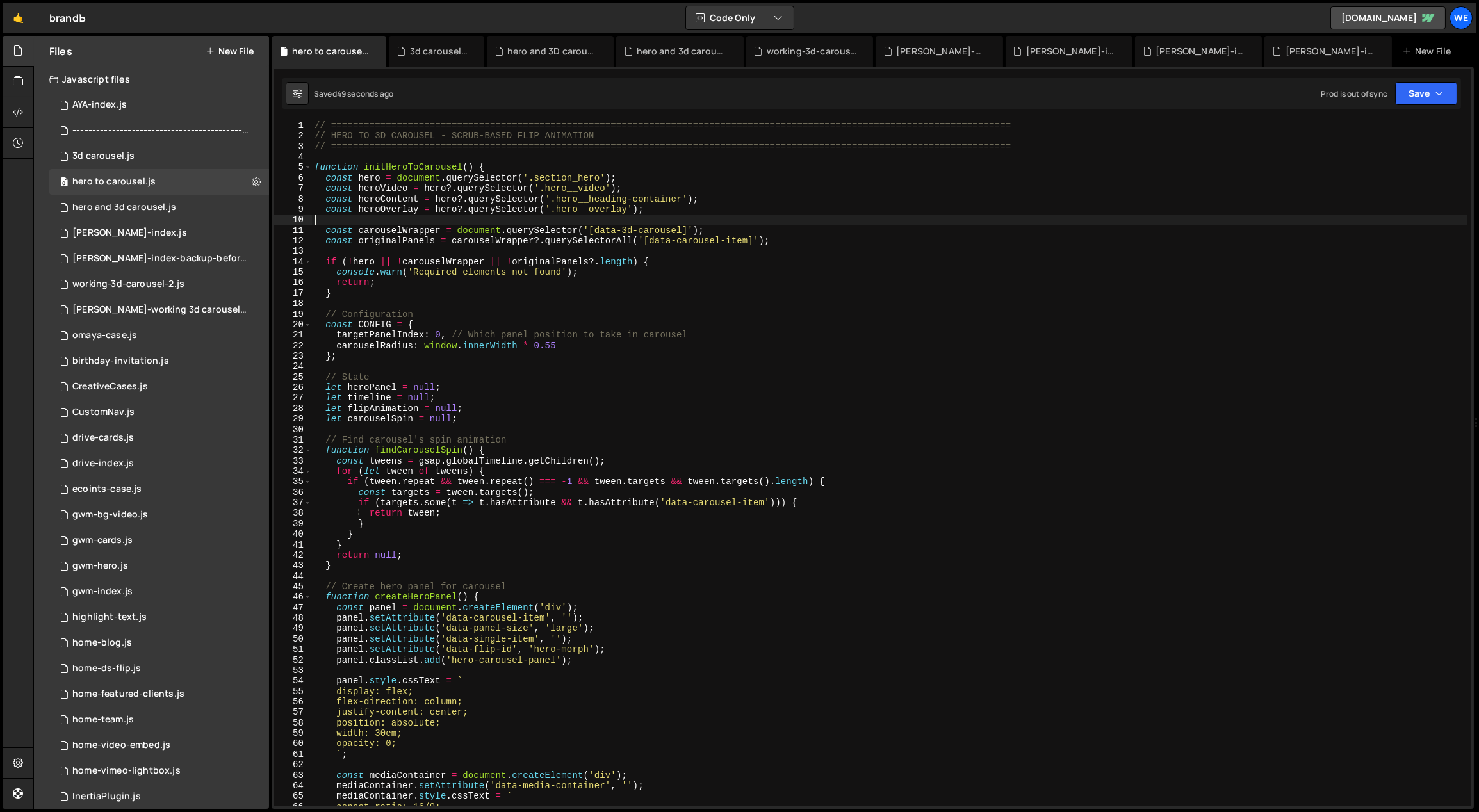
click at [447, 217] on div "// ============================================================================…" at bounding box center [890, 474] width 1156 height 708
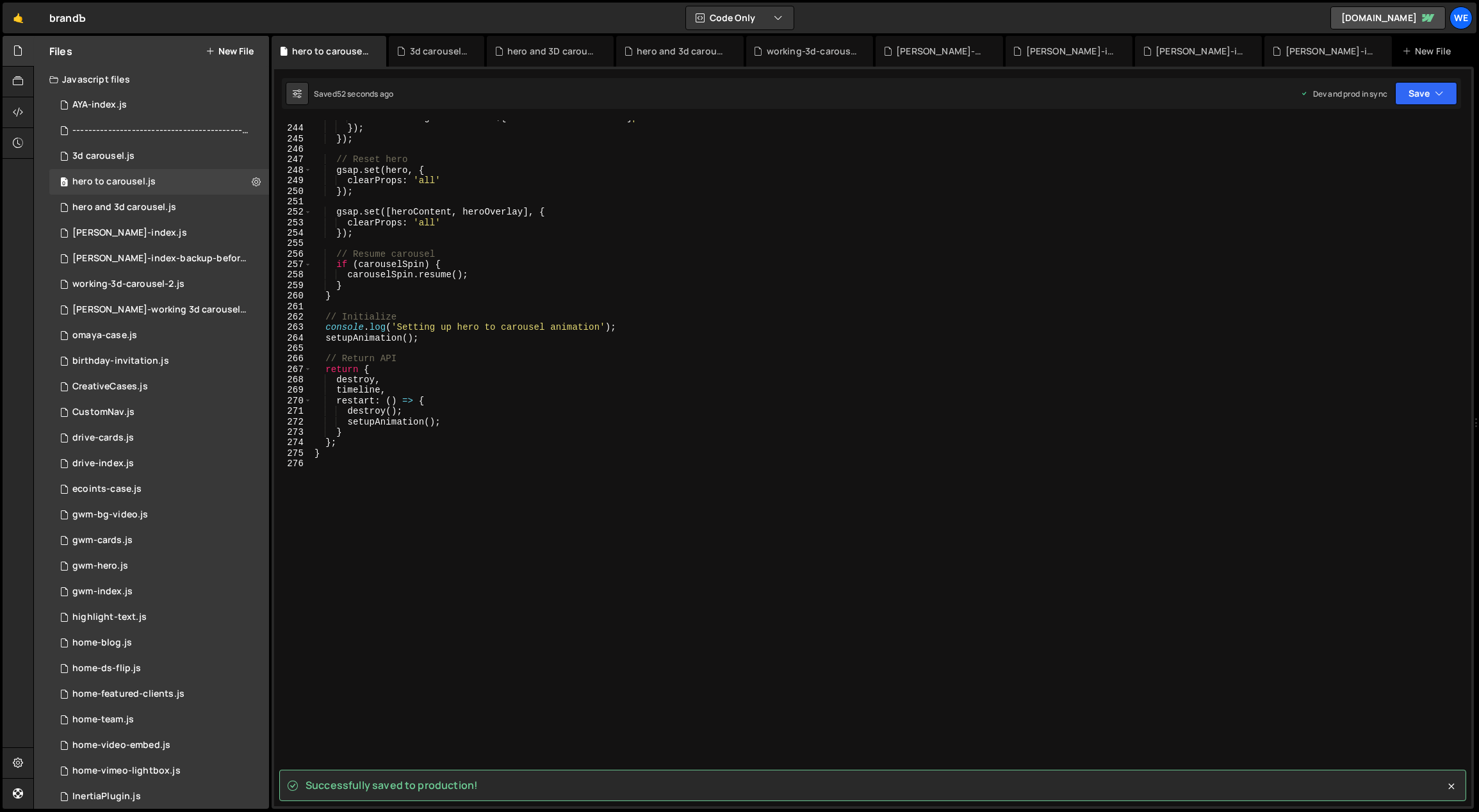
scroll to position [2304, 0]
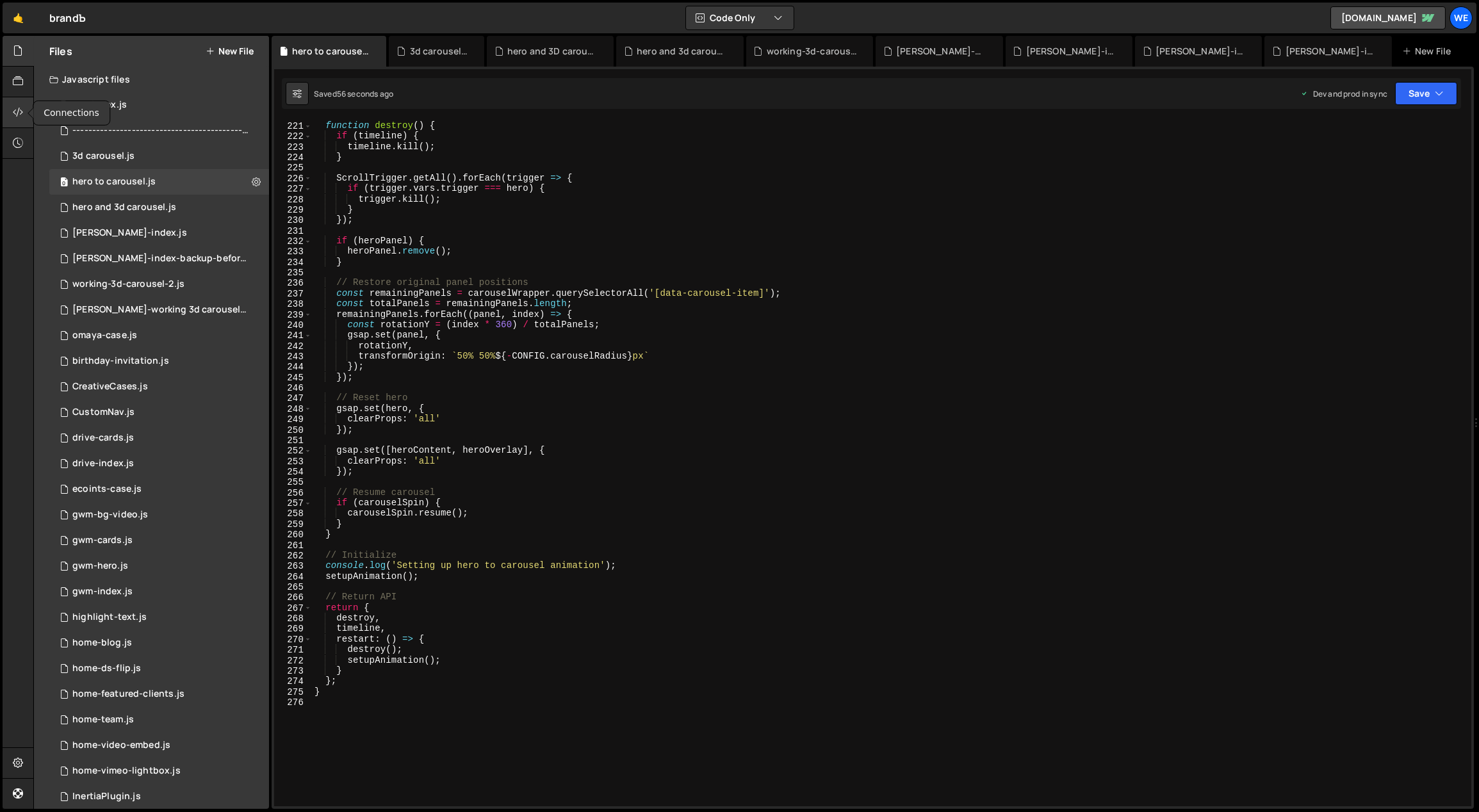
click at [18, 107] on icon at bounding box center [18, 112] width 10 height 14
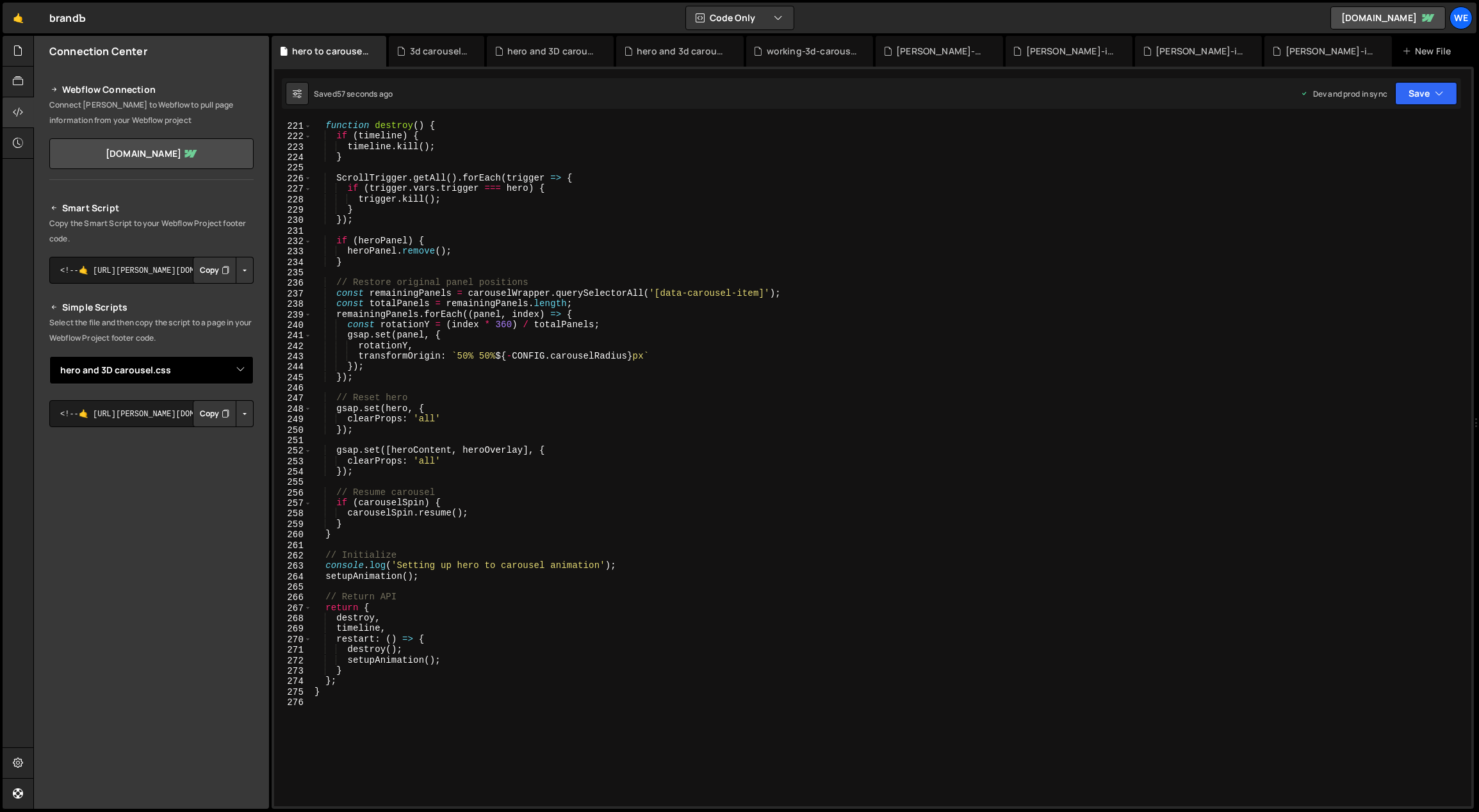
click at [215, 371] on select "Select File AYA-index.js ------------------------------------------------.js br…" at bounding box center [151, 369] width 204 height 28
click at [50, 356] on select "Select File AYA-index.js ------------------------------------------------.js br…" at bounding box center [151, 369] width 204 height 28
click at [240, 406] on button "Button group with nested dropdown" at bounding box center [244, 413] width 18 height 27
click at [208, 453] on link "Copy Production js" at bounding box center [200, 455] width 106 height 18
click at [21, 57] on icon at bounding box center [18, 51] width 10 height 14
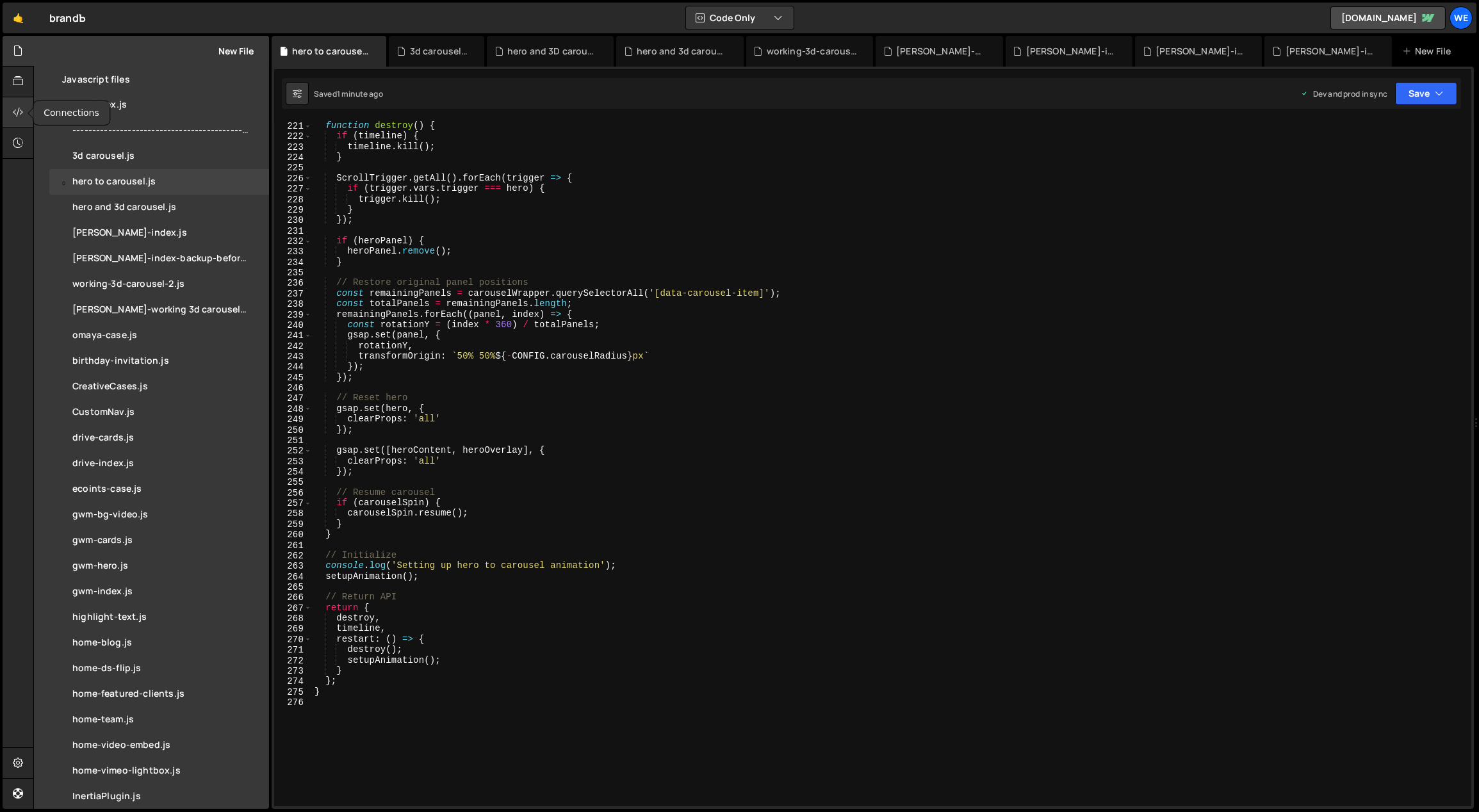
click at [21, 114] on icon at bounding box center [18, 112] width 10 height 14
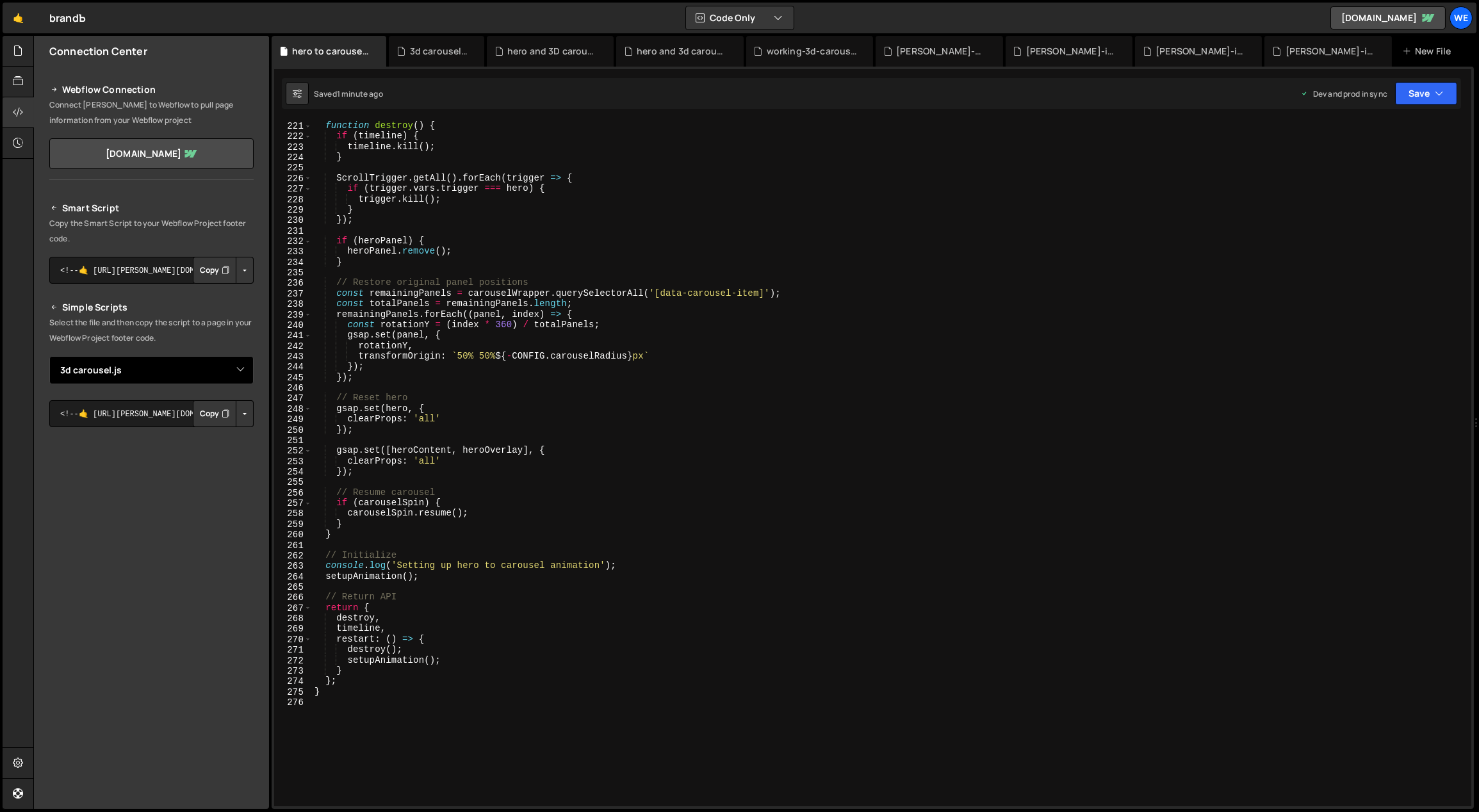
click at [195, 367] on select "Select File AYA-index.js ------------------------------------------------.js br…" at bounding box center [151, 369] width 204 height 28
select select "47124"
click at [50, 356] on select "Select File AYA-index.js ------------------------------------------------.js br…" at bounding box center [151, 369] width 204 height 28
type textarea "gsap.set(hero, {"
click at [582, 409] on div "// Destroy function function destroy ( ) { if ( timeline ) { timeline . kill ( …" at bounding box center [890, 464] width 1156 height 708
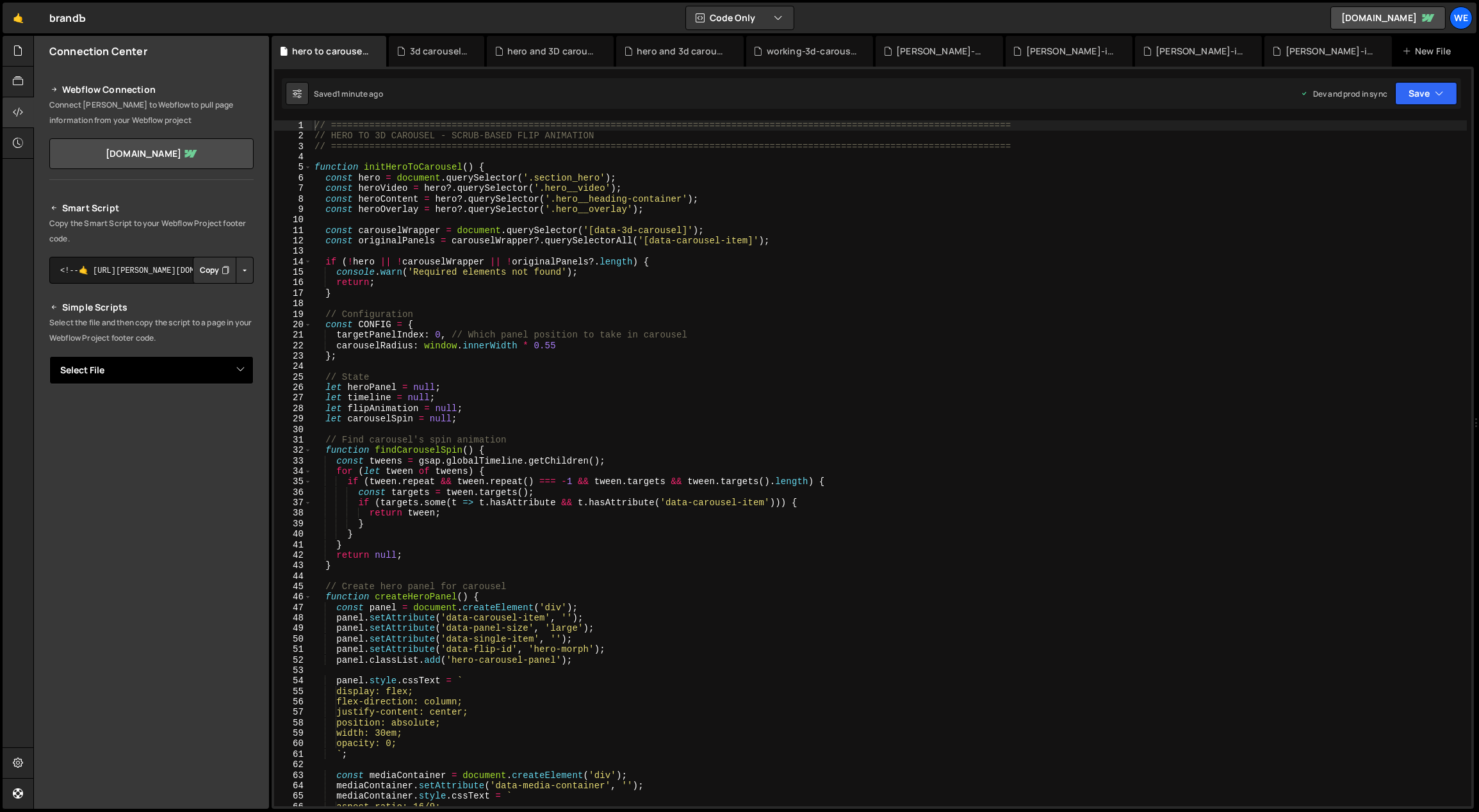
click at [145, 373] on select "Select File AYA-index.js ------------------------------------------------.js 3d…" at bounding box center [151, 369] width 204 height 28
click at [204, 373] on select "Select File AYA-index.js ------------------------------------------------.js 3d…" at bounding box center [151, 369] width 204 height 28
select select "47124"
click at [50, 356] on select "Select File AYA-index.js ------------------------------------------------.js 3d…" at bounding box center [151, 369] width 204 height 28
click at [244, 411] on button "Button group with nested dropdown" at bounding box center [244, 413] width 18 height 27
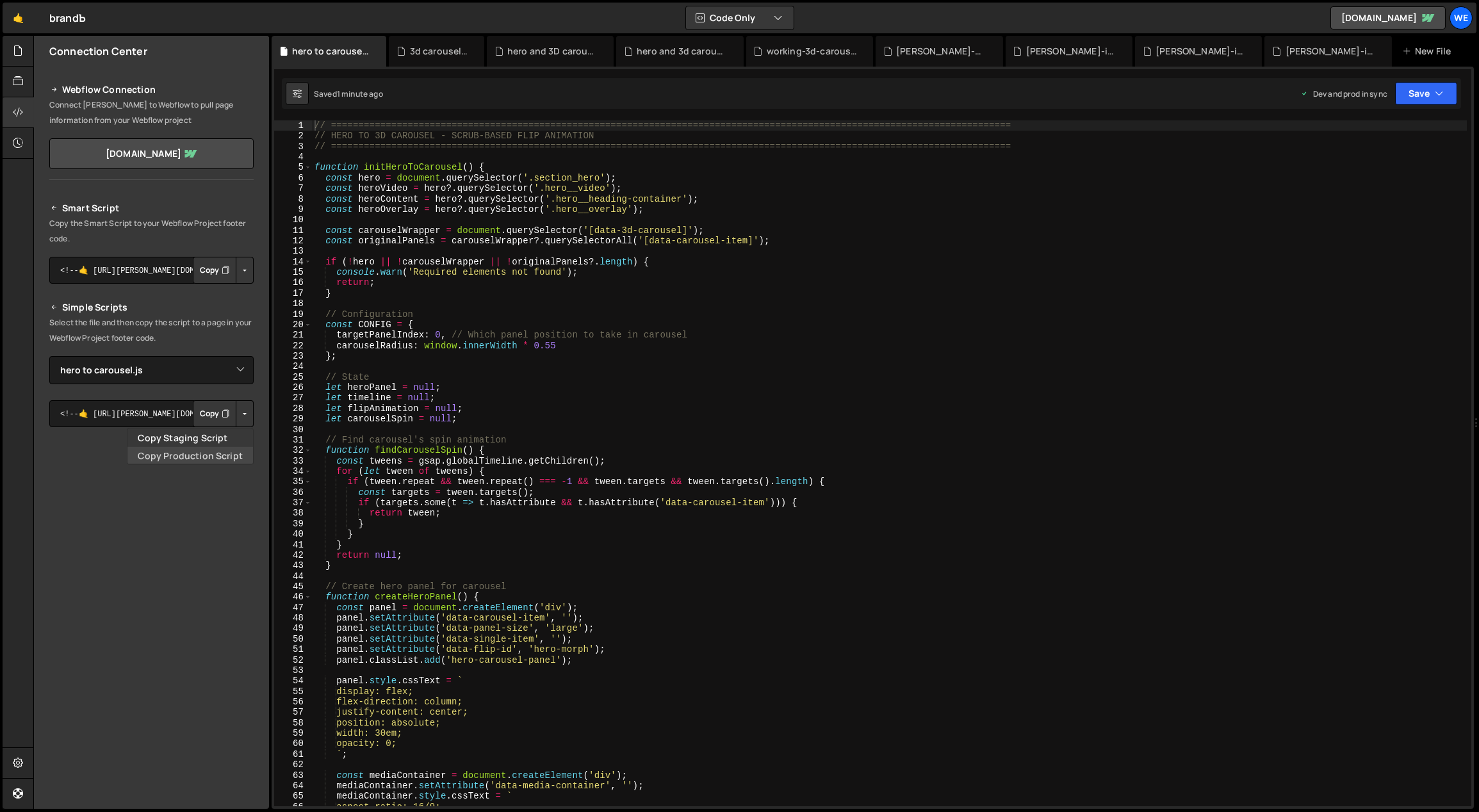
click at [197, 454] on link "Copy Production Script" at bounding box center [190, 455] width 125 height 18
click at [21, 53] on icon at bounding box center [18, 51] width 10 height 14
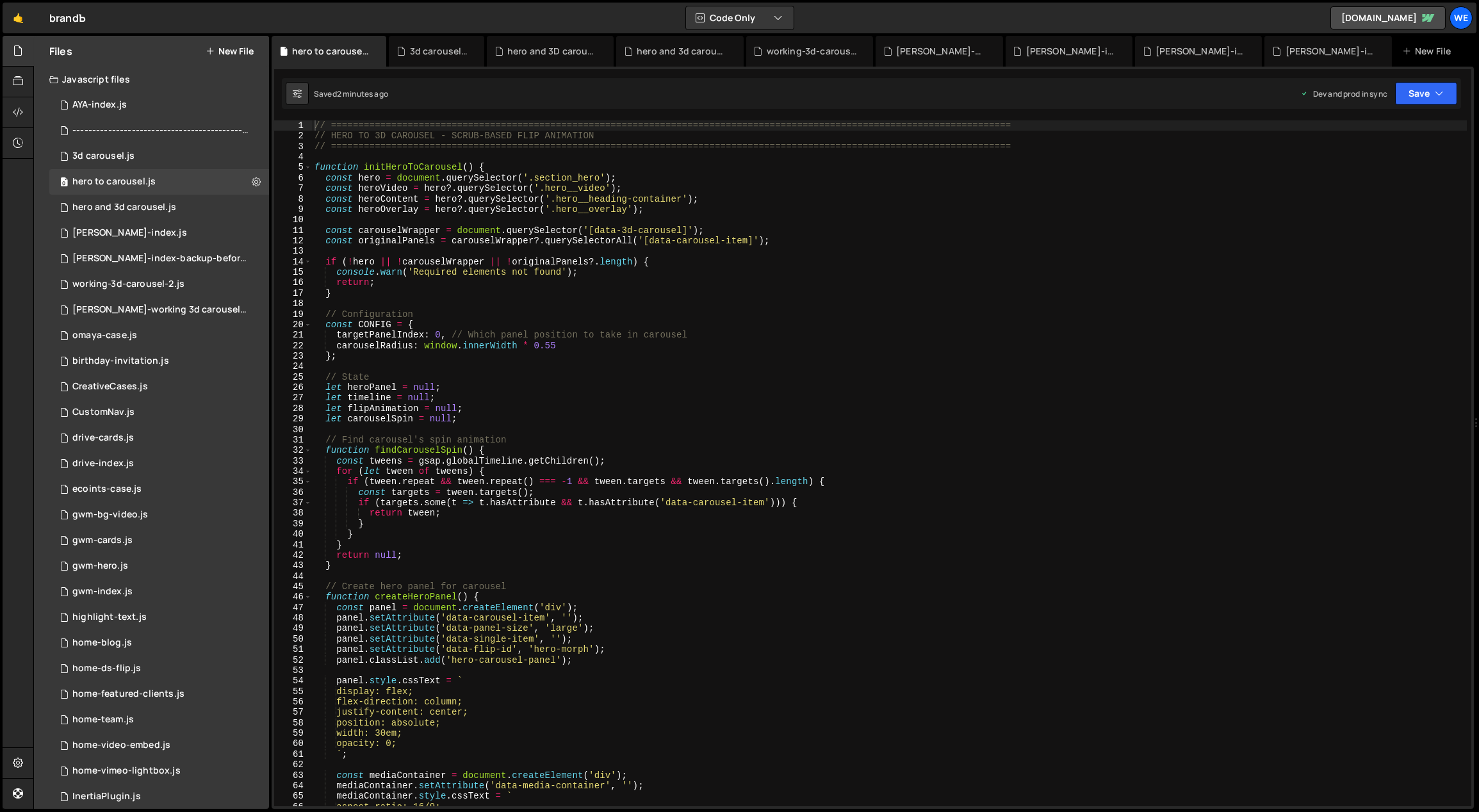
click at [223, 61] on div "Files New File" at bounding box center [151, 51] width 235 height 31
click at [238, 48] on button "New File" at bounding box center [230, 52] width 48 height 10
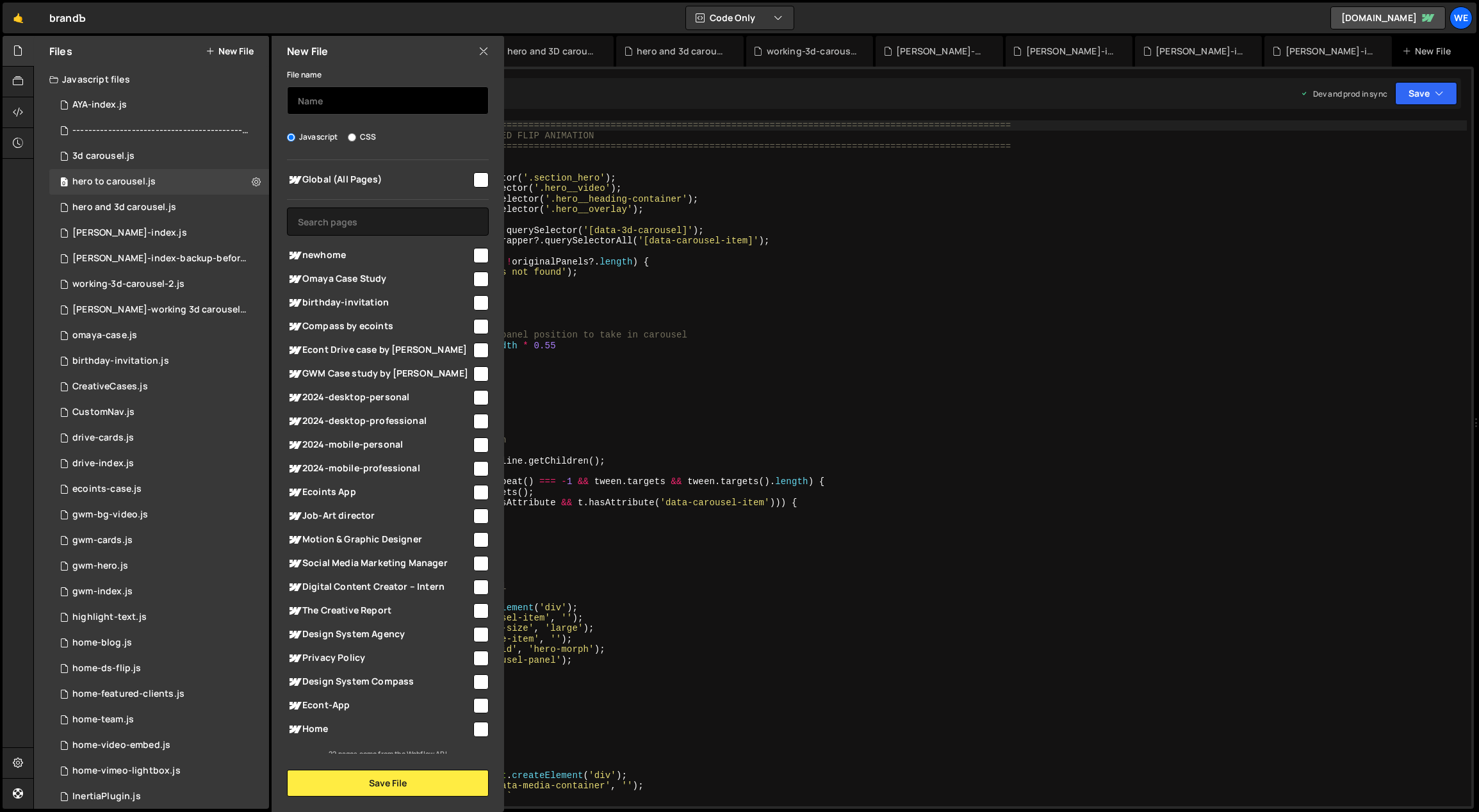
click at [352, 101] on input "text" at bounding box center [387, 100] width 202 height 28
paste input "-------"
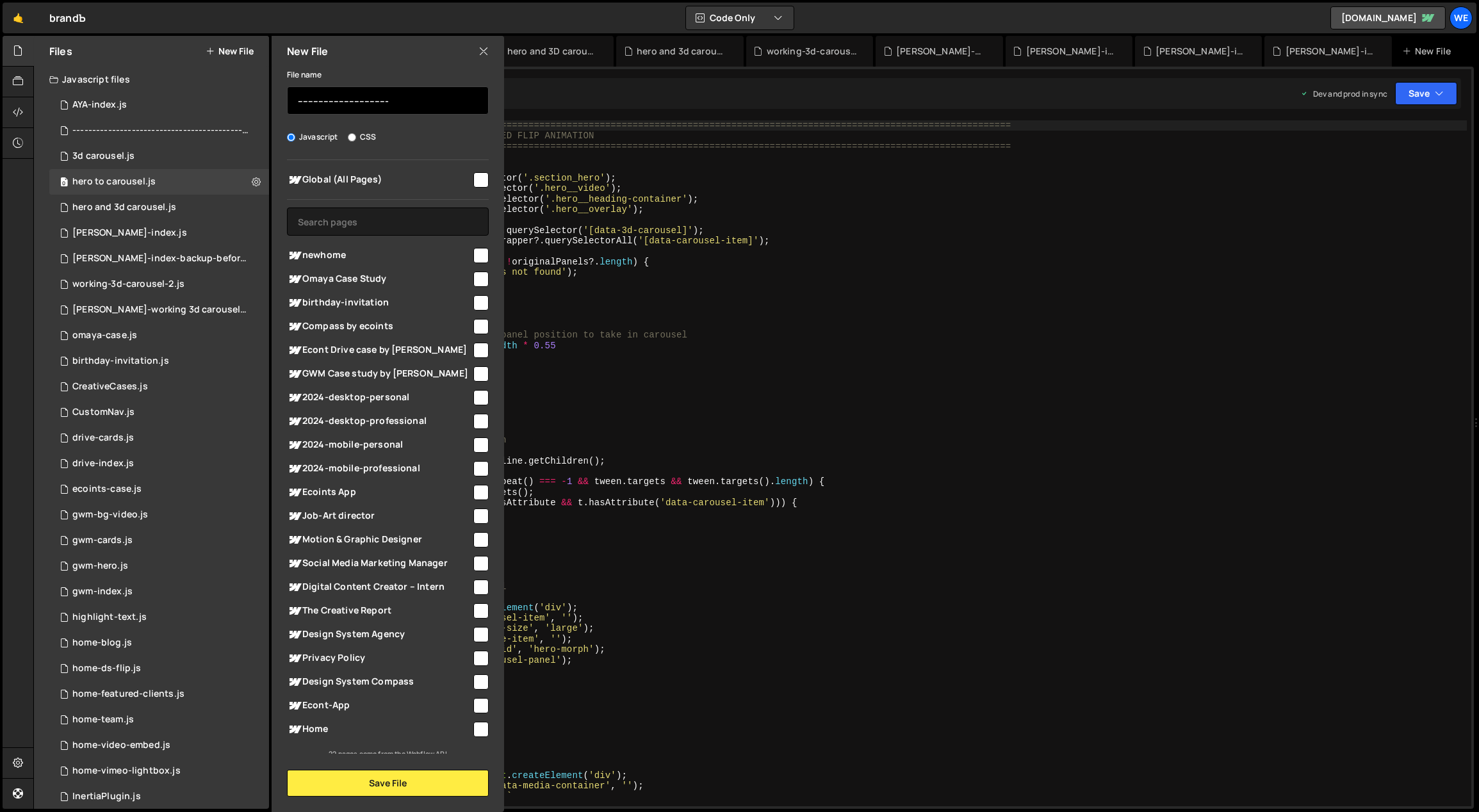
paste input "-------"
type input "---------------------------------------------------------------"
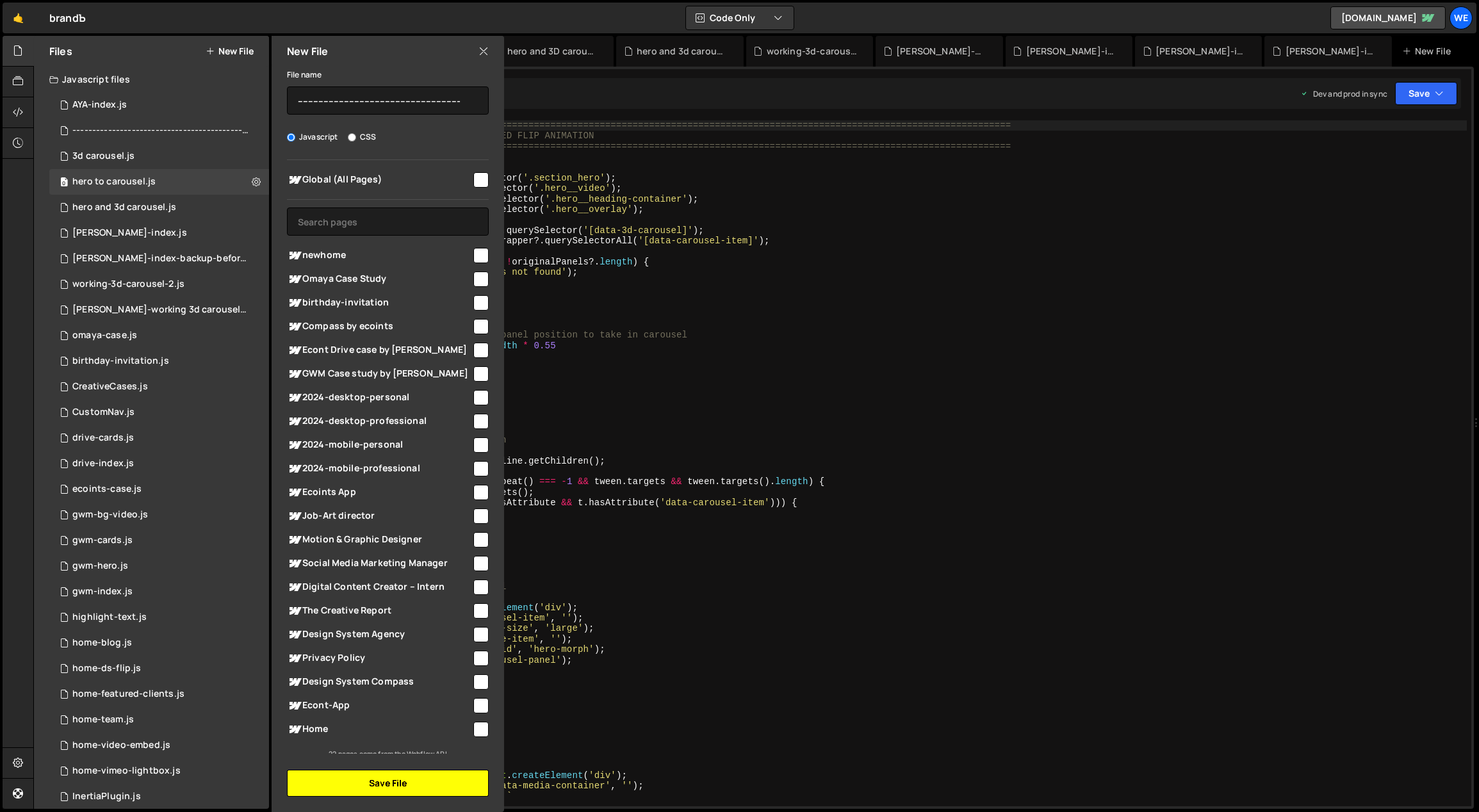
click at [403, 781] on button "Save File" at bounding box center [387, 783] width 202 height 27
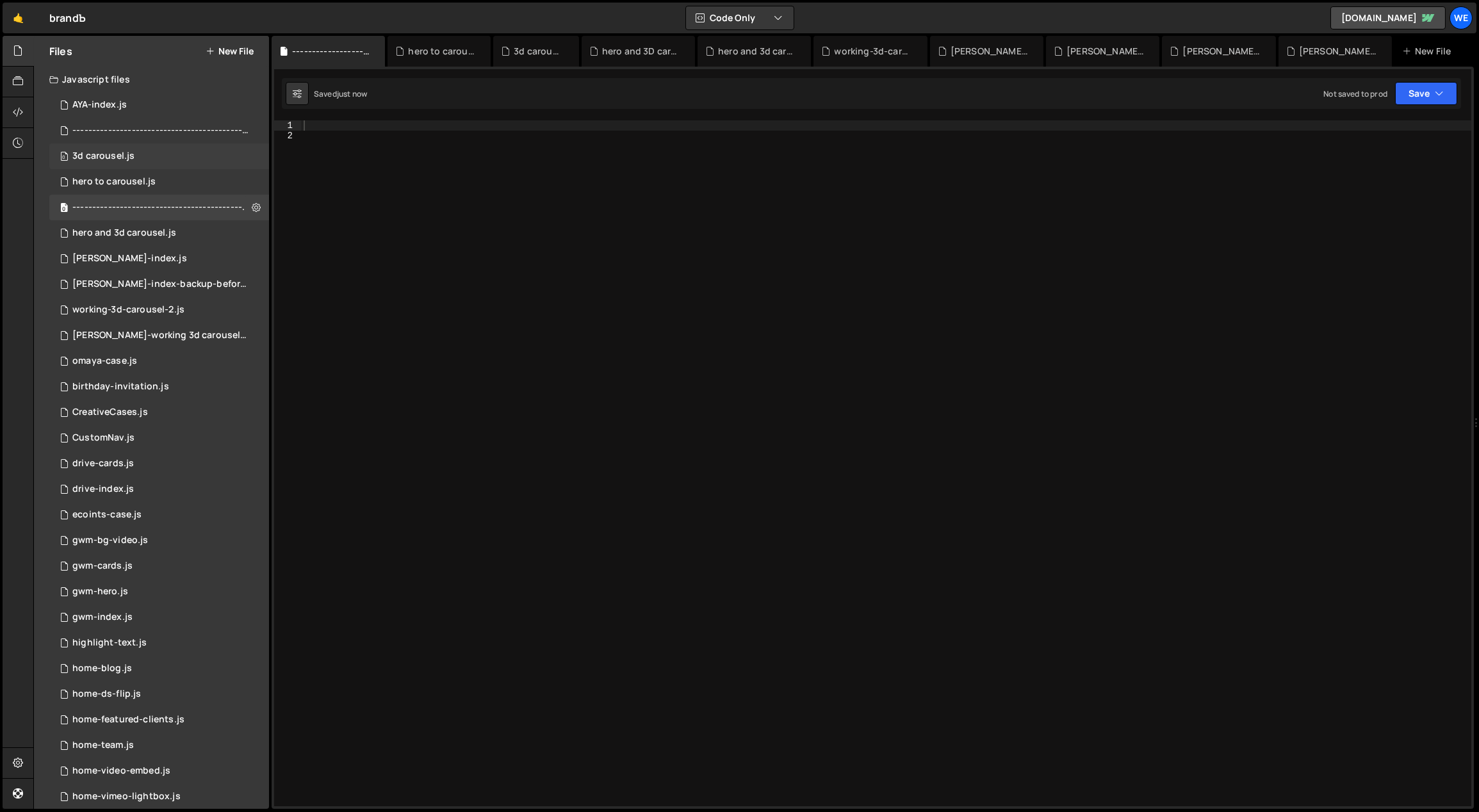
click at [172, 161] on div "0 3d carousel.js 0" at bounding box center [159, 156] width 219 height 25
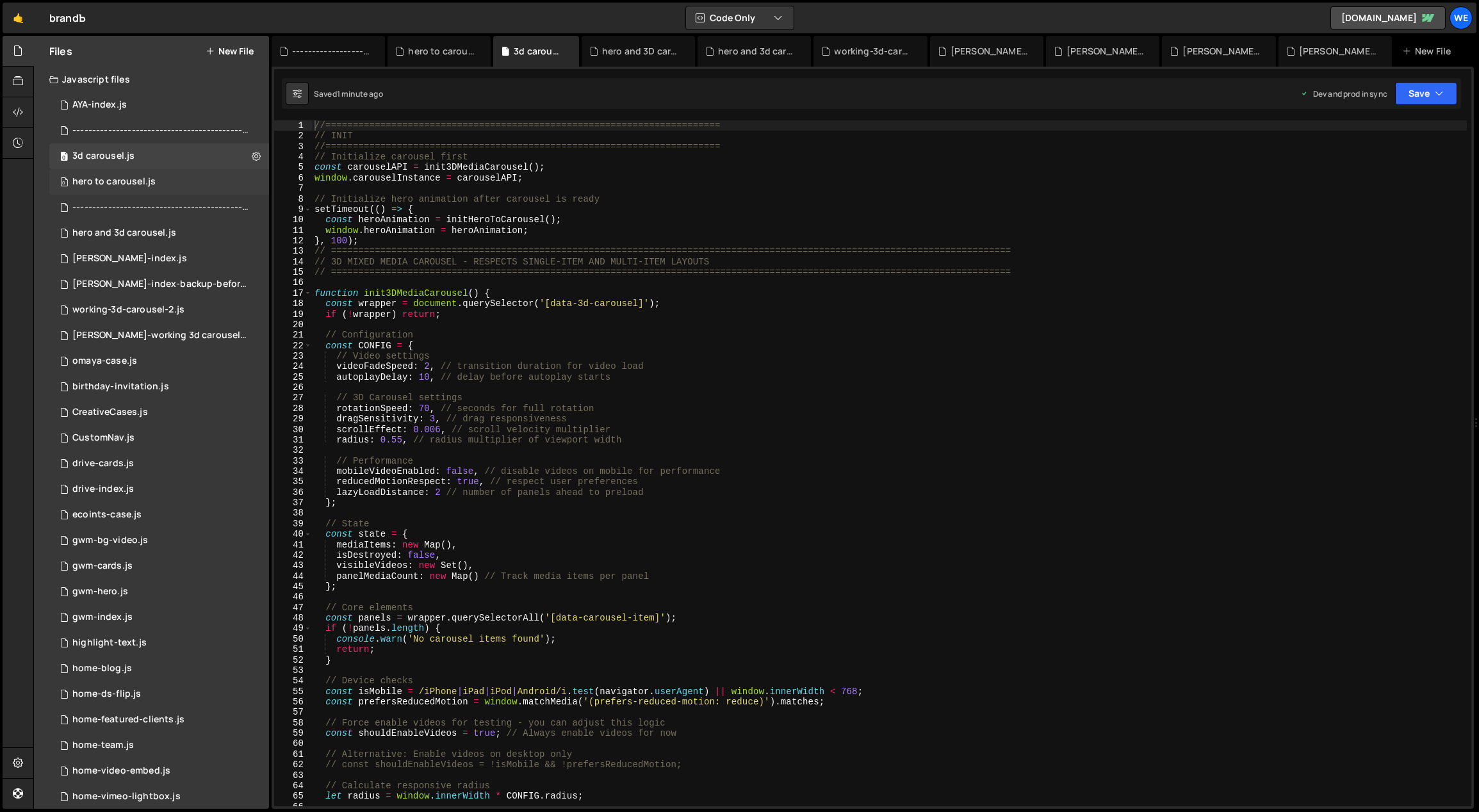
click at [153, 180] on div "0 hero to carousel.js 0" at bounding box center [159, 181] width 219 height 25
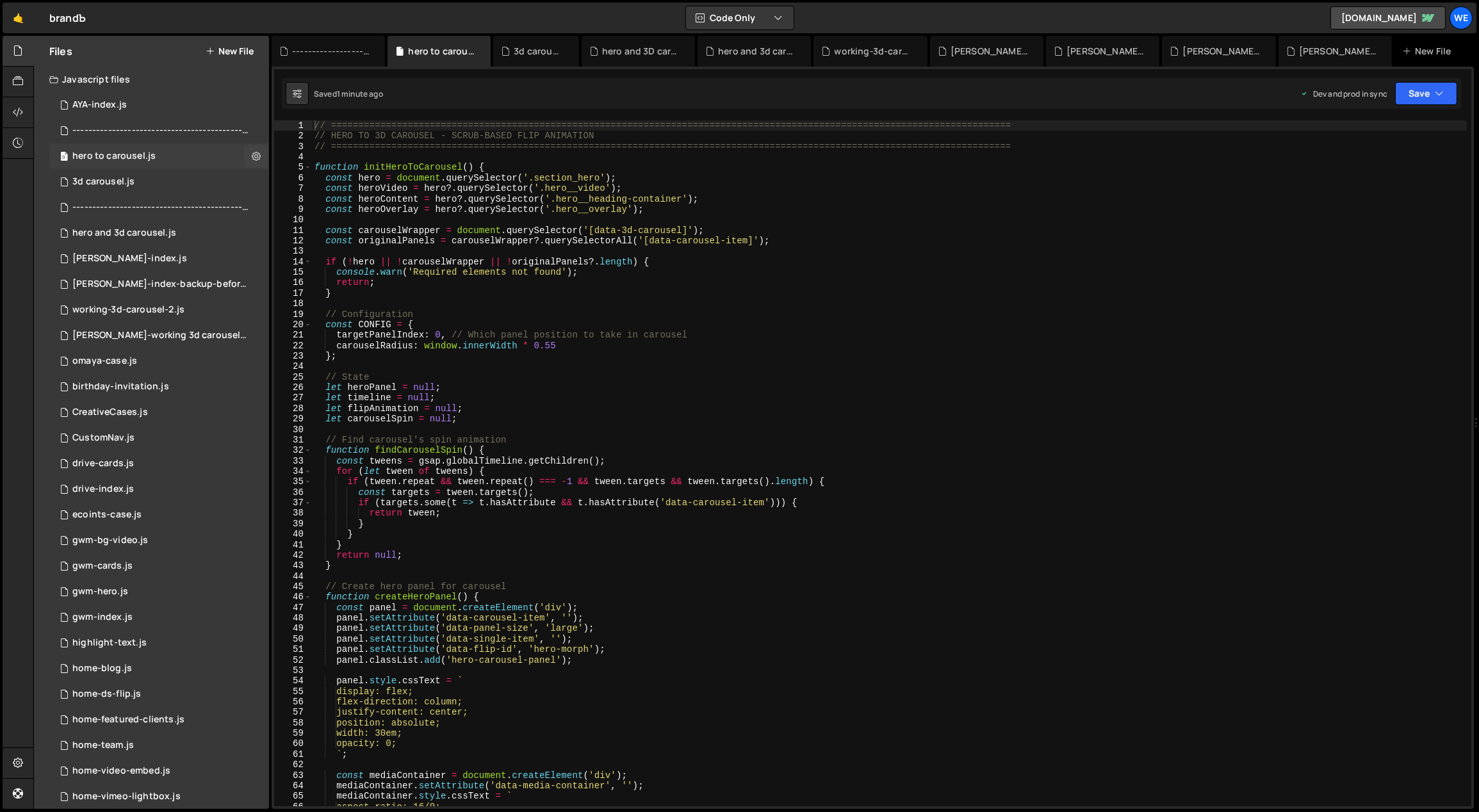
click at [146, 155] on div "hero to carousel.js" at bounding box center [114, 157] width 84 height 12
click at [695, 250] on div "// ============================================================================…" at bounding box center [890, 474] width 1156 height 708
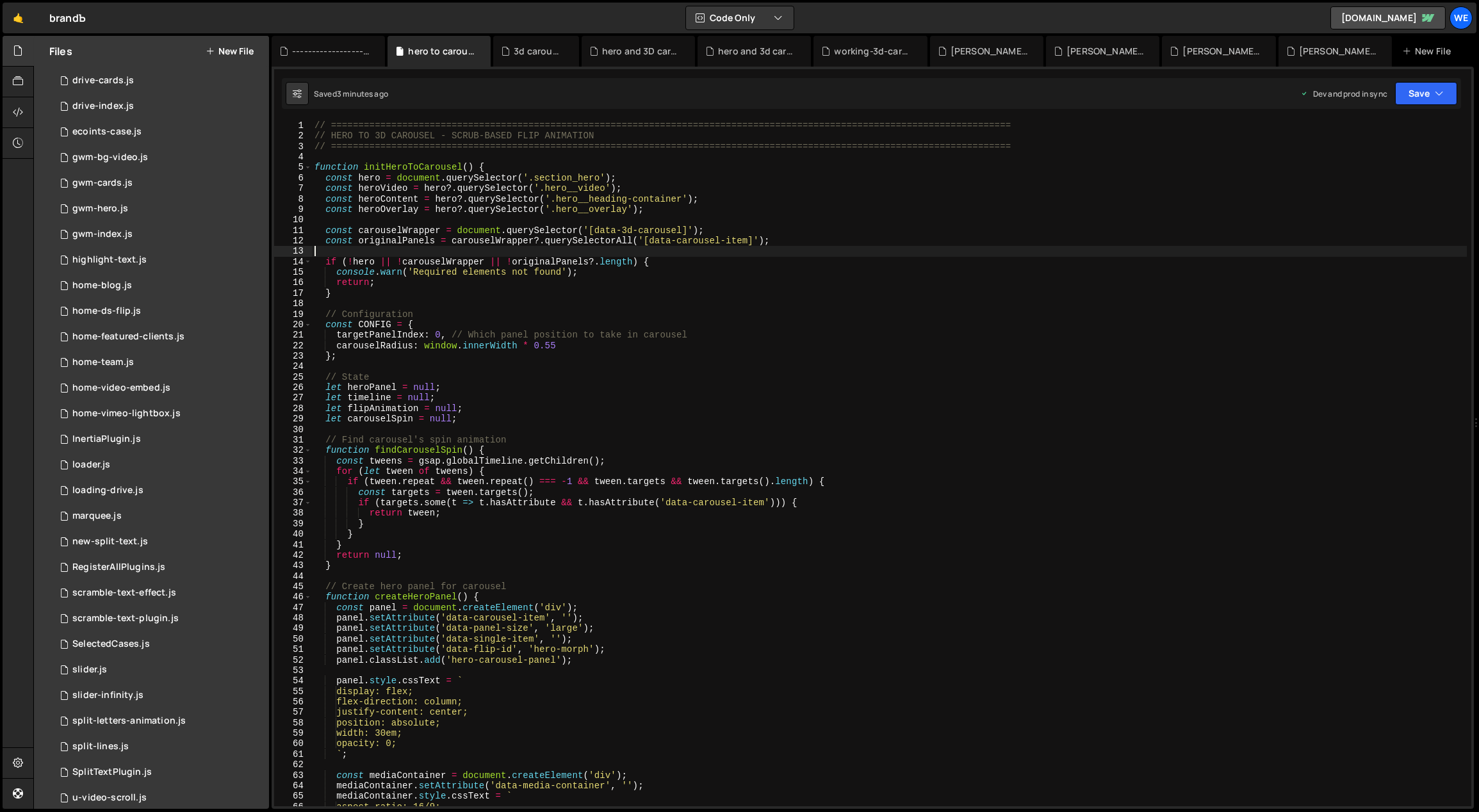
scroll to position [576, 0]
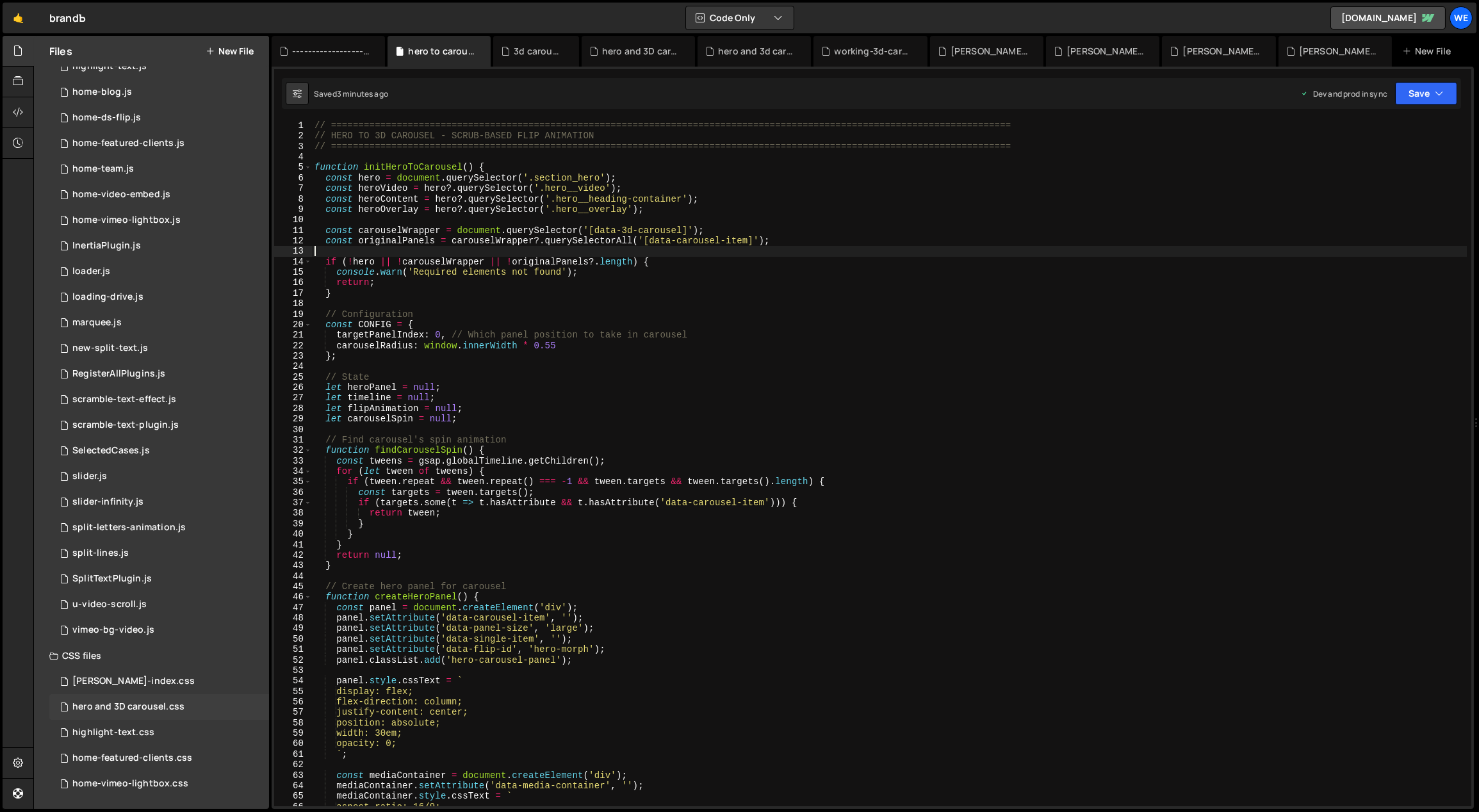
click at [146, 712] on div "hero and 3D carousel.css" at bounding box center [129, 707] width 112 height 12
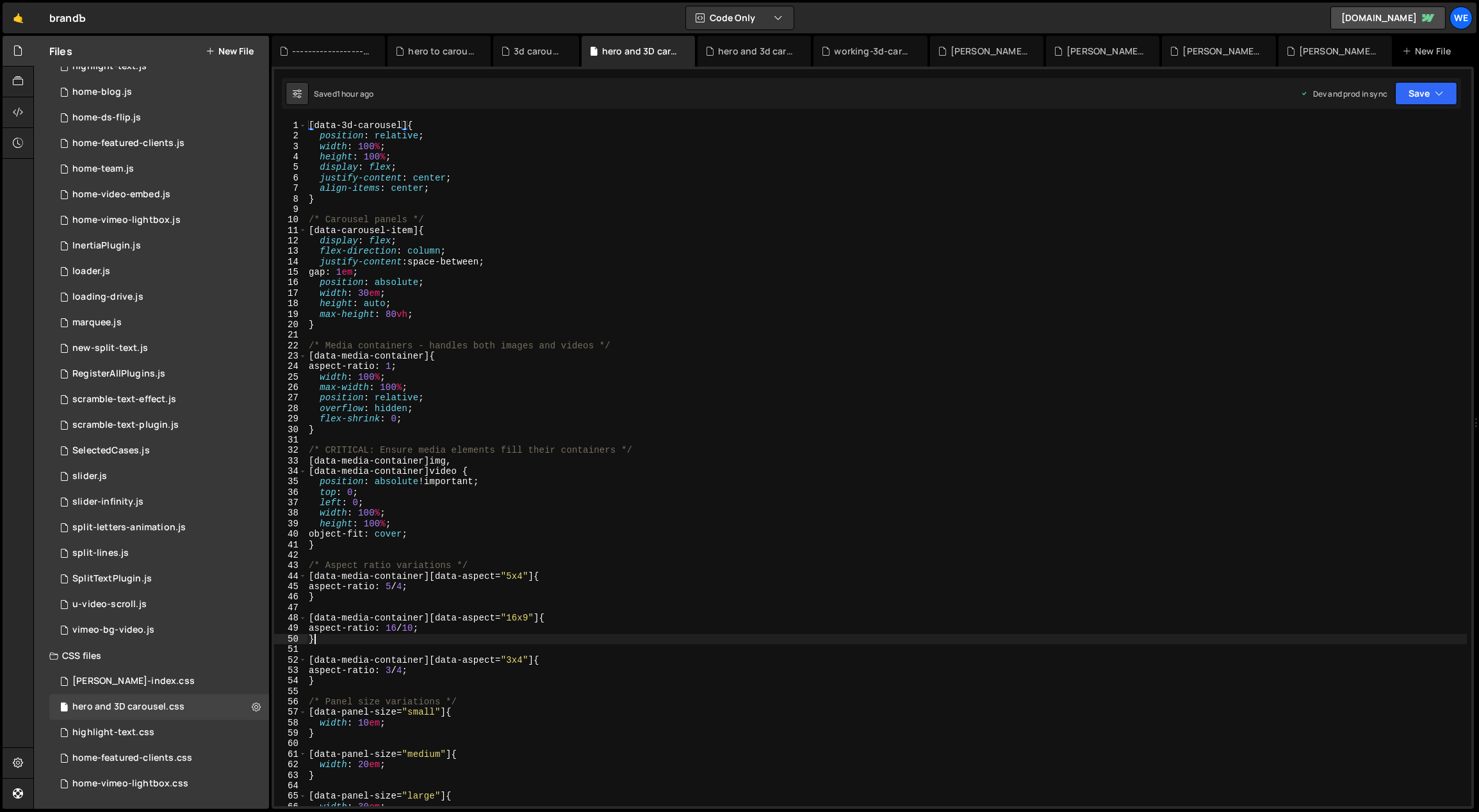
click at [650, 642] on div "[ data-3d-carousel ] { position : relative ; width : 100 % ; height : 100 % ; d…" at bounding box center [887, 474] width 1161 height 708
type textarea "}"
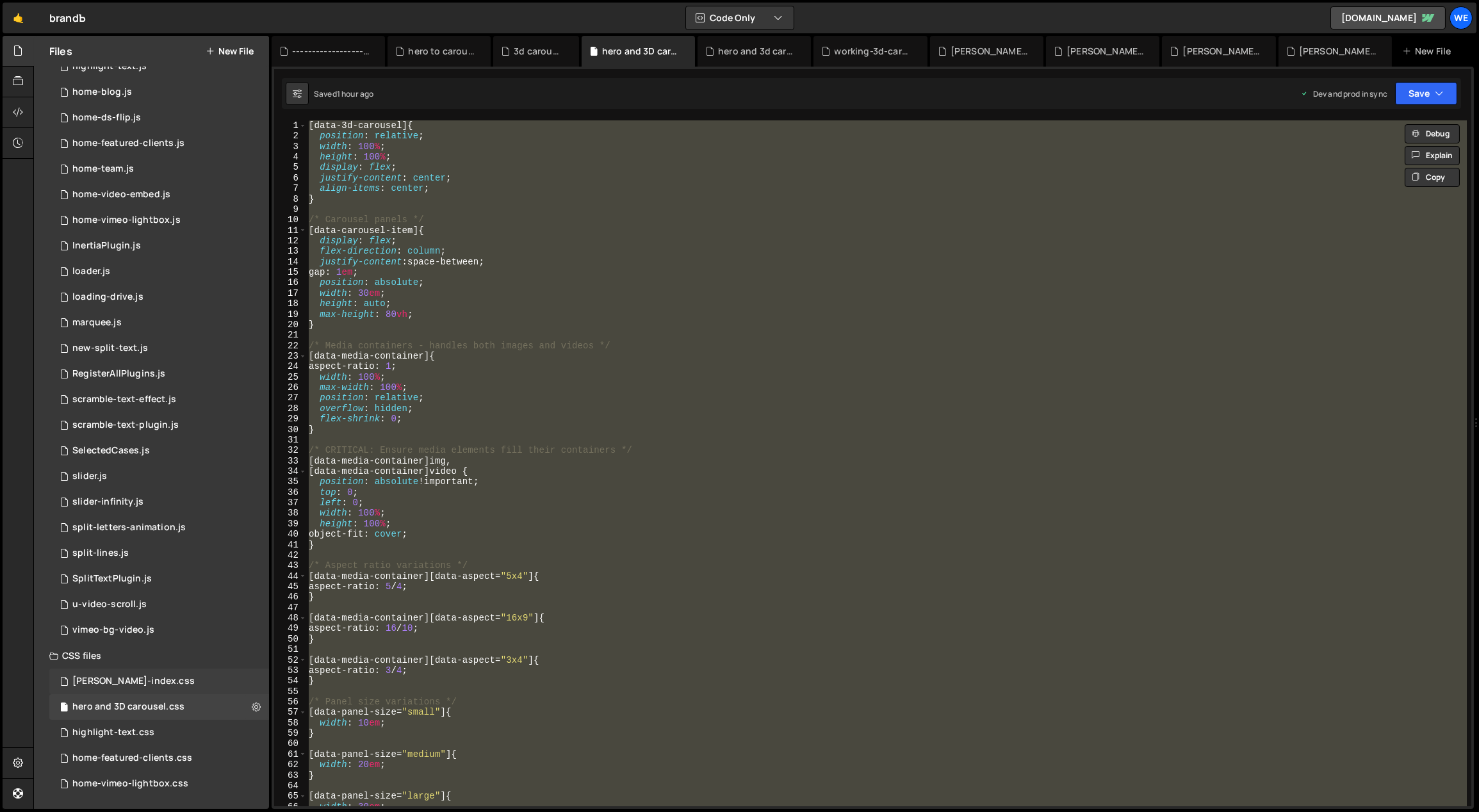
click at [127, 679] on div "[PERSON_NAME]-index.css" at bounding box center [133, 681] width 122 height 12
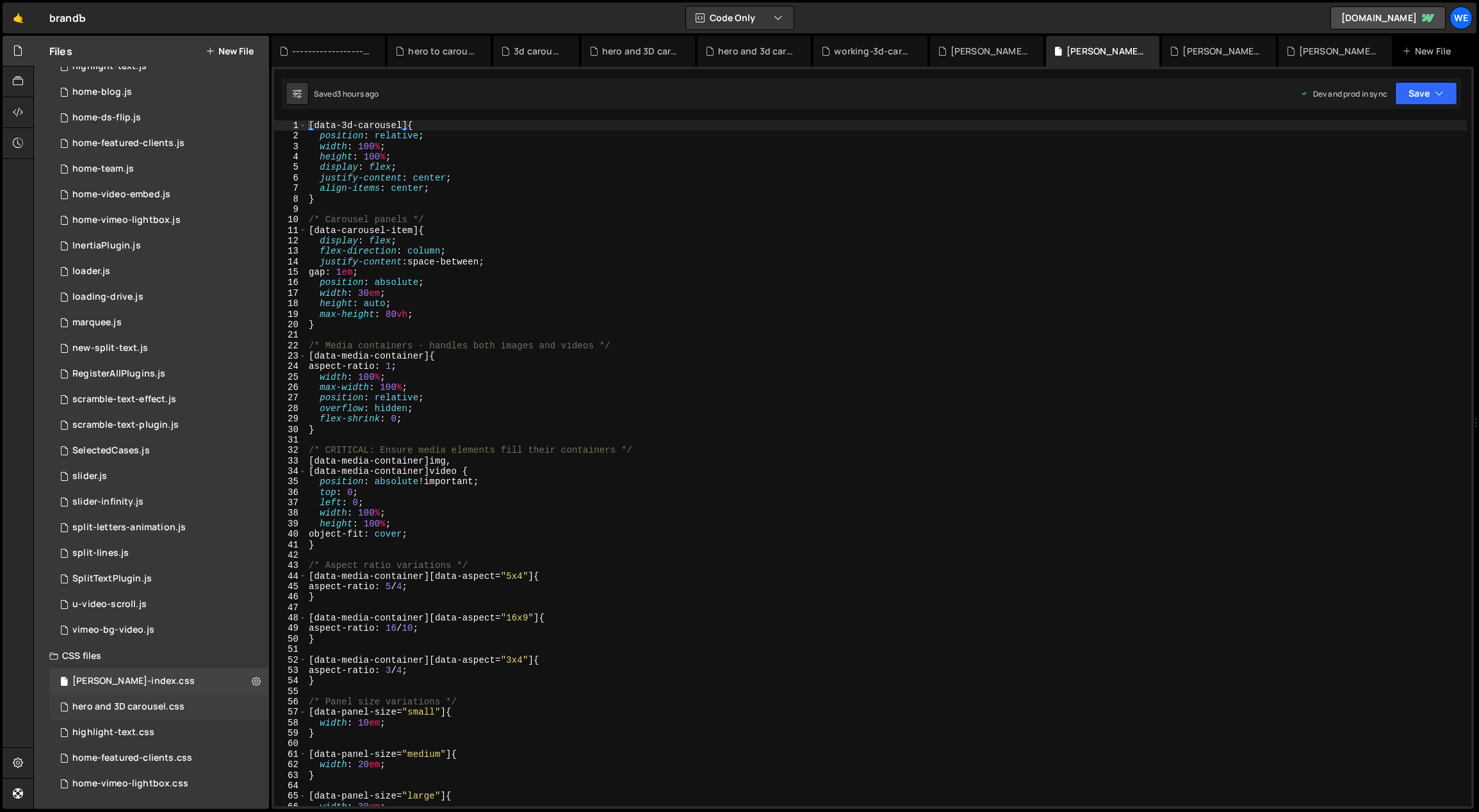
click at [135, 706] on div "hero and 3D carousel.css" at bounding box center [129, 707] width 112 height 12
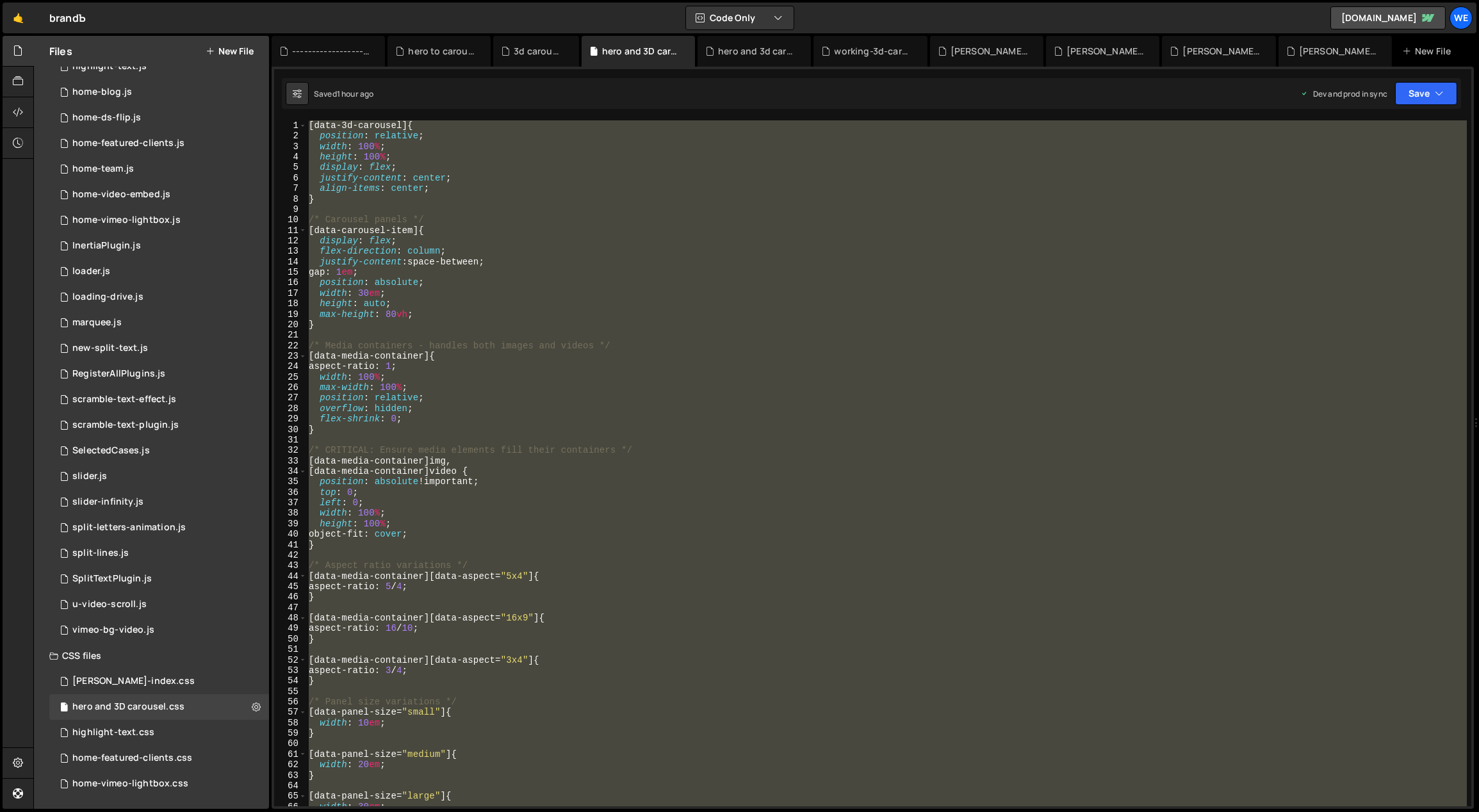
click at [588, 608] on div "[ data-3d-carousel ] { position : relative ; width : 100 % ; height : 100 % ; d…" at bounding box center [886, 463] width 1160 height 686
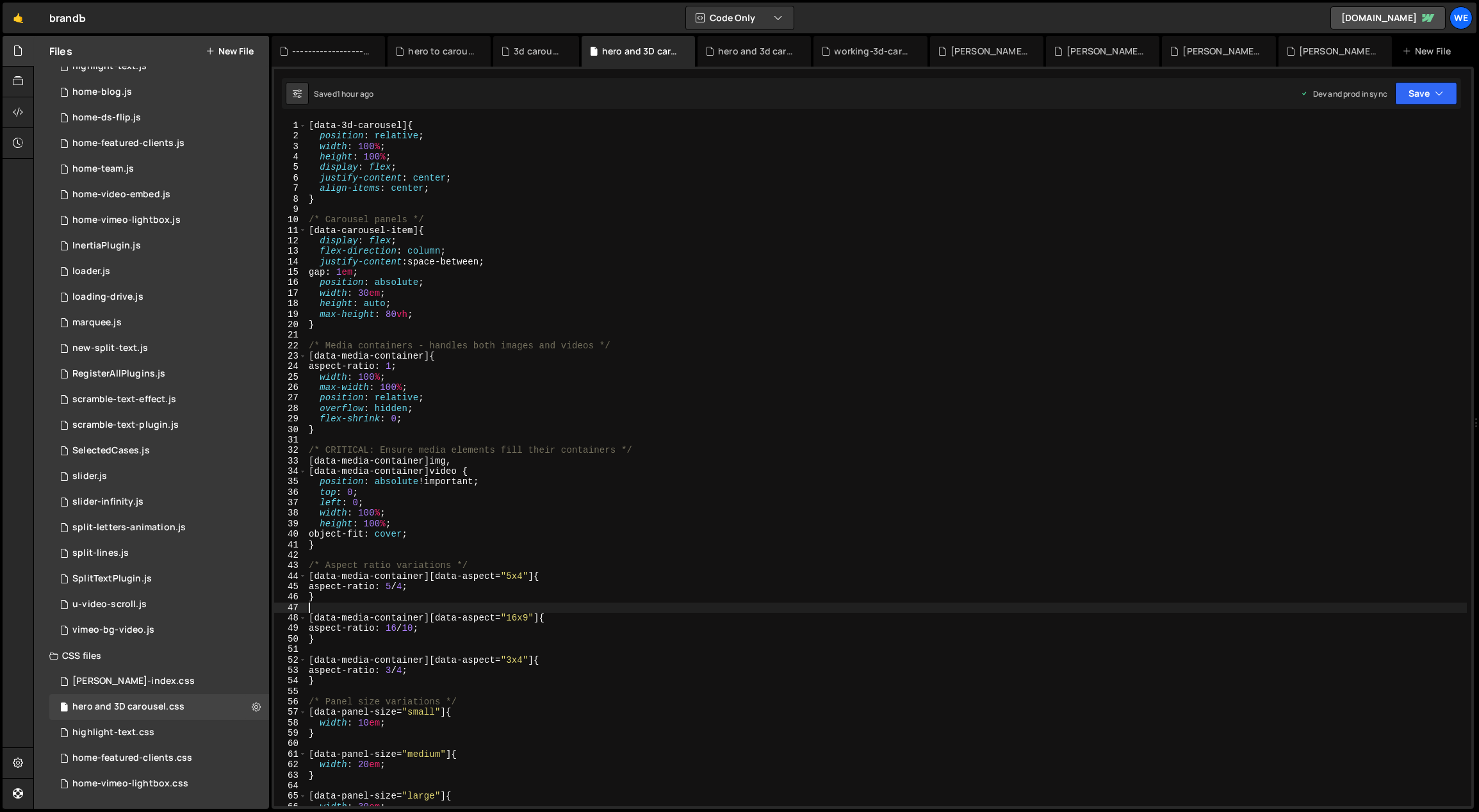
type textarea "}"
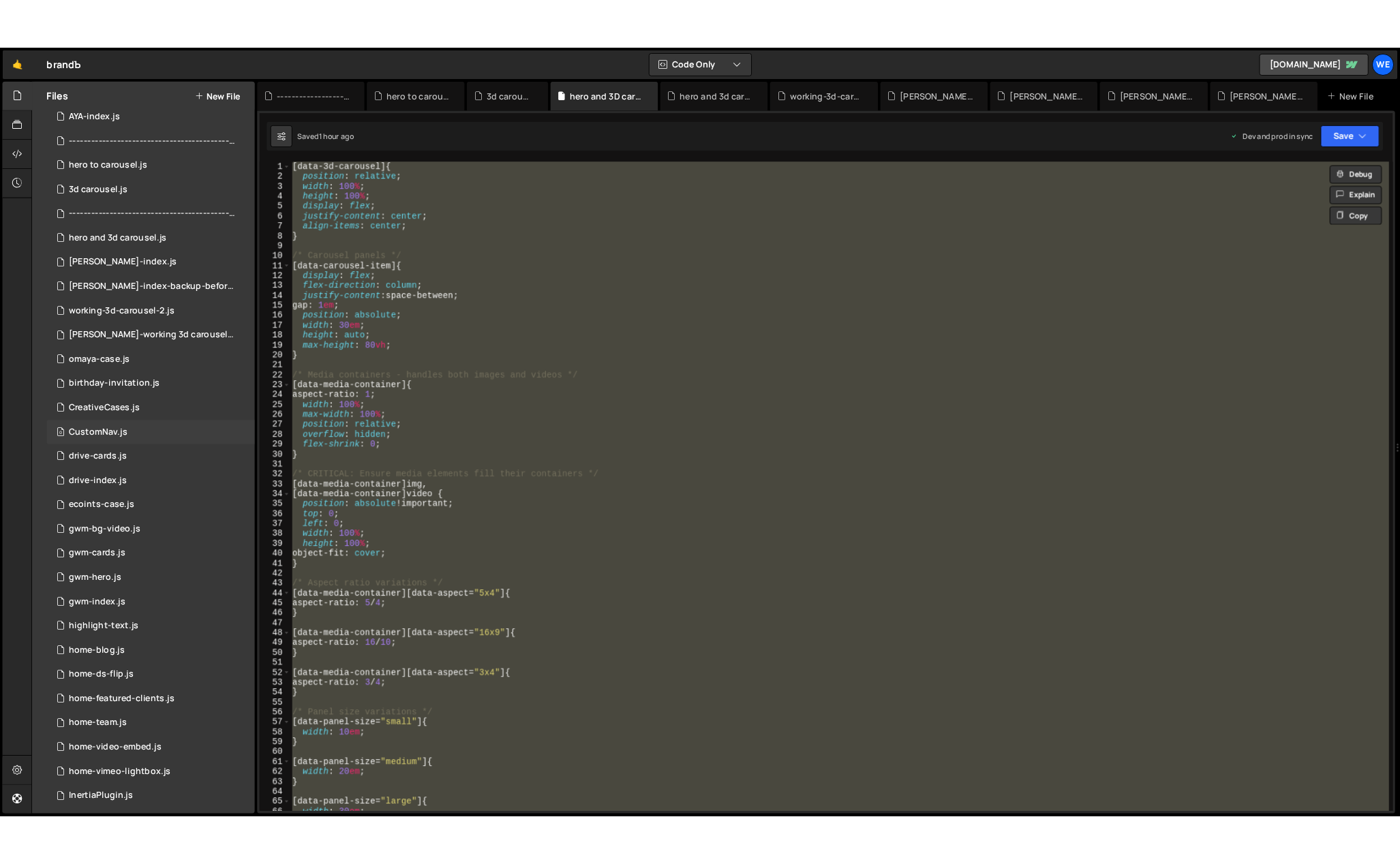
scroll to position [0, 0]
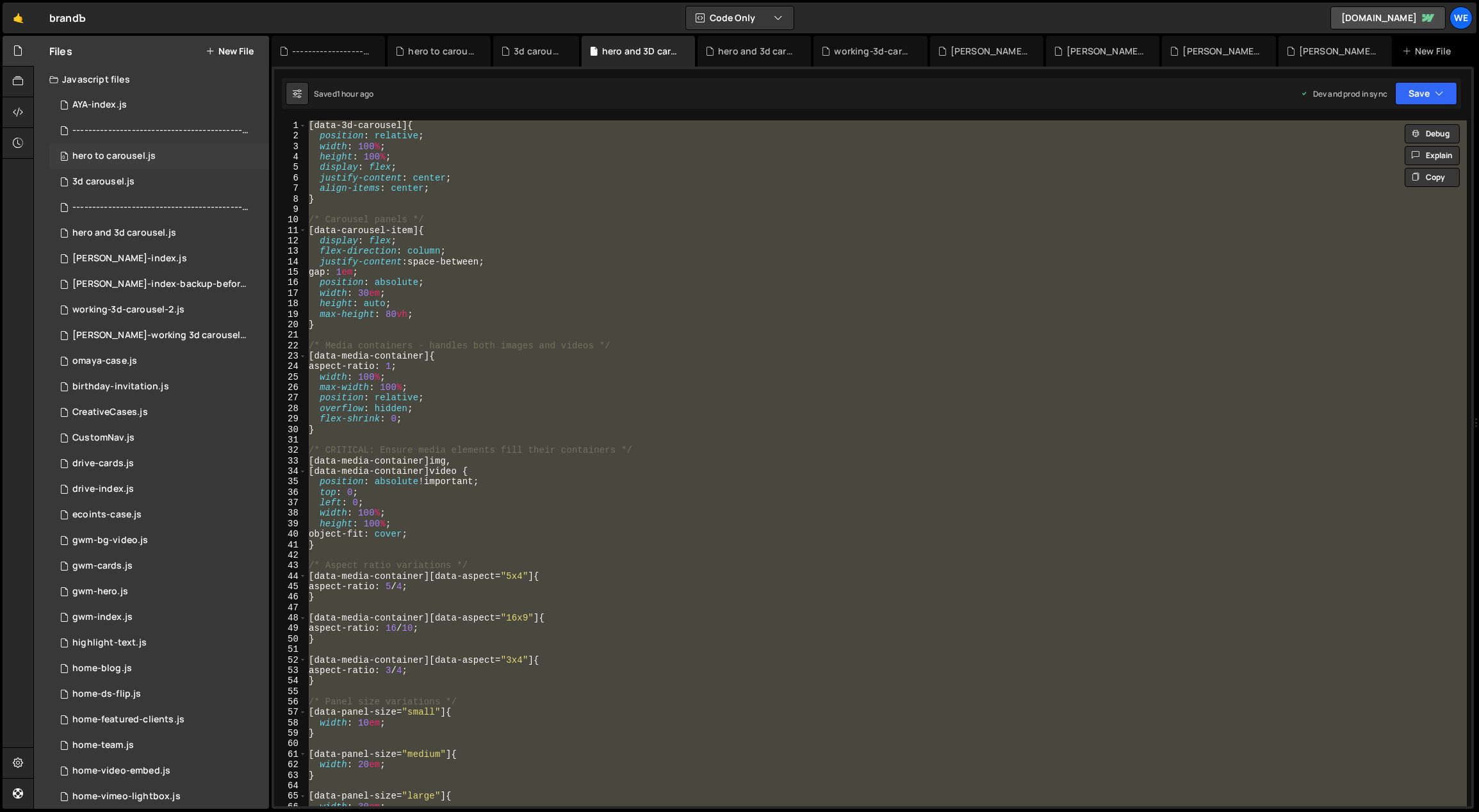
click at [123, 149] on div "0 hero to carousel.js 0" at bounding box center [159, 156] width 219 height 25
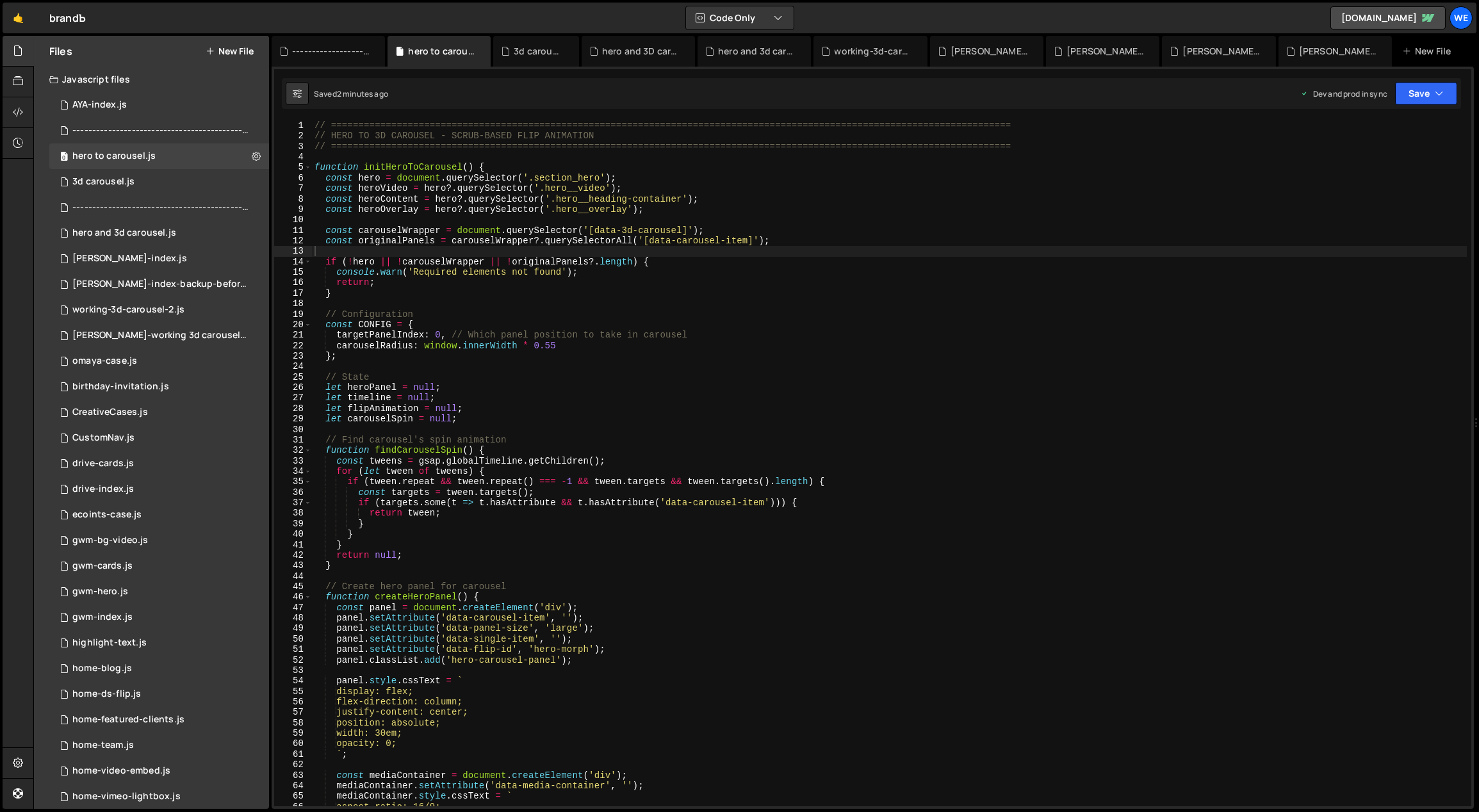
click at [458, 157] on div "// ============================================================================…" at bounding box center [890, 474] width 1156 height 708
type textarea "}"
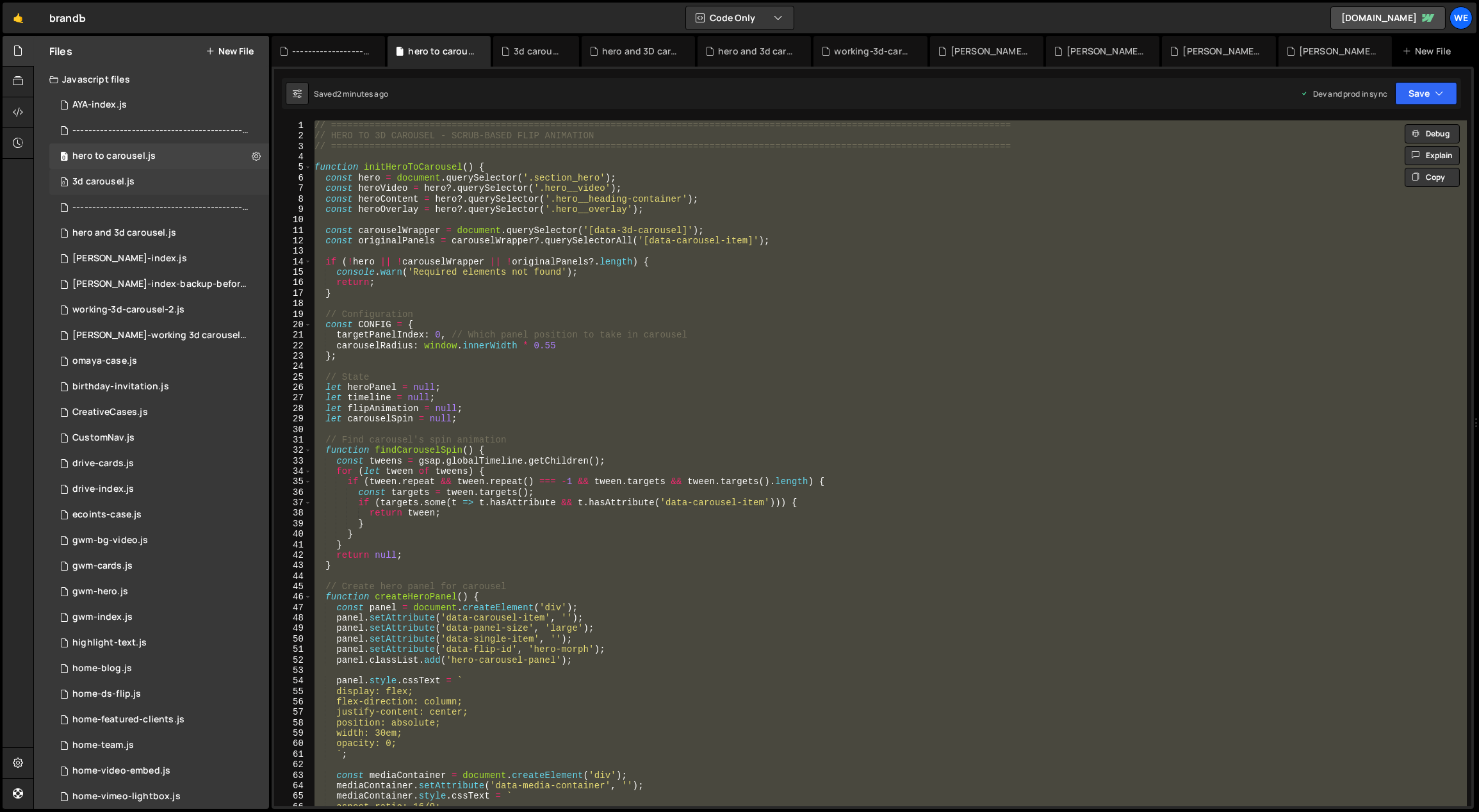
click at [145, 185] on div "0 3d carousel.js 0" at bounding box center [159, 181] width 219 height 25
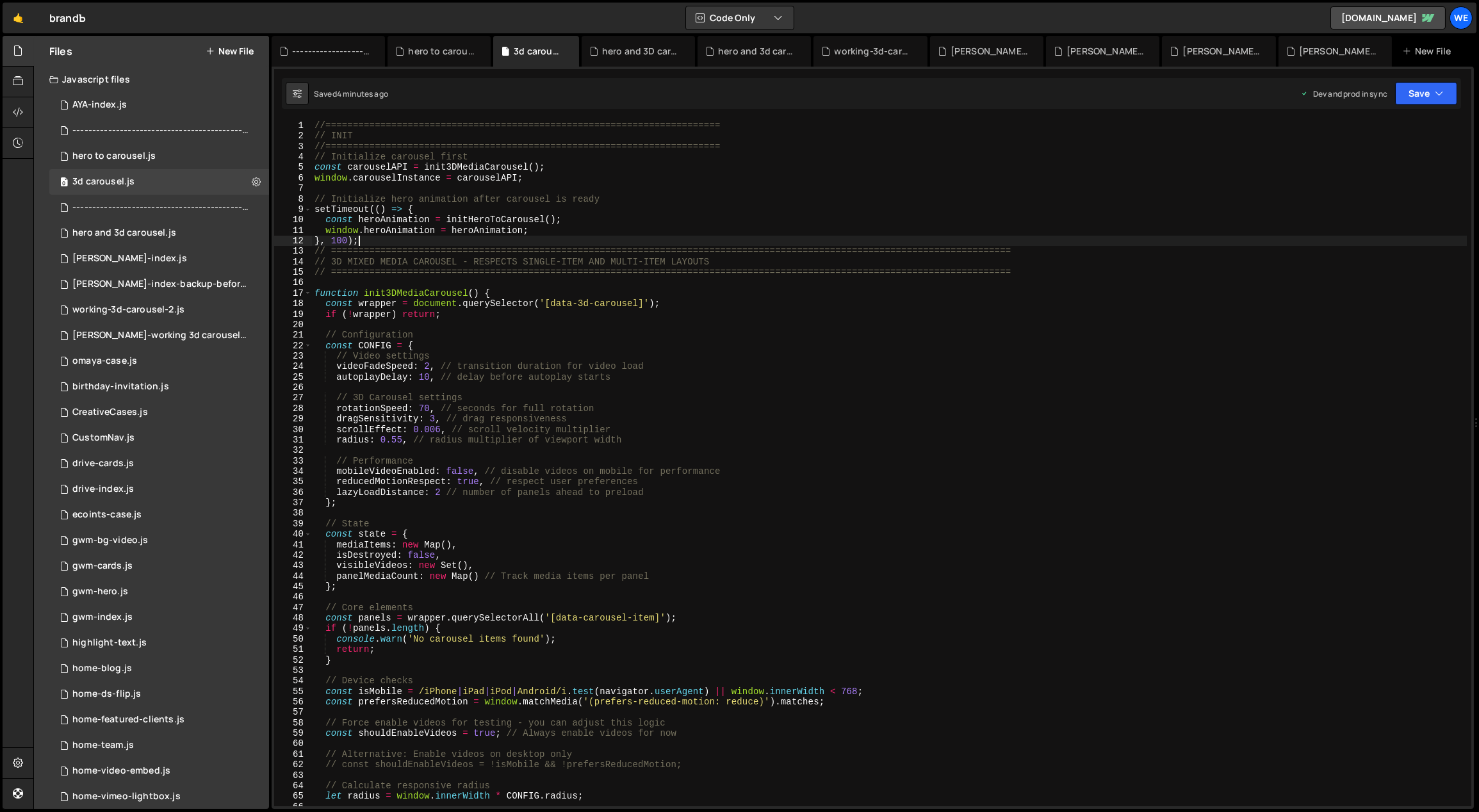
click at [577, 237] on div "//======================================================================== // I…" at bounding box center [890, 474] width 1156 height 708
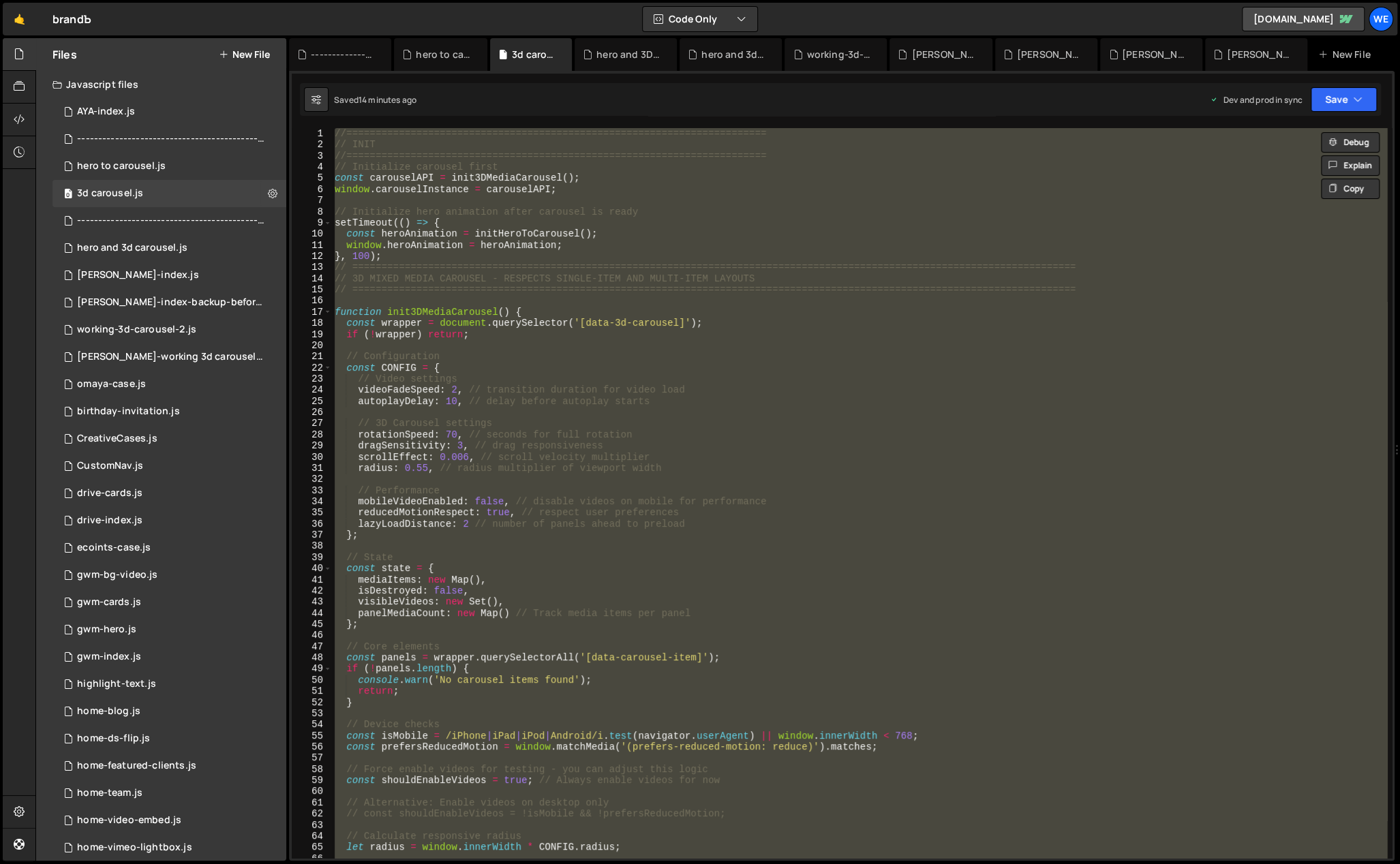
click at [523, 553] on div "//======================================================================== // I…" at bounding box center [859, 492] width 1055 height 730
type textarea "// State"
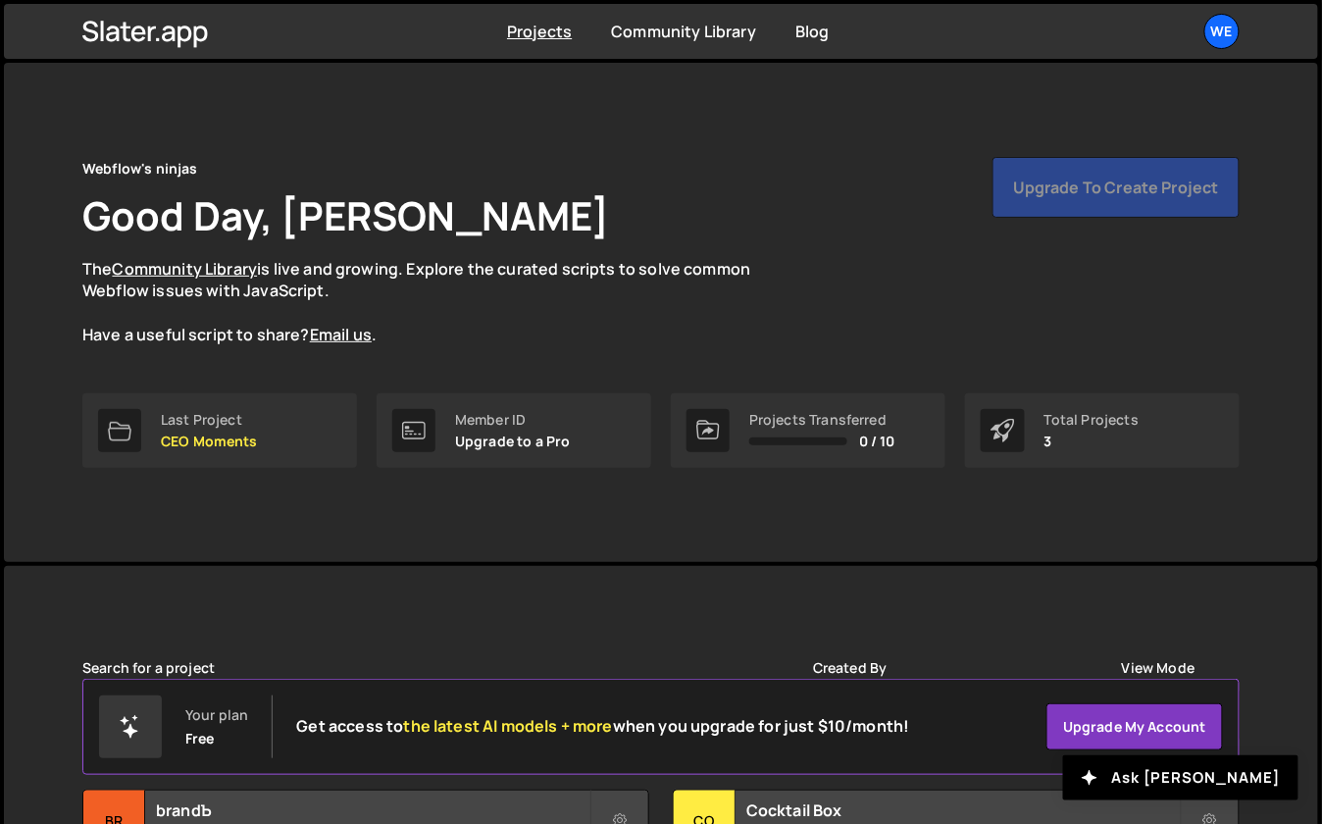
click at [508, 530] on div "Webflow's ninjas Good Day, Georgi Tsonev The Community Library is live and grow…" at bounding box center [661, 312] width 1216 height 499
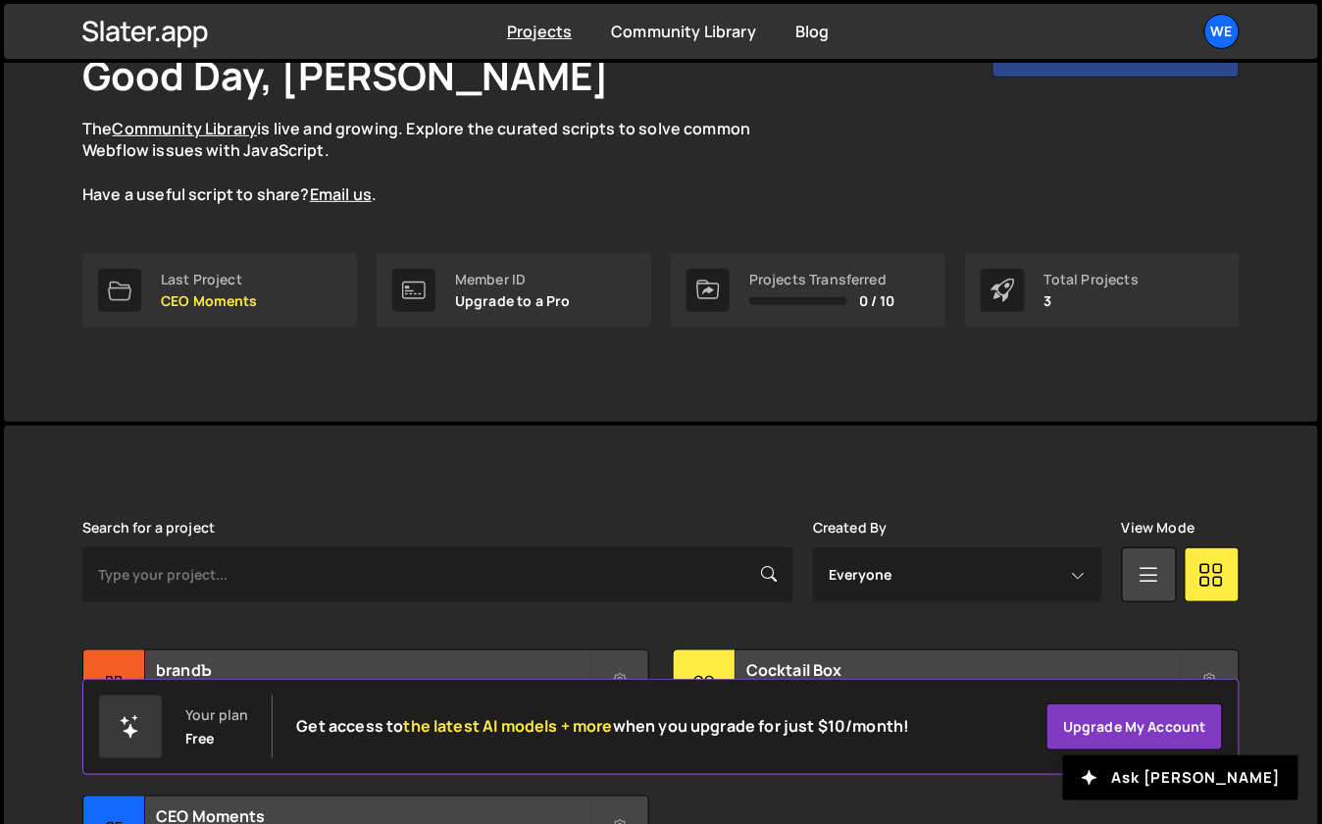
scroll to position [331, 0]
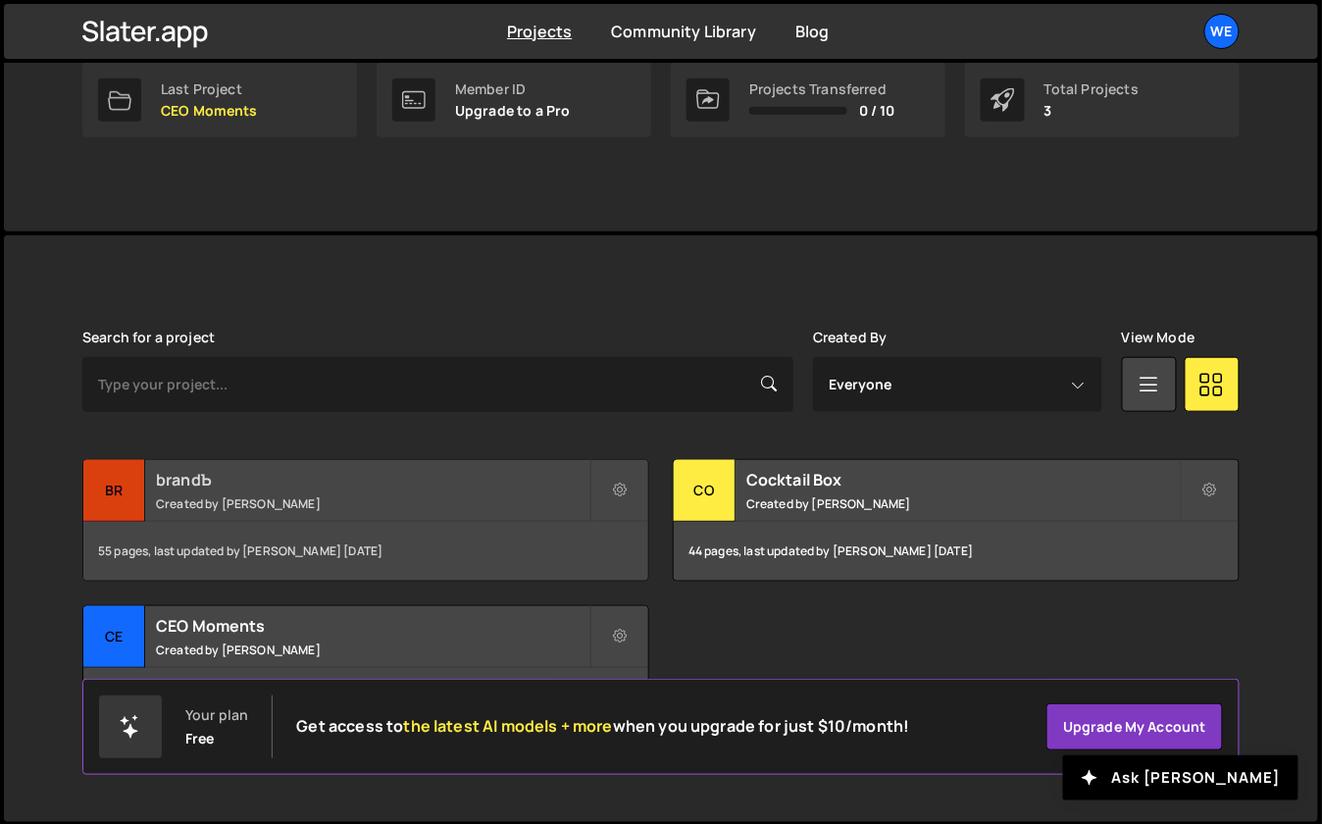
click at [207, 505] on small "Created by Georgi Tsonev" at bounding box center [373, 503] width 434 height 17
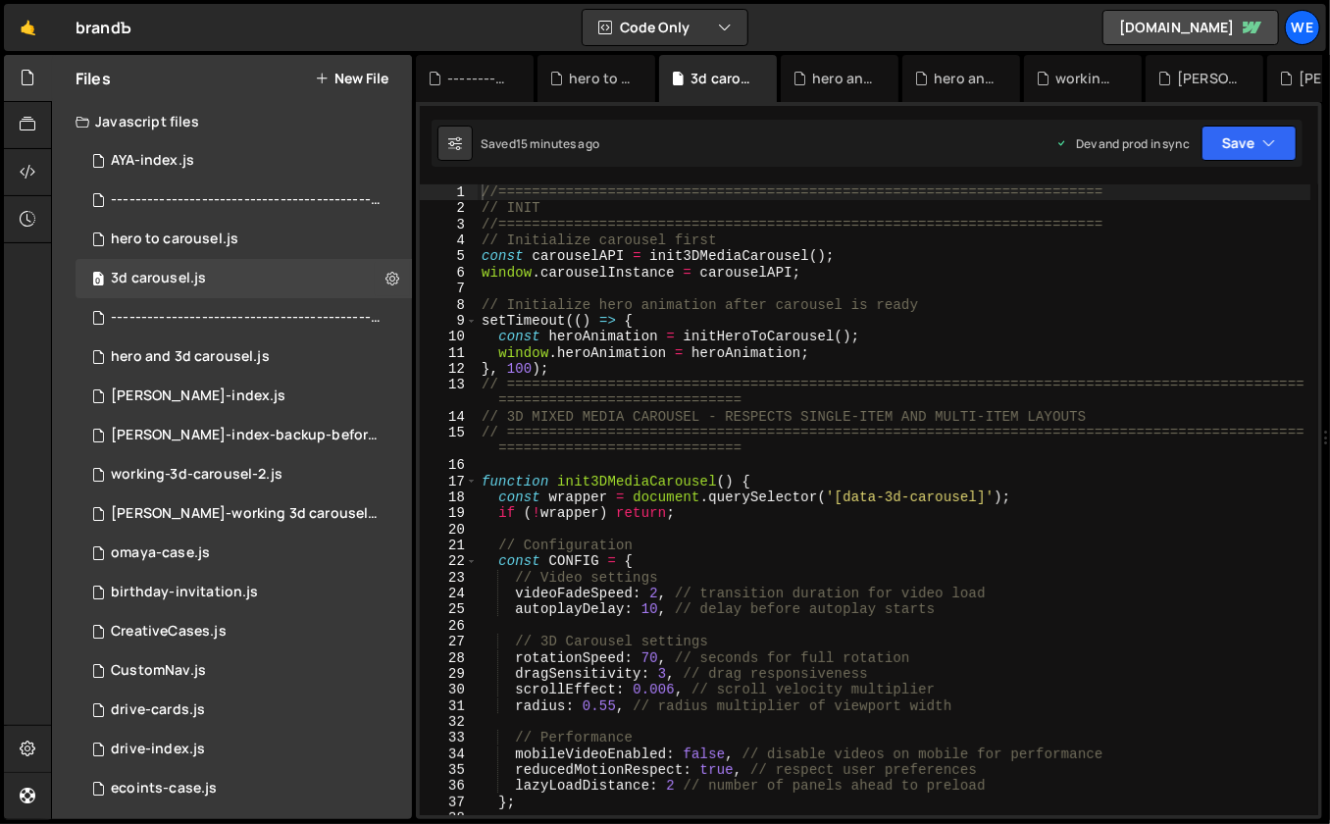
type textarea "const heroAnimation = initHeroToCarousel();"
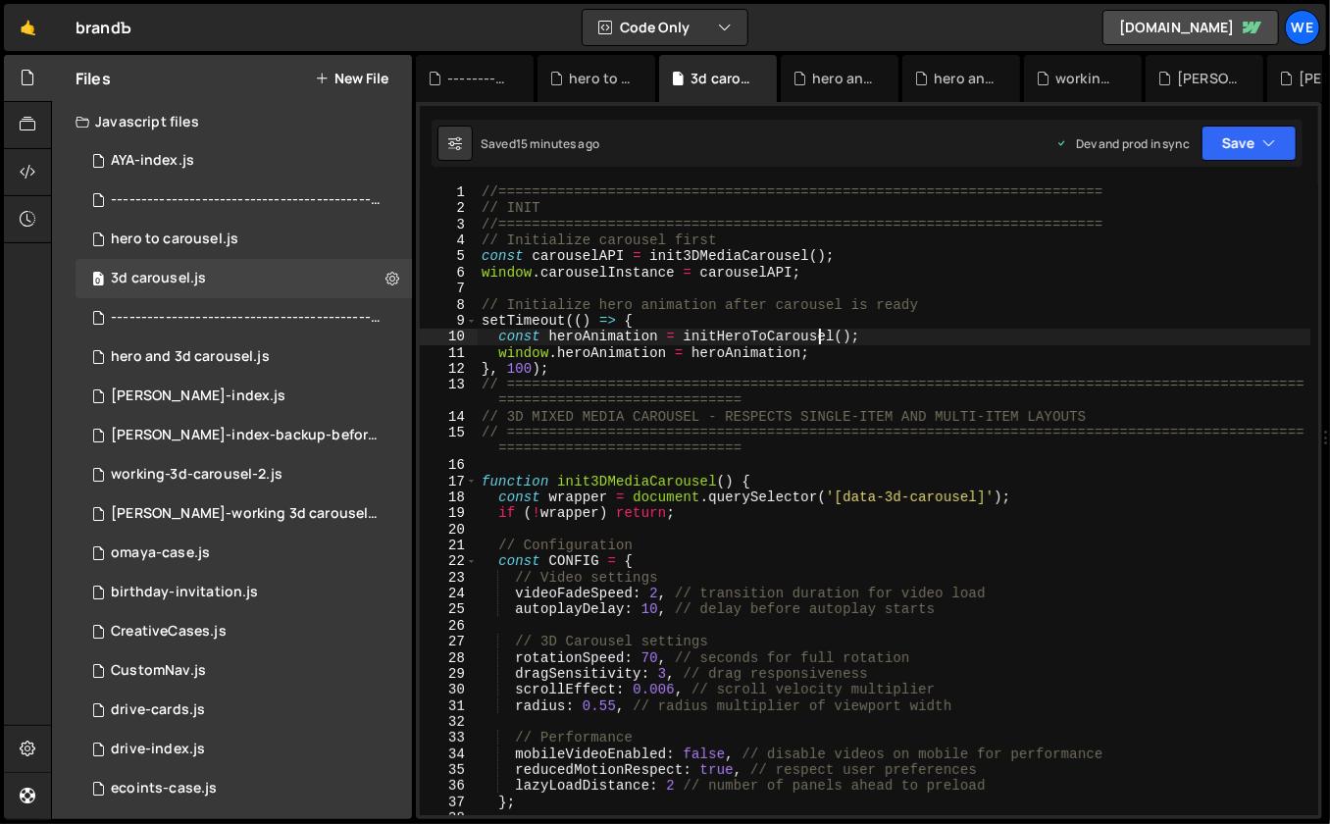
click at [821, 337] on div "//======================================================================== // I…" at bounding box center [895, 516] width 834 height 664
click at [271, 239] on div "0 hero to carousel.js 0" at bounding box center [244, 239] width 336 height 39
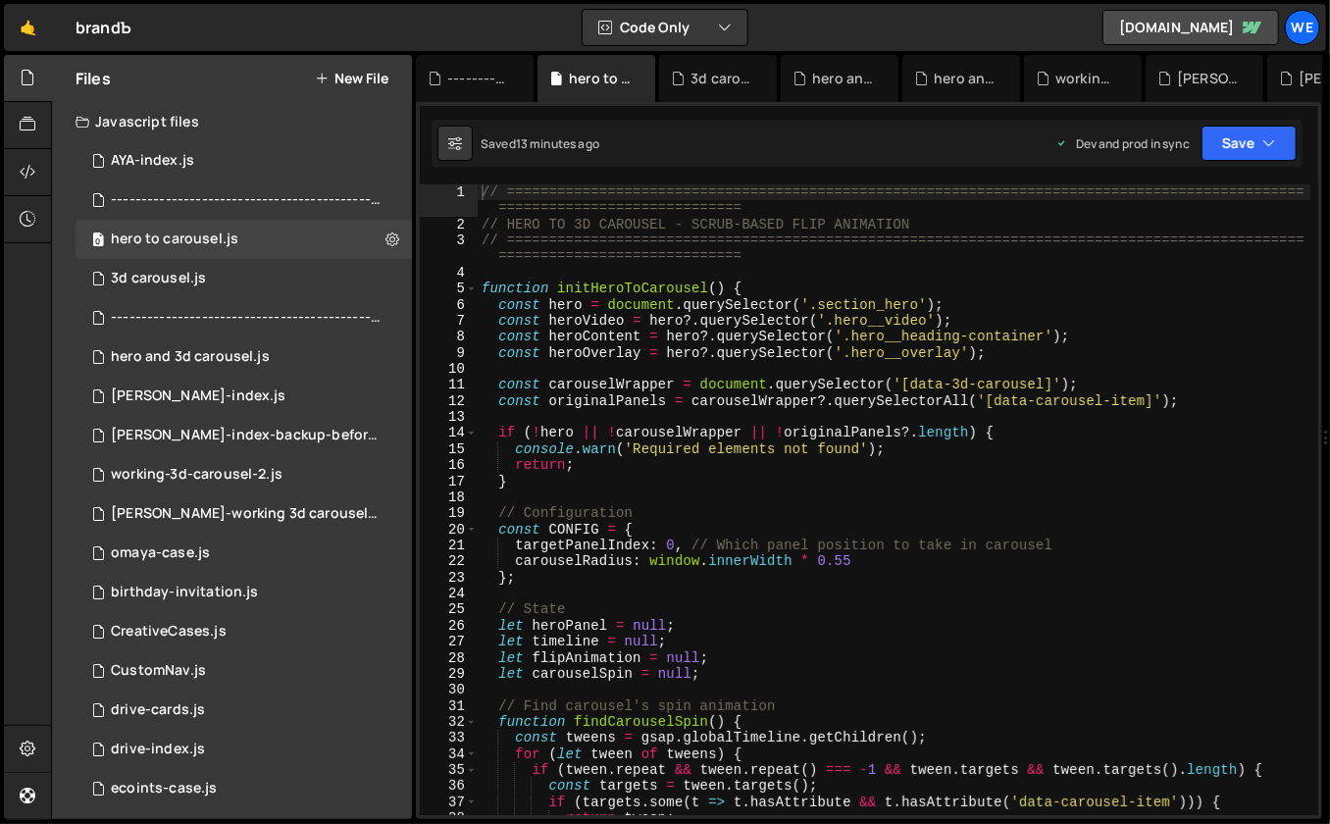
type textarea "const heroVideo = hero?.querySelector('.hero__video');"
click at [803, 318] on div "// ============================================================================…" at bounding box center [895, 524] width 834 height 680
click at [24, 79] on icon at bounding box center [28, 78] width 16 height 22
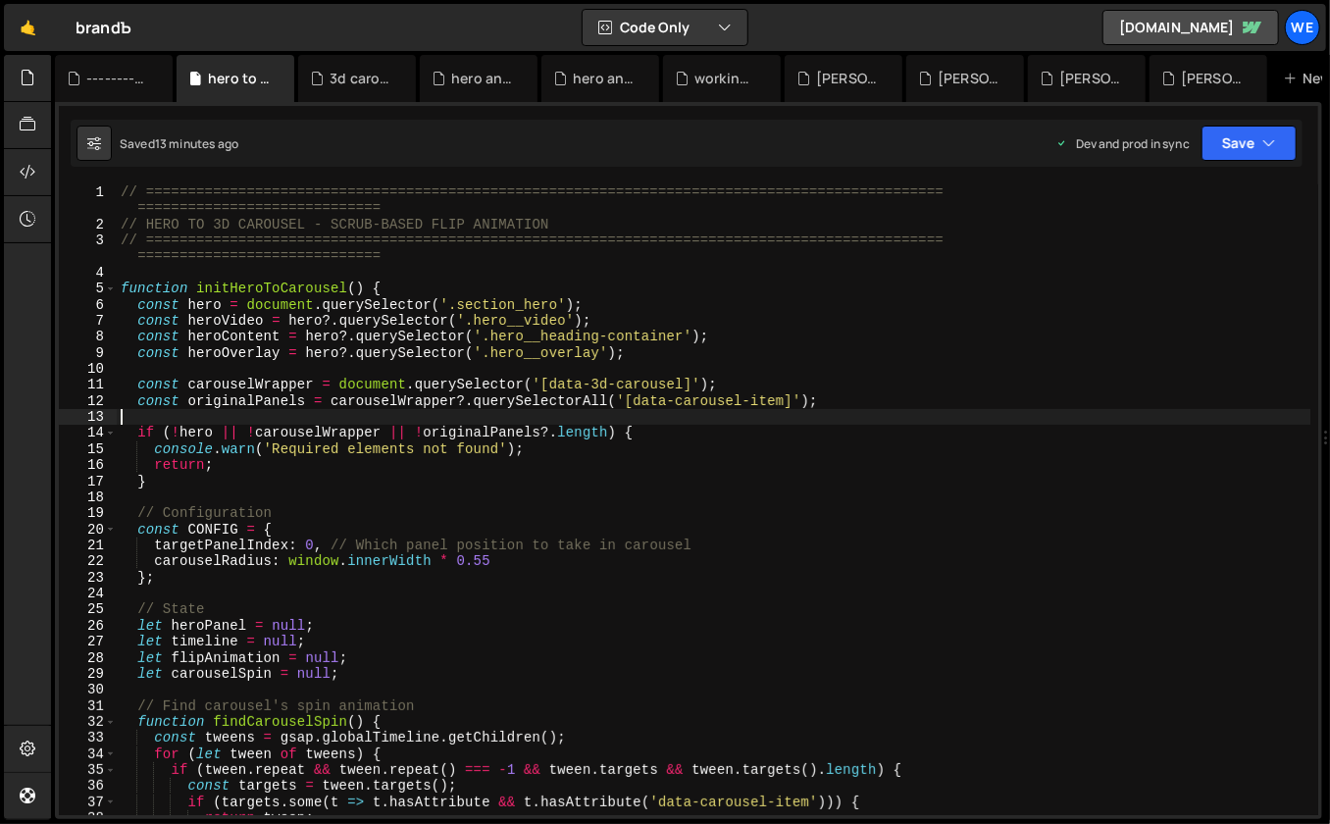
click at [990, 409] on div "// ============================================================================…" at bounding box center [714, 524] width 1194 height 680
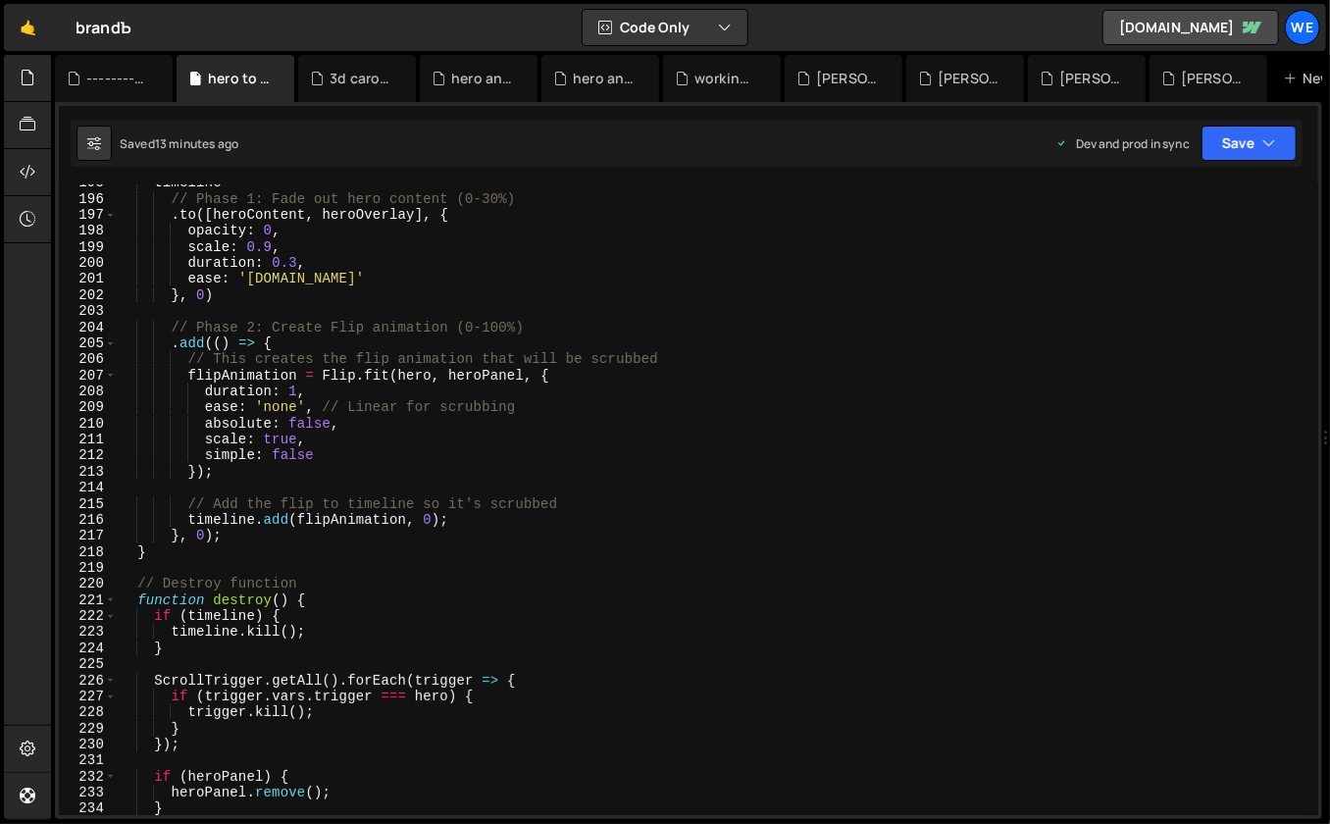
scroll to position [4138, 0]
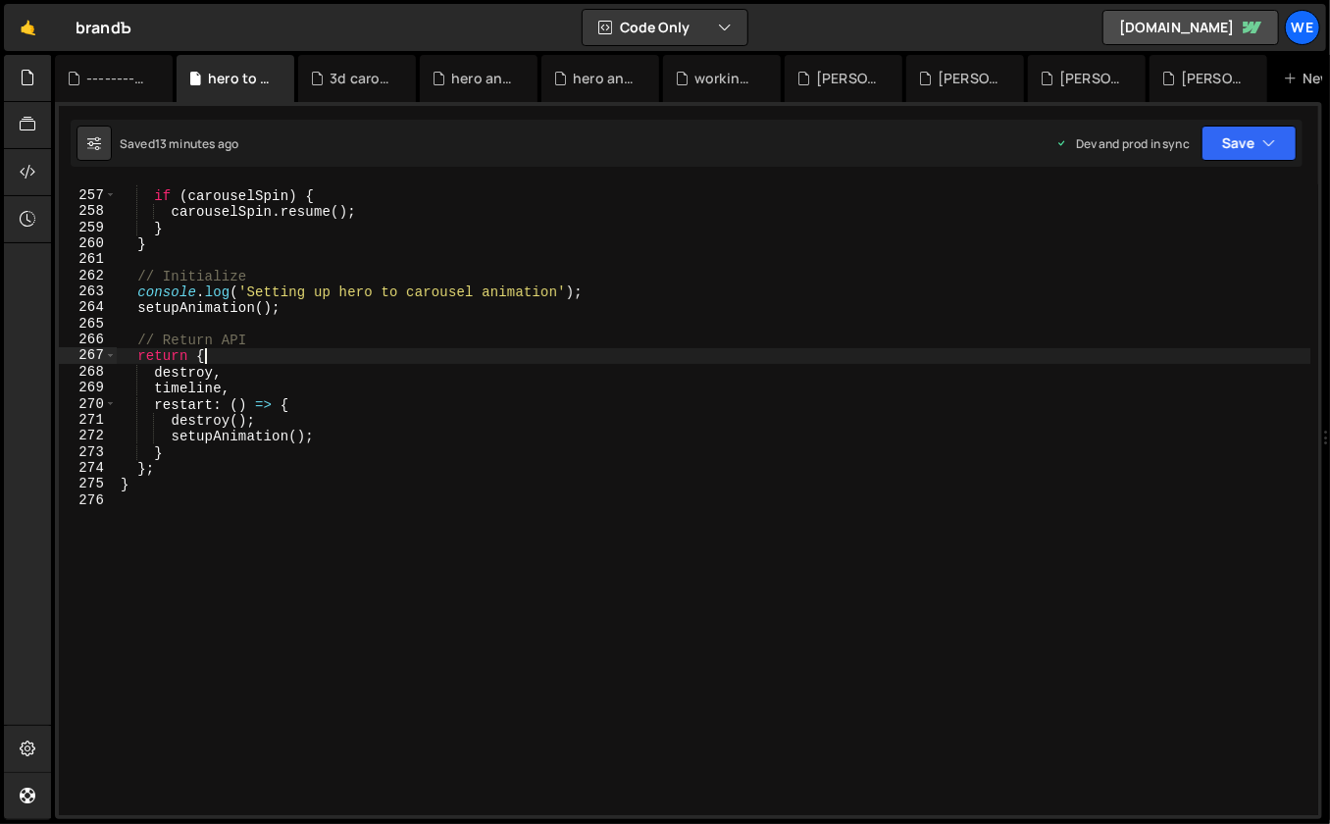
click at [712, 351] on div "// Resume carousel if ( carouselSpin ) { carouselSpin . resume ( ) ; } } // Ini…" at bounding box center [714, 504] width 1194 height 664
click at [26, 77] on icon at bounding box center [28, 78] width 16 height 22
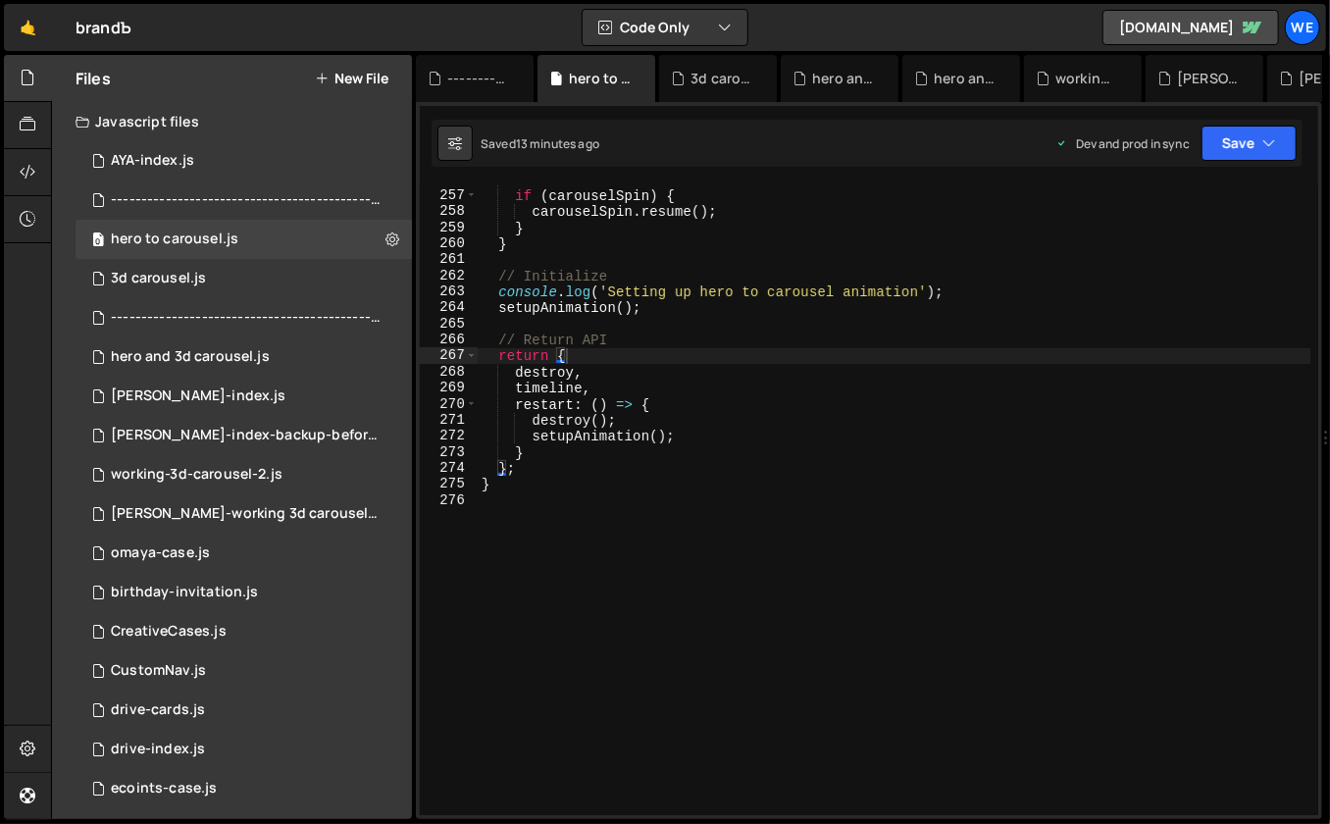
click at [1012, 362] on div "// Resume carousel if ( carouselSpin ) { carouselSpin . resume ( ) ; } } // Ini…" at bounding box center [895, 504] width 834 height 664
type textarea "}"
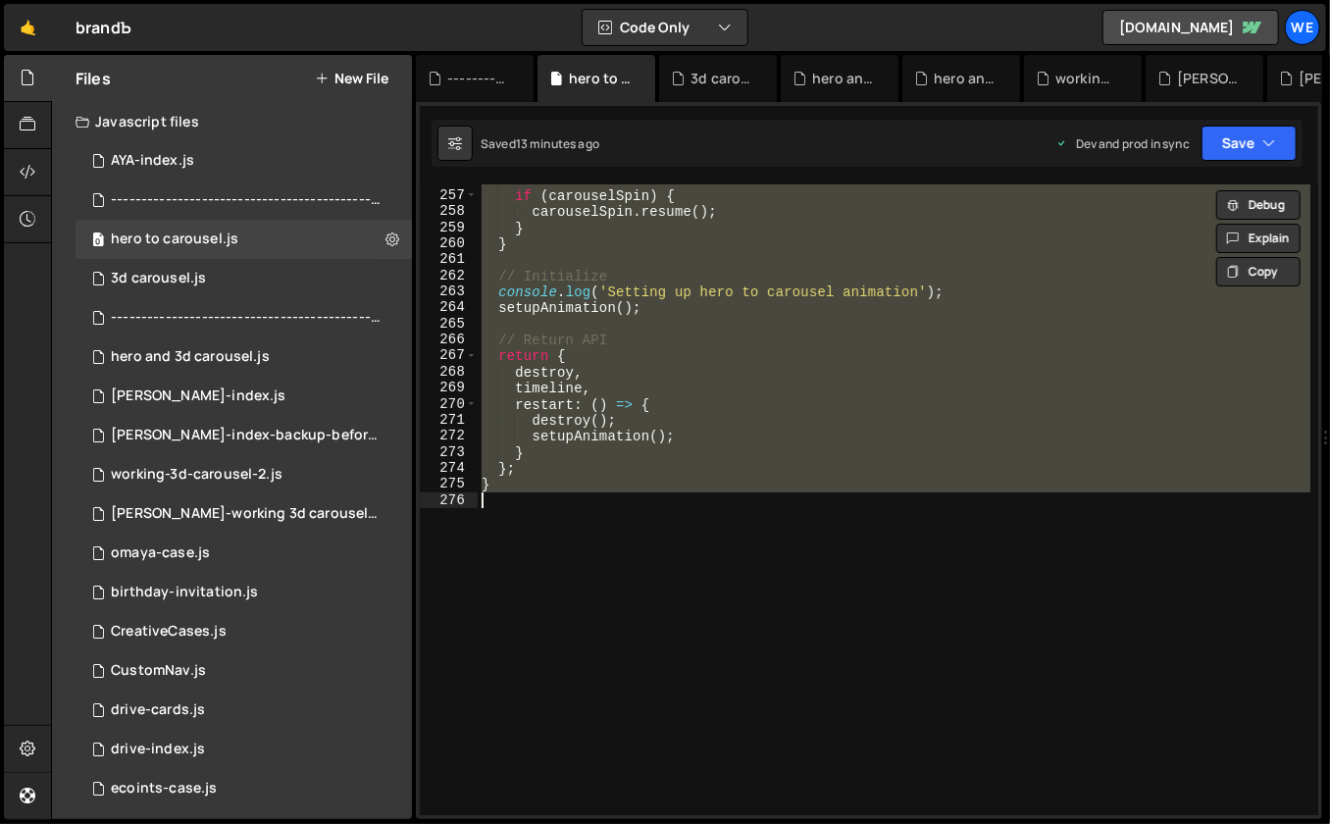
paste textarea
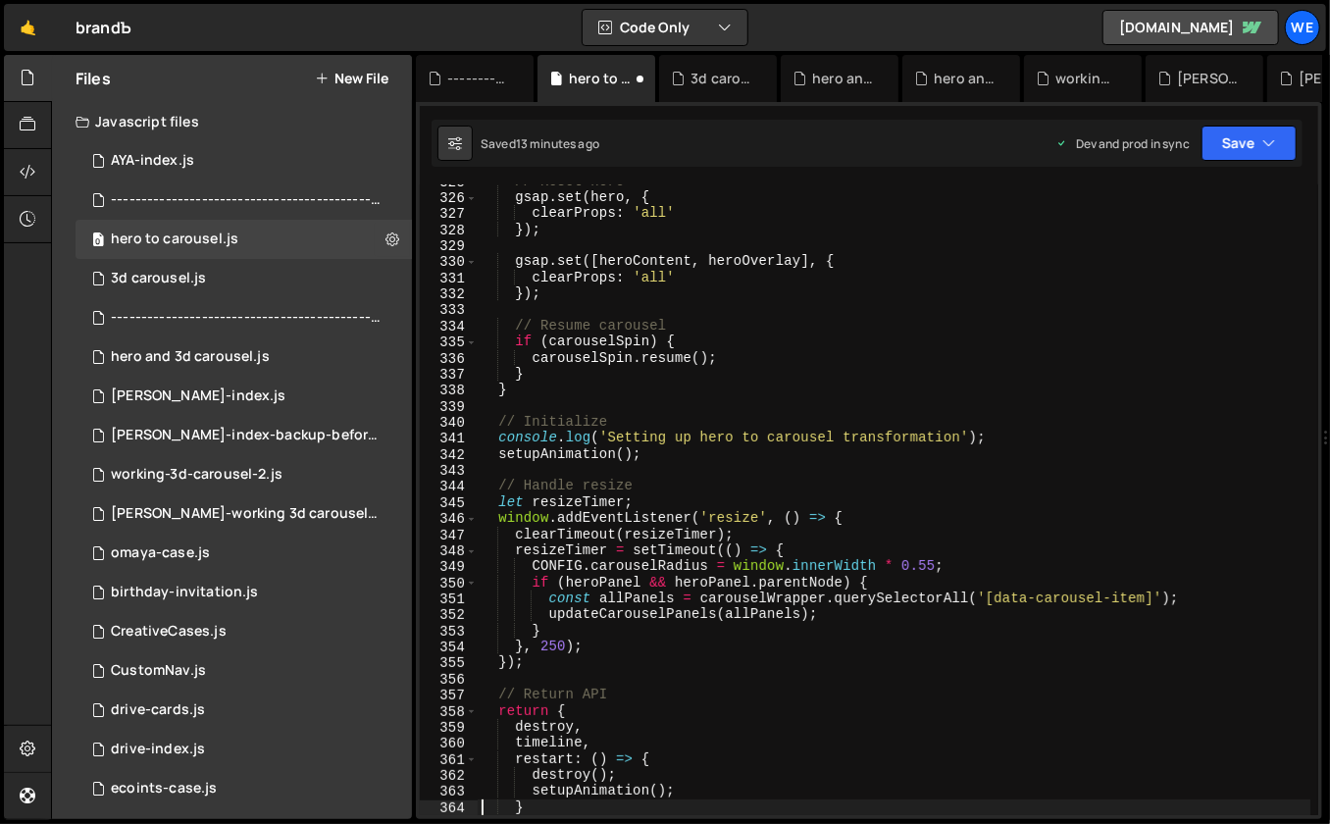
type textarea "}"
click at [206, 276] on div "0 3d carousel.js 0" at bounding box center [244, 278] width 336 height 39
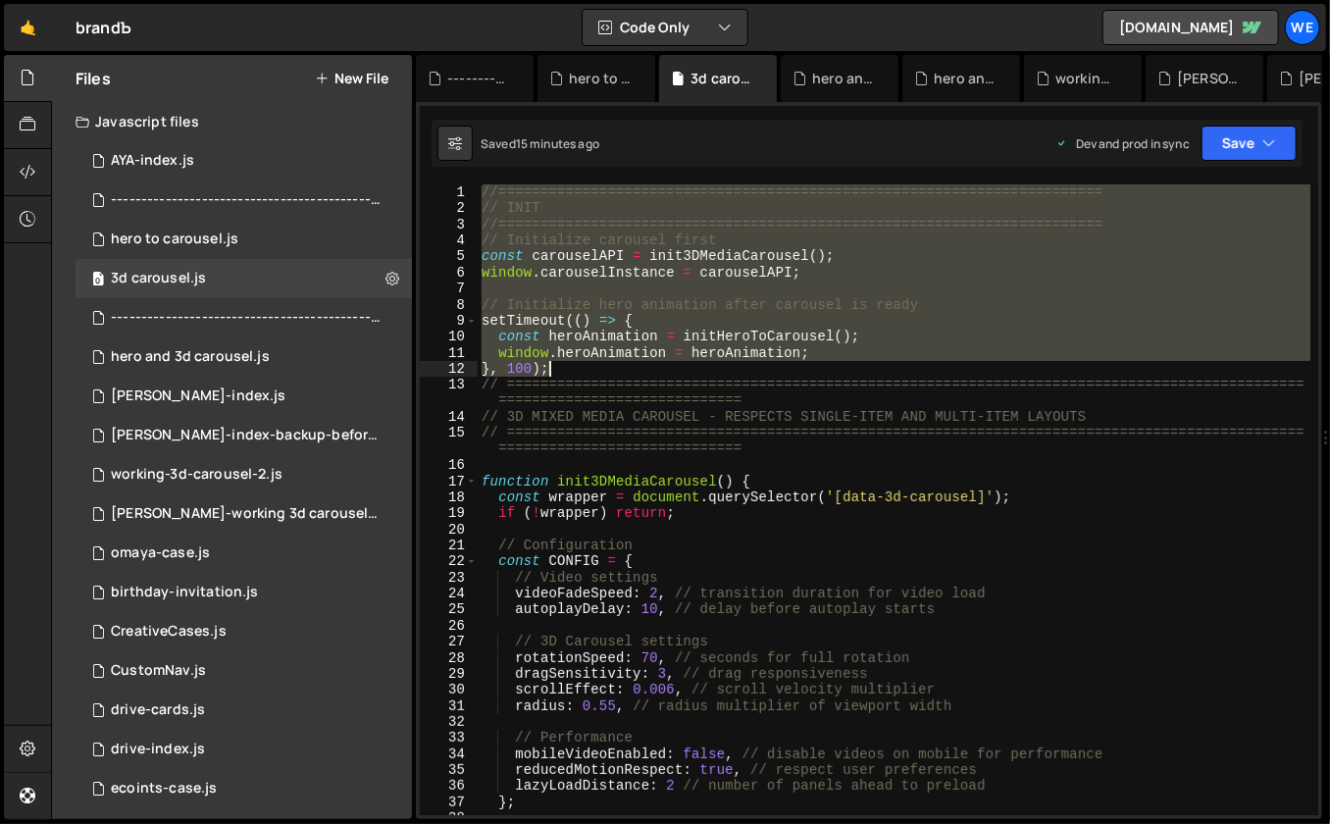
drag, startPoint x: 500, startPoint y: 195, endPoint x: 607, endPoint y: 368, distance: 203.1
click at [607, 368] on div "//======================================================================== // I…" at bounding box center [895, 516] width 834 height 664
paste textarea "}"
type textarea "});"
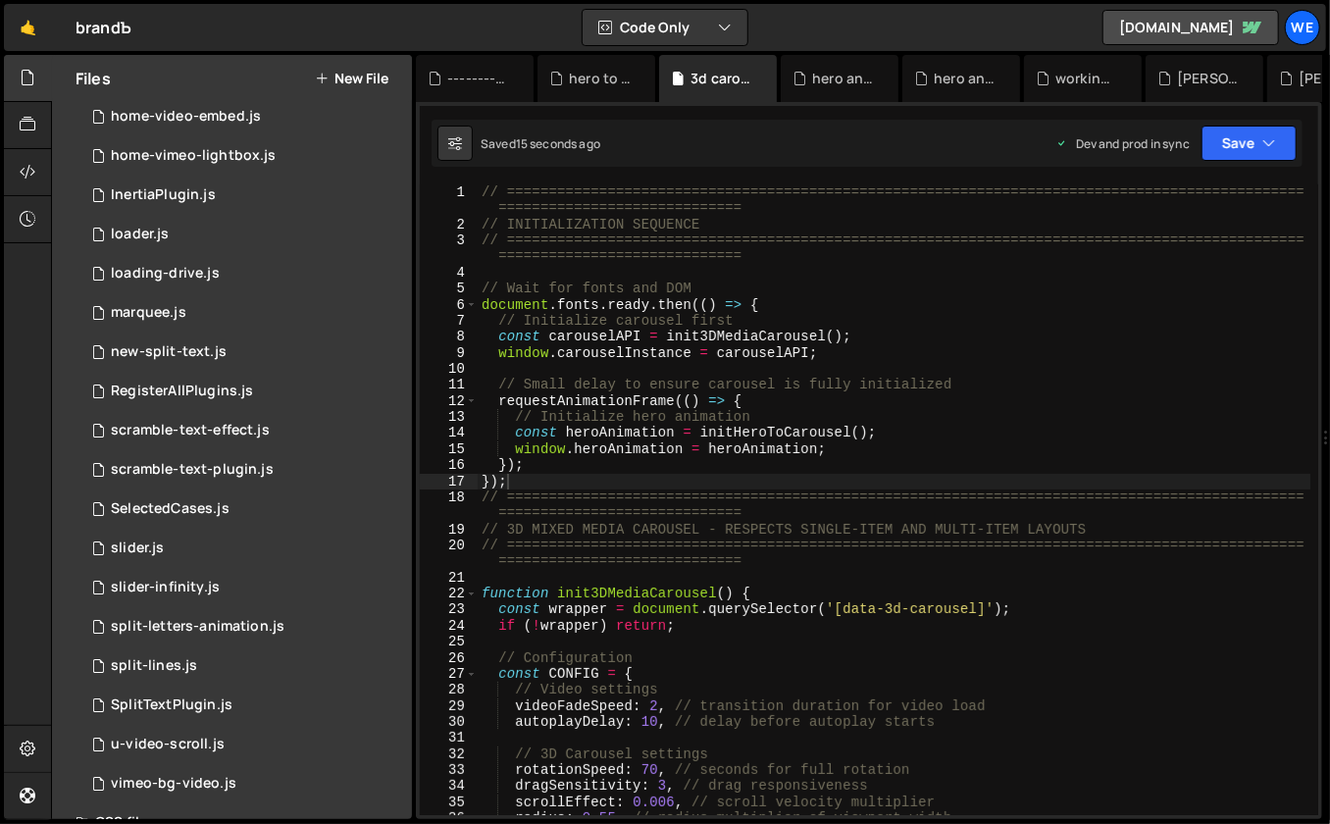
scroll to position [1304, 0]
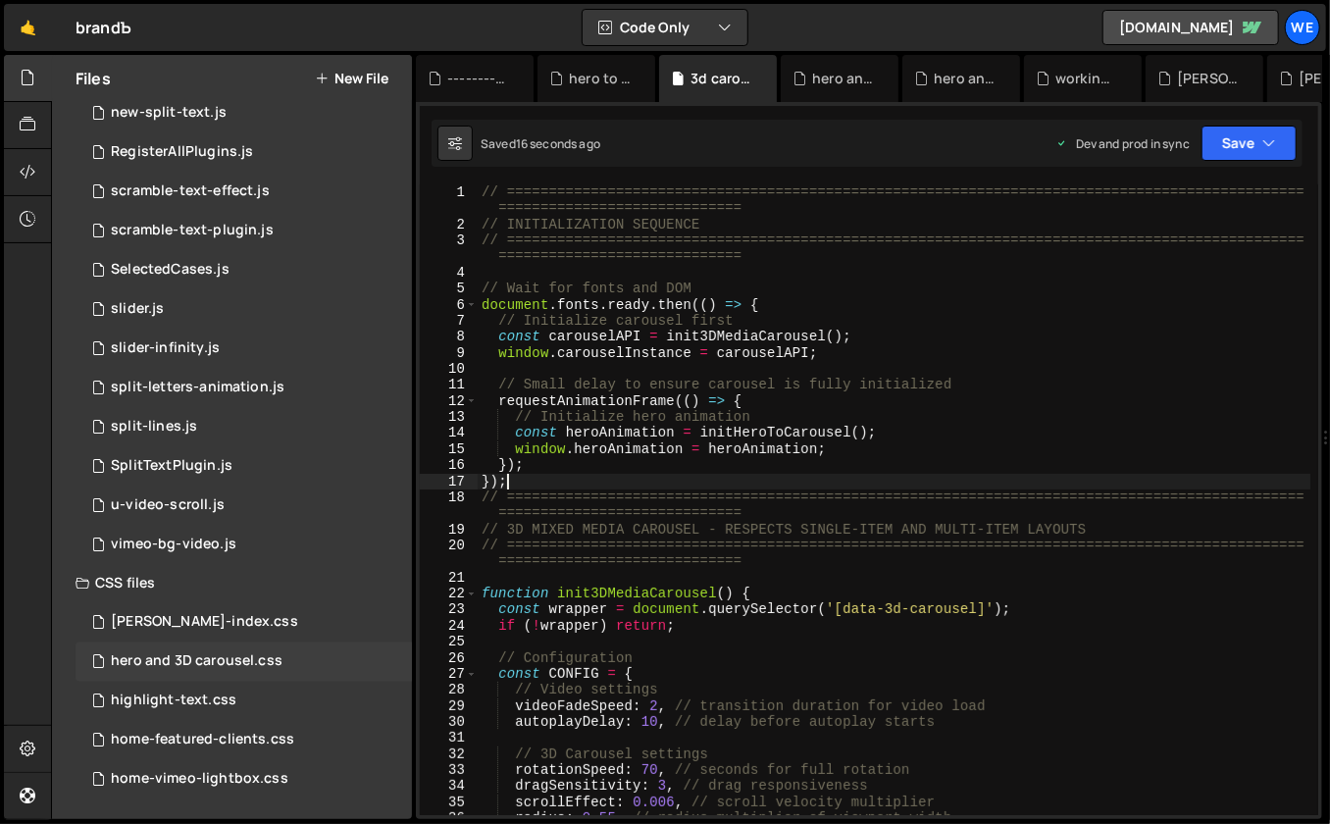
click at [221, 659] on div "hero and 3D carousel.css" at bounding box center [197, 662] width 172 height 18
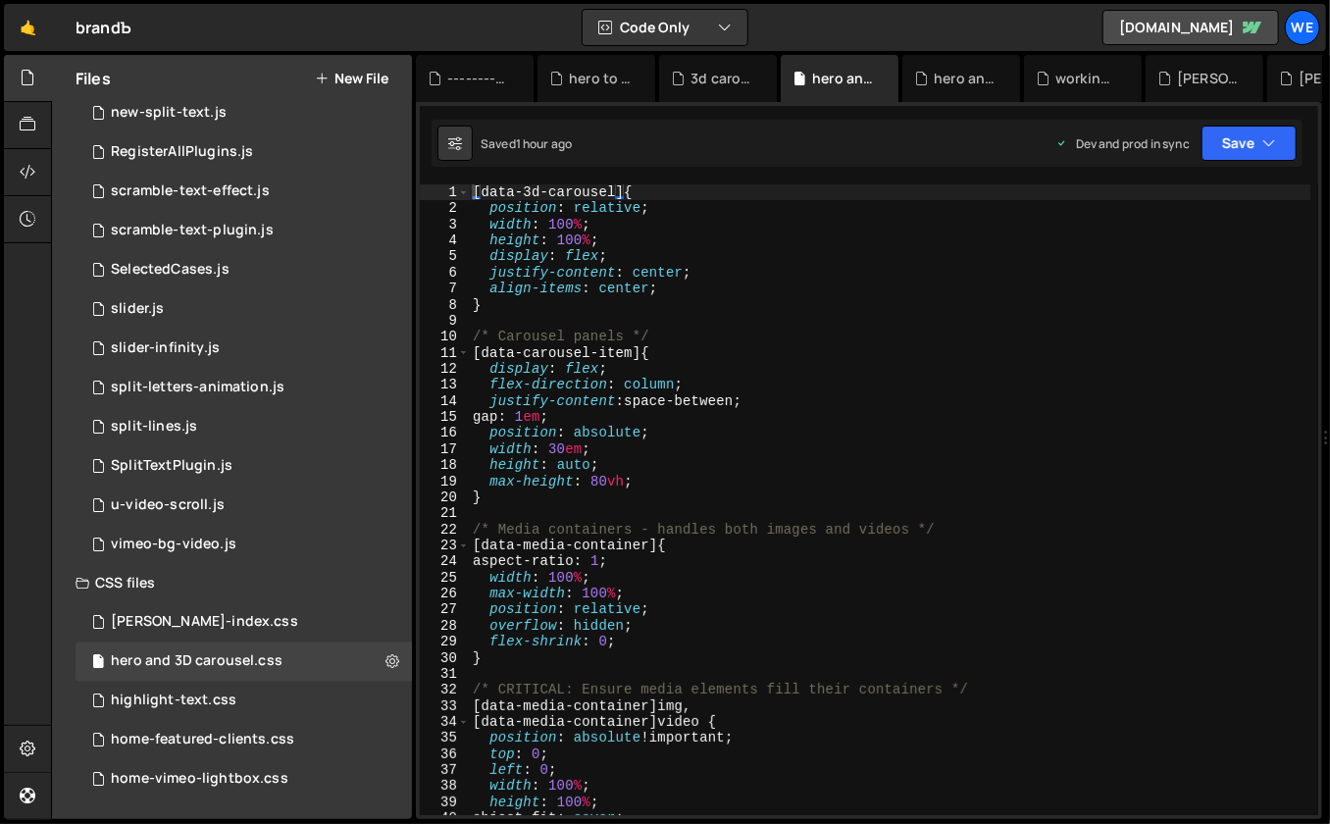
click at [726, 505] on div "[ data-3d-carousel ] { position : relative ; width : 100 % ; height : 100 % ; d…" at bounding box center [890, 516] width 843 height 664
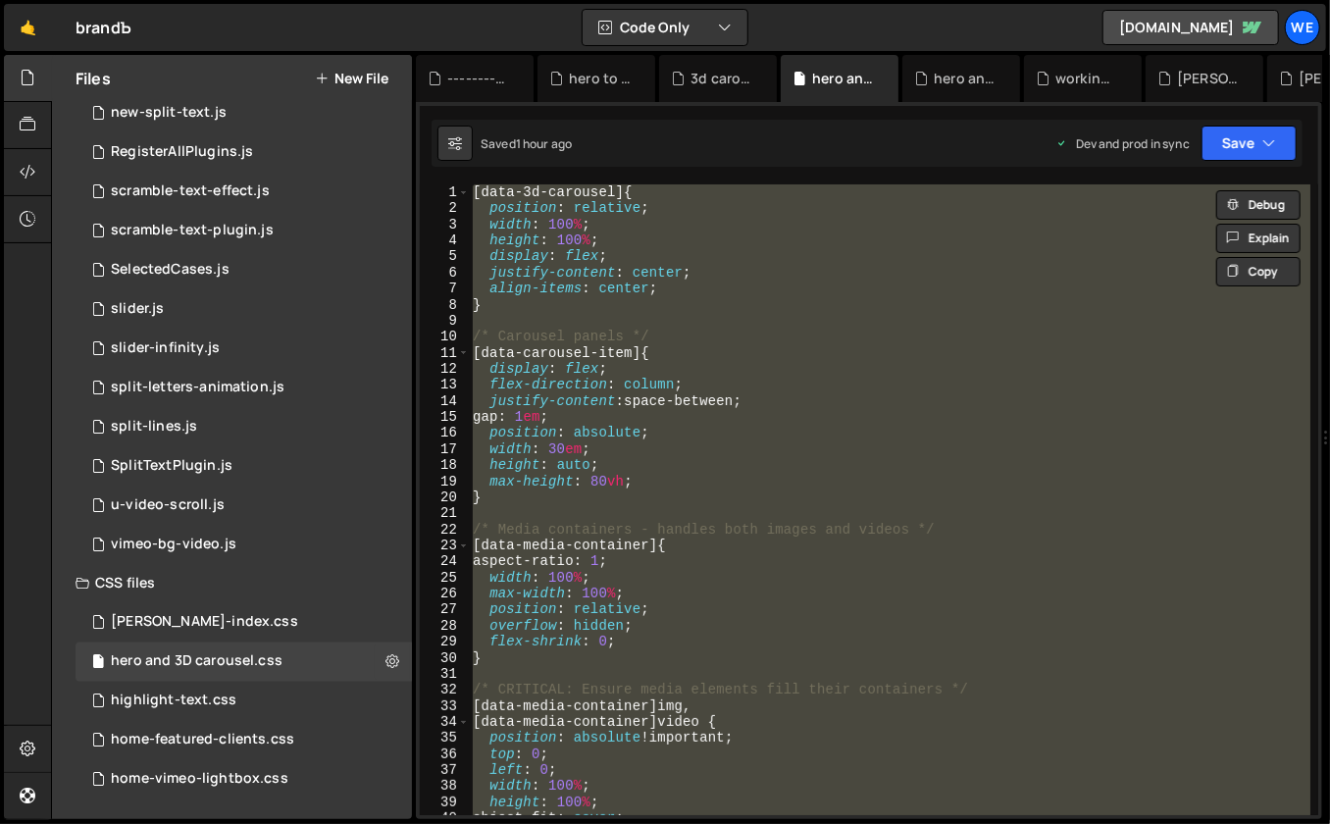
paste textarea
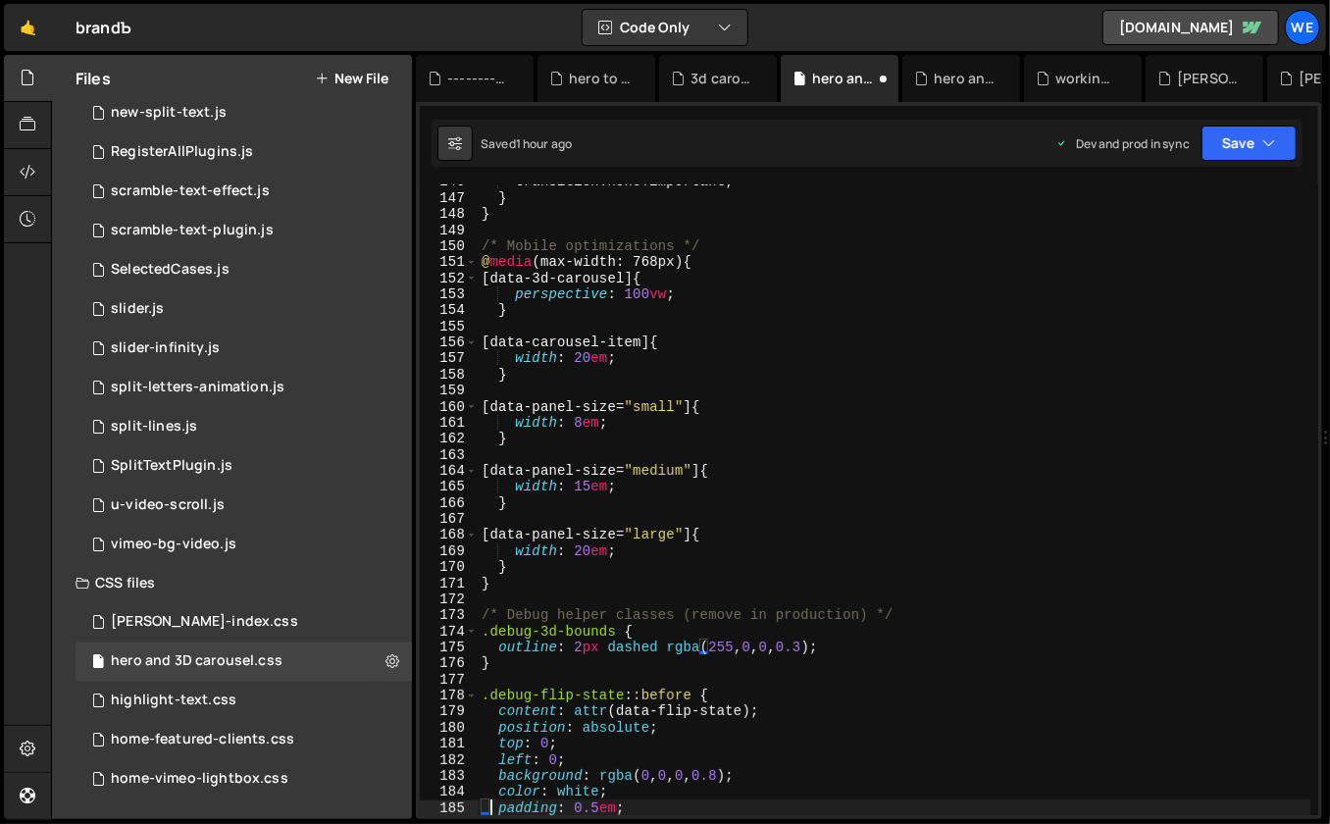
type textarea "padding: 0.5em;"
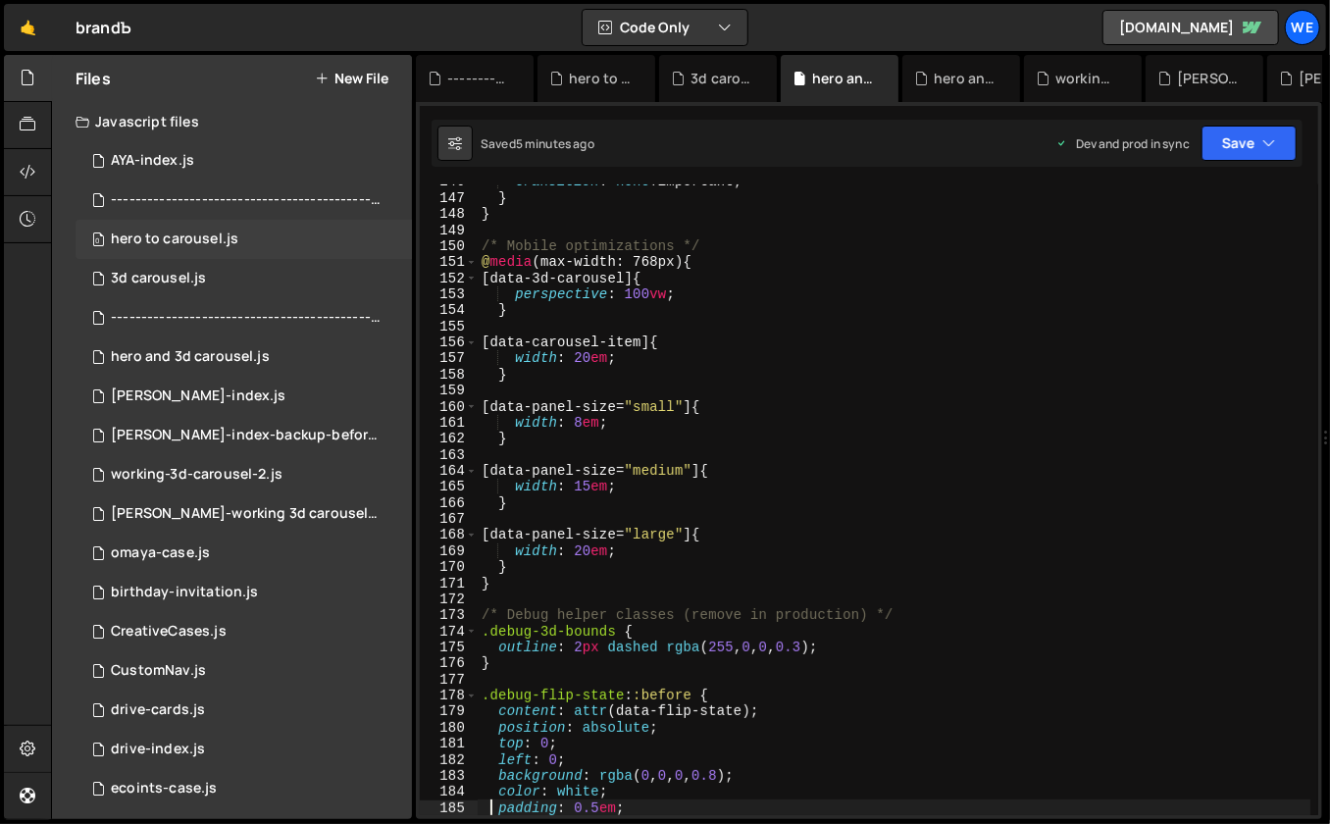
click at [186, 230] on div "0 hero to carousel.js 0" at bounding box center [244, 239] width 336 height 39
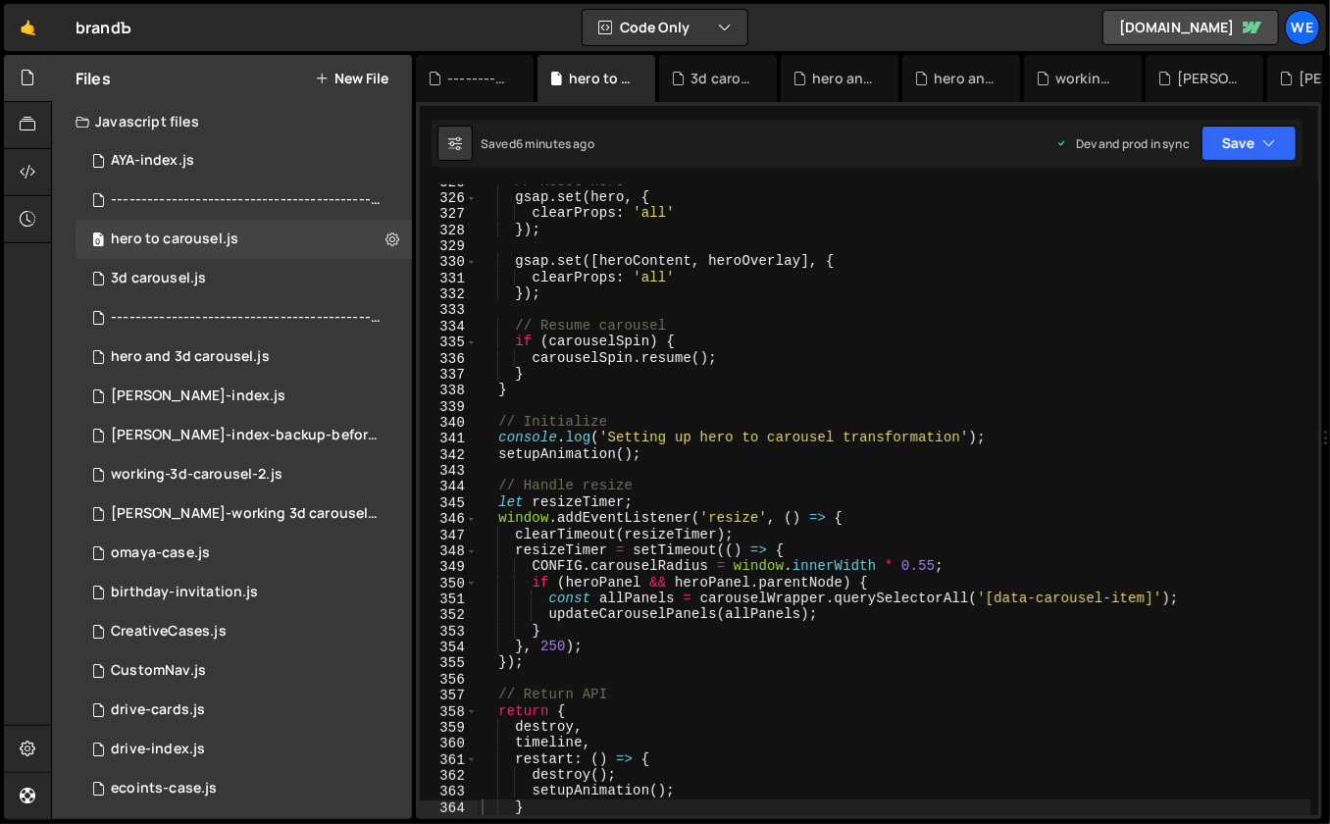
click at [812, 328] on div "// Reset hero gsap . set ( hero , { clearProps : 'all' }) ; gsap . set ([ heroC…" at bounding box center [895, 506] width 834 height 664
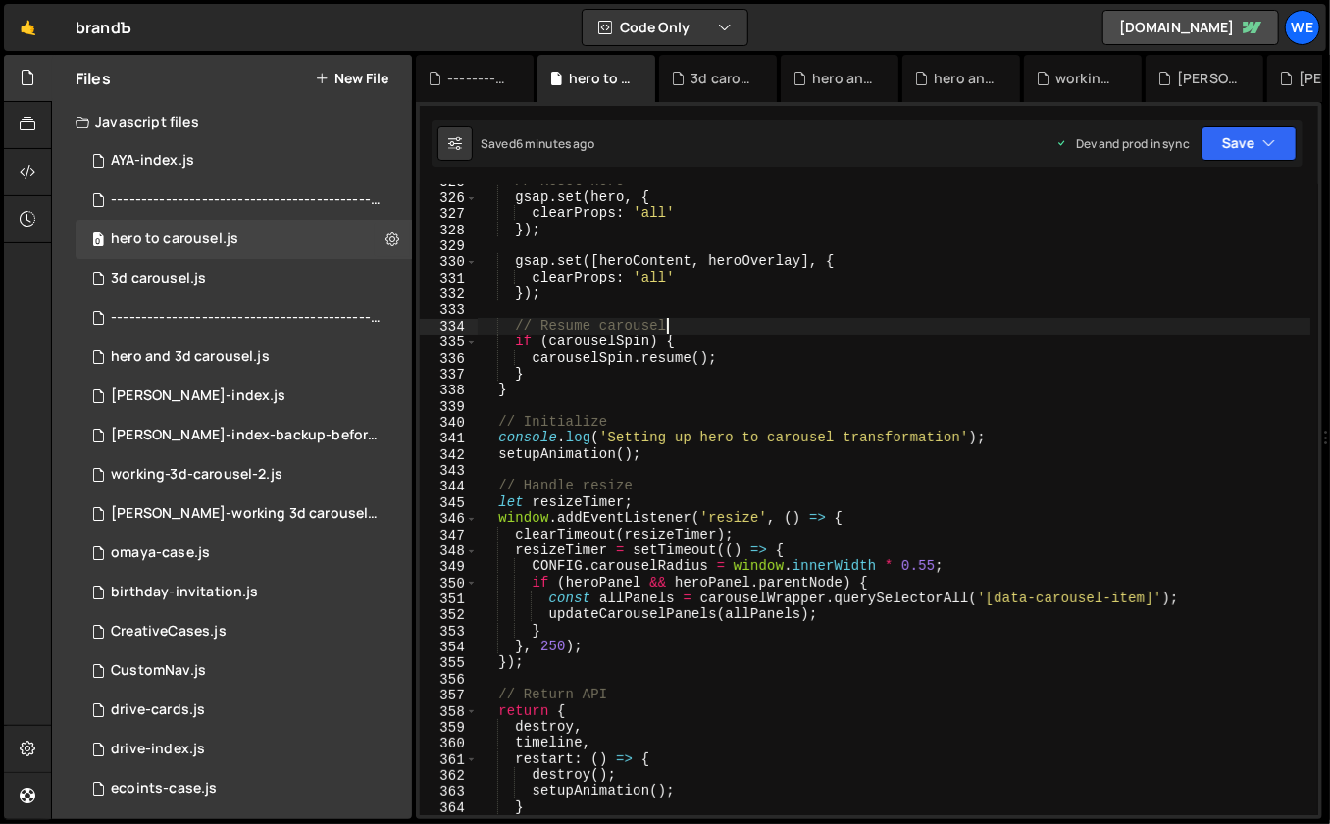
type textarea "}"
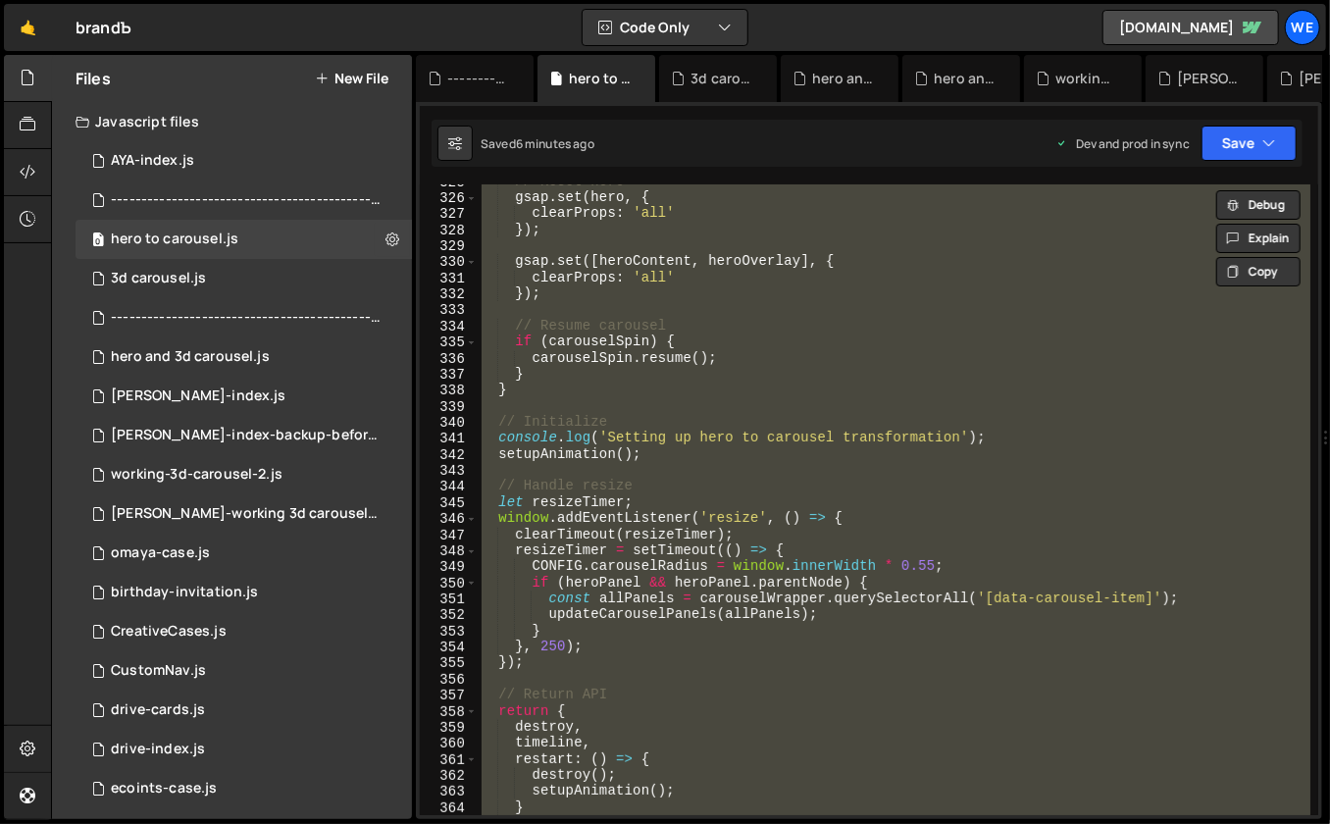
paste textarea
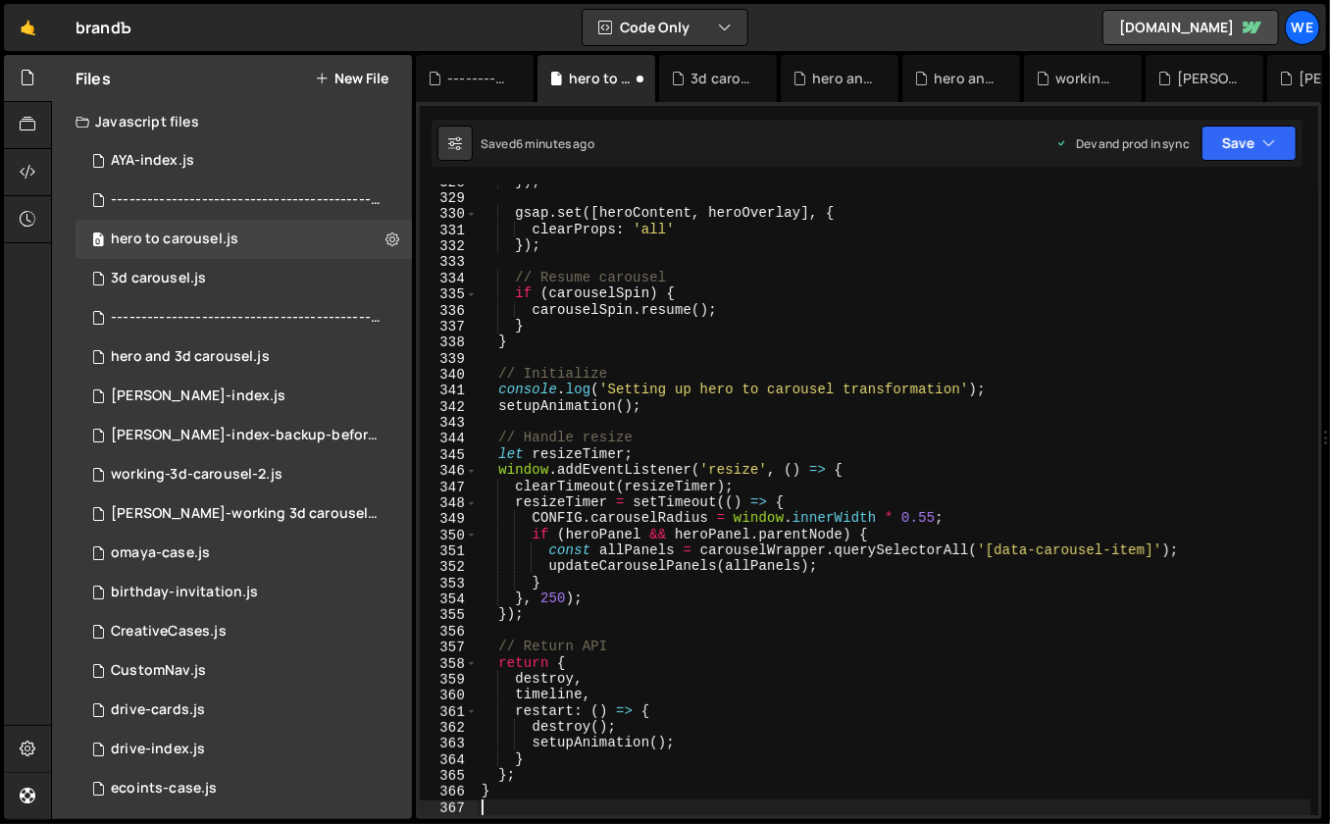
scroll to position [5291, 0]
type textarea "}"
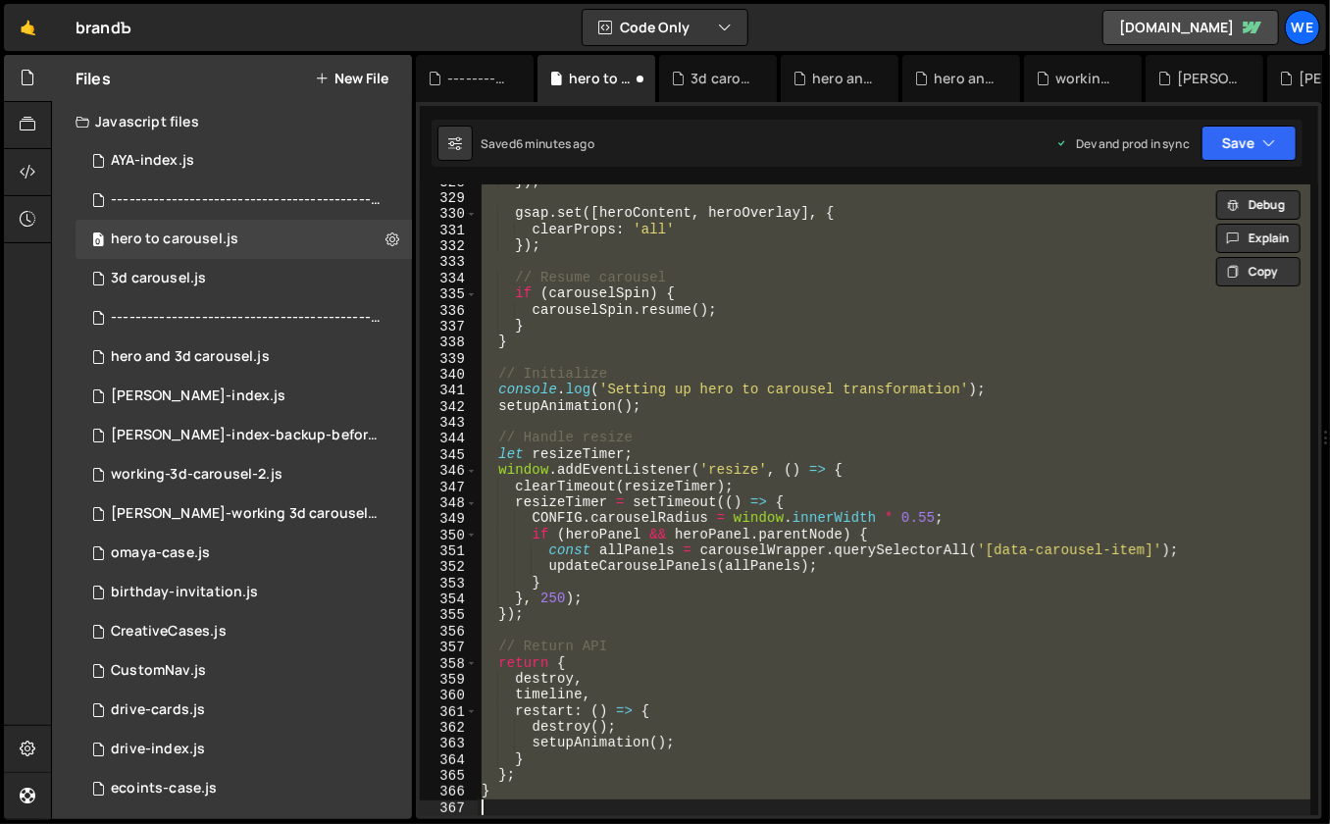
paste textarea
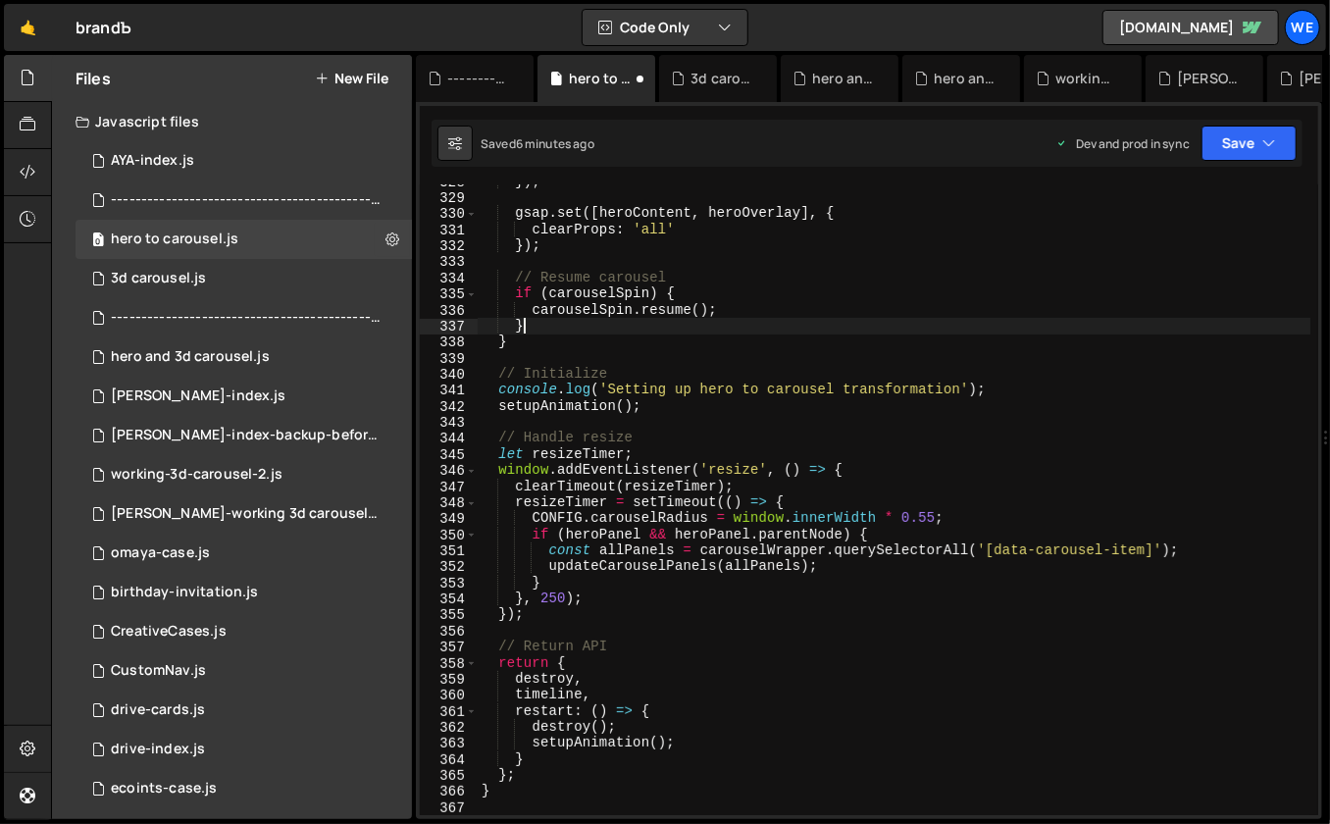
click at [841, 320] on div "}) ; gsap . set ([ heroContent , heroOverlay ] , { clearProps : 'all' }) ; // R…" at bounding box center [895, 506] width 834 height 664
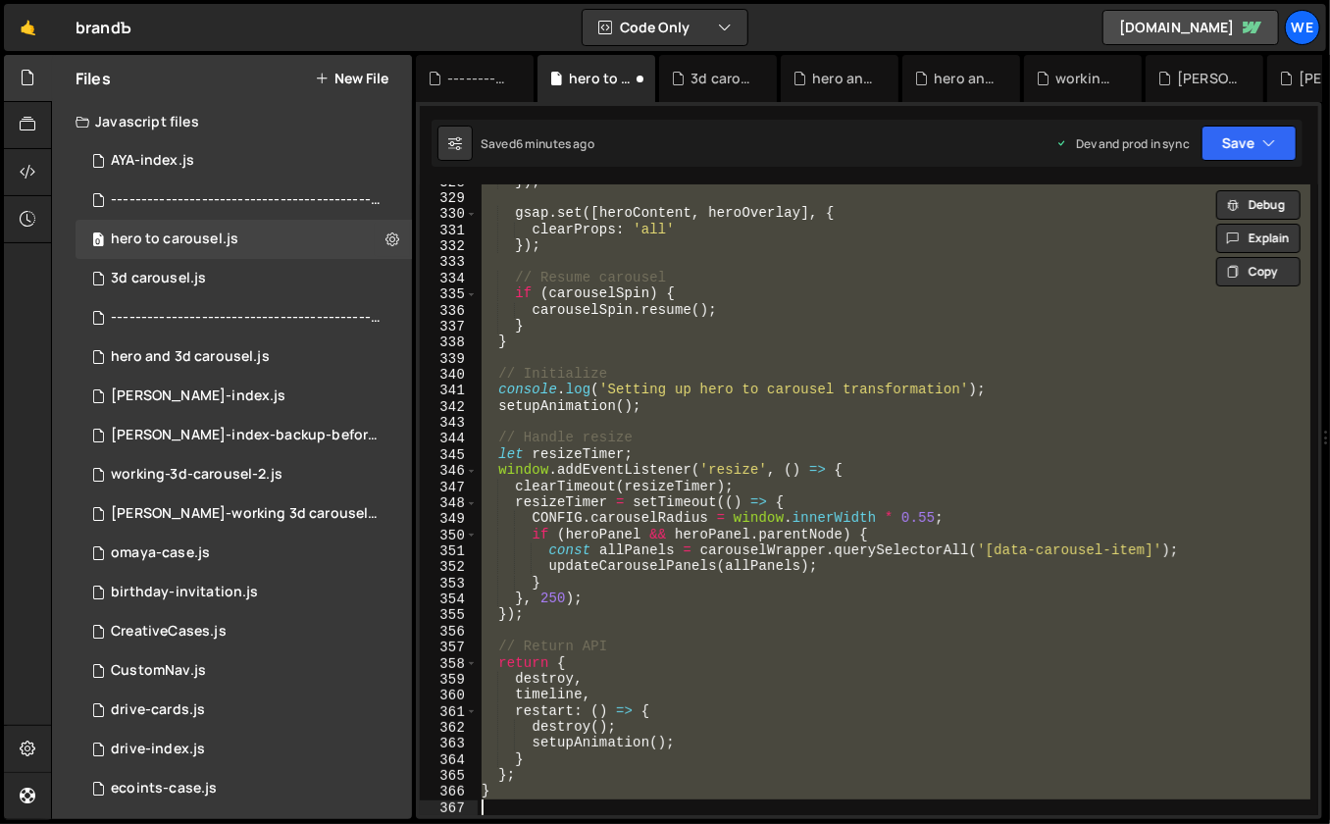
paste textarea
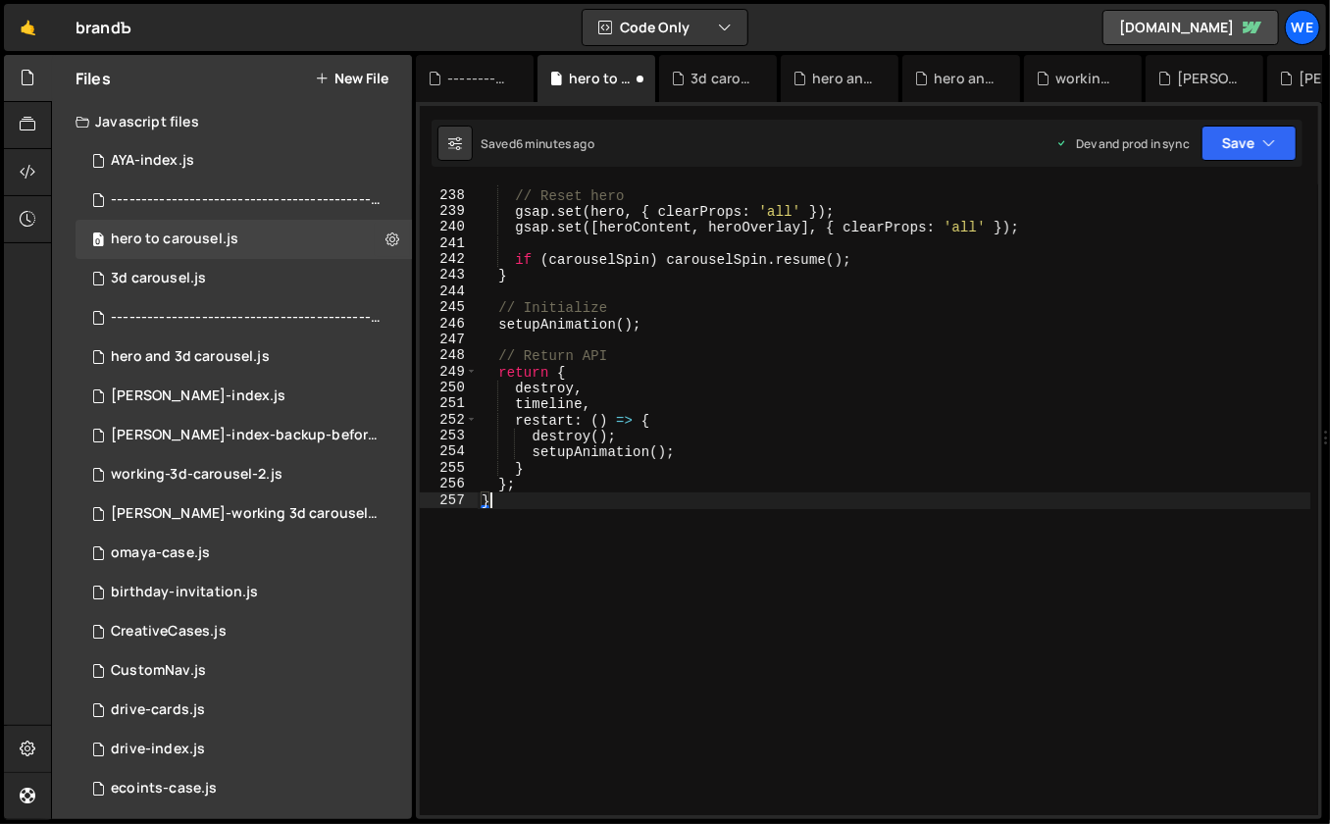
type textarea "}"
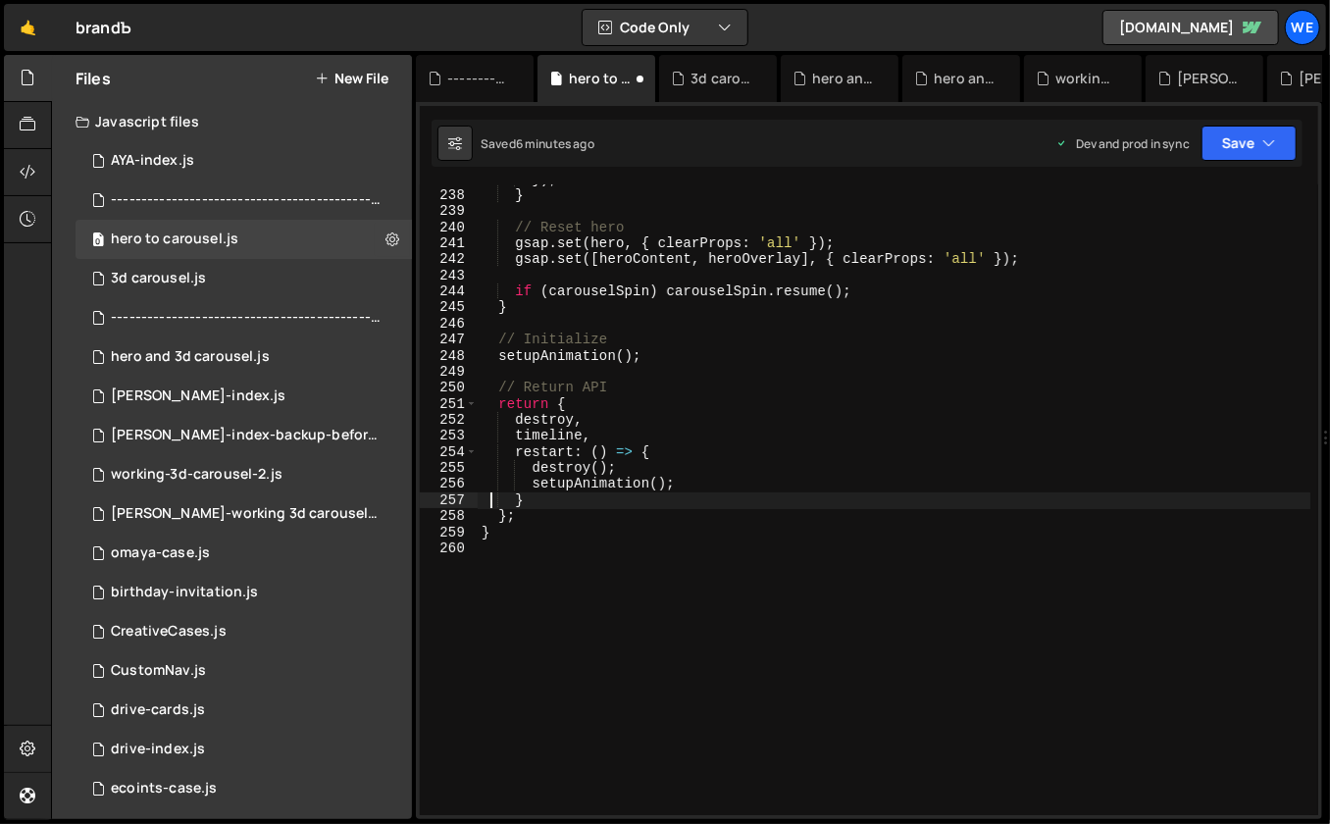
scroll to position [3833, 0]
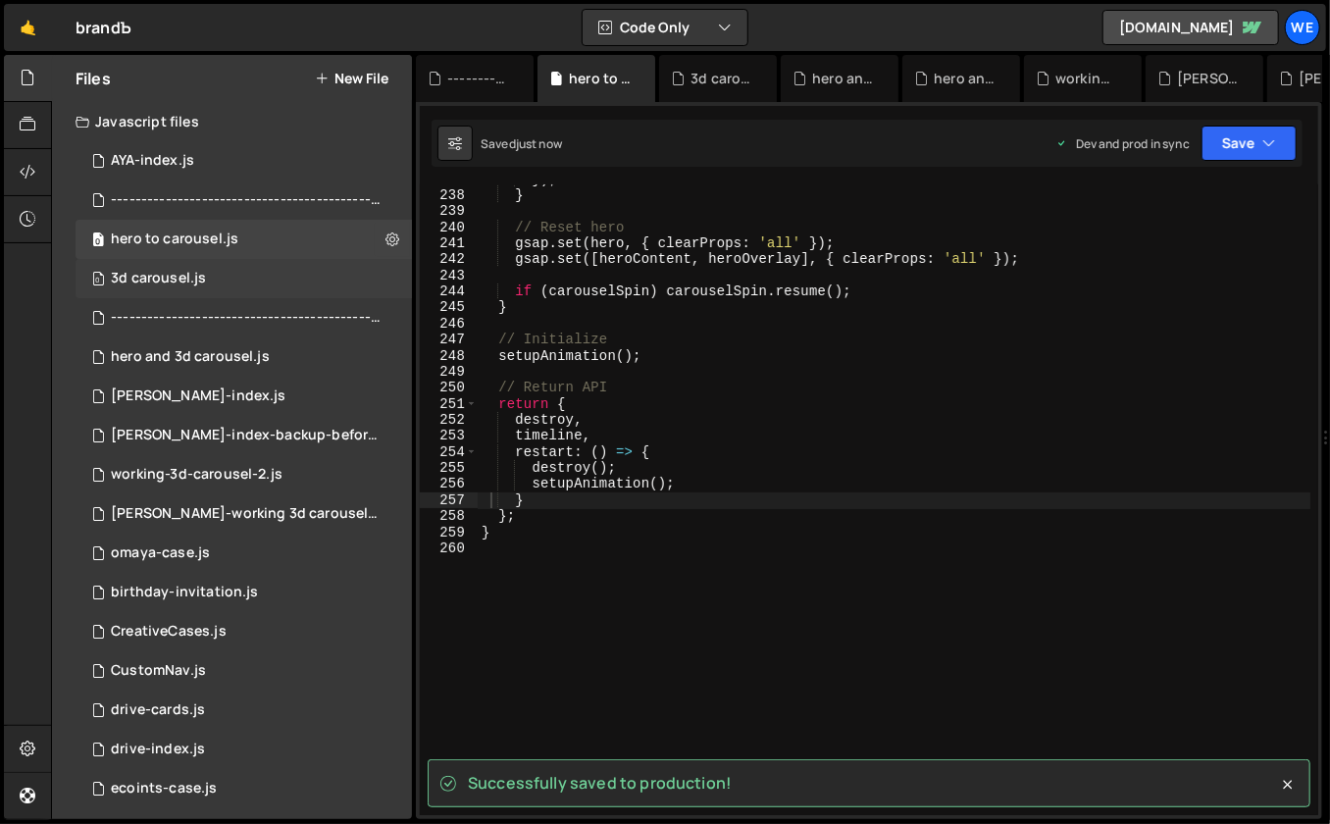
click at [218, 283] on div "0 3d carousel.js 0" at bounding box center [244, 278] width 336 height 39
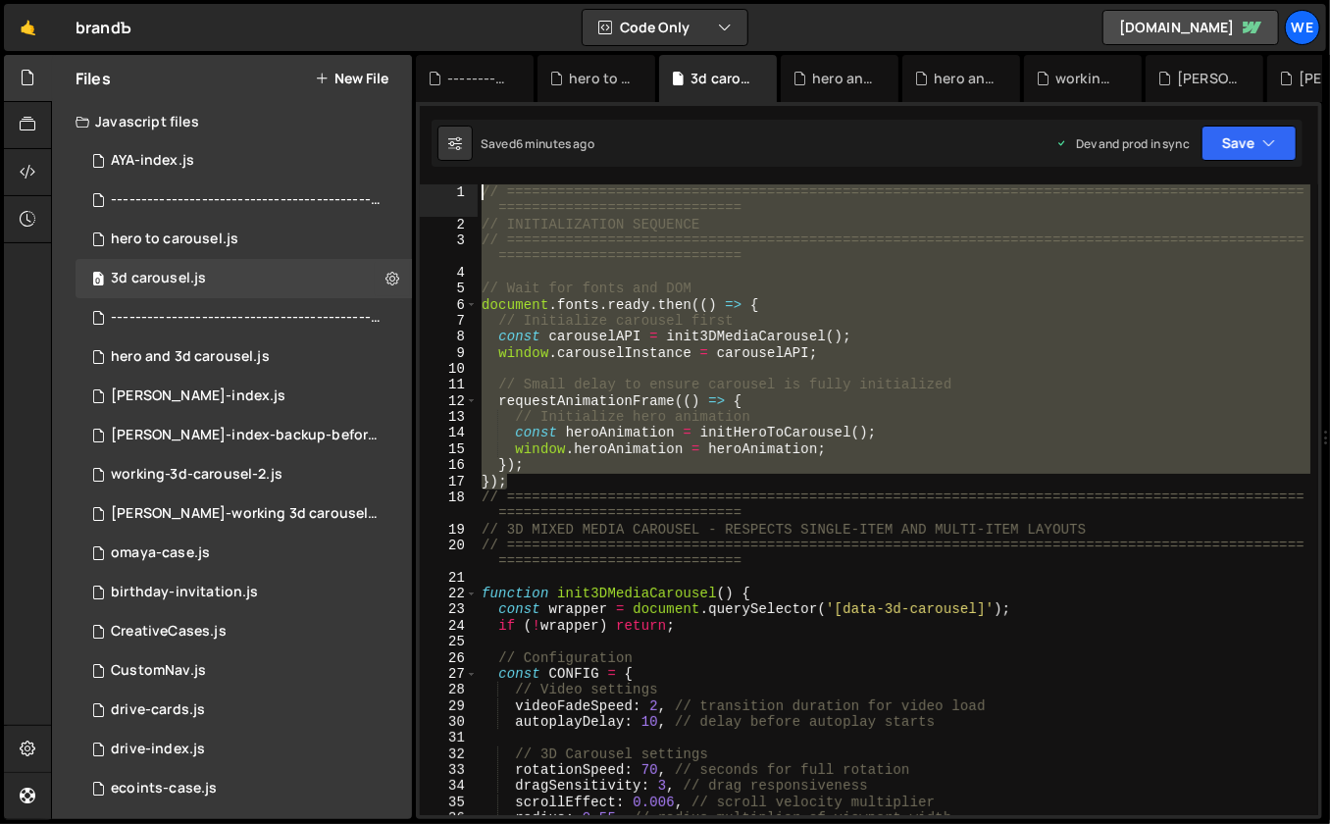
drag, startPoint x: 512, startPoint y: 482, endPoint x: 479, endPoint y: 182, distance: 301.0
click at [479, 182] on div "XXXXXXXXXXXXXXXXXXXXXXXXXXXXXXXXXXXXXXXXXXXXXXXXXXXXXXXXXXXXXXXXXXXXXXXXXXXXXXX…" at bounding box center [869, 460] width 906 height 717
paste textarea "}, 100);"
type textarea "}, 100);"
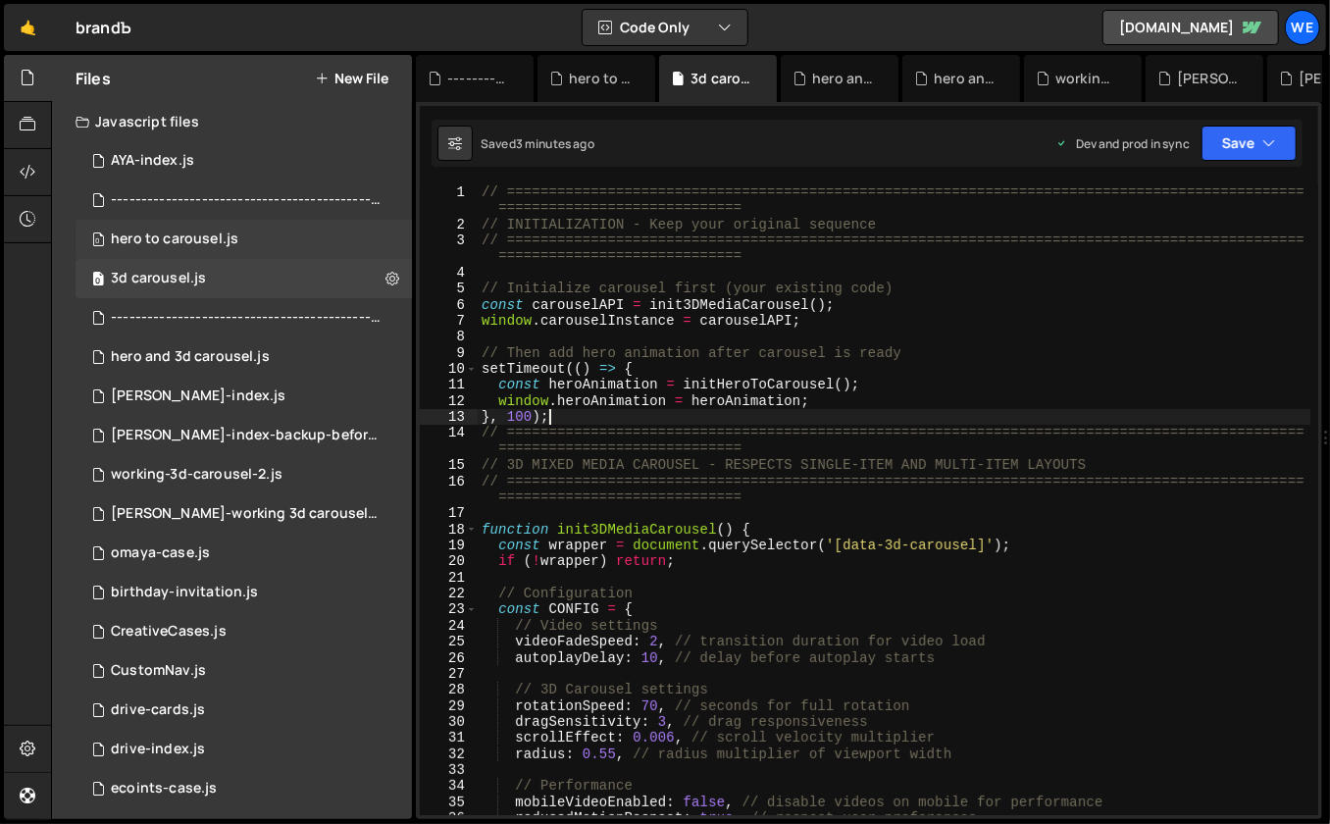
click at [242, 238] on div "0 hero to carousel.js 0" at bounding box center [244, 239] width 336 height 39
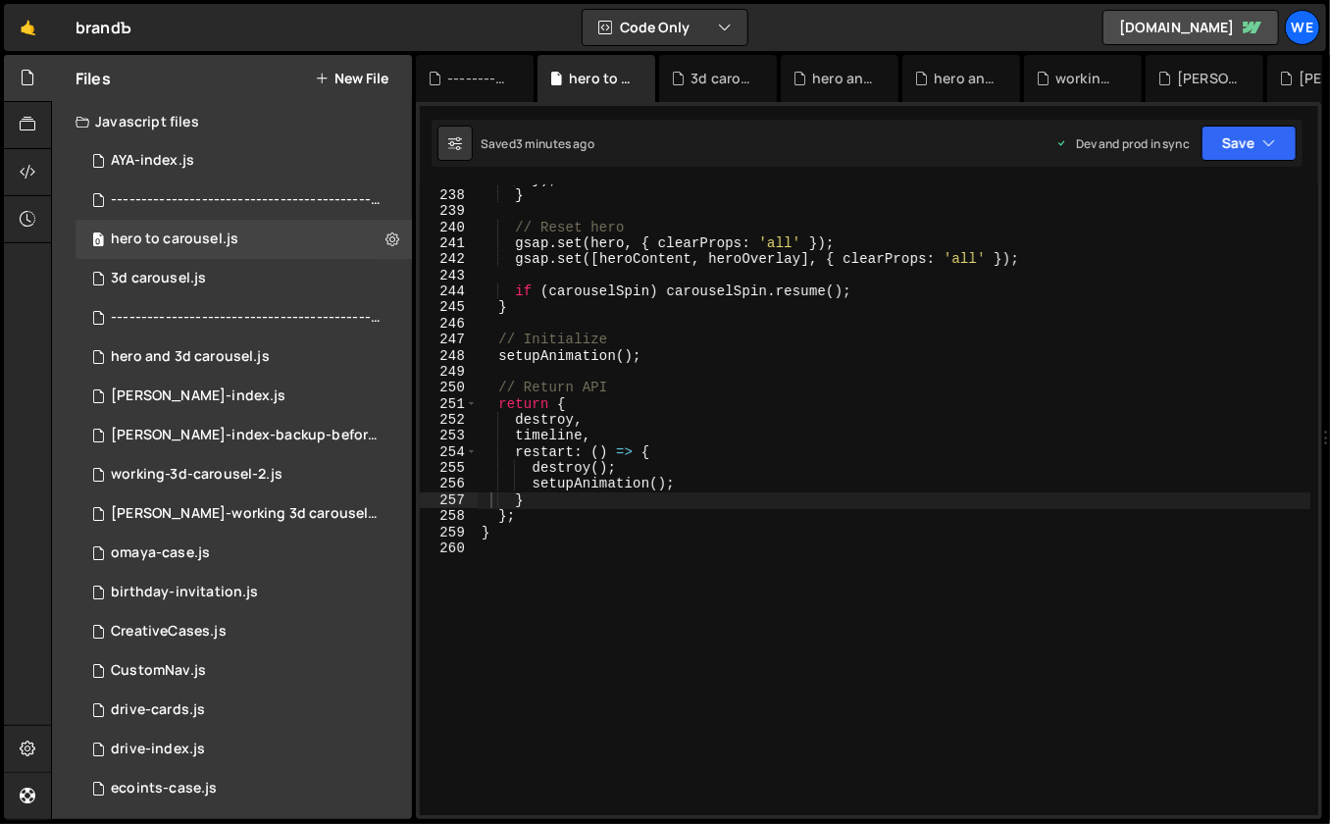
click at [698, 314] on div "}) ; } // Reset hero gsap . set ( hero , { clearProps : 'all' }) ; gsap . set (…" at bounding box center [895, 504] width 834 height 664
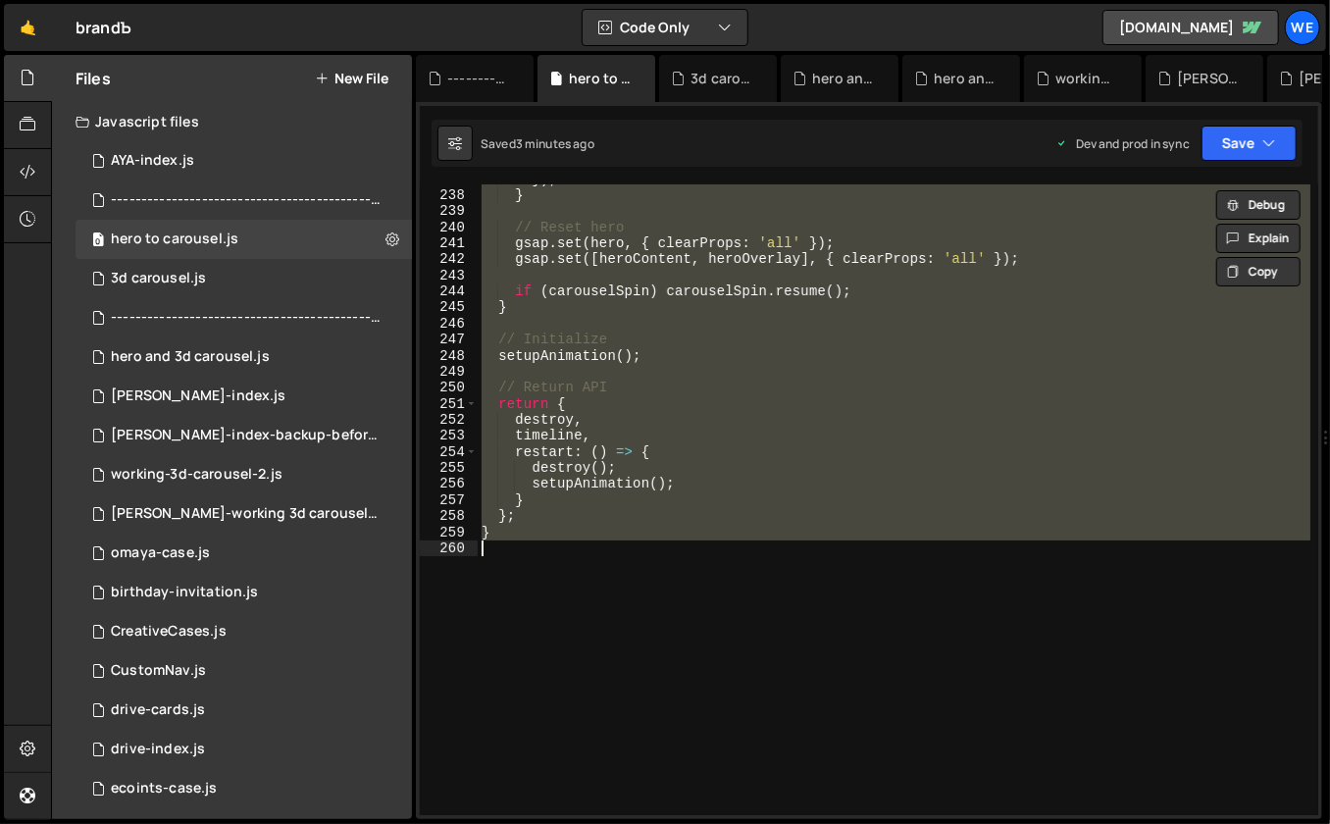
paste textarea
type textarea "}"
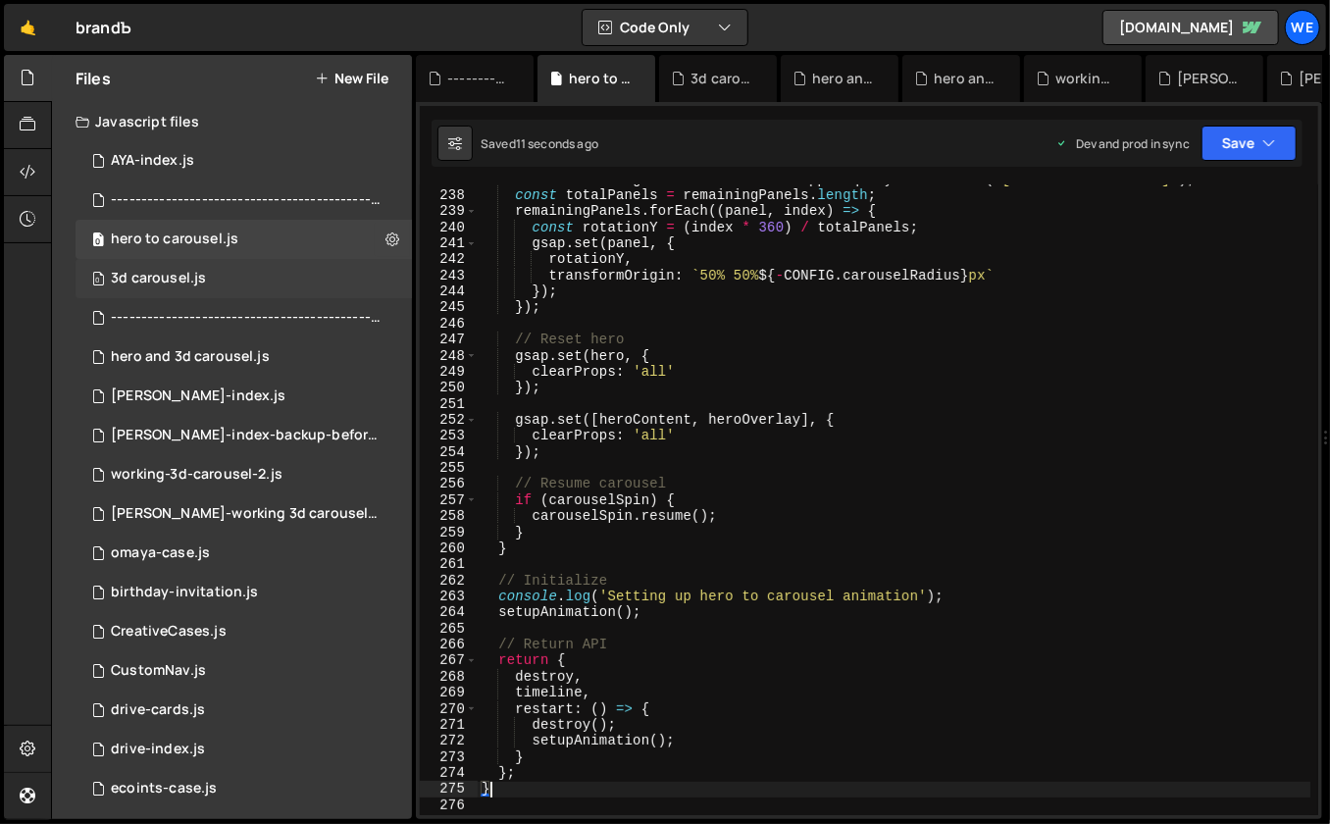
click at [168, 279] on div "3d carousel.js" at bounding box center [158, 279] width 95 height 18
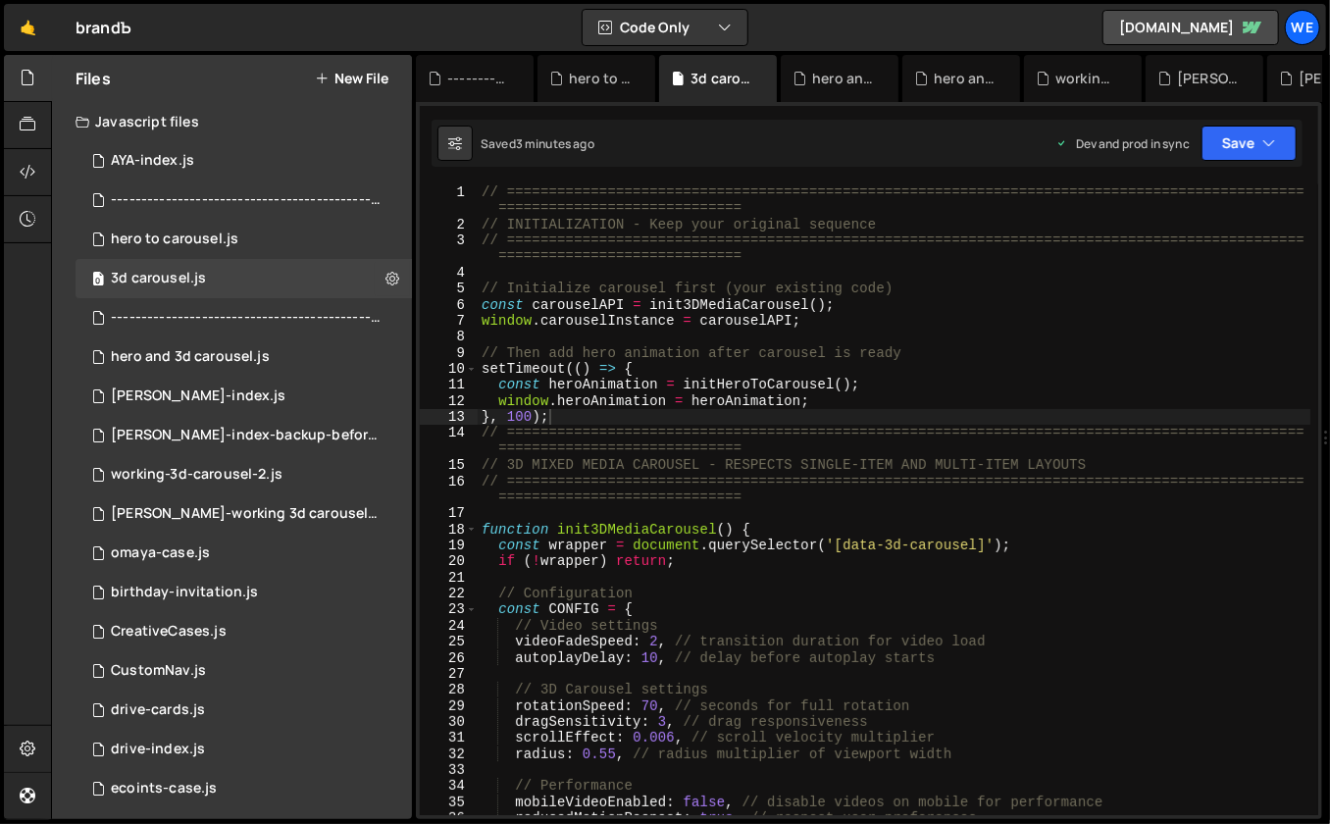
click at [792, 339] on div "// ============================================================================…" at bounding box center [895, 524] width 834 height 680
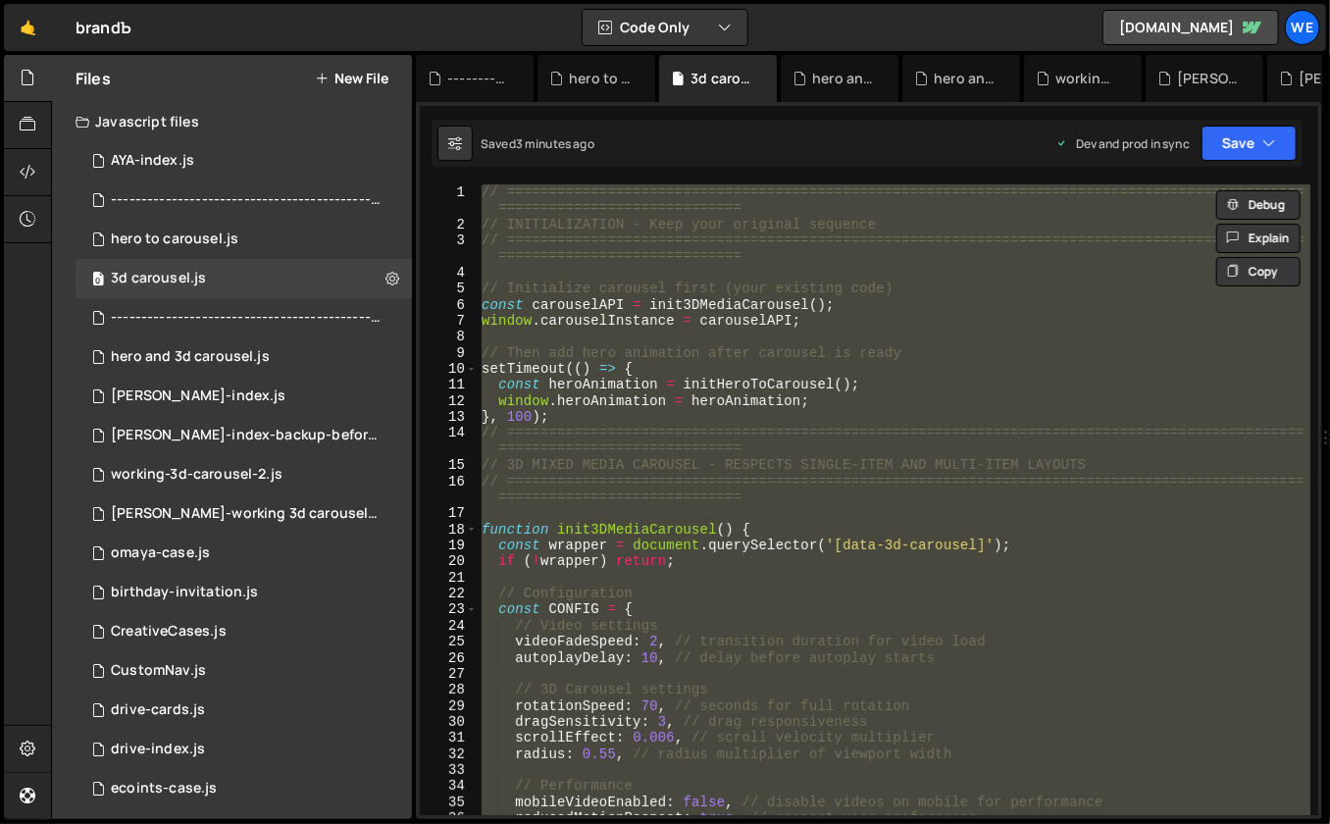
paste textarea
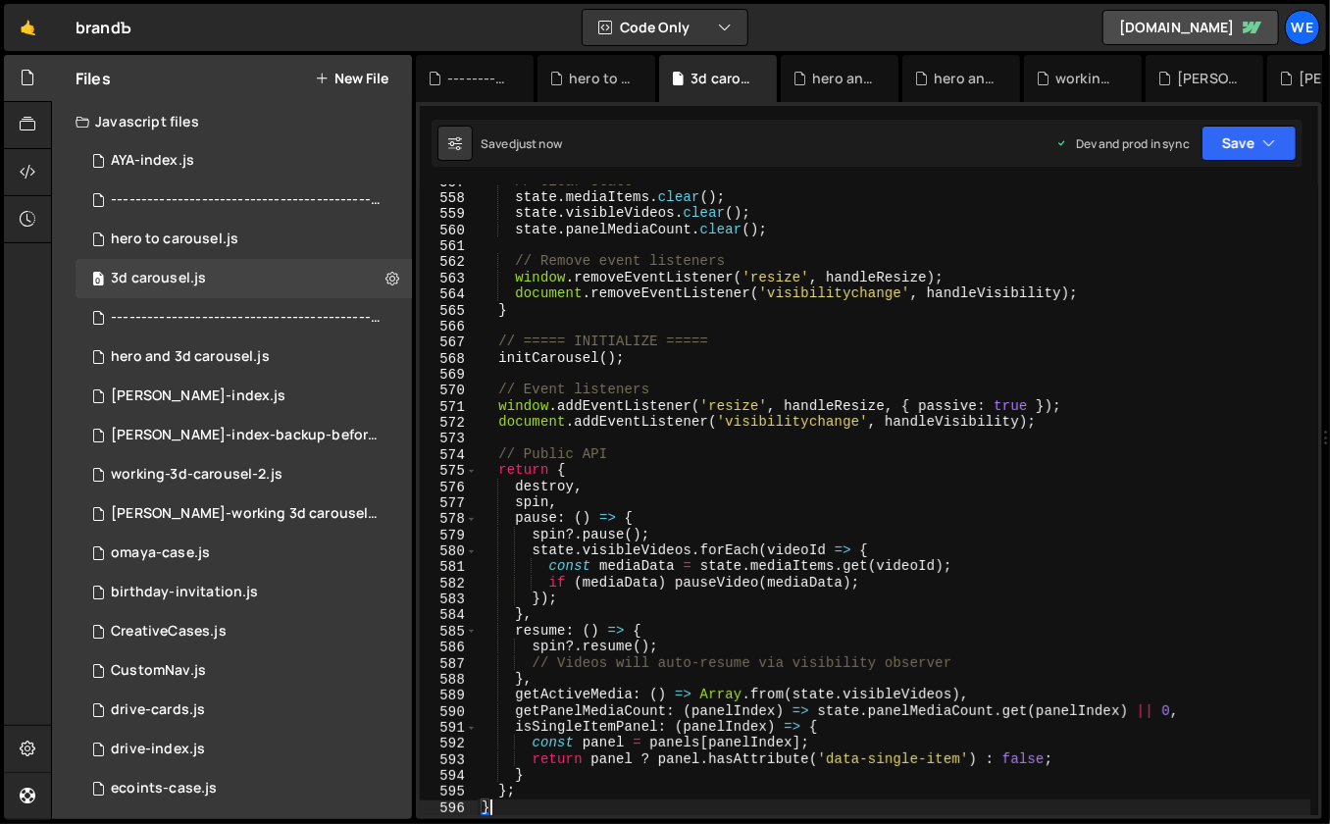
click at [904, 419] on div "// Clear state state . mediaItems . clear ( ) ; state . visibleVideos . clear (…" at bounding box center [895, 506] width 834 height 664
type textarea "document.addEventListener('visibilitychange', handleVisibility);"
